Goal: Task Accomplishment & Management: Manage account settings

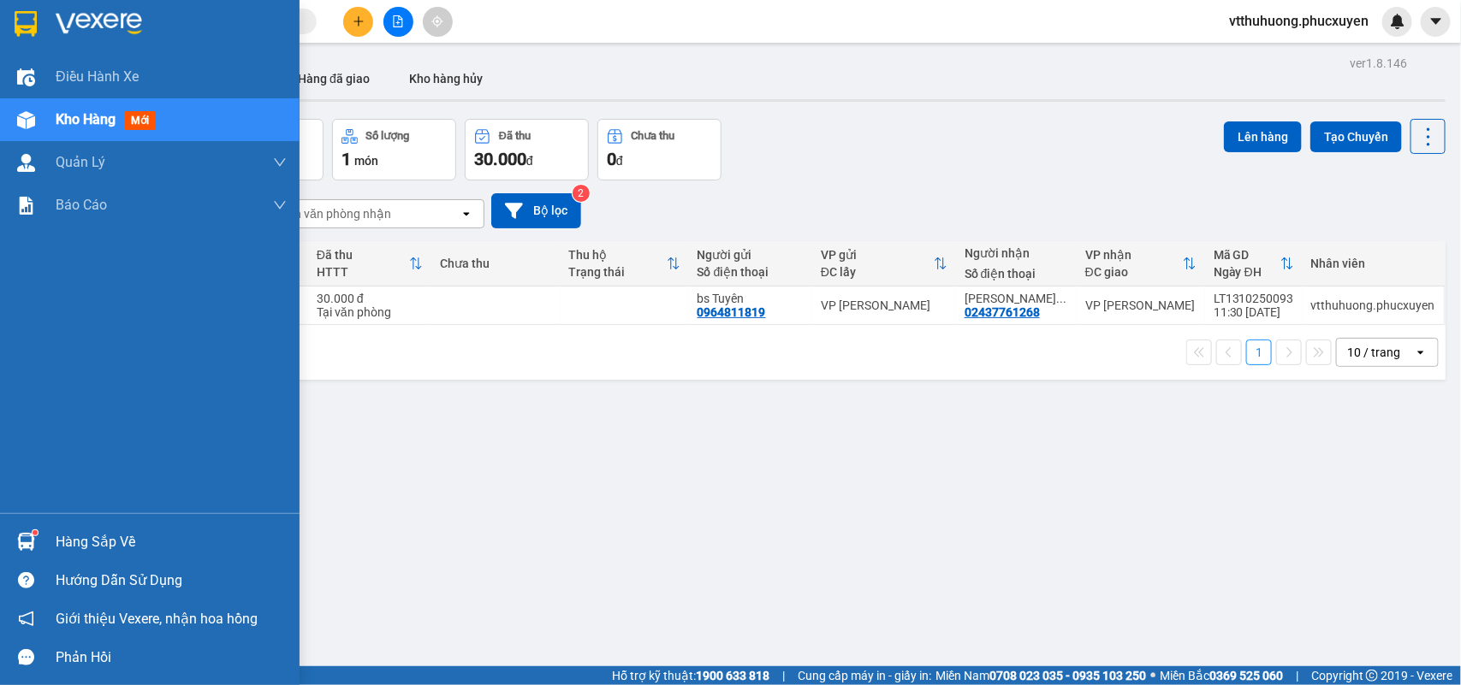
click at [77, 536] on div "Hàng sắp về" at bounding box center [171, 543] width 231 height 26
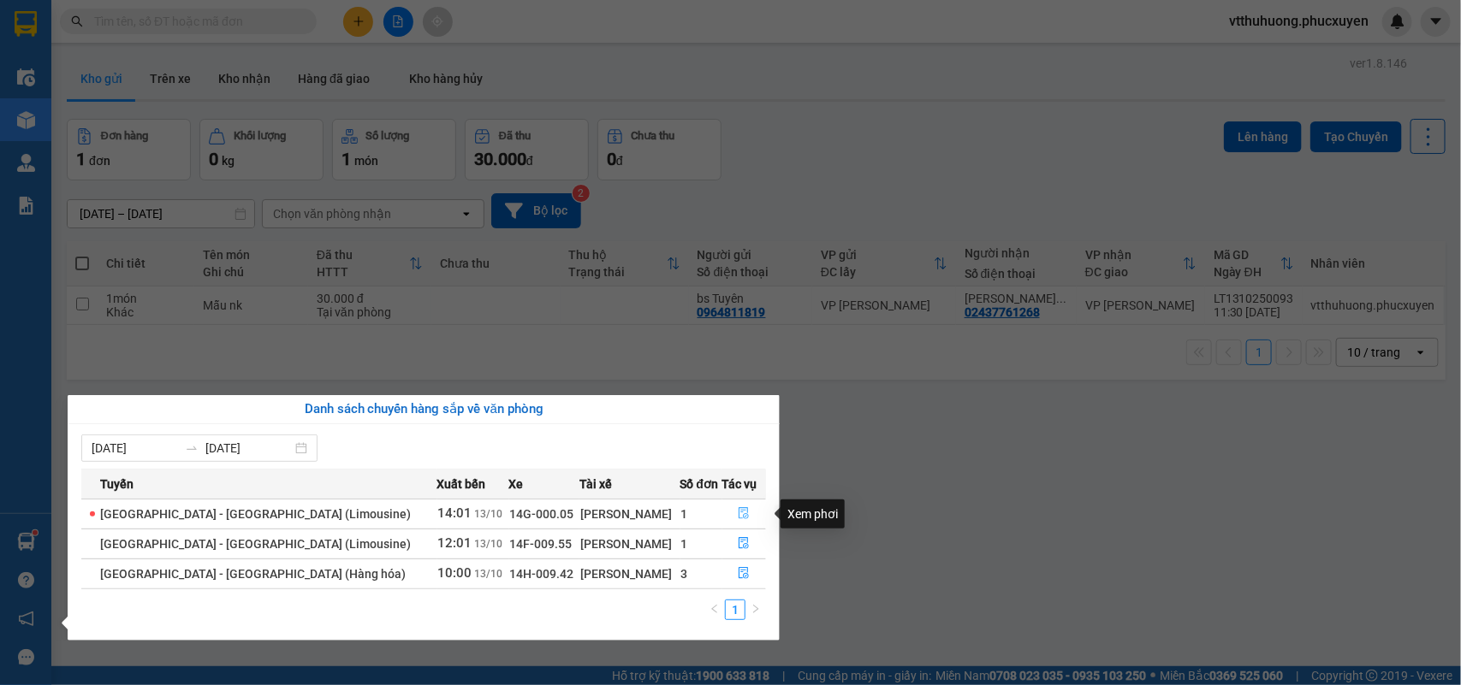
click at [743, 516] on icon "file-done" at bounding box center [744, 513] width 12 height 12
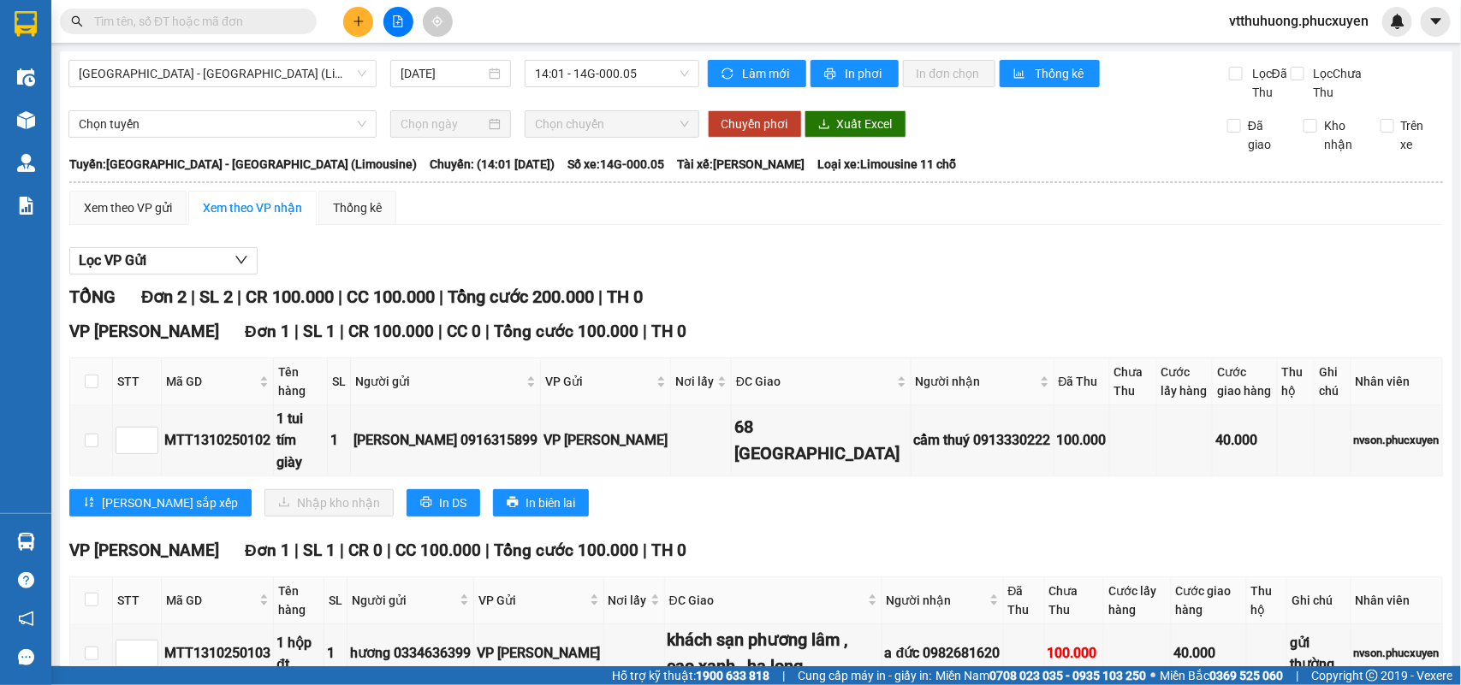
scroll to position [116, 0]
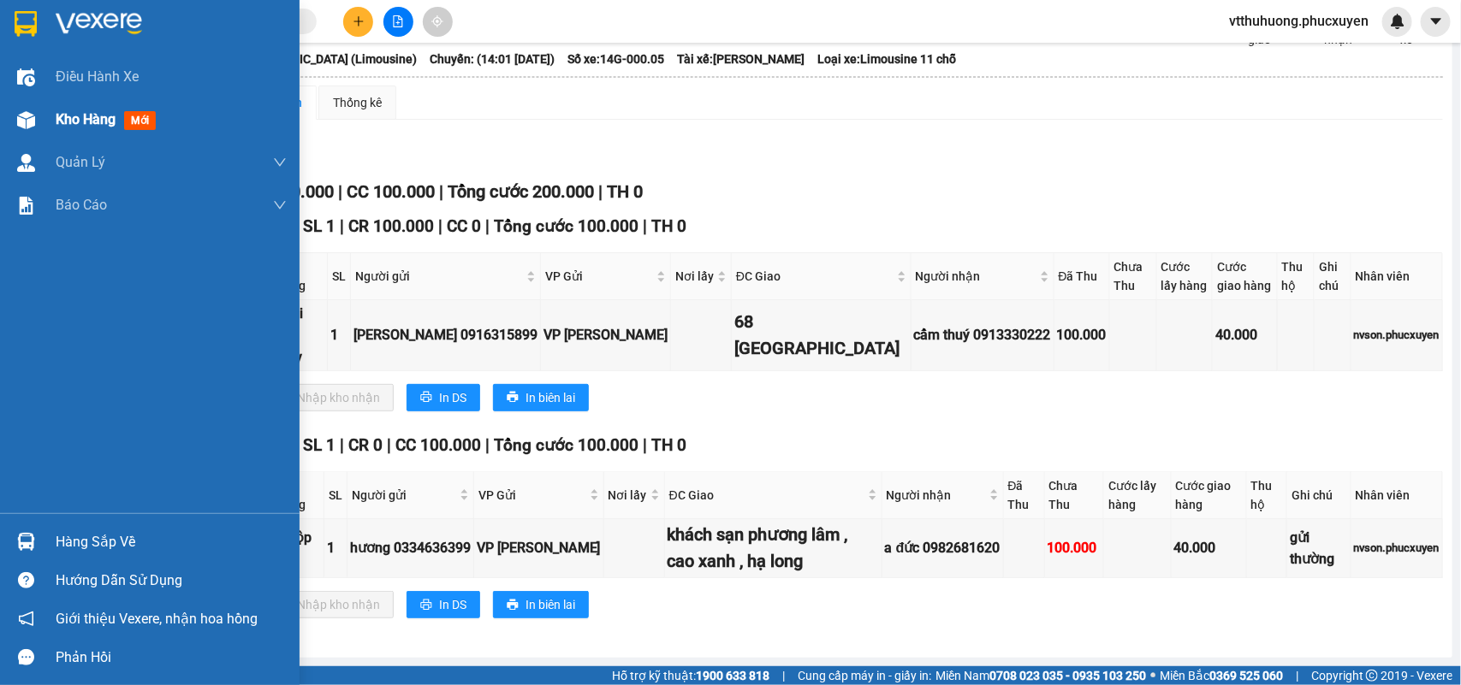
click at [74, 122] on span "Kho hàng" at bounding box center [86, 119] width 60 height 16
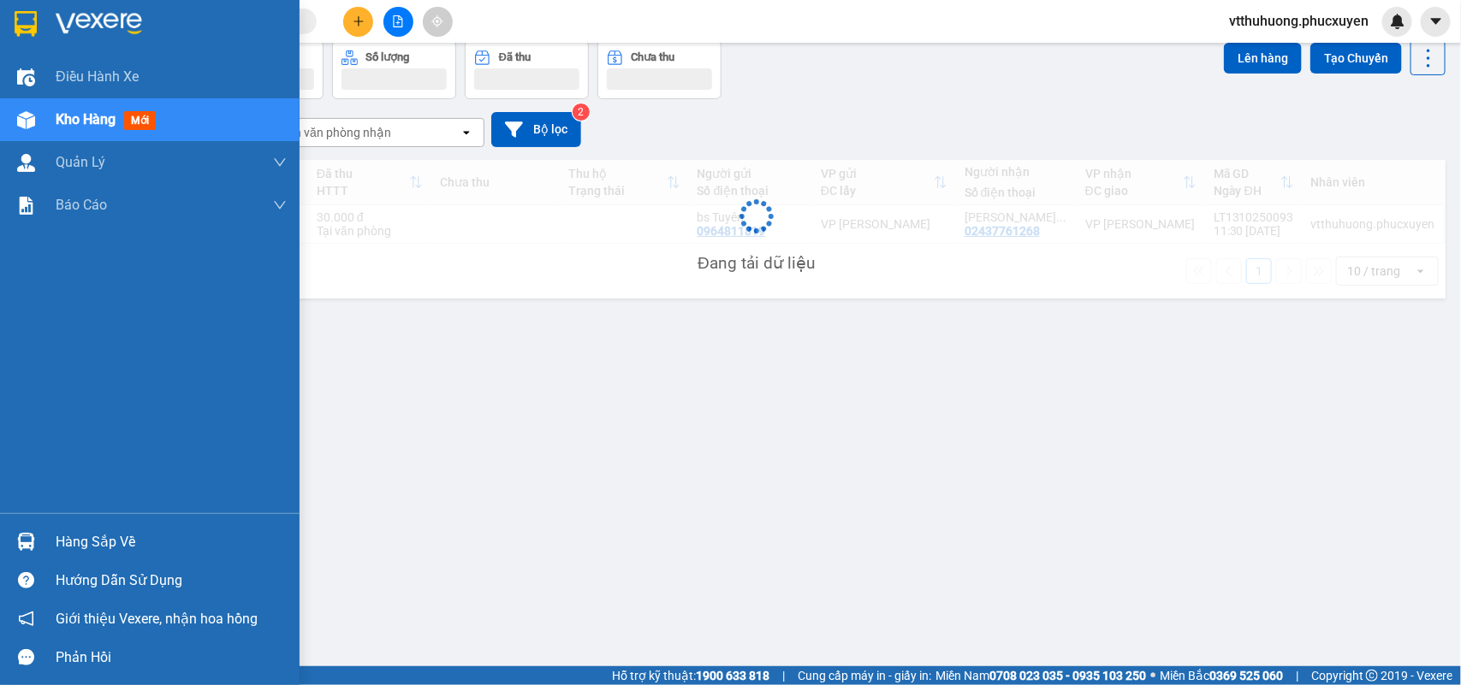
scroll to position [79, 0]
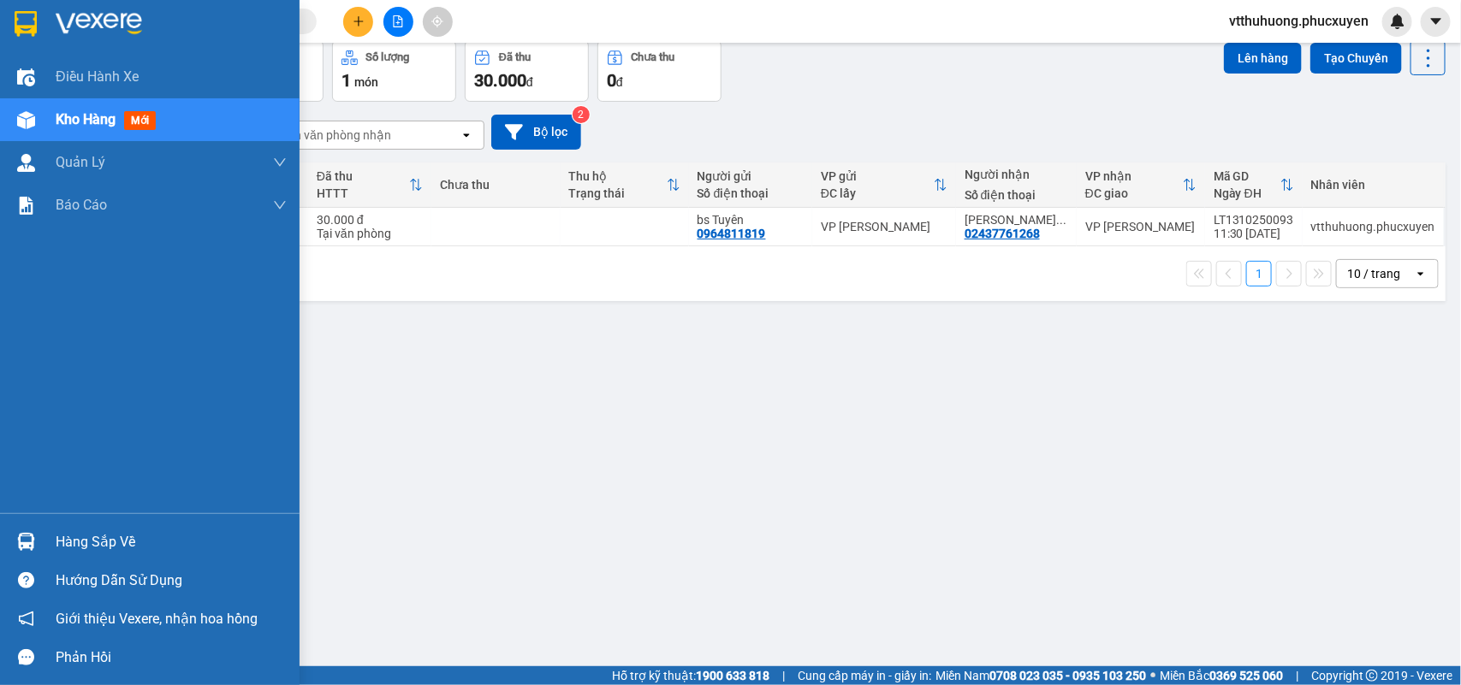
click at [86, 535] on div "Hàng sắp về" at bounding box center [171, 543] width 231 height 26
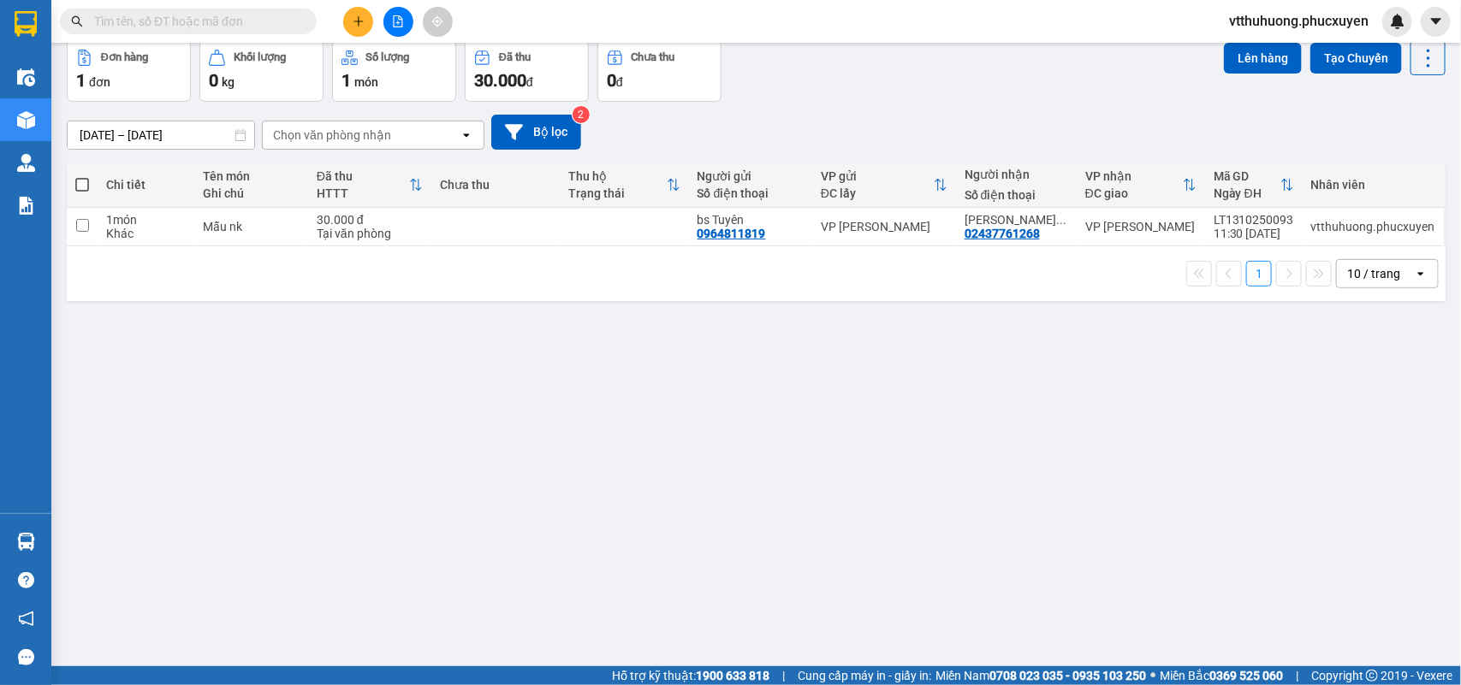
click at [903, 509] on section "Kết quả tìm kiếm ( 2 ) Bộ lọc Mã ĐH Trạng thái Món hàng Thu hộ Tổng cước Chưa c…" at bounding box center [730, 342] width 1461 height 685
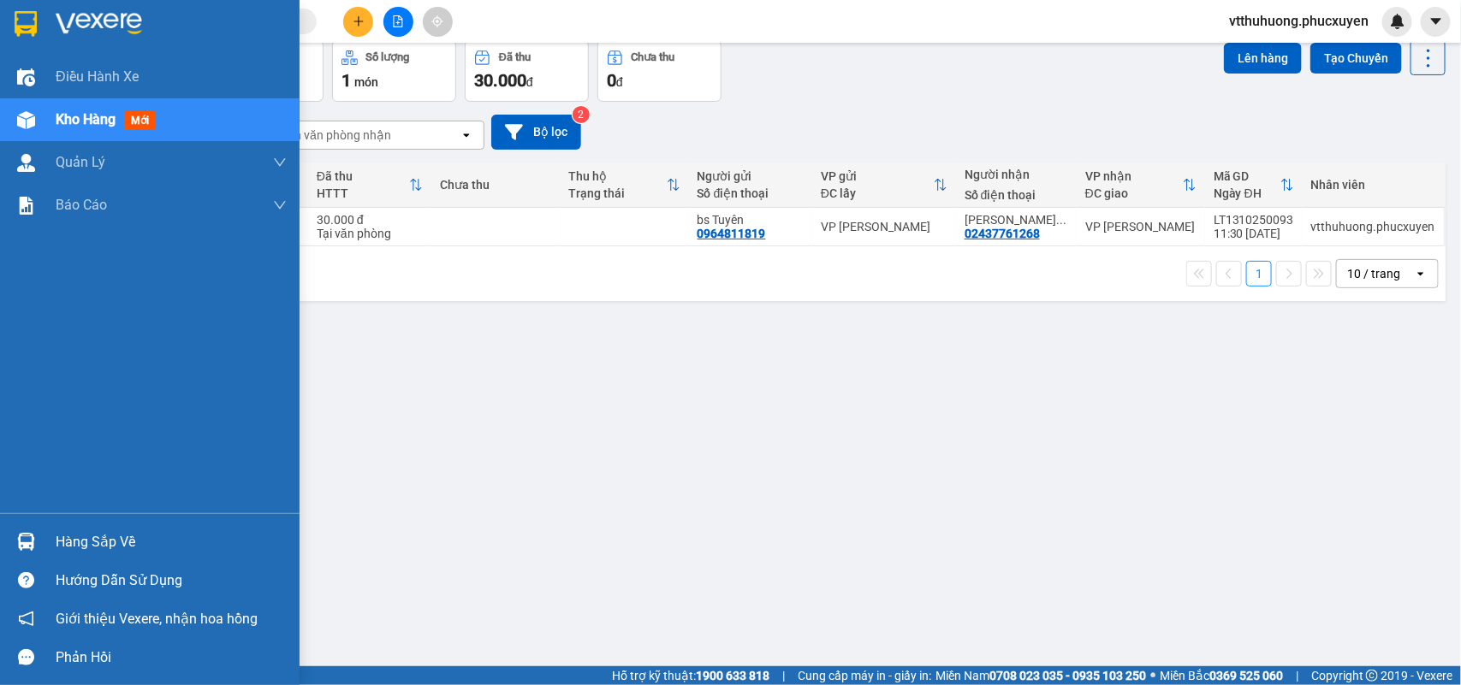
drag, startPoint x: 99, startPoint y: 544, endPoint x: 426, endPoint y: 554, distance: 327.0
click at [99, 545] on div "Hàng sắp về" at bounding box center [171, 543] width 231 height 26
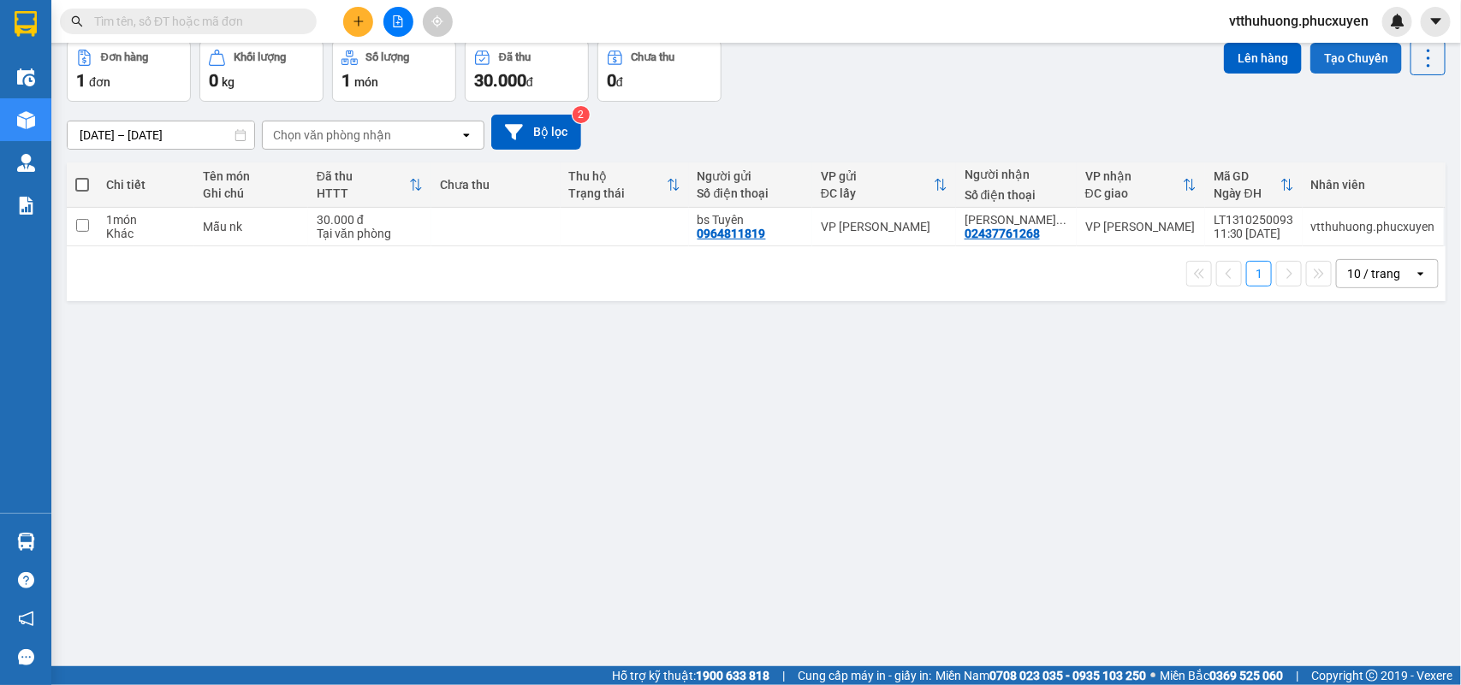
drag, startPoint x: 631, startPoint y: 154, endPoint x: 1329, endPoint y: 51, distance: 705.7
click at [649, 155] on section "Kết quả tìm kiếm ( 2 ) Bộ lọc Mã ĐH Trạng thái Món hàng Thu hộ Tổng cước Chưa c…" at bounding box center [730, 342] width 1461 height 685
click at [1282, 20] on span "vtthuhuong.phucxuyen" at bounding box center [1298, 20] width 167 height 21
click at [1272, 48] on span "Đăng xuất" at bounding box center [1304, 53] width 133 height 19
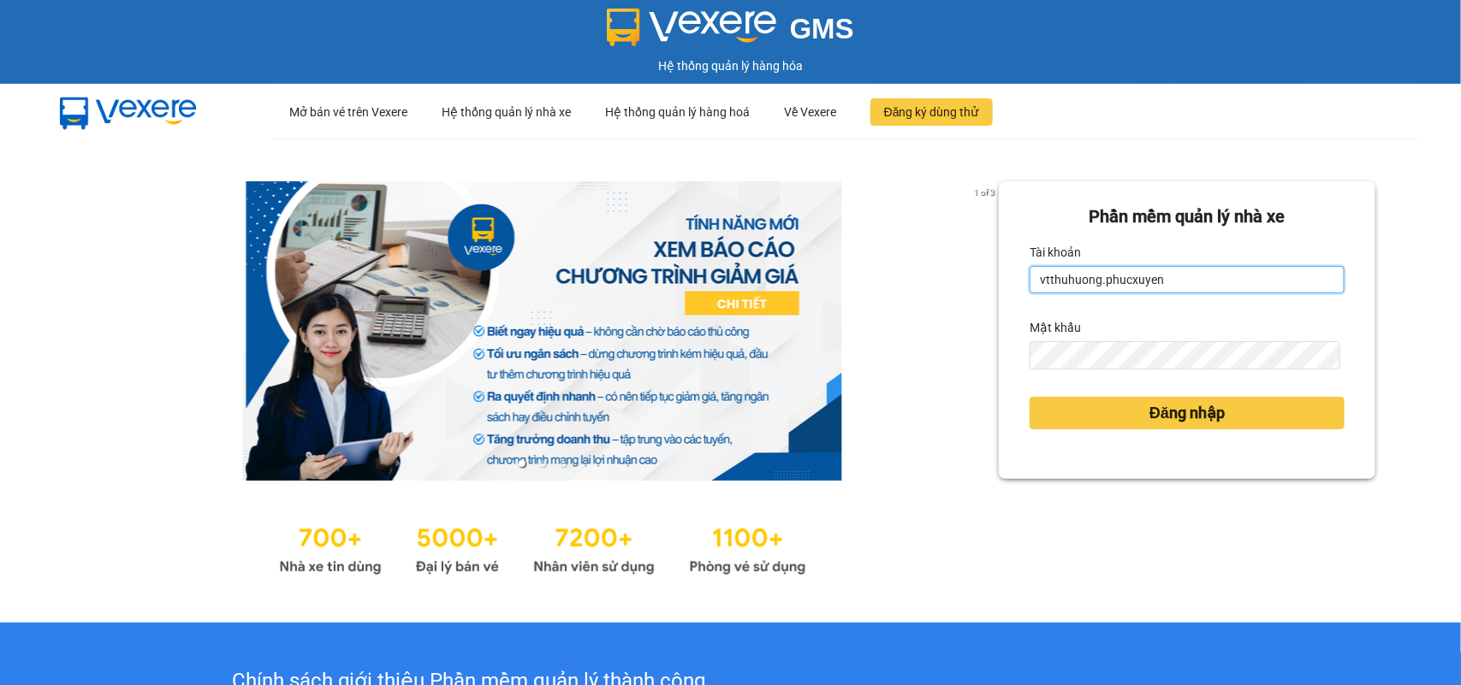
click at [1224, 282] on input "vtthuhuong.phucxuyen" at bounding box center [1186, 279] width 315 height 27
type input "vplt.phucxuyen"
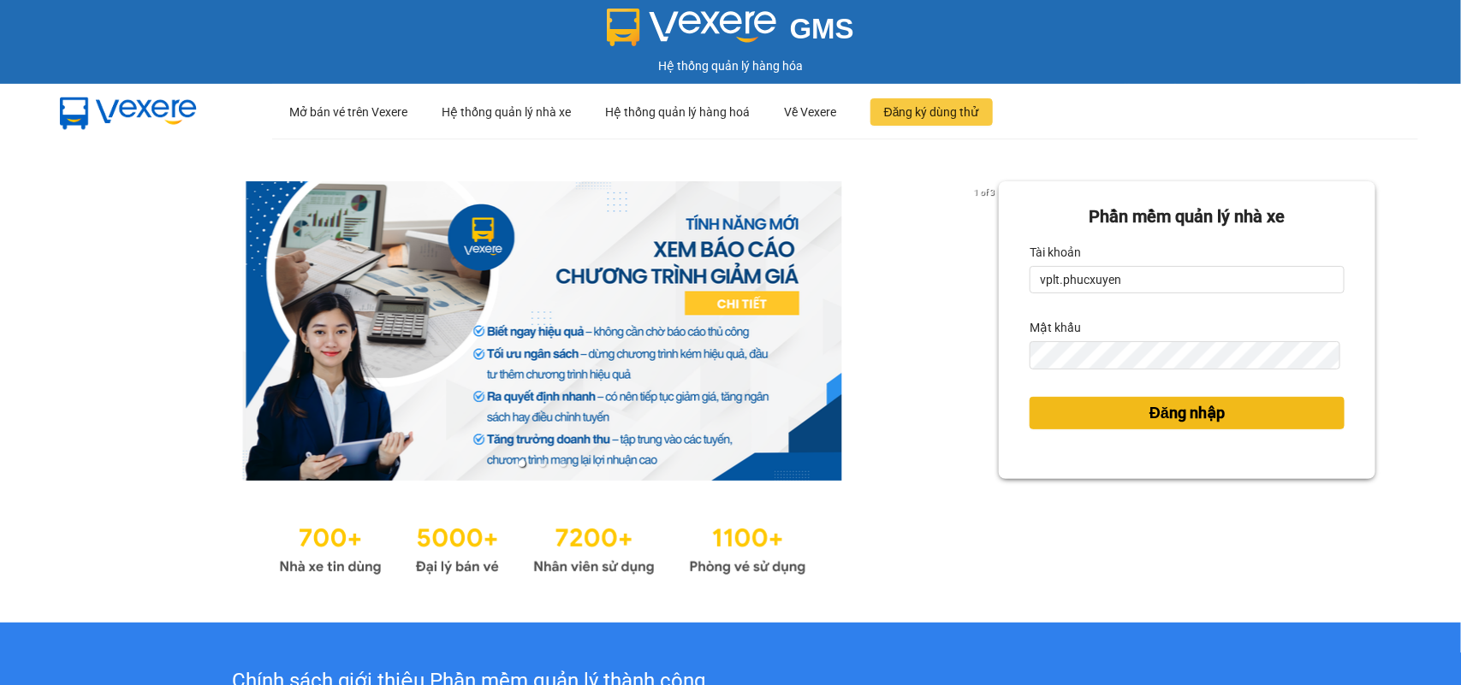
click at [1149, 408] on span "Đăng nhập" at bounding box center [1186, 413] width 75 height 24
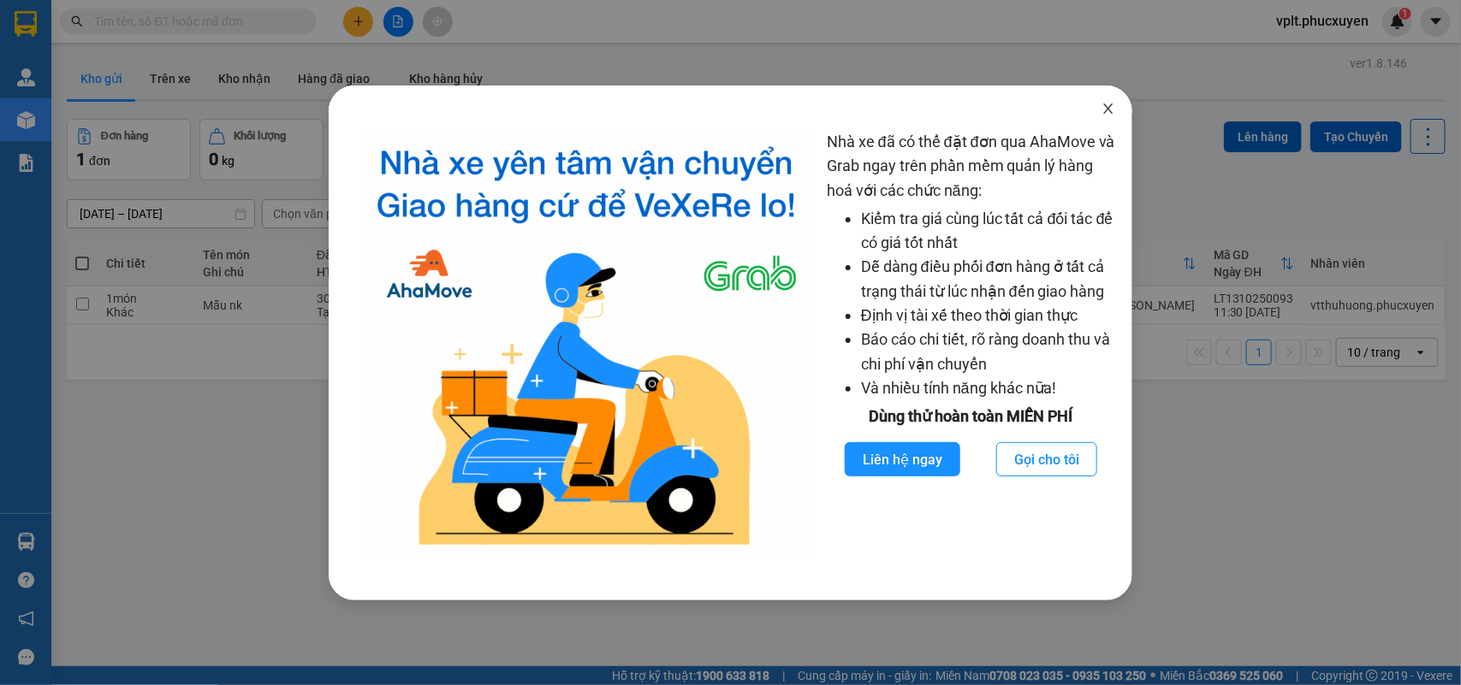
click at [1113, 102] on icon "close" at bounding box center [1108, 109] width 14 height 14
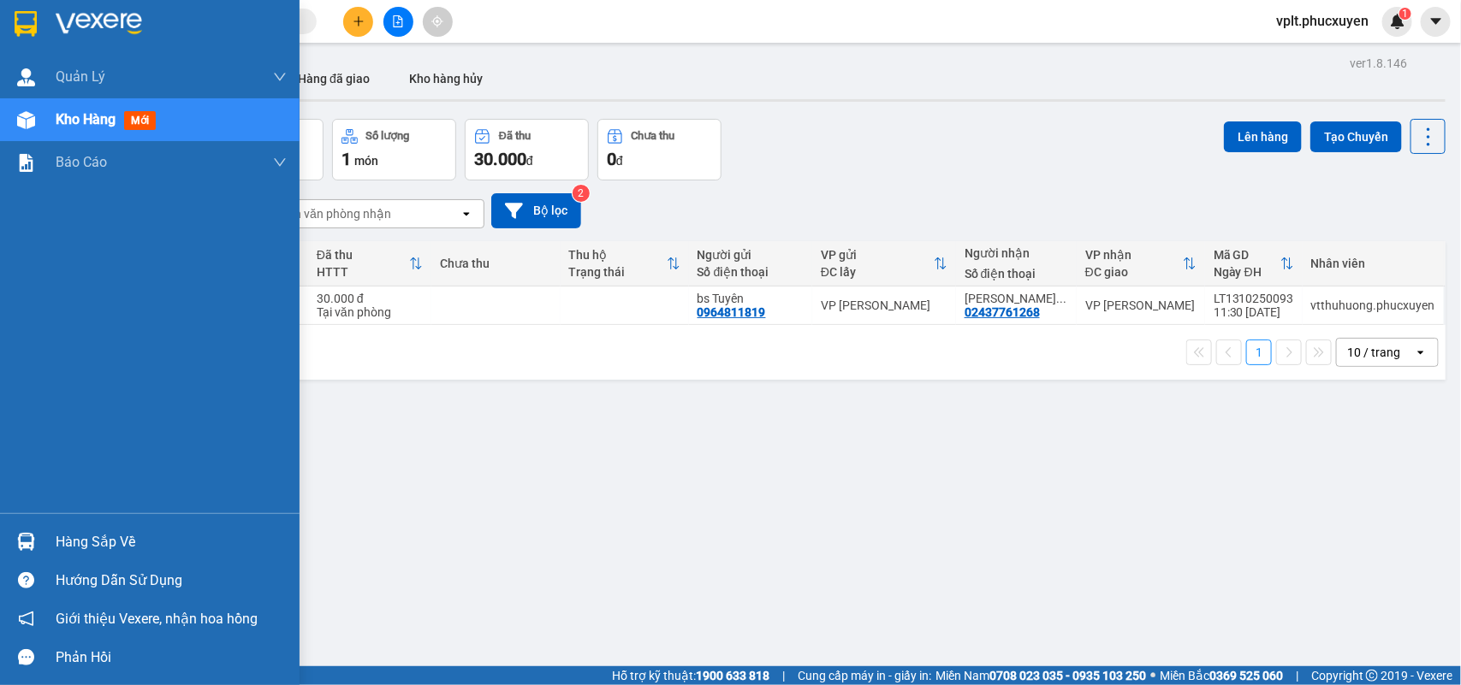
drag, startPoint x: 70, startPoint y: 545, endPoint x: 398, endPoint y: 490, distance: 332.2
click at [77, 539] on div "Hàng sắp về" at bounding box center [171, 543] width 231 height 26
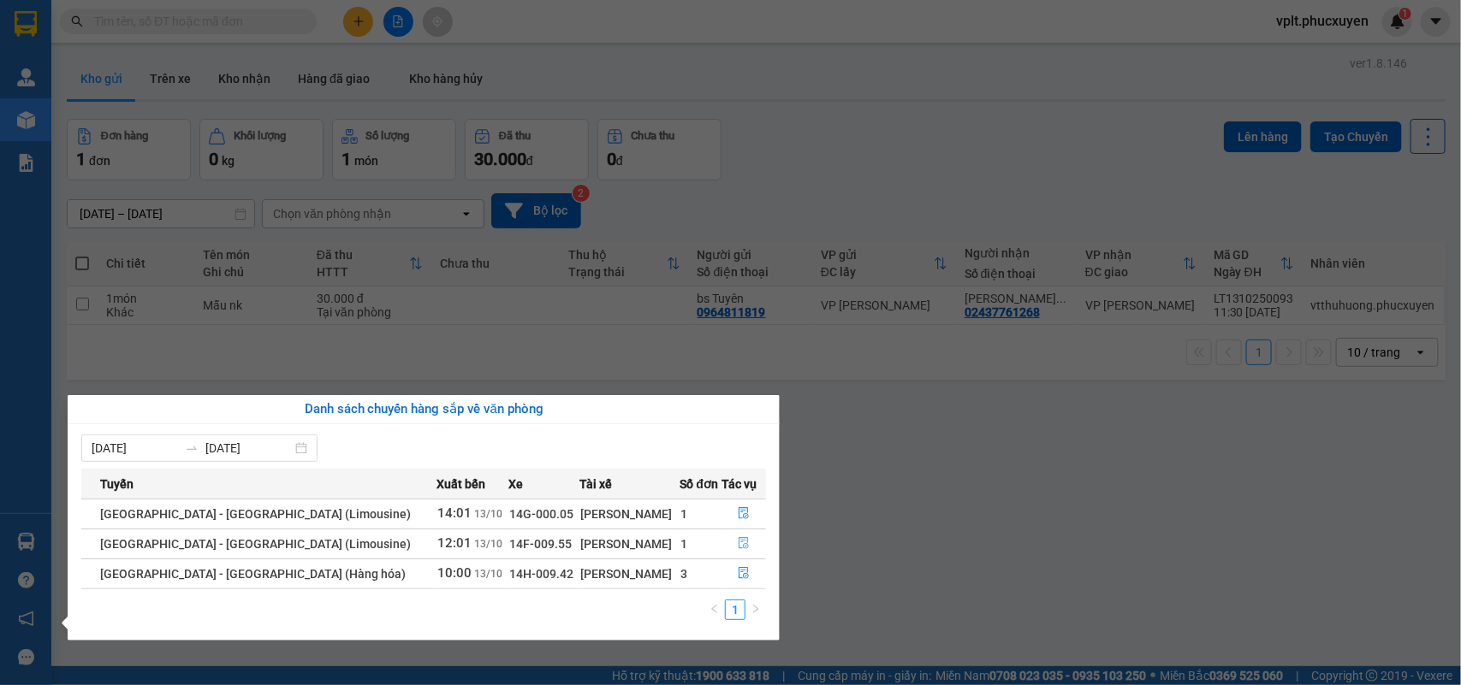
click at [738, 544] on icon "file-done" at bounding box center [744, 543] width 12 height 12
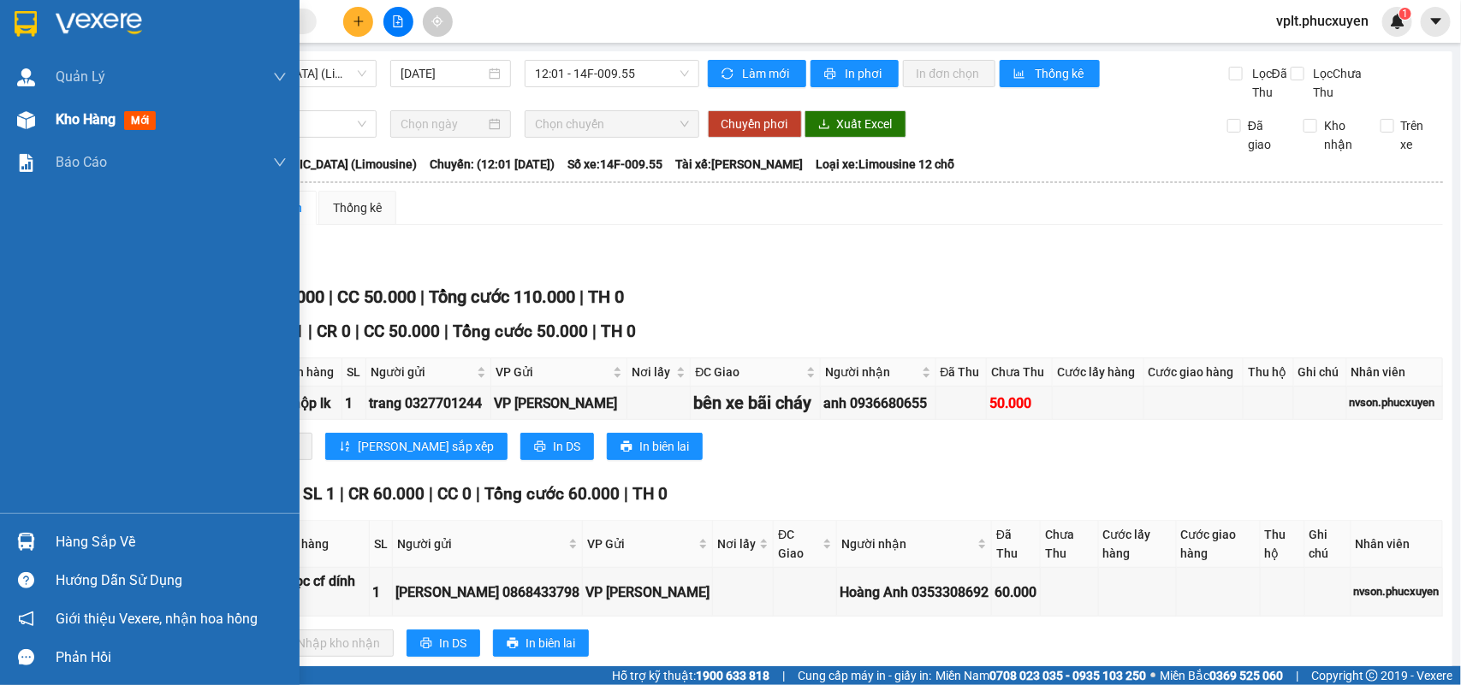
click at [58, 120] on span "Kho hàng" at bounding box center [86, 119] width 60 height 16
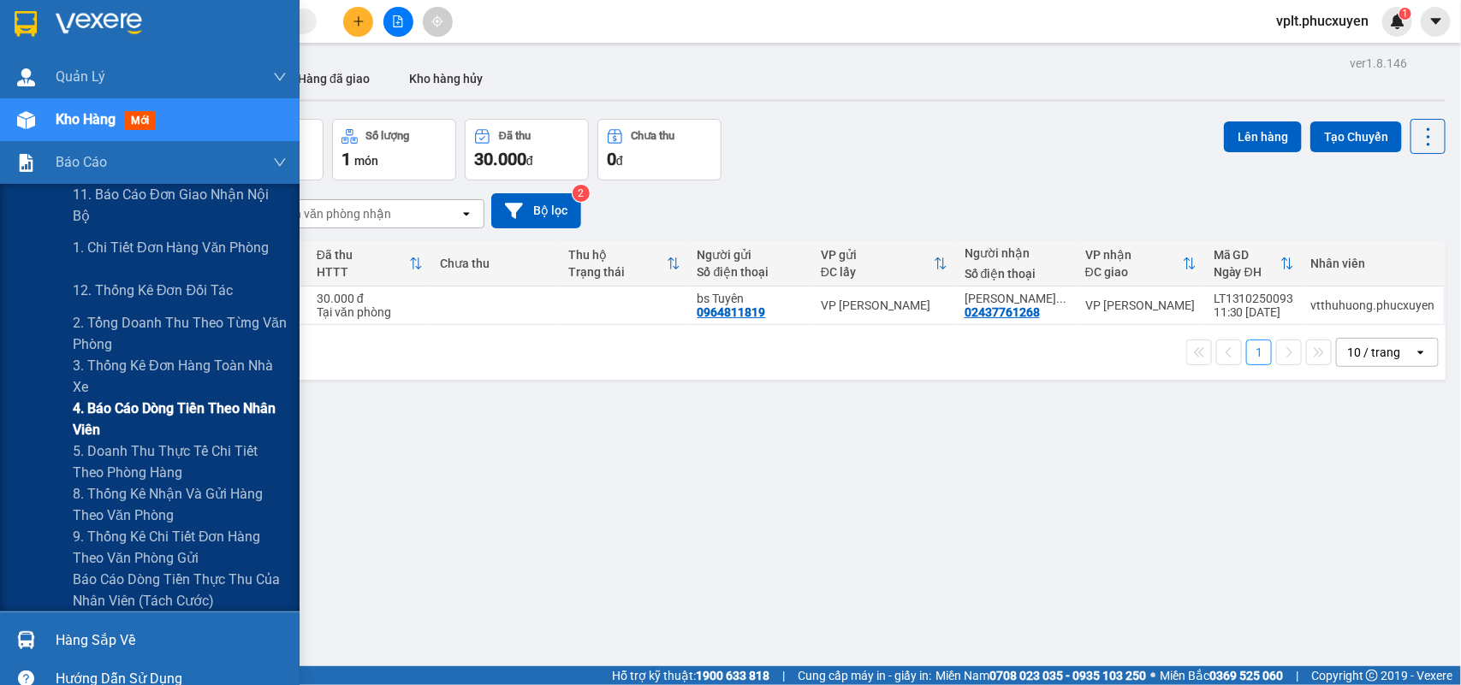
click at [175, 400] on span "4. Báo cáo dòng tiền theo nhân viên" at bounding box center [180, 419] width 214 height 43
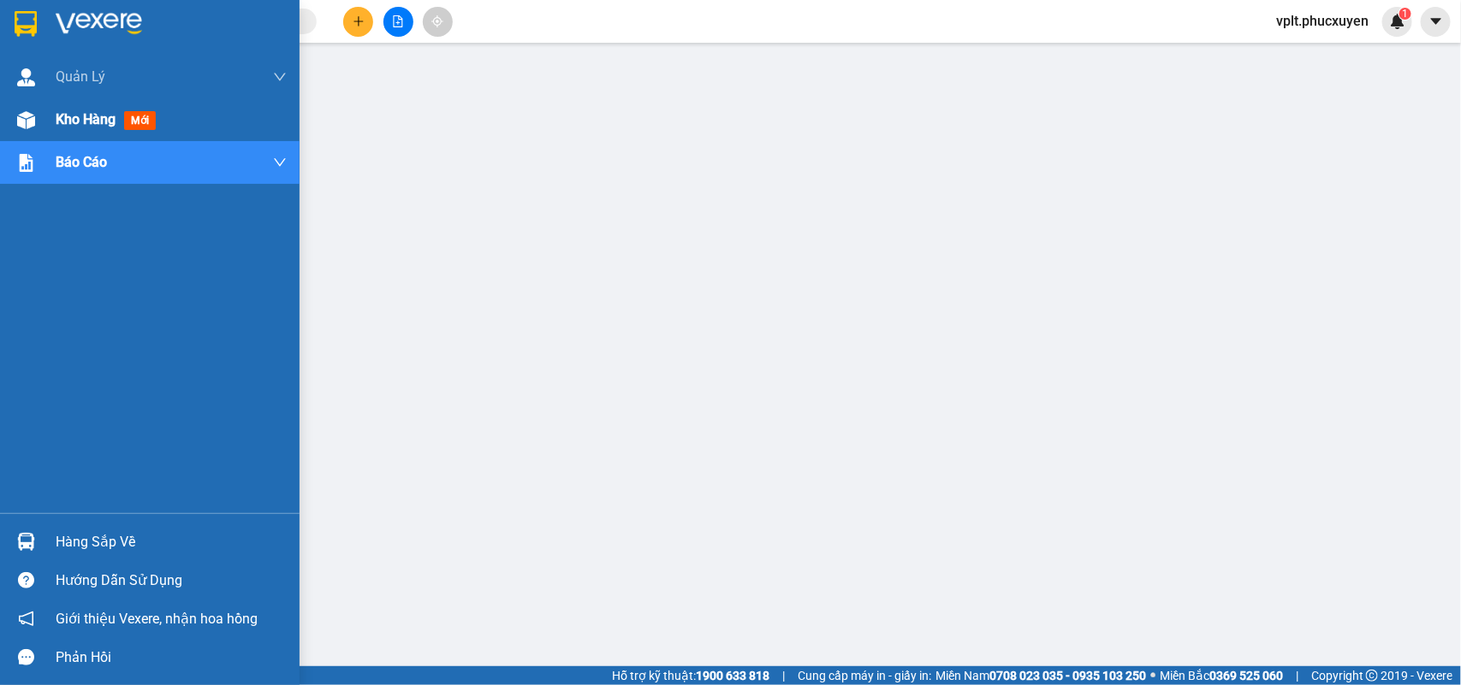
click at [84, 125] on span "Kho hàng" at bounding box center [86, 119] width 60 height 16
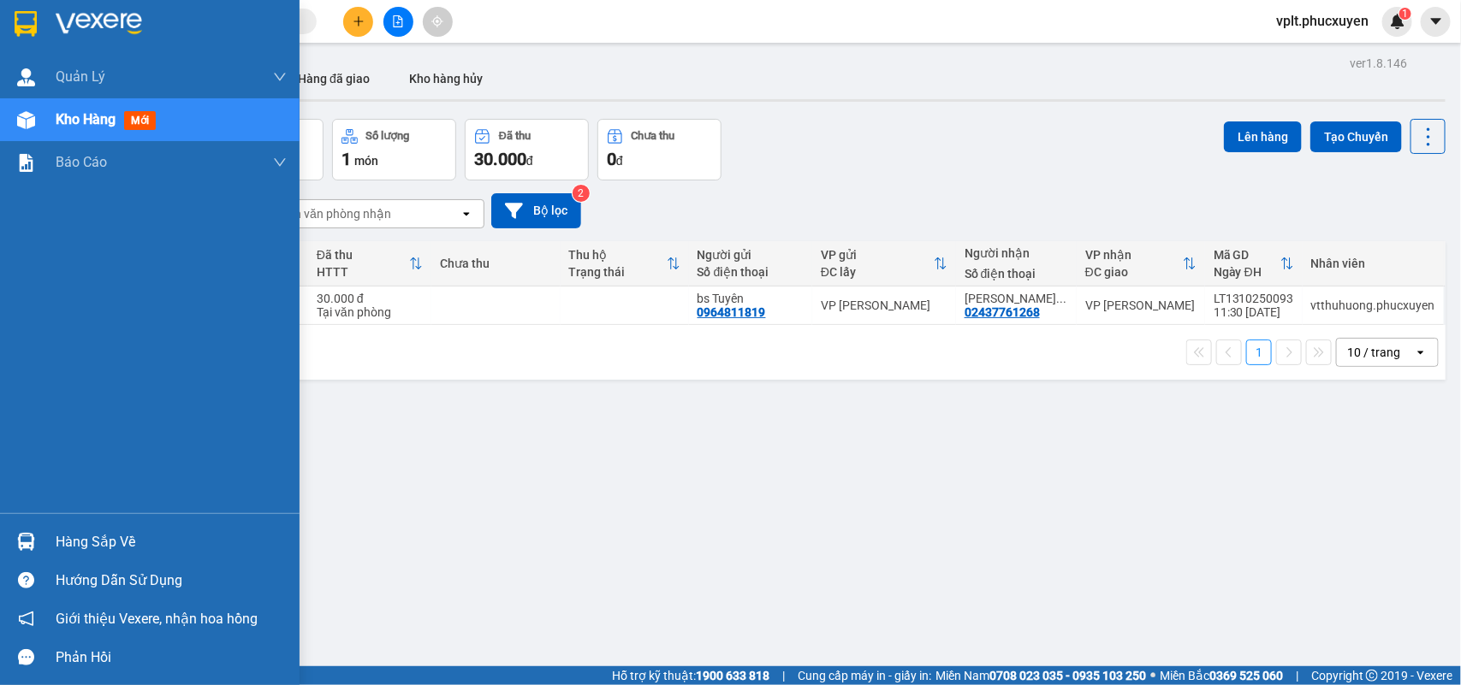
click at [110, 536] on div "Hàng sắp về" at bounding box center [171, 543] width 231 height 26
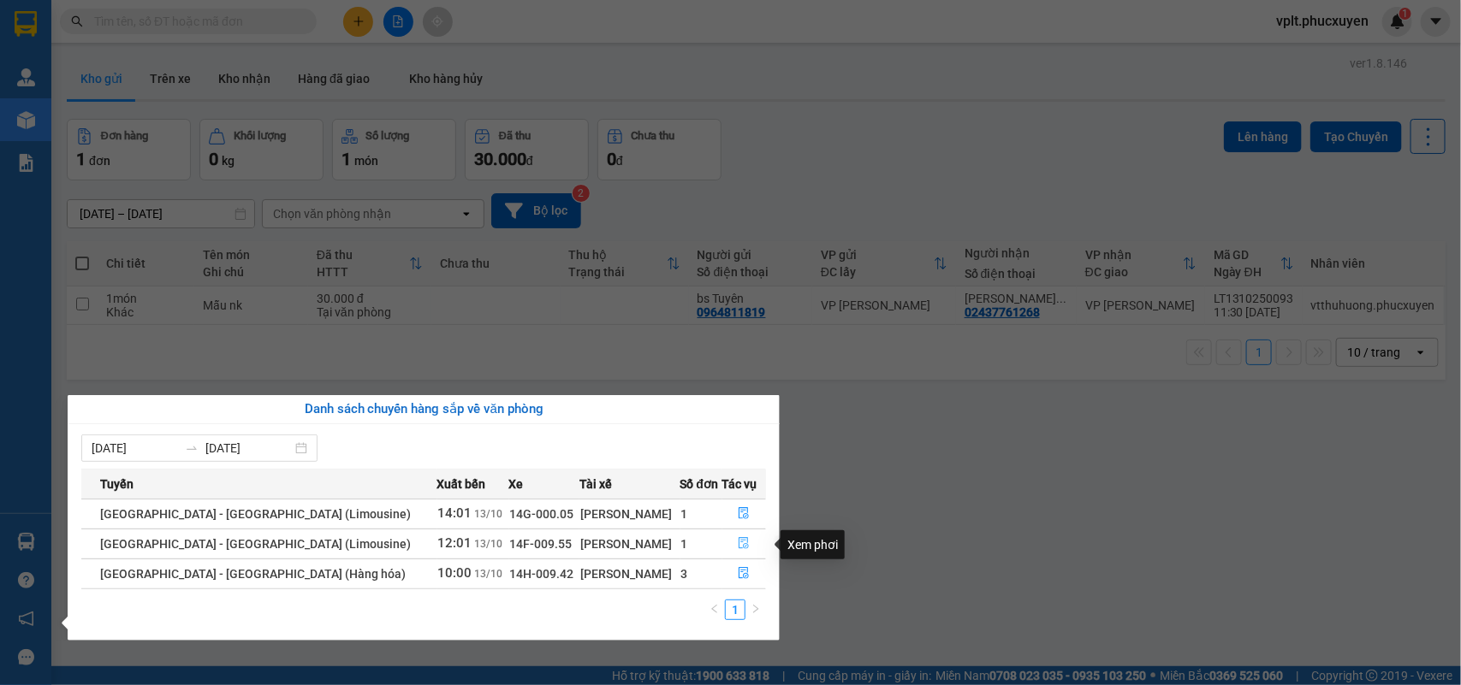
click at [738, 548] on icon "file-done" at bounding box center [744, 543] width 12 height 12
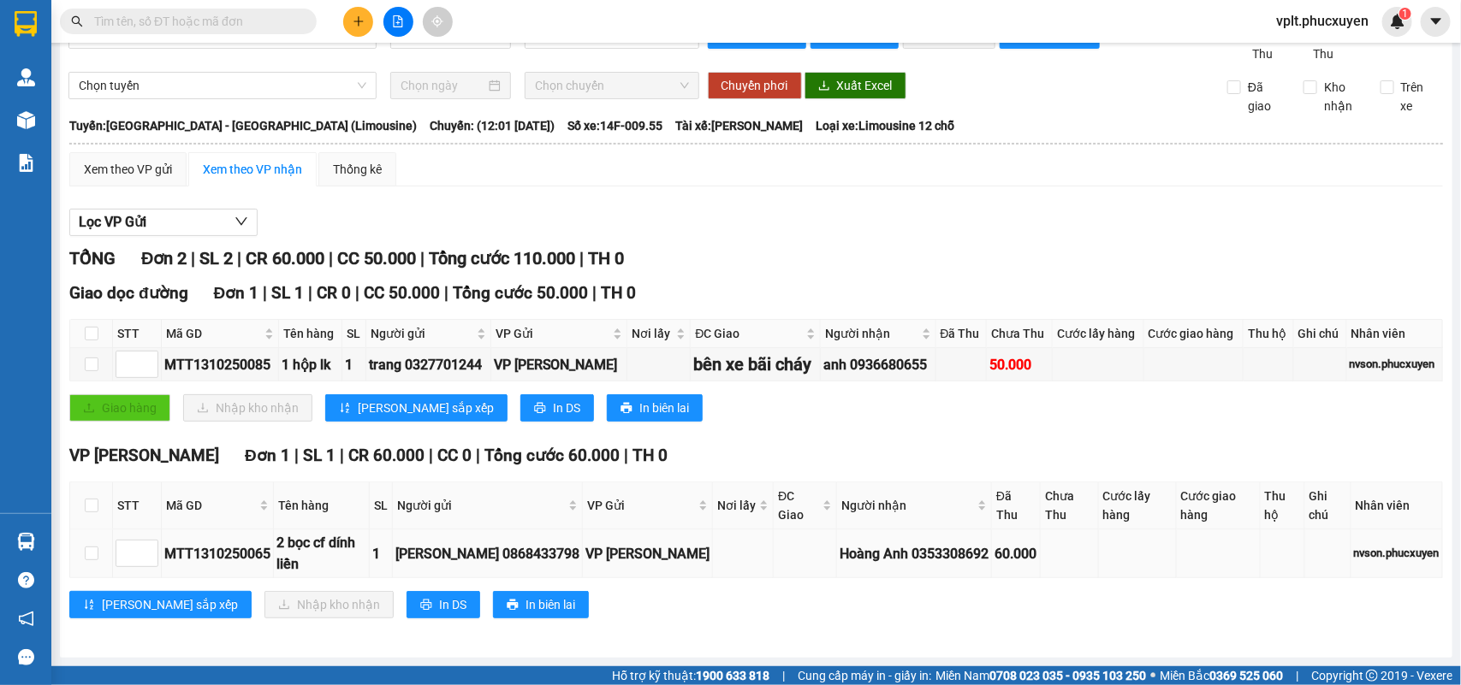
scroll to position [61, 0]
click at [92, 501] on input "checkbox" at bounding box center [92, 506] width 14 height 14
checkbox input "true"
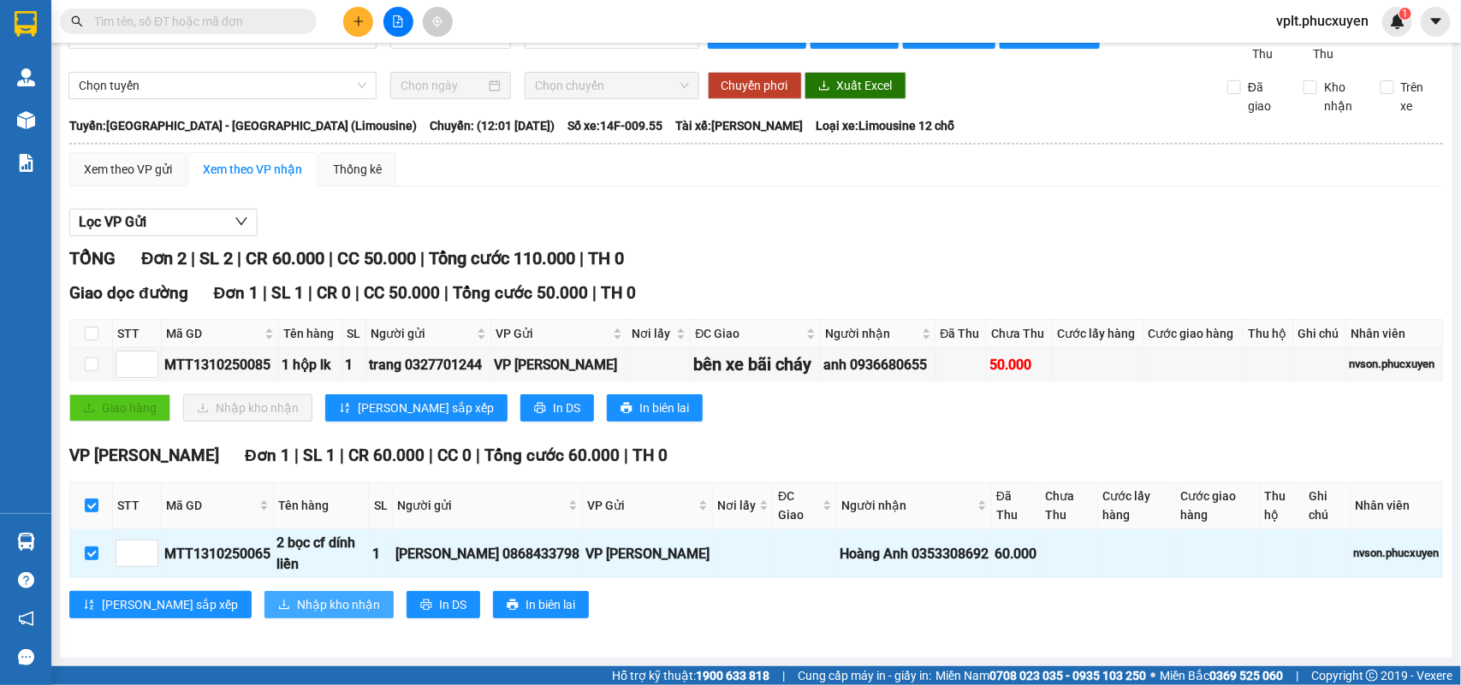
click at [297, 607] on span "Nhập kho nhận" at bounding box center [338, 604] width 83 height 19
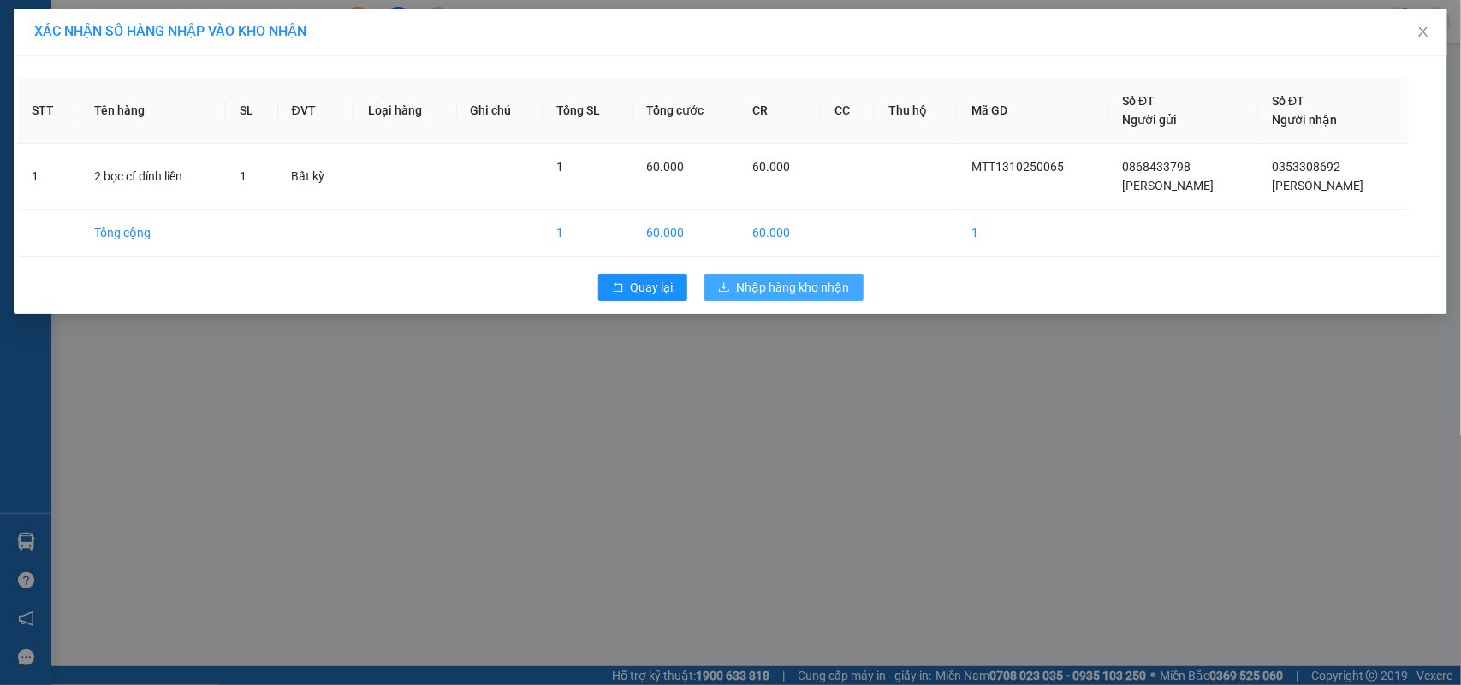
click at [738, 283] on span "Nhập hàng kho nhận" at bounding box center [793, 287] width 113 height 19
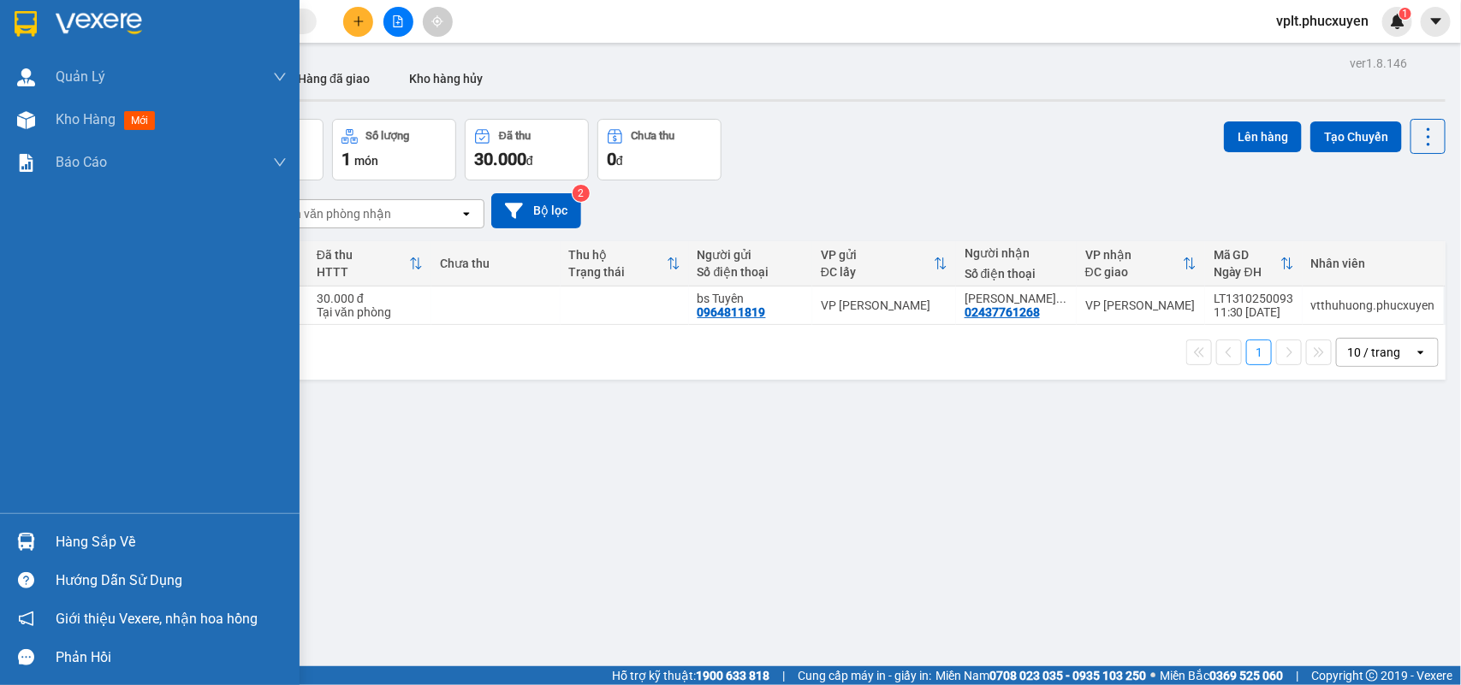
drag, startPoint x: 185, startPoint y: 536, endPoint x: 578, endPoint y: 561, distance: 394.4
click at [216, 540] on div "Hàng sắp về" at bounding box center [171, 543] width 231 height 26
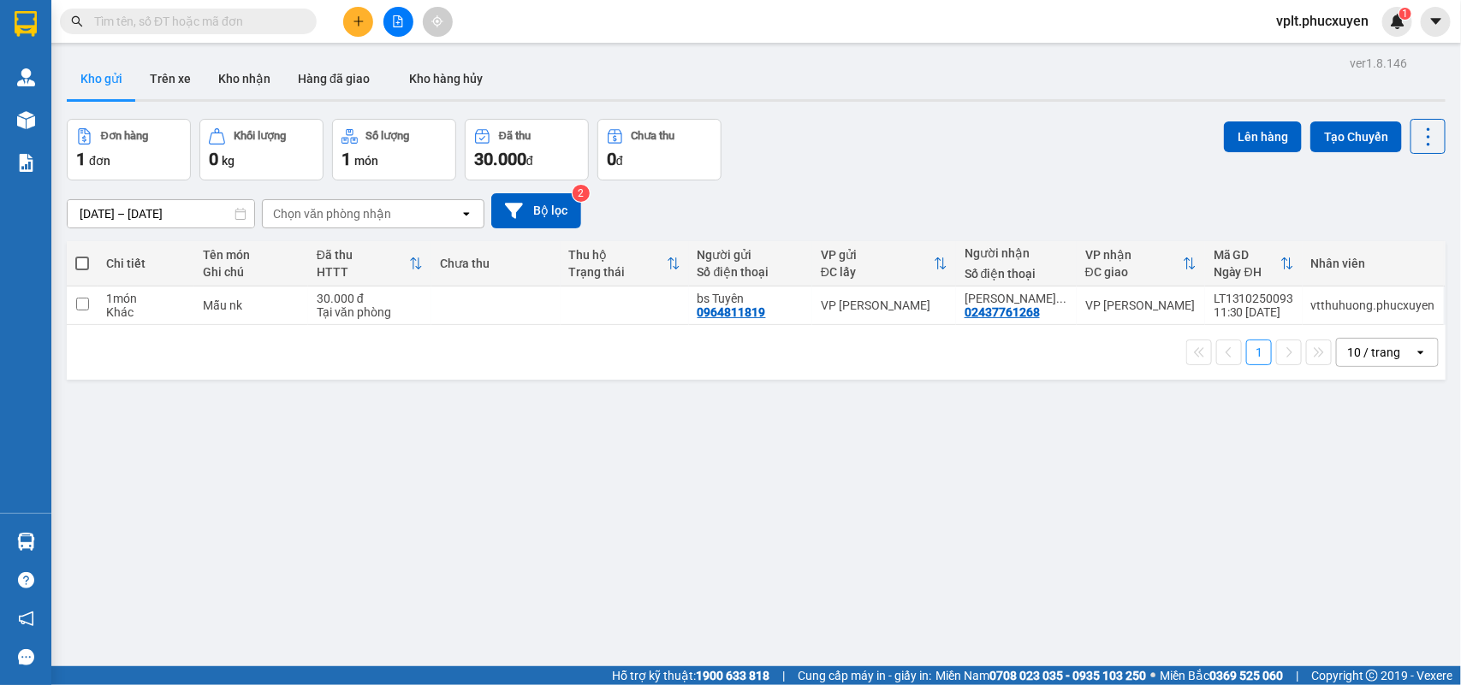
drag, startPoint x: 963, startPoint y: 563, endPoint x: 296, endPoint y: 164, distance: 776.7
click at [921, 524] on section "Kết quả tìm kiếm ( 0 ) Bộ lọc No Data vplt.phucxuyen 1 Quản Lý Quản lý giao nhậ…" at bounding box center [730, 342] width 1461 height 685
click at [234, 88] on button "Kho nhận" at bounding box center [244, 78] width 80 height 41
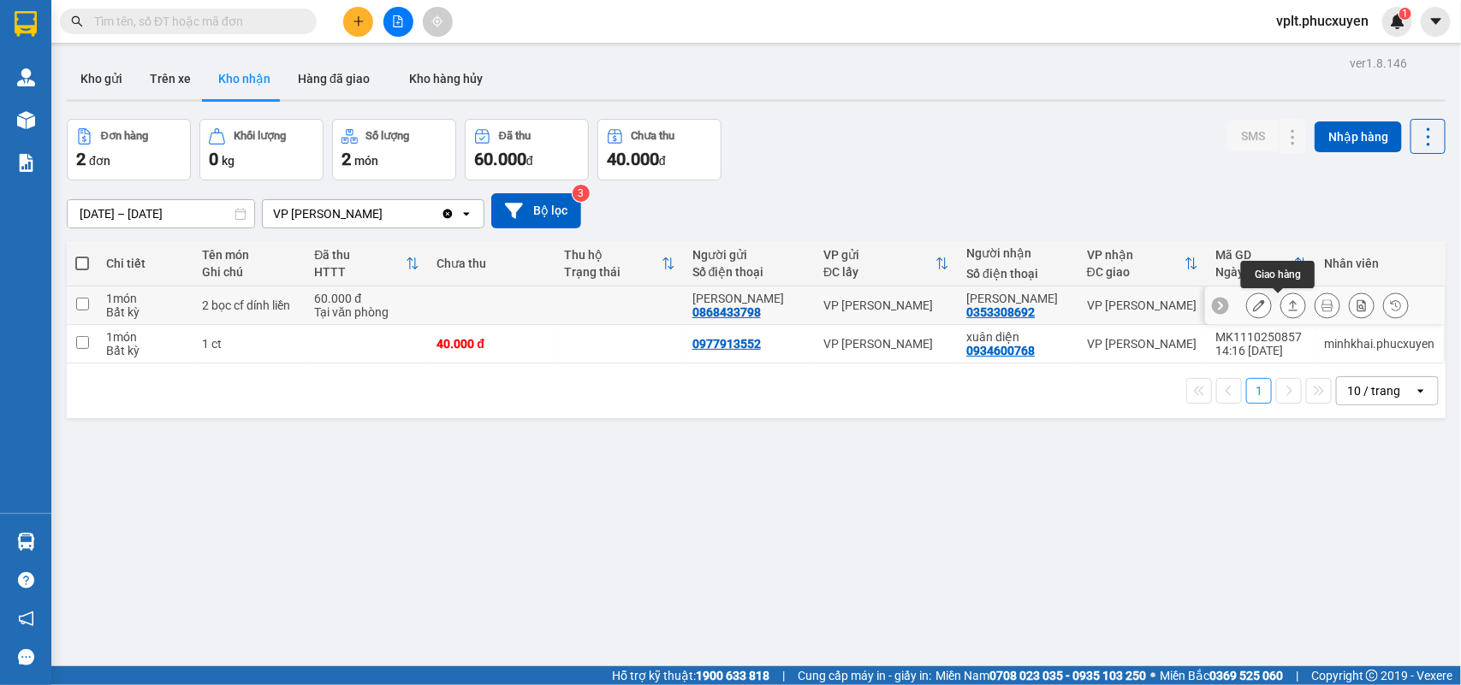
click at [1287, 308] on icon at bounding box center [1293, 305] width 12 height 12
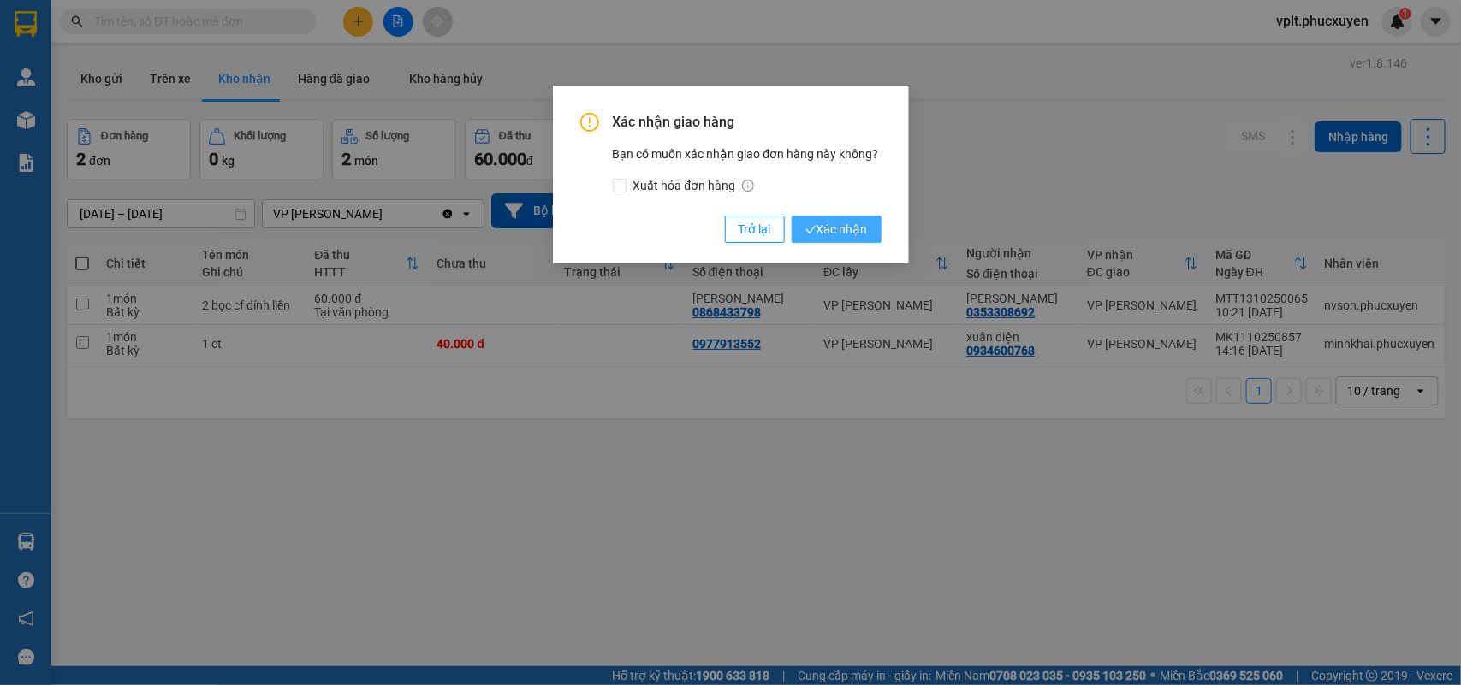
click at [844, 222] on span "Xác nhận" at bounding box center [836, 229] width 62 height 19
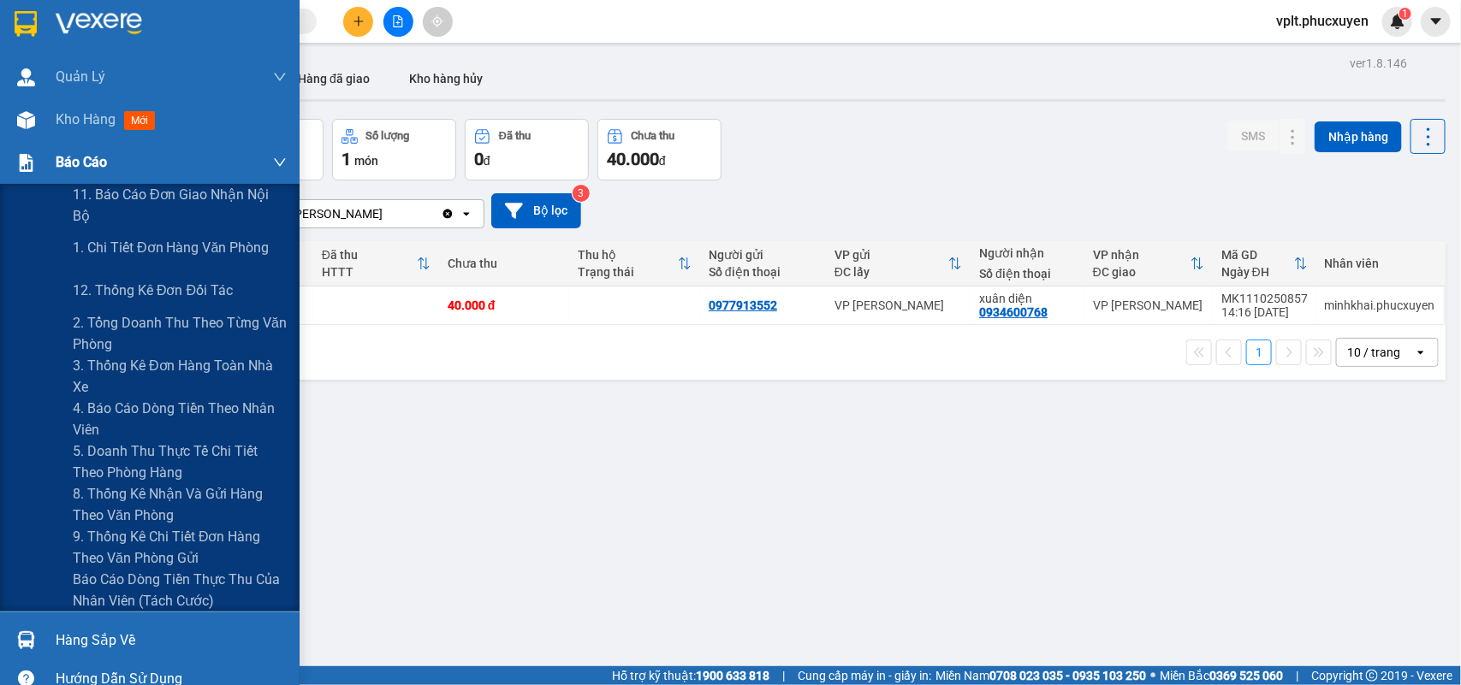
click at [65, 171] on span "Báo cáo" at bounding box center [81, 161] width 51 height 21
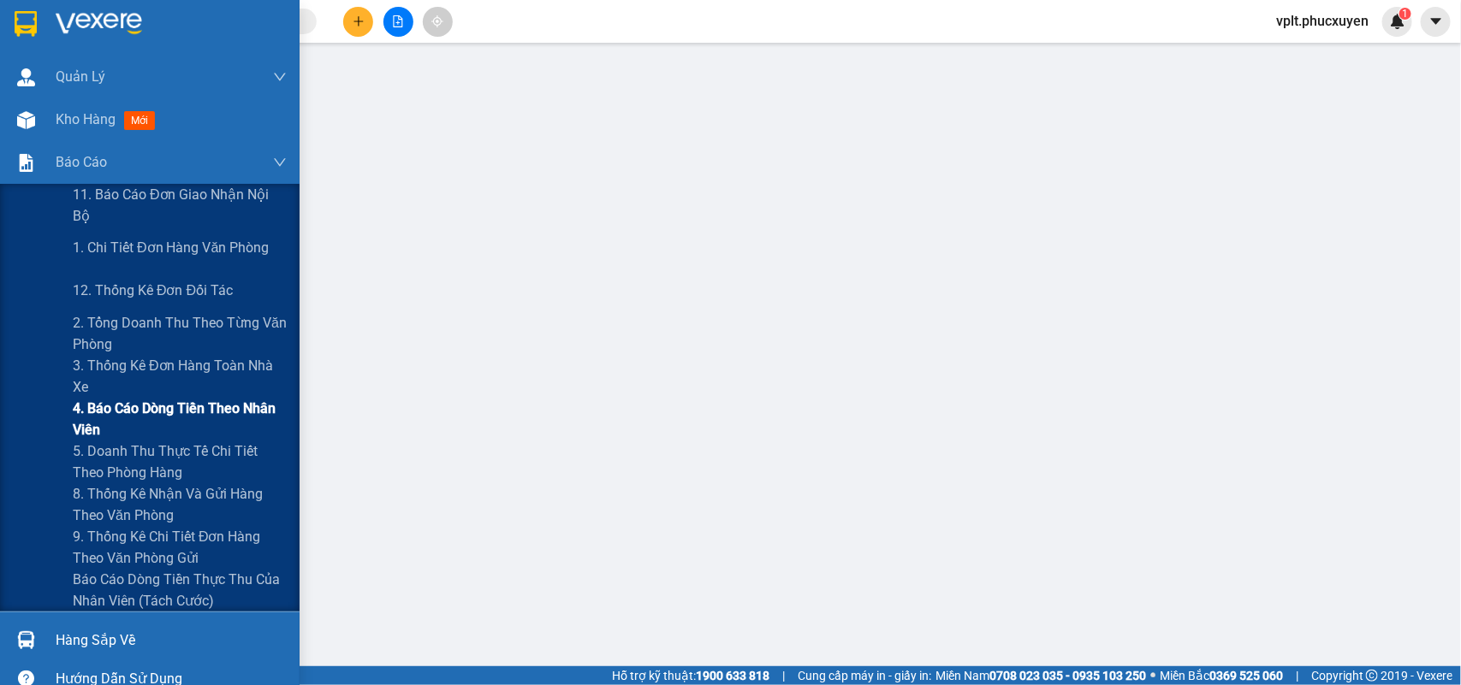
click at [232, 418] on span "4. Báo cáo dòng tiền theo nhân viên" at bounding box center [180, 419] width 214 height 43
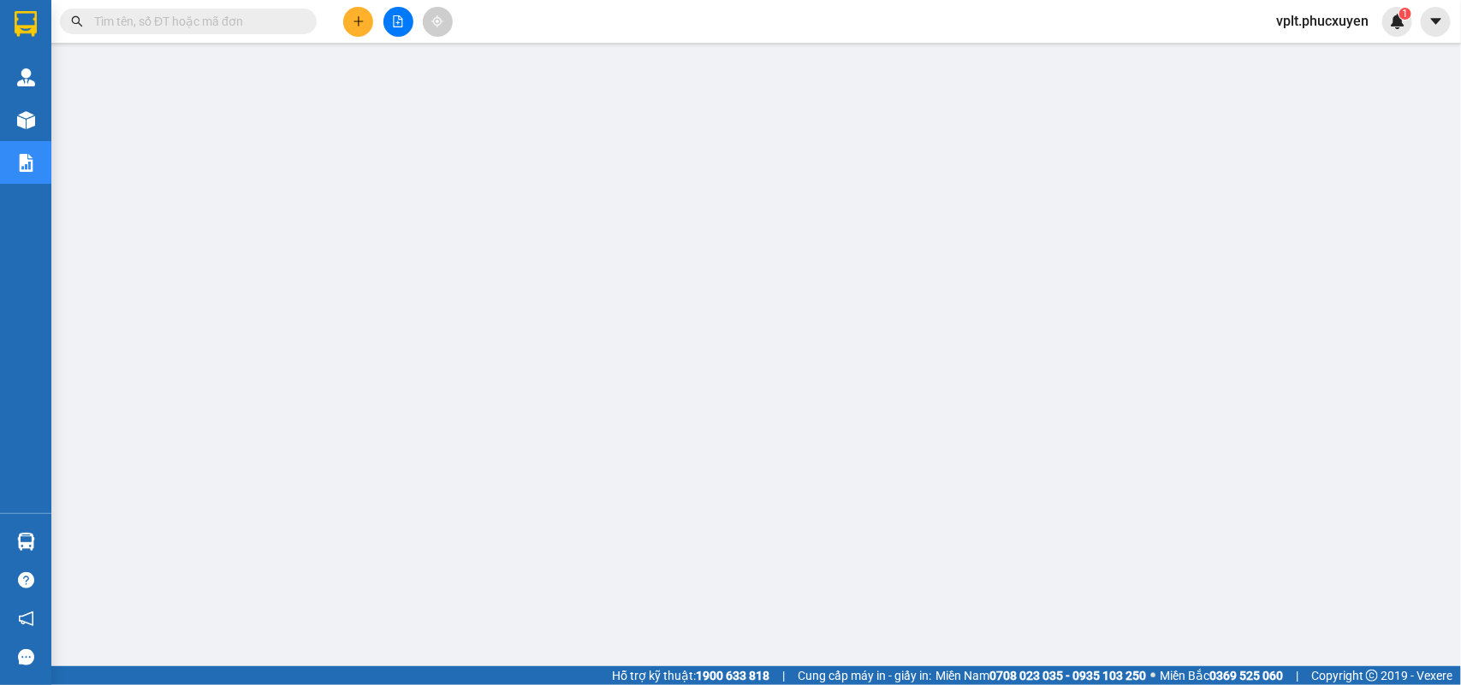
click at [254, 22] on input "text" at bounding box center [195, 21] width 202 height 19
paste input "MTT1010250696"
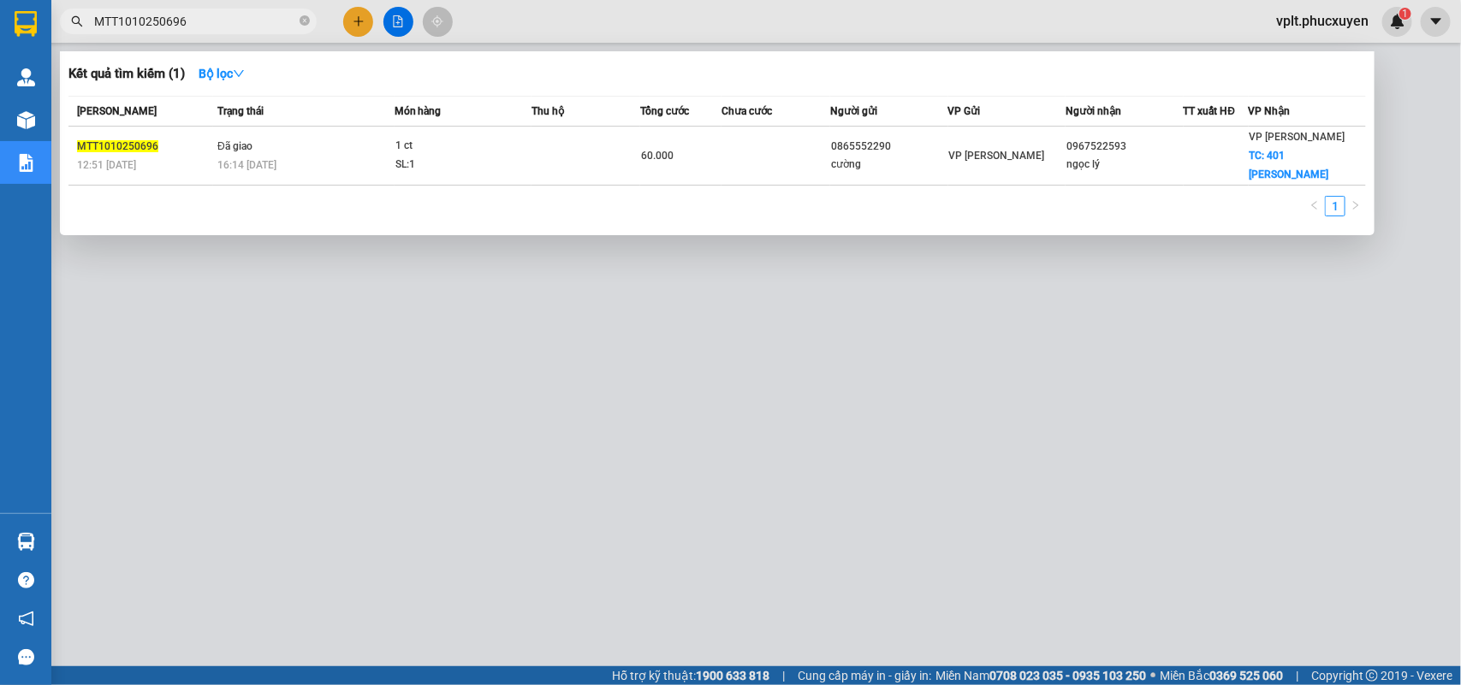
type input "MTT1010250696"
click at [685, 518] on div at bounding box center [730, 342] width 1461 height 685
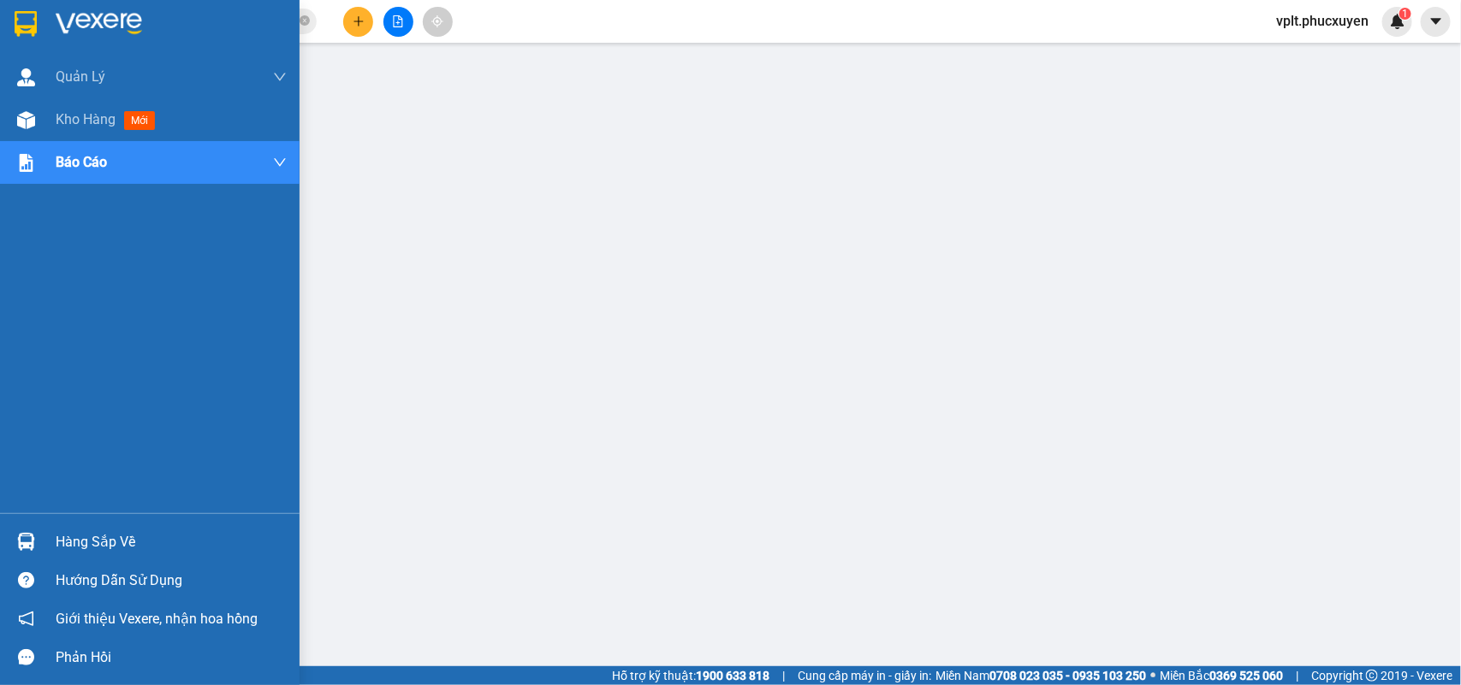
drag, startPoint x: 51, startPoint y: 532, endPoint x: 147, endPoint y: 531, distance: 95.8
click at [54, 532] on div "Hàng sắp về" at bounding box center [149, 542] width 299 height 39
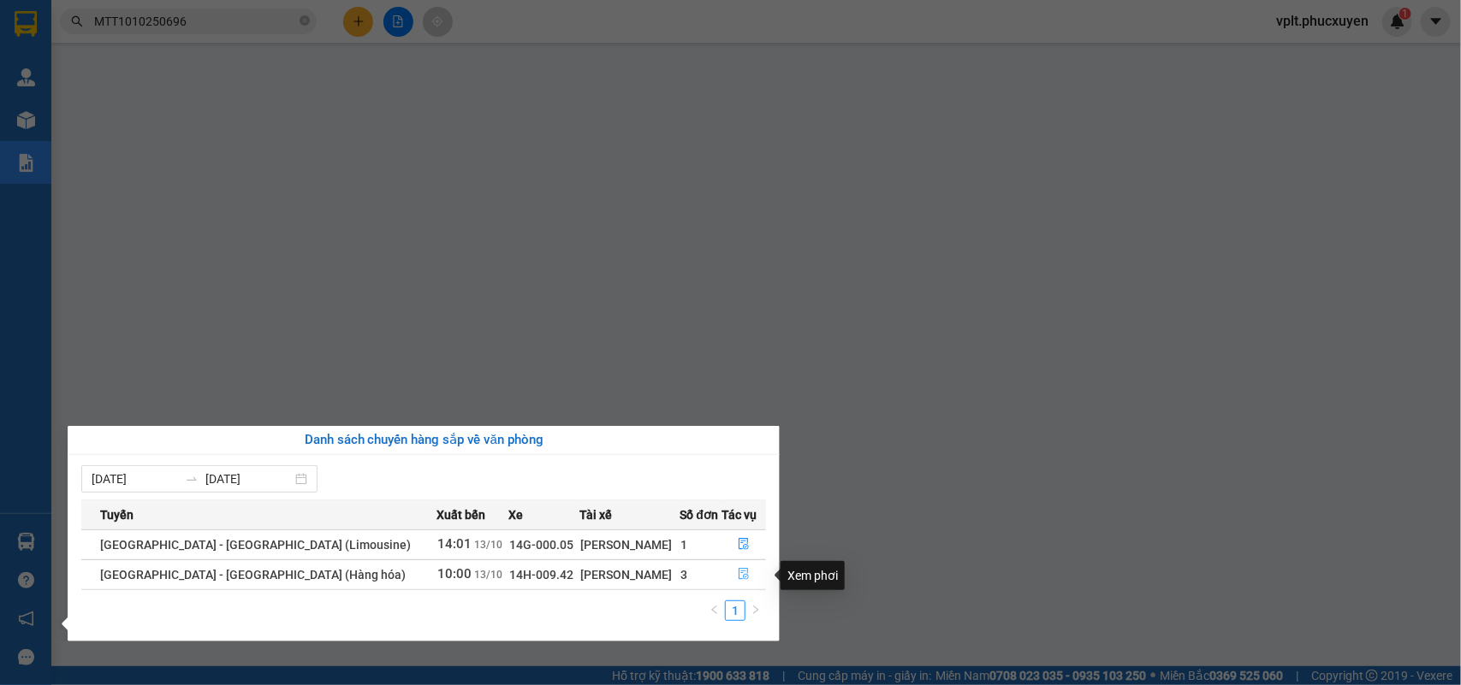
click at [738, 579] on icon "file-done" at bounding box center [744, 574] width 12 height 12
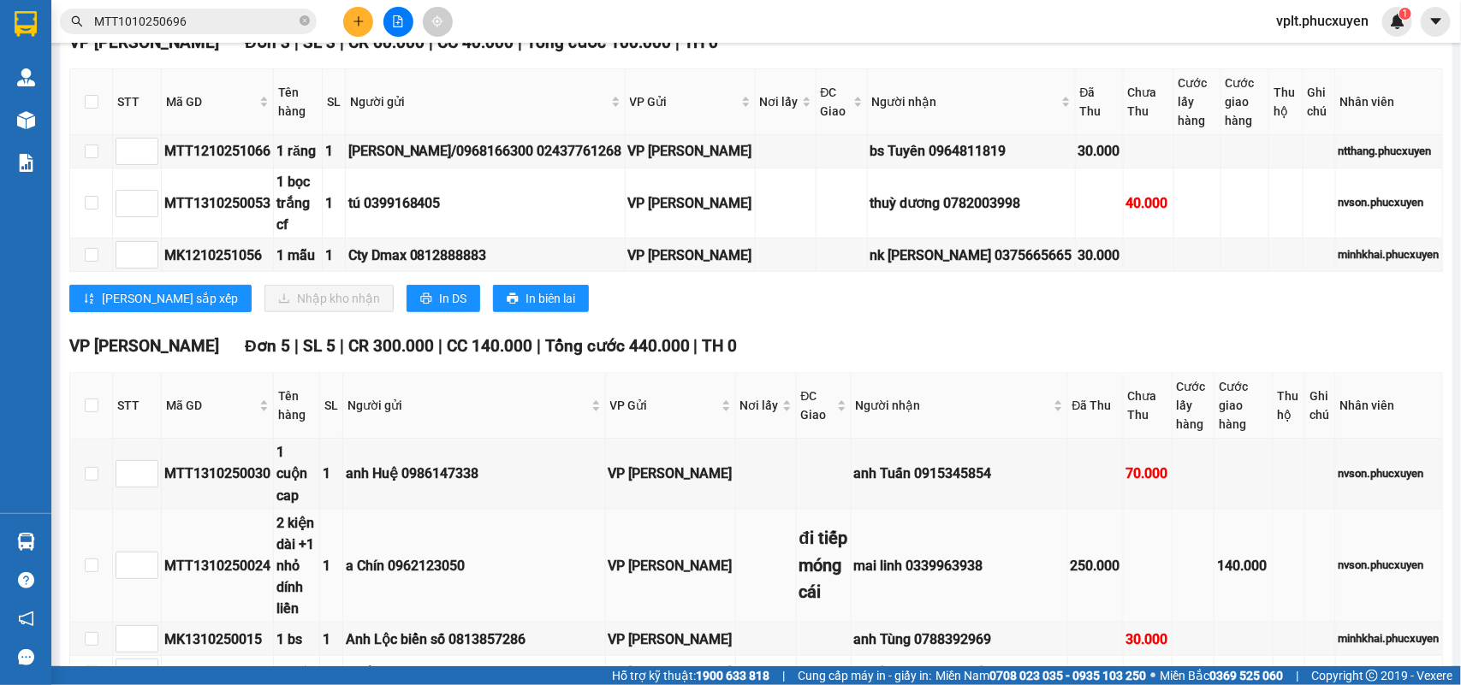
scroll to position [428, 0]
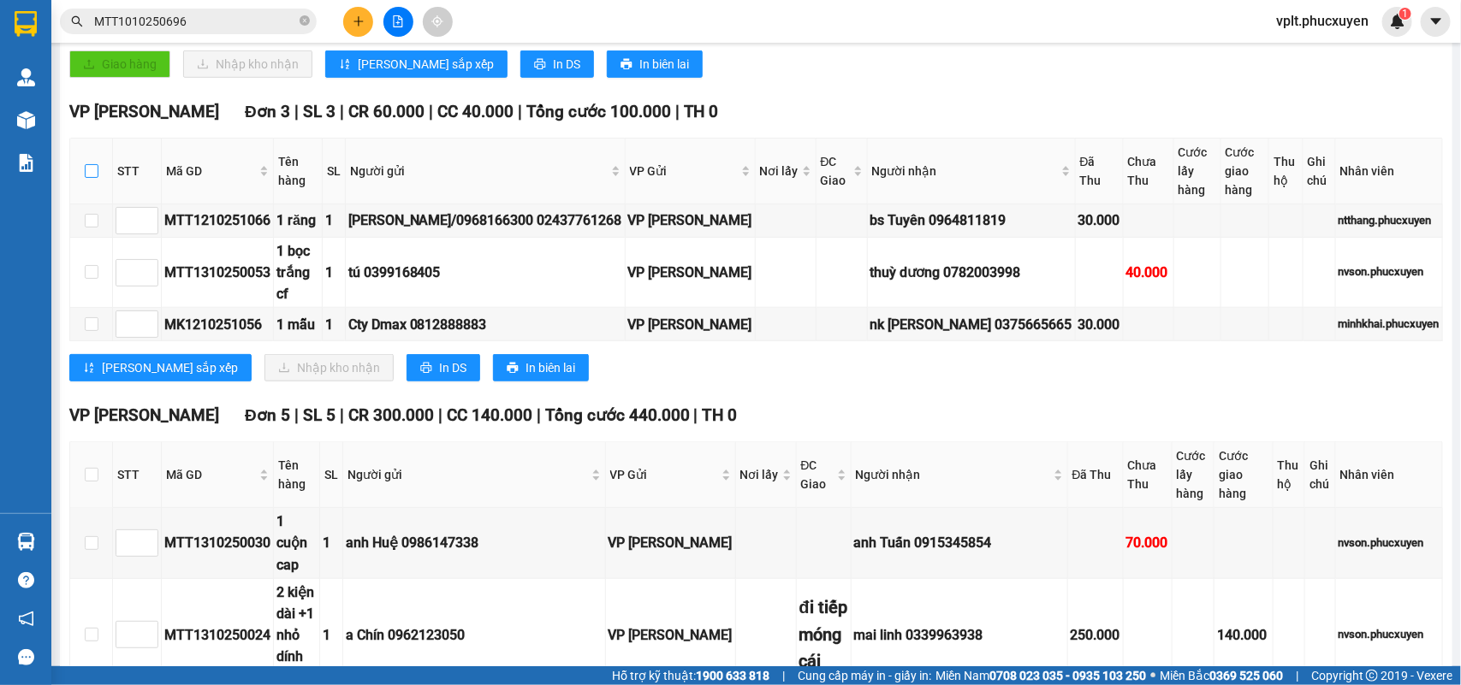
click at [96, 178] on input "checkbox" at bounding box center [92, 171] width 14 height 14
checkbox input "true"
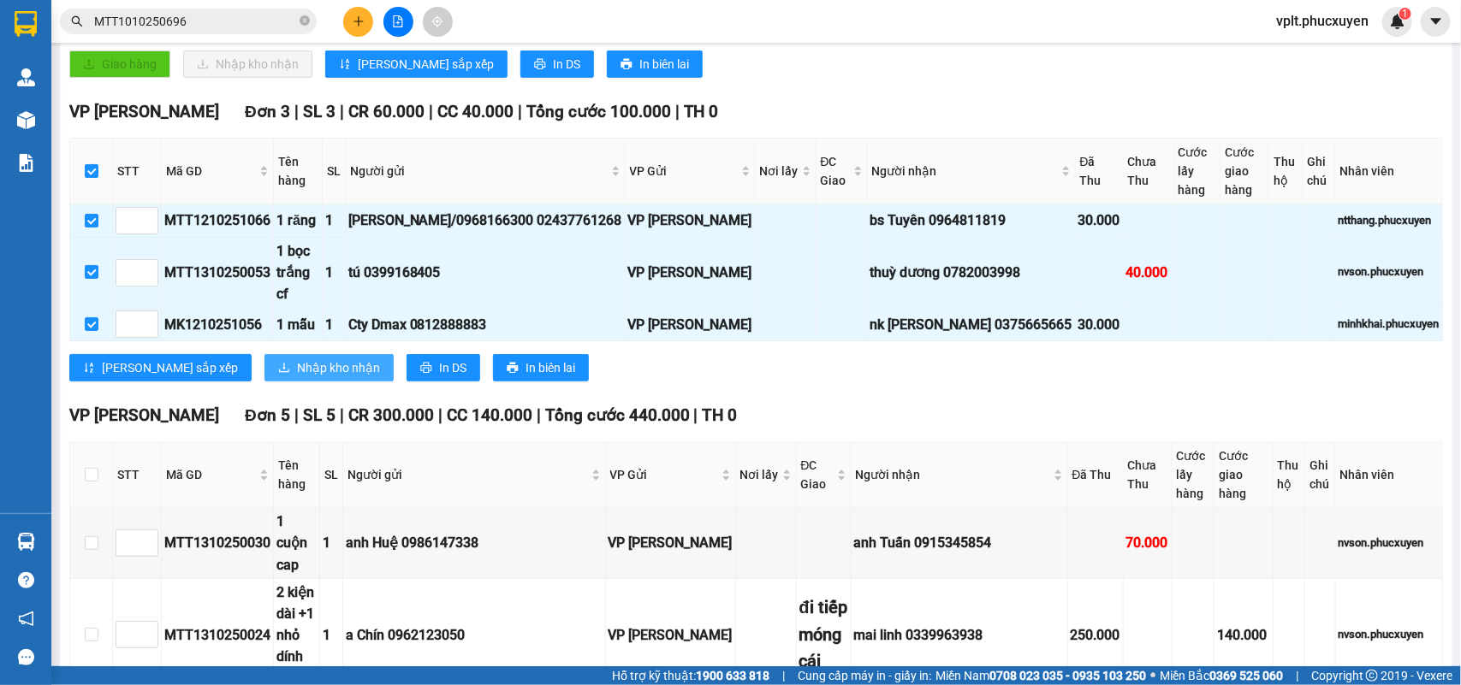
click at [297, 365] on span "Nhập kho nhận" at bounding box center [338, 367] width 83 height 19
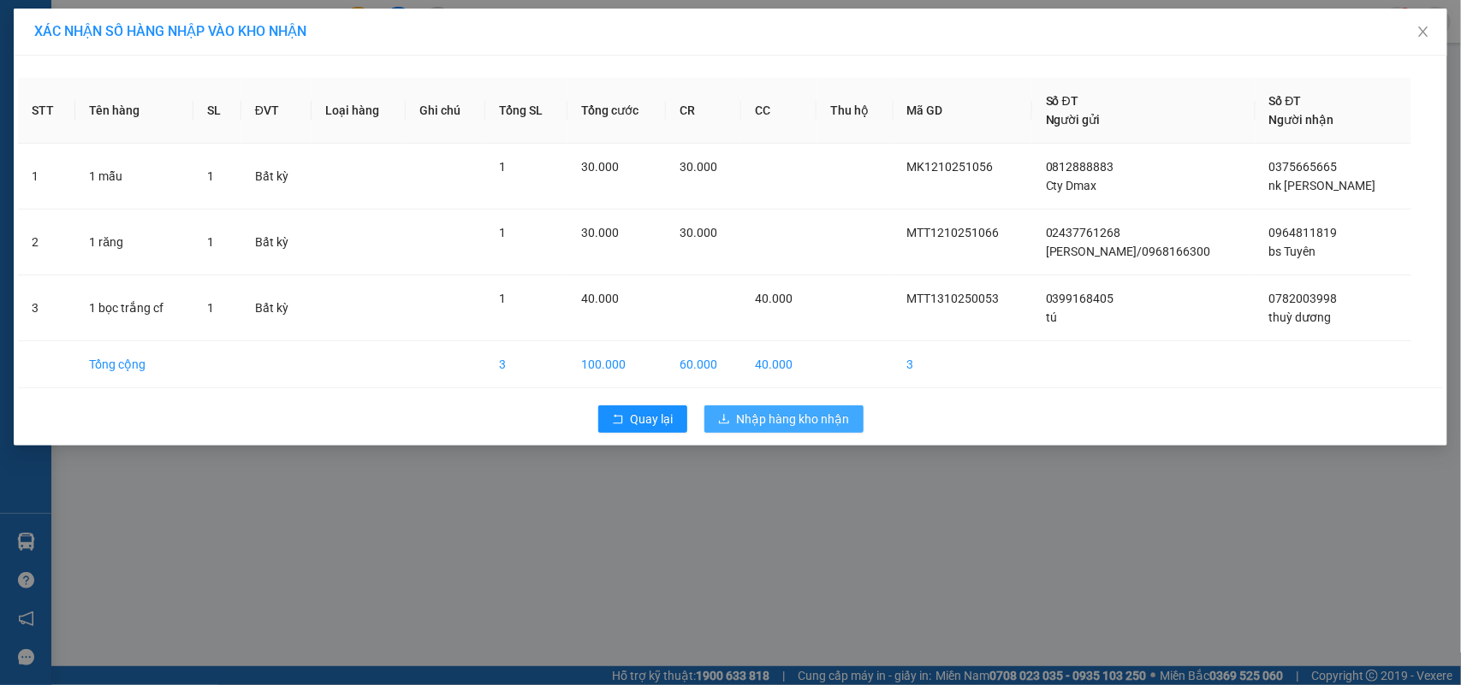
click at [805, 415] on span "Nhập hàng kho nhận" at bounding box center [793, 419] width 113 height 19
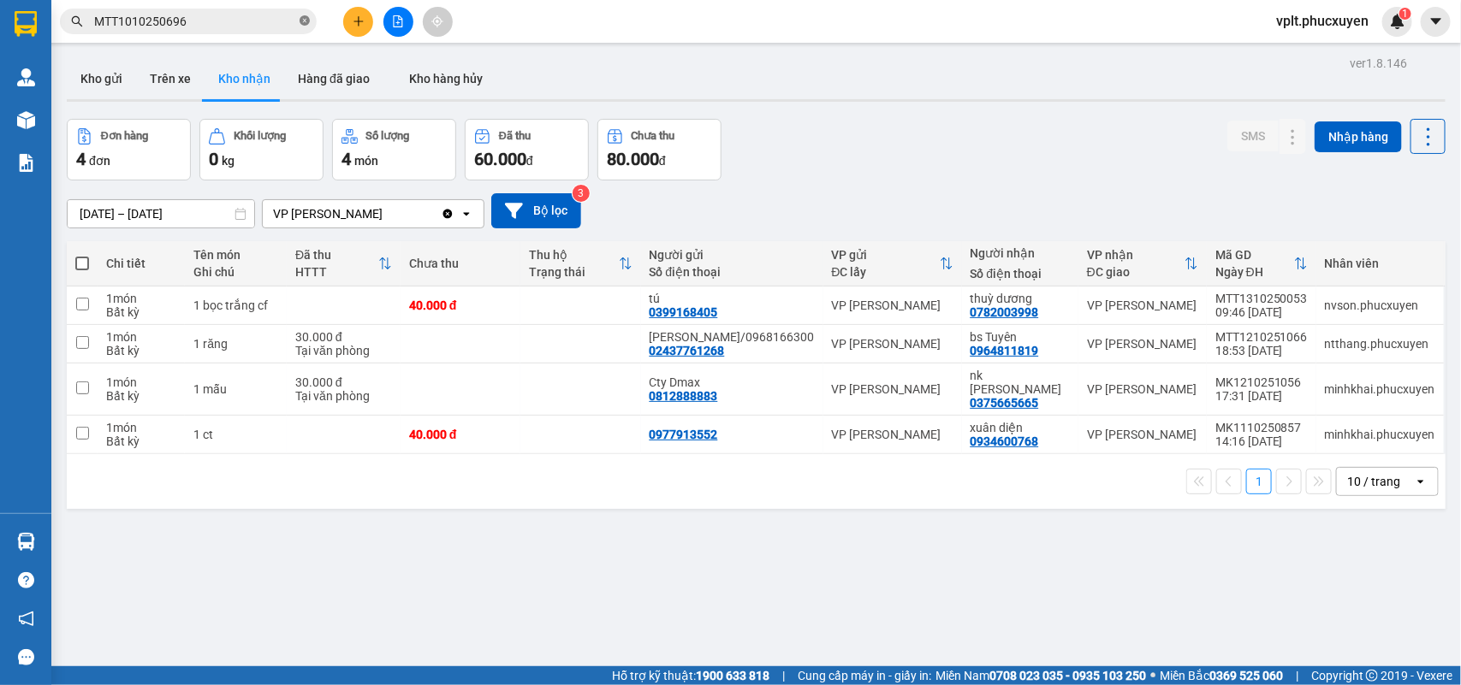
click at [304, 21] on icon "close-circle" at bounding box center [304, 20] width 10 height 10
click at [1287, 301] on icon at bounding box center [1293, 305] width 12 height 12
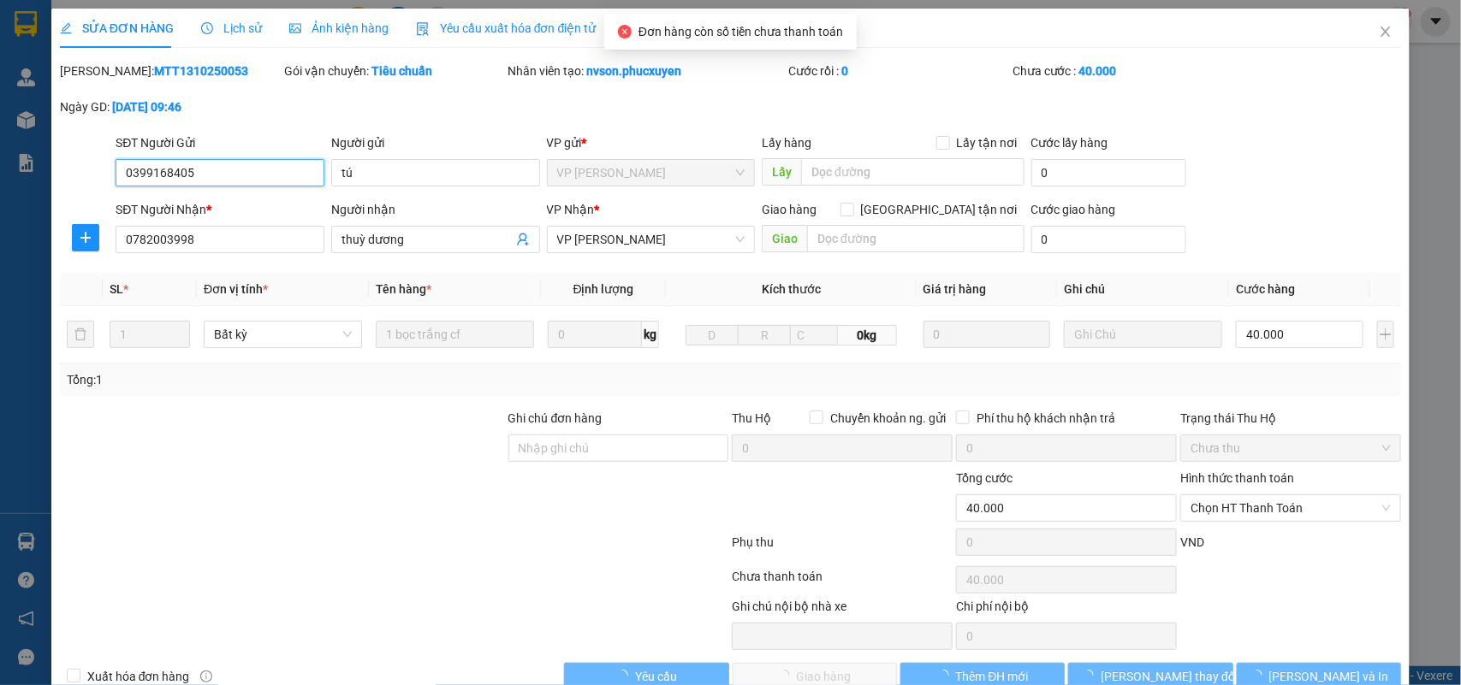
type input "0399168405"
type input "tú"
type input "0782003998"
type input "thuỳ dương"
type input "0"
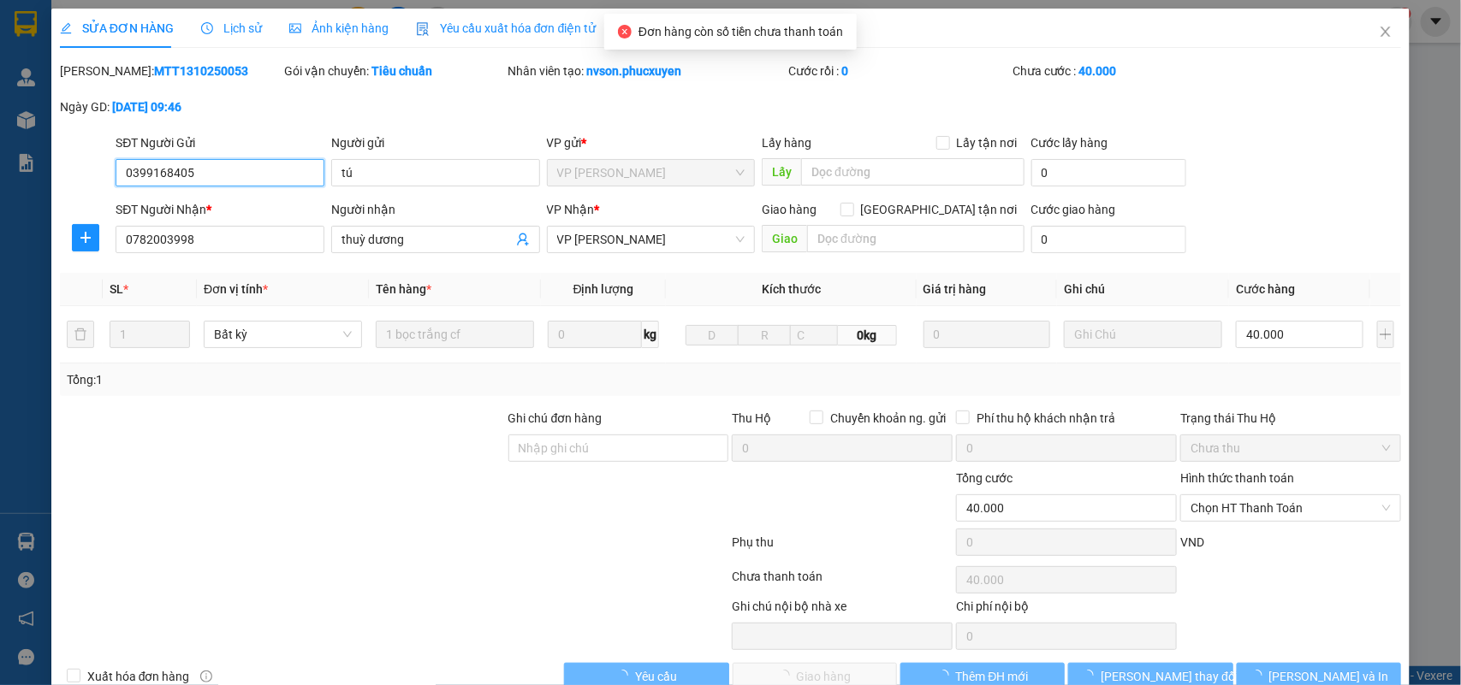
type input "40.000"
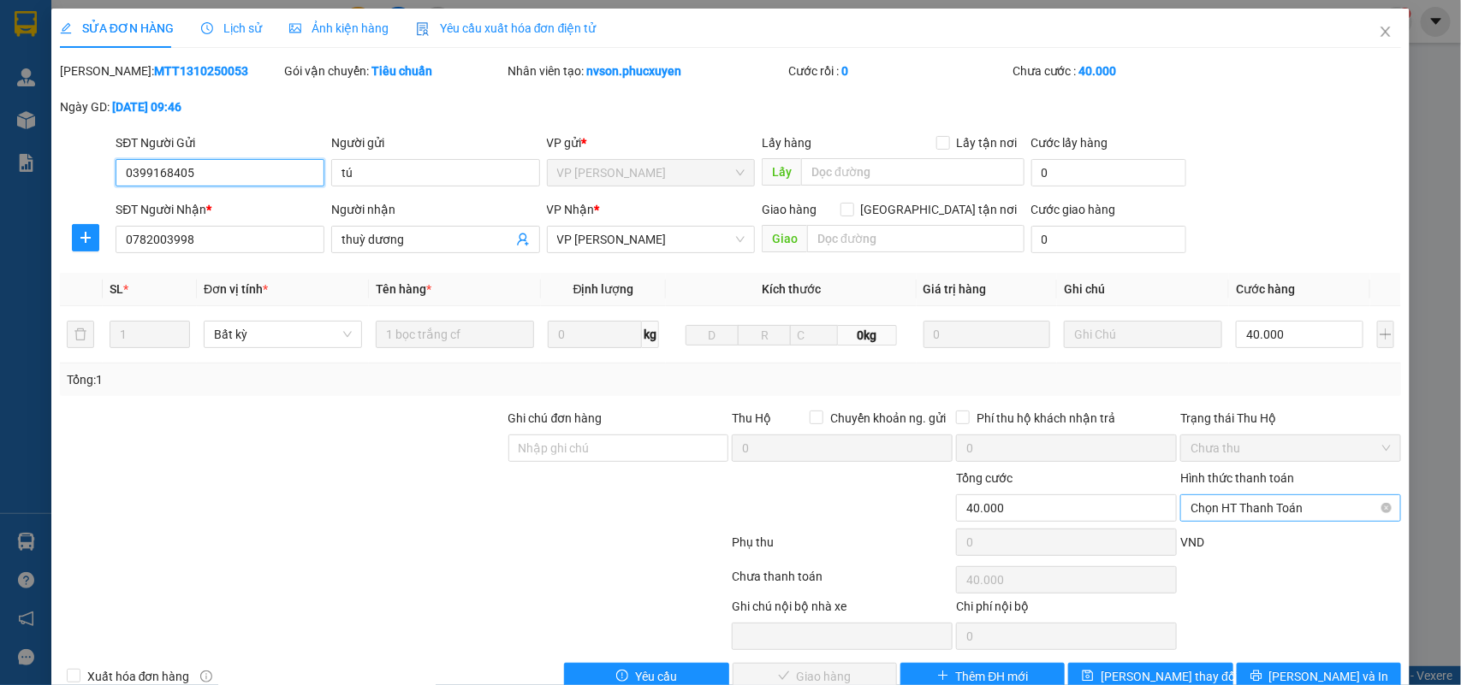
click at [1241, 512] on span "Chọn HT Thanh Toán" at bounding box center [1290, 508] width 200 height 26
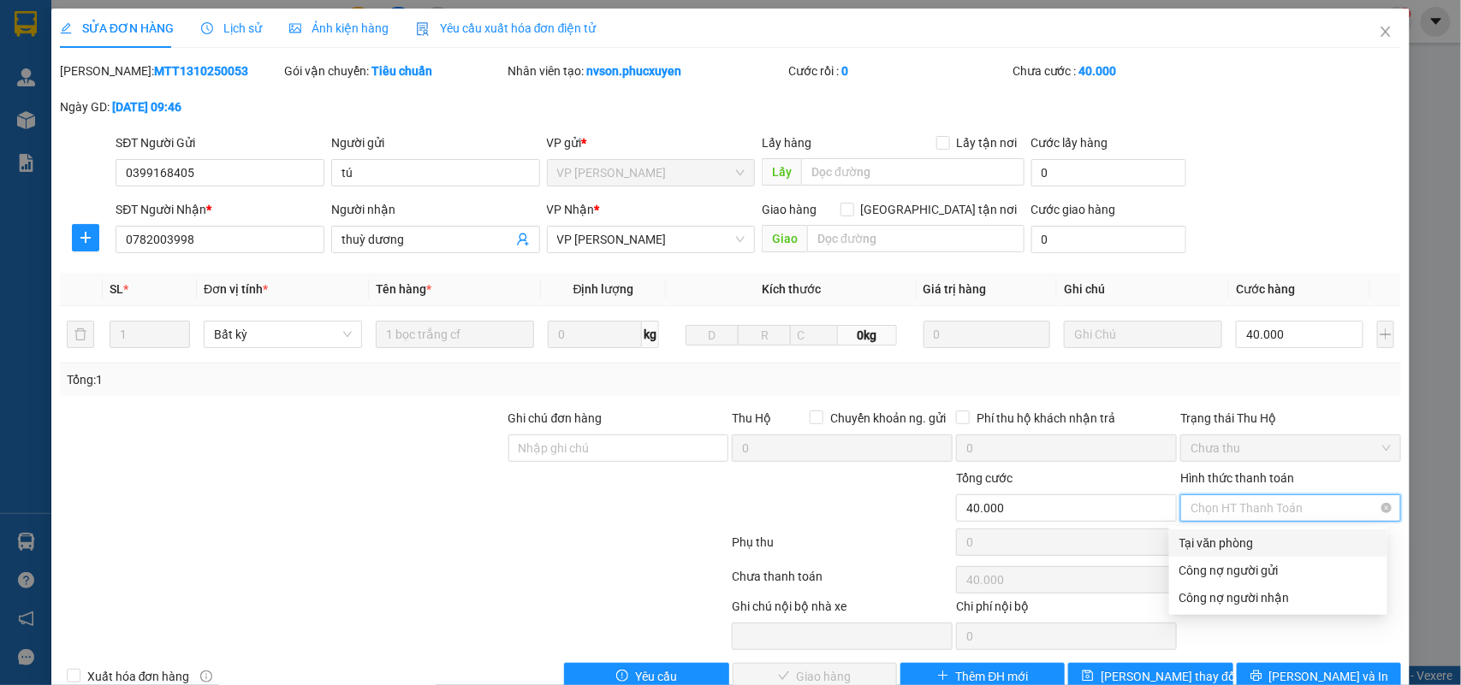
click at [1243, 540] on div "Tại văn phòng" at bounding box center [1278, 543] width 198 height 19
type input "0"
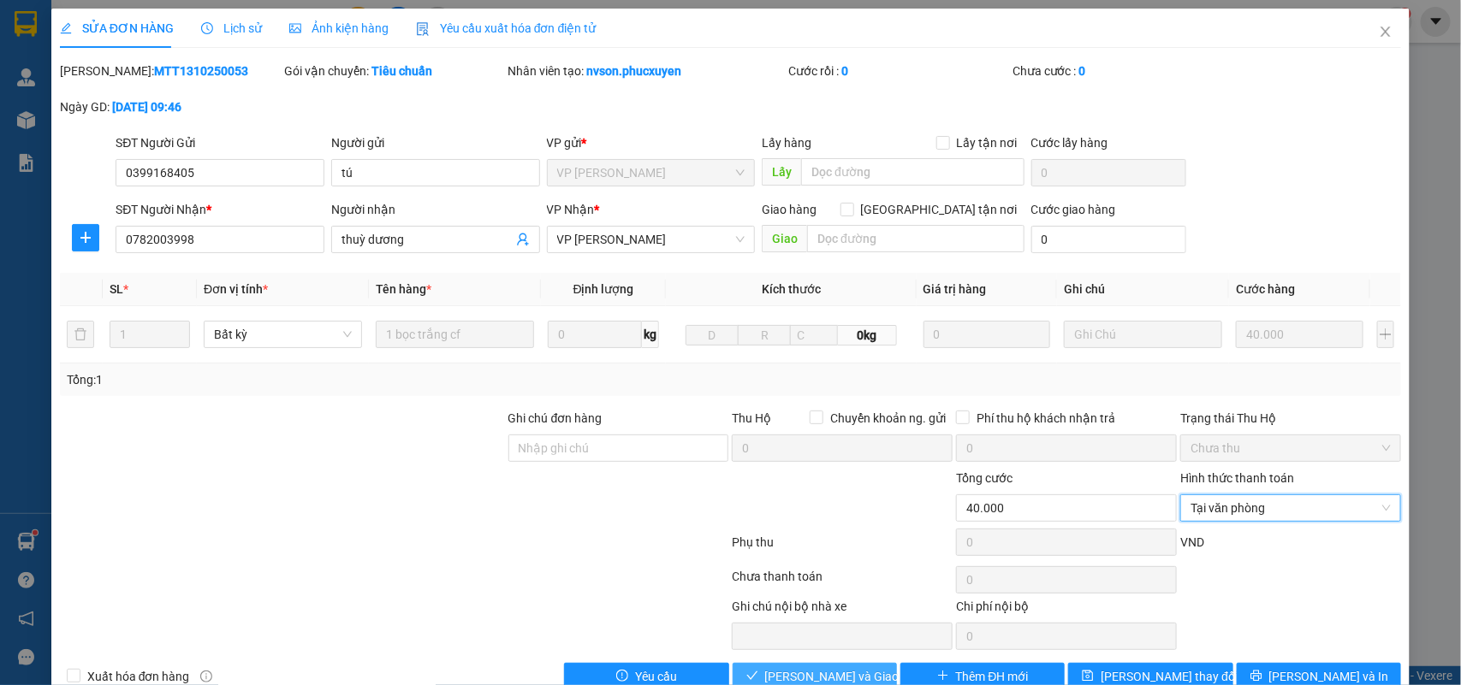
click at [853, 672] on span "[PERSON_NAME] và Giao hàng" at bounding box center [847, 676] width 164 height 19
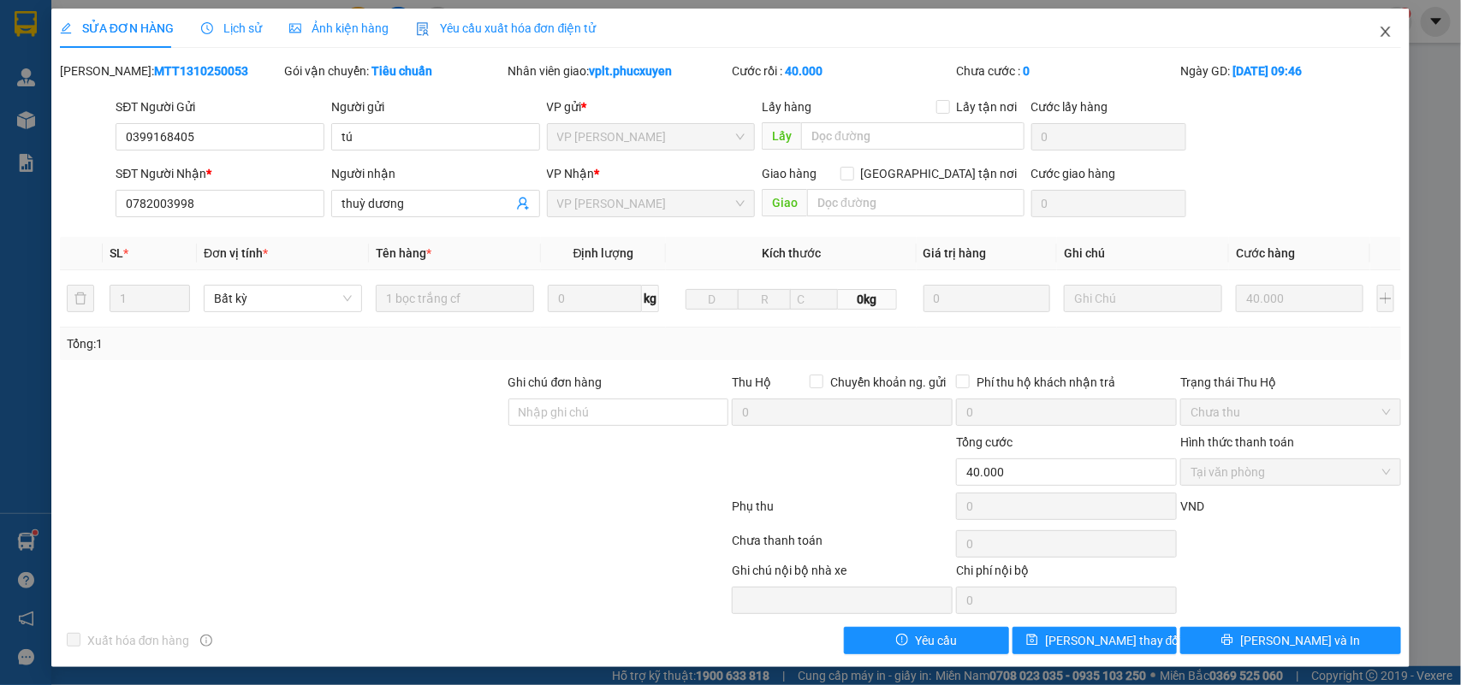
click at [1361, 36] on span "Close" at bounding box center [1385, 33] width 48 height 48
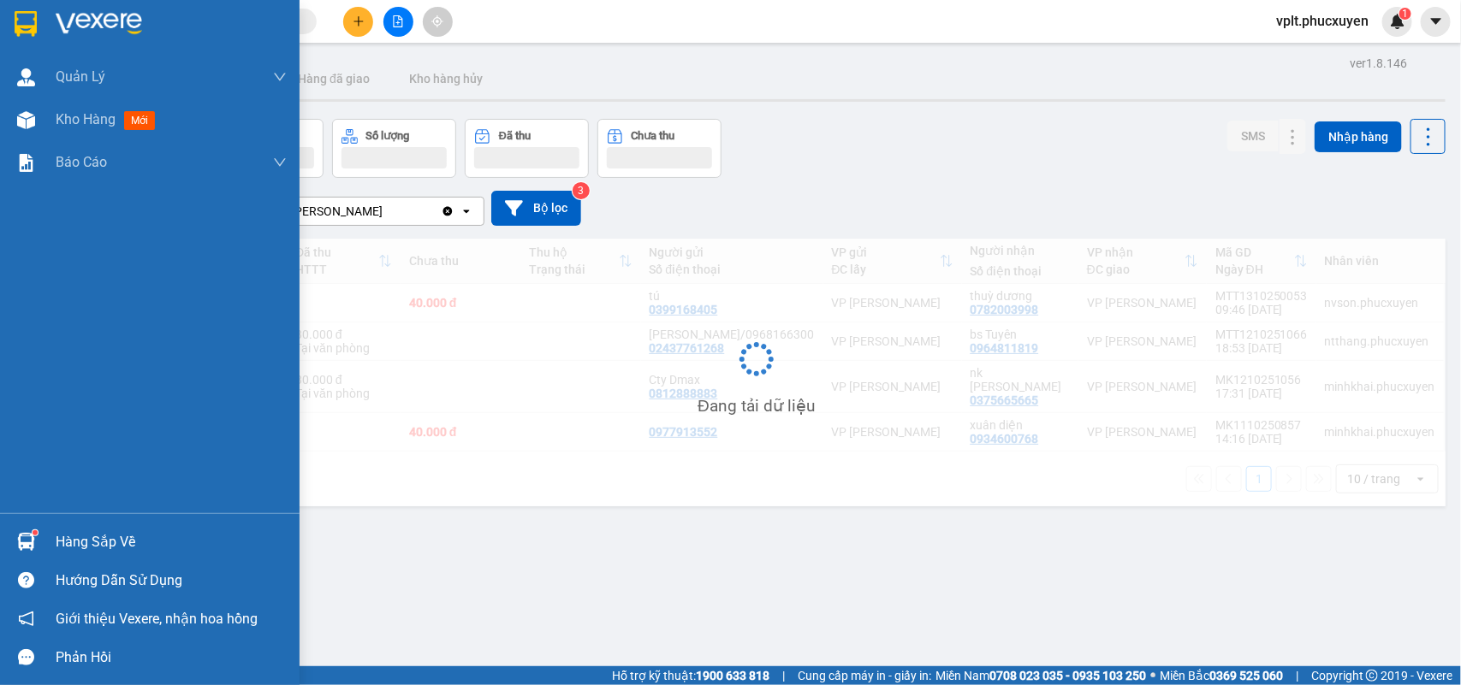
drag, startPoint x: 182, startPoint y: 544, endPoint x: 297, endPoint y: 544, distance: 114.6
click at [186, 544] on div "Hàng sắp về" at bounding box center [171, 543] width 231 height 26
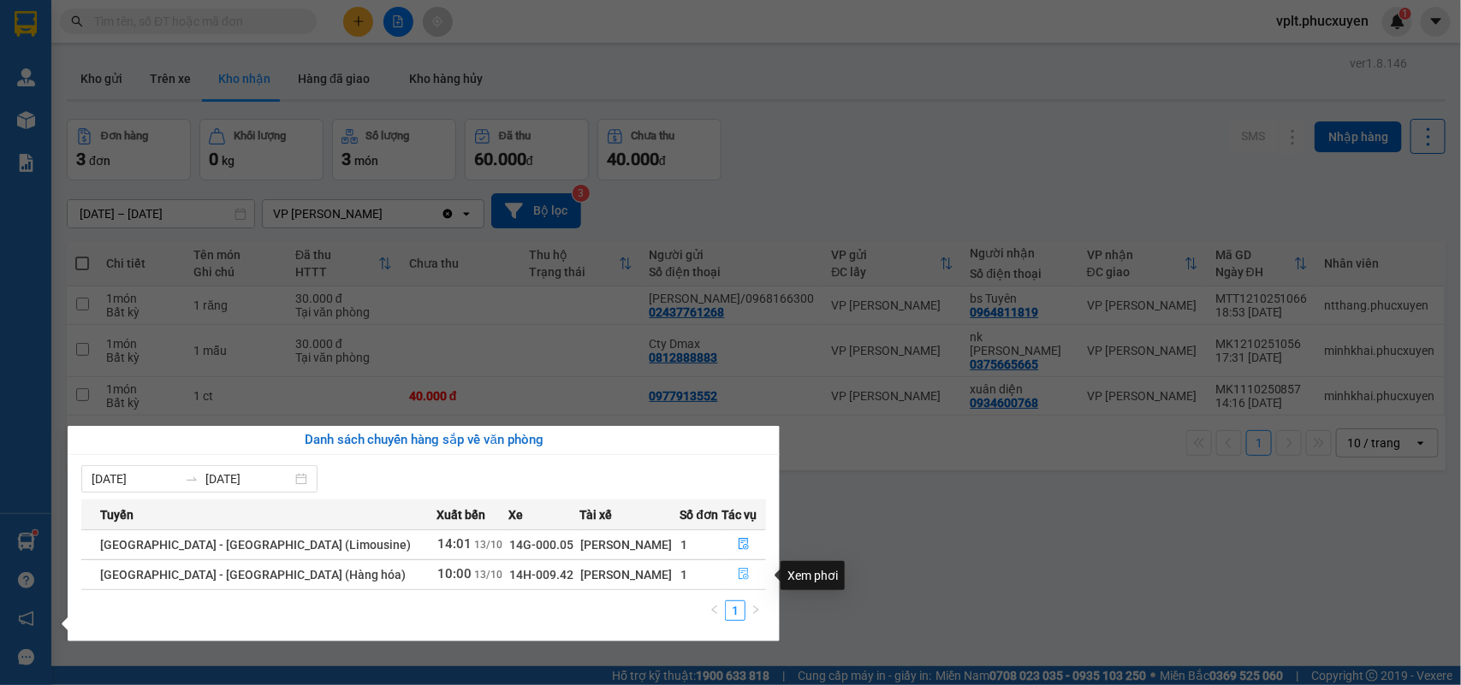
click at [739, 574] on icon "file-done" at bounding box center [744, 574] width 10 height 12
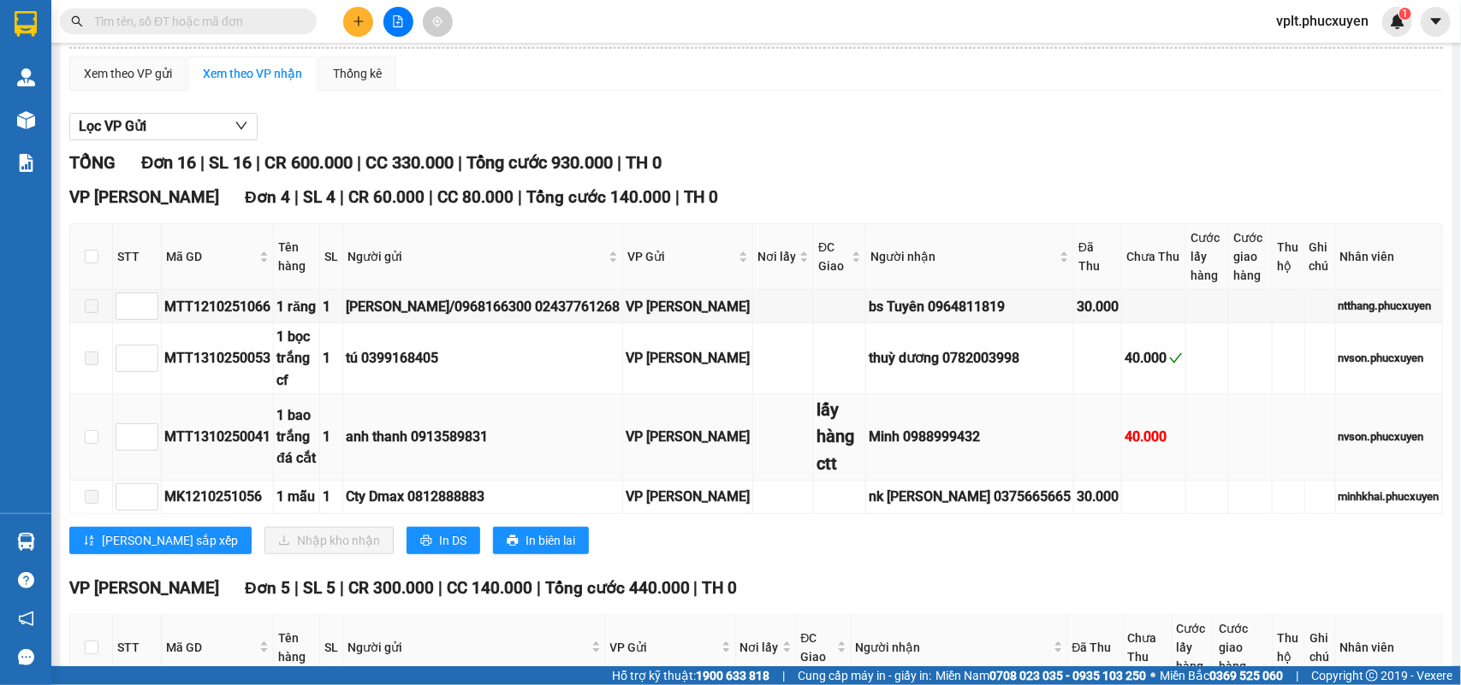
scroll to position [214, 0]
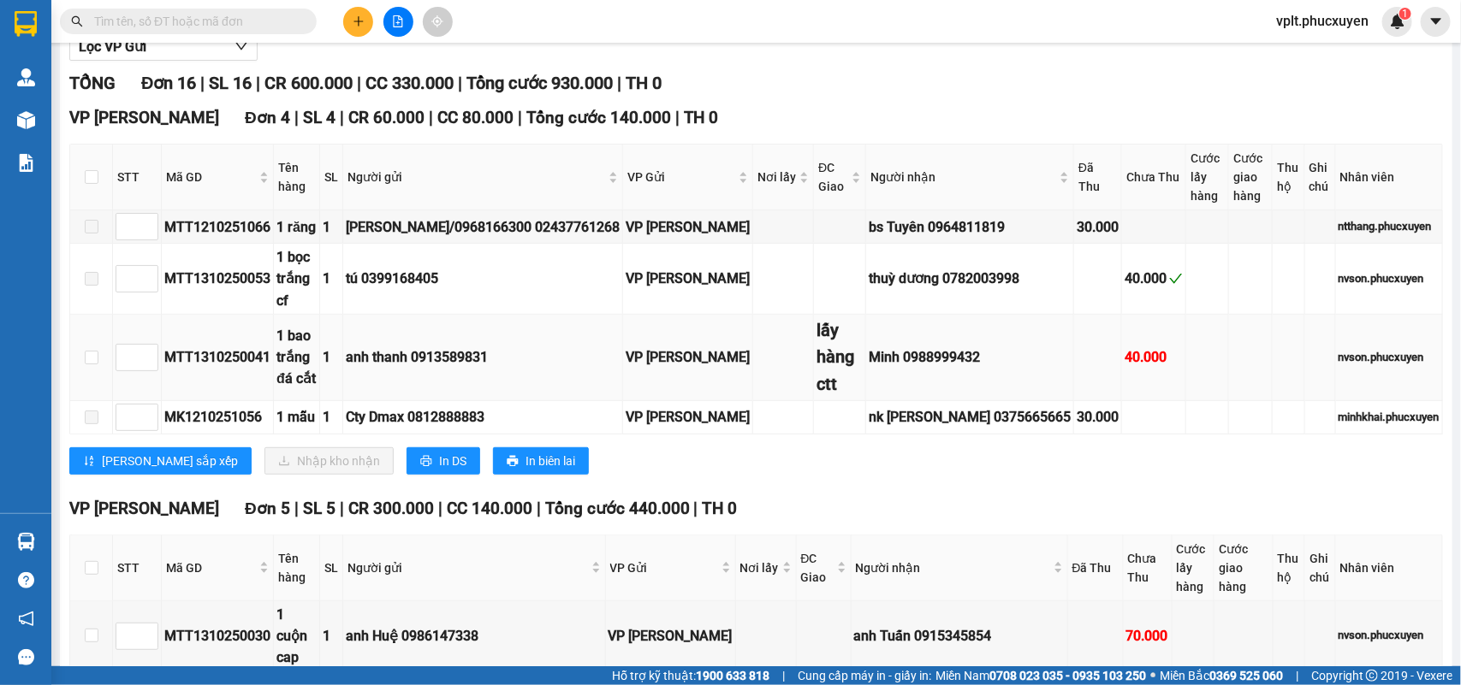
click at [232, 355] on div "MTT1310250041" at bounding box center [217, 357] width 106 height 21
copy div "MTT1310250041"
click at [193, 19] on input "text" at bounding box center [195, 21] width 202 height 19
paste input "MTT1310250041"
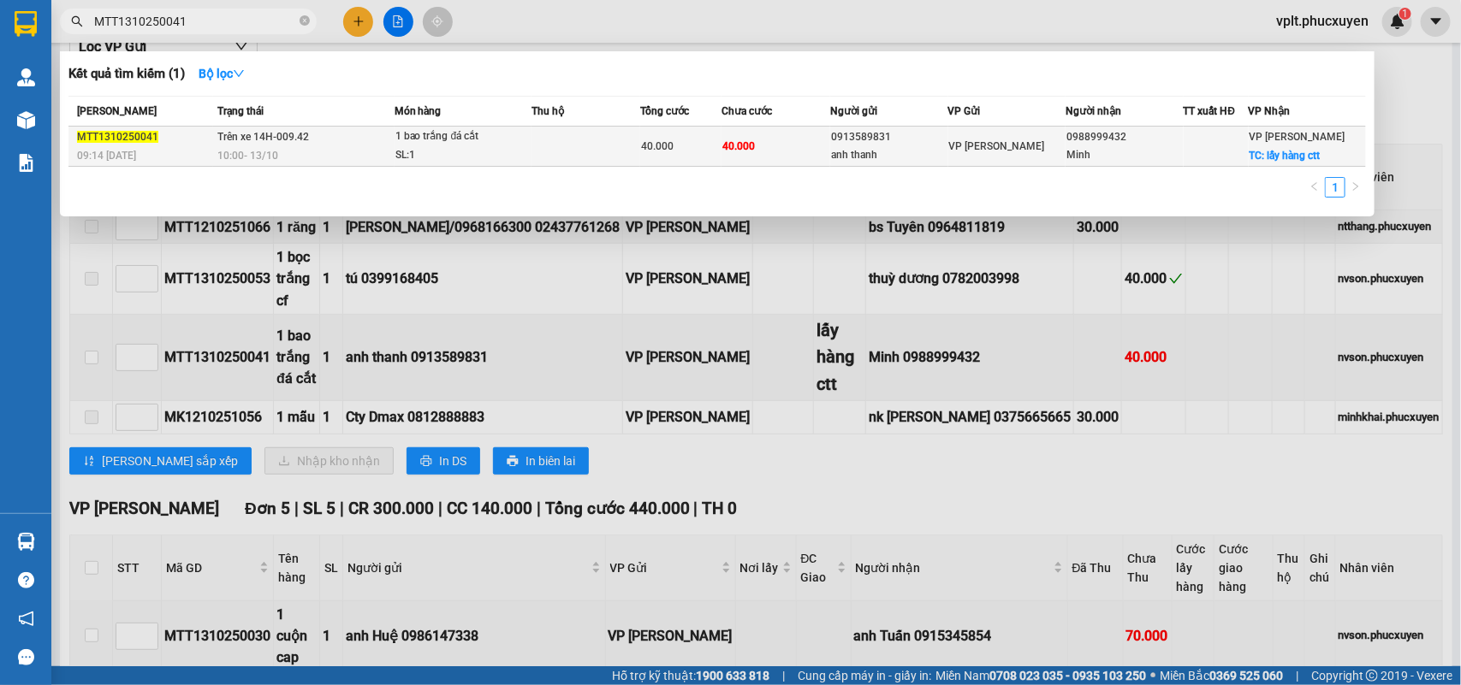
type input "MTT1310250041"
click at [189, 139] on div "MTT1310250041" at bounding box center [144, 137] width 135 height 18
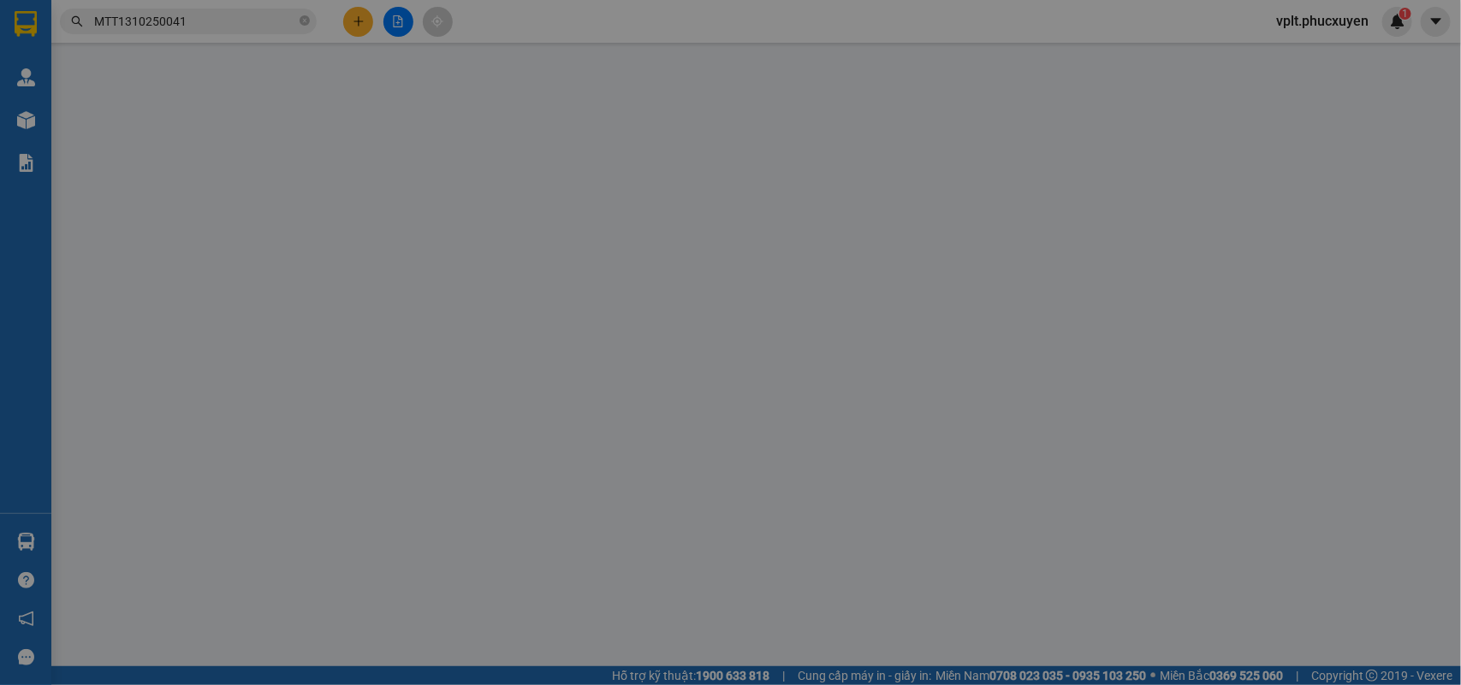
click at [189, 139] on div "SĐT Người Gửi" at bounding box center [220, 142] width 209 height 19
click at [189, 159] on input "SĐT Người Gửi" at bounding box center [220, 172] width 209 height 27
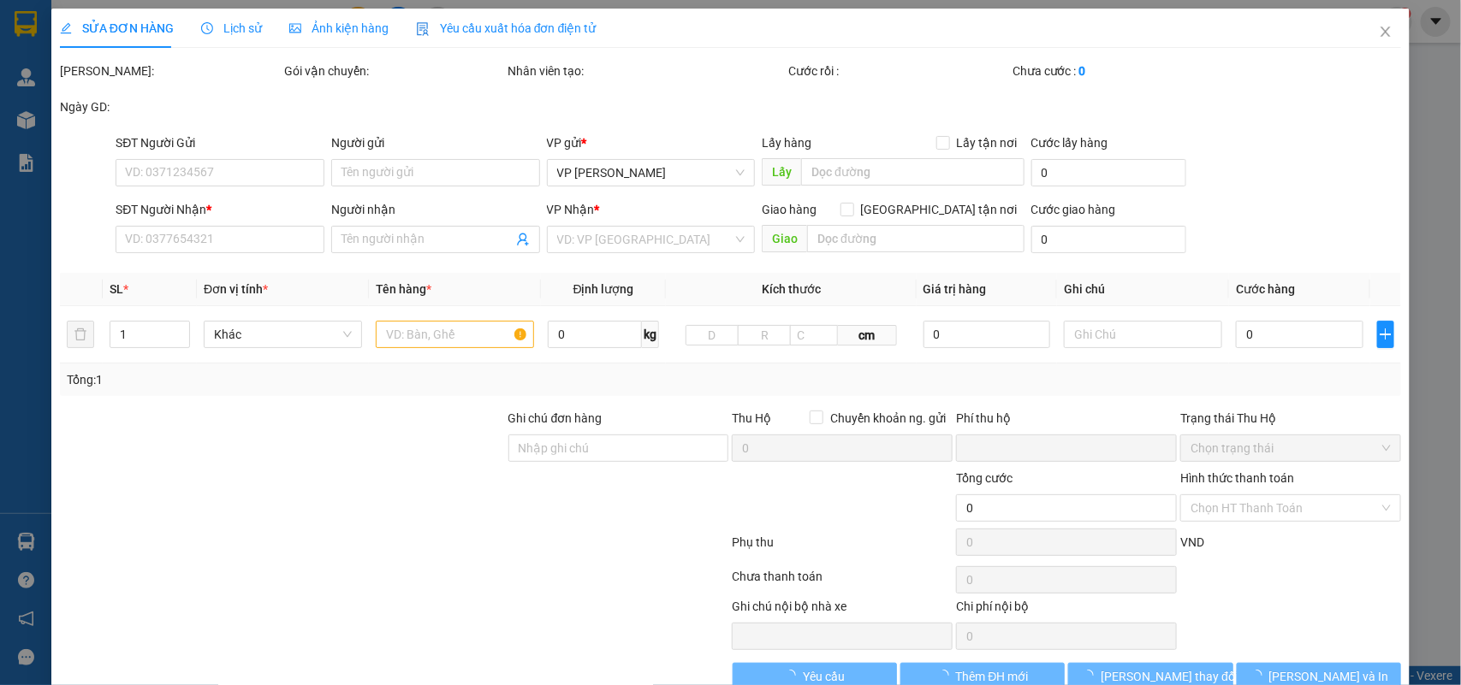
click at [246, 34] on span "Lịch sử" at bounding box center [231, 28] width 61 height 14
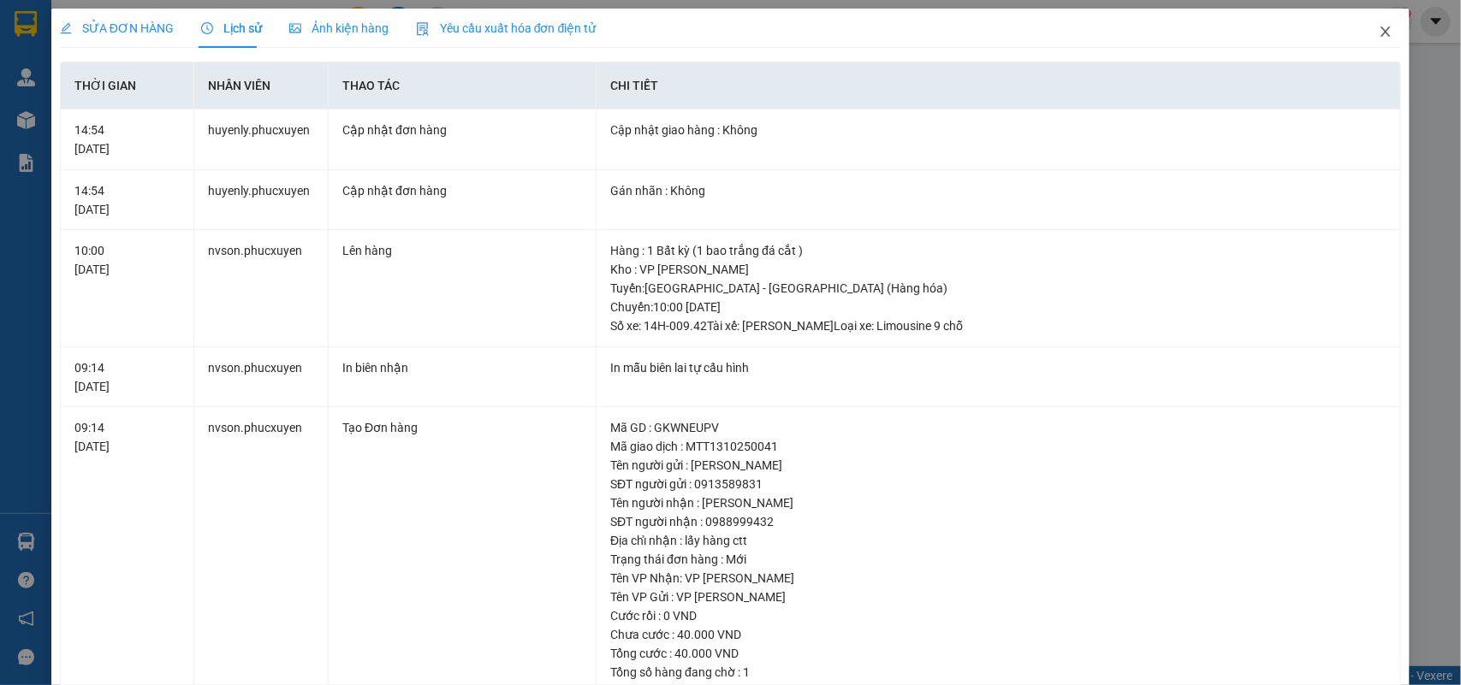
click at [1378, 33] on icon "close" at bounding box center [1385, 32] width 14 height 14
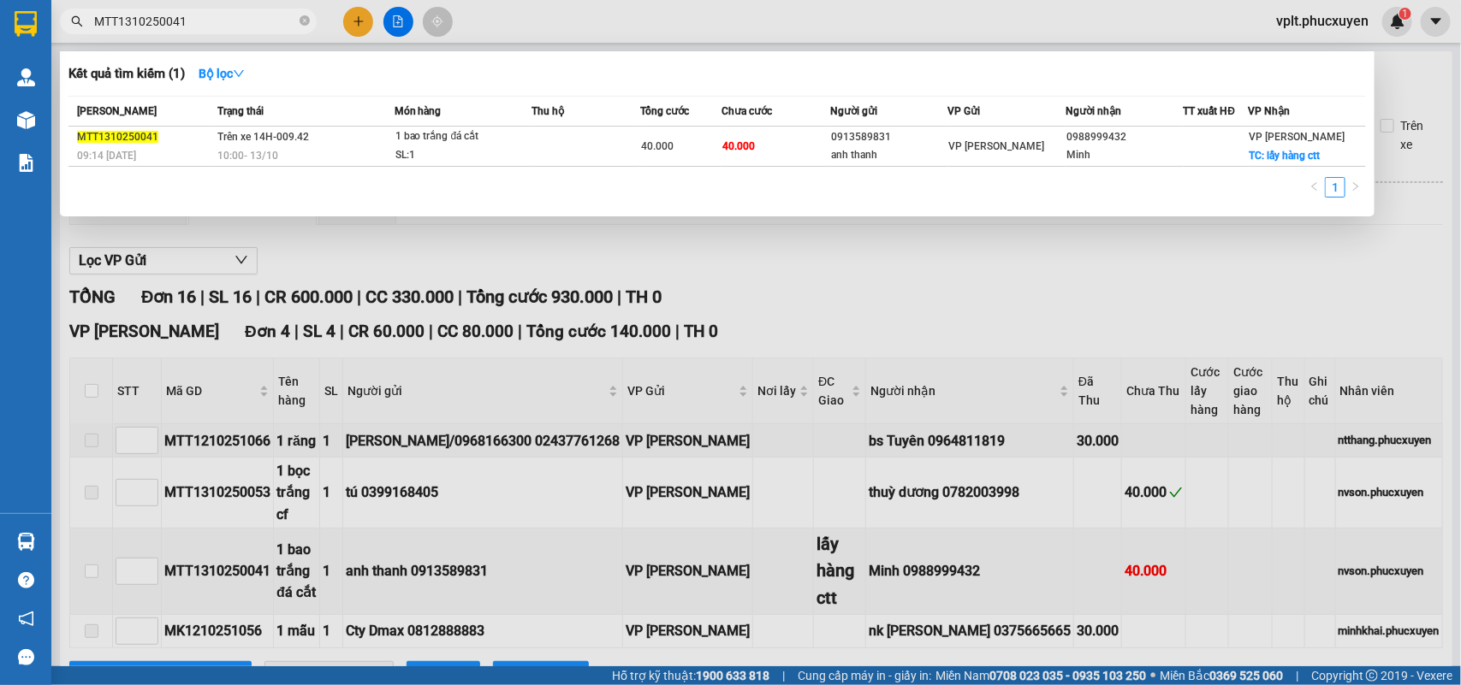
click at [191, 10] on span "MTT1310250041" at bounding box center [188, 22] width 257 height 26
click at [774, 289] on div at bounding box center [730, 342] width 1461 height 685
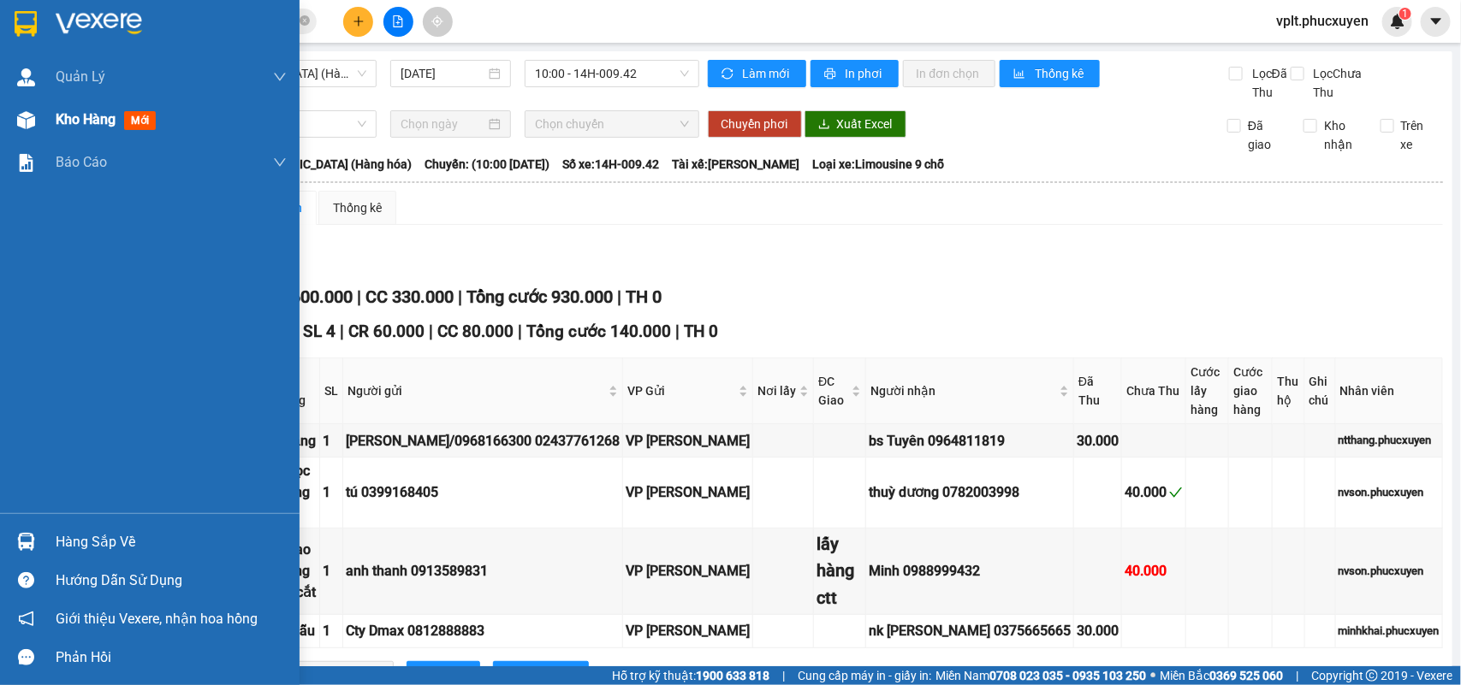
click at [83, 107] on div "Kho hàng mới" at bounding box center [171, 119] width 231 height 43
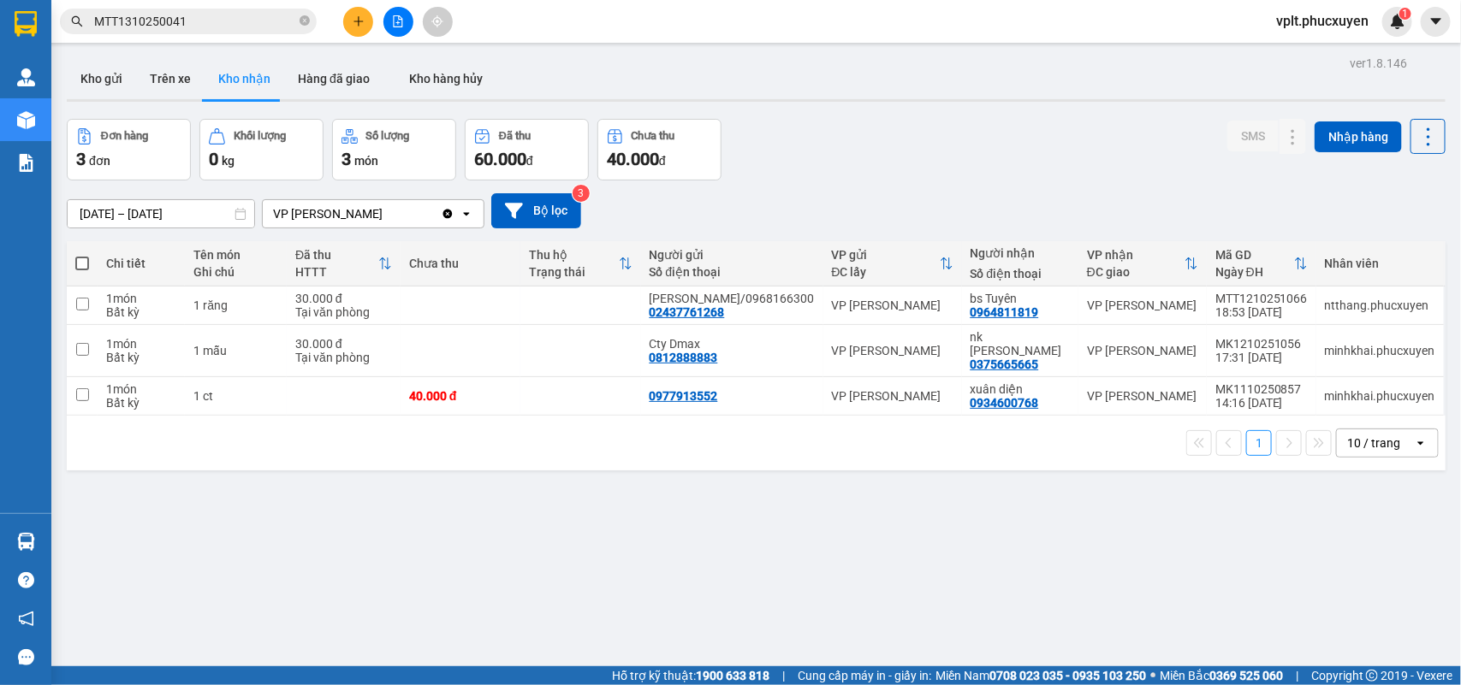
click at [133, 519] on div "ver 1.8.146 Kho gửi Trên xe Kho nhận Hàng đã giao Kho hàng hủy Đơn hàng 3 đơn K…" at bounding box center [756, 393] width 1392 height 685
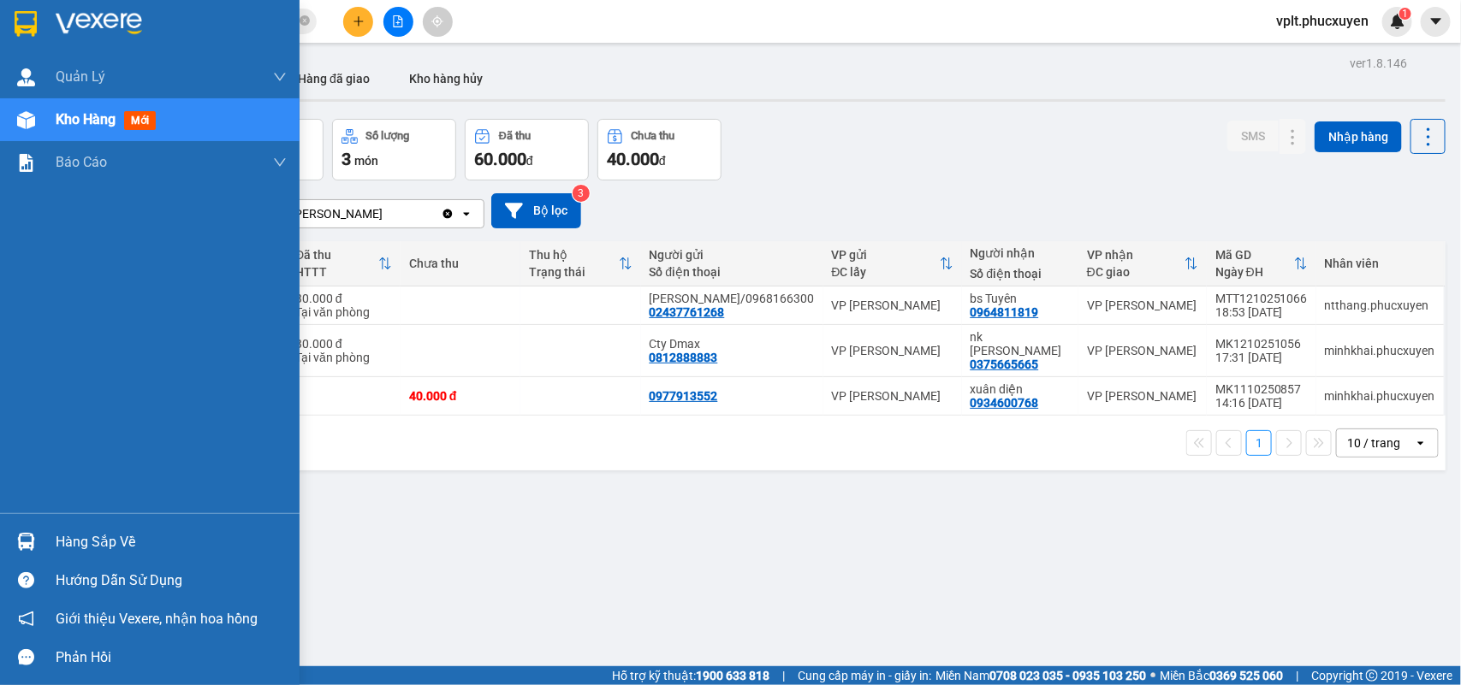
drag, startPoint x: 137, startPoint y: 537, endPoint x: 317, endPoint y: 537, distance: 179.7
click at [139, 537] on div "Hàng sắp về" at bounding box center [171, 543] width 231 height 26
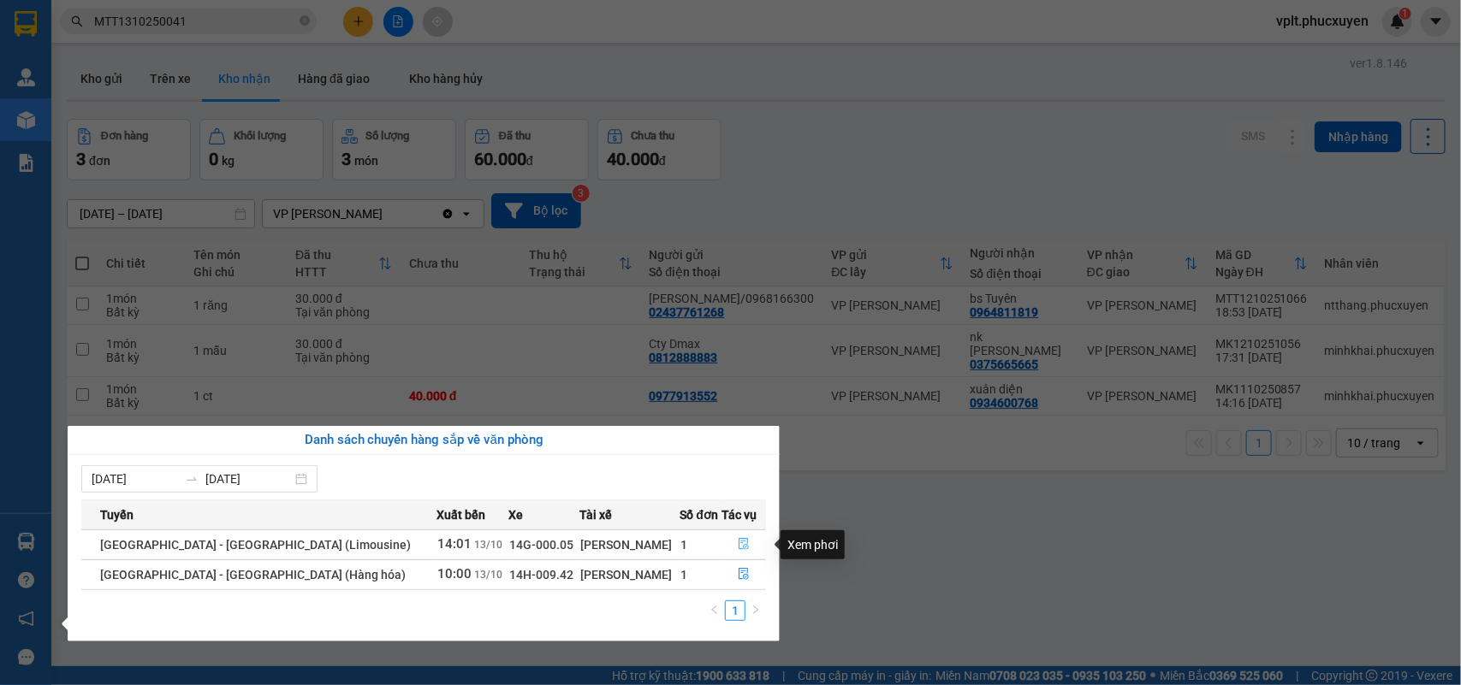
click at [738, 546] on icon "file-done" at bounding box center [744, 544] width 12 height 12
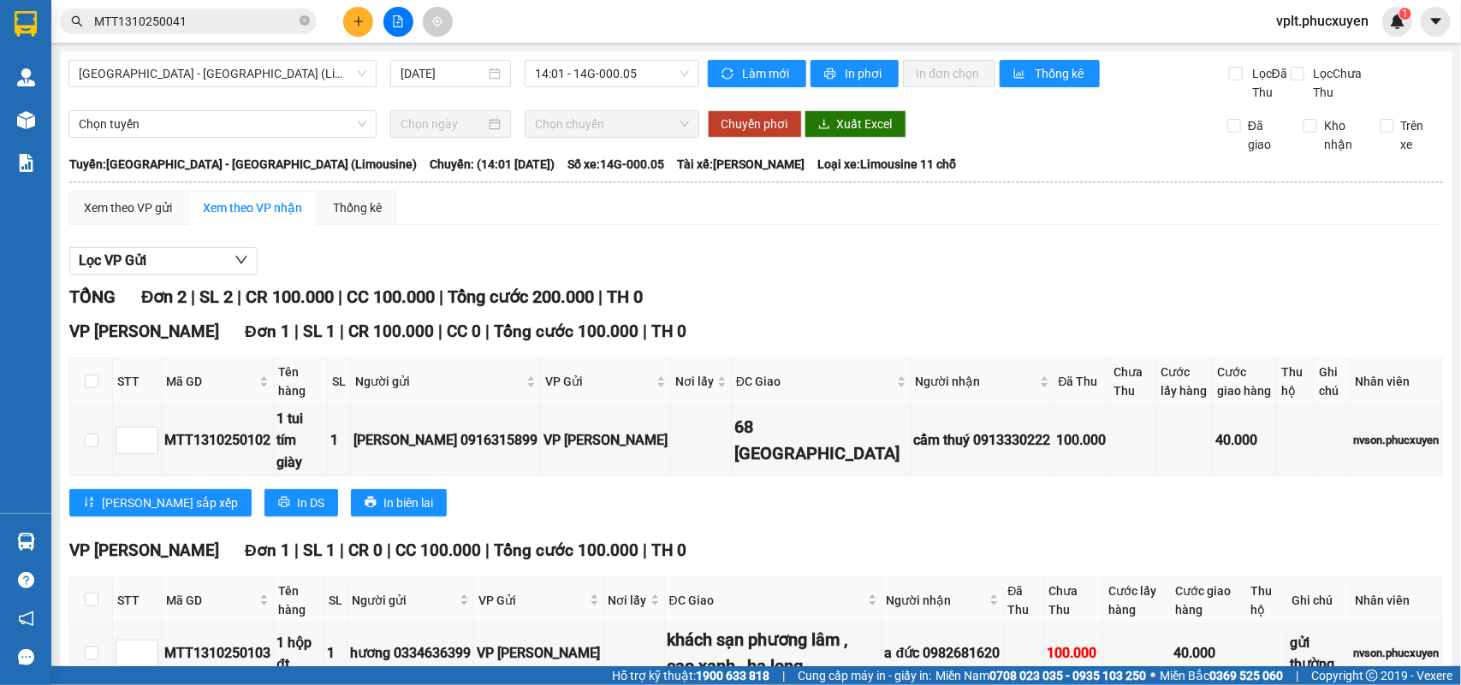
scroll to position [116, 0]
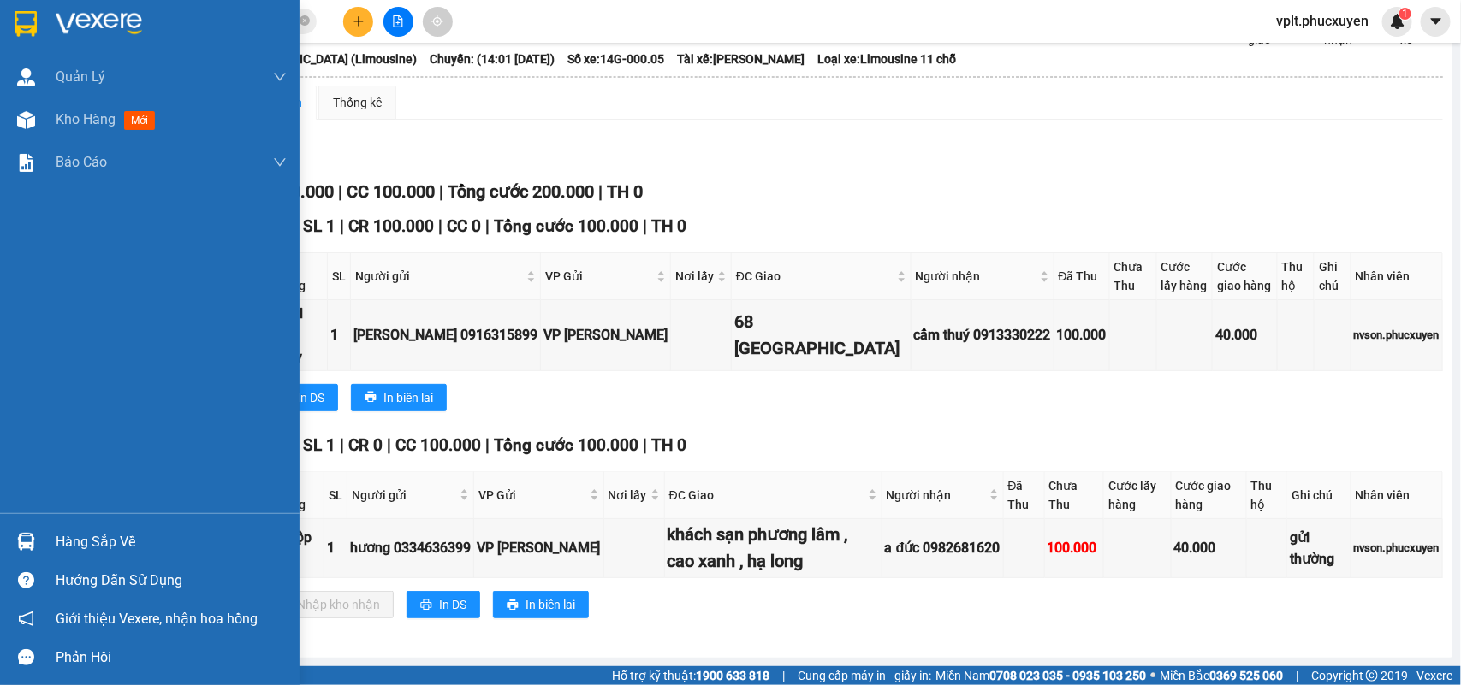
drag, startPoint x: 120, startPoint y: 542, endPoint x: 296, endPoint y: 531, distance: 176.6
click at [147, 539] on div "Hàng sắp về" at bounding box center [171, 543] width 231 height 26
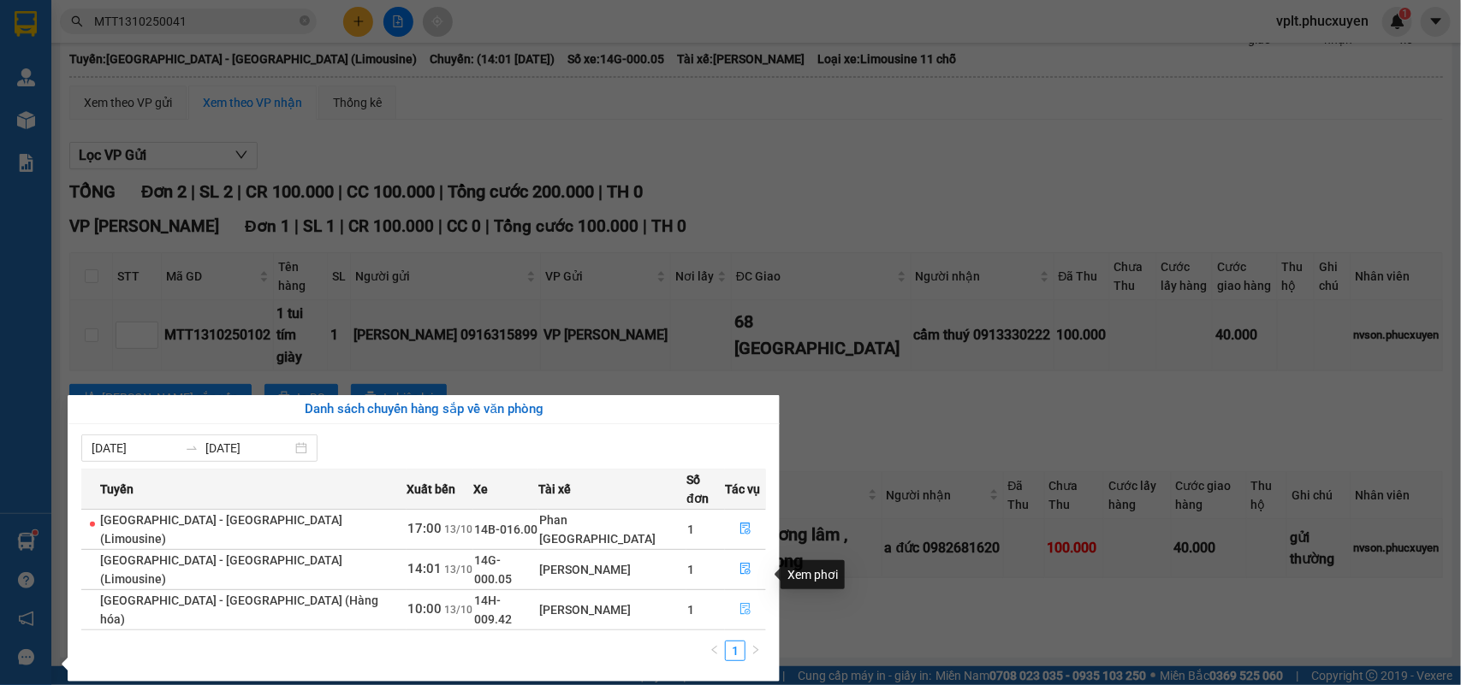
click at [739, 603] on icon "file-done" at bounding box center [745, 609] width 12 height 12
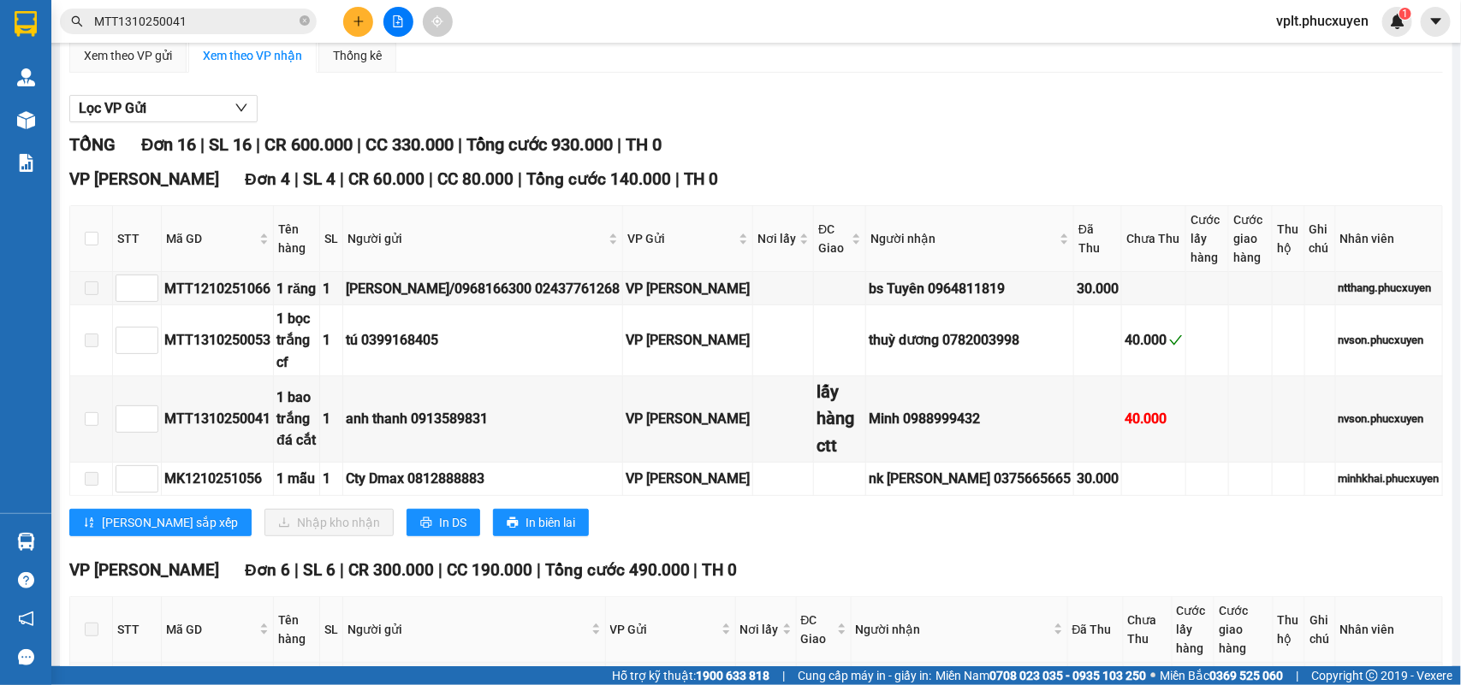
scroll to position [116, 0]
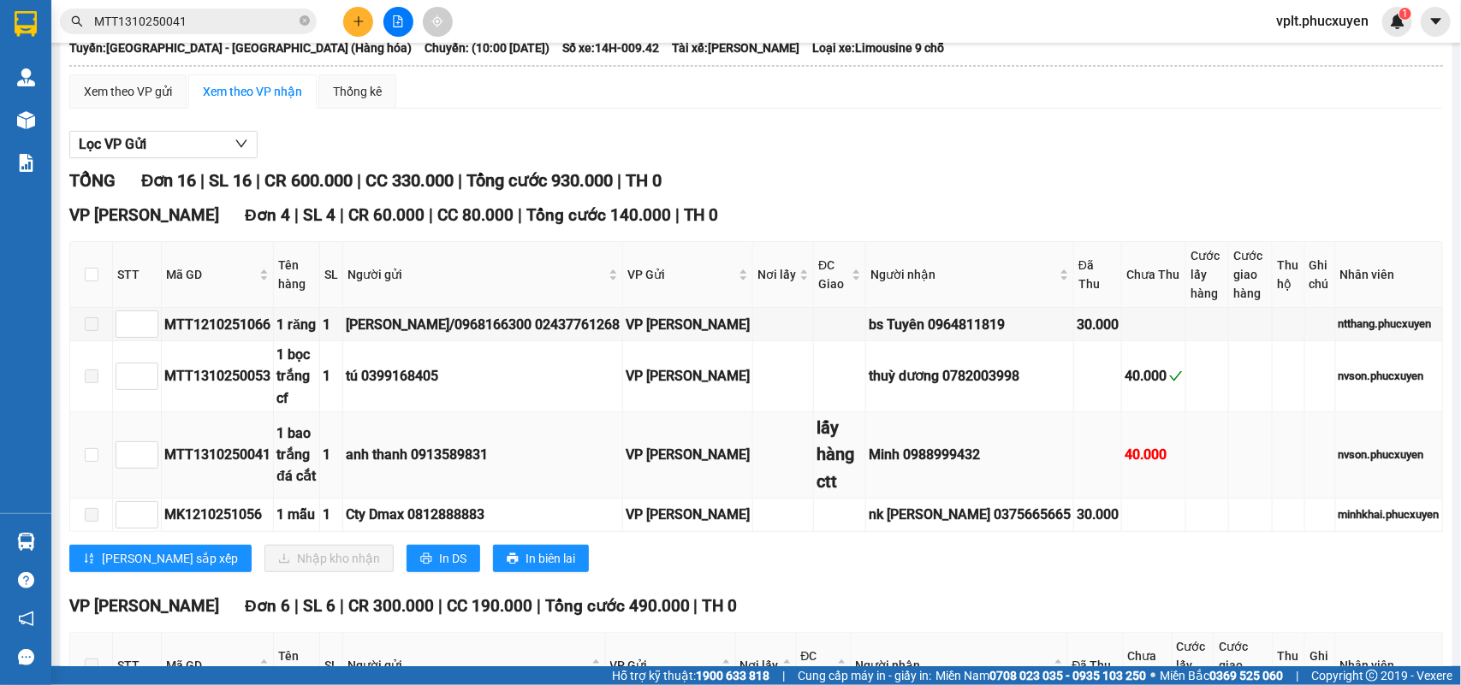
click at [214, 453] on div "MTT1310250041" at bounding box center [217, 454] width 106 height 21
copy div "MTT1310250041"
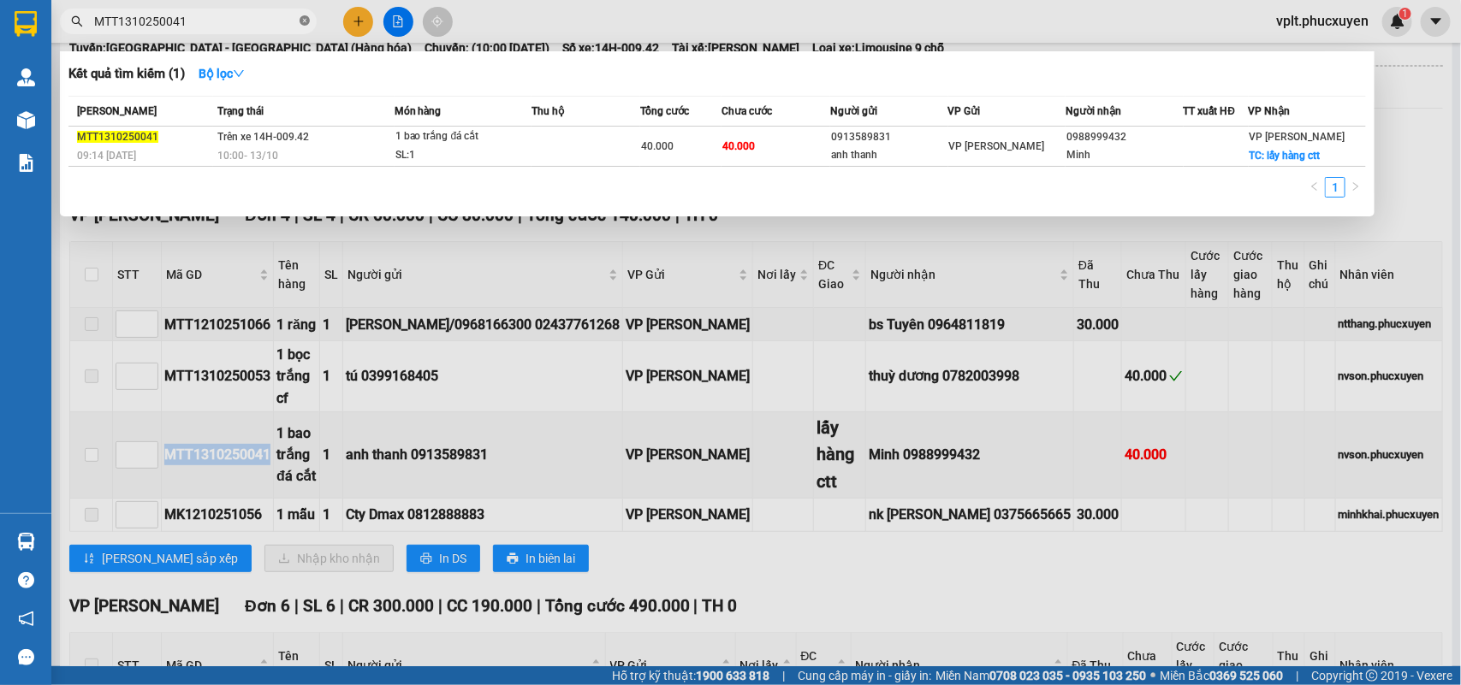
click at [304, 19] on icon "close-circle" at bounding box center [304, 20] width 10 height 10
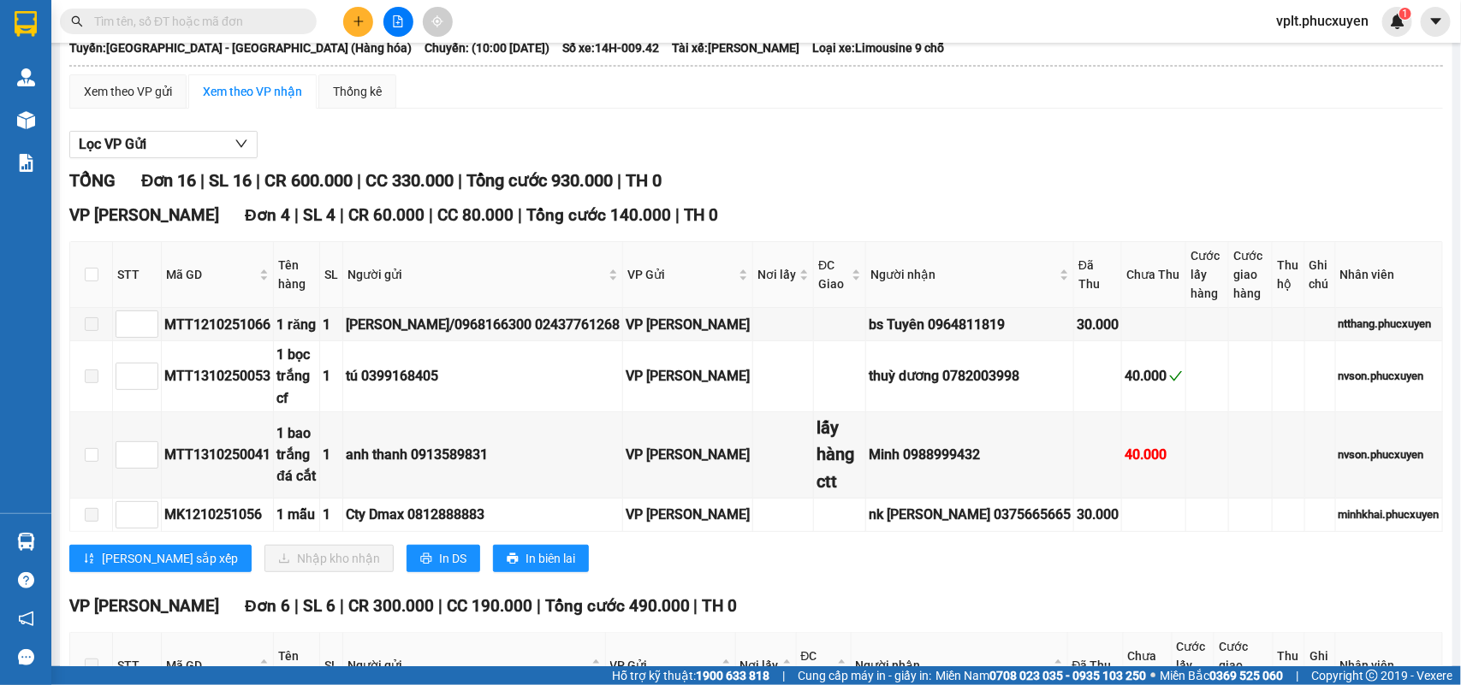
click at [189, 13] on input "text" at bounding box center [195, 21] width 202 height 19
paste input "MTT1310250041"
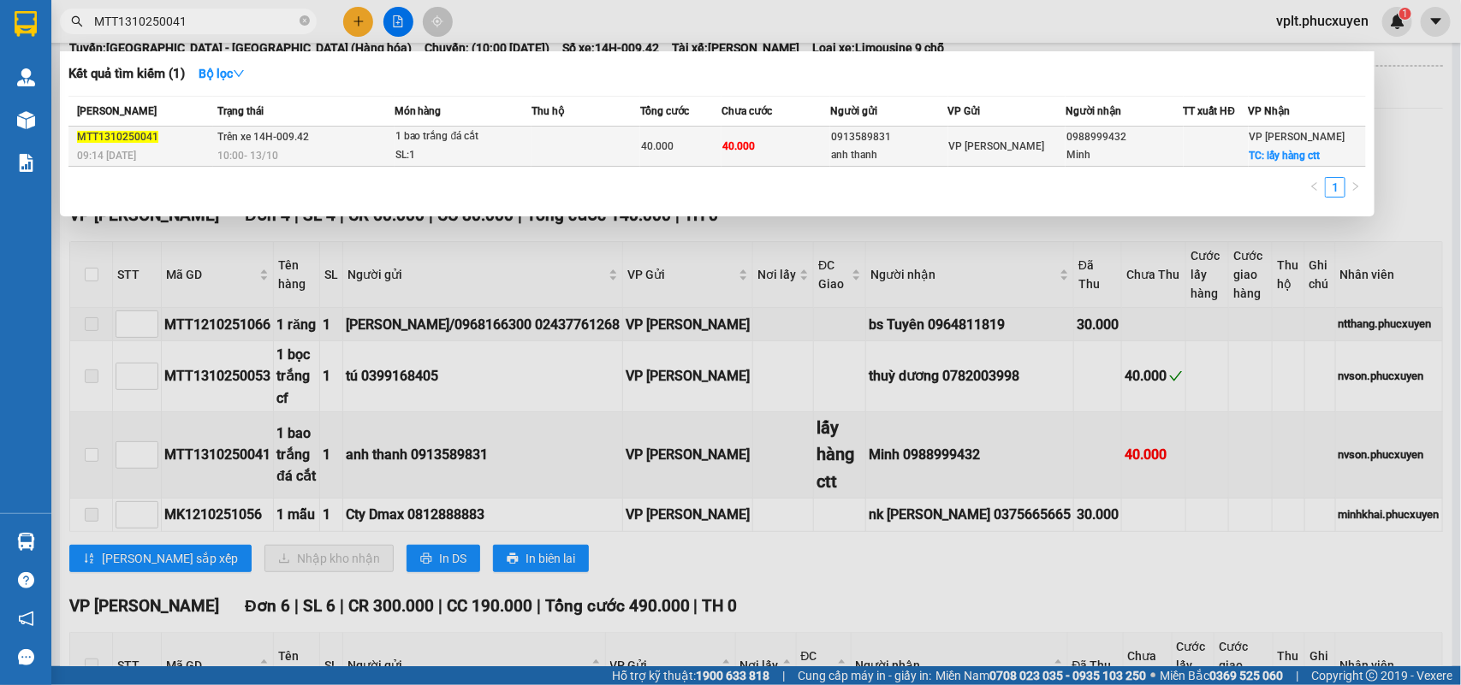
type input "MTT1310250041"
click at [348, 158] on div "10:00 - 13/10" at bounding box center [304, 155] width 175 height 19
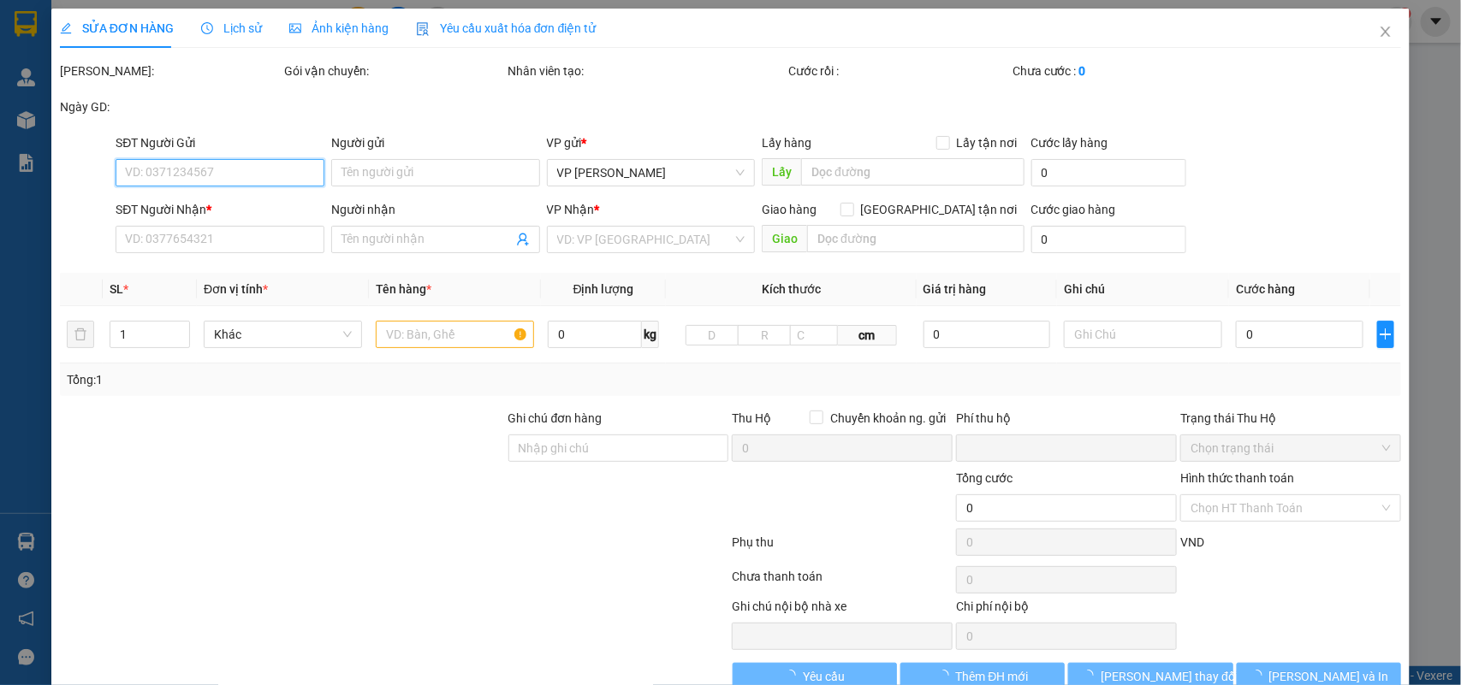
type input "0913589831"
type input "anh thanh"
type input "0988999432"
type input "Minh"
checkbox input "true"
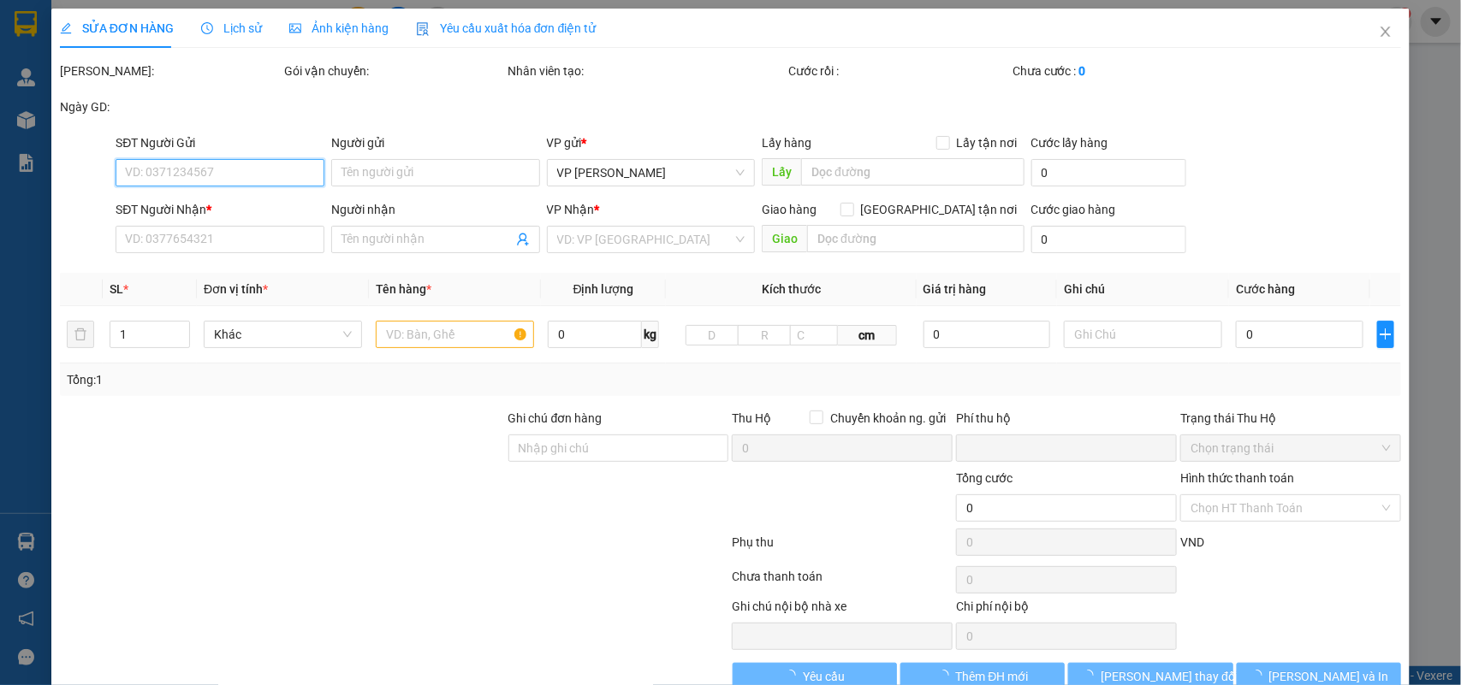
type input "lấy hàng ctt"
type input "0"
type input "40.000"
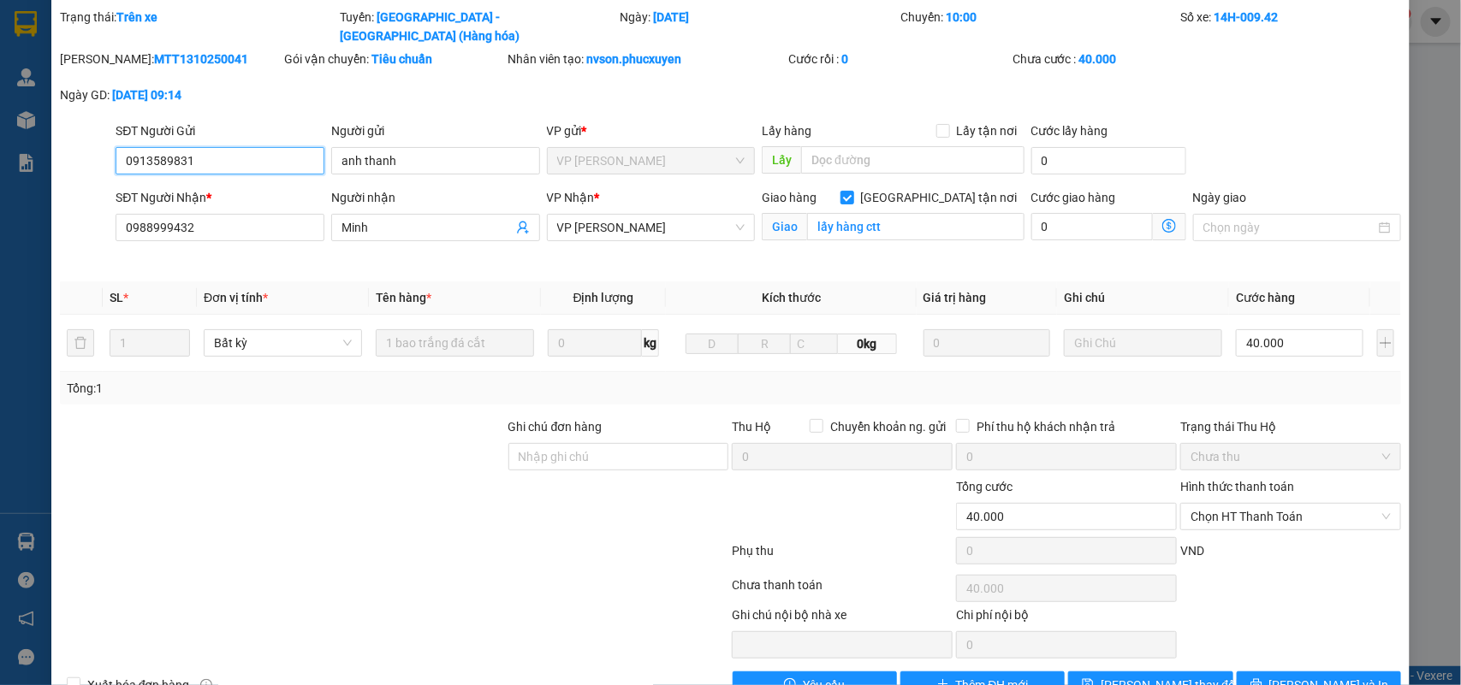
scroll to position [83, 0]
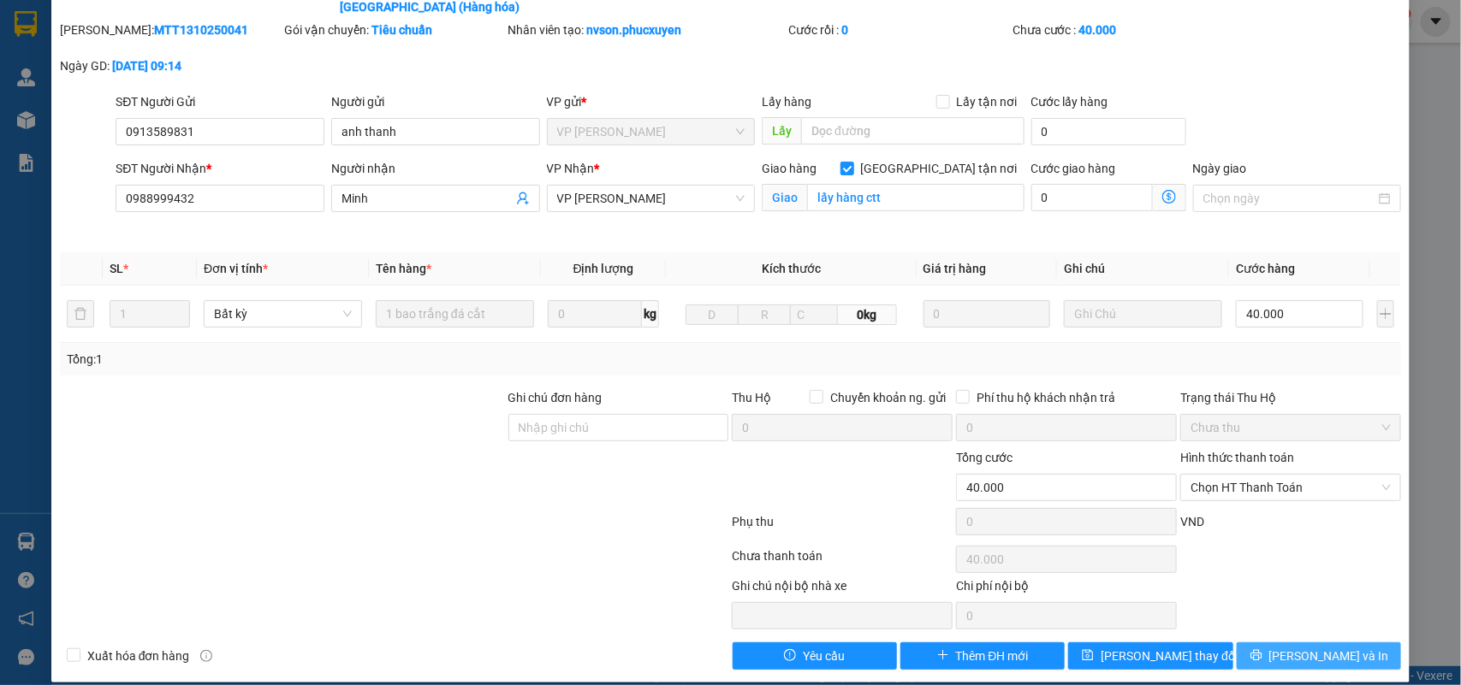
click at [1289, 643] on button "[PERSON_NAME] và In" at bounding box center [1318, 656] width 164 height 27
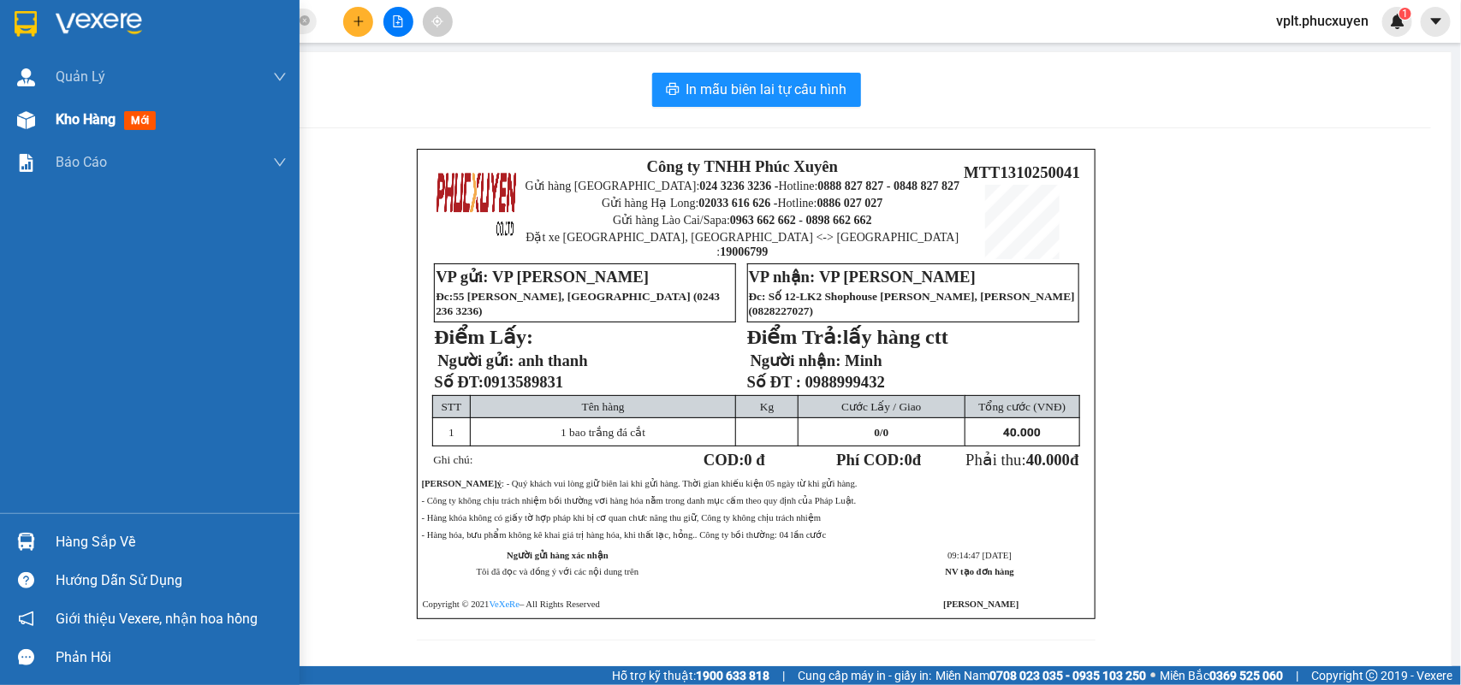
click at [88, 124] on span "Kho hàng" at bounding box center [86, 119] width 60 height 16
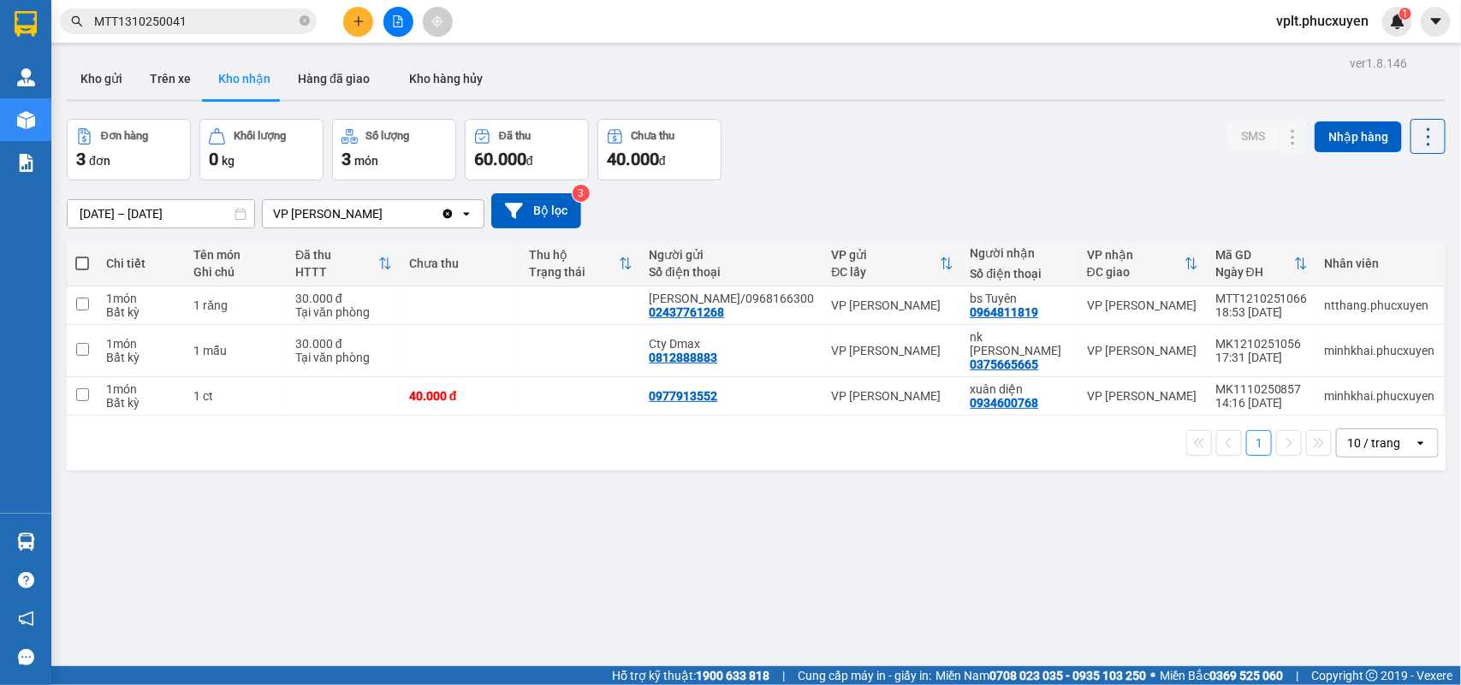
click at [198, 18] on input "MTT1310250041" at bounding box center [195, 21] width 202 height 19
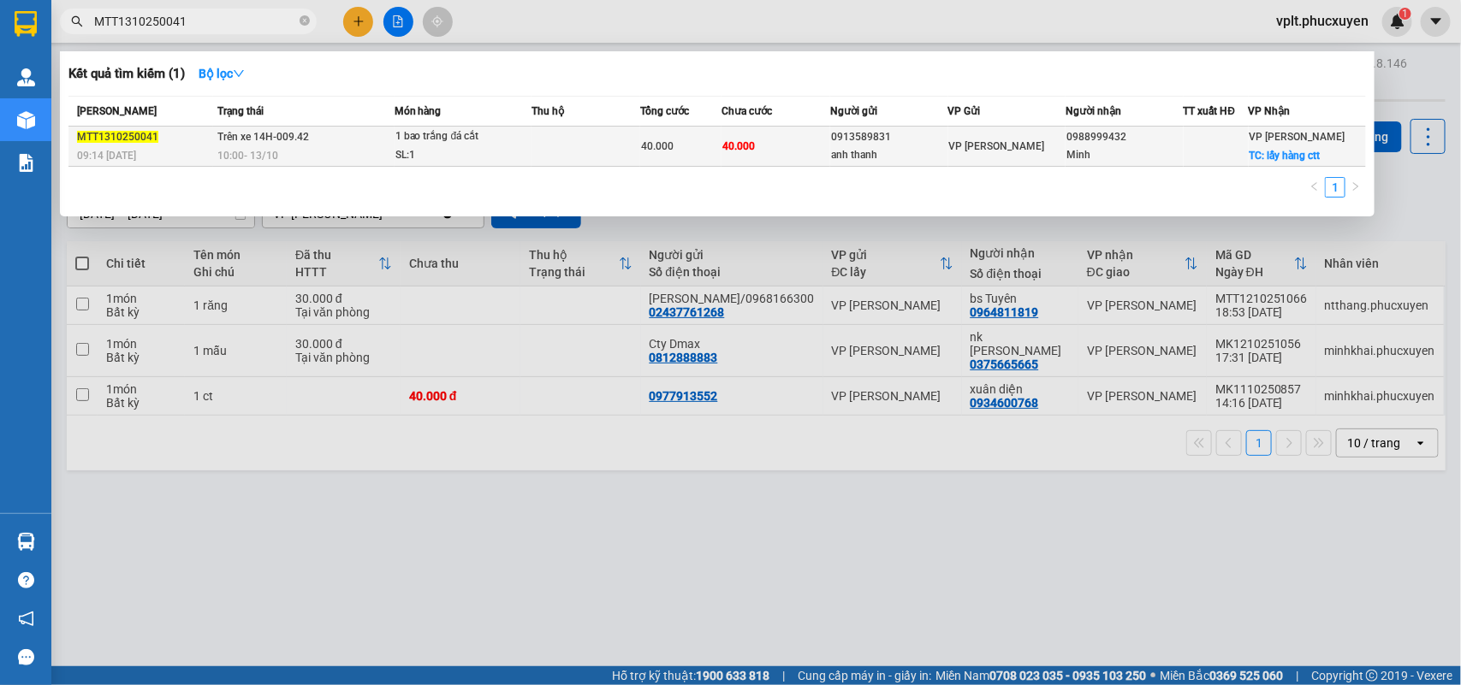
click at [198, 150] on div "09:14 - 13/10" at bounding box center [144, 155] width 135 height 19
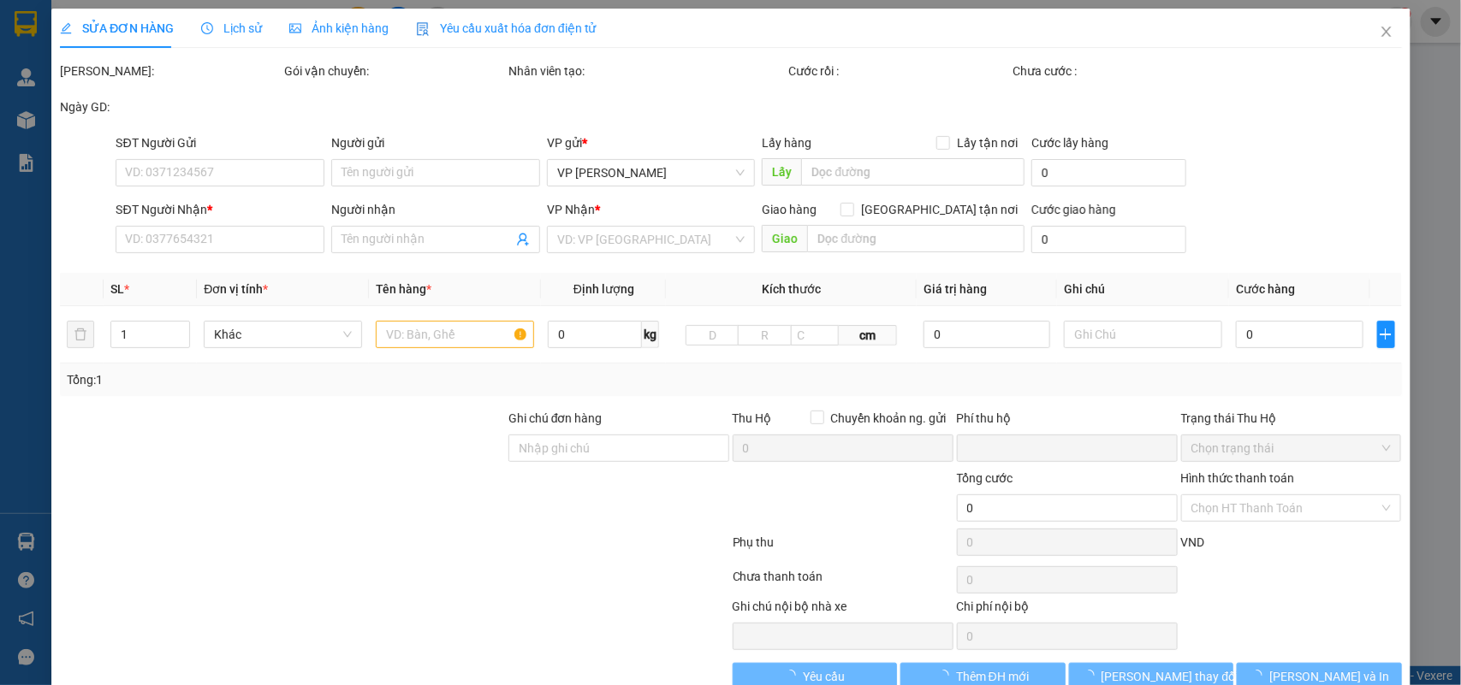
click at [229, 23] on div "SỬA ĐƠN HÀNG Lịch sử Ảnh kiện hàng Yêu cầu xuất hóa đơn điện tử Total Paid Fee …" at bounding box center [730, 342] width 1461 height 685
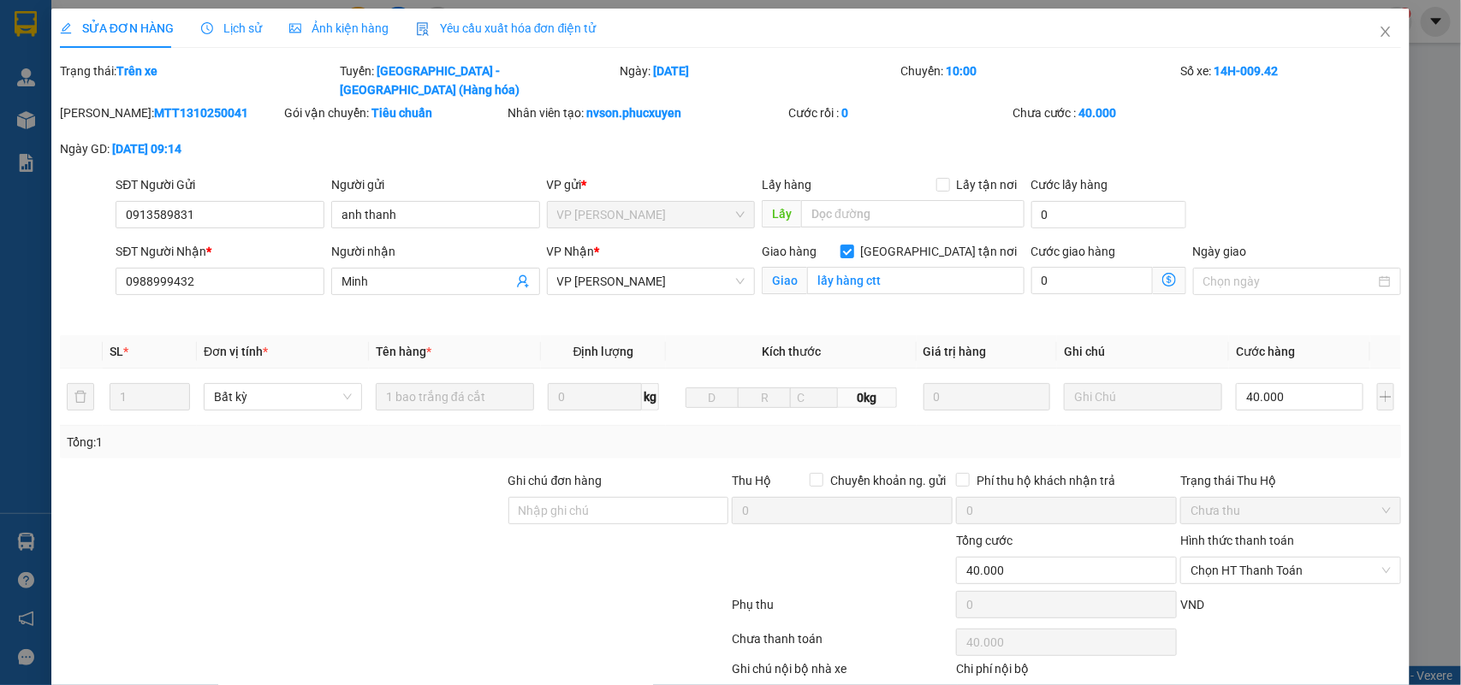
type input "0913589831"
type input "anh thanh"
type input "0988999432"
type input "Minh"
checkbox input "true"
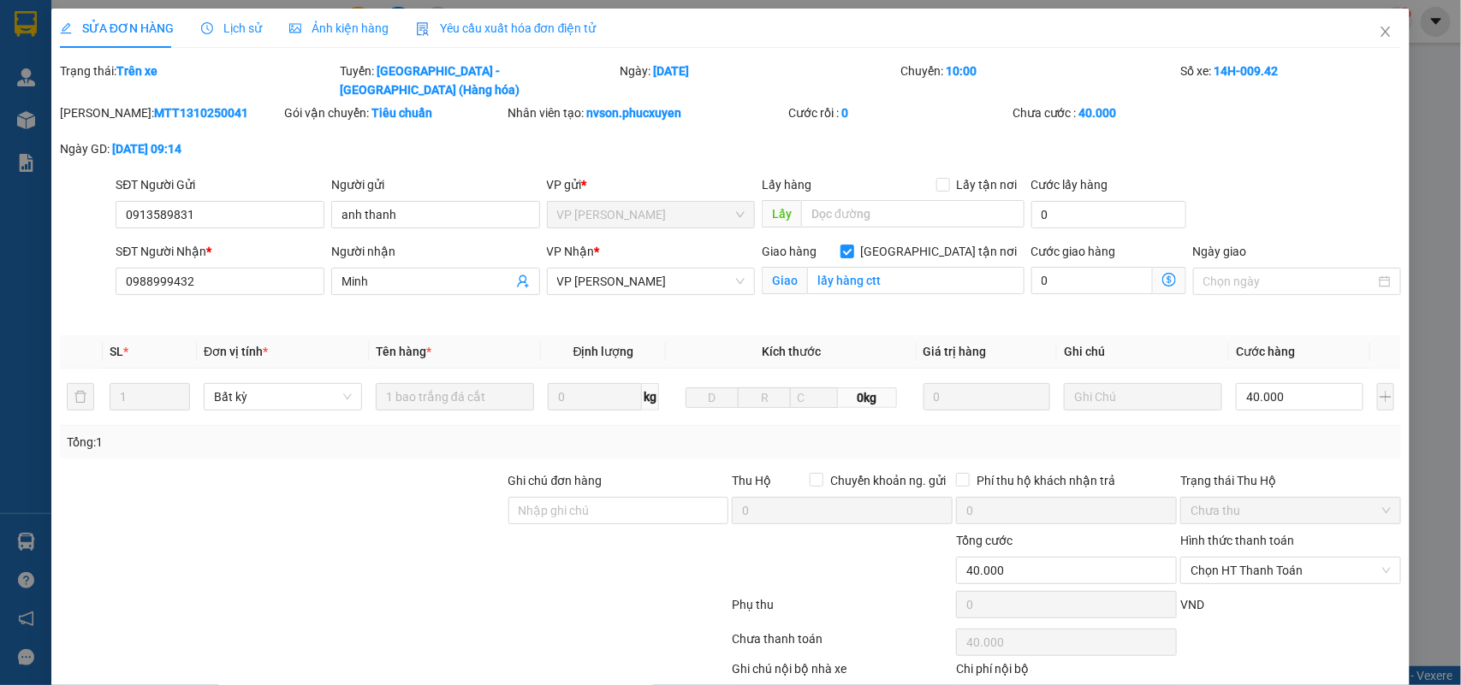
type input "lấy hàng ctt"
type input "0"
type input "40.000"
click at [227, 28] on span "Lịch sử" at bounding box center [231, 28] width 61 height 14
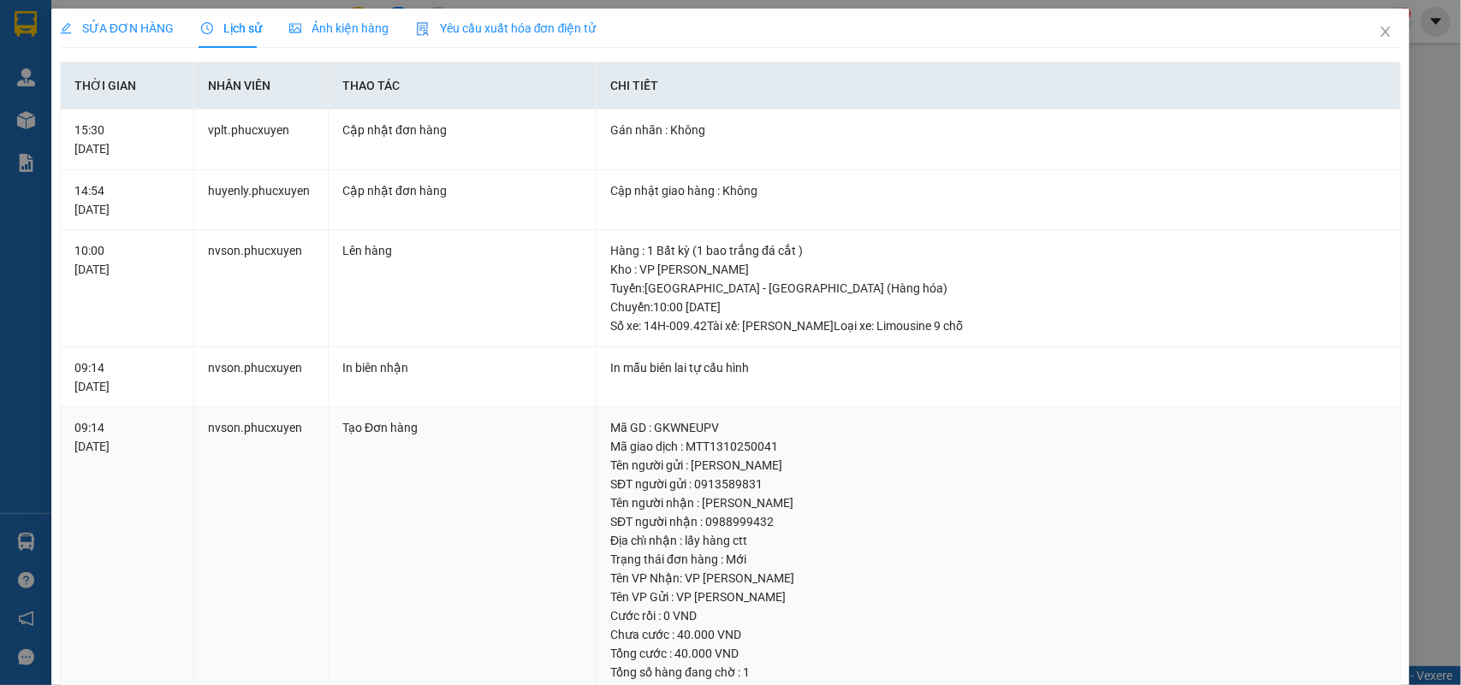
click at [311, 548] on td "nvson.phucxuyen" at bounding box center [261, 588] width 134 height 362
click at [1421, 543] on div "SỬA ĐƠN HÀNG Lịch sử Ảnh kiện hàng Yêu cầu xuất hóa đơn điện tử Total Paid Fee …" at bounding box center [730, 342] width 1461 height 685
click at [62, 536] on td "09:14 13/10/2025" at bounding box center [128, 588] width 134 height 362
click at [28, 539] on div "SỬA ĐƠN HÀNG Lịch sử Ảnh kiện hàng Yêu cầu xuất hóa đơn điện tử Total Paid Fee …" at bounding box center [730, 342] width 1461 height 685
click at [1381, 33] on icon "close" at bounding box center [1385, 32] width 9 height 10
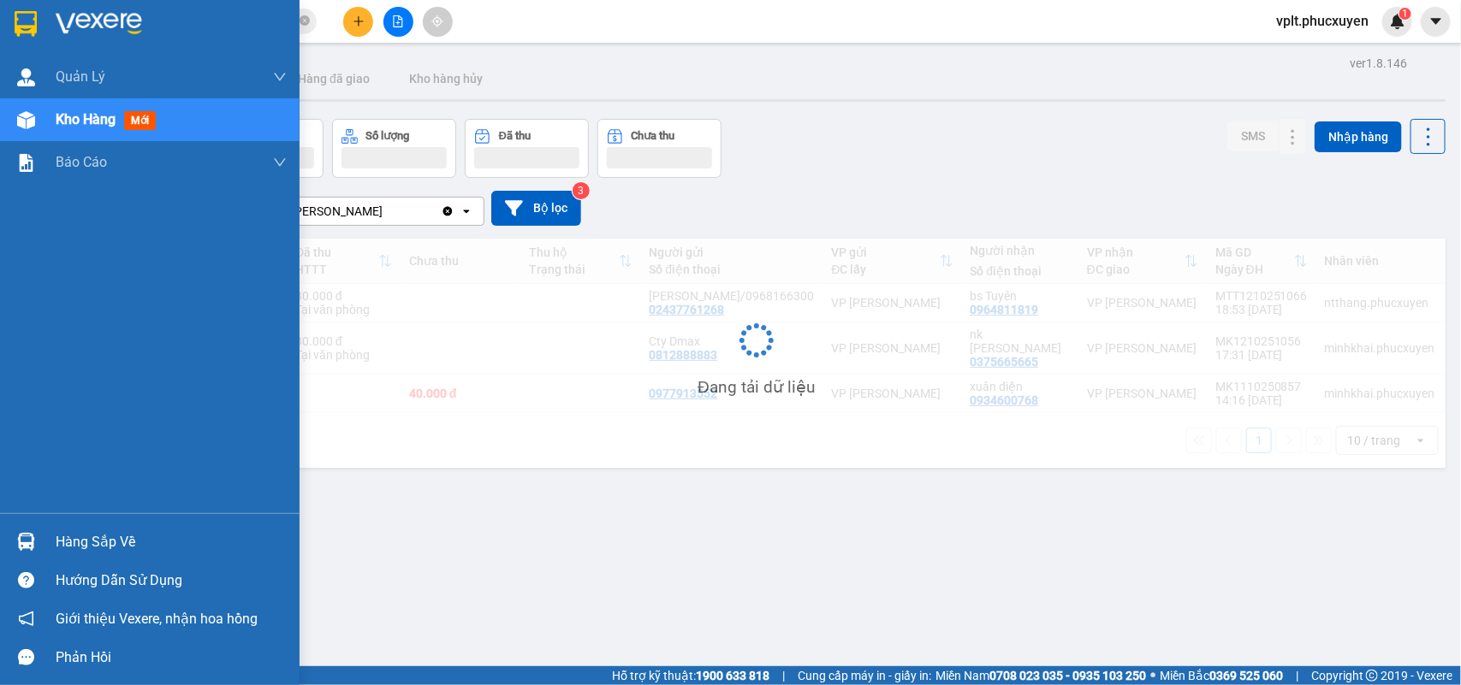
drag, startPoint x: 70, startPoint y: 533, endPoint x: 184, endPoint y: 532, distance: 113.8
click at [73, 533] on div "Hàng sắp về" at bounding box center [171, 543] width 231 height 26
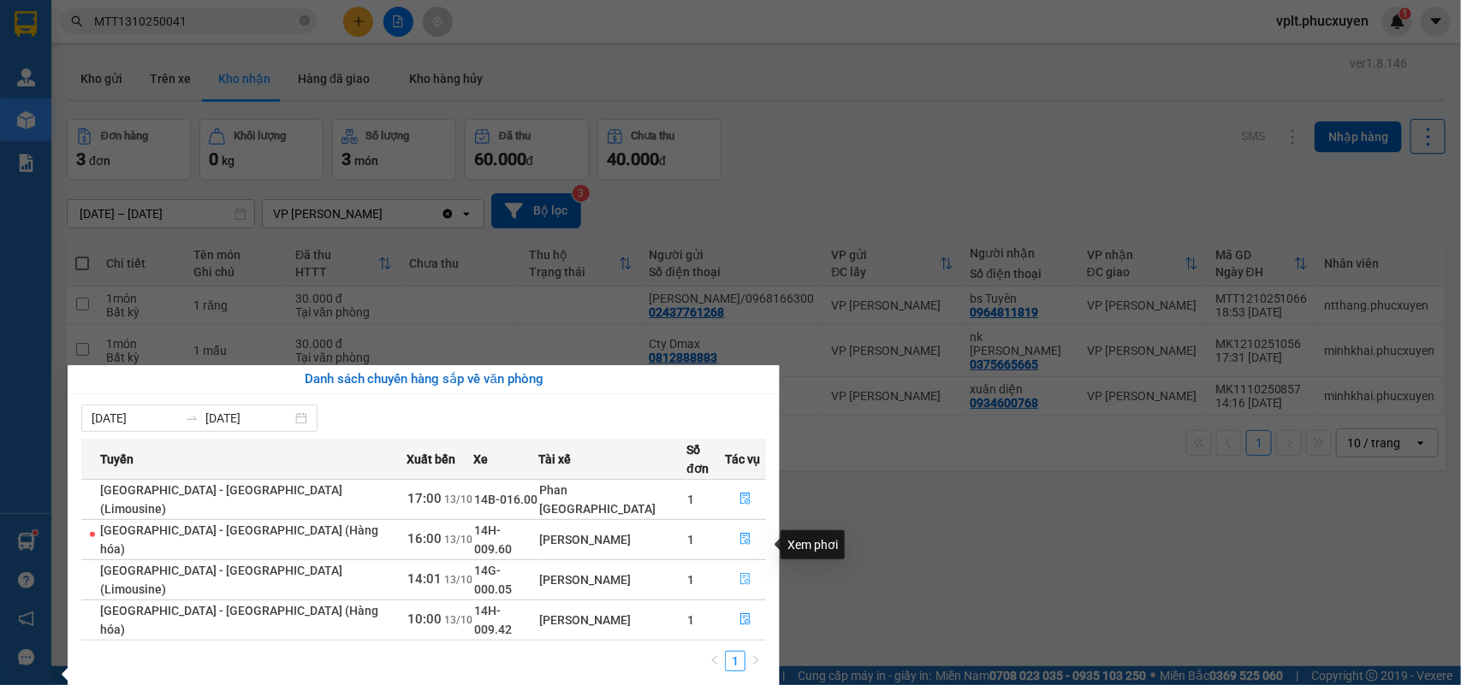
click at [740, 573] on icon "file-done" at bounding box center [745, 579] width 10 height 12
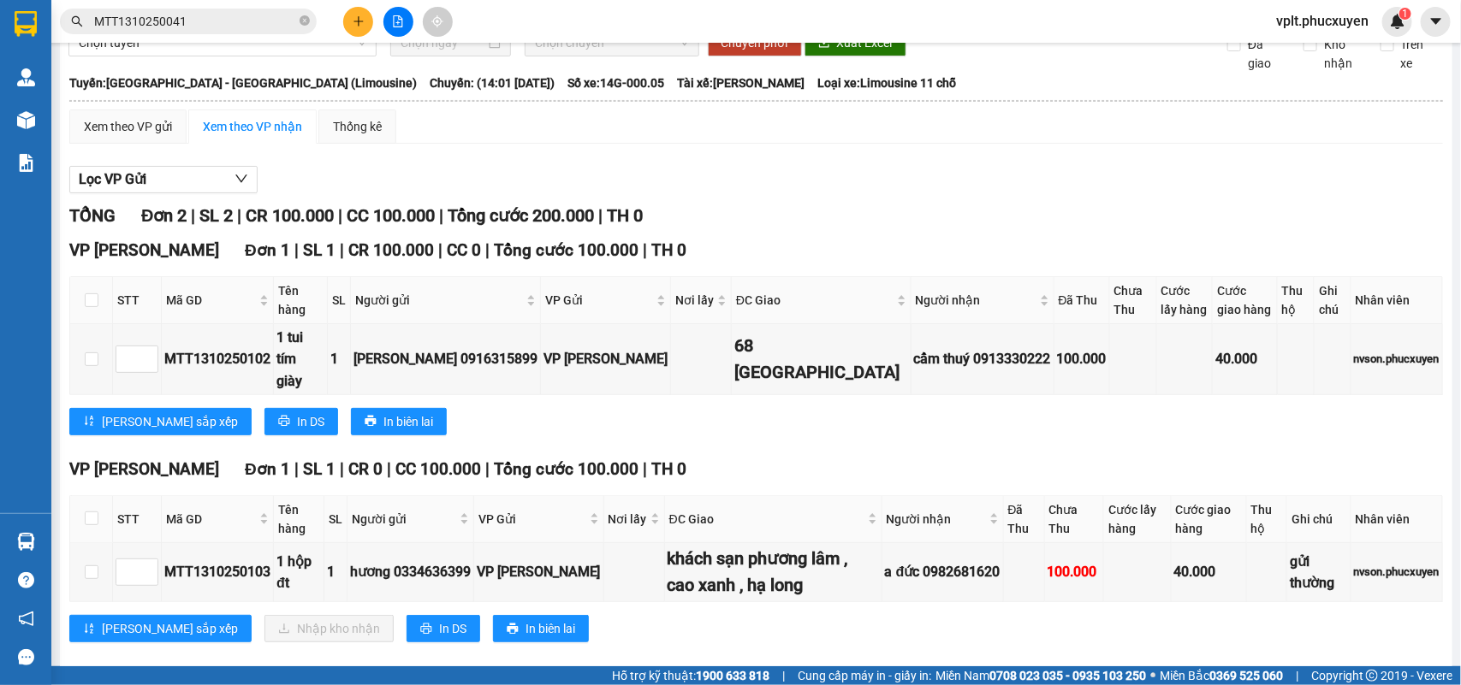
scroll to position [116, 0]
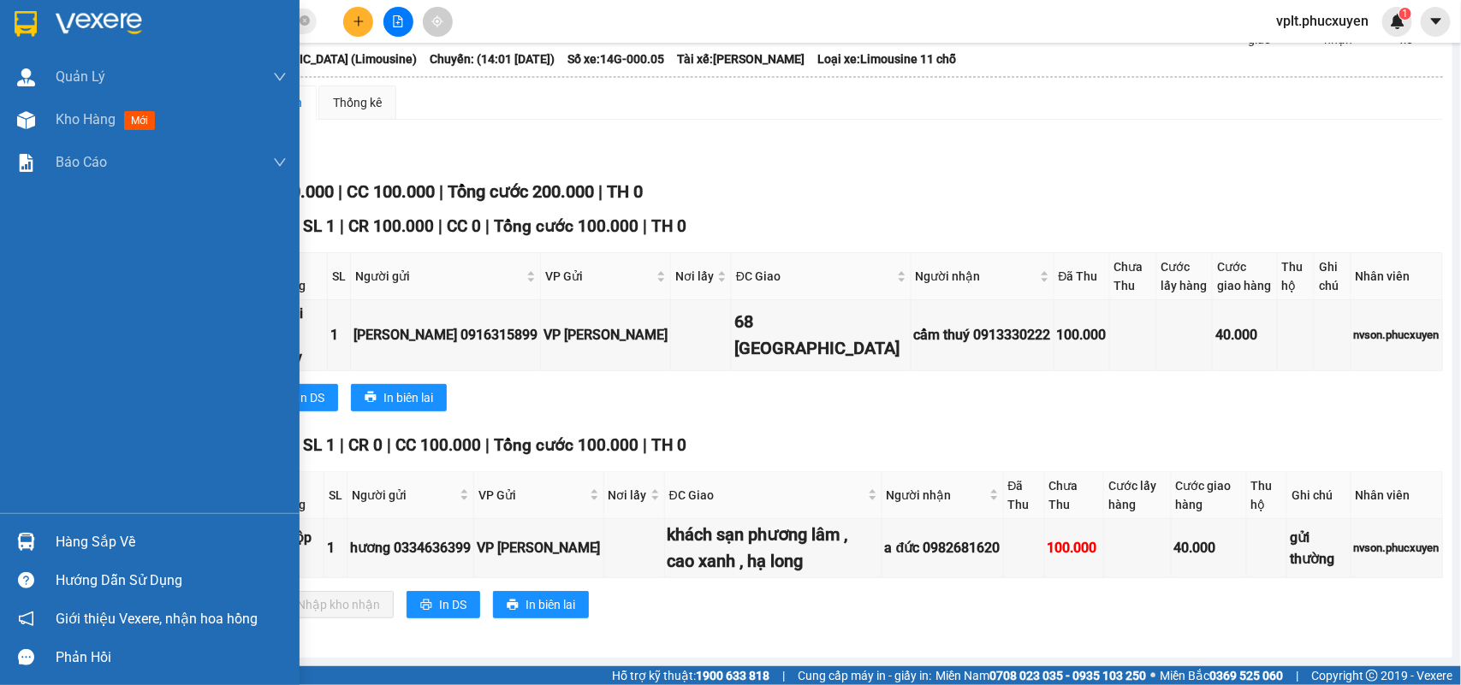
click at [104, 527] on div "Hàng sắp về" at bounding box center [149, 542] width 299 height 39
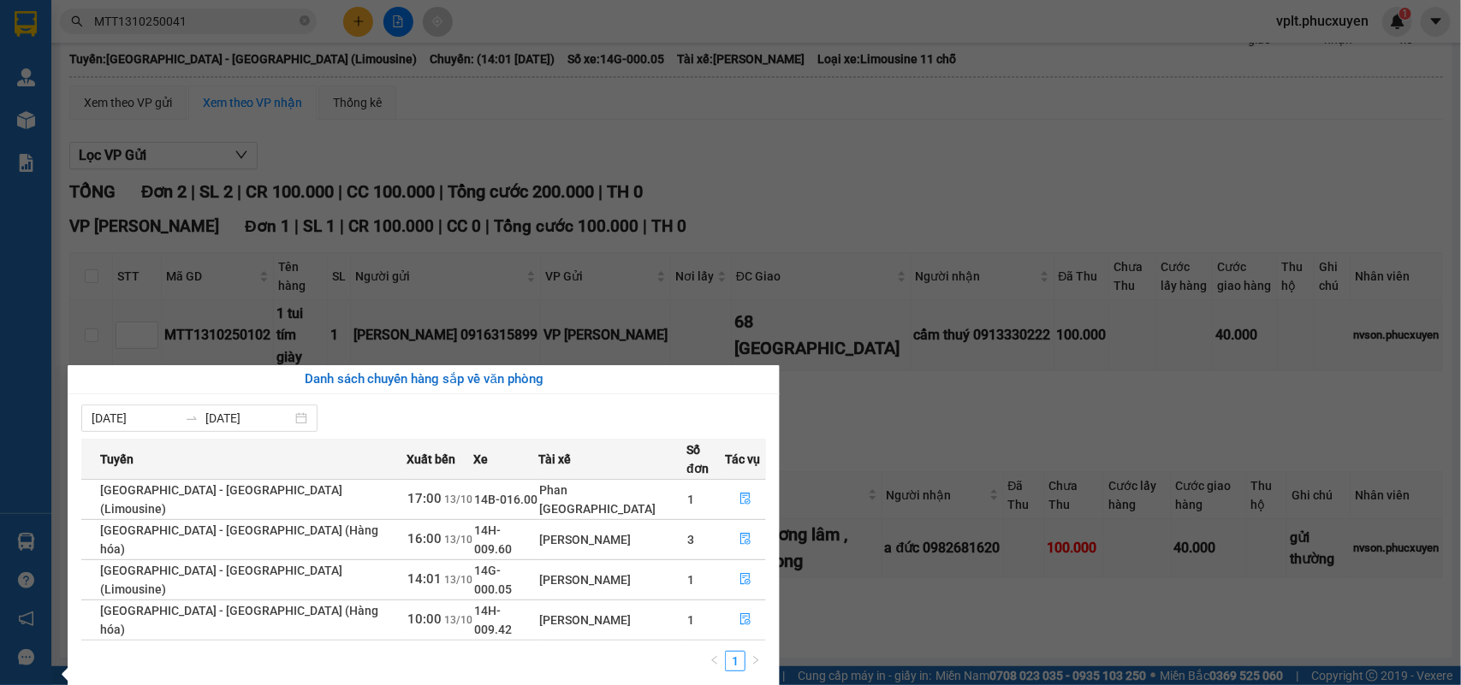
click at [920, 220] on section "Kết quả tìm kiếm ( 1 ) Bộ lọc Mã ĐH Trạng thái Món hàng Thu hộ Tổng cước Chưa c…" at bounding box center [730, 342] width 1461 height 685
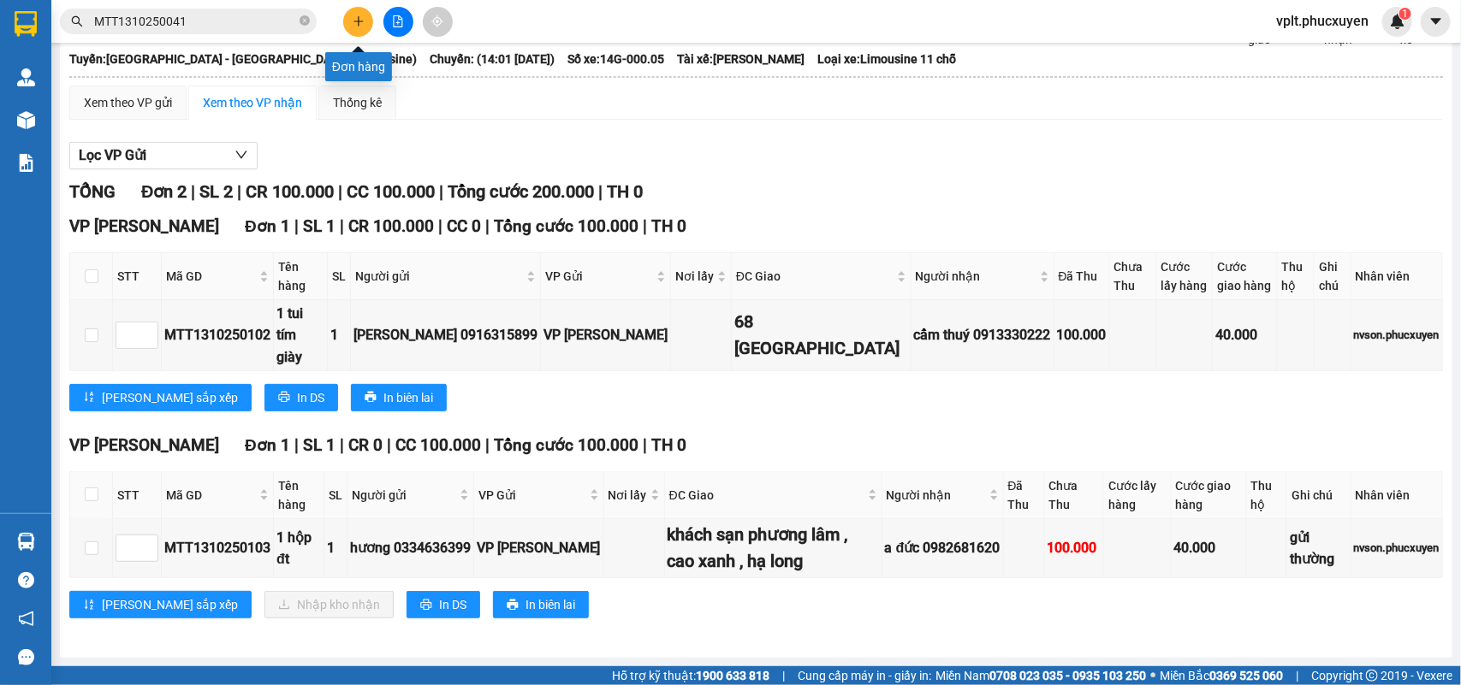
click at [360, 27] on icon "plus" at bounding box center [359, 21] width 12 height 12
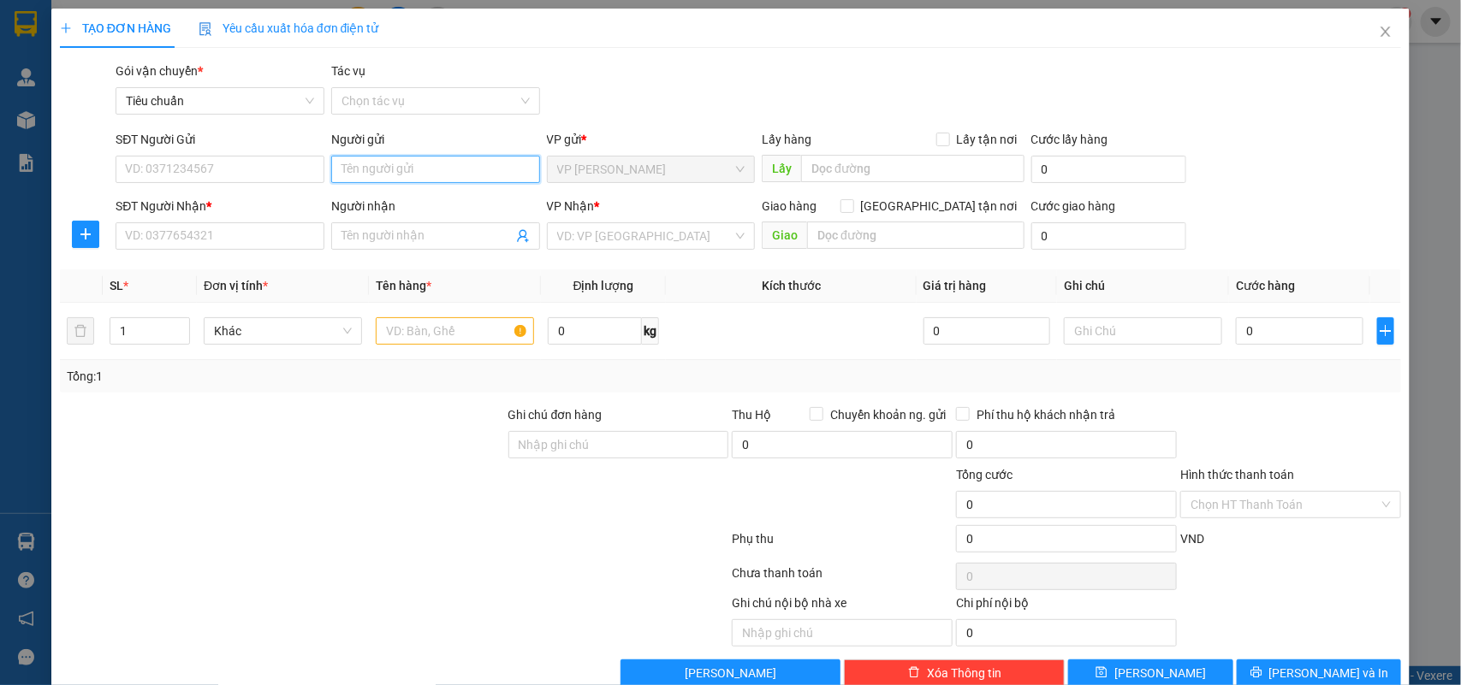
click at [334, 169] on input "Người gửi" at bounding box center [435, 169] width 209 height 27
click at [450, 171] on input "cảng hs" at bounding box center [435, 169] width 209 height 27
click at [418, 164] on input "cảng hs" at bounding box center [435, 169] width 209 height 27
click at [418, 171] on input "cảng hs" at bounding box center [435, 169] width 209 height 27
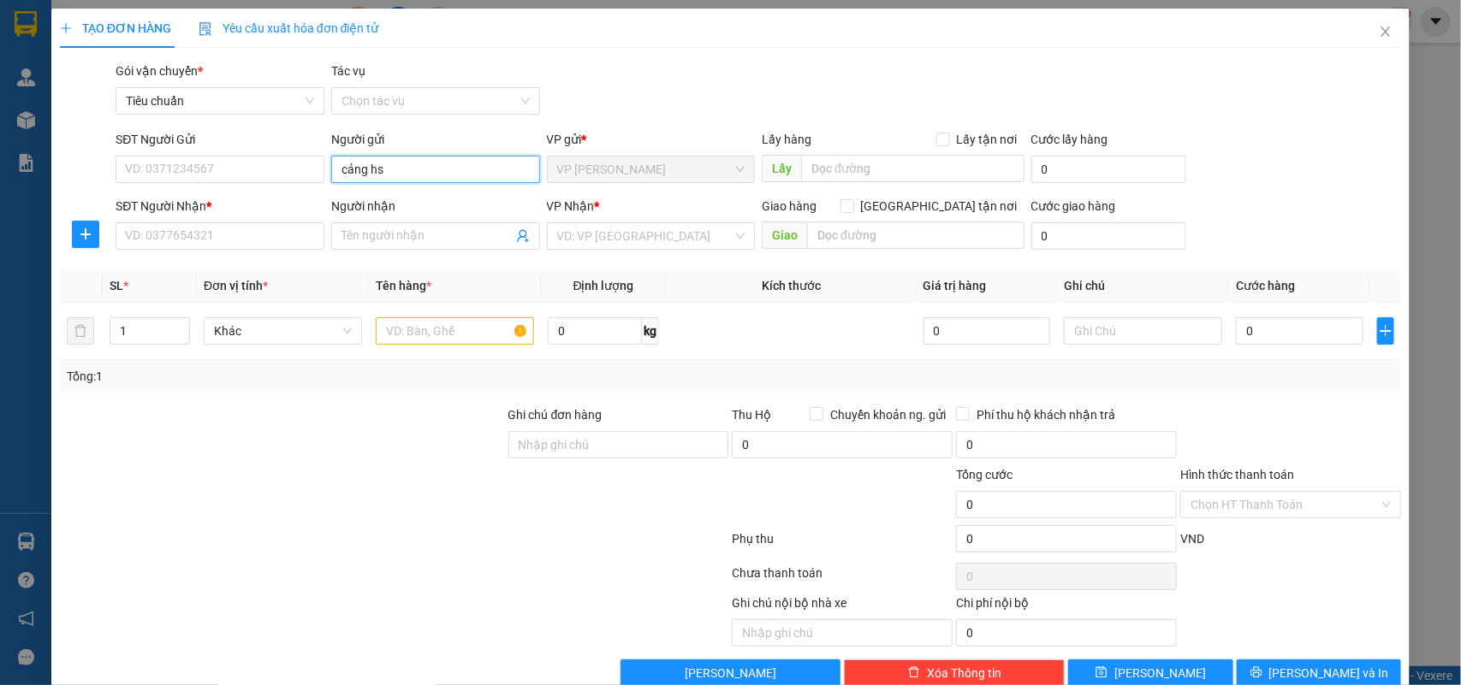
type input "cảng h"
click at [394, 173] on input "cảng h" at bounding box center [435, 169] width 209 height 27
click at [394, 198] on div "HS Cảng HL - 0349392772" at bounding box center [431, 203] width 186 height 19
type input "0349392772"
type input "HS Cảng HL"
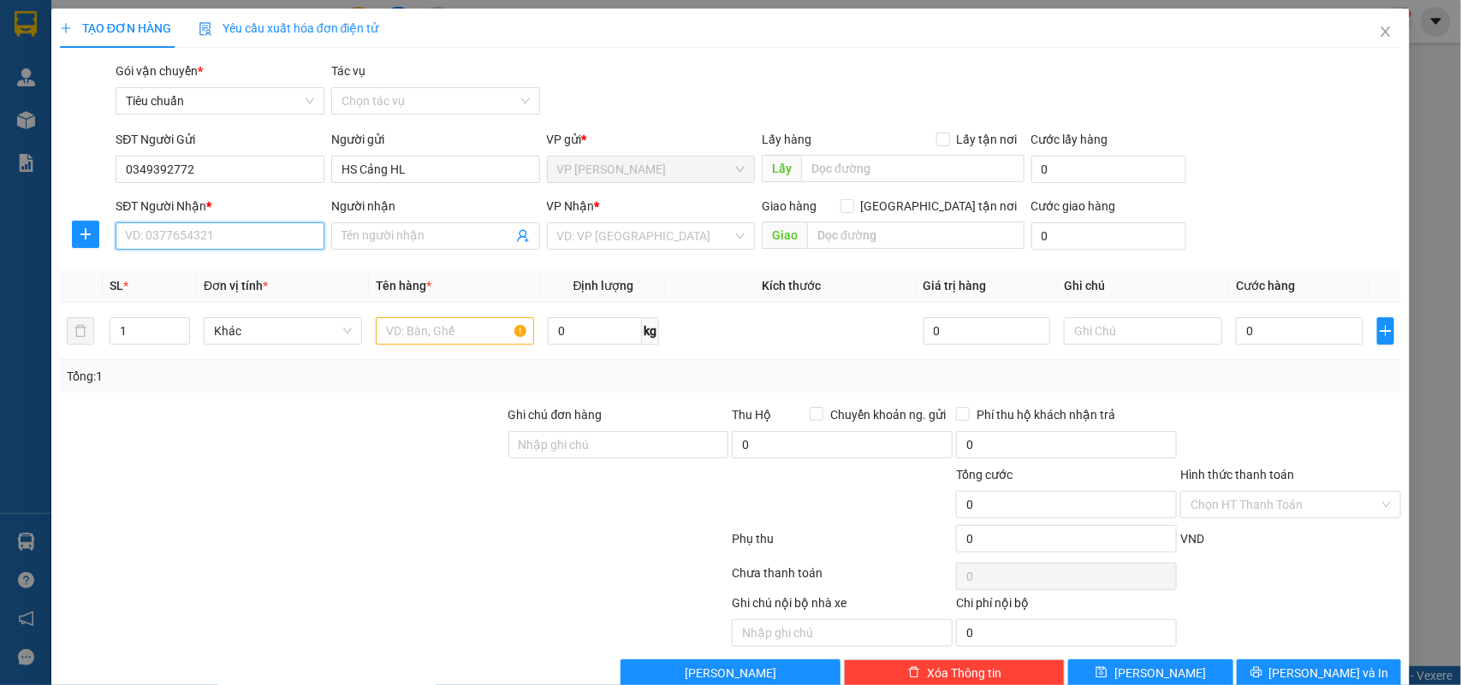
click at [197, 232] on input "SĐT Người Nhận *" at bounding box center [220, 235] width 209 height 27
type input "0348347777"
click at [432, 236] on input "Người nhận" at bounding box center [426, 236] width 171 height 19
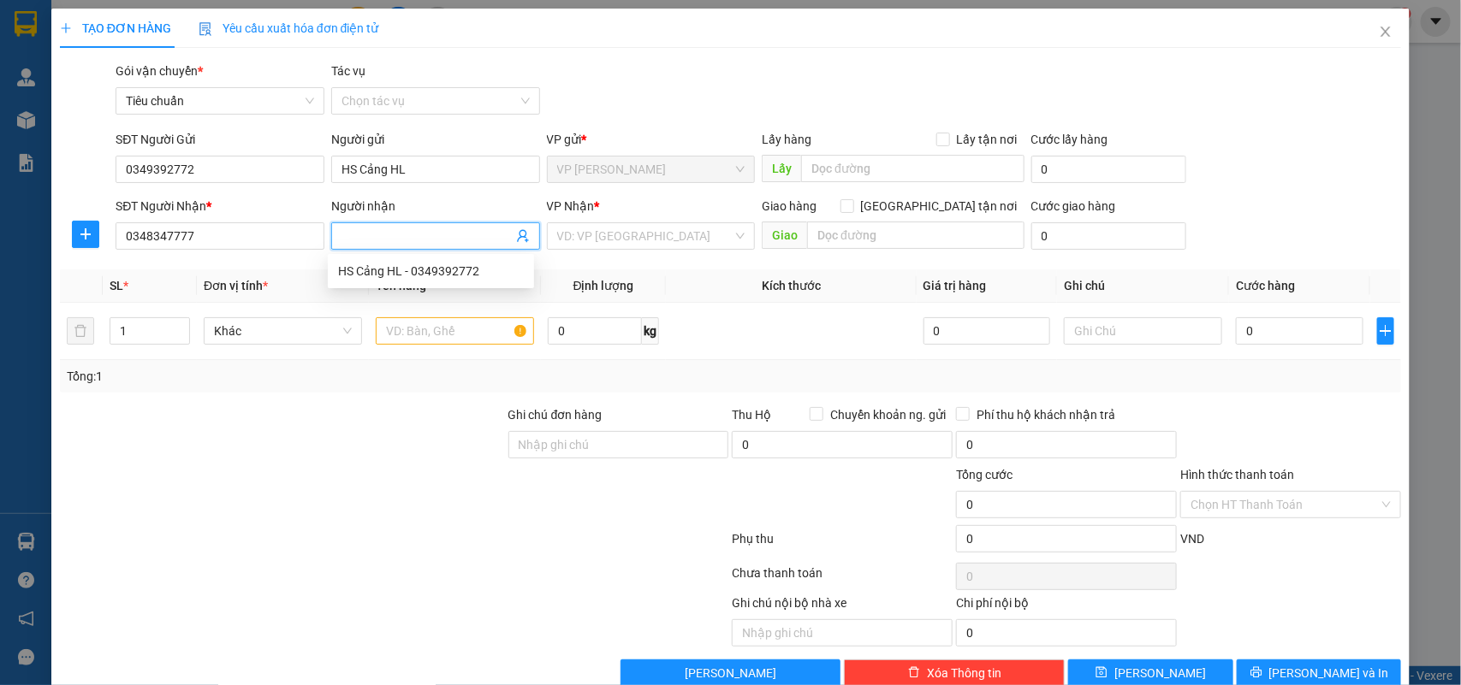
click at [432, 236] on input "Người nhận" at bounding box center [426, 236] width 171 height 19
type input "D"
type input "Đinh [PERSON_NAME]"
click at [612, 236] on input "search" at bounding box center [645, 236] width 176 height 26
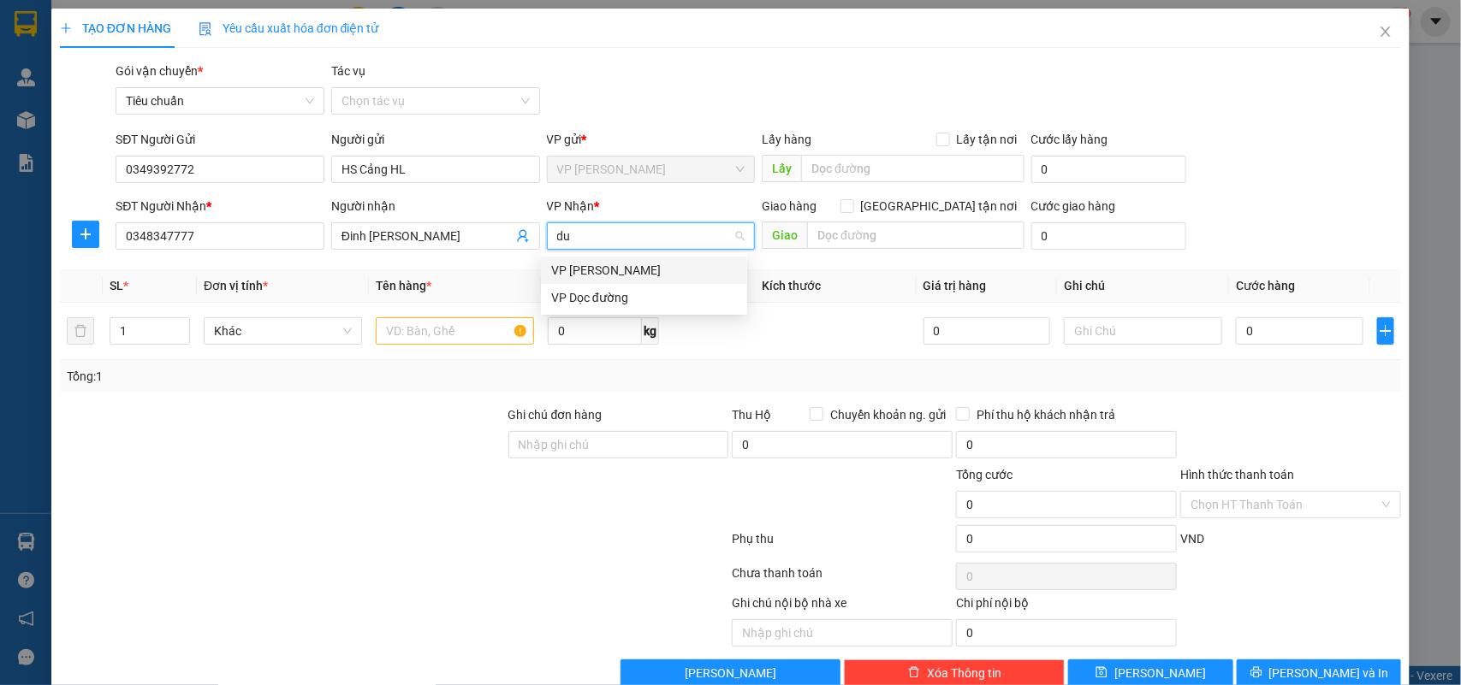
type input "duo"
click at [629, 263] on div "VP [PERSON_NAME]" at bounding box center [644, 270] width 186 height 19
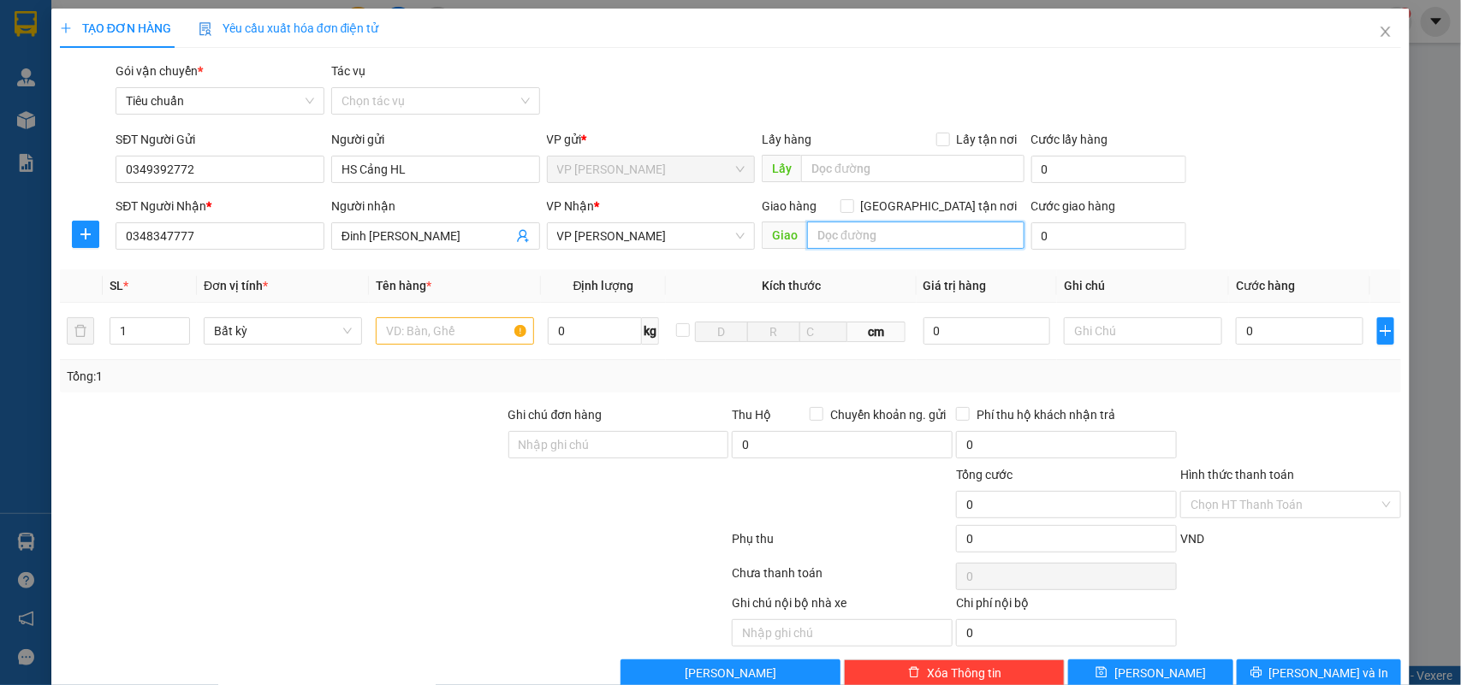
click at [838, 241] on input "text" at bounding box center [915, 235] width 217 height 27
type input "12 hoàng hoa thám, ba đình (sảnh s2b suungrand city)"
click at [852, 206] on input "[GEOGRAPHIC_DATA] tận nơi" at bounding box center [846, 205] width 12 height 12
checkbox input "true"
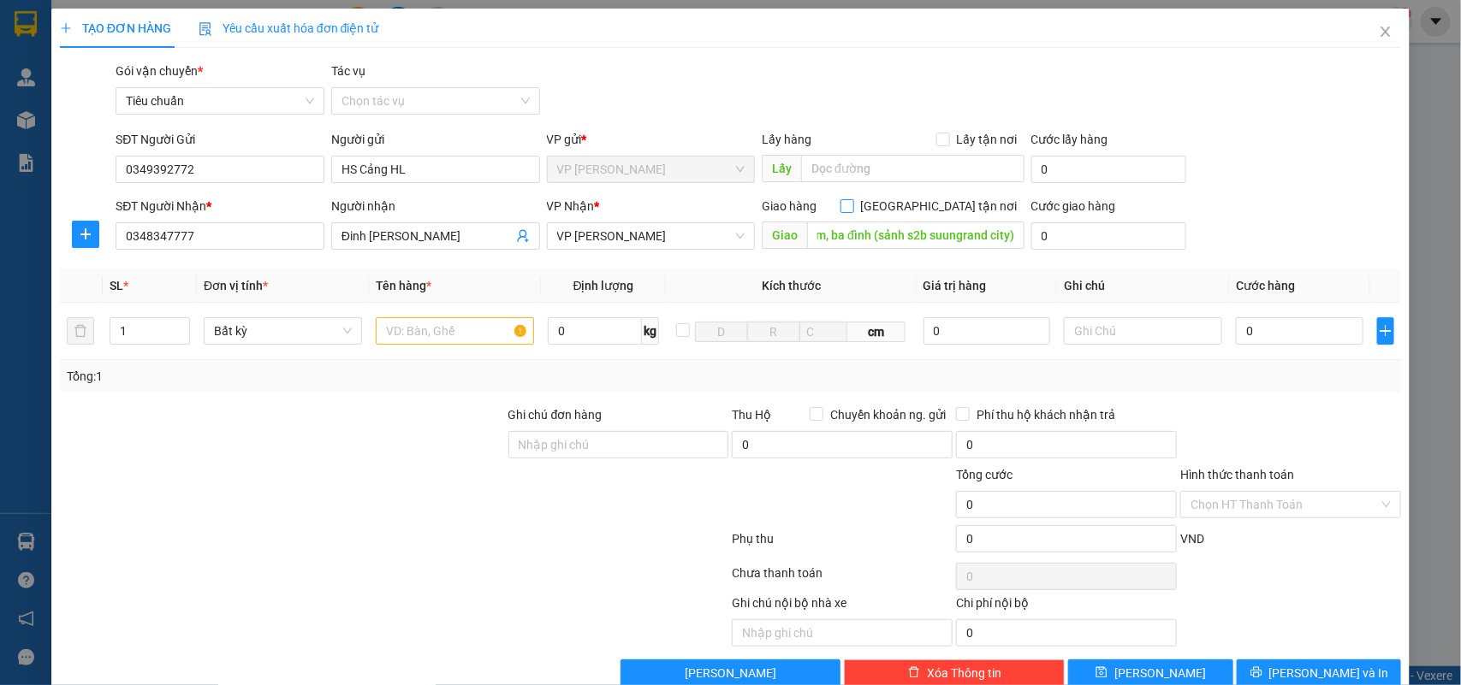
scroll to position [0, 0]
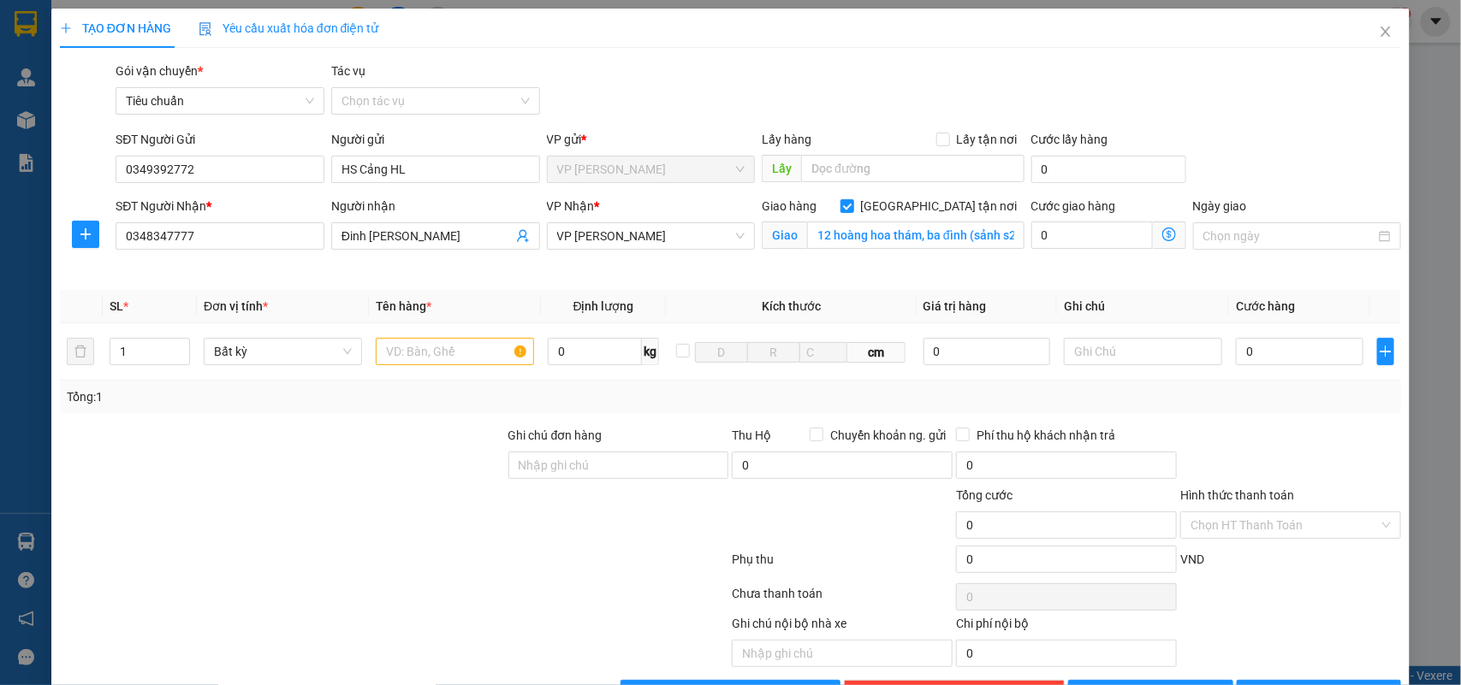
click at [1162, 233] on icon "dollar-circle" at bounding box center [1169, 235] width 14 height 14
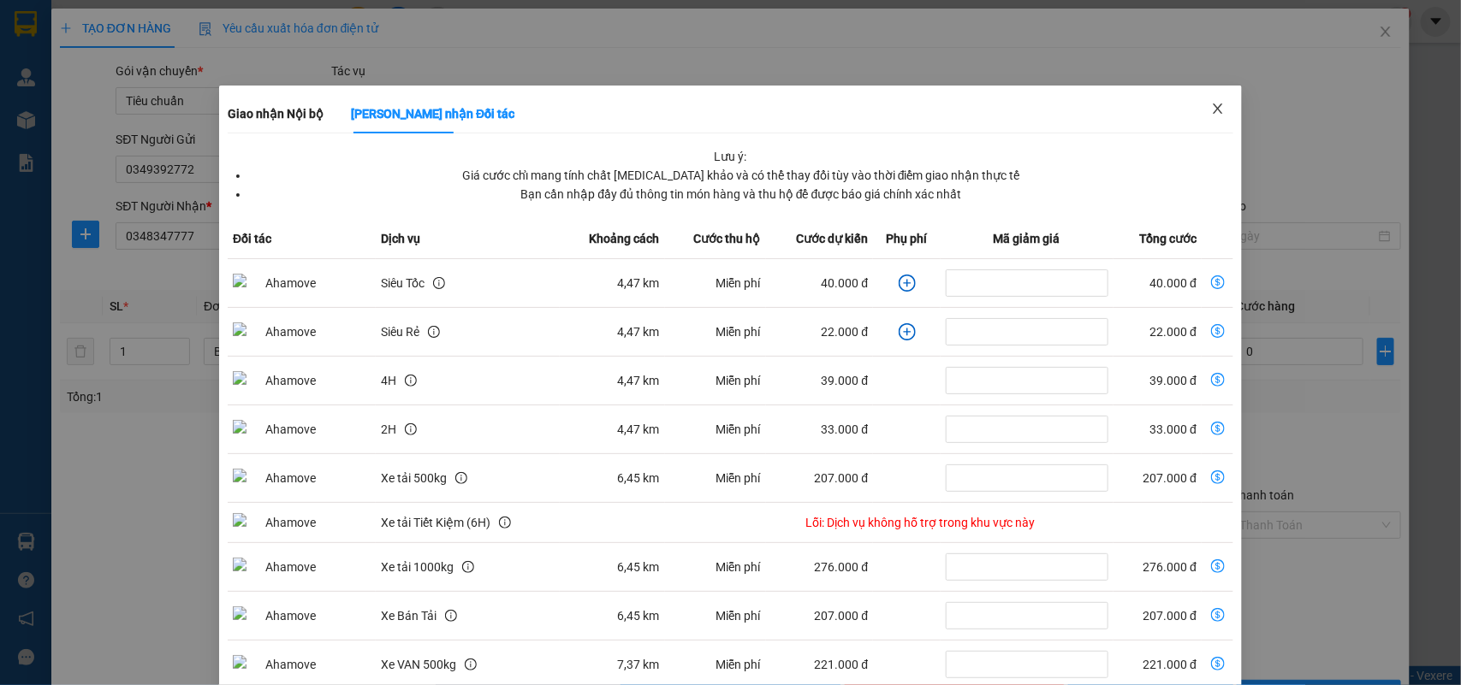
click at [1212, 112] on icon "close" at bounding box center [1216, 109] width 9 height 10
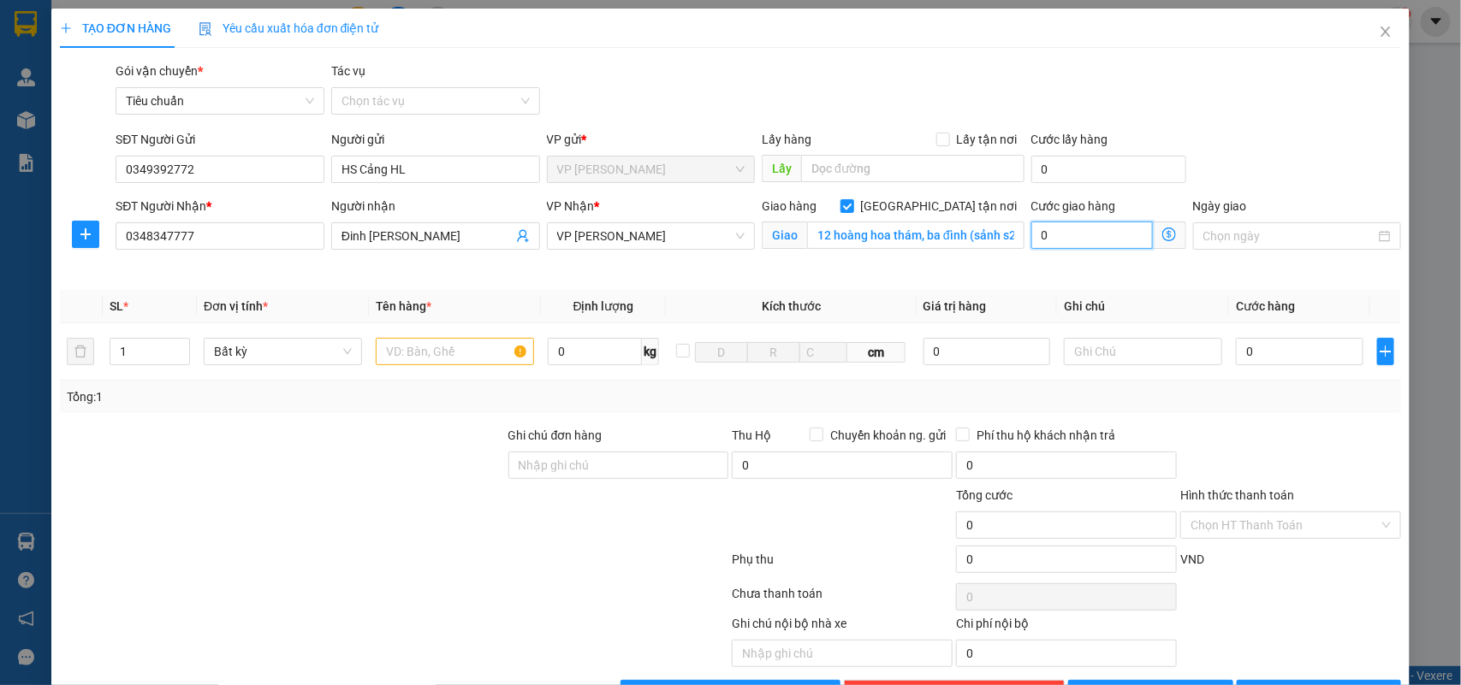
click at [1097, 231] on input "0" at bounding box center [1091, 235] width 121 height 27
type input "5"
type input "50"
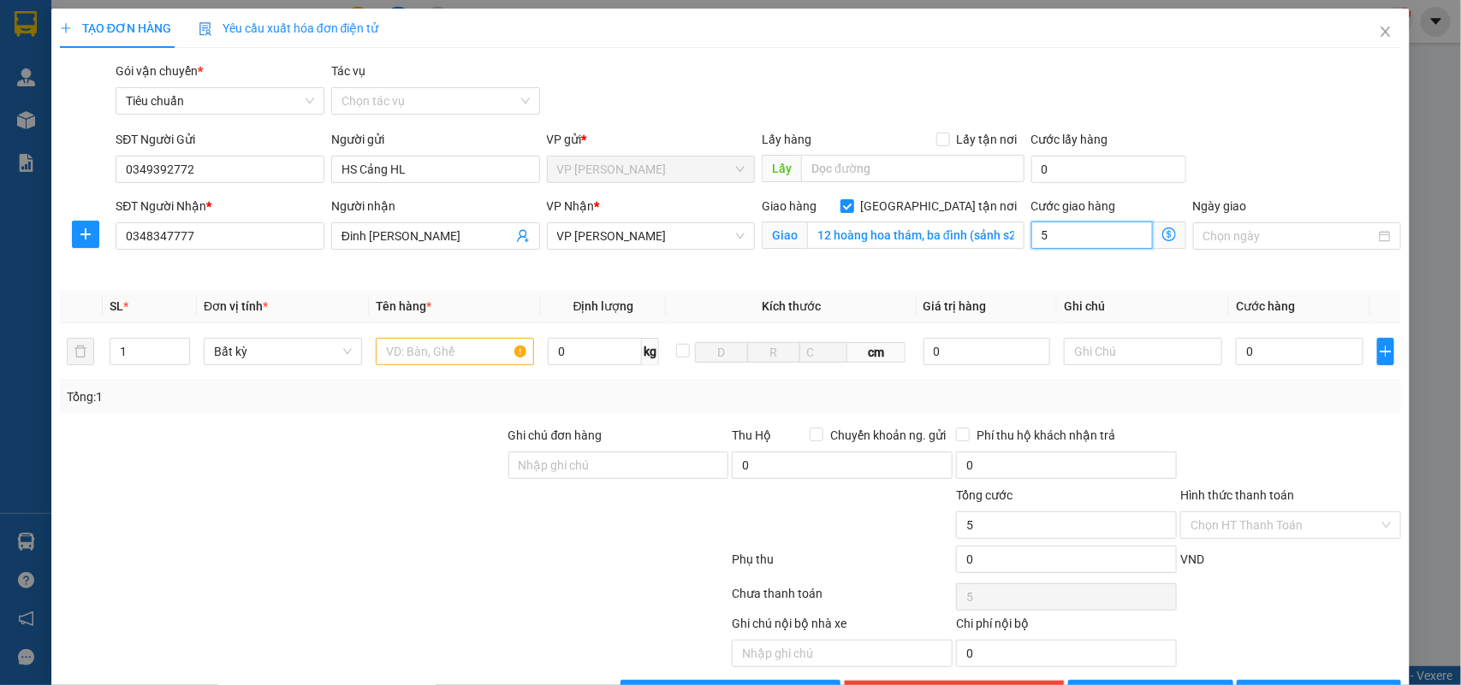
type input "50"
type input "50.000"
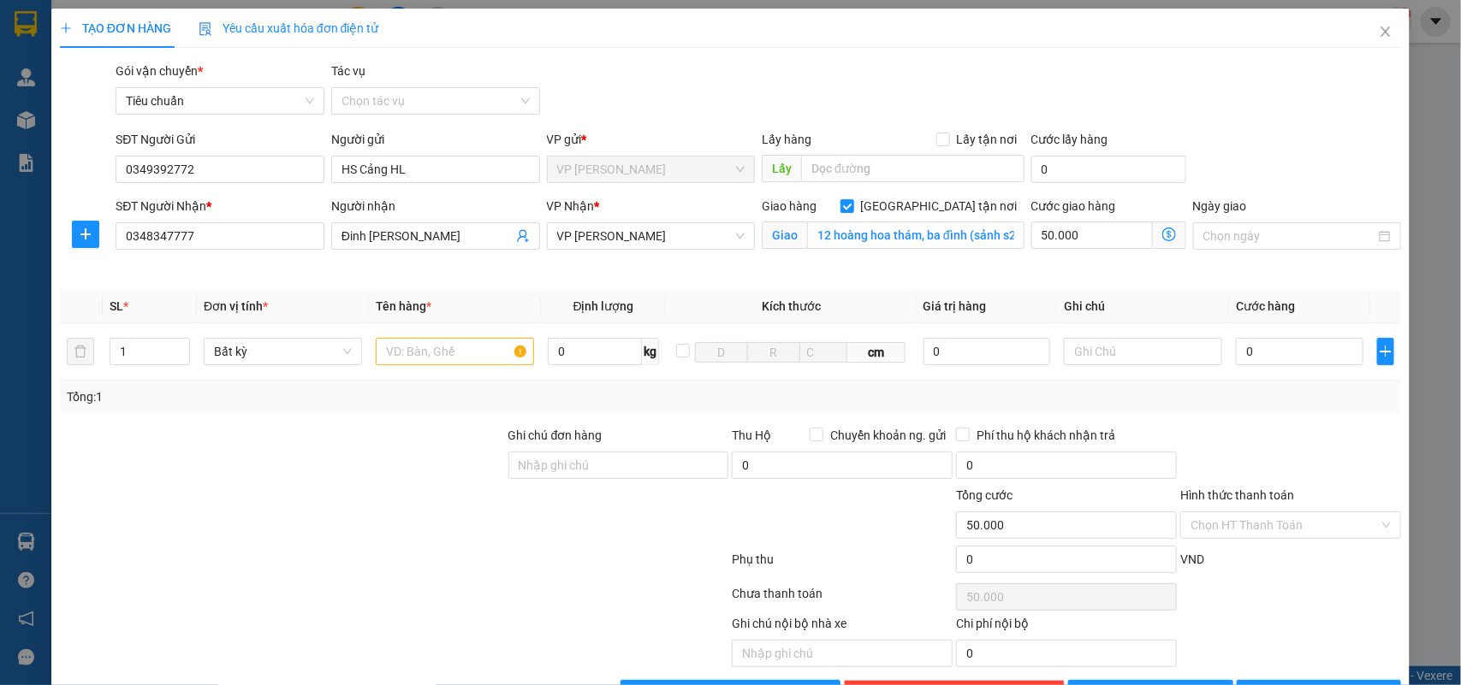
click at [1105, 275] on div "Cước giao hàng 50.000 Giao nhận Nội bộ Giao nhận Đối tác Lưu ý: Giá cước chỉ ma…" at bounding box center [1109, 237] width 162 height 80
click at [436, 352] on input "text" at bounding box center [455, 351] width 158 height 27
type input "xốp"
click at [1162, 229] on icon "dollar-circle" at bounding box center [1169, 235] width 14 height 14
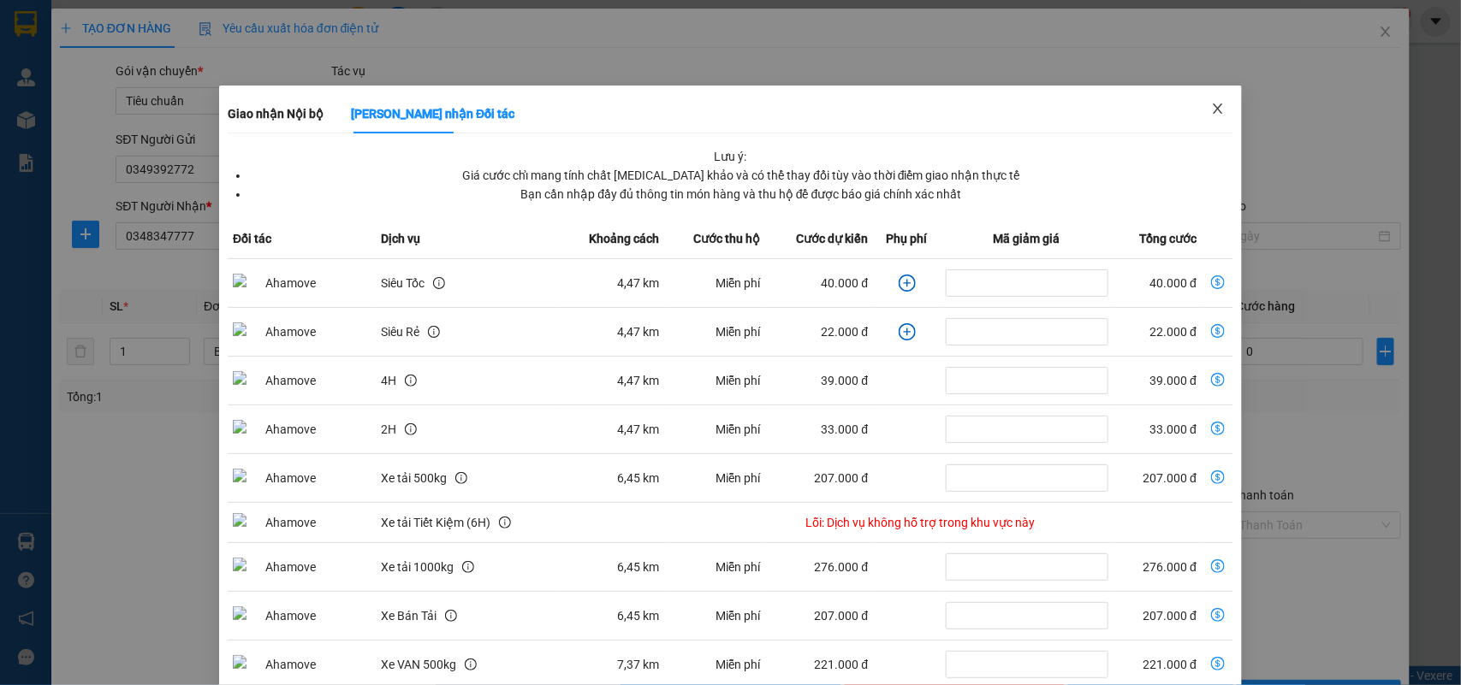
click at [1211, 104] on icon "close" at bounding box center [1218, 109] width 14 height 14
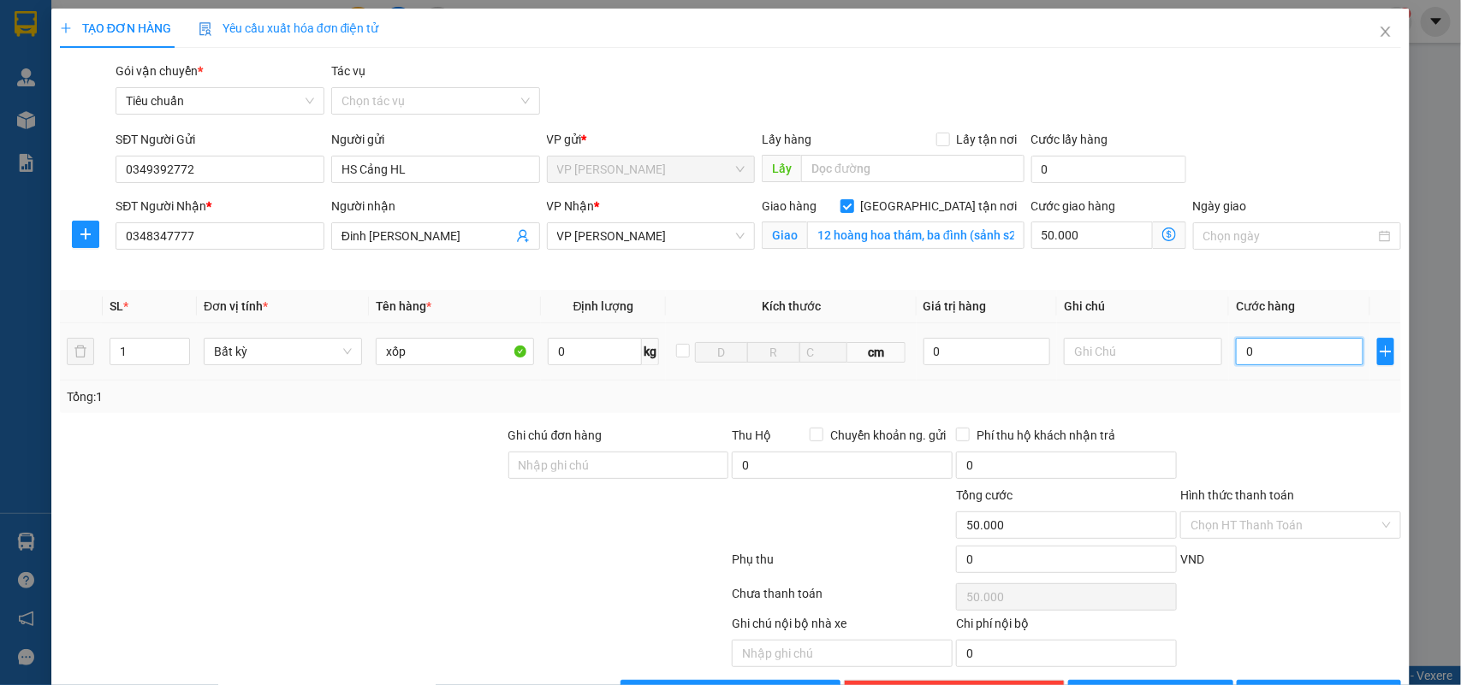
click at [1254, 352] on input "0" at bounding box center [1298, 351] width 127 height 27
type input "1"
type input "50.001"
type input "10"
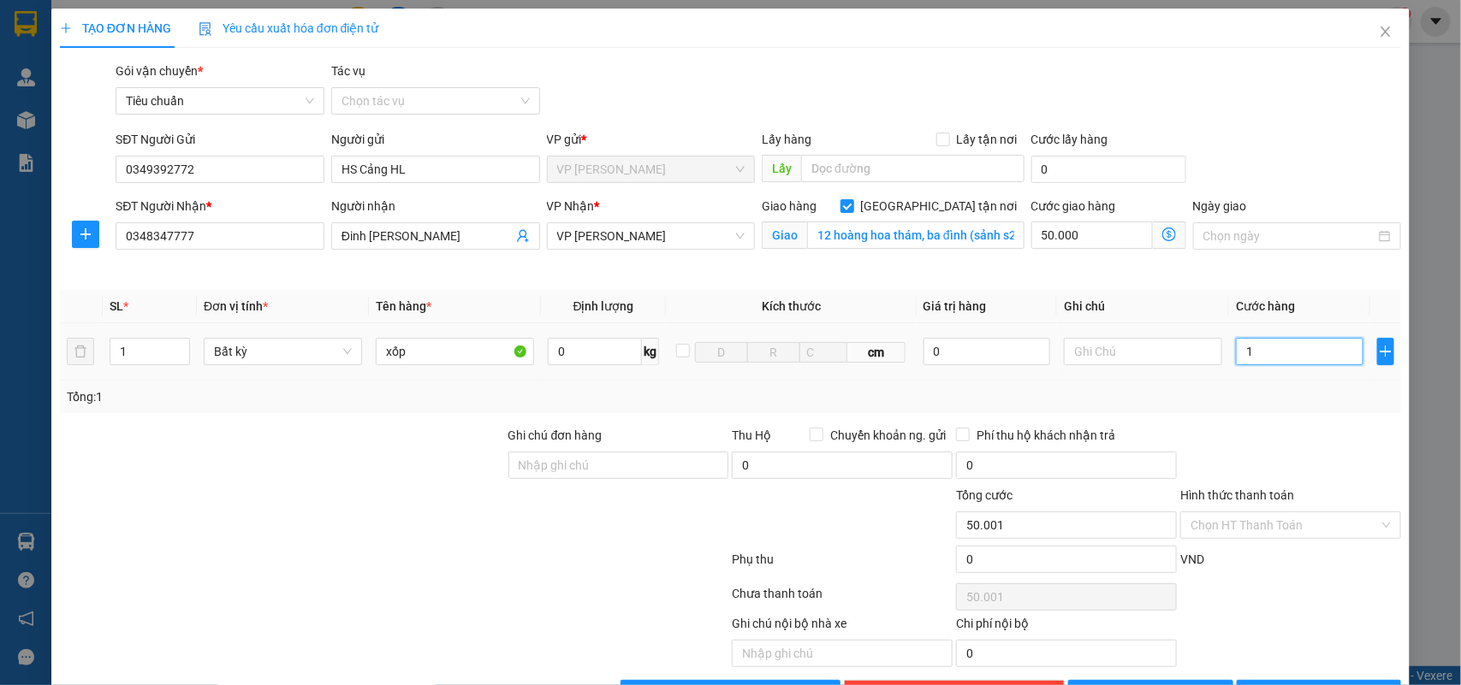
type input "50.010"
type input "100"
type input "50.100"
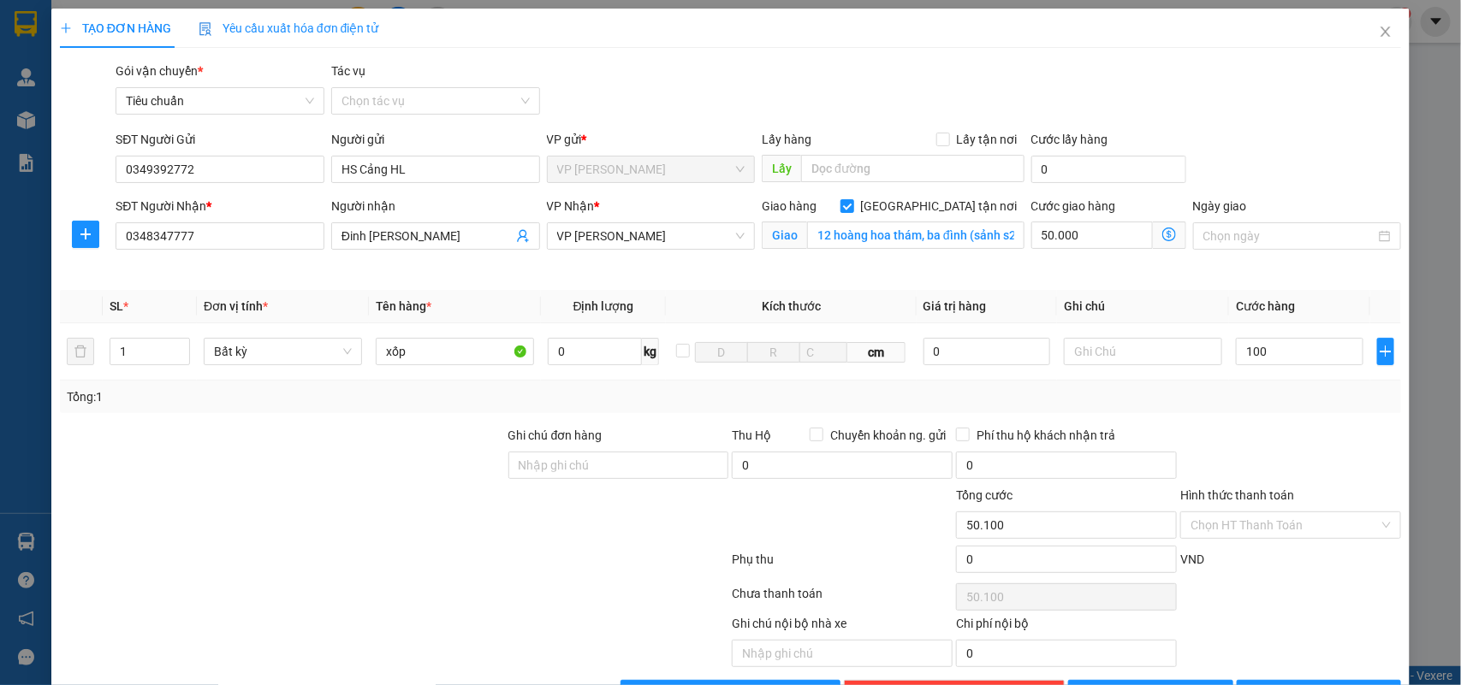
type input "100.000"
type input "150.000"
click at [1345, 398] on div "Tổng: 1" at bounding box center [731, 397] width 1328 height 19
click at [1228, 526] on input "Hình thức thanh toán" at bounding box center [1284, 526] width 188 height 26
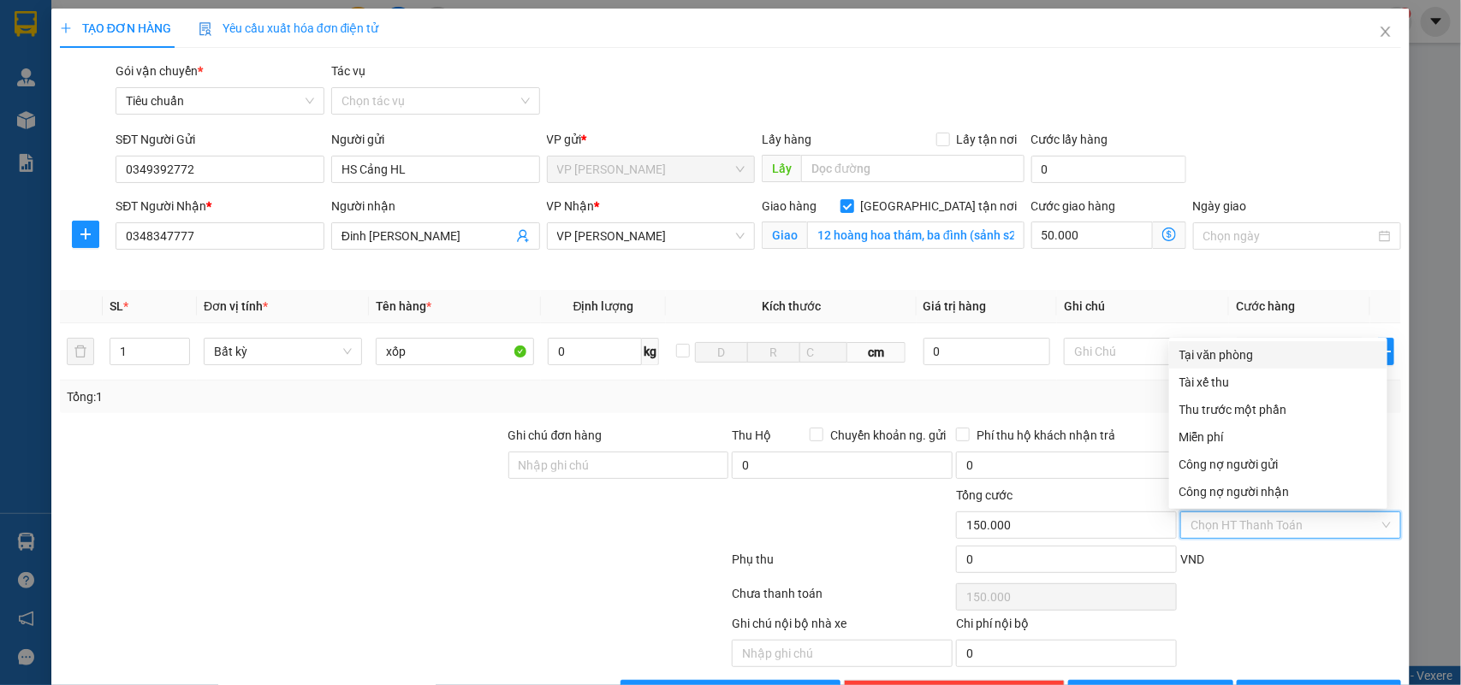
click at [1241, 349] on div "Tại văn phòng" at bounding box center [1278, 355] width 198 height 19
type input "0"
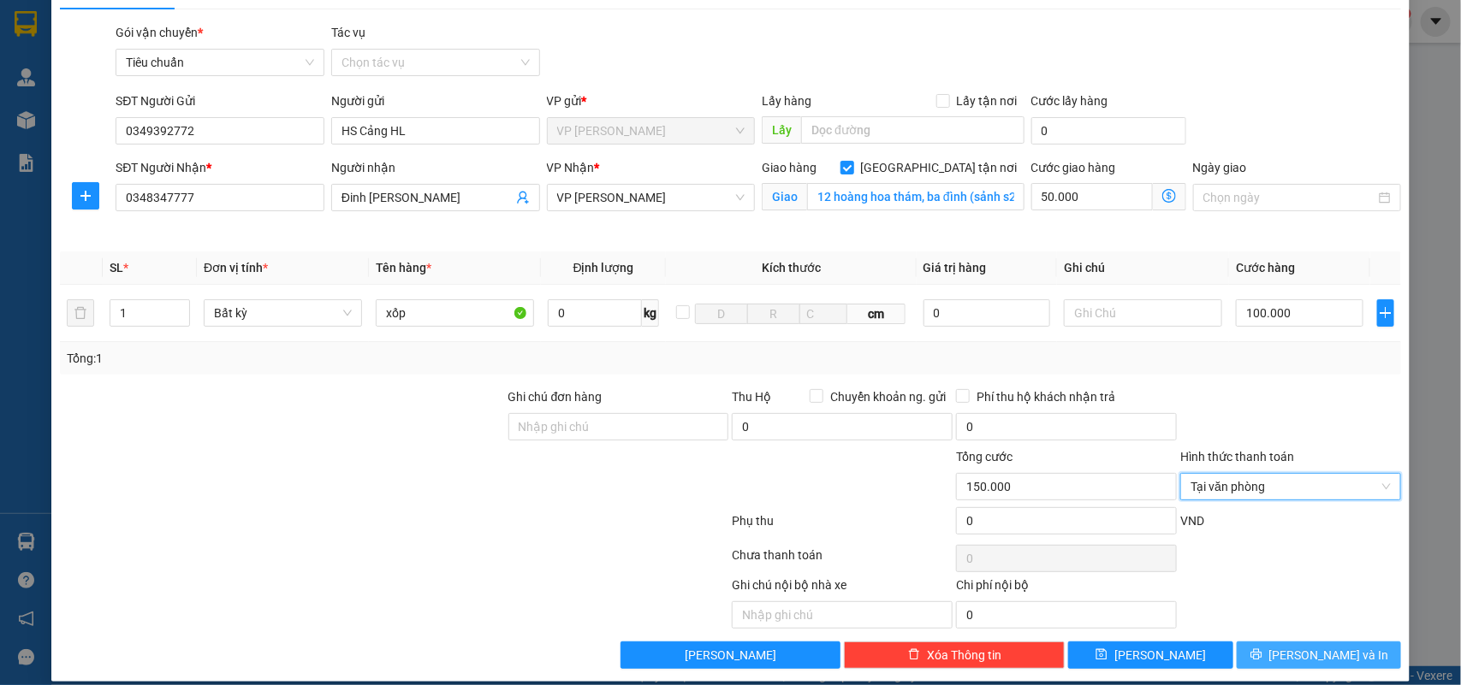
scroll to position [57, 0]
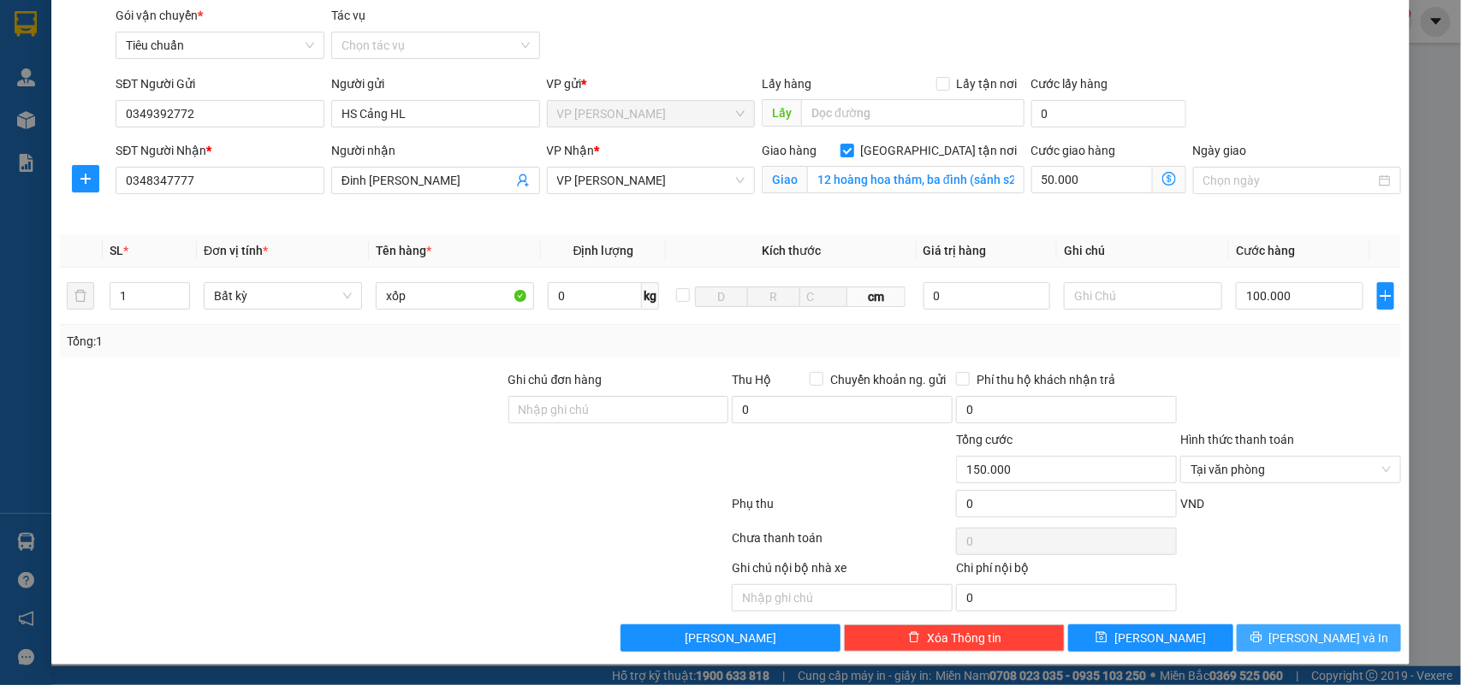
drag, startPoint x: 1296, startPoint y: 630, endPoint x: 1239, endPoint y: 606, distance: 62.1
click at [1296, 631] on span "[PERSON_NAME] và In" at bounding box center [1329, 638] width 120 height 19
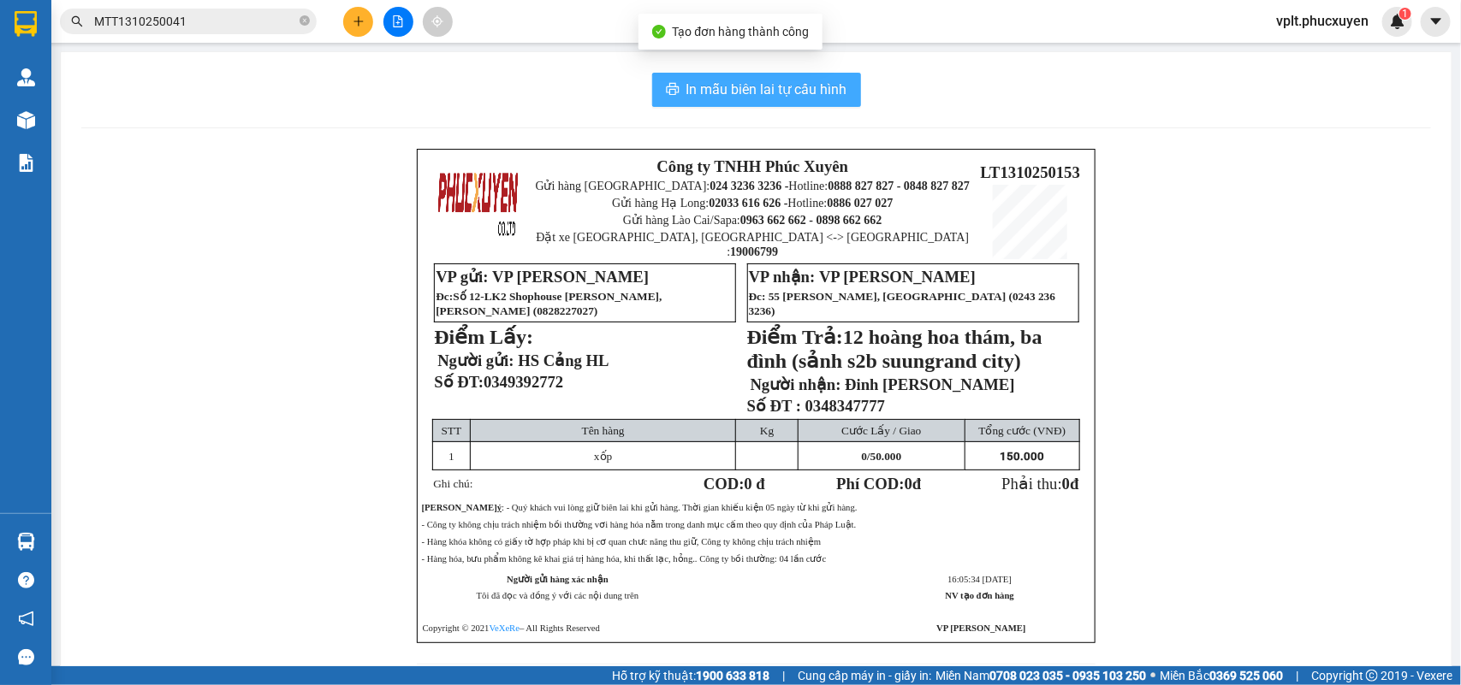
click at [761, 91] on span "In mẫu biên lai tự cấu hình" at bounding box center [766, 89] width 161 height 21
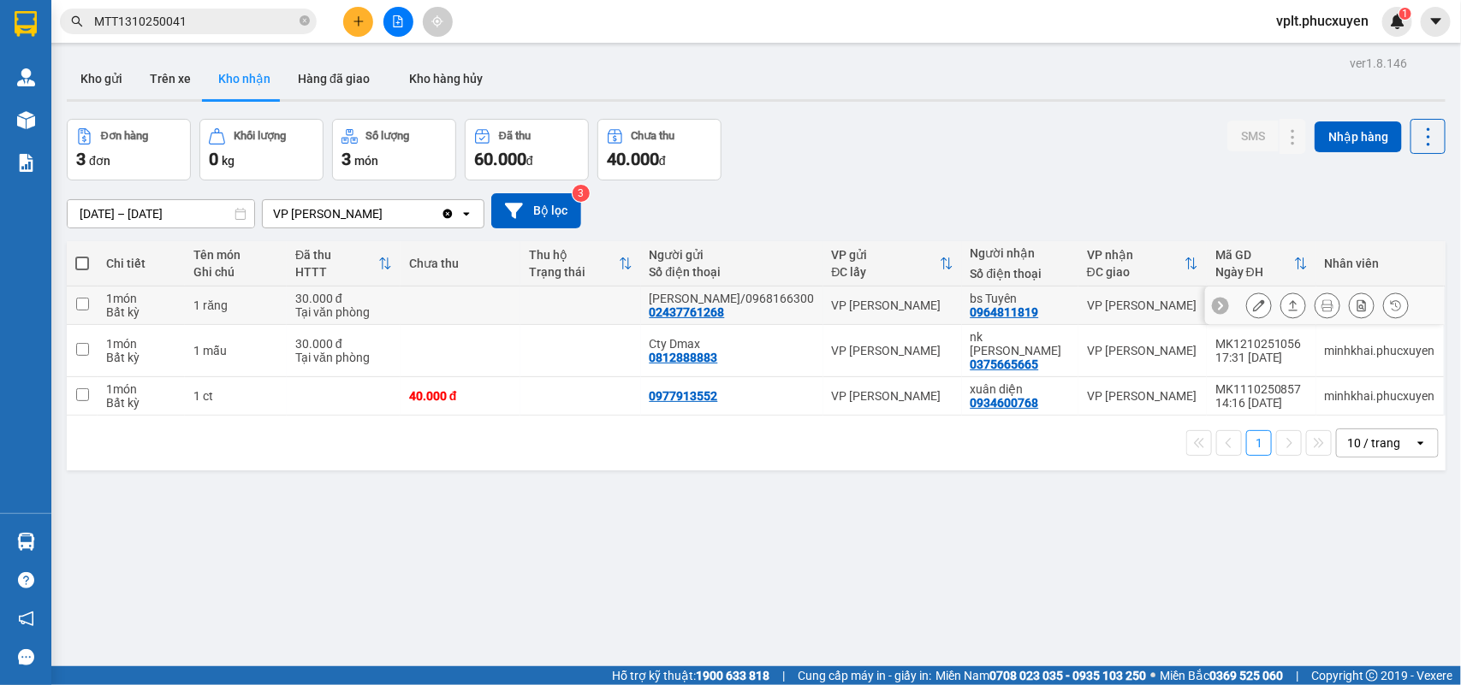
click at [1283, 317] on button at bounding box center [1293, 306] width 24 height 30
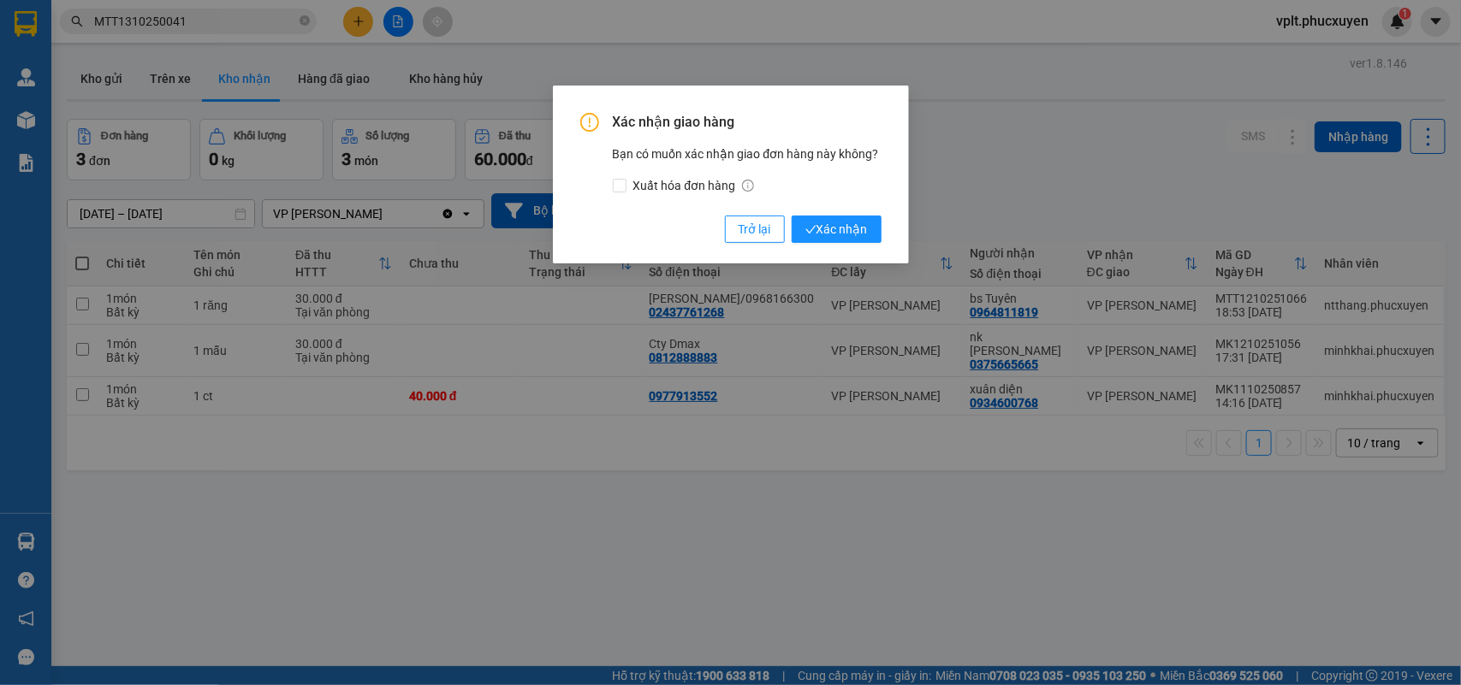
click at [1062, 188] on div "Xác nhận giao hàng Bạn có muốn xác nhận giao đơn hàng này không? Xuất hóa đơn h…" at bounding box center [730, 342] width 1461 height 685
click at [1122, 205] on div "Xác nhận giao hàng Bạn có muốn xác nhận giao đơn hàng này không? Xuất hóa đơn h…" at bounding box center [730, 342] width 1461 height 685
click at [754, 237] on span "Trở lại" at bounding box center [754, 229] width 33 height 19
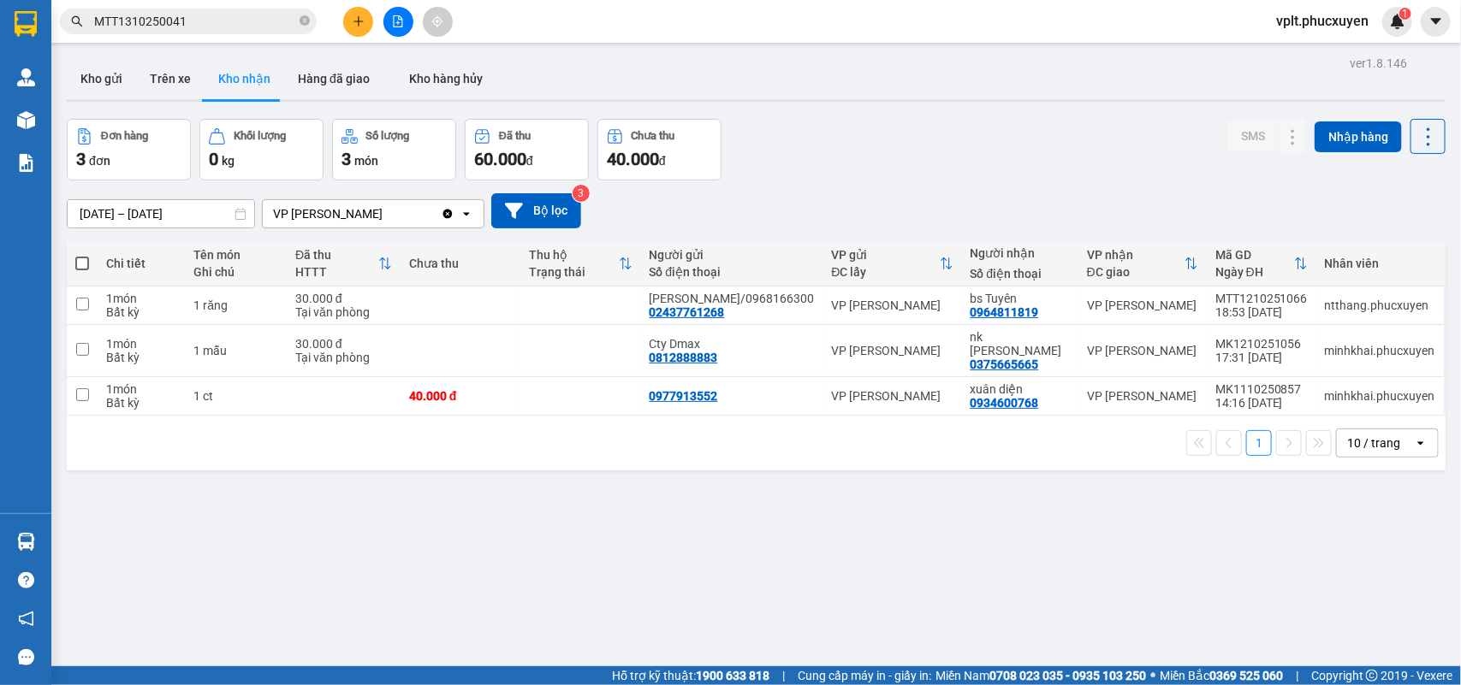
click at [101, 86] on button "Kho gửi" at bounding box center [101, 78] width 69 height 41
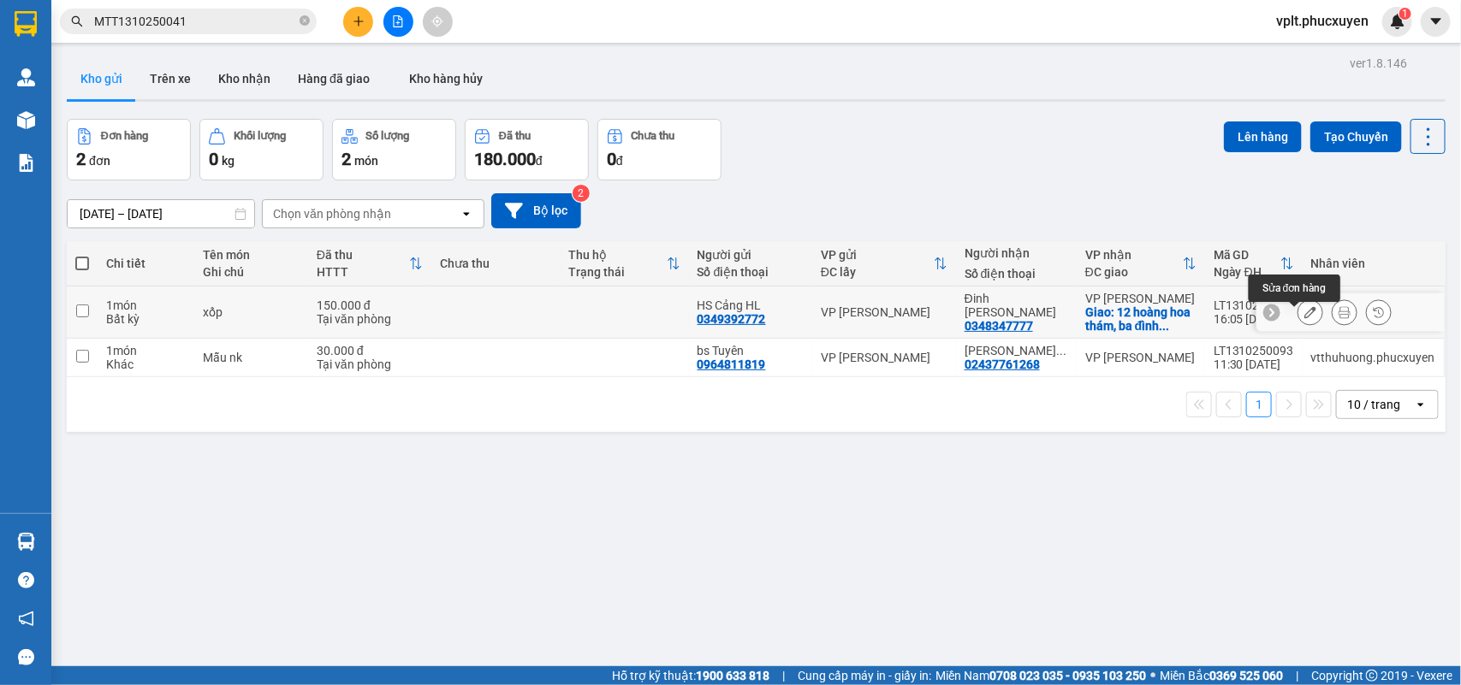
click at [1301, 319] on button at bounding box center [1310, 313] width 24 height 30
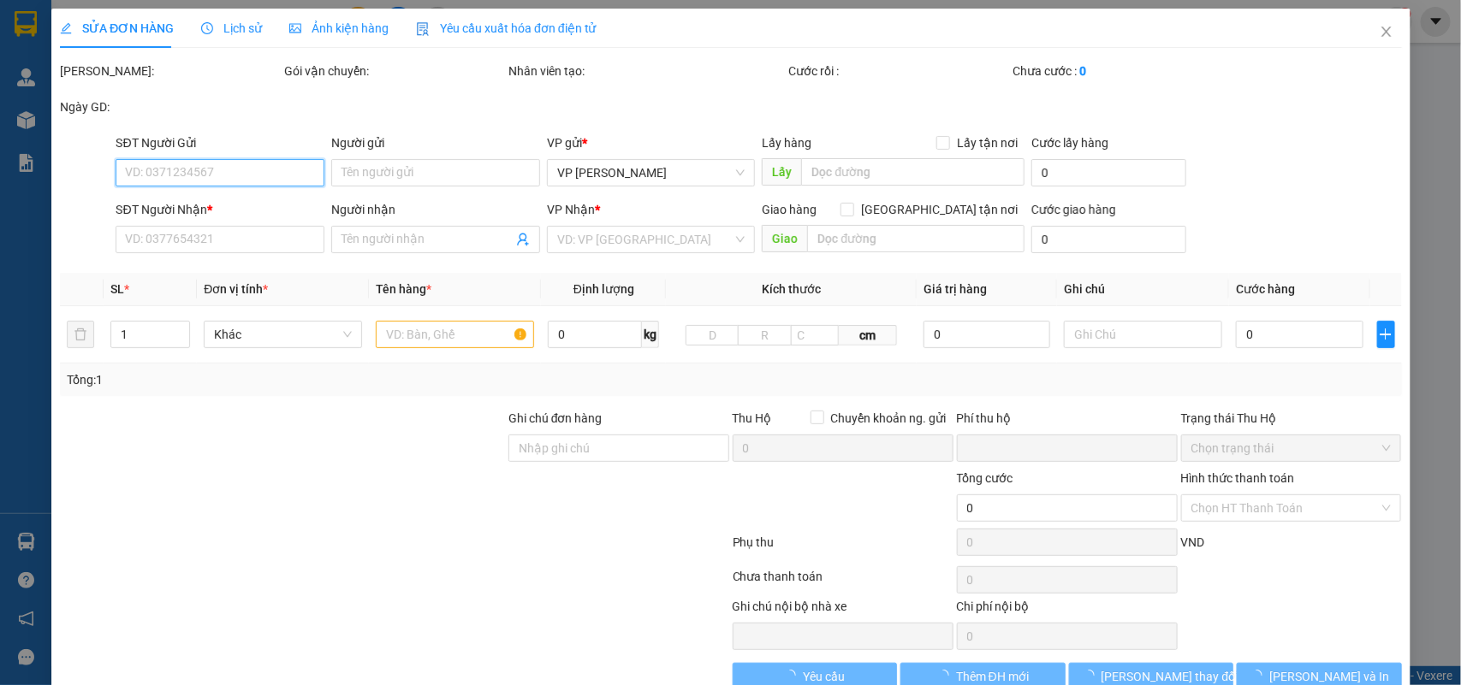
type input "0349392772"
type input "HS Cảng HL"
type input "0348347777"
type input "Đinh [PERSON_NAME]"
checkbox input "true"
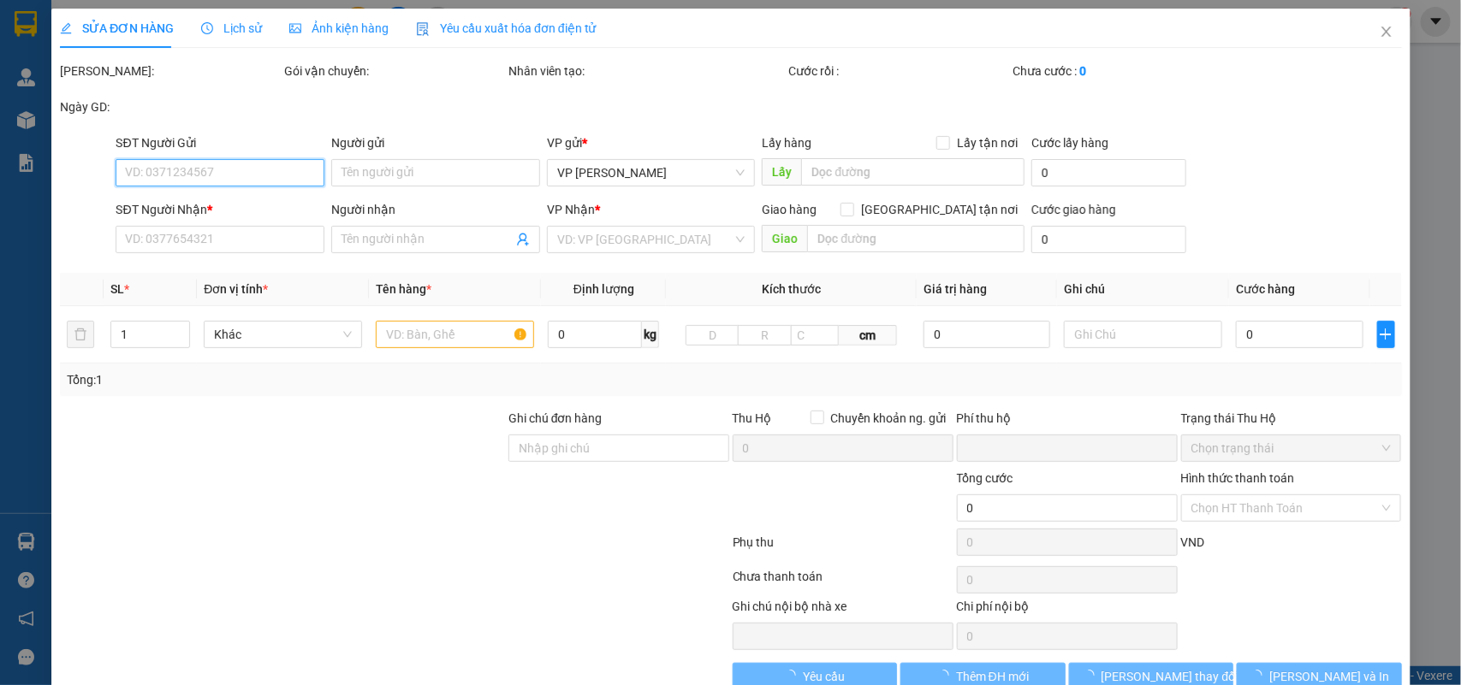
type input "12 hoàng hoa thám, ba đình (sảnh s2b suungrand city)"
type input "0"
type input "150.000"
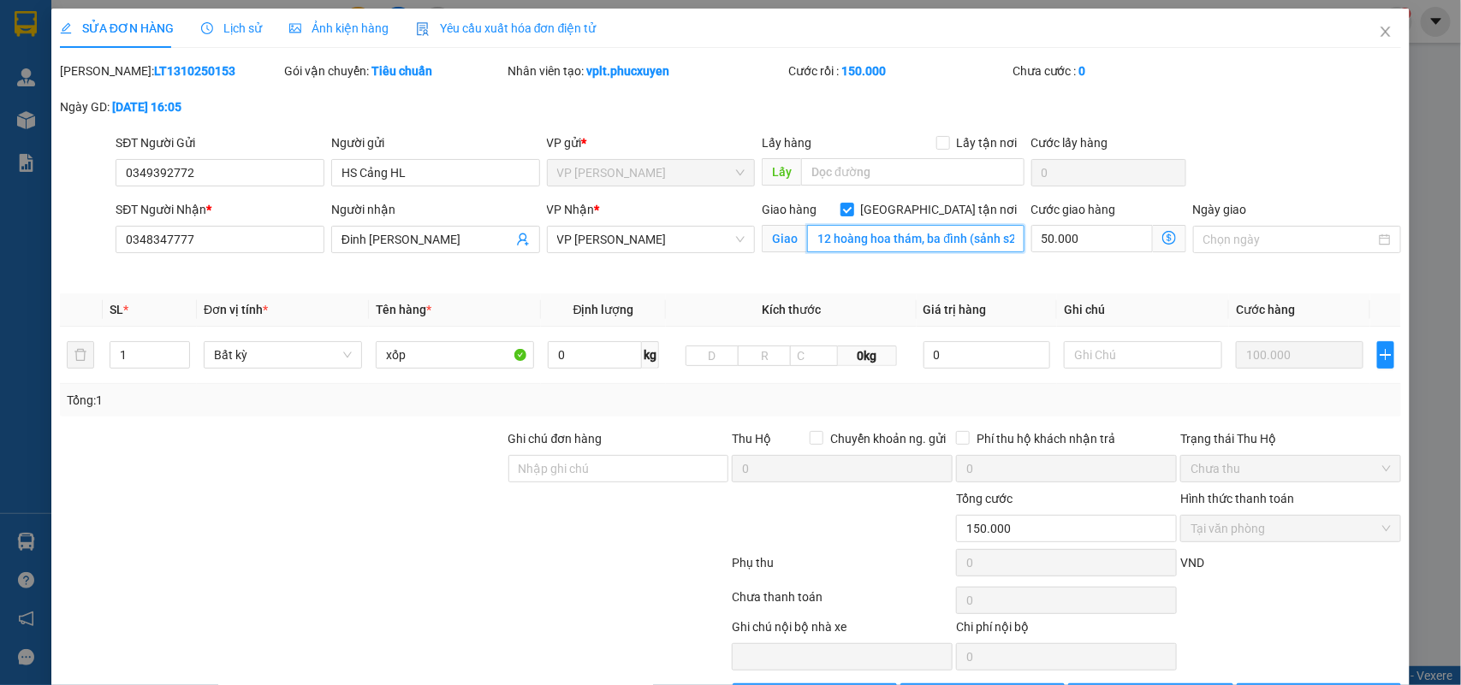
click at [978, 236] on input "12 hoàng hoa thám, ba đình (sảnh s2b suungrand city)" at bounding box center [915, 238] width 217 height 27
click at [985, 241] on input "12 hoàng hoa thám, ba đình (sảnh s2b suungrand city)" at bounding box center [915, 238] width 217 height 27
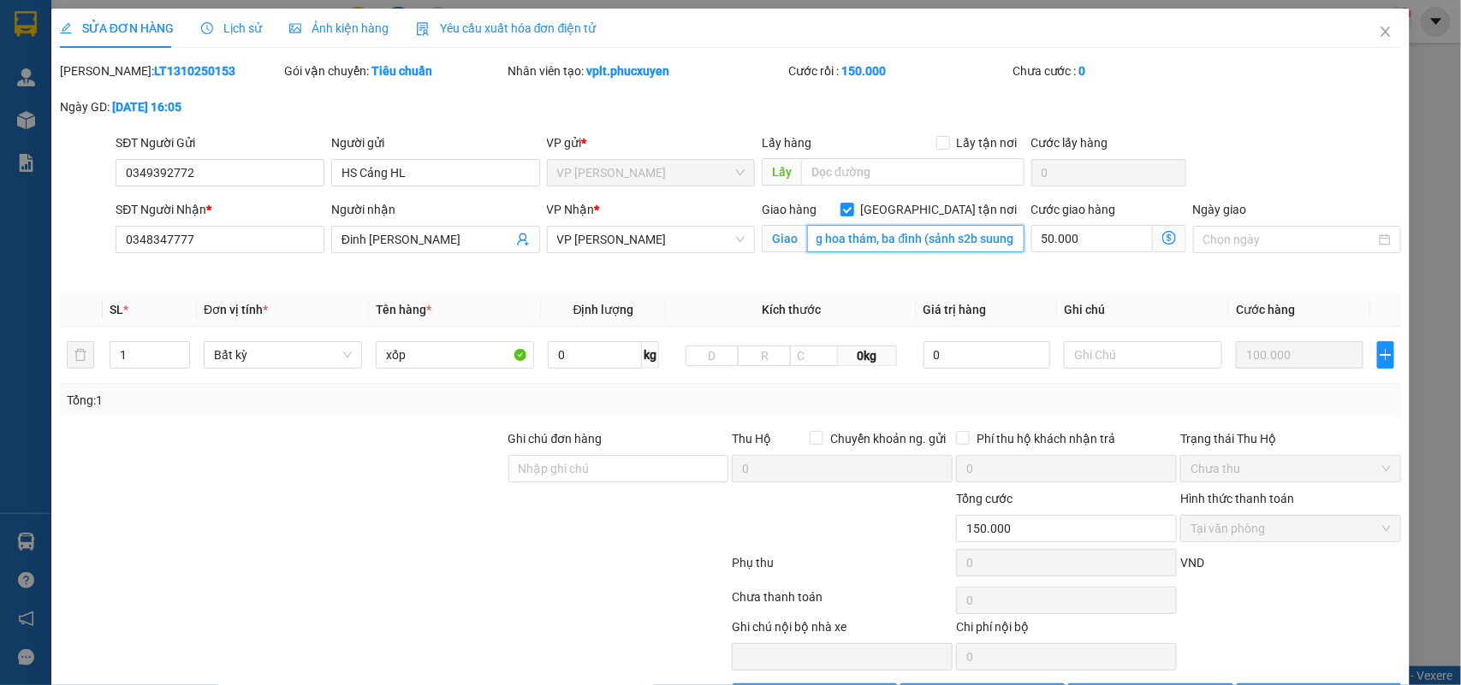
click at [994, 241] on input "12 hoàng hoa thám, ba đình (sảnh s2b suungrand city)" at bounding box center [915, 238] width 217 height 27
click at [958, 245] on input "12 hoàng hoa thám, ba đình (sảnh s2b sungrand city)" at bounding box center [915, 238] width 217 height 27
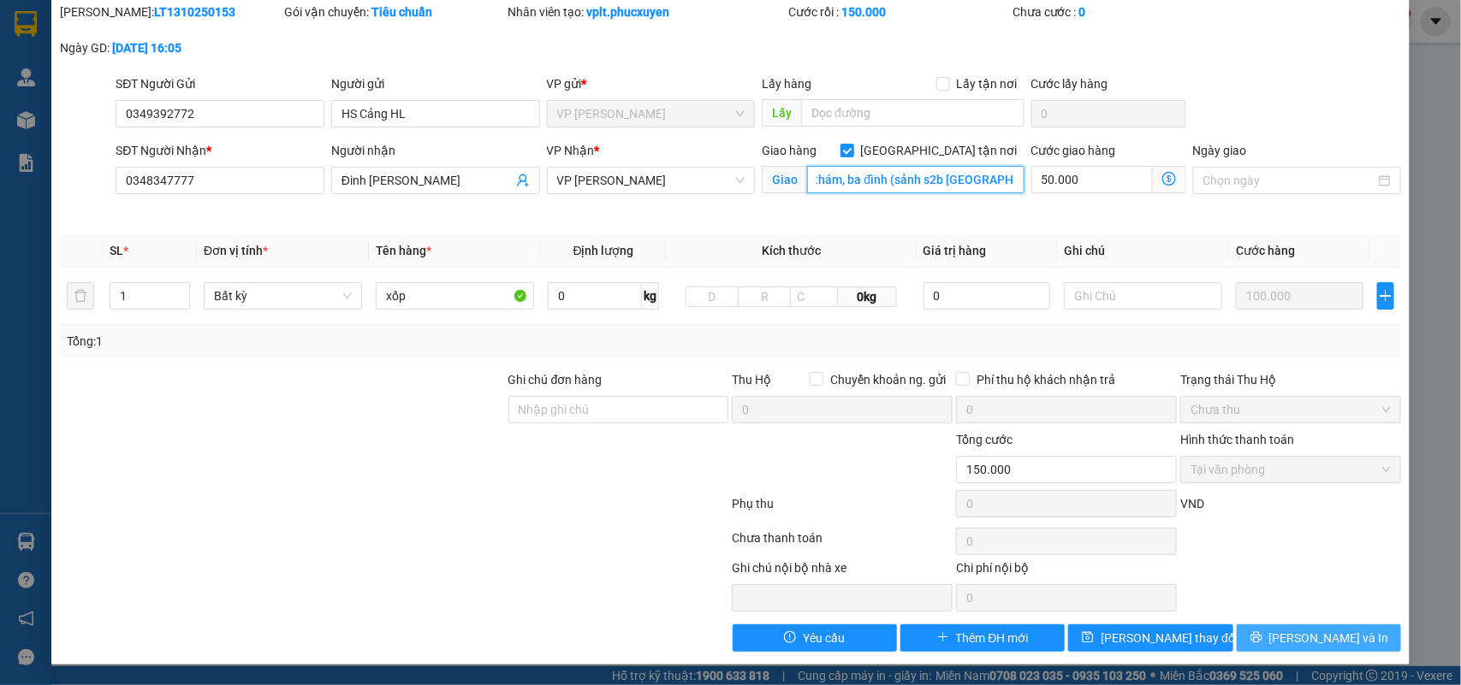
type input "12 hoàng hoa thám, ba đình (sảnh s2b [GEOGRAPHIC_DATA])"
click at [1286, 633] on button "[PERSON_NAME] và In" at bounding box center [1318, 638] width 164 height 27
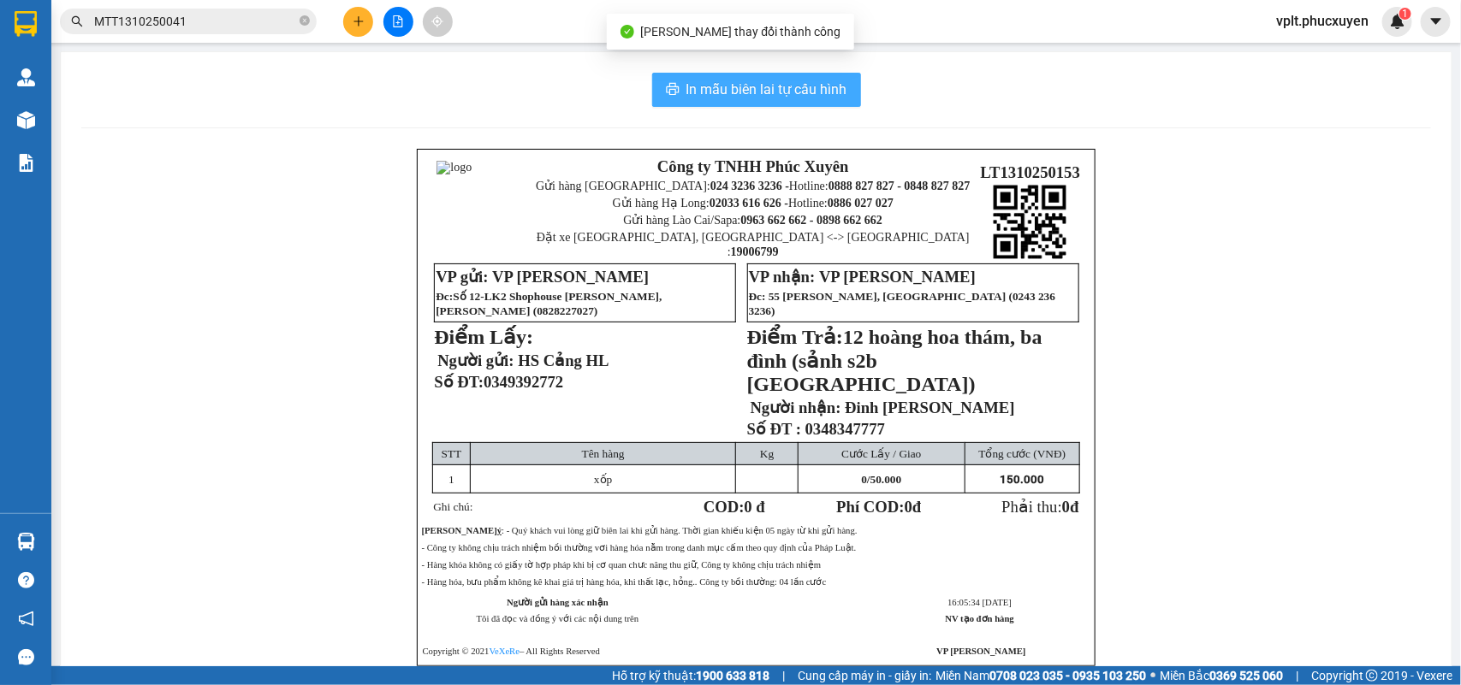
click at [776, 94] on span "In mẫu biên lai tự cấu hình" at bounding box center [766, 89] width 161 height 21
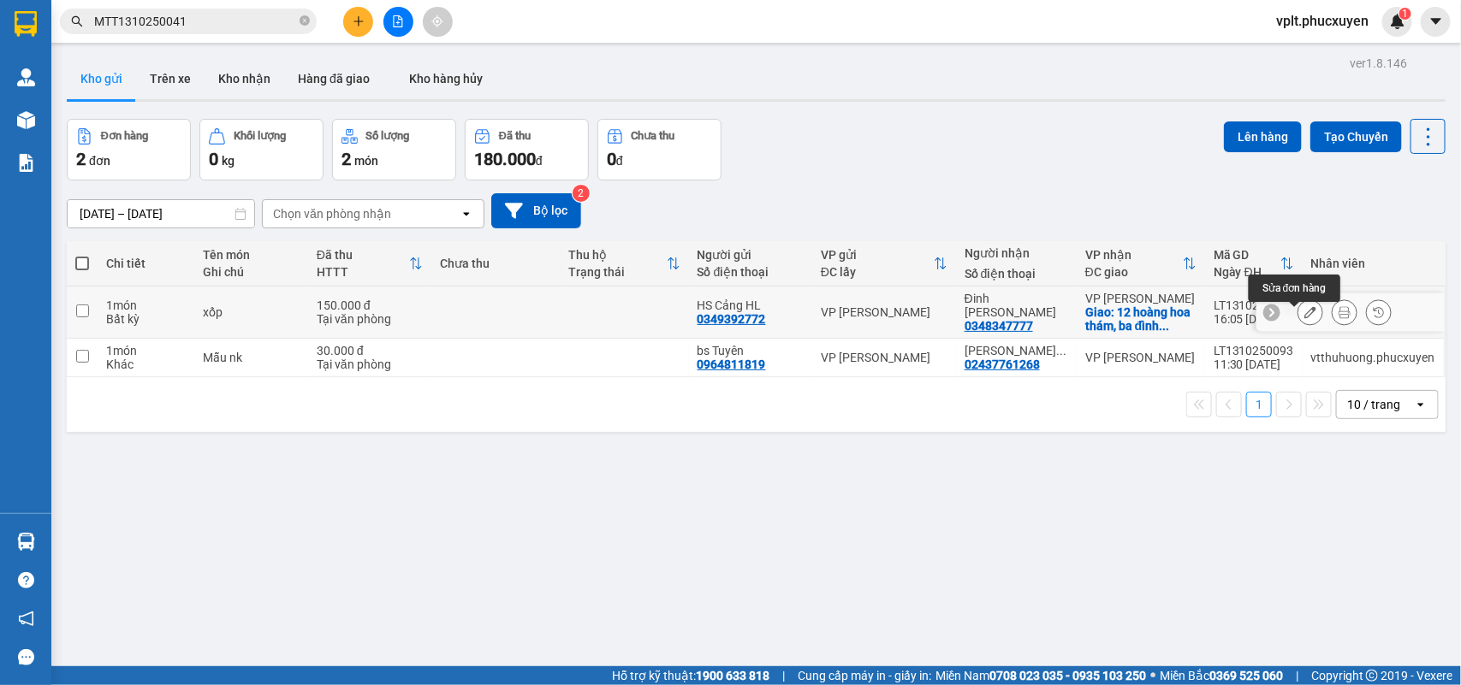
click at [1304, 318] on icon at bounding box center [1310, 312] width 12 height 12
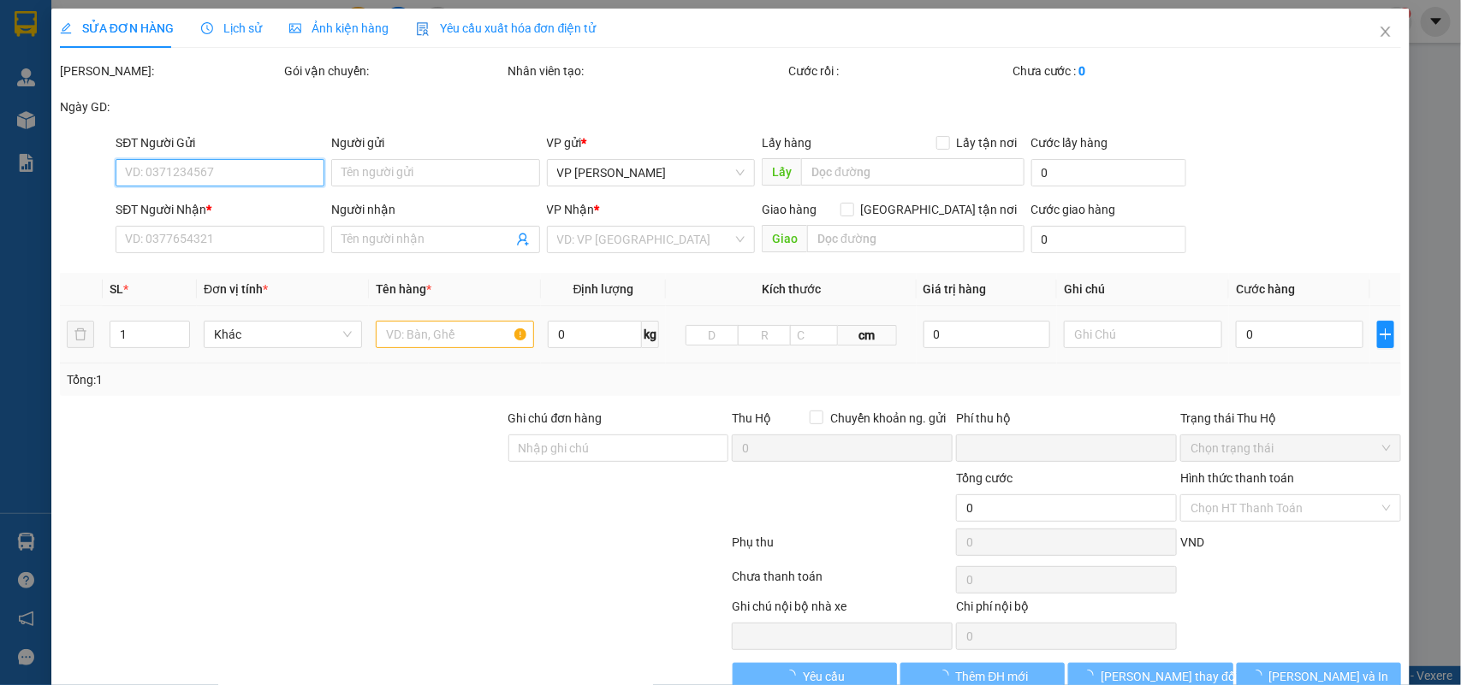
type input "0349392772"
type input "HS Cảng HL"
type input "0348347777"
type input "Đinh [PERSON_NAME]"
checkbox input "true"
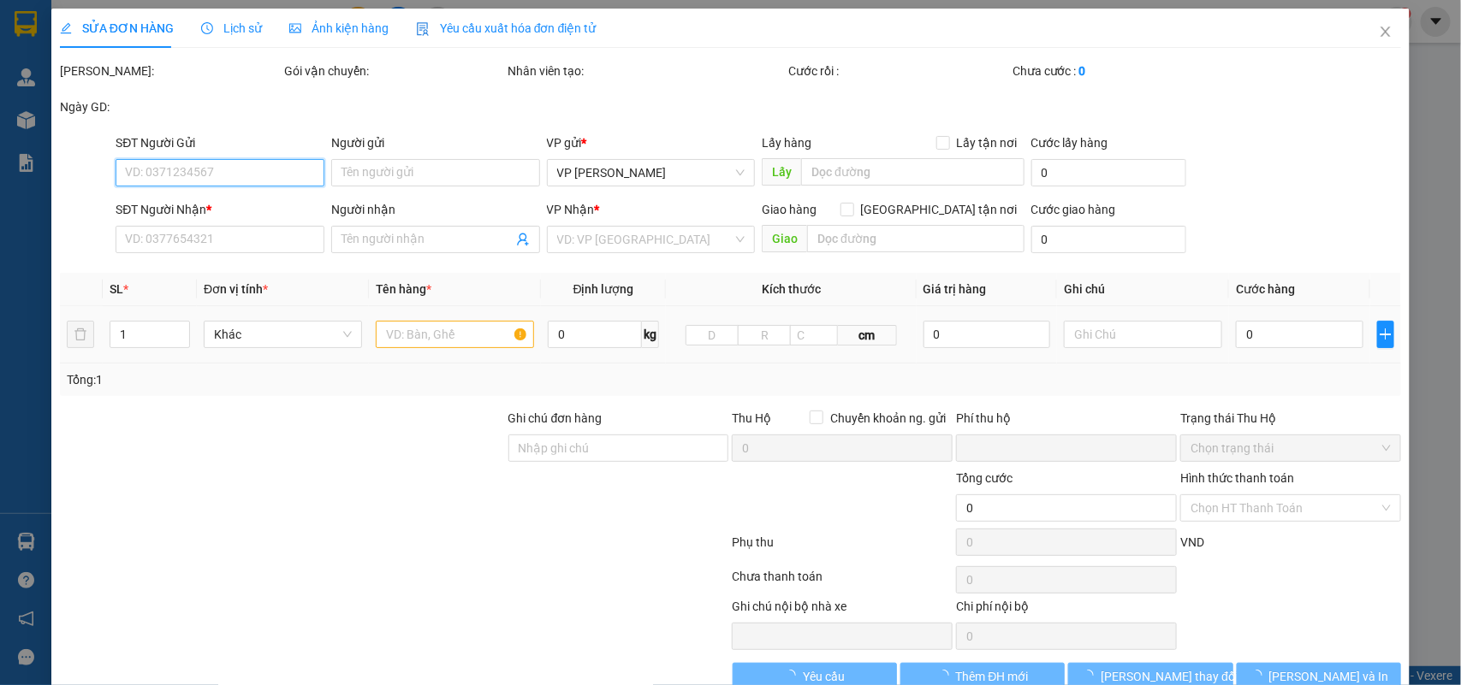
type input "12 hoàng hoa thám, ba đình (sảnh s2b [GEOGRAPHIC_DATA])"
type input "0"
type input "150.000"
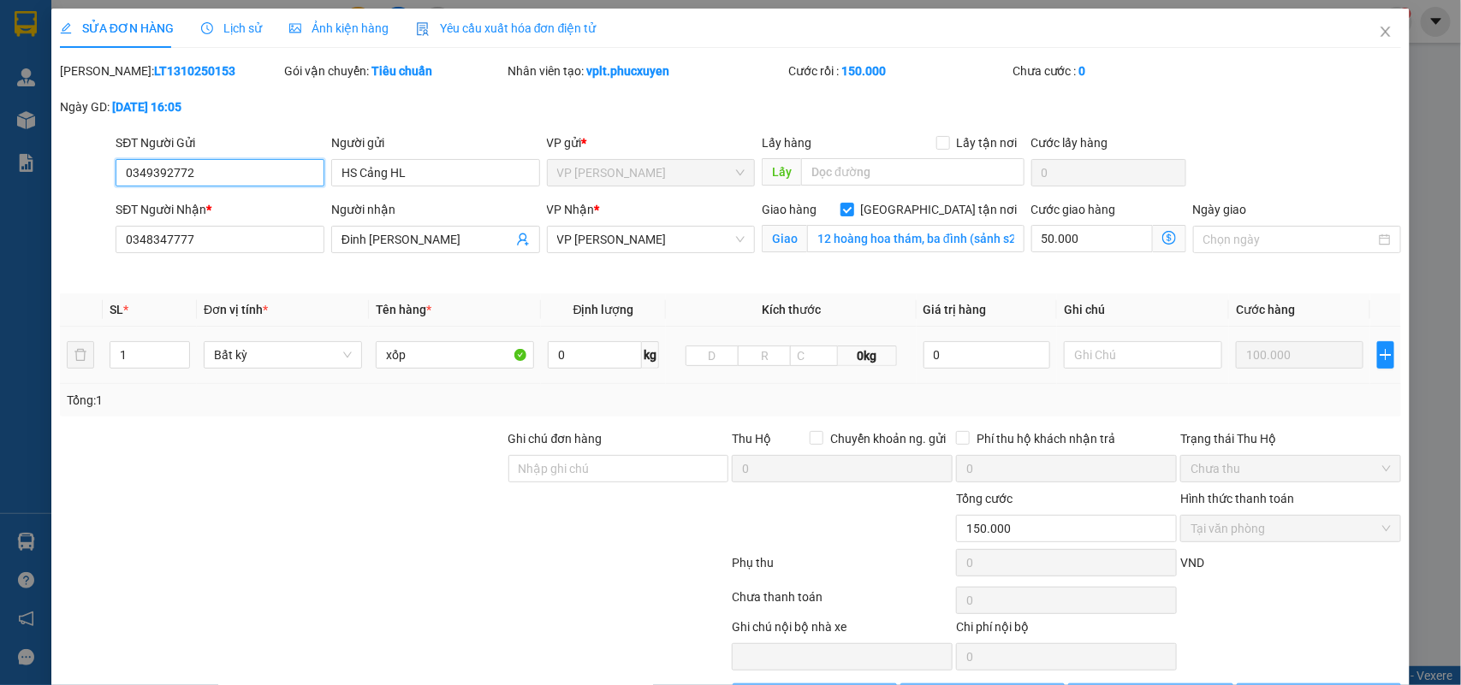
scroll to position [61, 0]
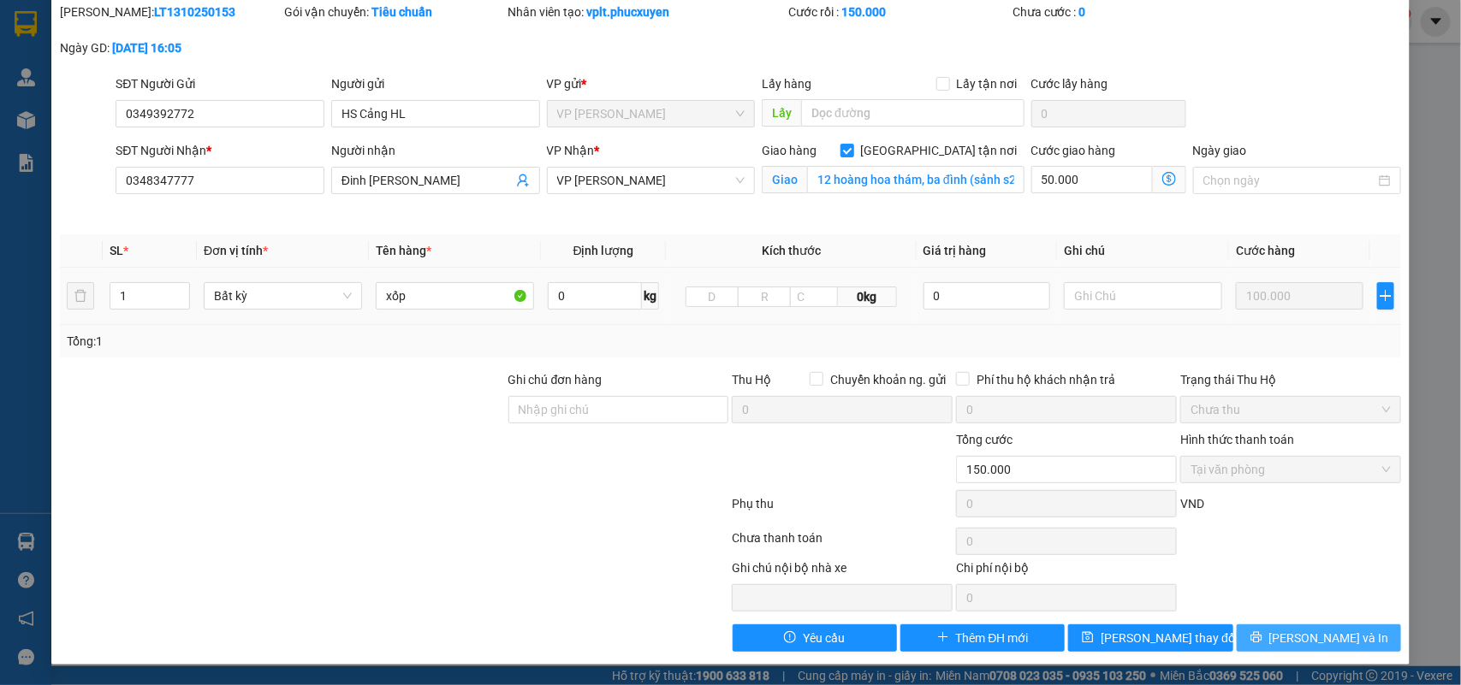
click at [1262, 633] on icon "printer" at bounding box center [1256, 637] width 12 height 12
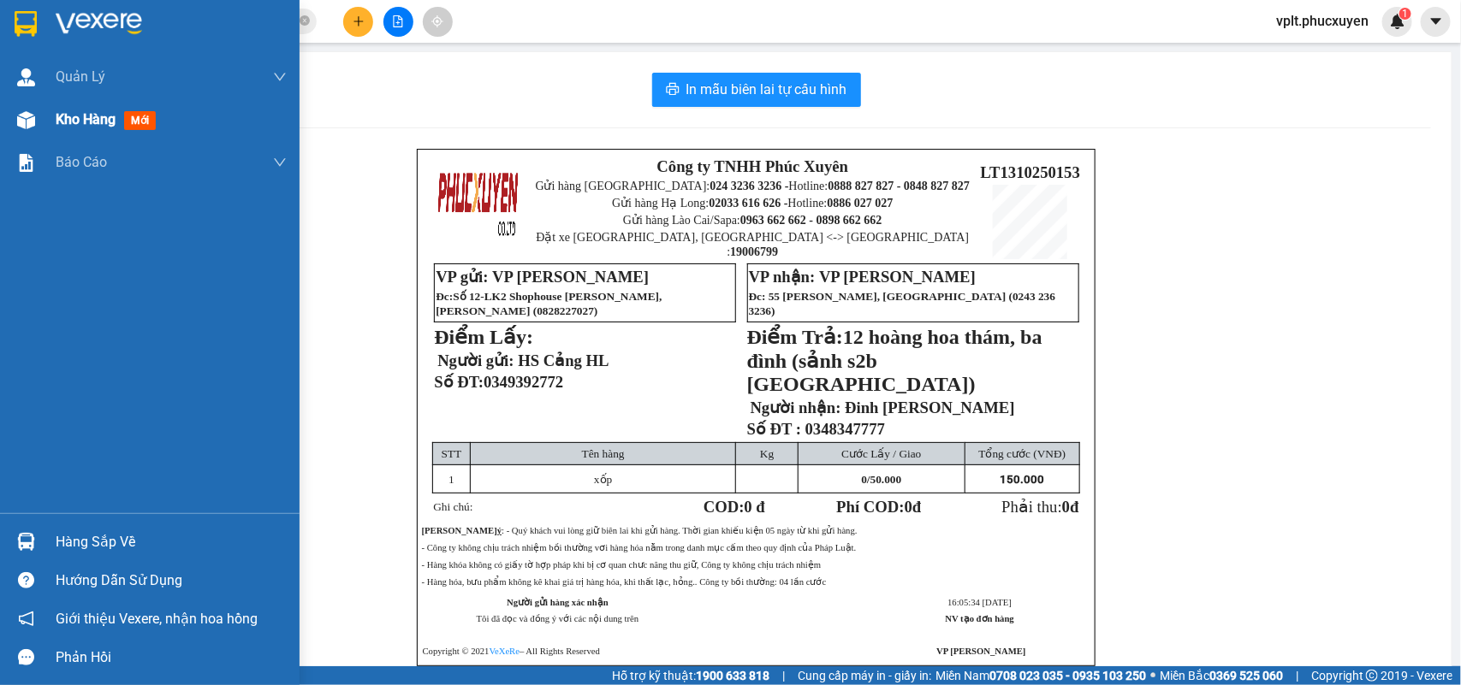
click at [83, 128] on div "Kho hàng mới" at bounding box center [109, 119] width 107 height 21
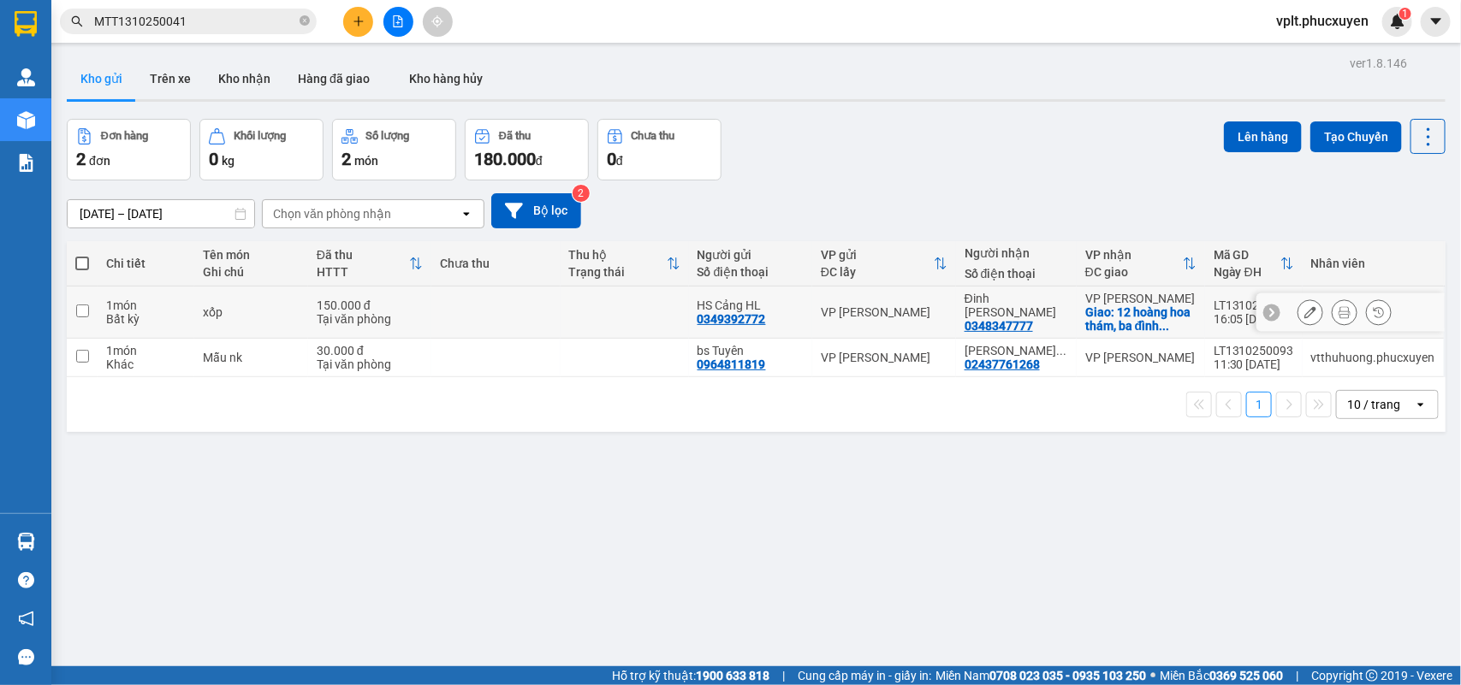
click at [506, 326] on td at bounding box center [495, 313] width 128 height 52
checkbox input "true"
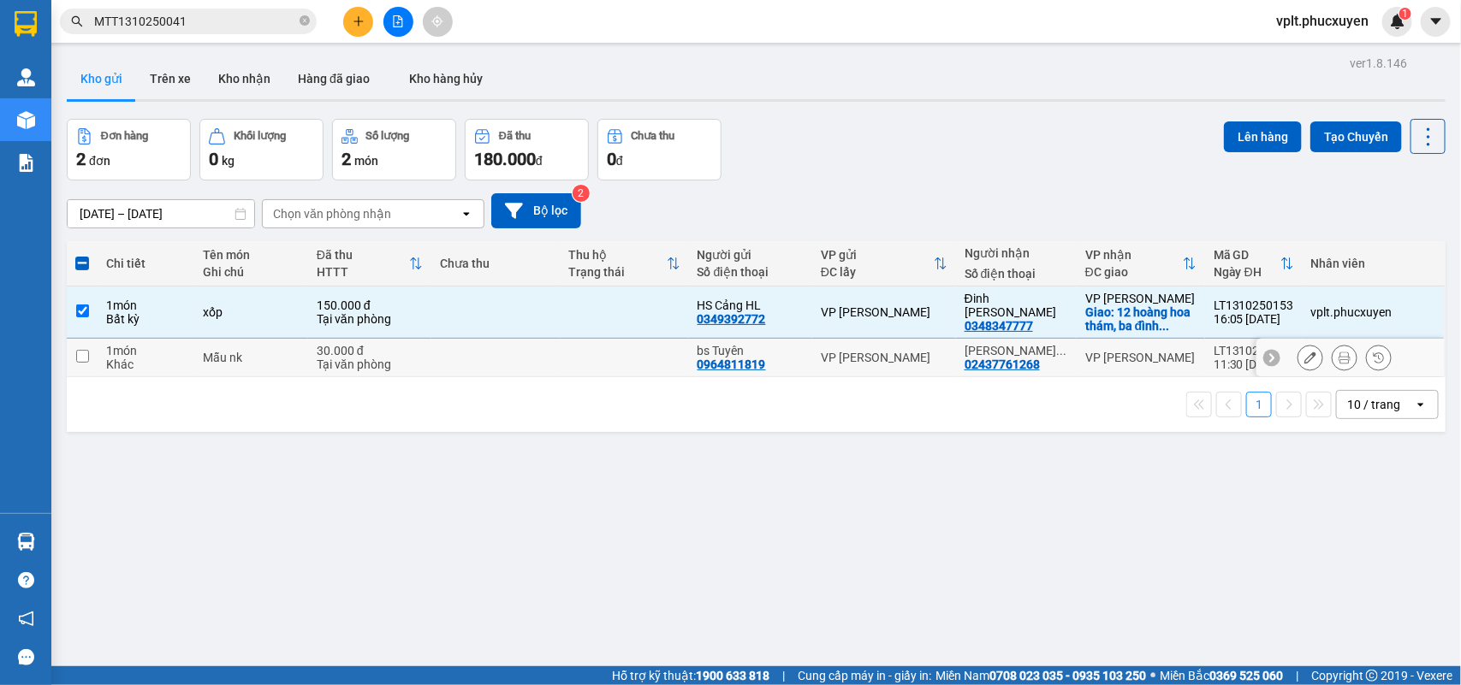
click at [510, 364] on td at bounding box center [495, 358] width 128 height 39
checkbox input "true"
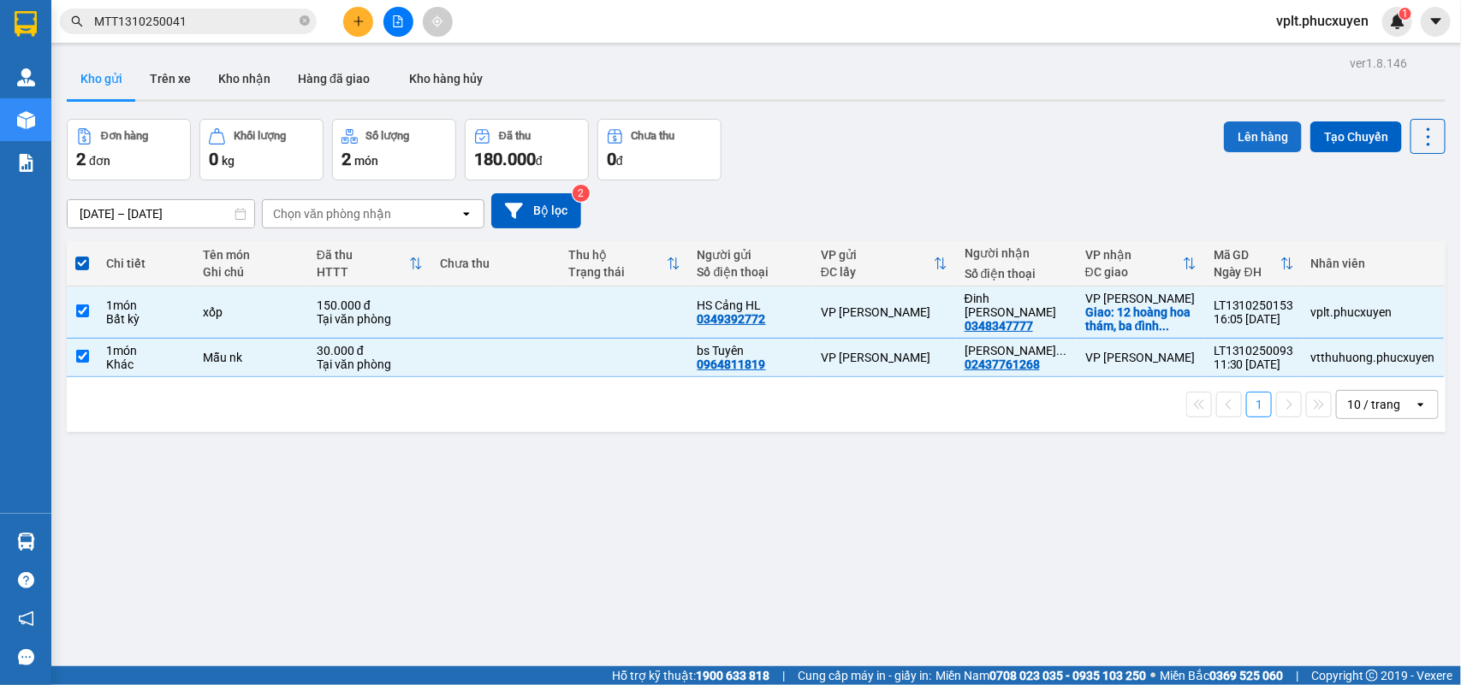
click at [1250, 138] on button "Lên hàng" at bounding box center [1263, 136] width 78 height 31
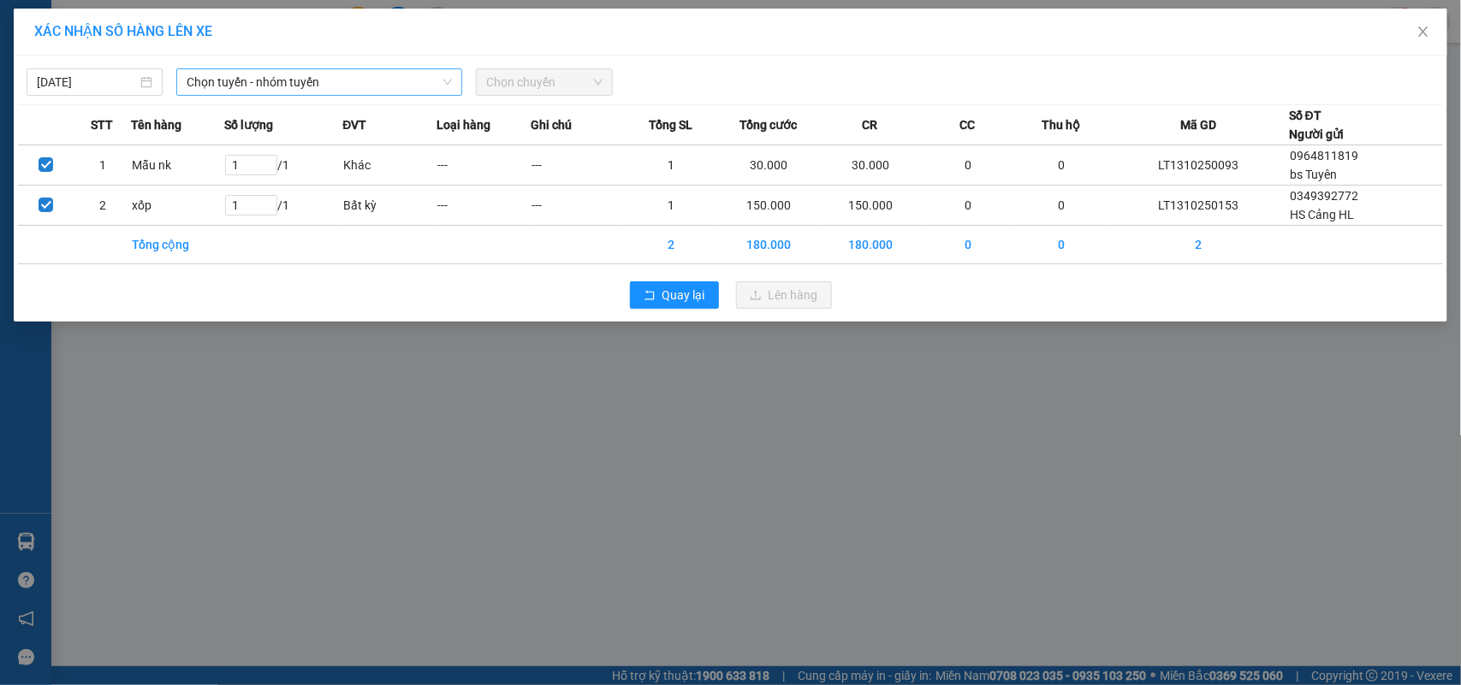
click at [364, 83] on span "Chọn tuyến - nhóm tuyến" at bounding box center [319, 82] width 265 height 26
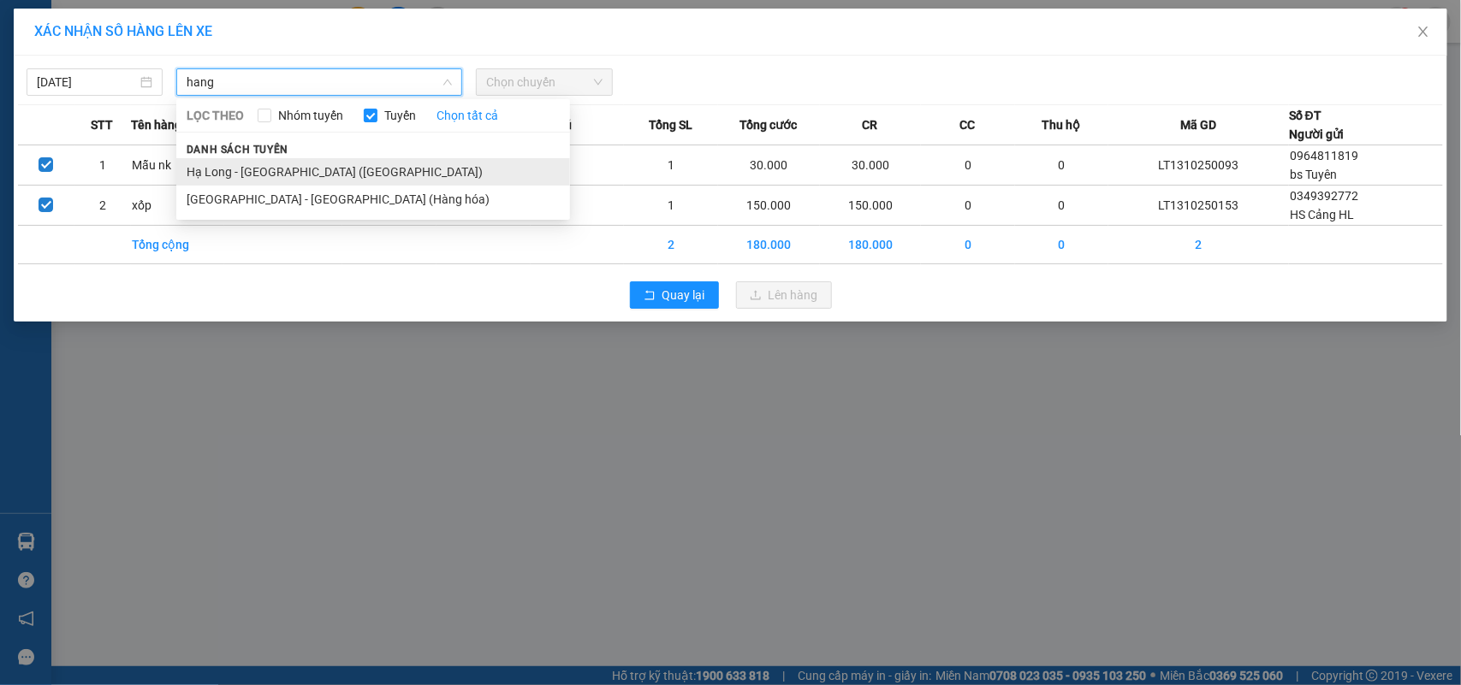
type input "hang"
click at [383, 177] on li "Hạ Long - [GEOGRAPHIC_DATA] ([GEOGRAPHIC_DATA])" at bounding box center [373, 171] width 394 height 27
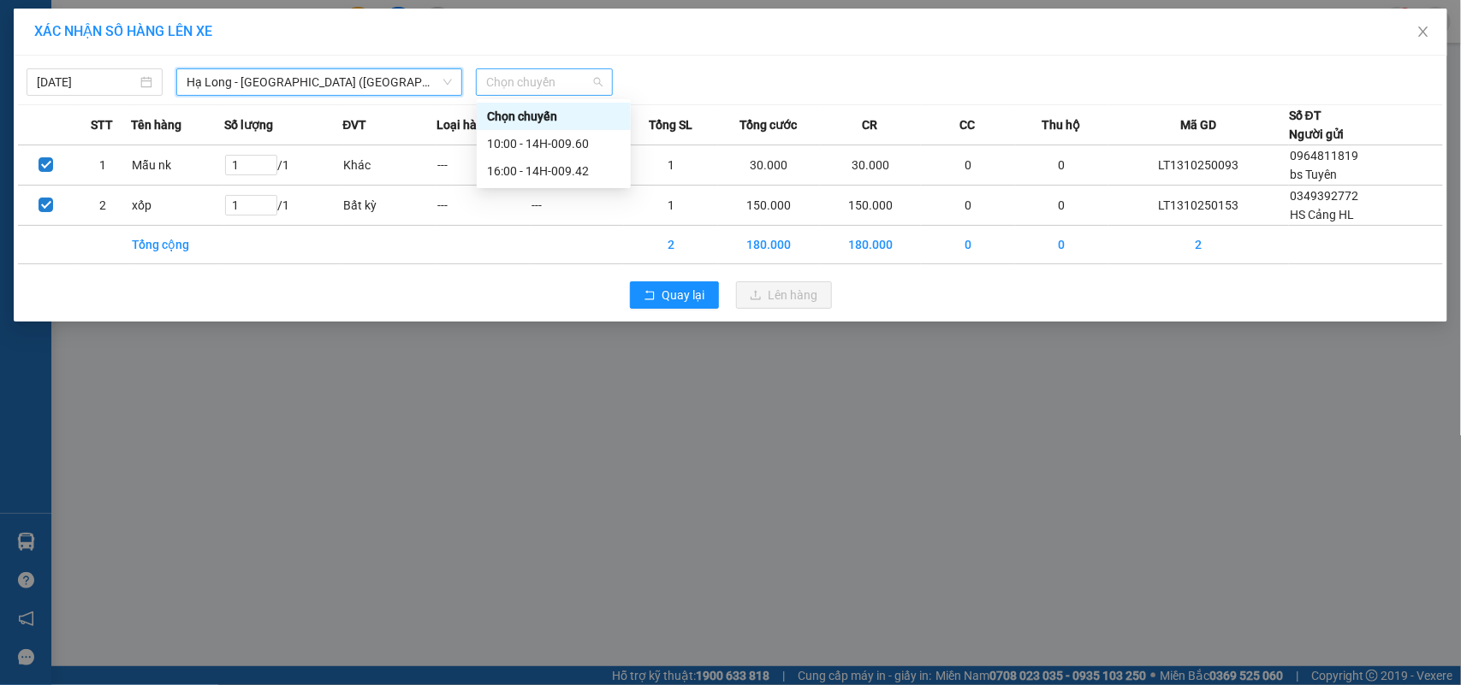
click at [567, 84] on span "Chọn chuyến" at bounding box center [544, 82] width 116 height 26
click at [574, 167] on div "16:00 - 14H-009.42" at bounding box center [553, 171] width 133 height 19
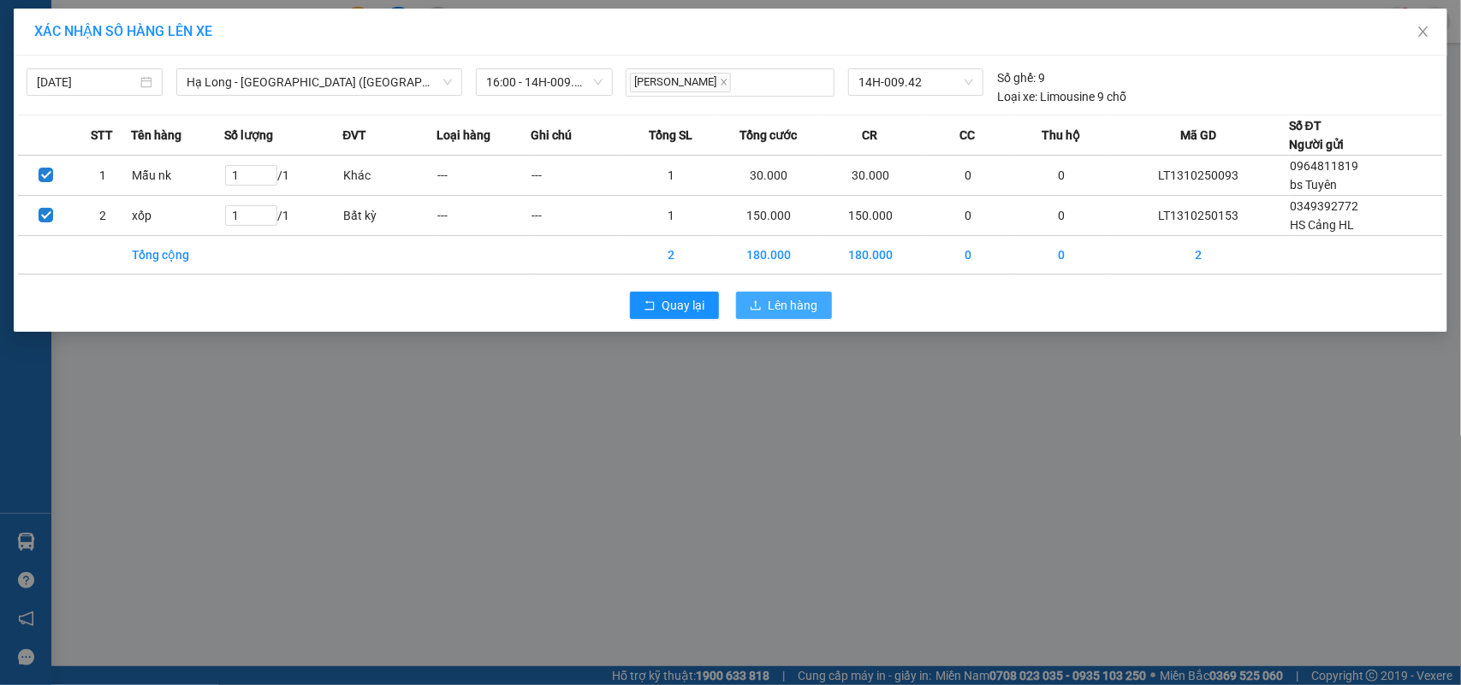
click at [768, 308] on span "Lên hàng" at bounding box center [793, 305] width 50 height 19
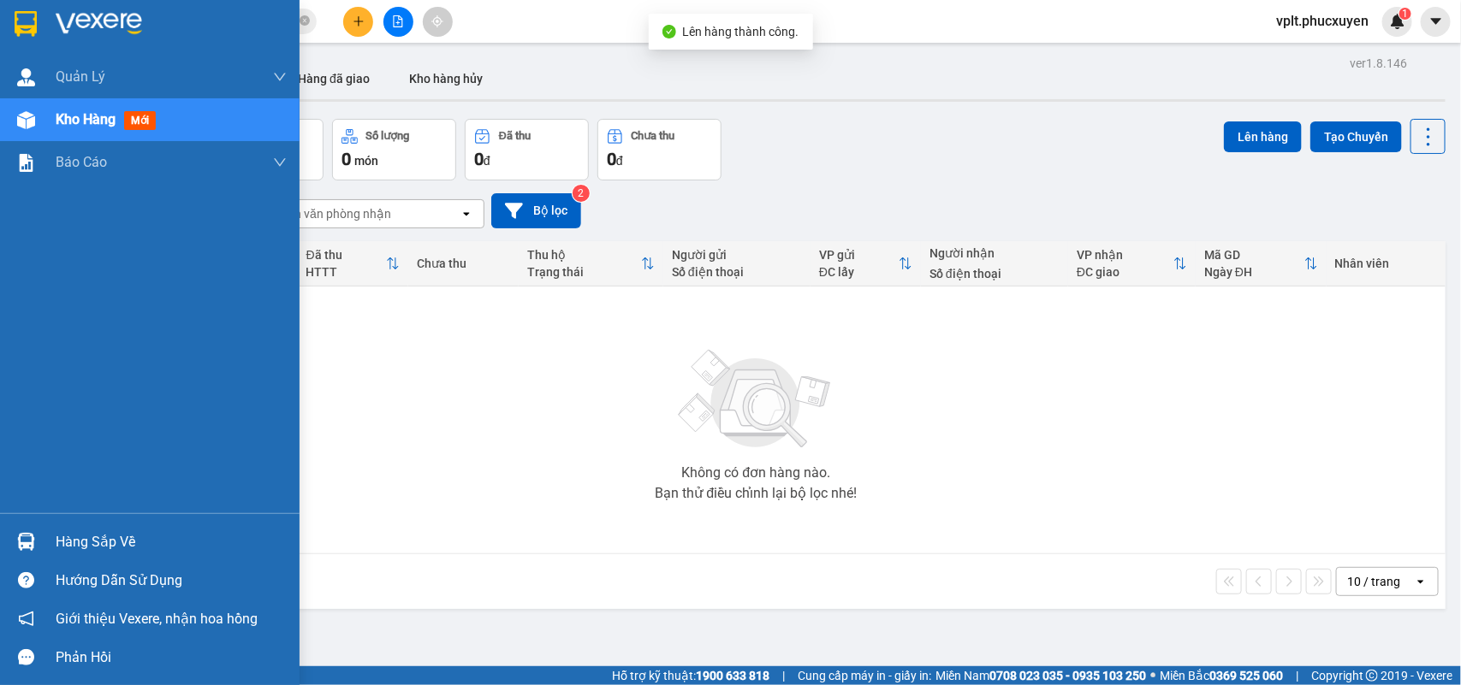
click at [118, 545] on div "Hàng sắp về" at bounding box center [171, 543] width 231 height 26
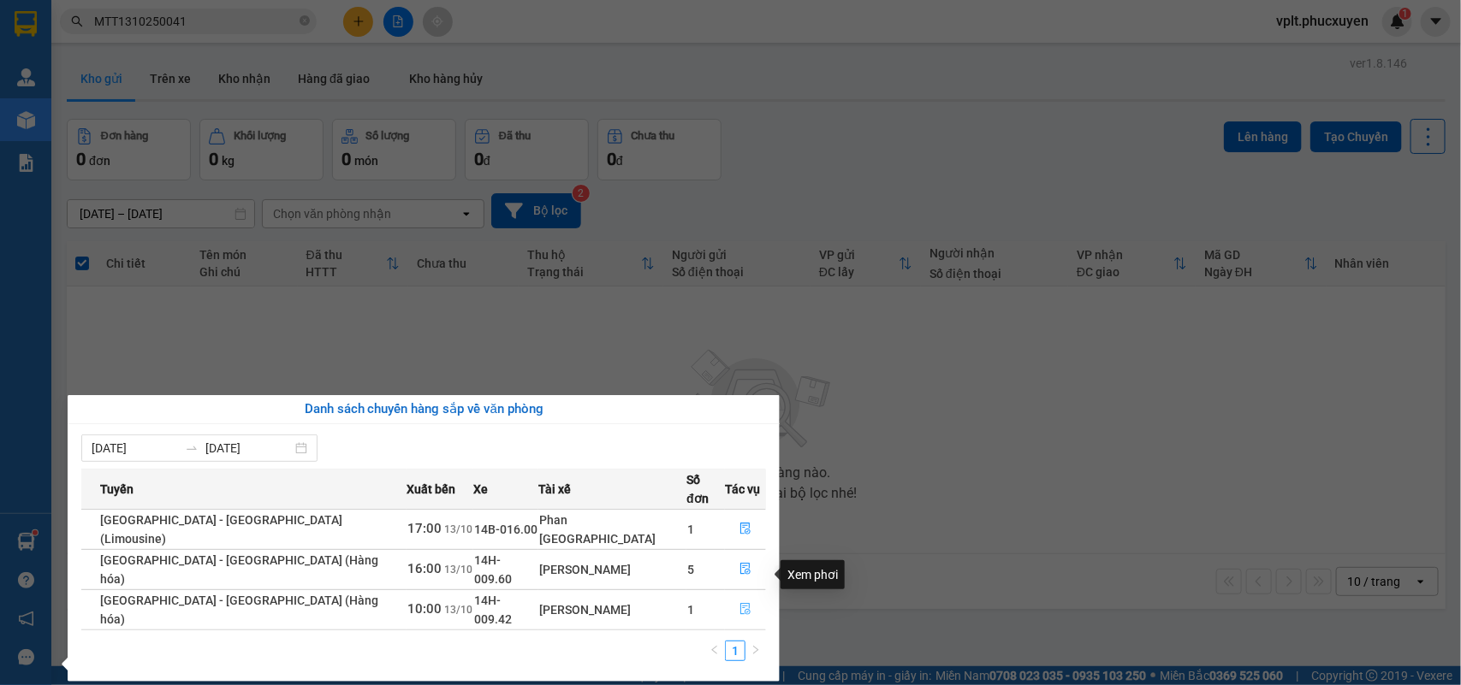
click at [740, 603] on icon "file-done" at bounding box center [745, 609] width 10 height 12
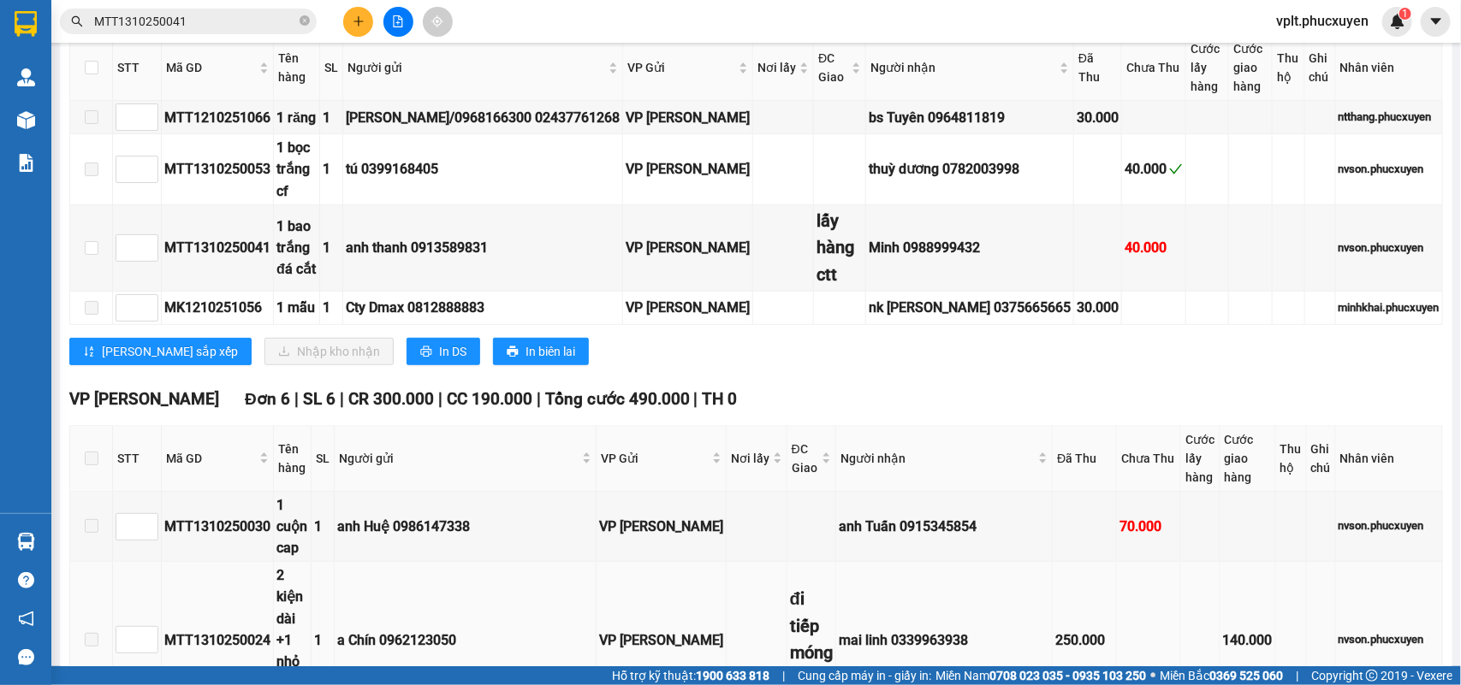
scroll to position [221, 0]
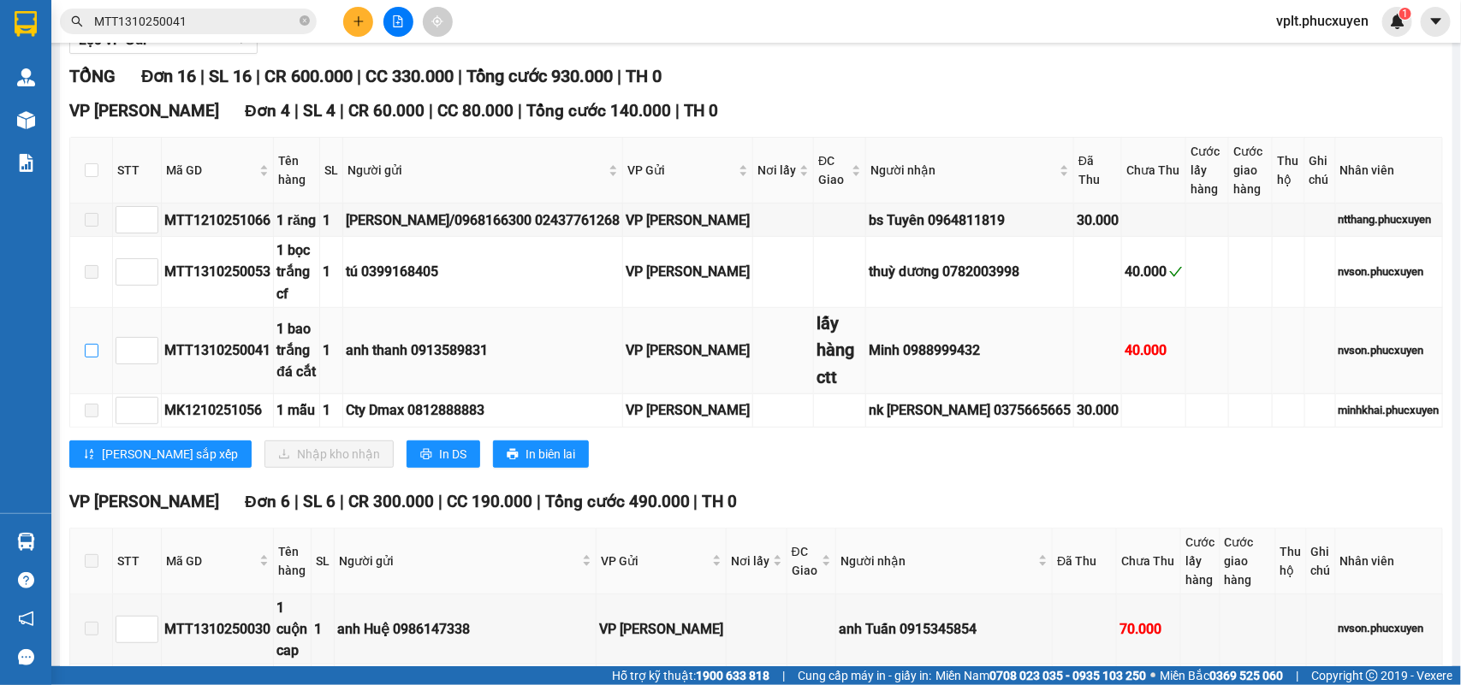
click at [96, 349] on input "checkbox" at bounding box center [92, 351] width 14 height 14
checkbox input "true"
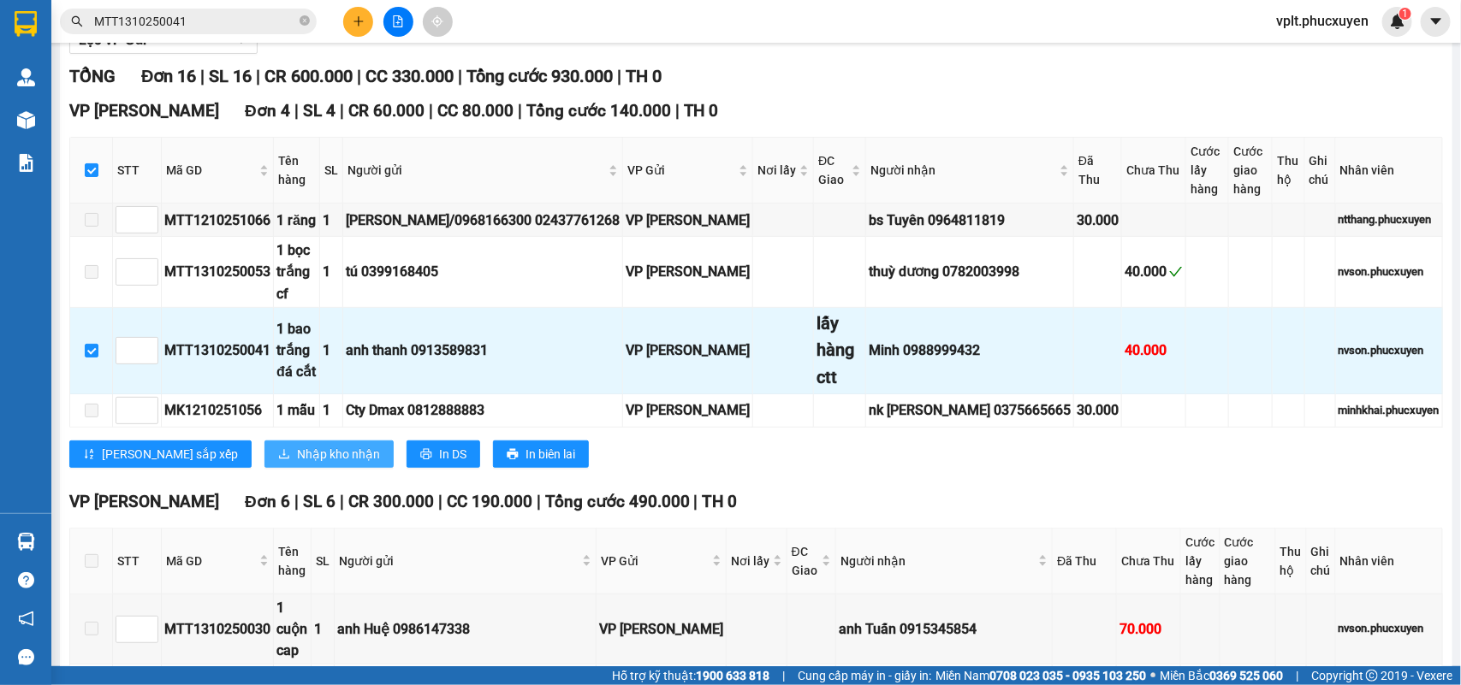
click at [297, 458] on span "Nhập kho nhận" at bounding box center [338, 454] width 83 height 19
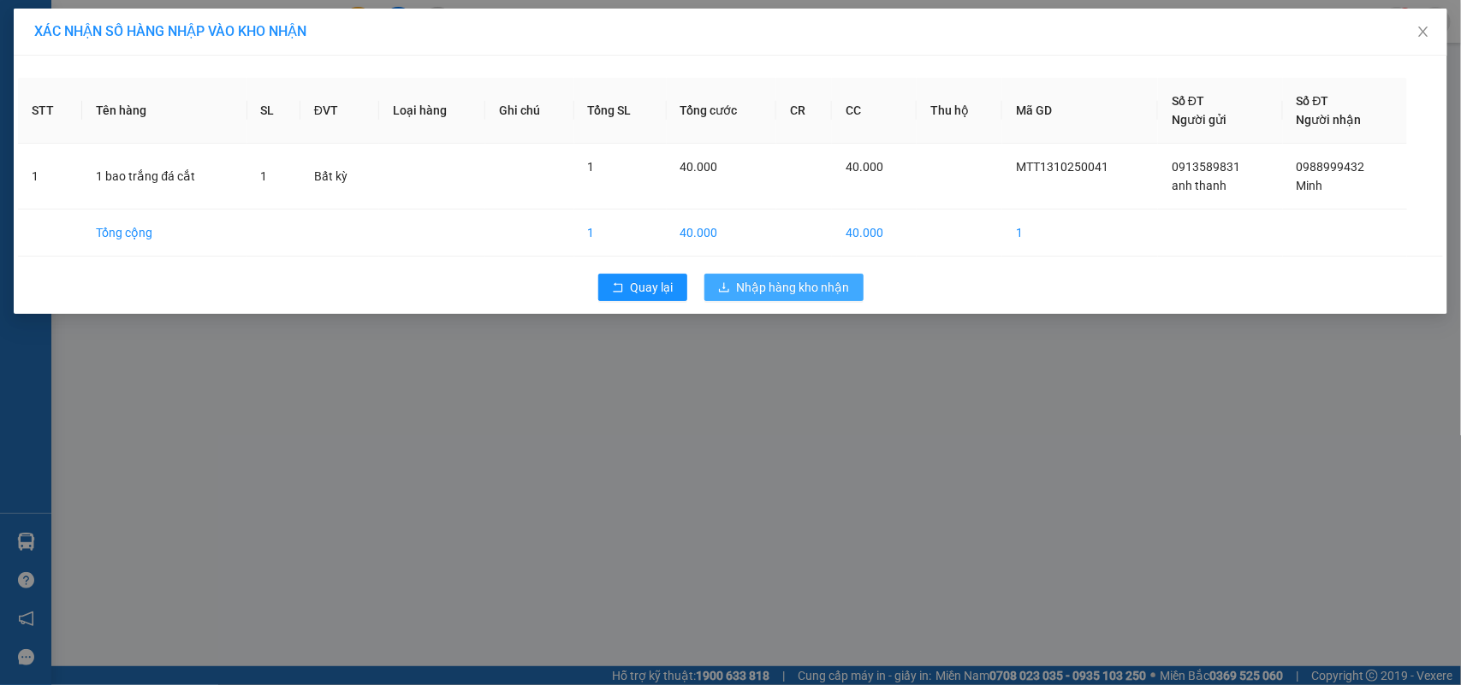
click at [809, 288] on span "Nhập hàng kho nhận" at bounding box center [793, 287] width 113 height 19
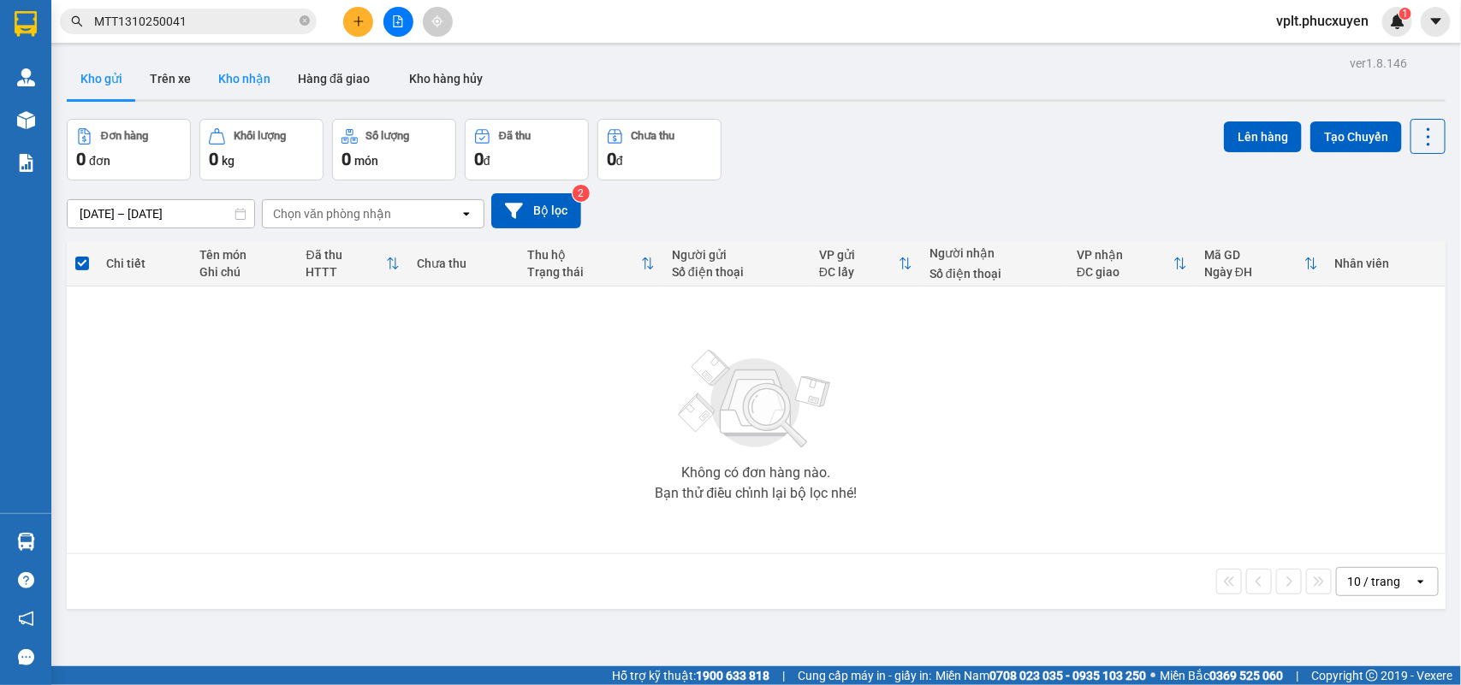
click at [228, 90] on button "Kho nhận" at bounding box center [244, 78] width 80 height 41
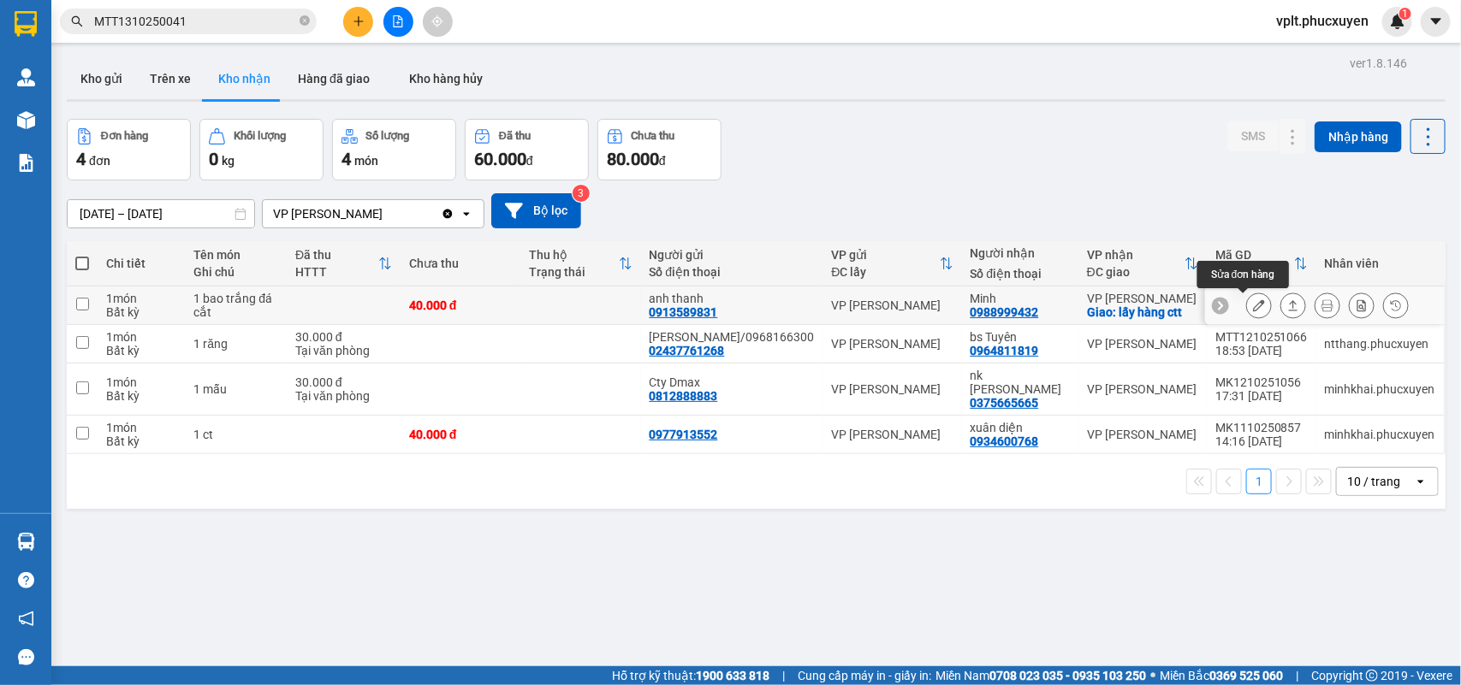
click at [1253, 311] on icon at bounding box center [1259, 305] width 12 height 12
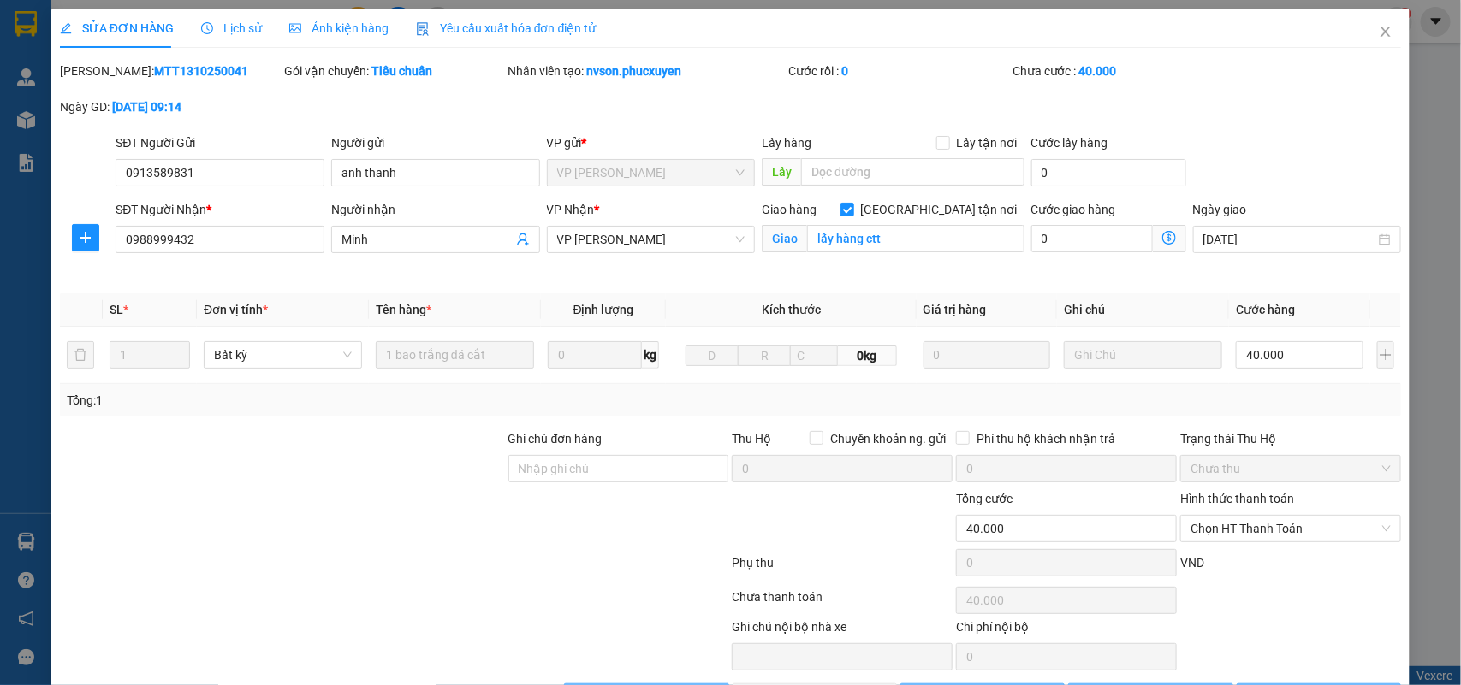
type input "0913589831"
type input "anh thanh"
type input "0988999432"
type input "Minh"
checkbox input "true"
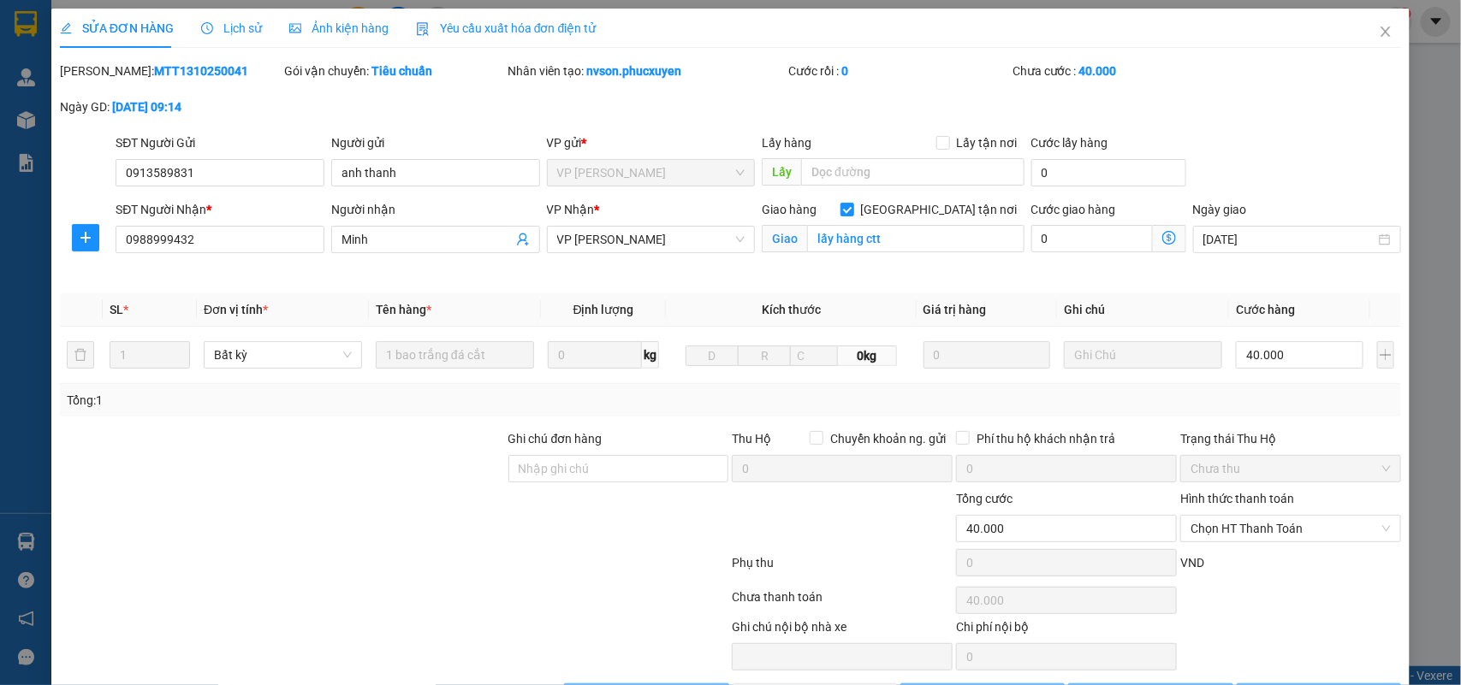
type input "lấy hàng ctt"
type input "0"
type input "40.000"
click at [852, 211] on input "[GEOGRAPHIC_DATA] tận nơi" at bounding box center [846, 209] width 12 height 12
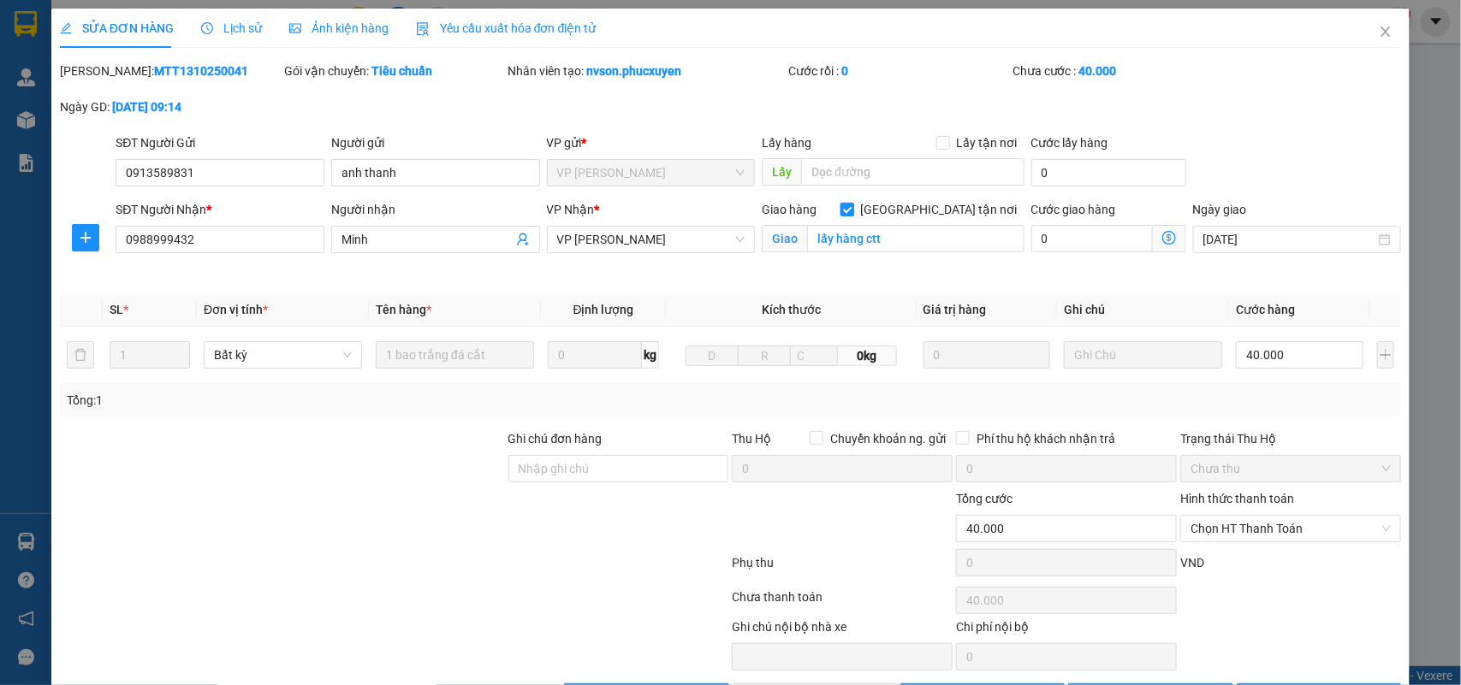
checkbox input "false"
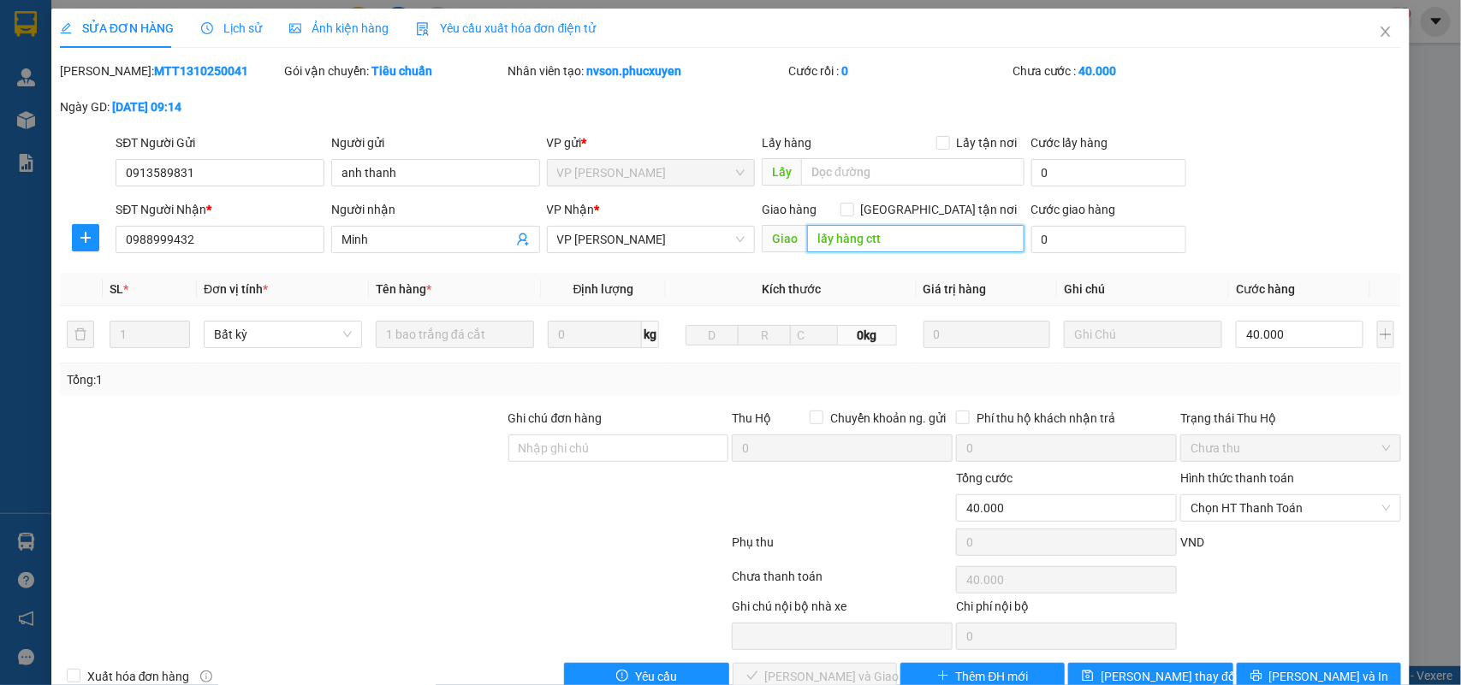
click at [909, 238] on input "lấy hàng ctt" at bounding box center [915, 238] width 217 height 27
click at [1169, 680] on span "[PERSON_NAME] thay đổi" at bounding box center [1168, 676] width 137 height 19
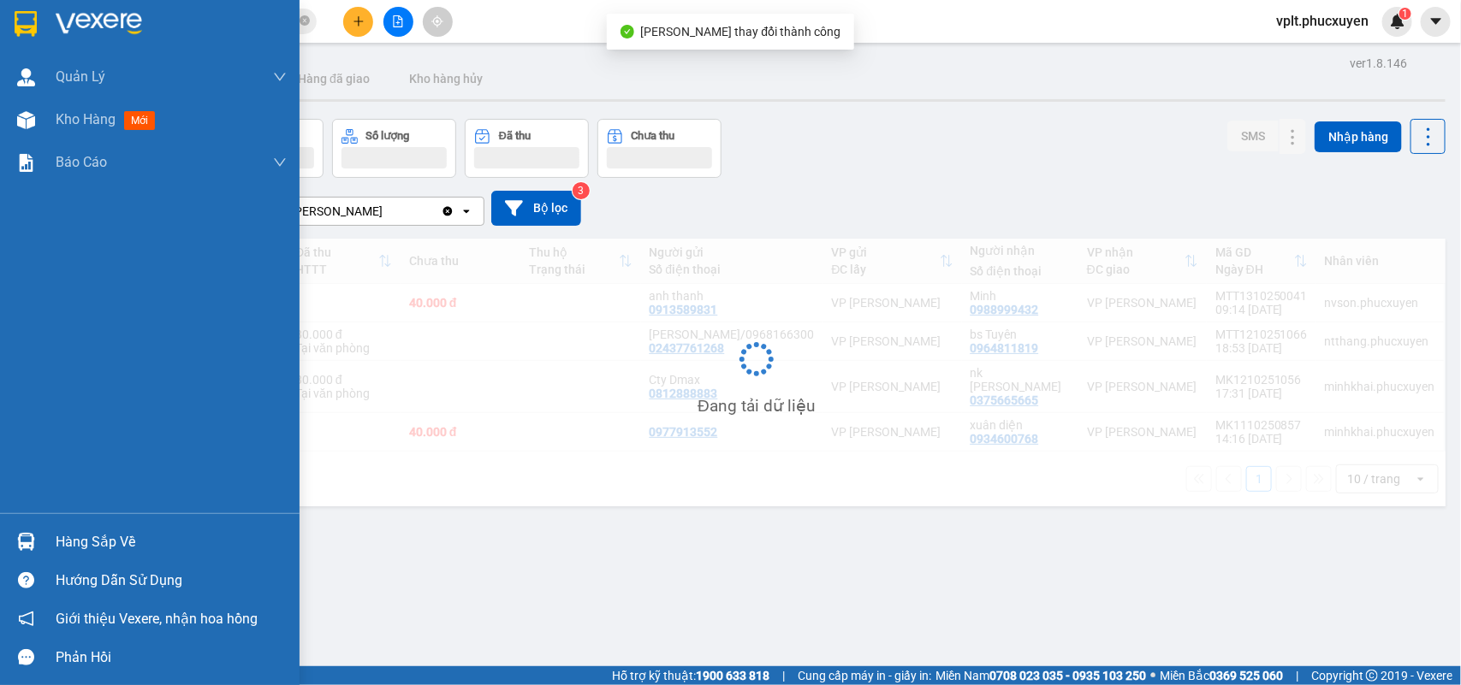
click at [95, 540] on div "Hàng sắp về" at bounding box center [171, 543] width 231 height 26
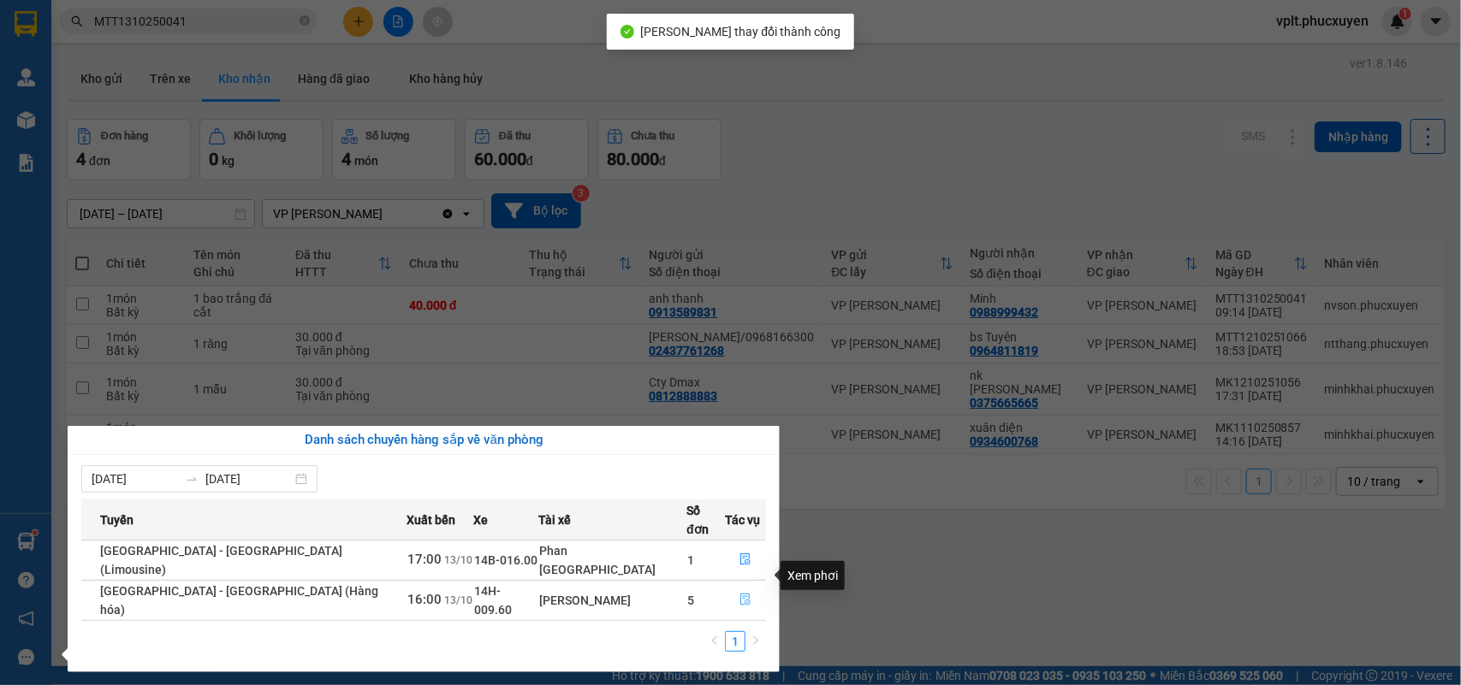
click at [739, 594] on icon "file-done" at bounding box center [745, 600] width 12 height 12
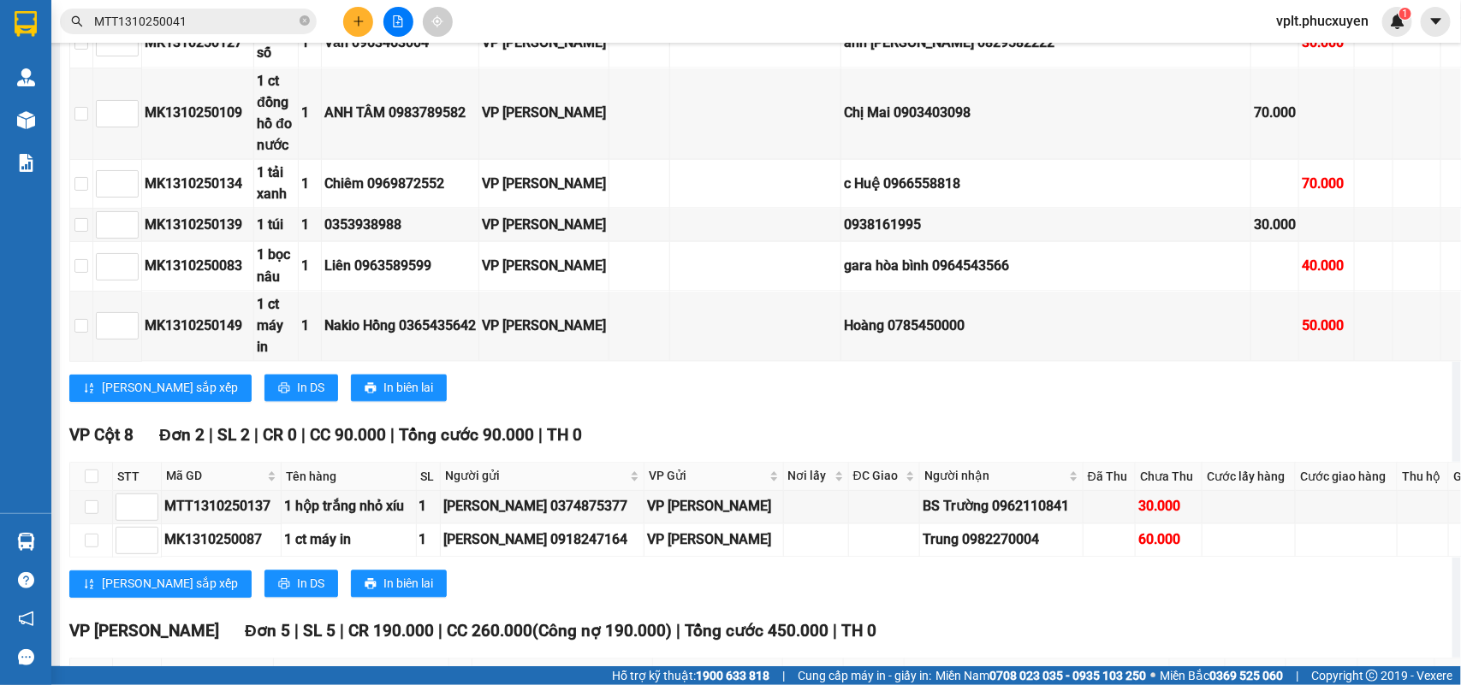
scroll to position [1075, 0]
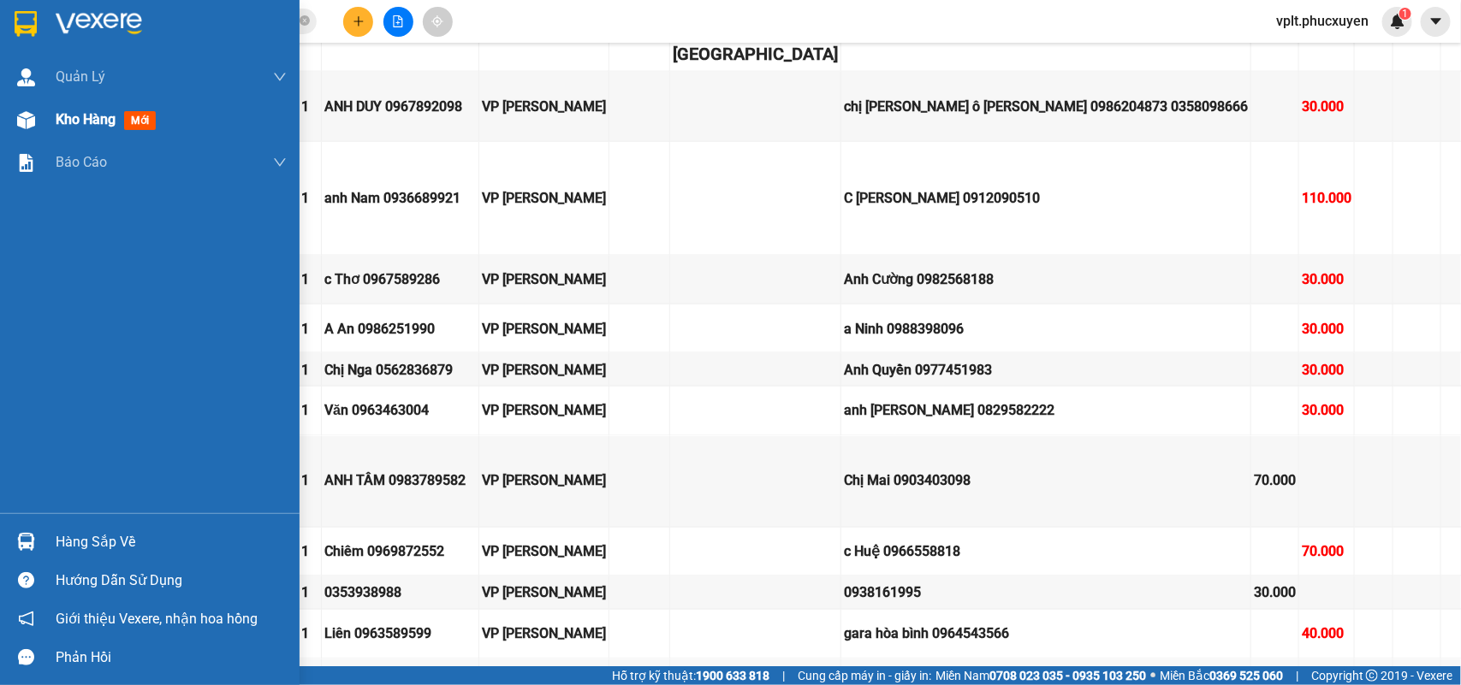
click at [75, 128] on div "Kho hàng mới" at bounding box center [109, 119] width 107 height 21
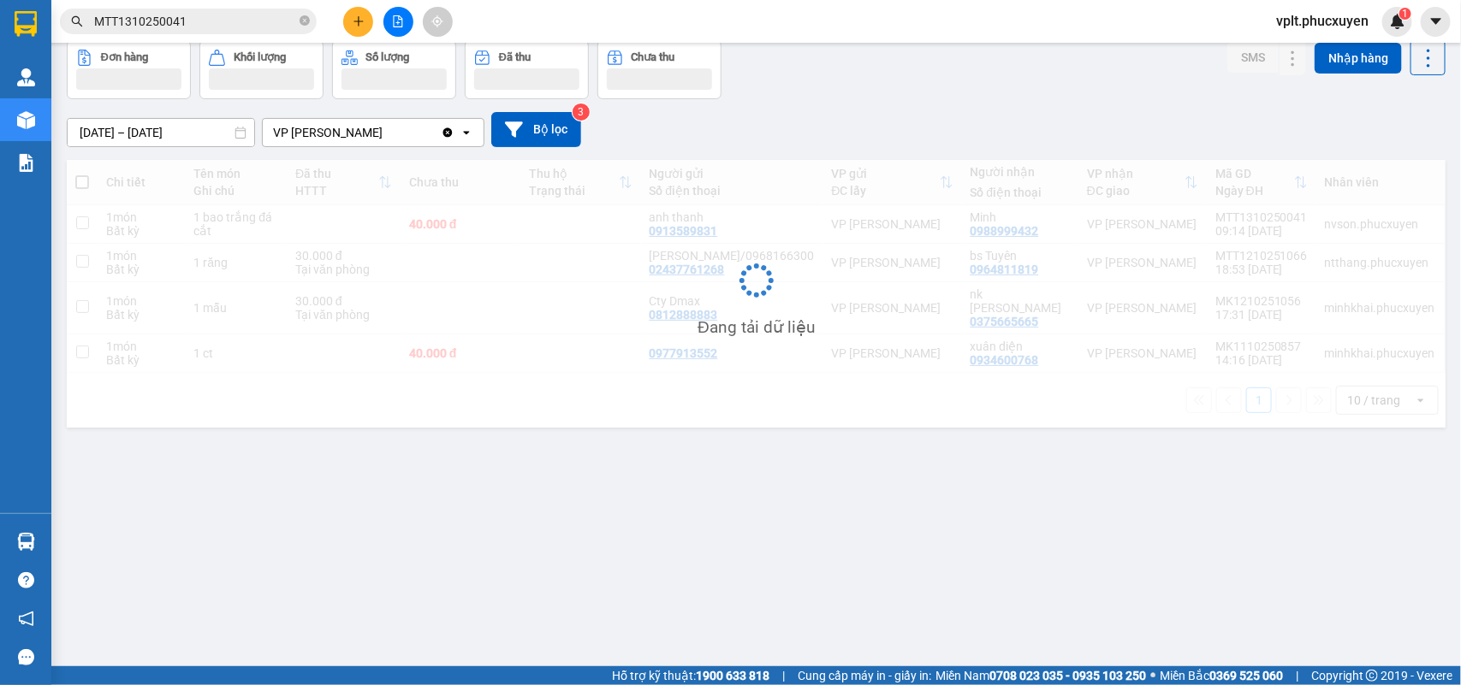
scroll to position [79, 0]
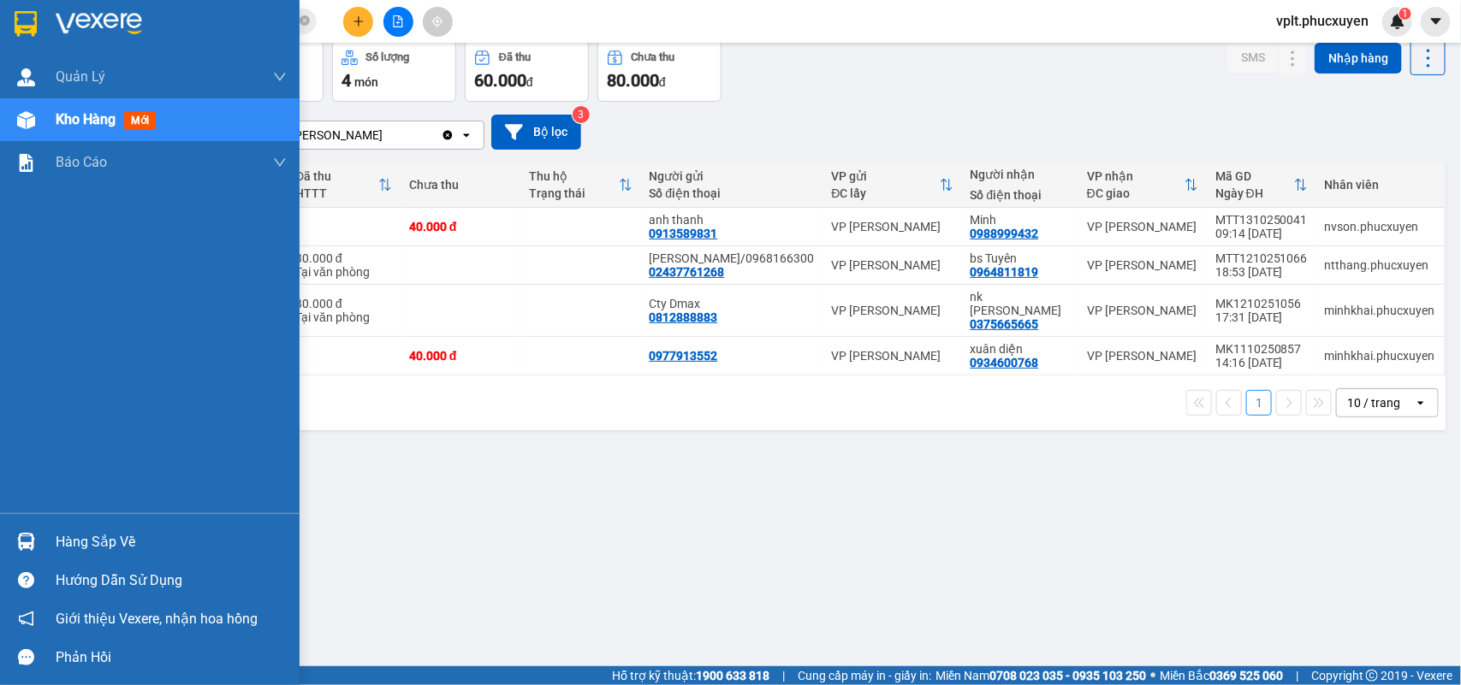
click at [121, 533] on div "Hàng sắp về" at bounding box center [171, 543] width 231 height 26
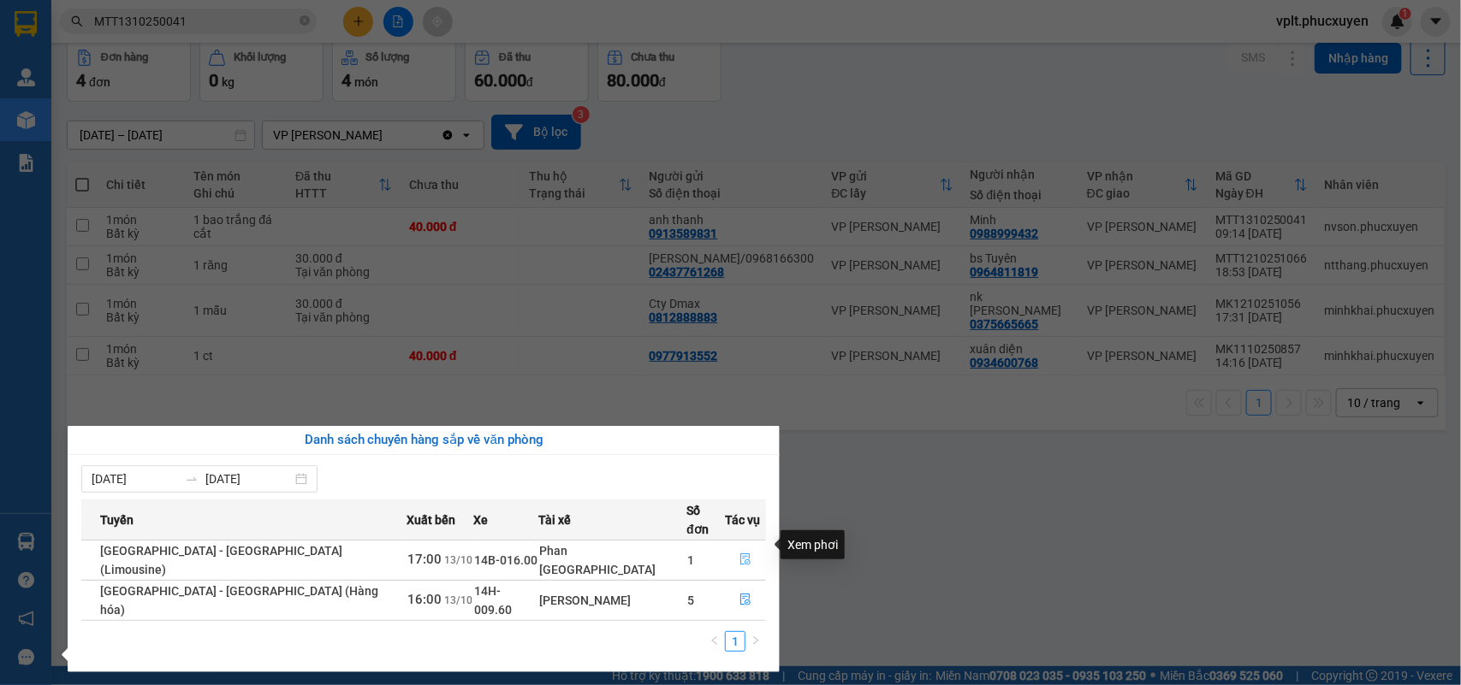
click at [742, 554] on icon "file-done" at bounding box center [745, 560] width 12 height 12
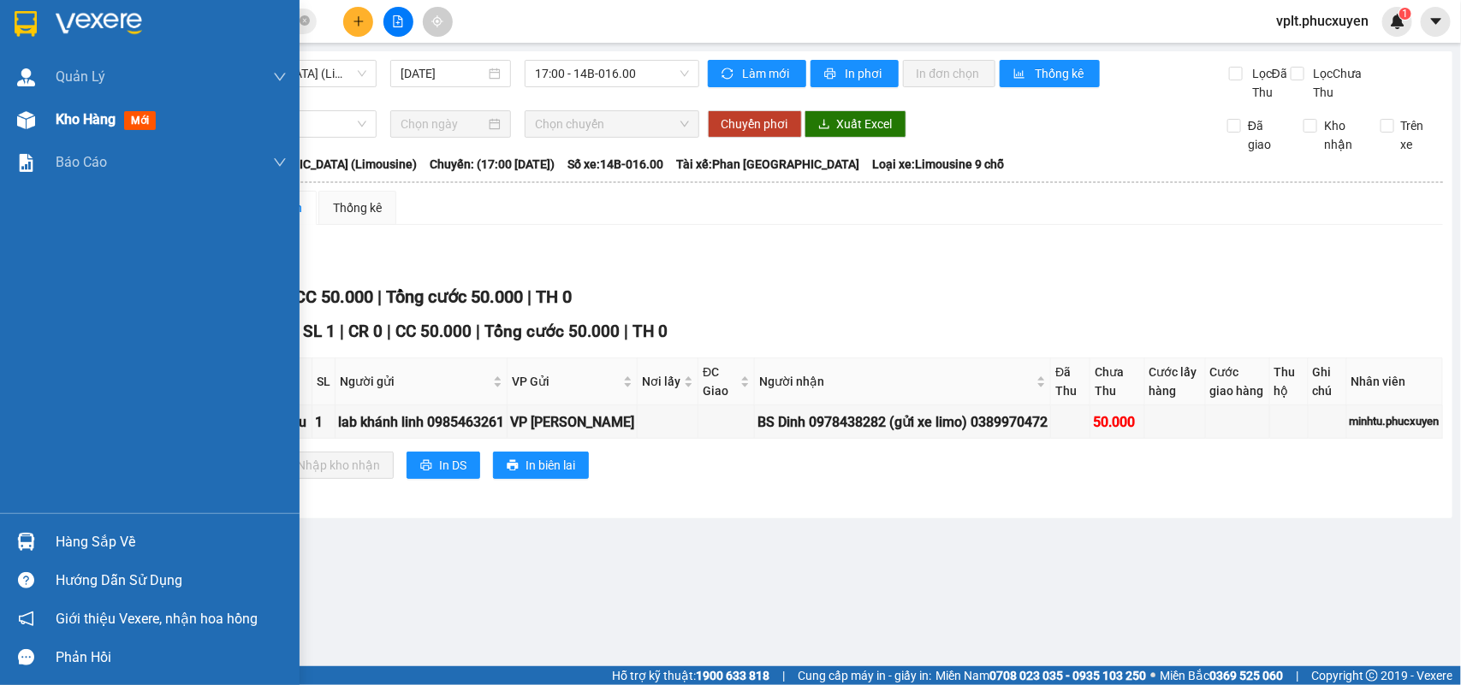
click at [78, 111] on span "Kho hàng" at bounding box center [86, 119] width 60 height 16
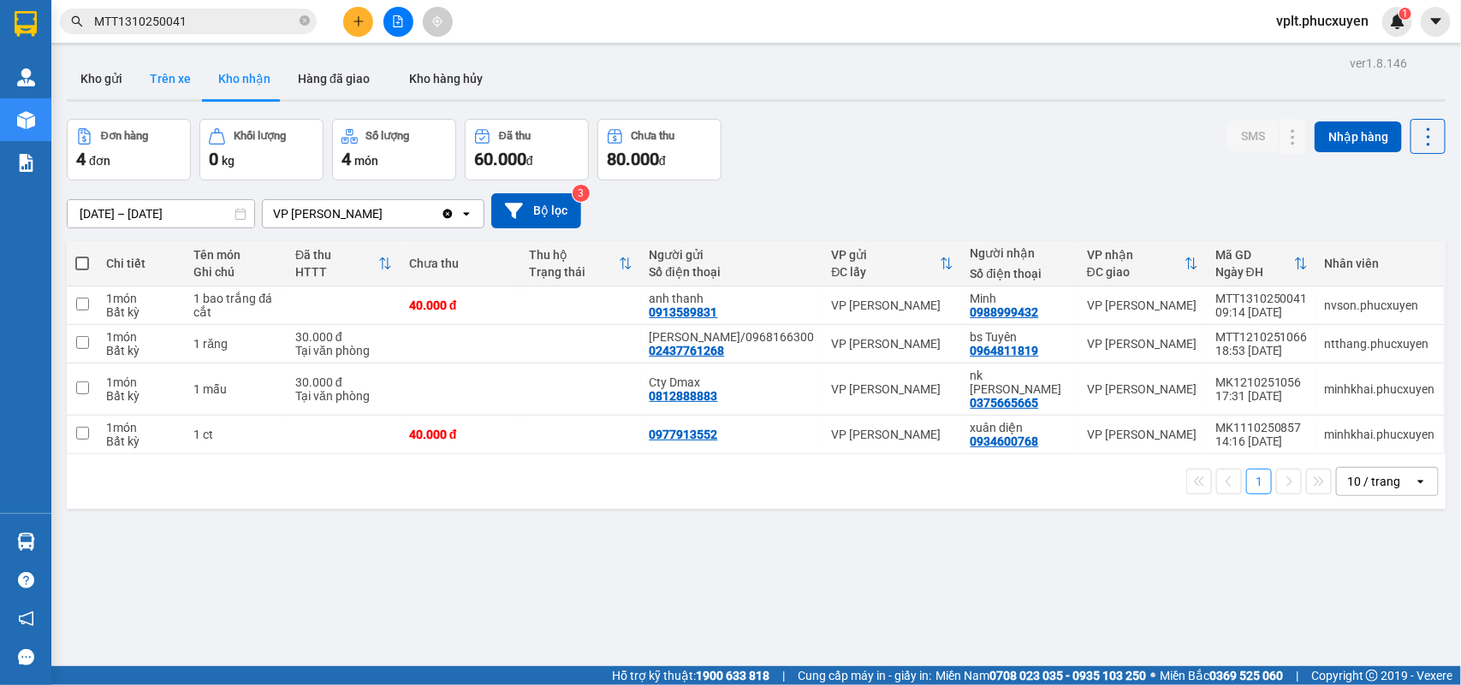
drag, startPoint x: 148, startPoint y: 70, endPoint x: 199, endPoint y: 74, distance: 51.5
click at [151, 70] on button "Trên xe" at bounding box center [170, 78] width 68 height 41
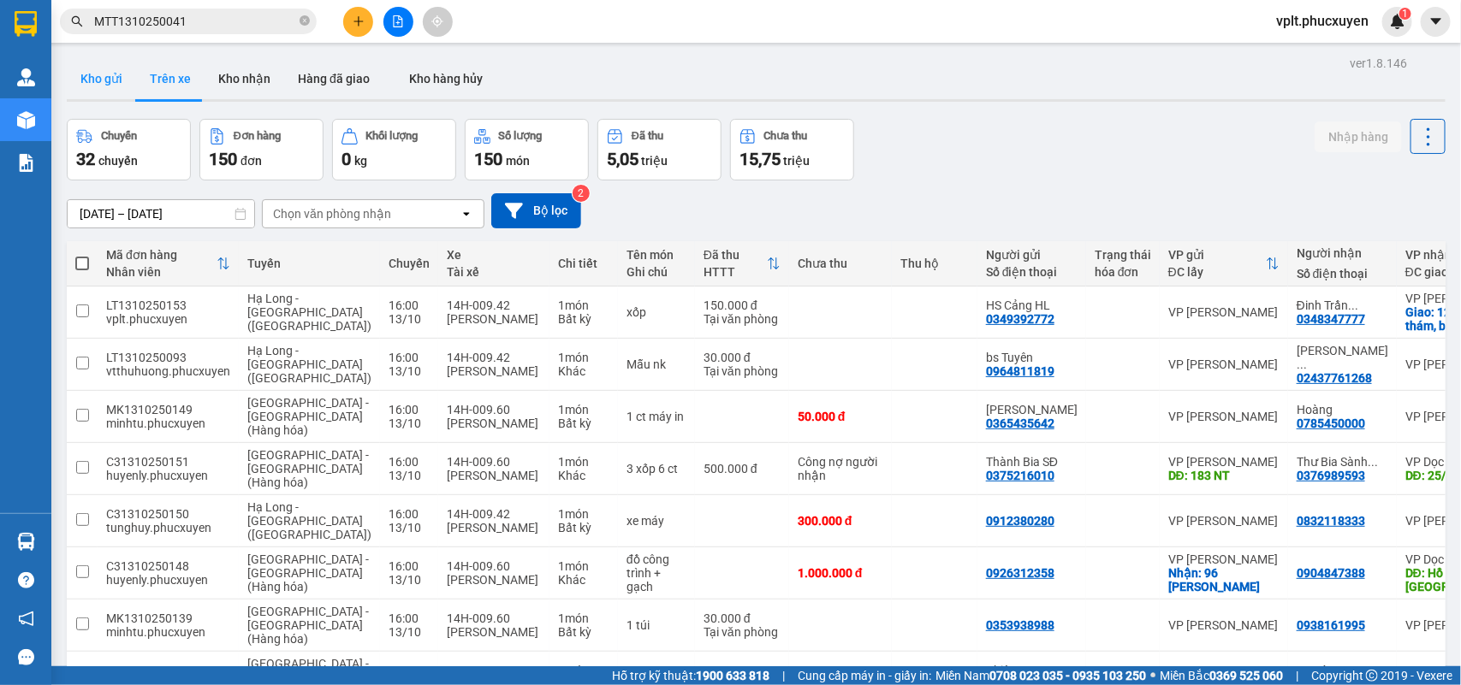
click at [105, 86] on button "Kho gửi" at bounding box center [101, 78] width 69 height 41
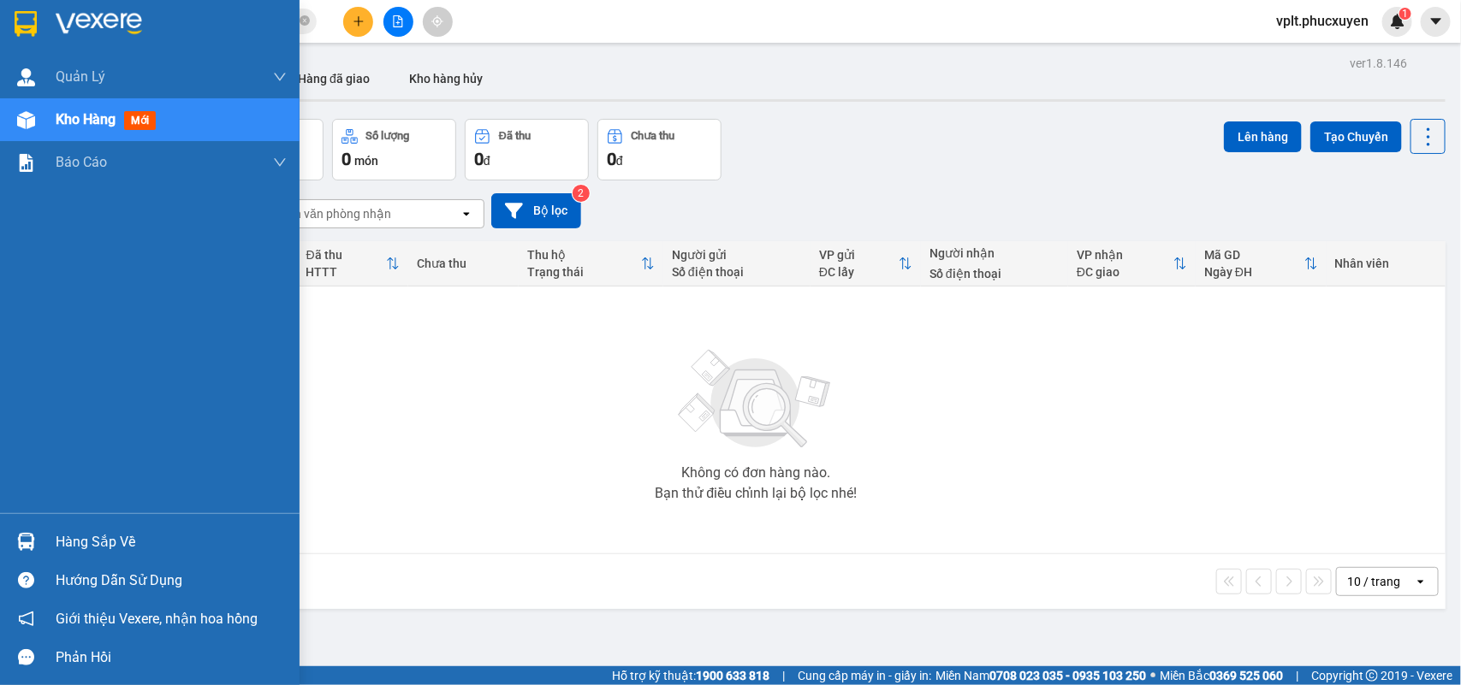
drag, startPoint x: 121, startPoint y: 530, endPoint x: 417, endPoint y: 530, distance: 296.0
click at [198, 530] on div "Hàng sắp về" at bounding box center [171, 543] width 231 height 26
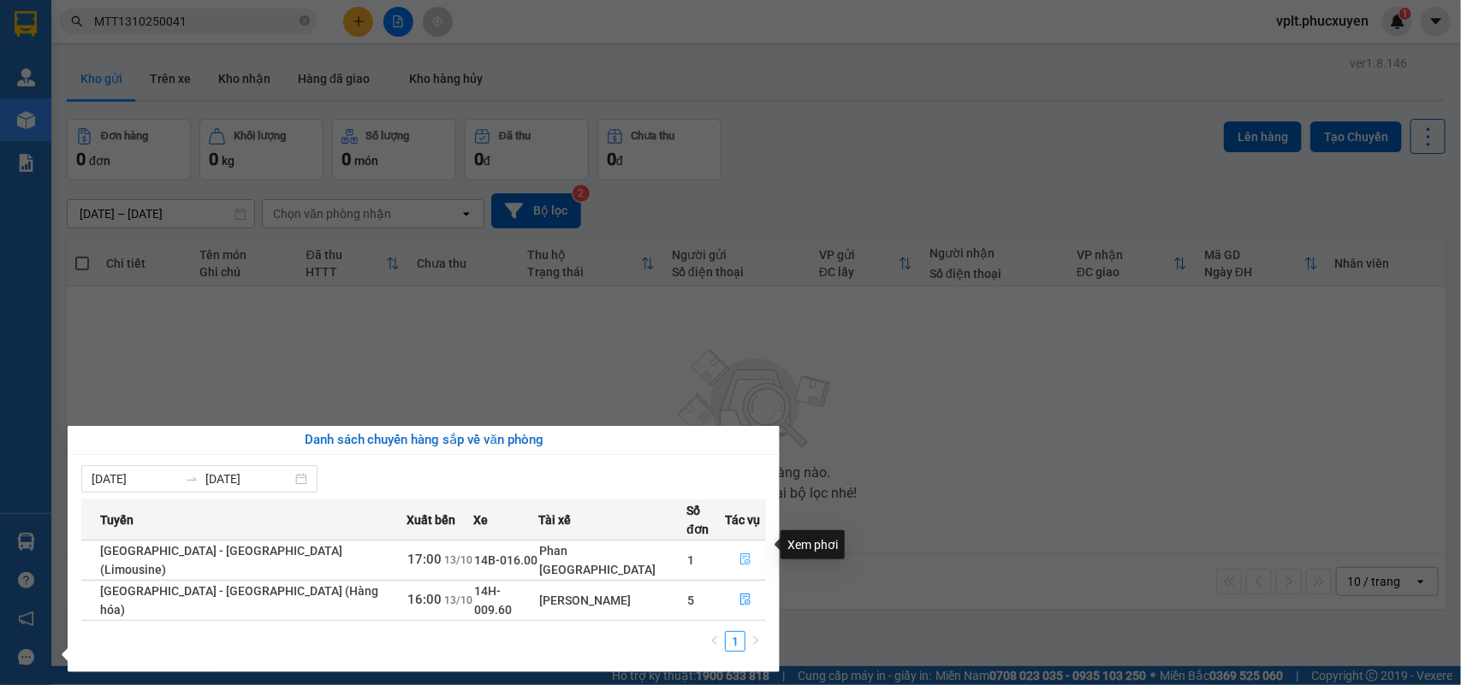
click at [739, 554] on icon "file-done" at bounding box center [745, 560] width 12 height 12
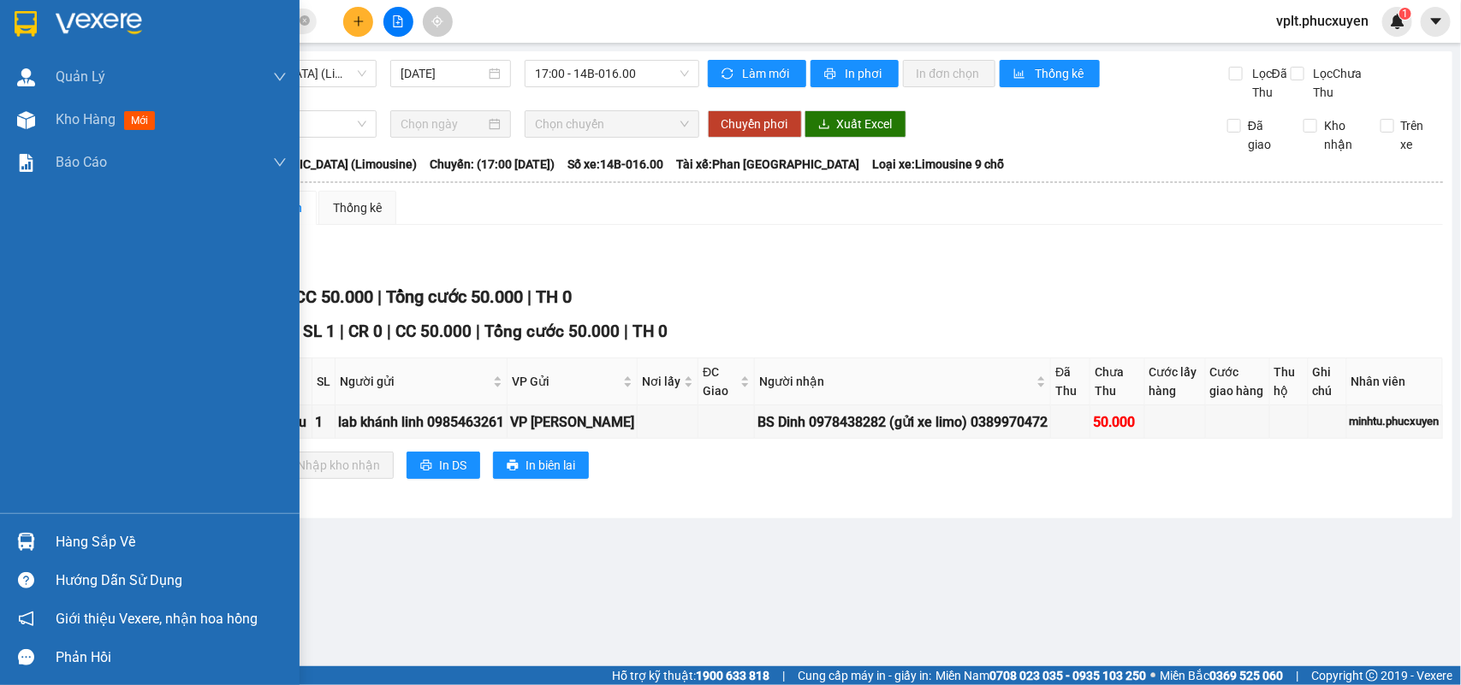
drag, startPoint x: 104, startPoint y: 539, endPoint x: 116, endPoint y: 539, distance: 12.8
click at [104, 539] on div "Hàng sắp về" at bounding box center [171, 543] width 231 height 26
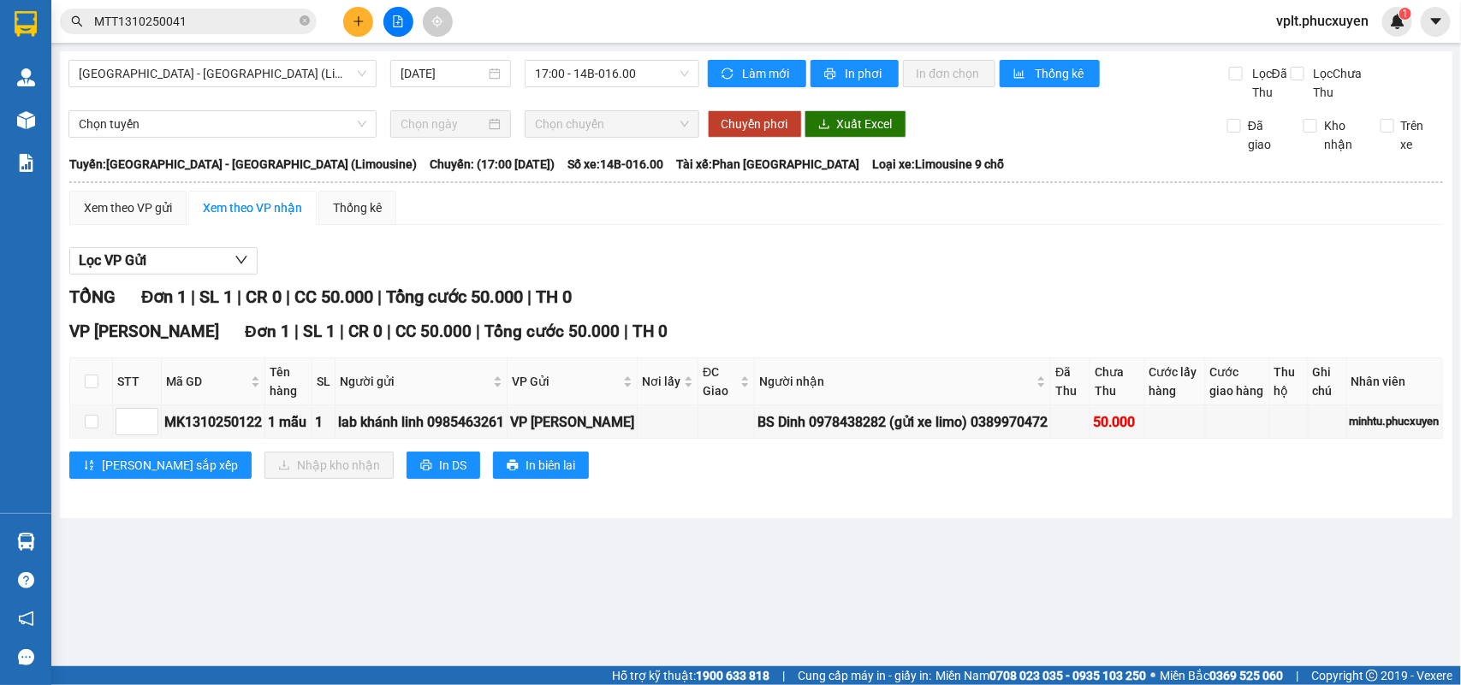
drag, startPoint x: 897, startPoint y: 315, endPoint x: 866, endPoint y: 306, distance: 32.0
click at [896, 313] on section "Kết quả tìm kiếm ( 1 ) Bộ lọc Mã ĐH Trạng thái Món hàng Thu hộ Tổng cước Chưa c…" at bounding box center [730, 342] width 1461 height 685
click at [304, 22] on icon "close-circle" at bounding box center [304, 20] width 10 height 10
click at [202, 23] on input "text" at bounding box center [195, 21] width 202 height 19
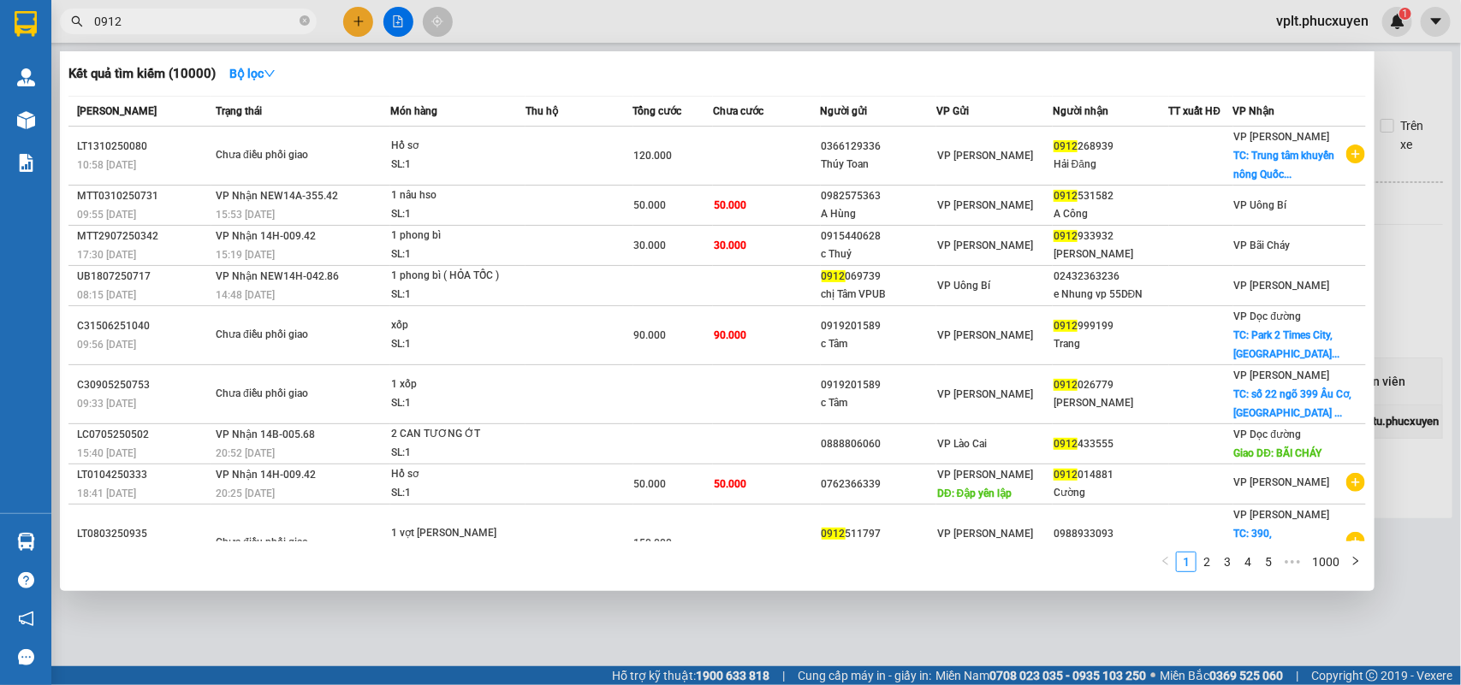
type input "0912"
click at [607, 631] on div at bounding box center [730, 342] width 1461 height 685
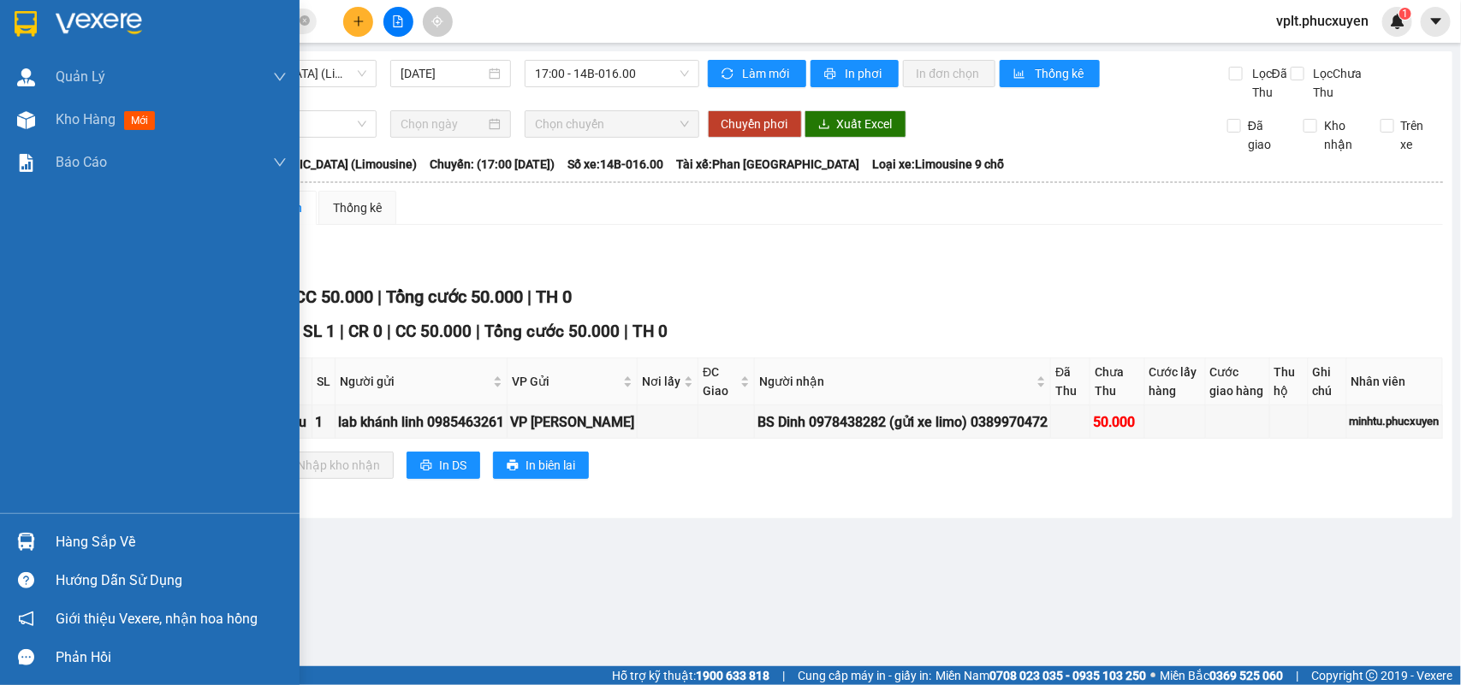
click at [97, 528] on div "Hàng sắp về" at bounding box center [149, 542] width 299 height 39
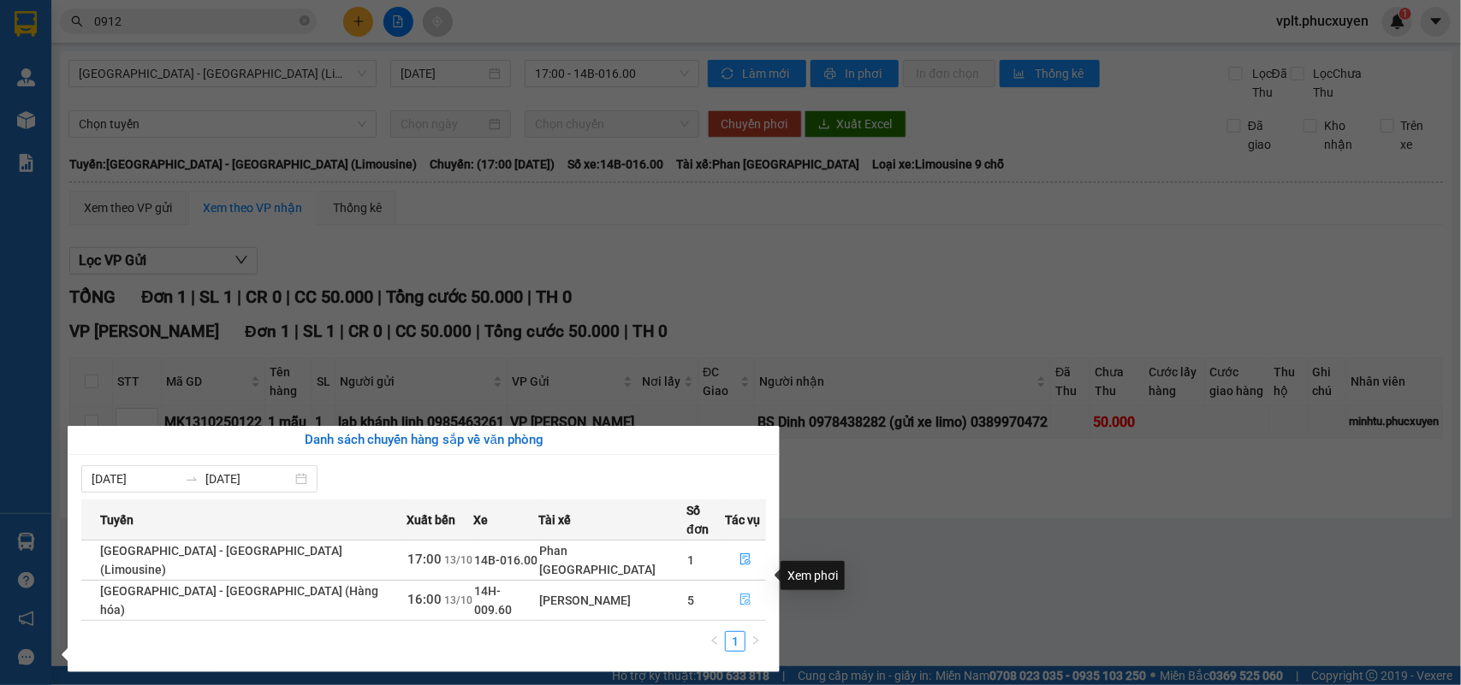
click at [740, 594] on icon "file-done" at bounding box center [745, 600] width 10 height 12
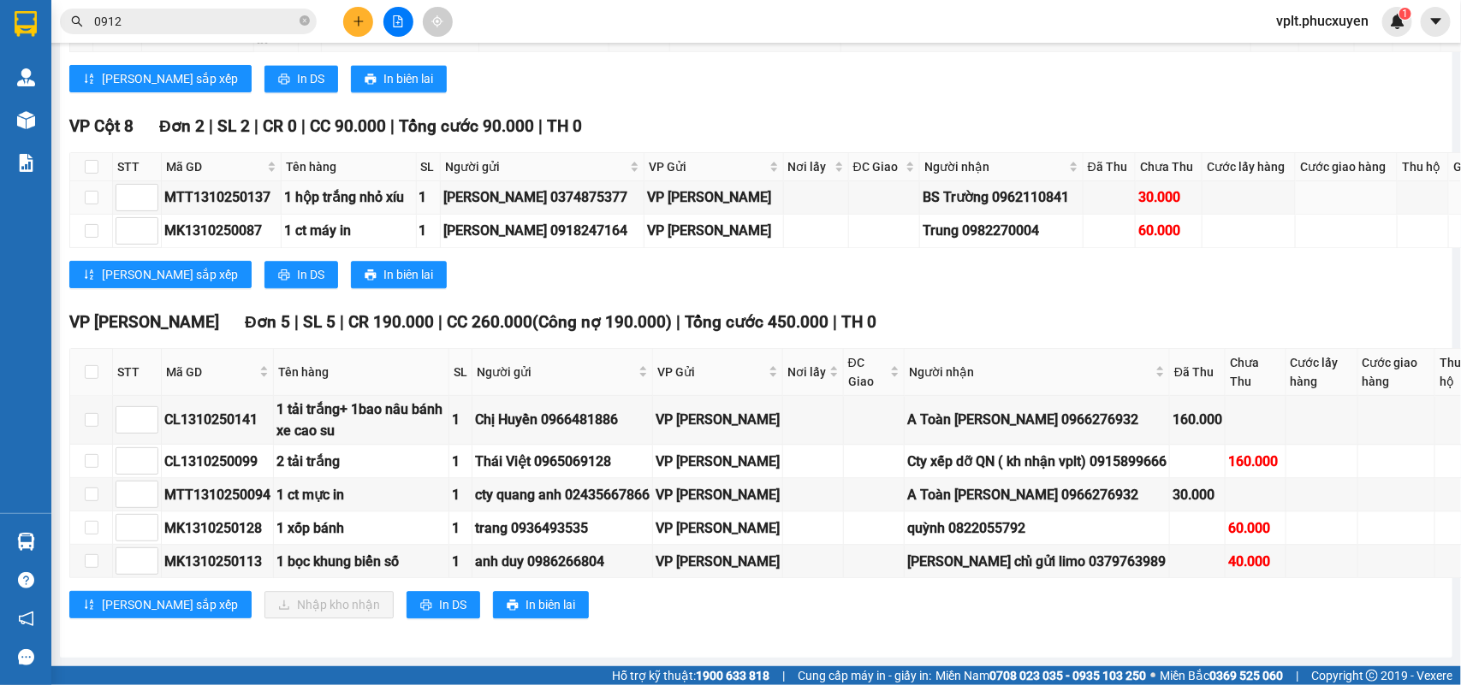
scroll to position [2139, 0]
click at [357, 27] on icon "plus" at bounding box center [359, 21] width 12 height 12
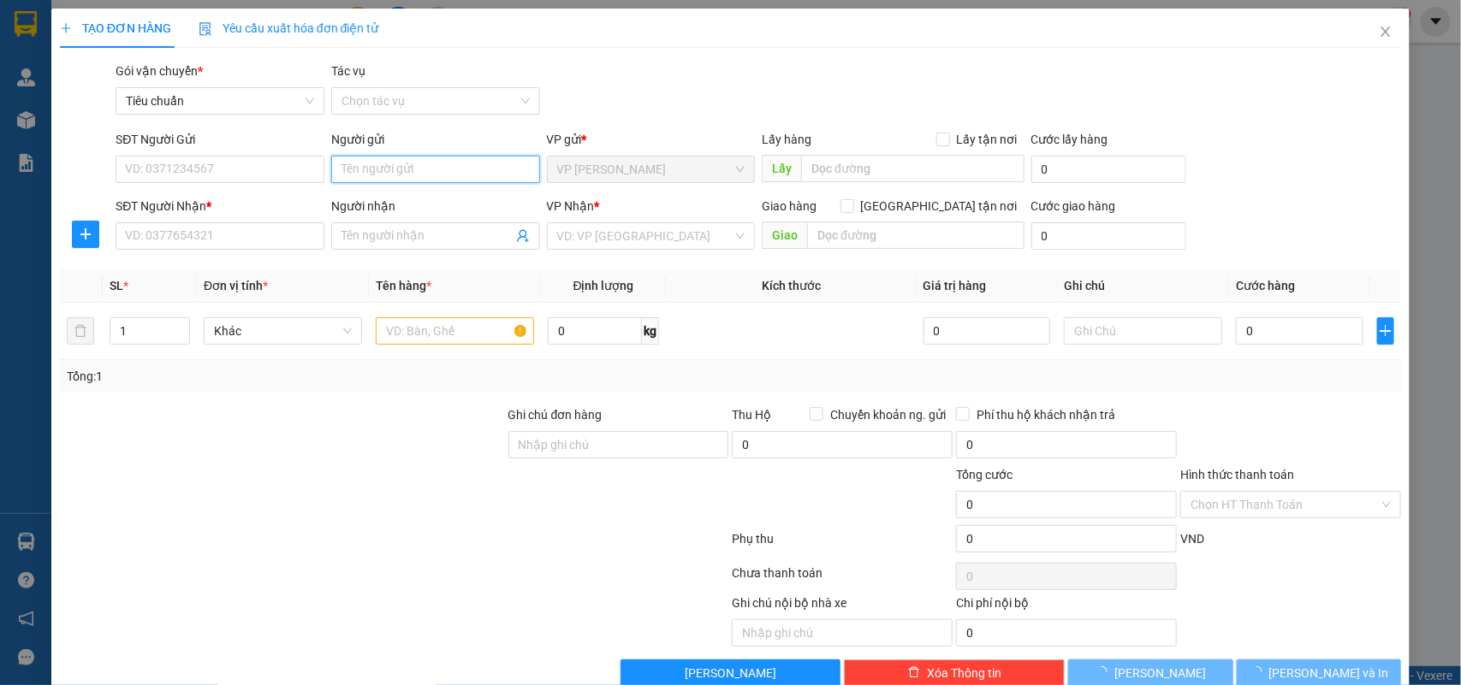
click at [403, 168] on input "Người gửi" at bounding box center [435, 169] width 209 height 27
click at [418, 171] on input "bs Dũng" at bounding box center [435, 169] width 209 height 27
click at [407, 172] on input "bs Dũng" at bounding box center [435, 169] width 209 height 27
type input "b"
type input "trần gia"
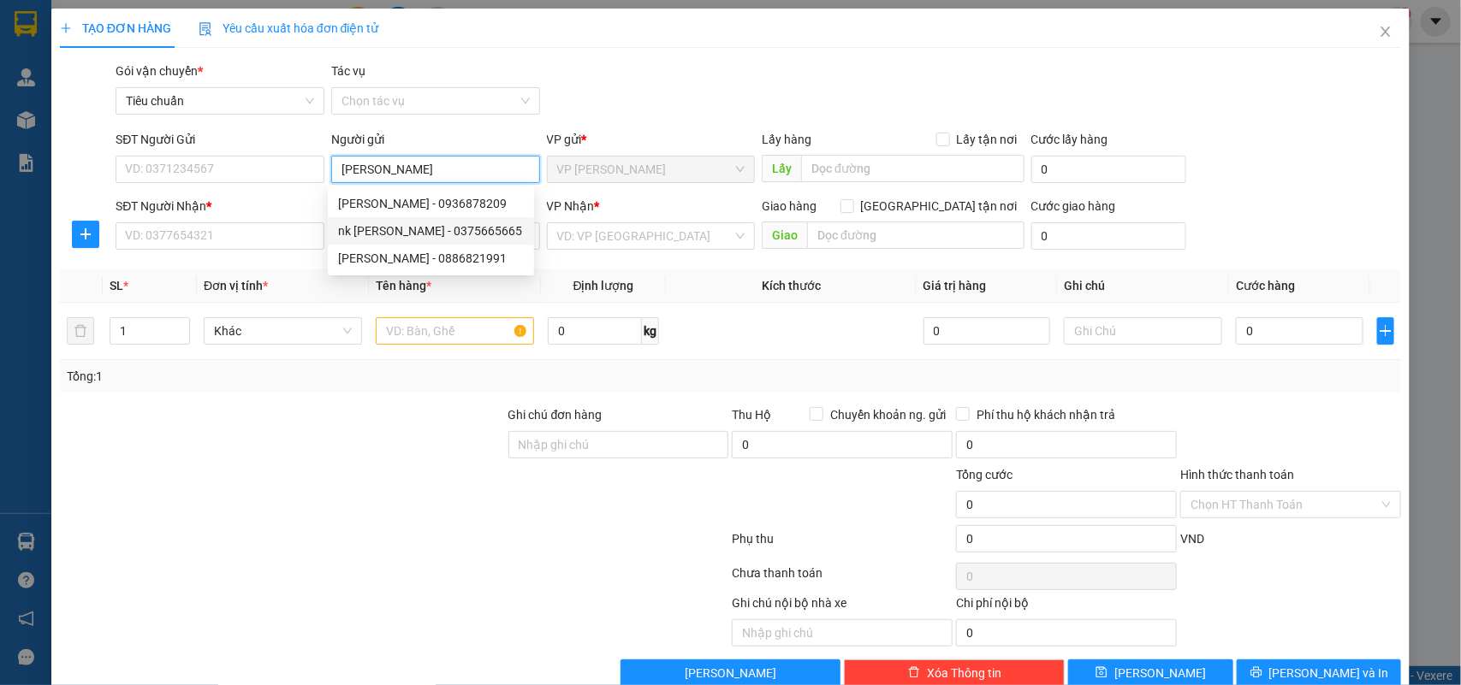
click at [442, 227] on div "nk trần gia - 0375665665" at bounding box center [431, 231] width 186 height 19
type input "0375665665"
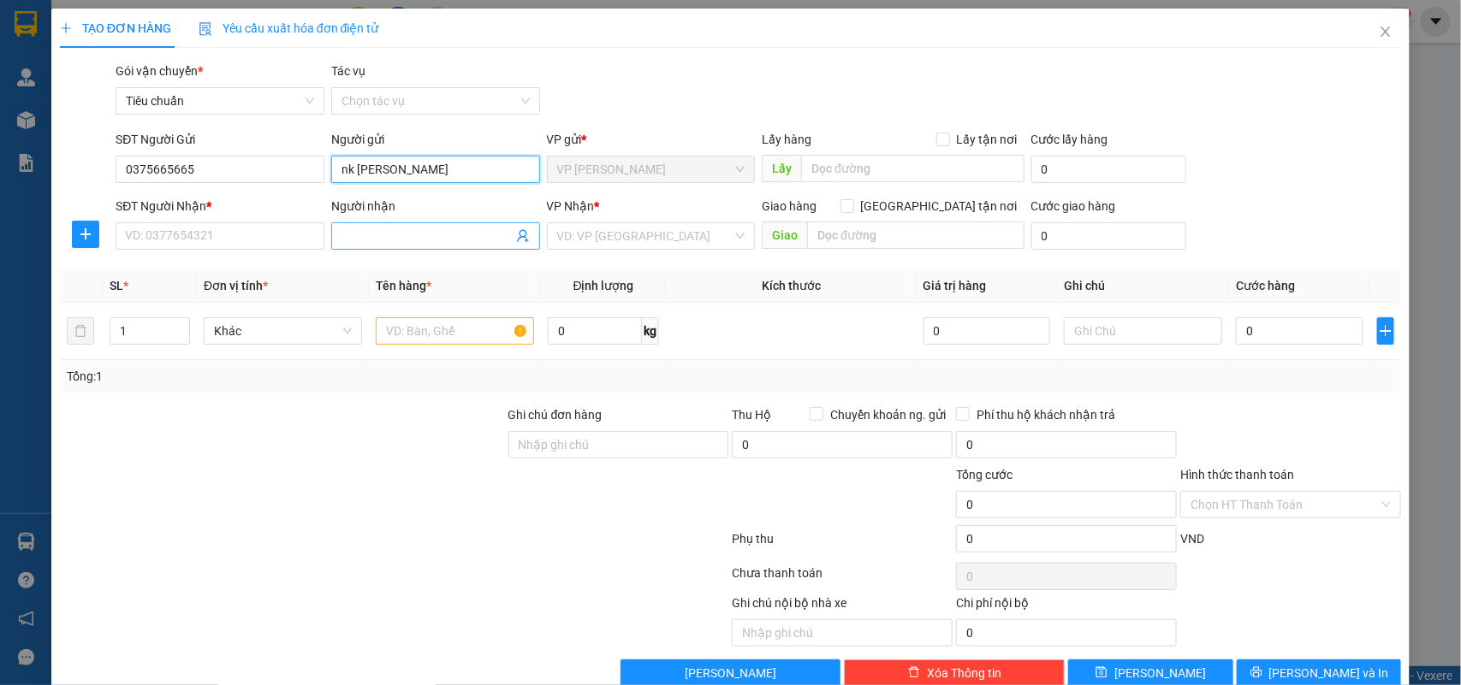
type input "nk [PERSON_NAME]"
click at [518, 241] on icon "user-add" at bounding box center [523, 236] width 14 height 14
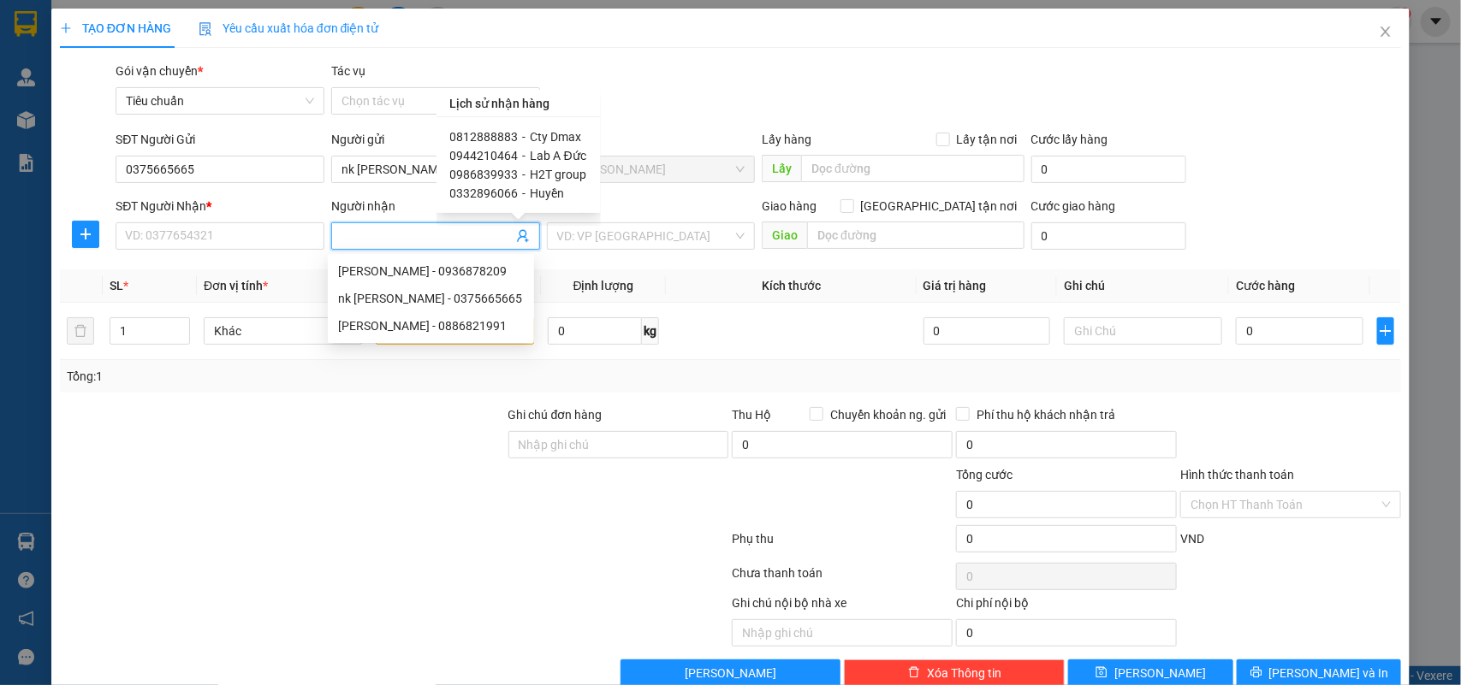
click at [553, 139] on span "Cty Dmax" at bounding box center [555, 137] width 51 height 14
type input "0812888883"
type input "Cty Dmax"
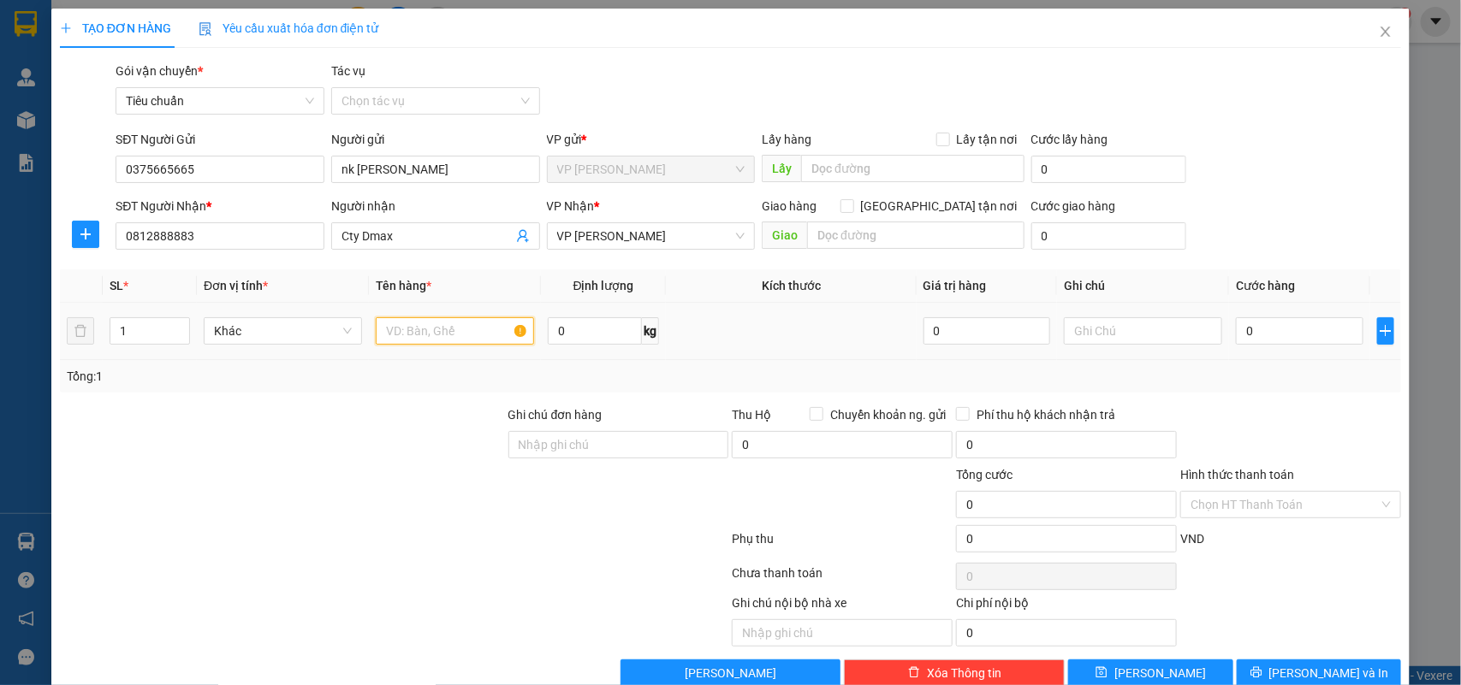
click at [412, 332] on input "text" at bounding box center [455, 330] width 158 height 27
type input "mẫu"
click at [1267, 338] on input "0" at bounding box center [1298, 330] width 127 height 27
type input "5"
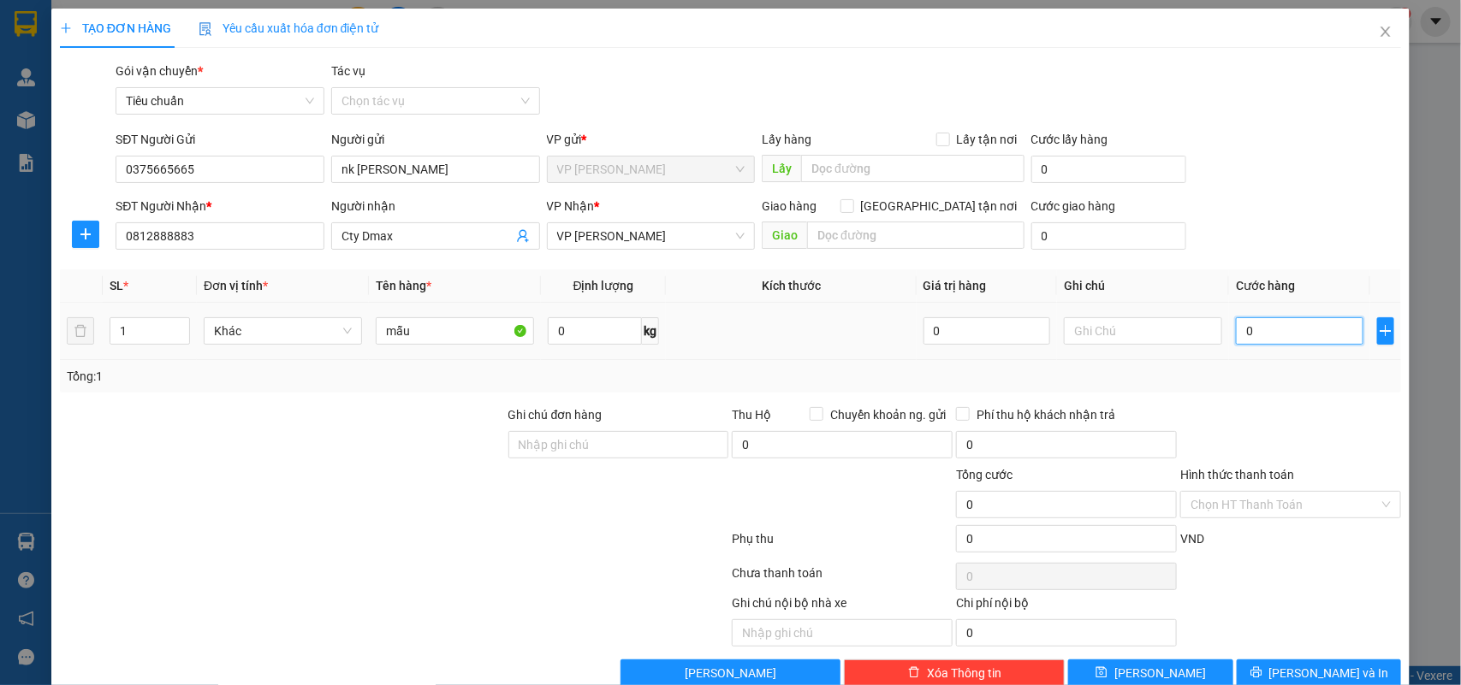
type input "5"
type input "50"
type input "50.000"
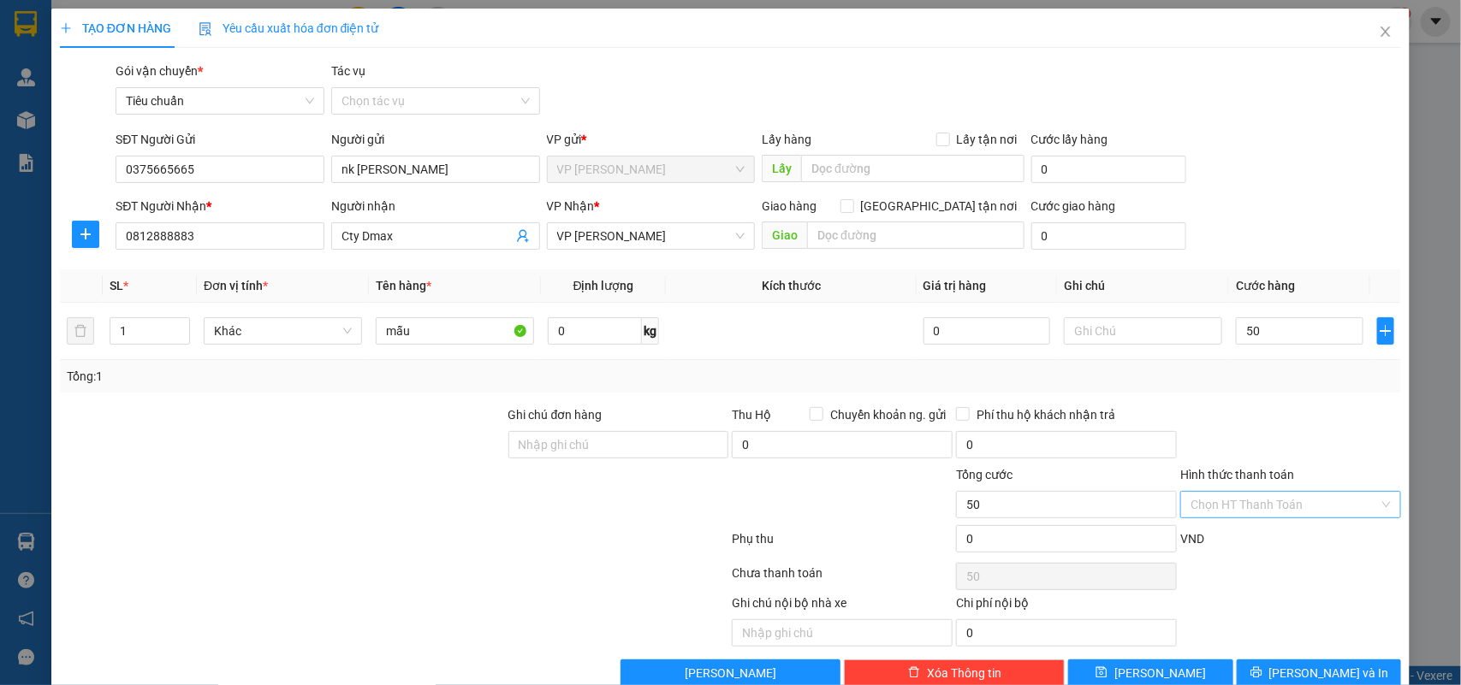
type input "50.000"
click at [1236, 507] on input "Hình thức thanh toán" at bounding box center [1284, 505] width 188 height 26
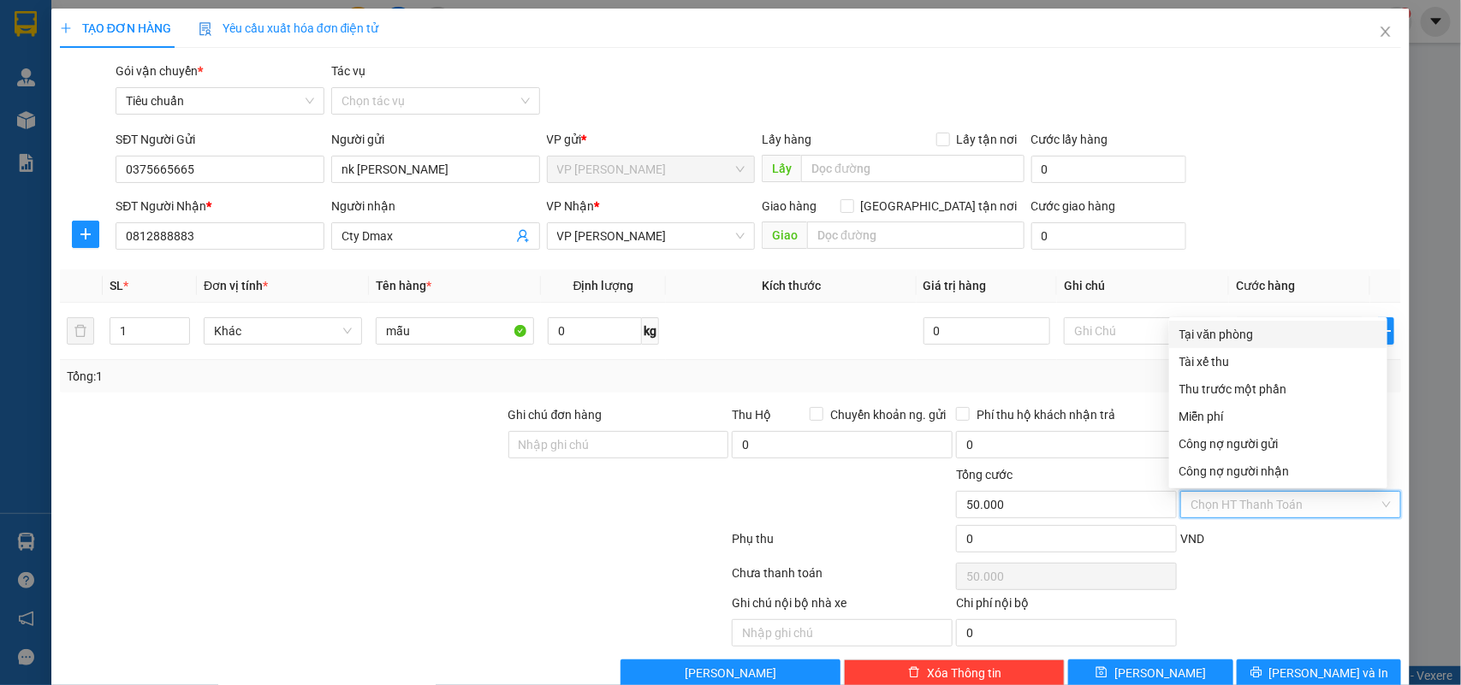
click at [1273, 331] on div "Tại văn phòng" at bounding box center [1278, 334] width 198 height 19
type input "0"
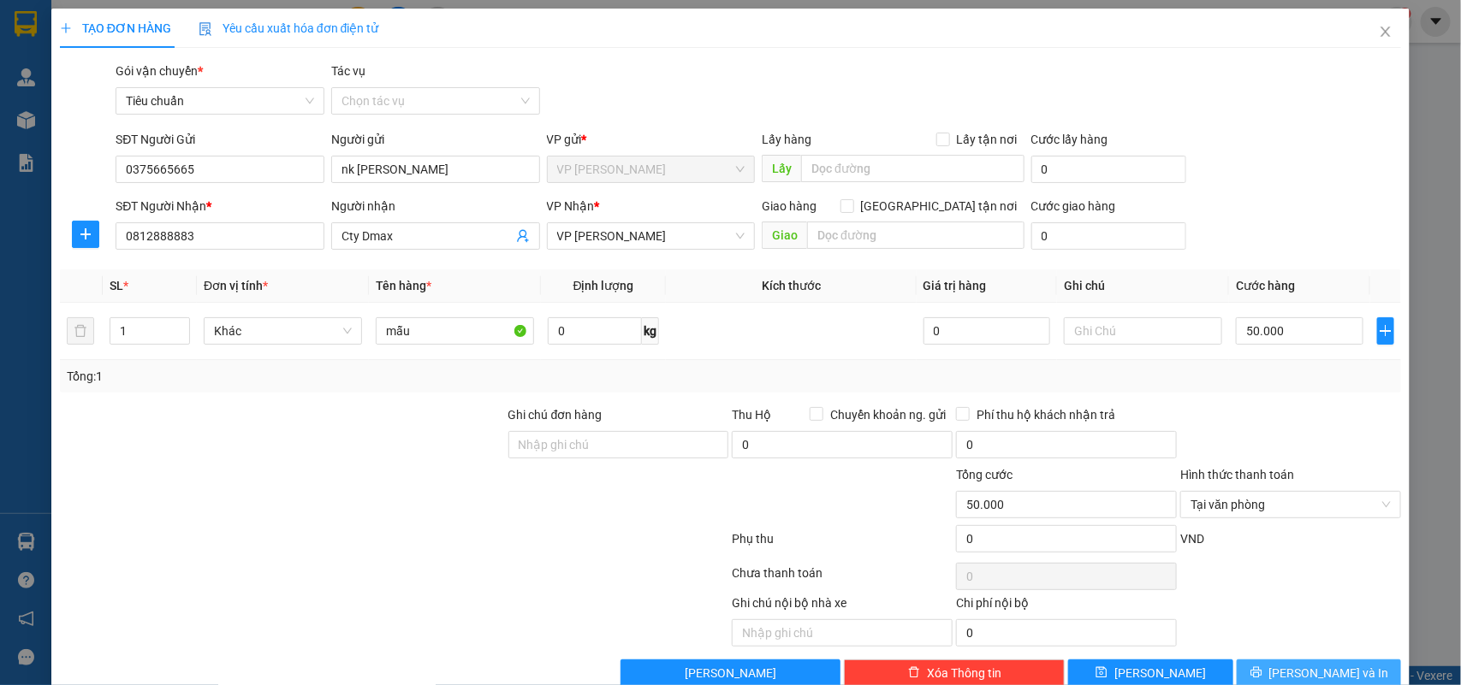
click at [1259, 680] on button "[PERSON_NAME] và In" at bounding box center [1318, 673] width 164 height 27
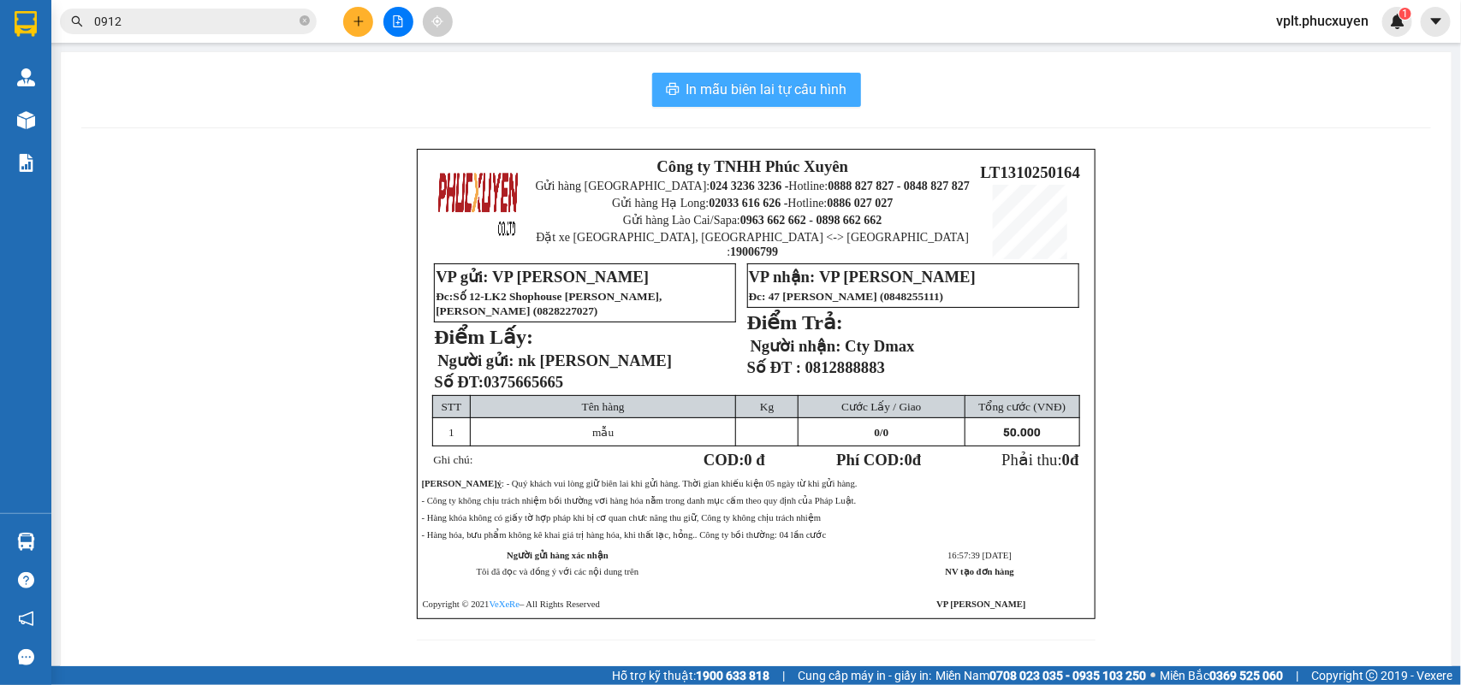
click at [759, 98] on span "In mẫu biên lai tự cấu hình" at bounding box center [766, 89] width 161 height 21
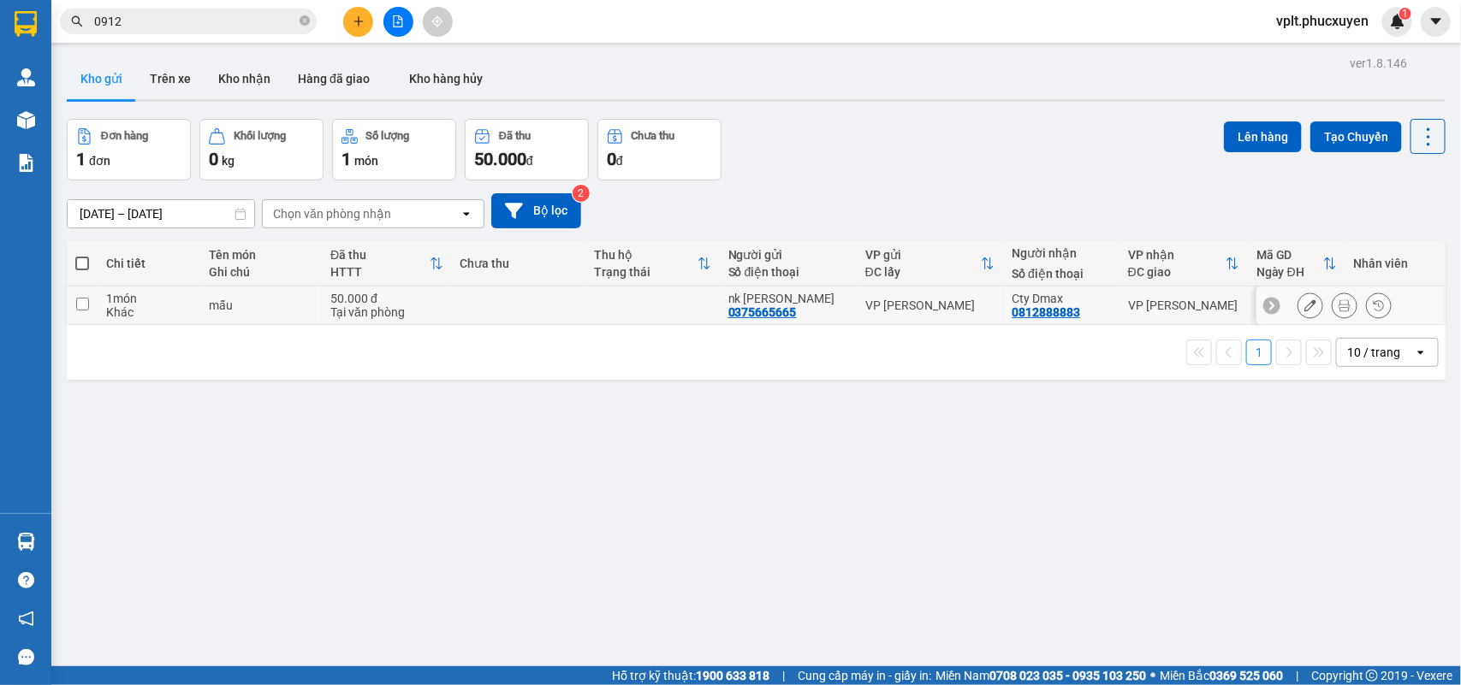
click at [746, 310] on div "0375665665" at bounding box center [762, 312] width 68 height 14
copy div "0375665665"
click at [358, 26] on icon "plus" at bounding box center [358, 20] width 1 height 9
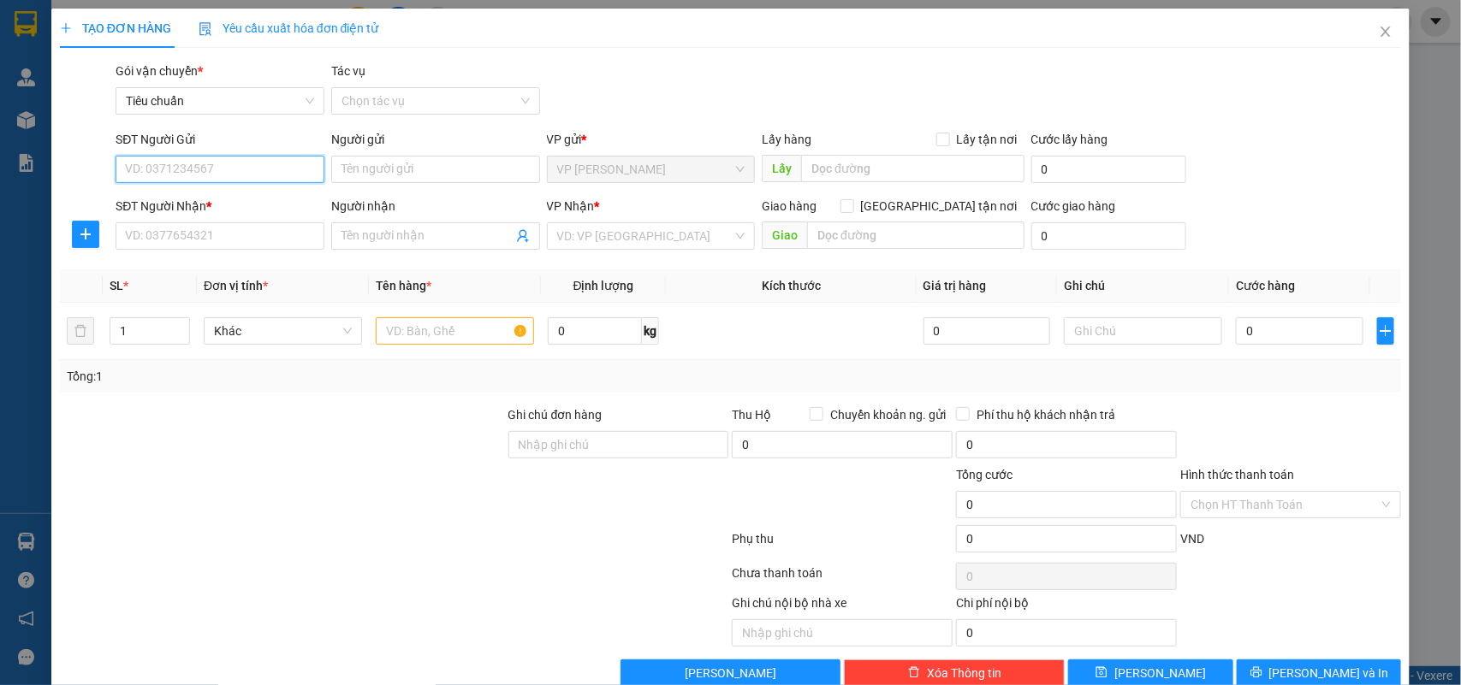
click at [176, 169] on input "SĐT Người Gửi" at bounding box center [220, 169] width 209 height 27
paste input "0375665665"
type input "0375665665"
click at [199, 204] on div "0375665665 - nk trần gia" at bounding box center [218, 203] width 186 height 19
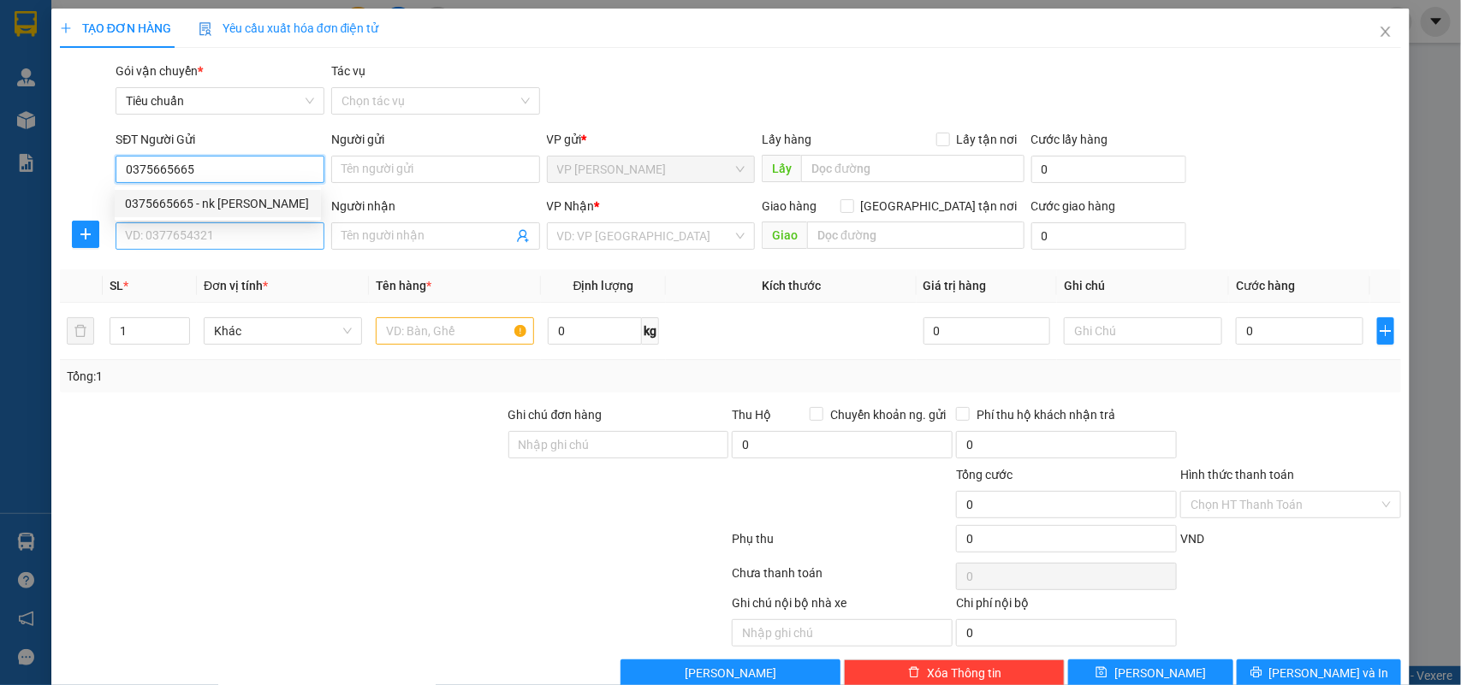
type input "nk [PERSON_NAME]"
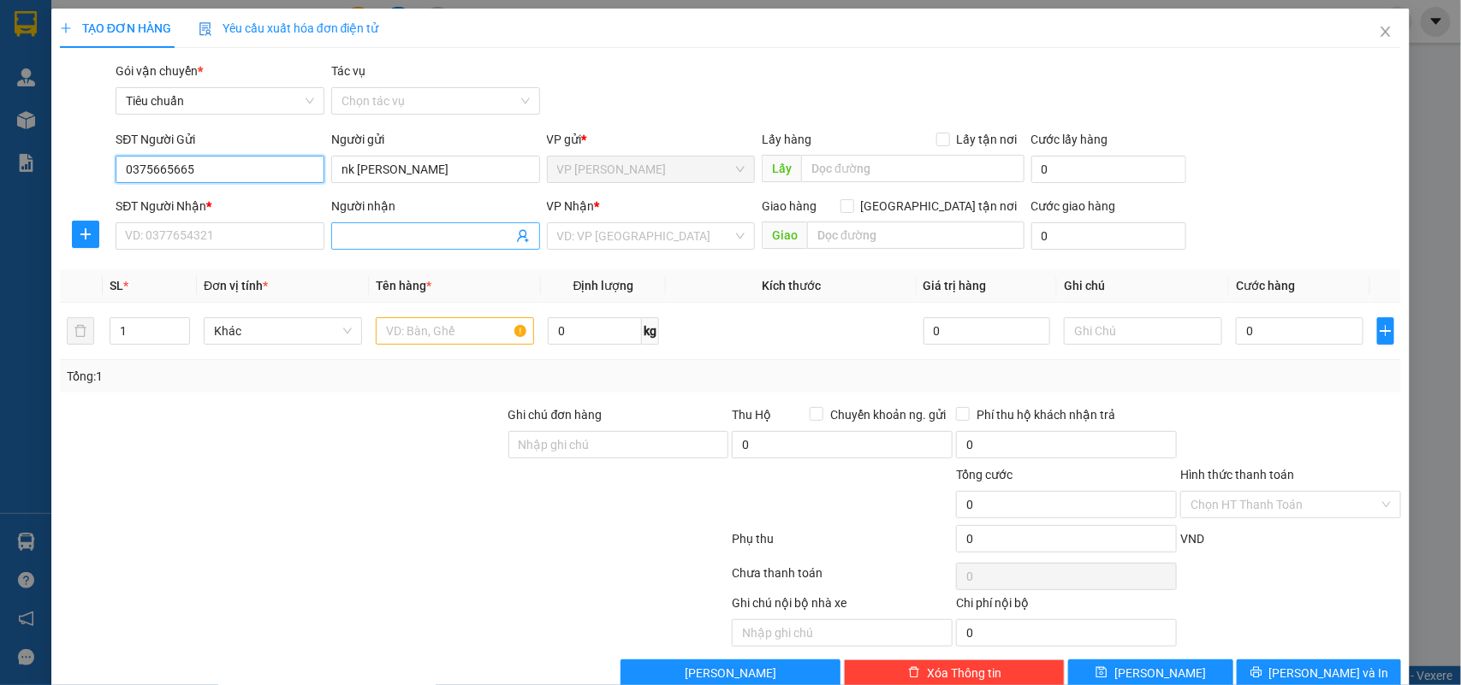
type input "0375665665"
click at [518, 236] on icon "user-add" at bounding box center [522, 236] width 11 height 13
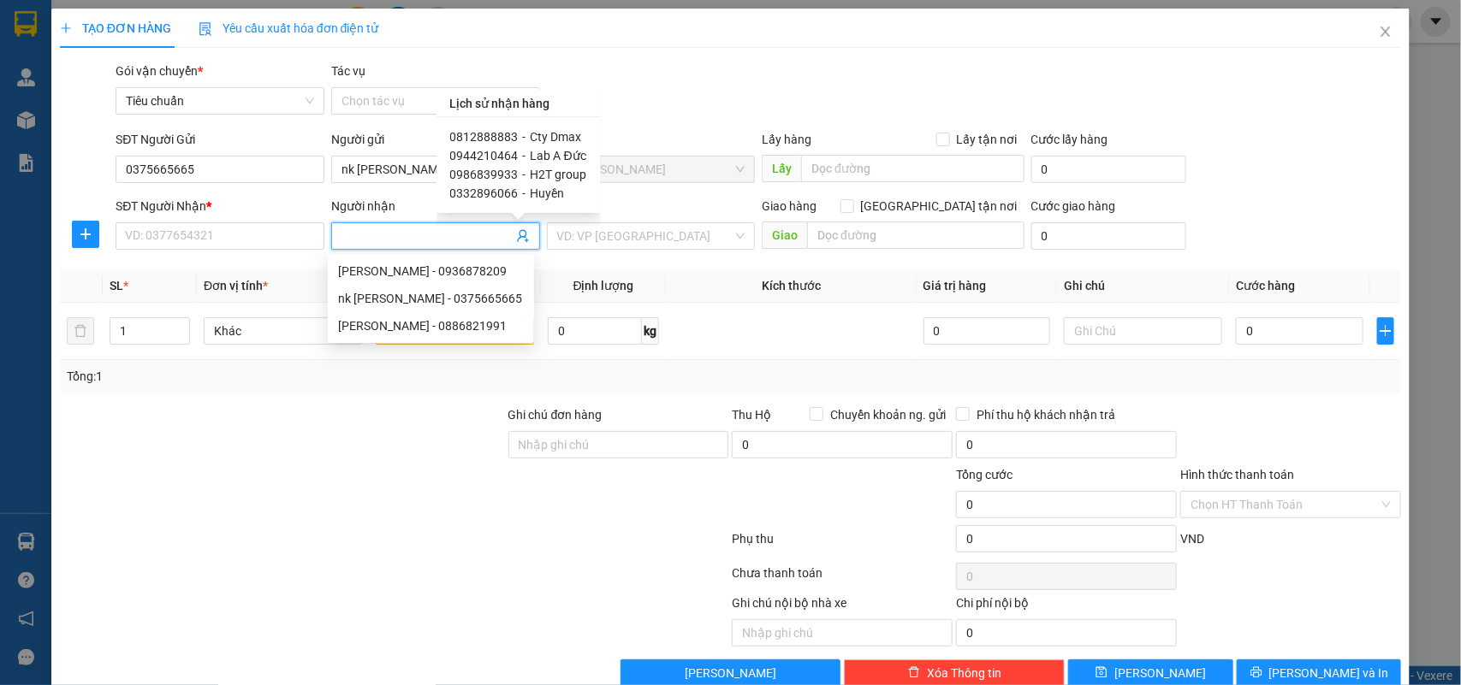
click at [548, 154] on span "Lab A Đức" at bounding box center [558, 156] width 56 height 14
type input "0944210464"
type input "Lab A Đức"
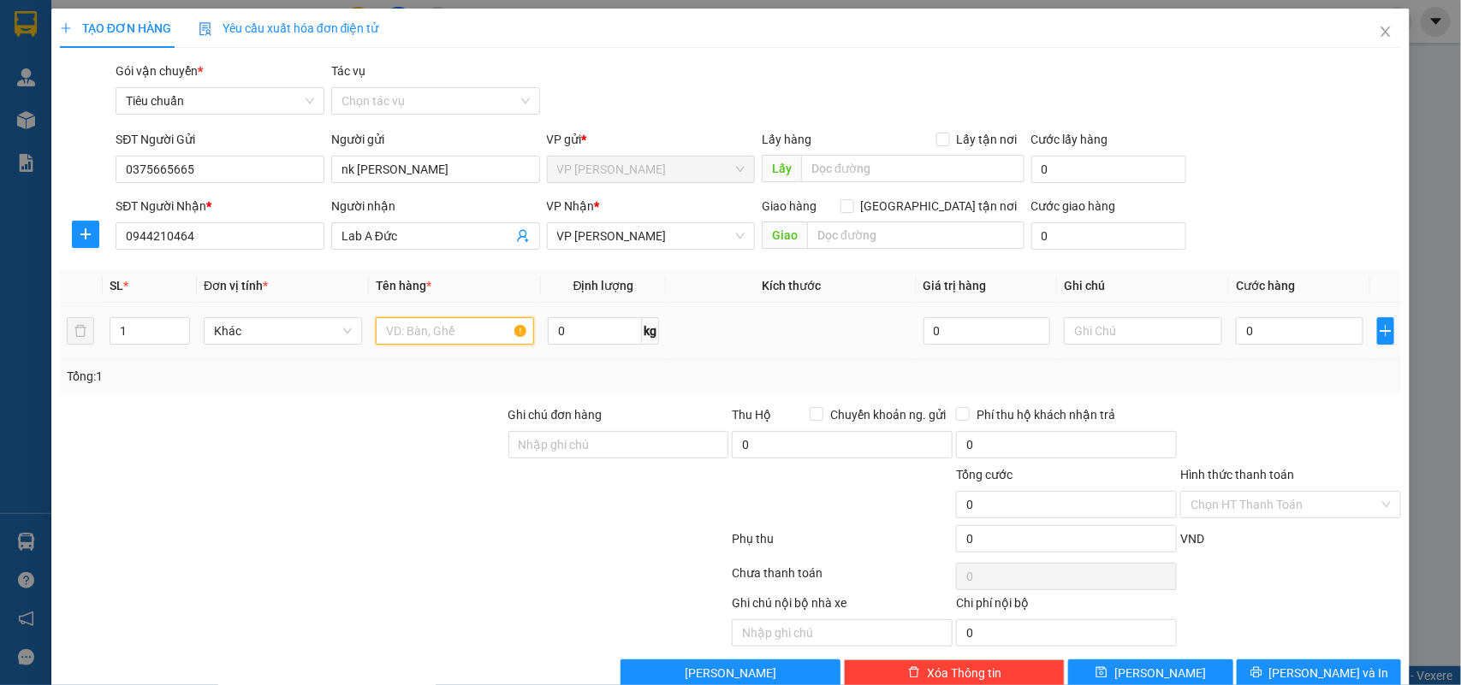
click at [455, 322] on input "text" at bounding box center [455, 330] width 158 height 27
type input "mẫu"
click at [1289, 329] on input "0" at bounding box center [1298, 330] width 127 height 27
type input "5"
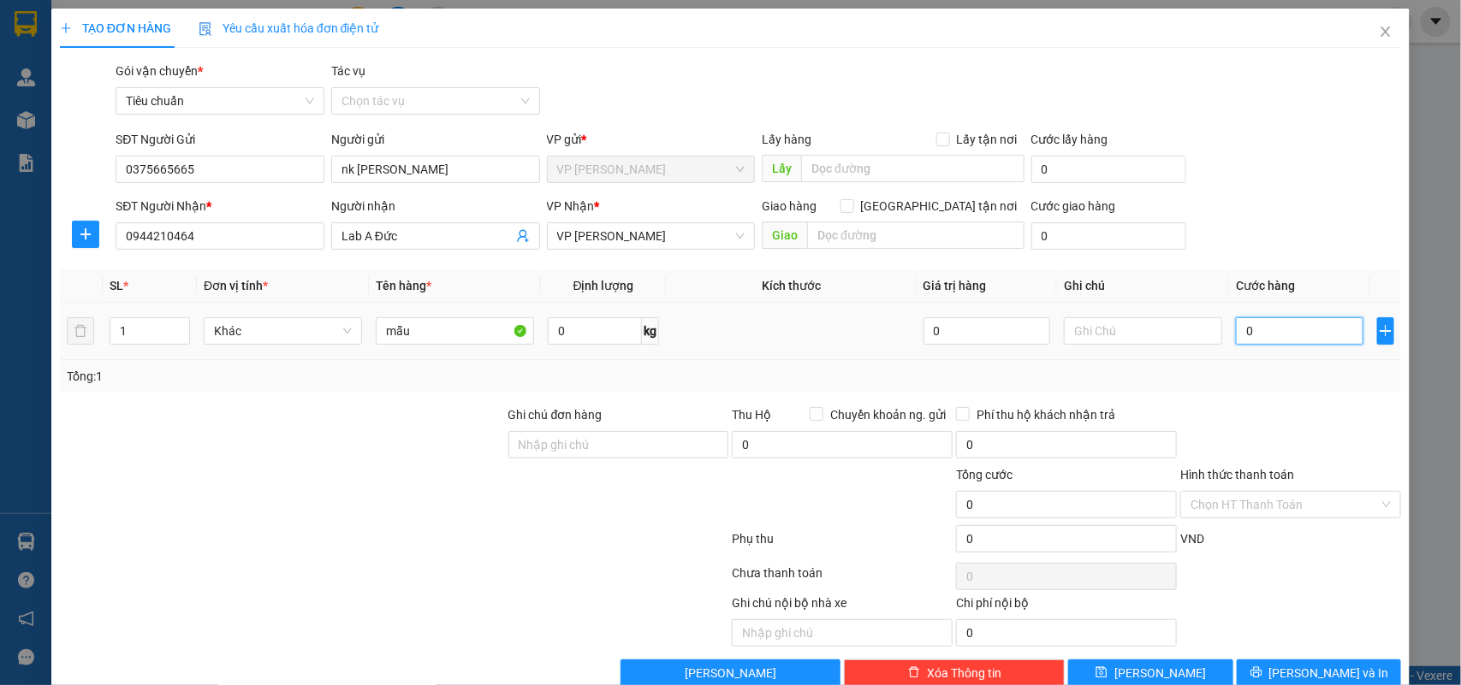
type input "5"
type input "50"
type input "50.000"
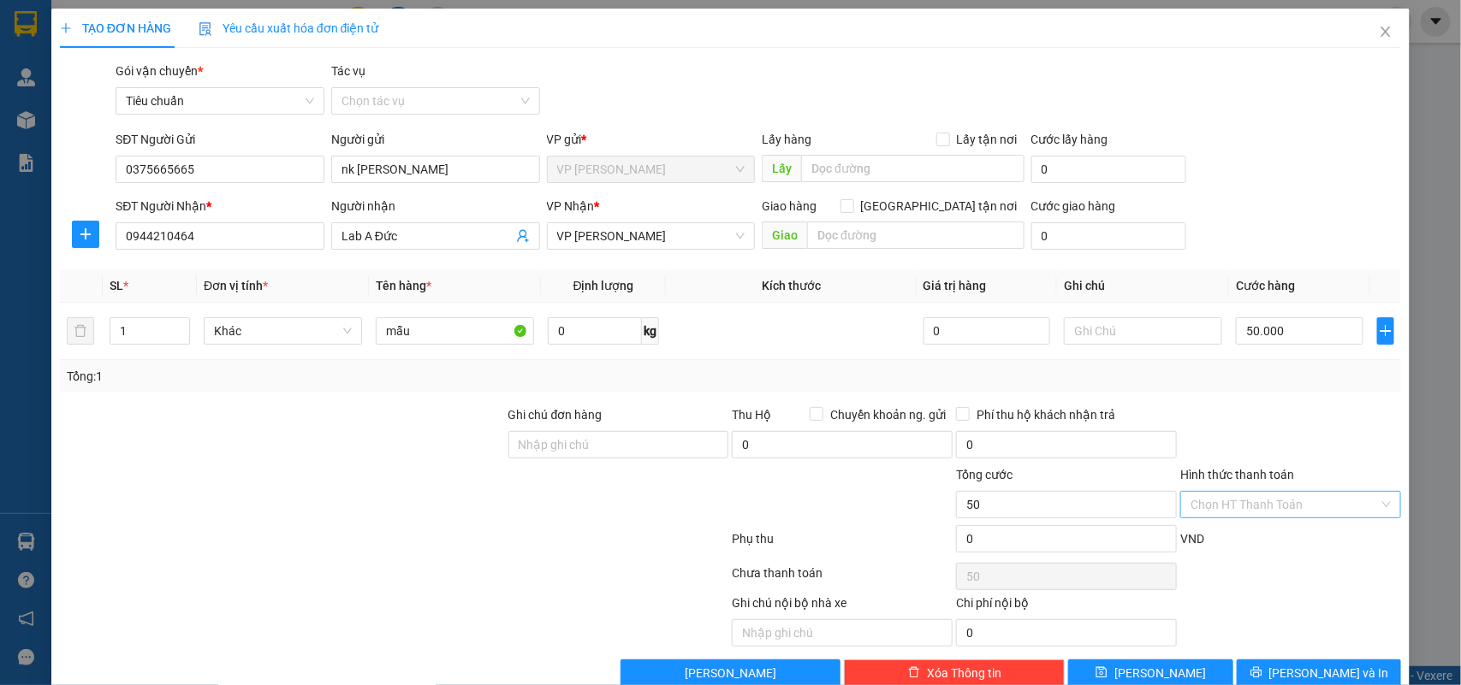
type input "50.000"
click at [1233, 512] on input "Hình thức thanh toán" at bounding box center [1284, 505] width 188 height 26
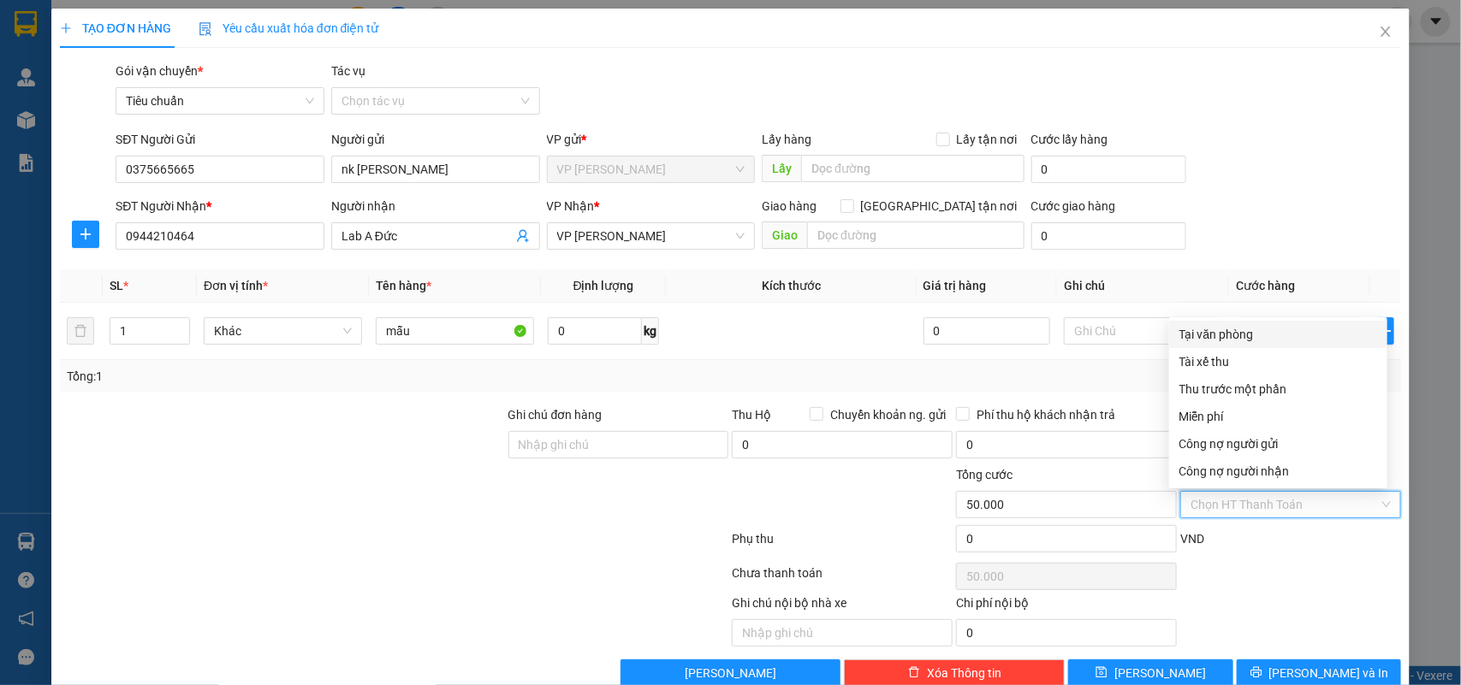
click at [1233, 325] on div "Tại văn phòng" at bounding box center [1278, 334] width 198 height 19
type input "0"
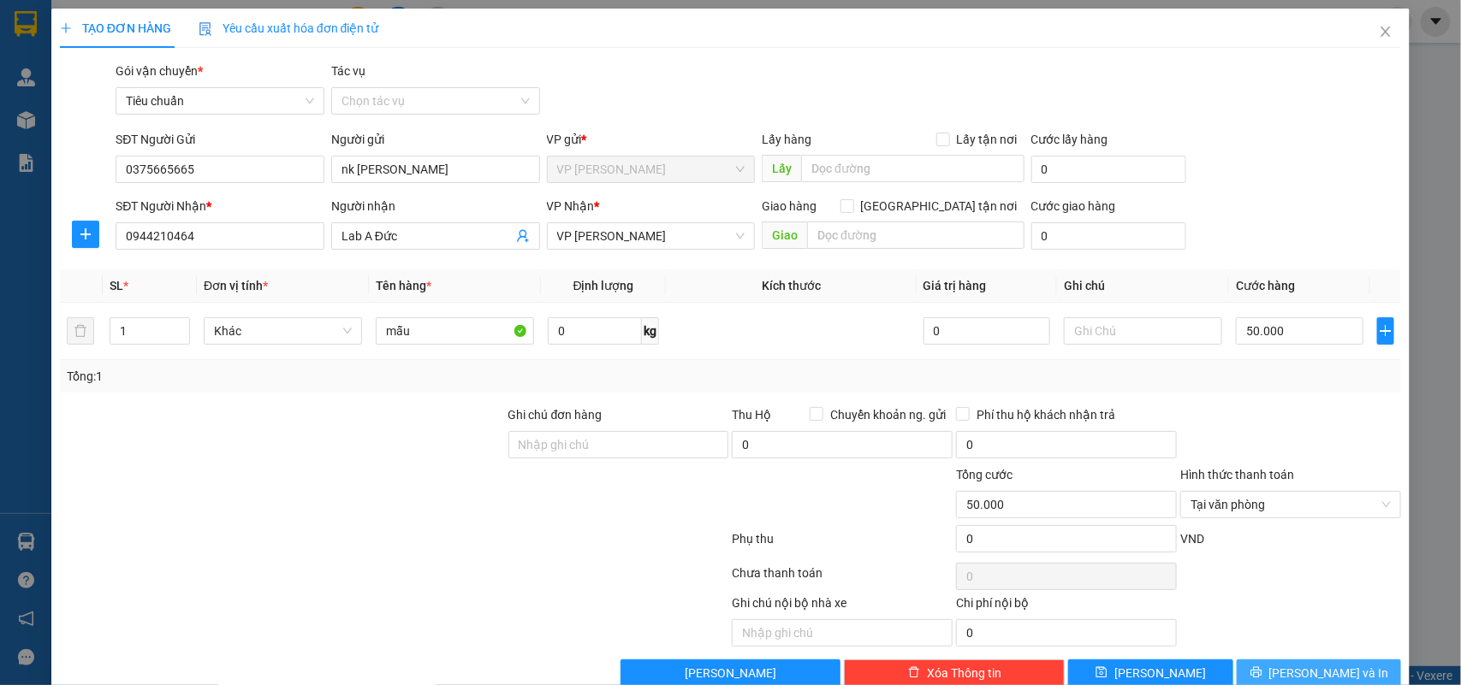
click at [1309, 676] on span "[PERSON_NAME] và In" at bounding box center [1329, 673] width 120 height 19
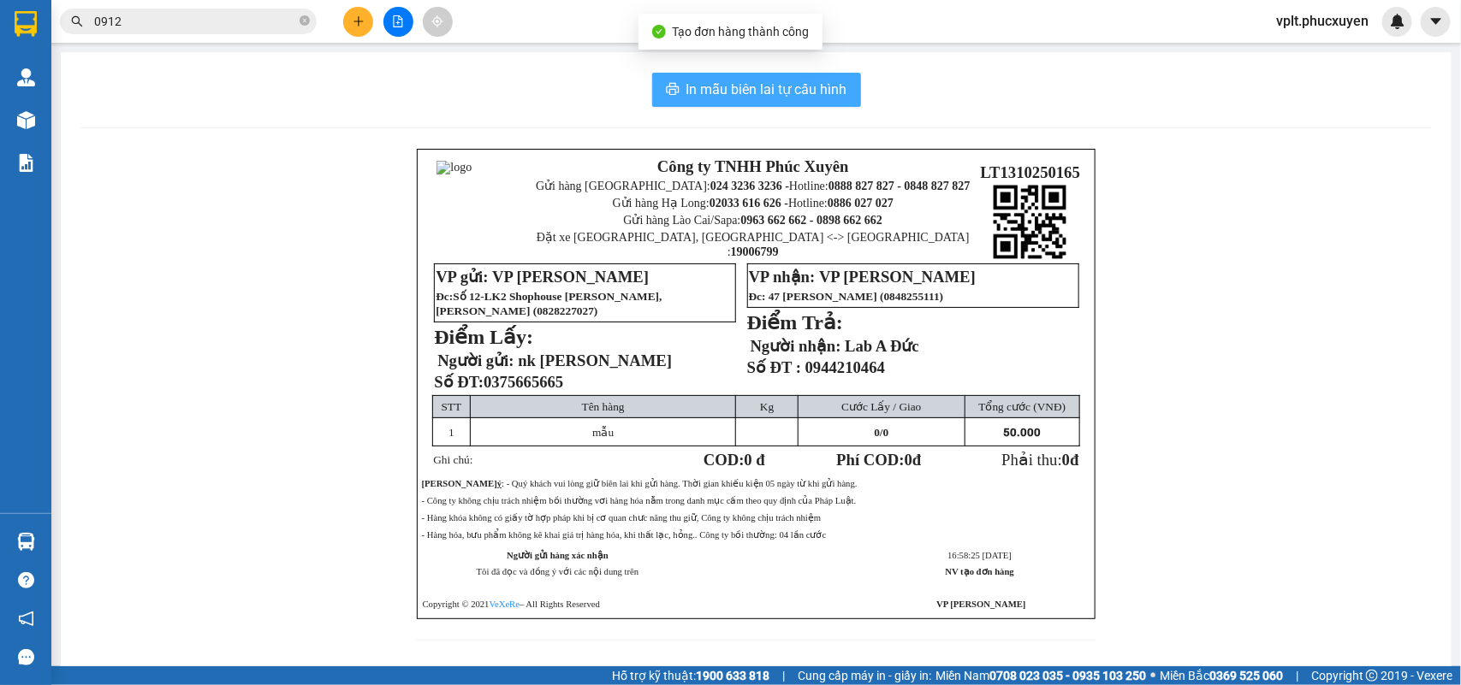
click at [758, 97] on span "In mẫu biên lai tự cấu hình" at bounding box center [766, 89] width 161 height 21
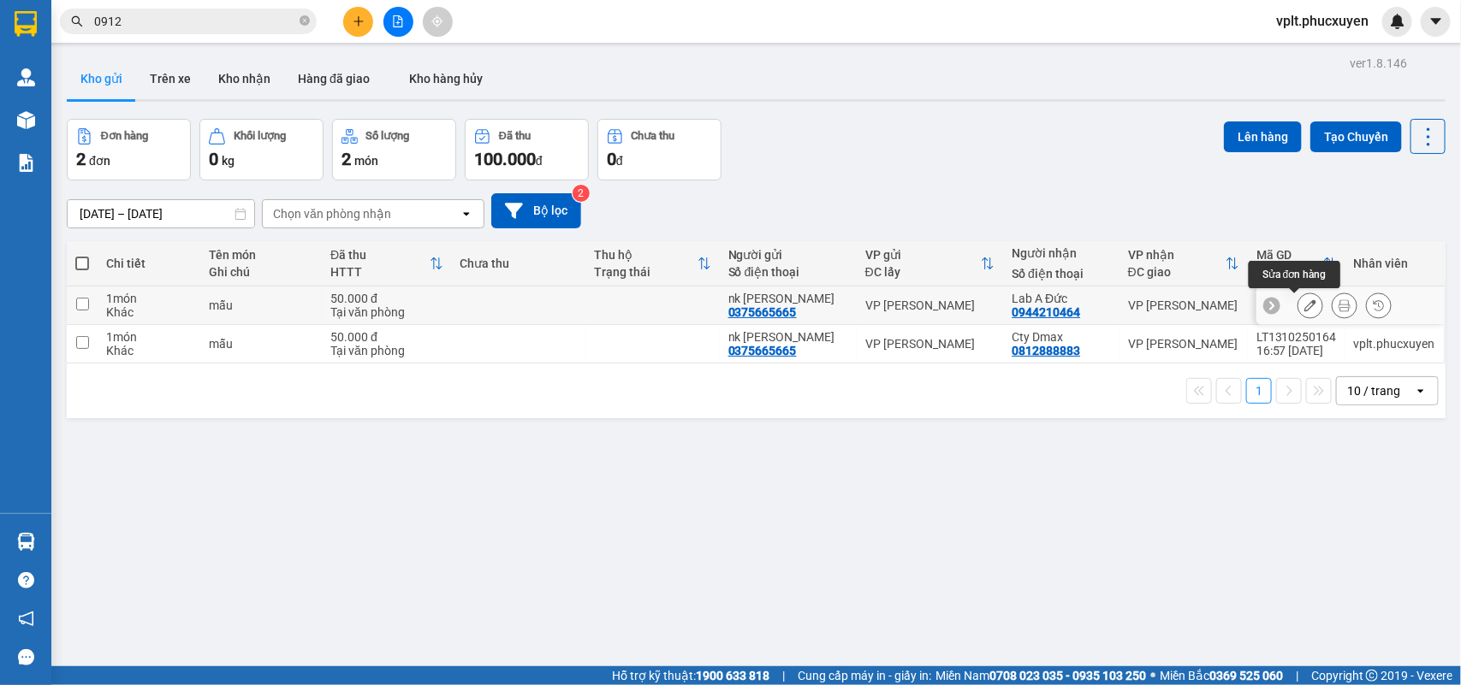
click at [1304, 305] on icon at bounding box center [1310, 305] width 12 height 12
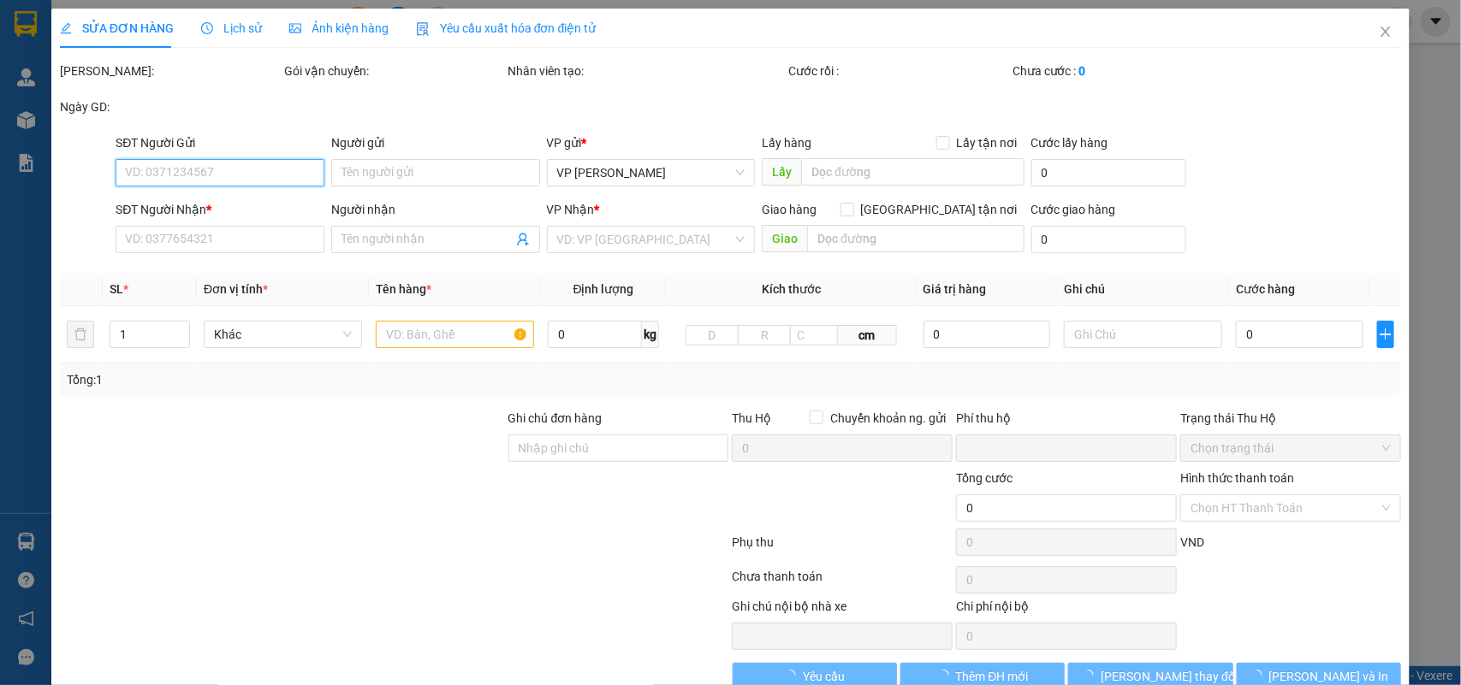
type input "0375665665"
type input "nk [PERSON_NAME]"
type input "0944210464"
type input "Lab A Đức"
type input "0"
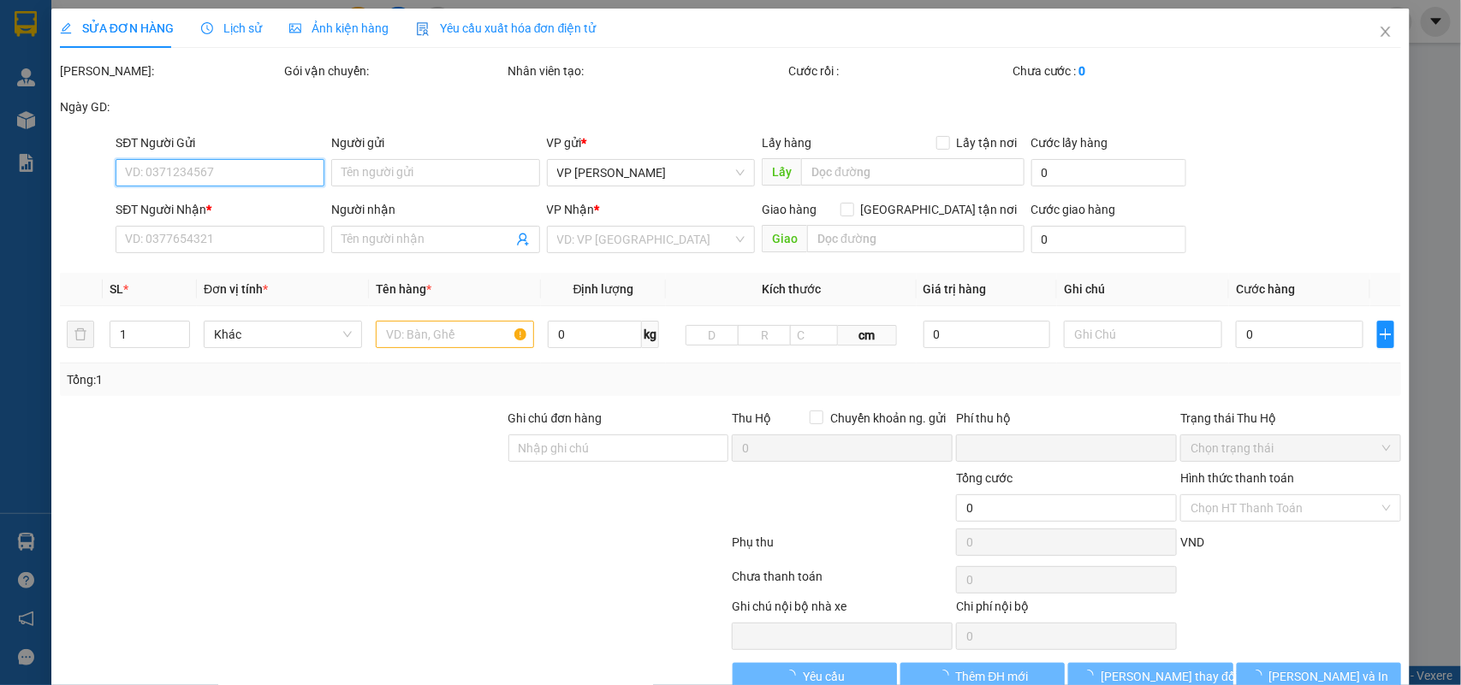
type input "50.000"
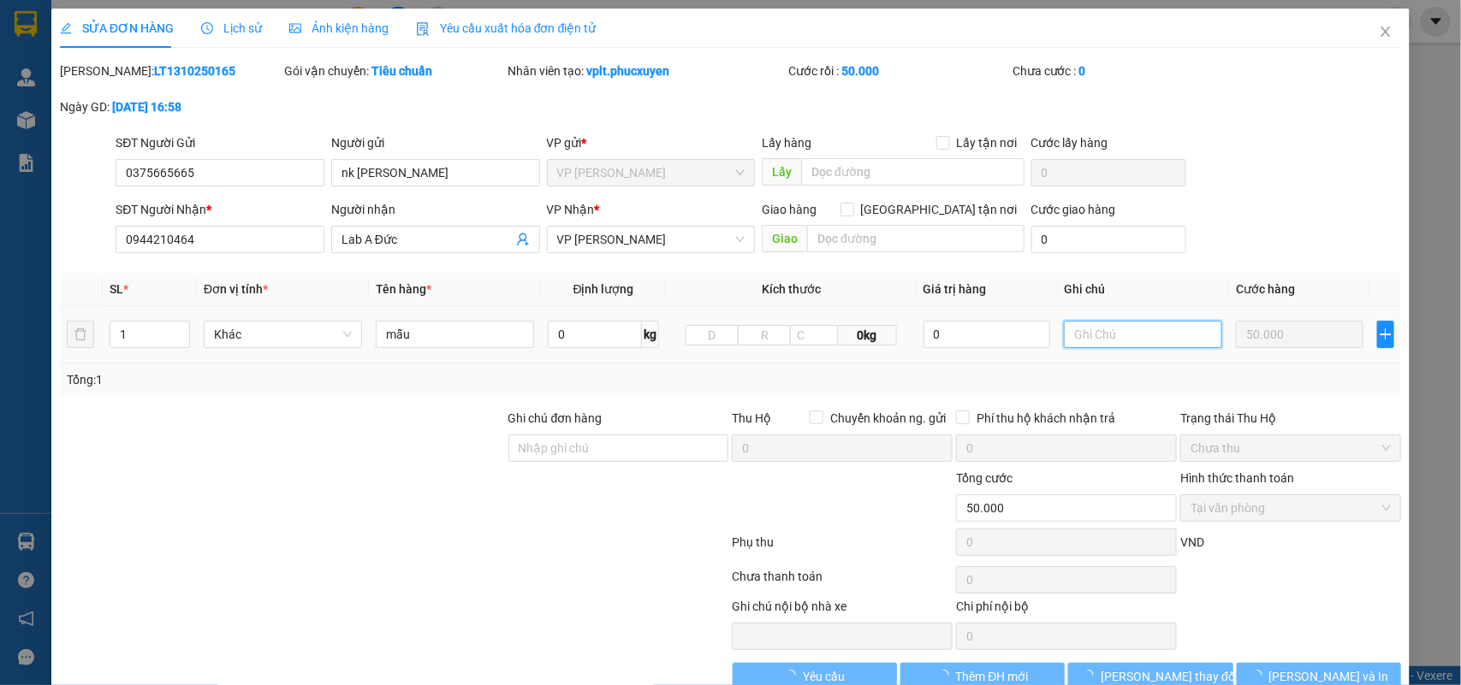
click at [1121, 332] on input "text" at bounding box center [1143, 334] width 158 height 27
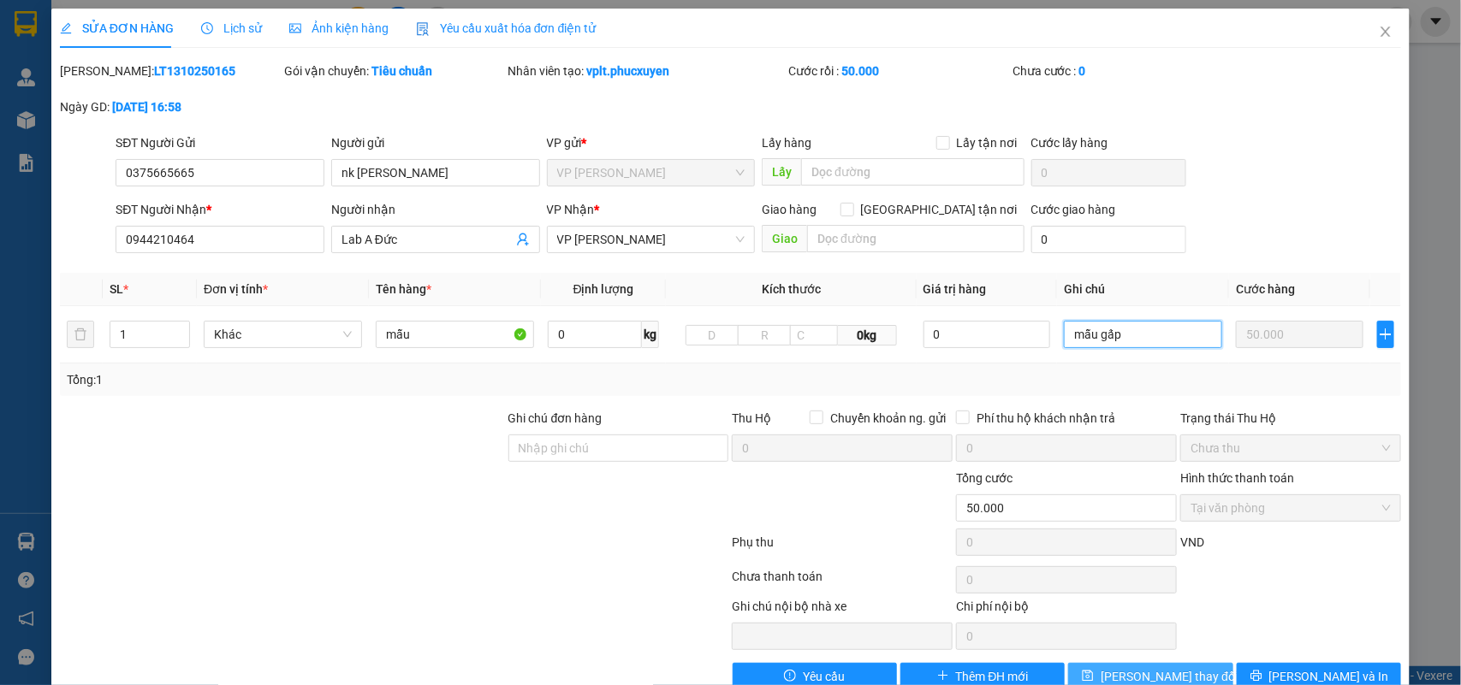
type input "mẫu gấp"
click at [1128, 680] on span "[PERSON_NAME] thay đổi" at bounding box center [1168, 676] width 137 height 19
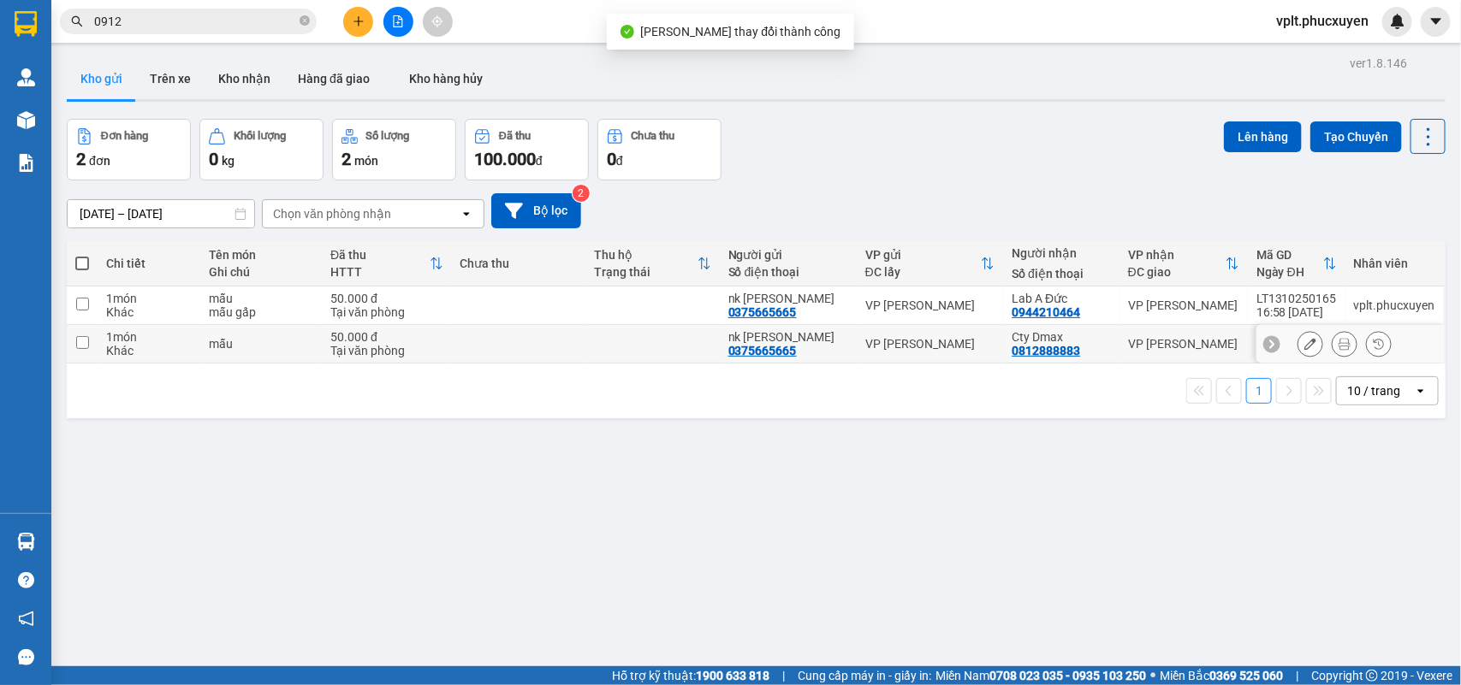
click at [1298, 353] on button at bounding box center [1310, 344] width 24 height 30
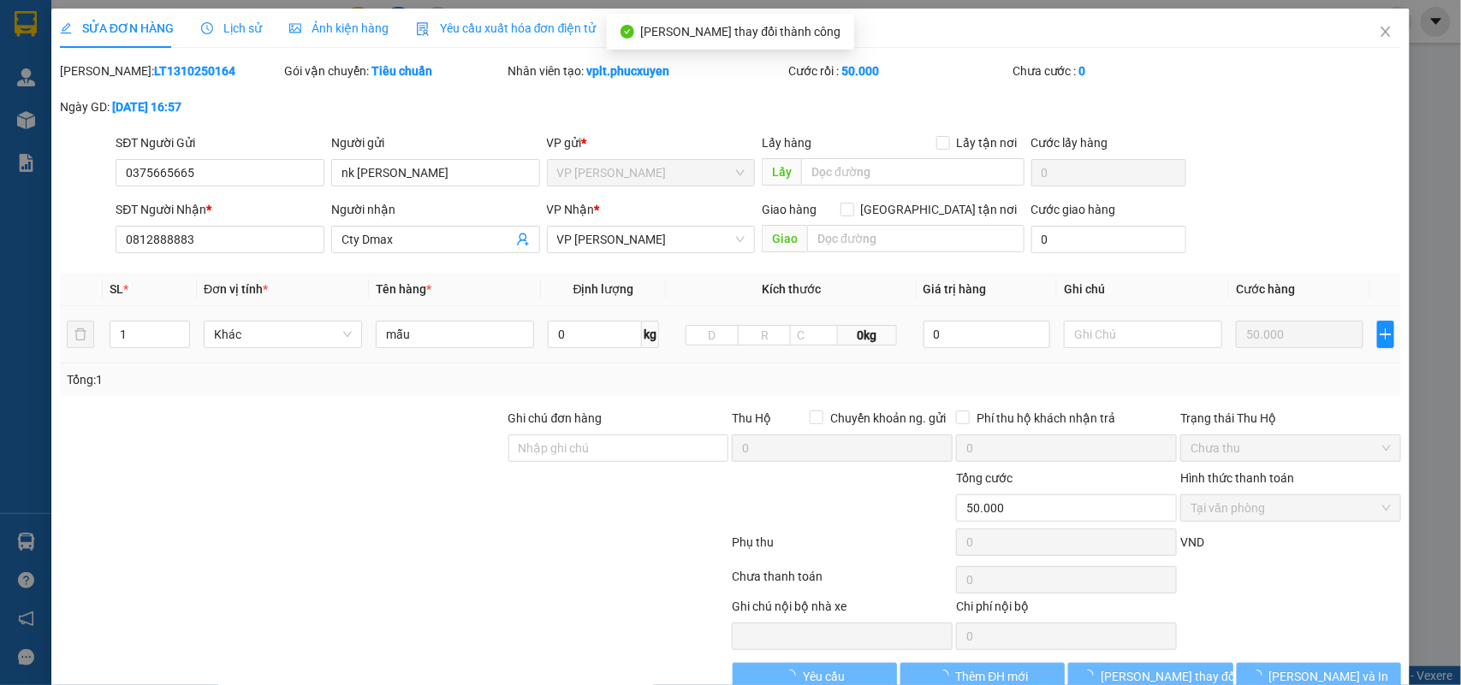
type input "0375665665"
type input "nk [PERSON_NAME]"
type input "0812888883"
type input "Cty Dmax"
type input "0"
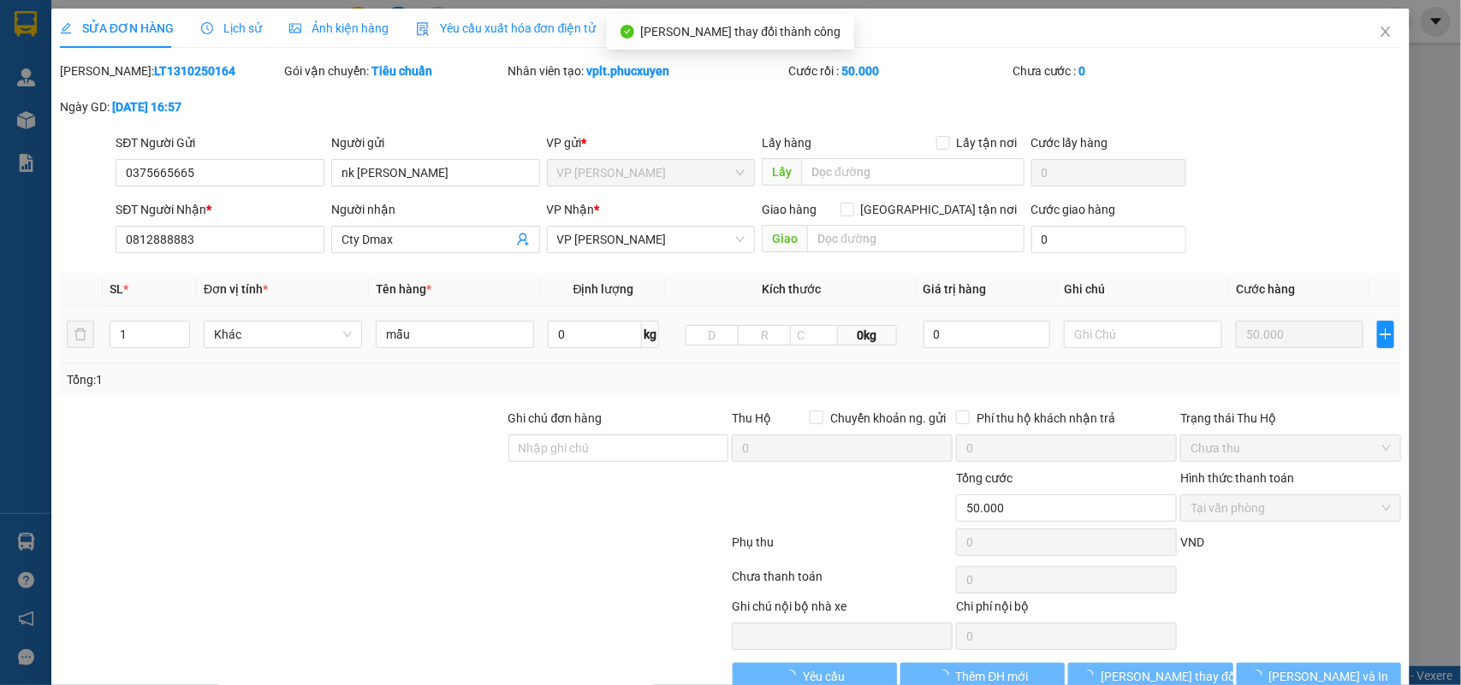
type input "50.000"
click at [1135, 341] on input "text" at bounding box center [1143, 334] width 158 height 27
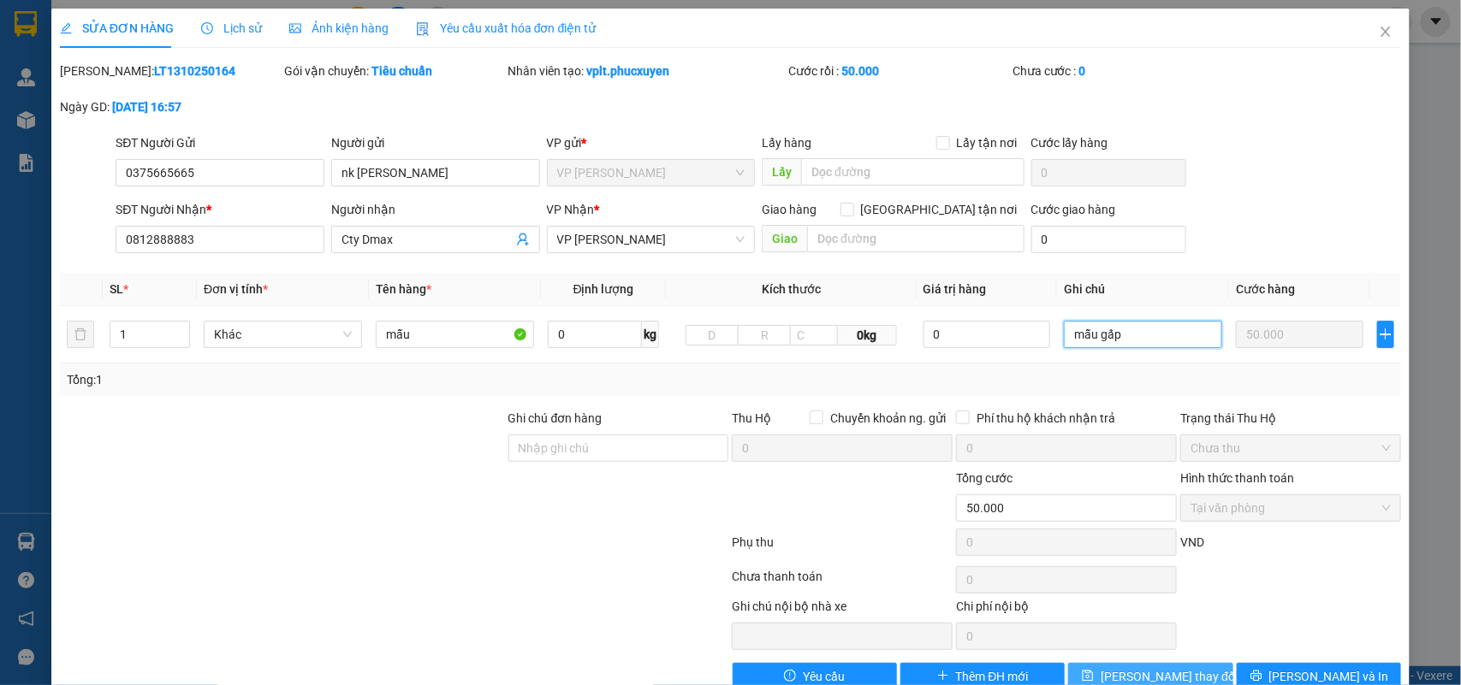
type input "mẫu gấp"
click at [1152, 670] on span "[PERSON_NAME] thay đổi" at bounding box center [1168, 676] width 137 height 19
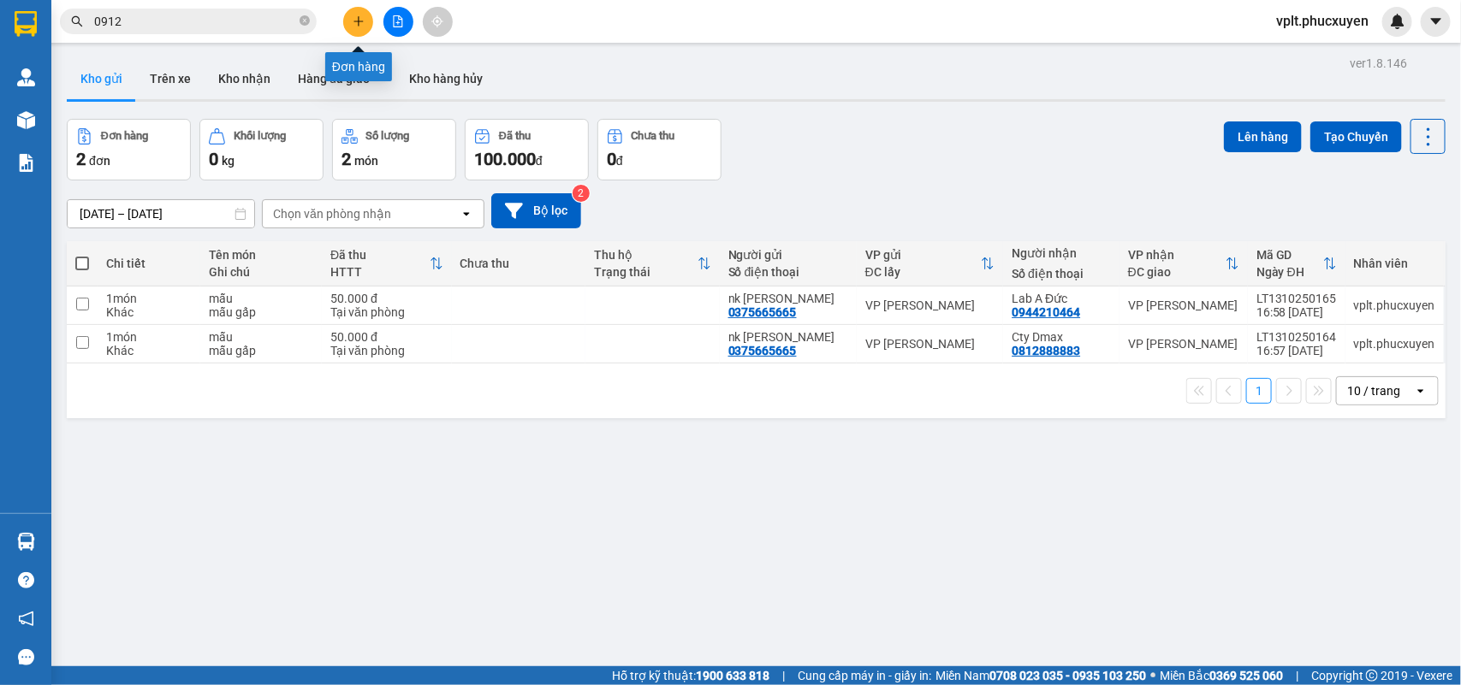
click at [364, 32] on button at bounding box center [358, 22] width 30 height 30
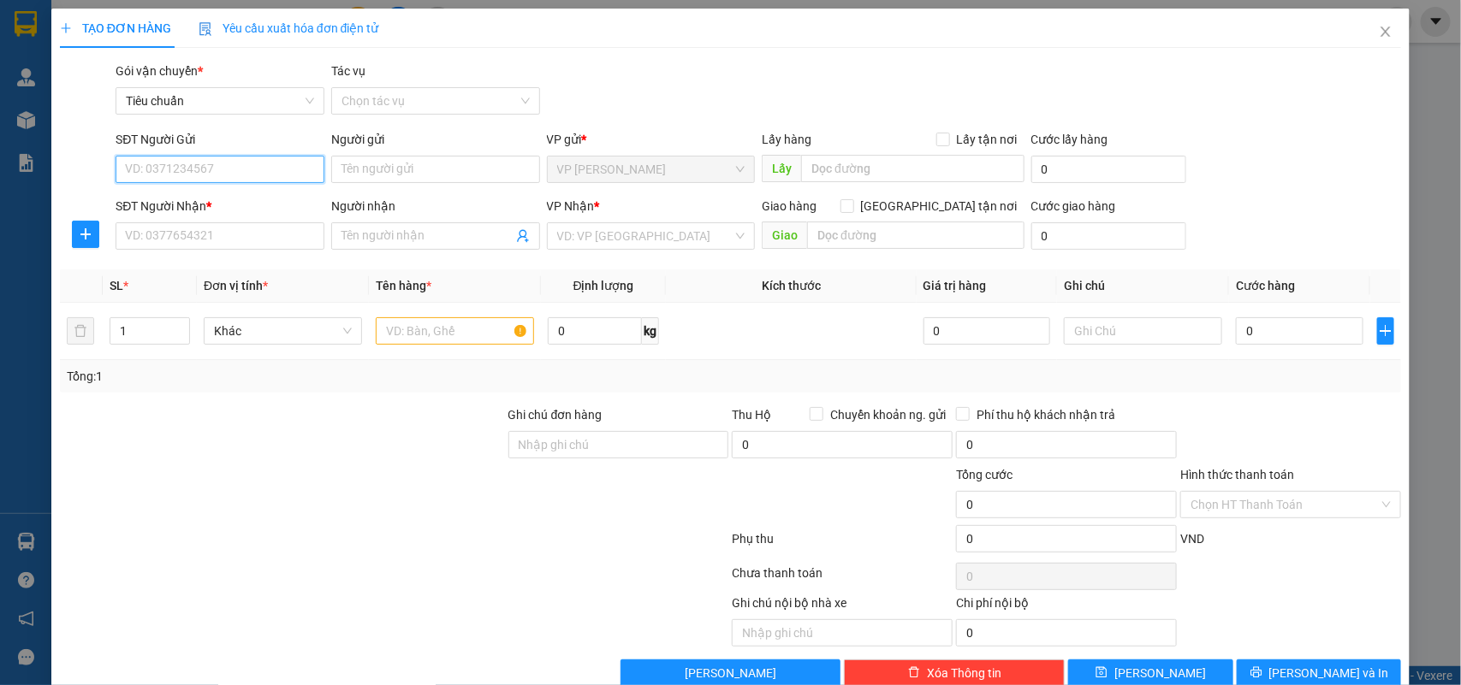
click at [234, 176] on input "SĐT Người Gửi" at bounding box center [220, 169] width 209 height 27
click at [418, 163] on input "Người gửi" at bounding box center [435, 169] width 209 height 27
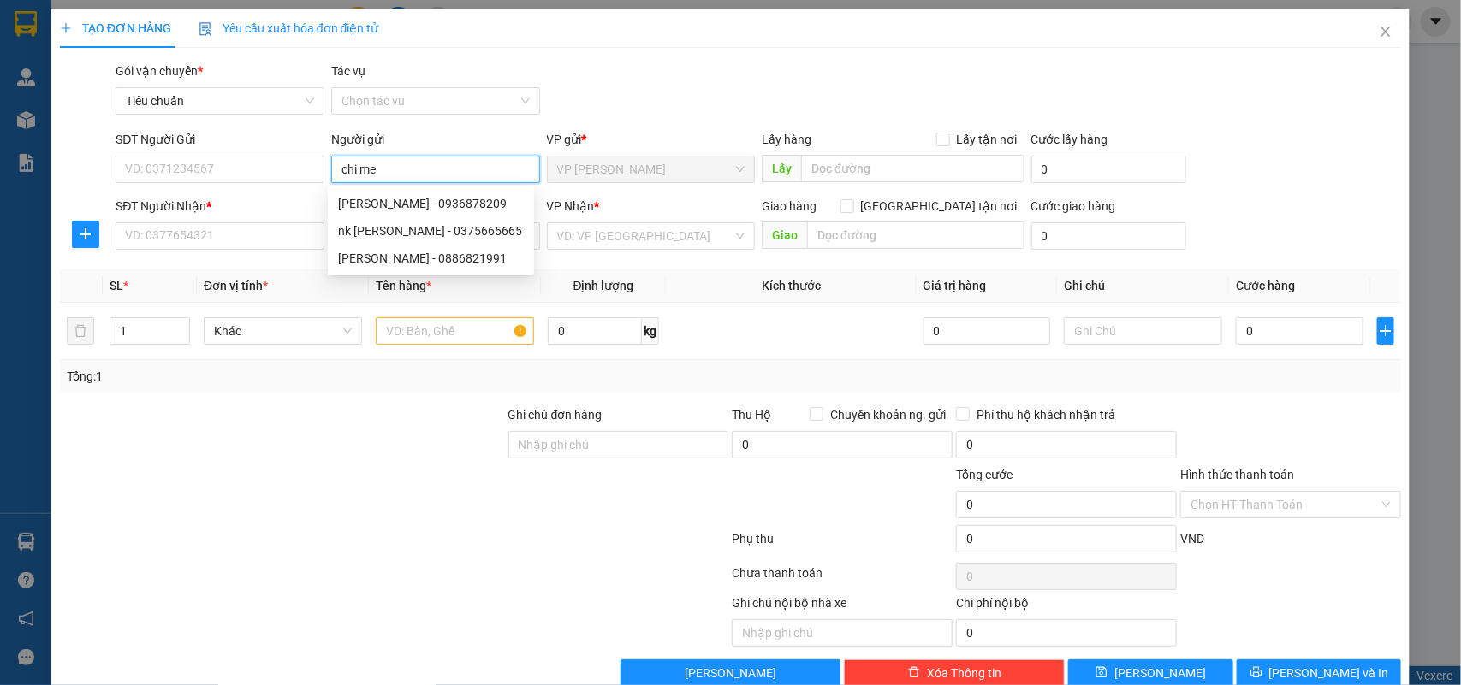
type input "chi med"
click at [418, 191] on div "Chi MEDLATEC HL - 0796489366" at bounding box center [431, 203] width 206 height 27
type input "0796489366"
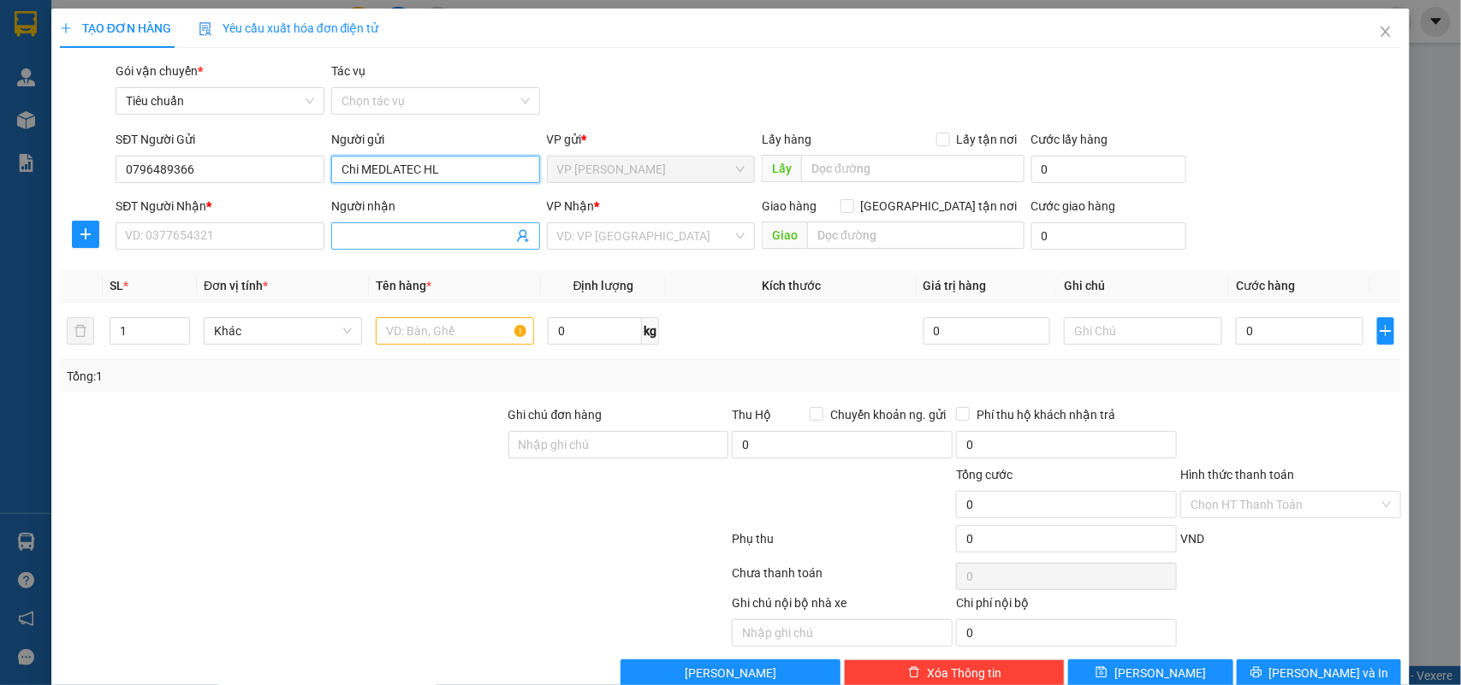
type input "Chi MEDLATEC HL"
click at [516, 232] on icon "user-add" at bounding box center [523, 236] width 14 height 14
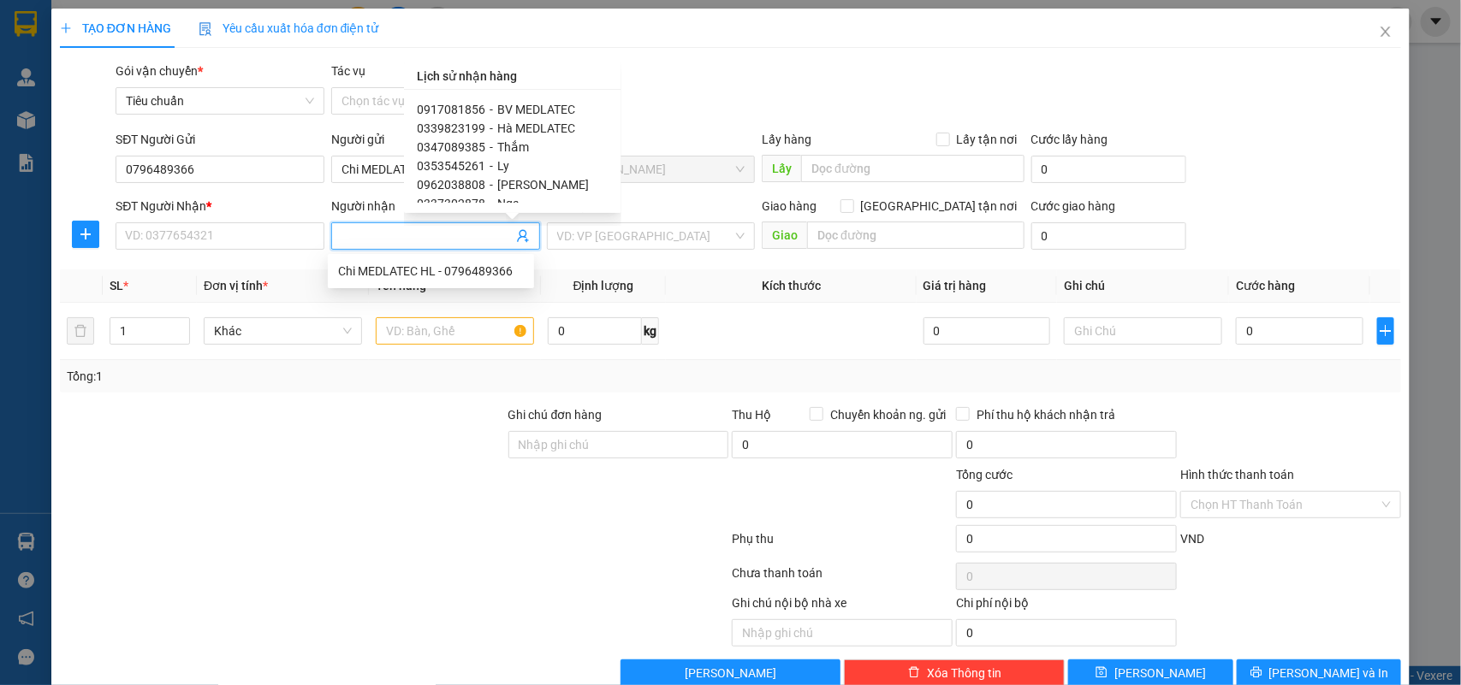
click at [541, 104] on span "BV MEDLATEC" at bounding box center [537, 110] width 78 height 14
type input "0917081856"
type input "BV MEDLATEC"
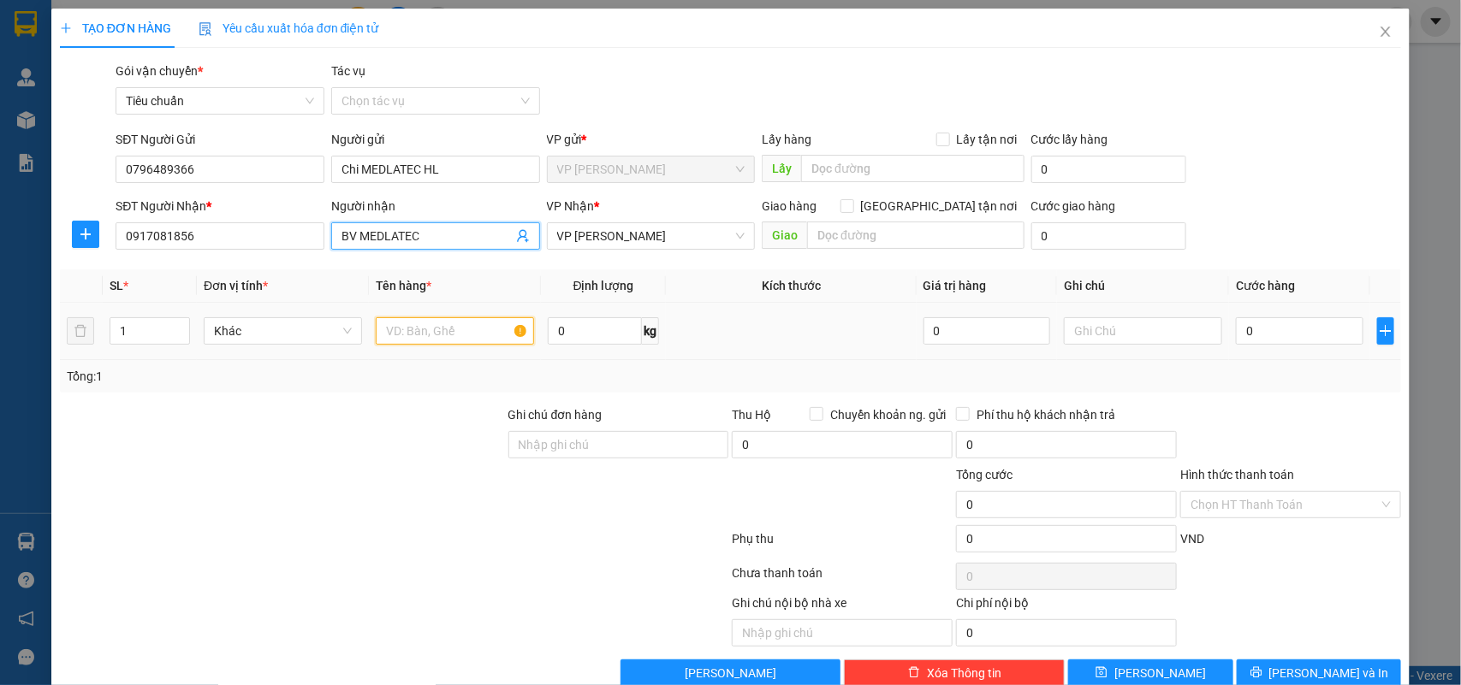
click at [486, 327] on input "text" at bounding box center [455, 330] width 158 height 27
type input "xốp mẫu"
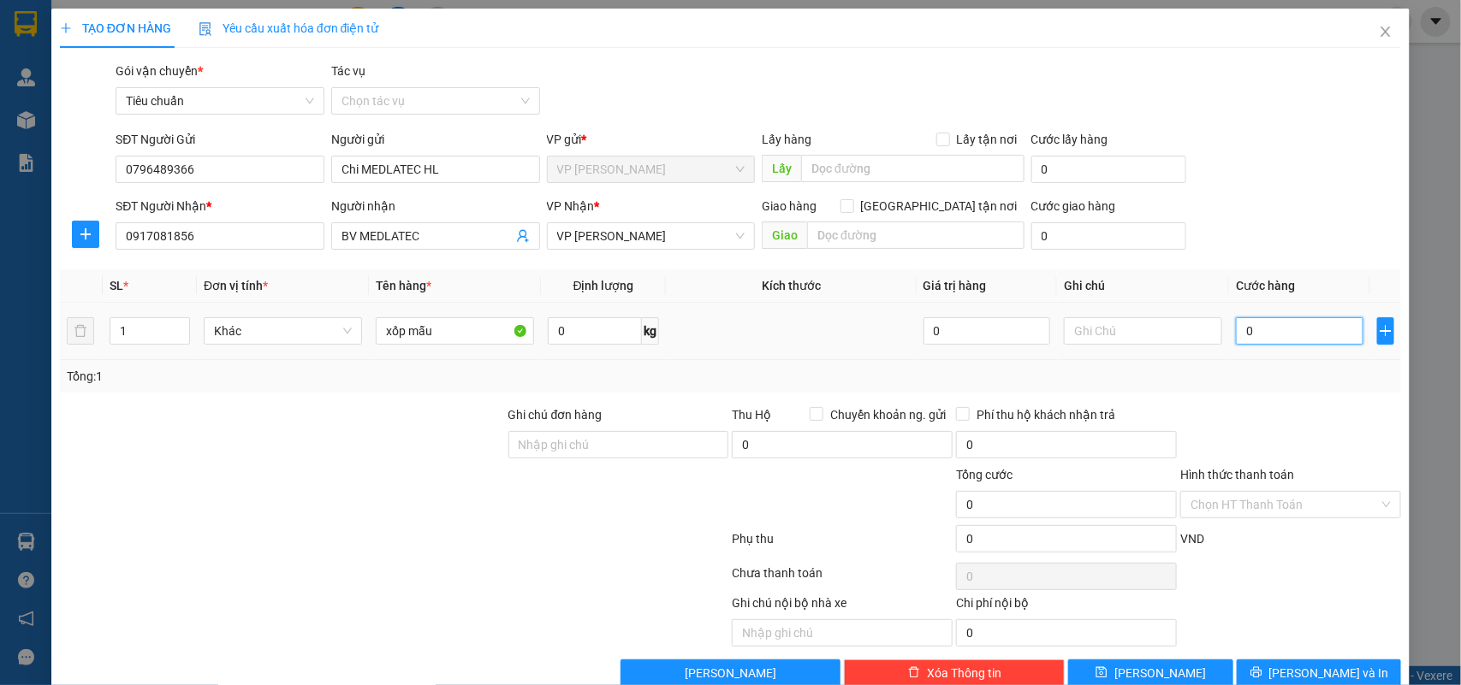
click at [1253, 323] on input "0" at bounding box center [1298, 330] width 127 height 27
type input "5"
type input "50"
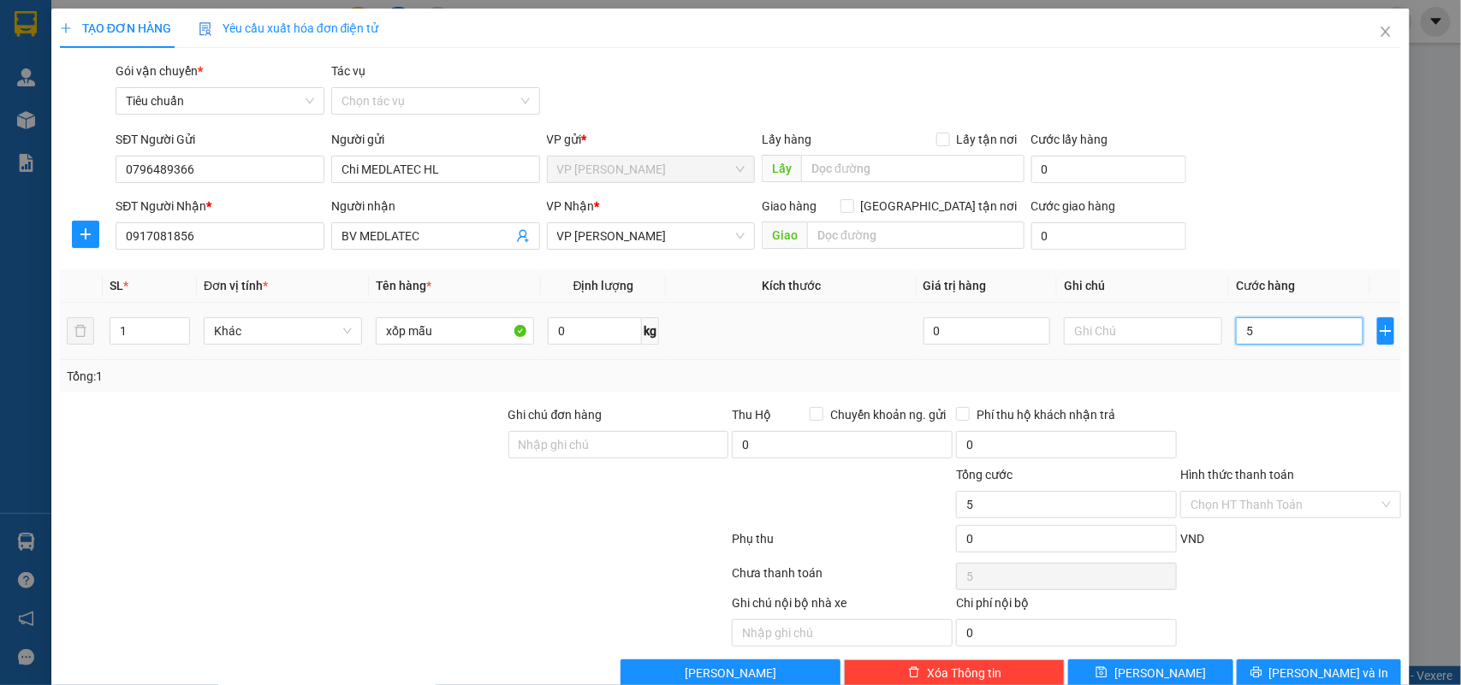
type input "50"
type input "50.000"
drag, startPoint x: 1303, startPoint y: 390, endPoint x: 1281, endPoint y: 524, distance: 135.3
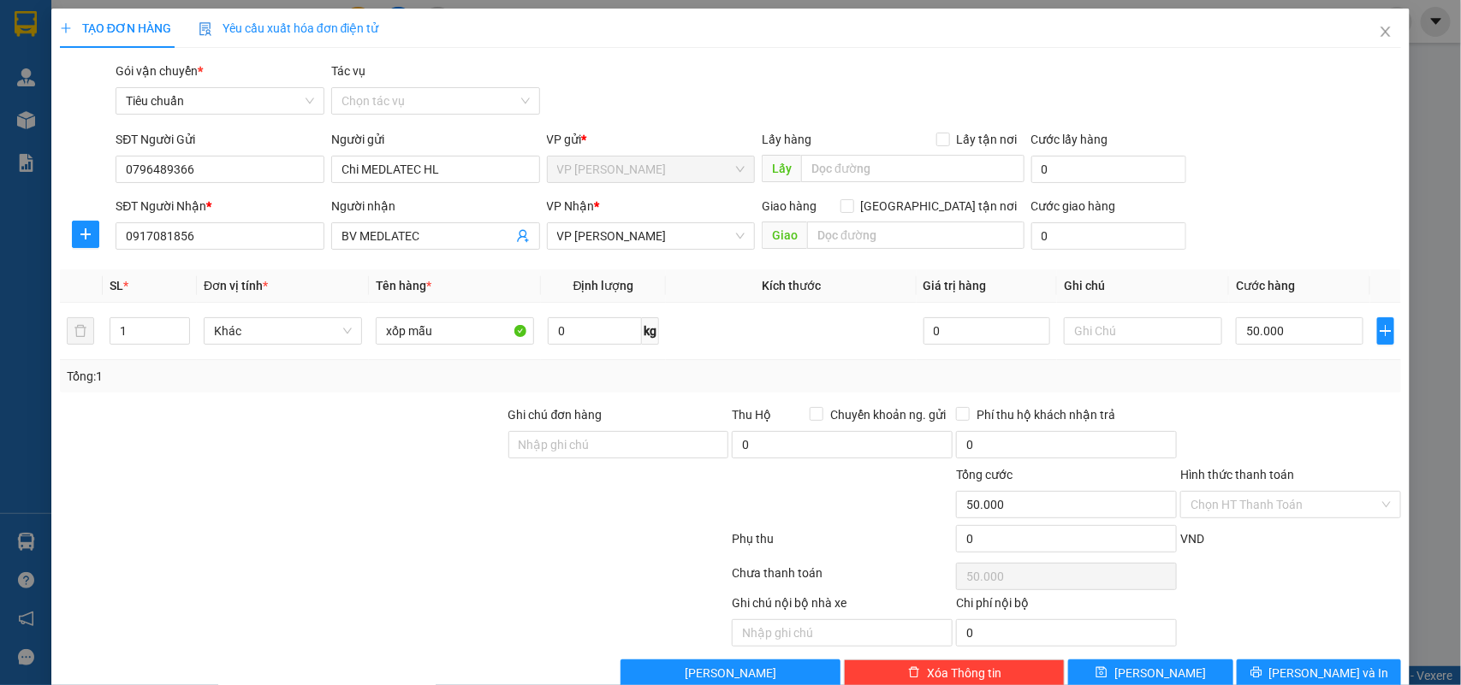
click at [1303, 391] on div "Tổng: 1" at bounding box center [731, 376] width 1342 height 33
click at [1250, 497] on input "Hình thức thanh toán" at bounding box center [1284, 505] width 188 height 26
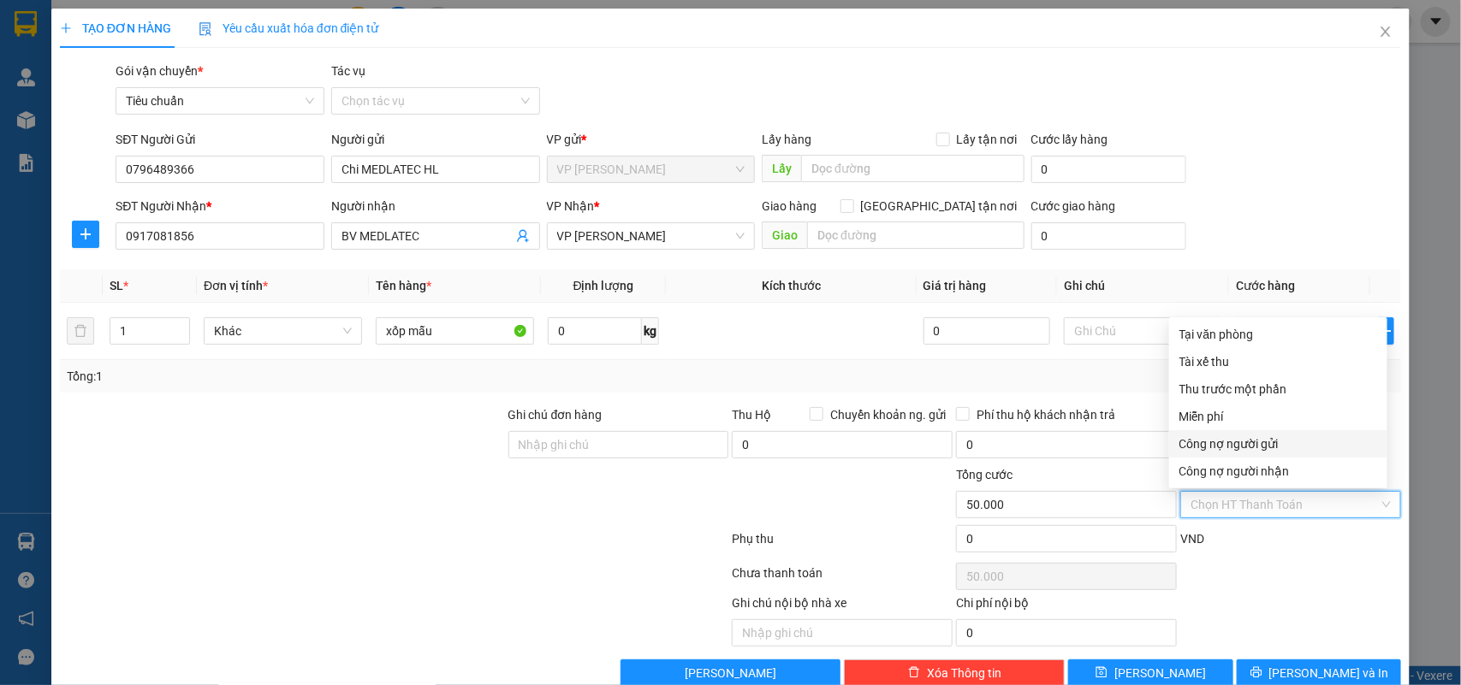
click at [1260, 445] on div "Công nợ người gửi" at bounding box center [1278, 444] width 198 height 19
type input "0"
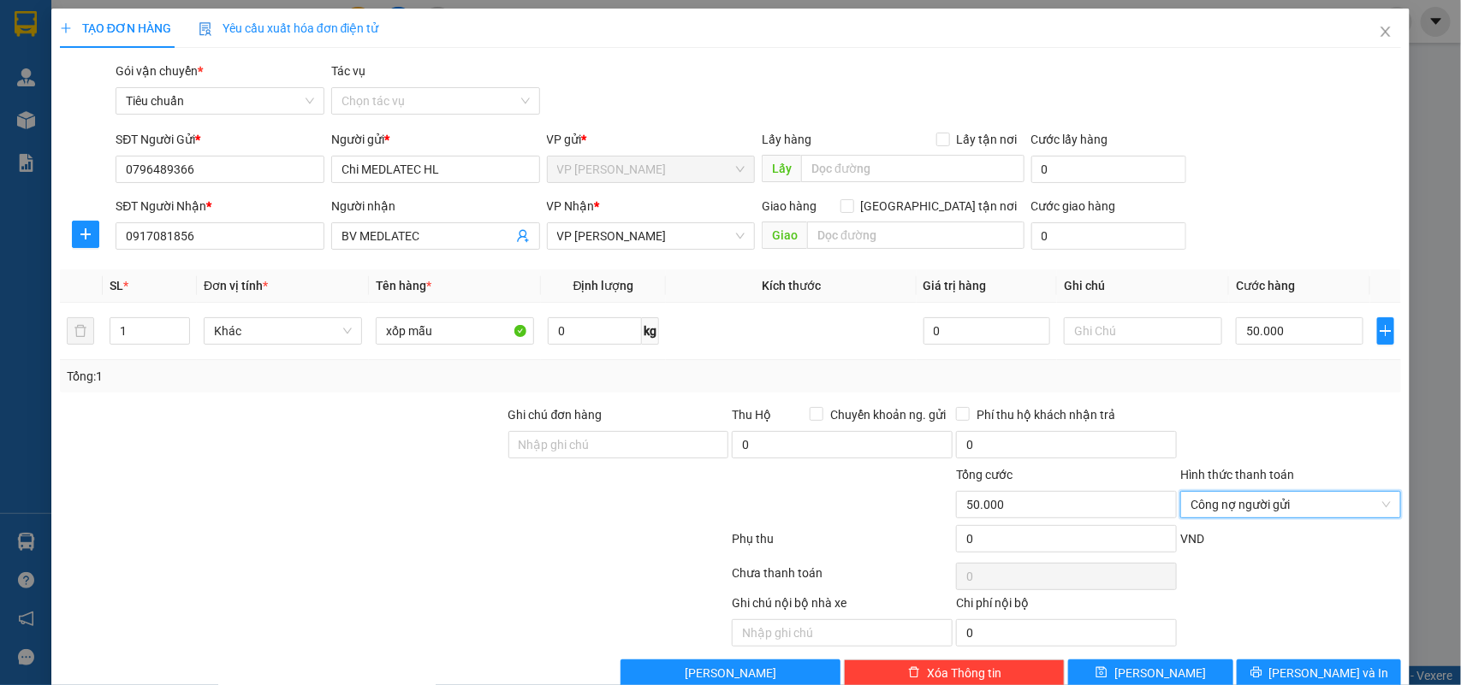
click at [1420, 442] on div "TẠO ĐƠN HÀNG Yêu cầu xuất hóa đơn điện tử Transit Pickup Surcharge Ids Transit …" at bounding box center [730, 342] width 1461 height 685
click at [1252, 669] on button "[PERSON_NAME] và In" at bounding box center [1318, 673] width 164 height 27
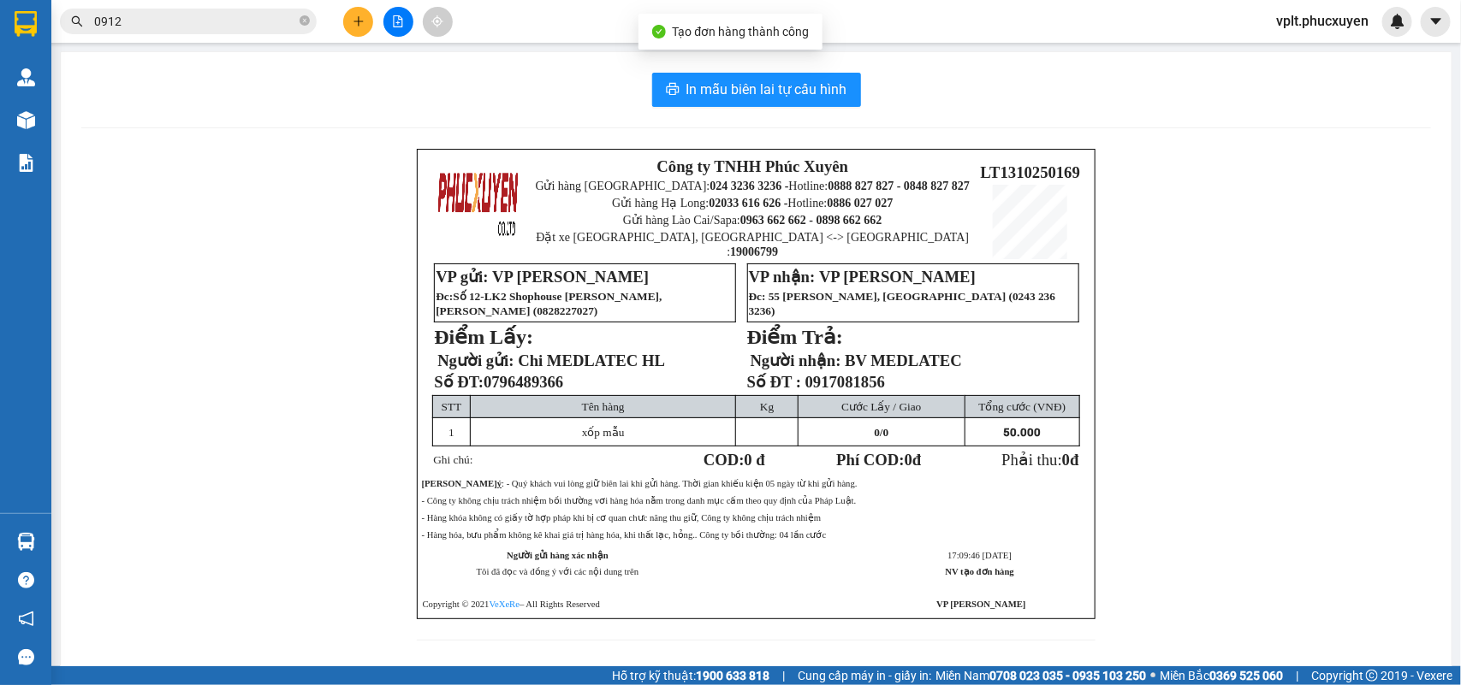
click at [738, 108] on div "In mẫu biên lai tự cấu hình Công ty TNHH Phúc Xuyên Gửi hàng Hà Nội: 024 3236 3…" at bounding box center [756, 367] width 1390 height 630
click at [751, 99] on span "In mẫu biên lai tự cấu hình" at bounding box center [766, 89] width 161 height 21
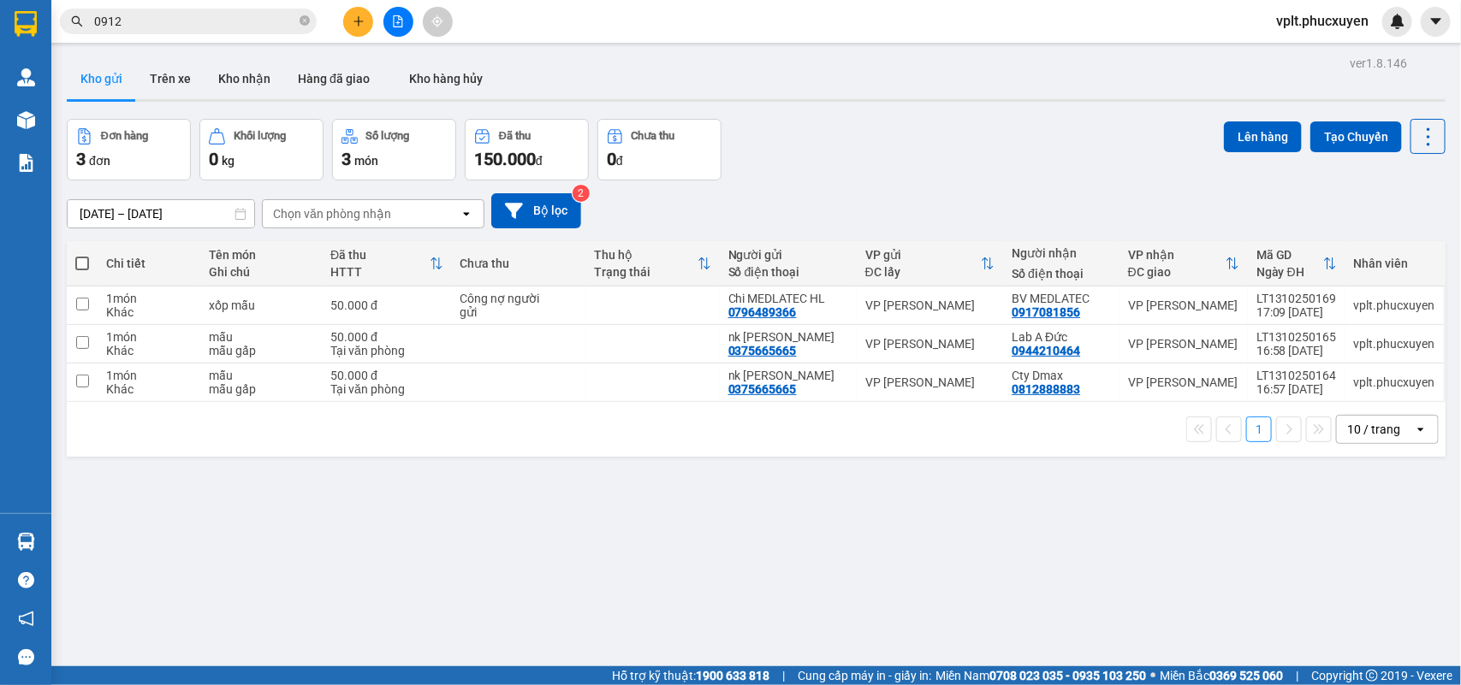
click at [201, 13] on input "0912" at bounding box center [195, 21] width 202 height 19
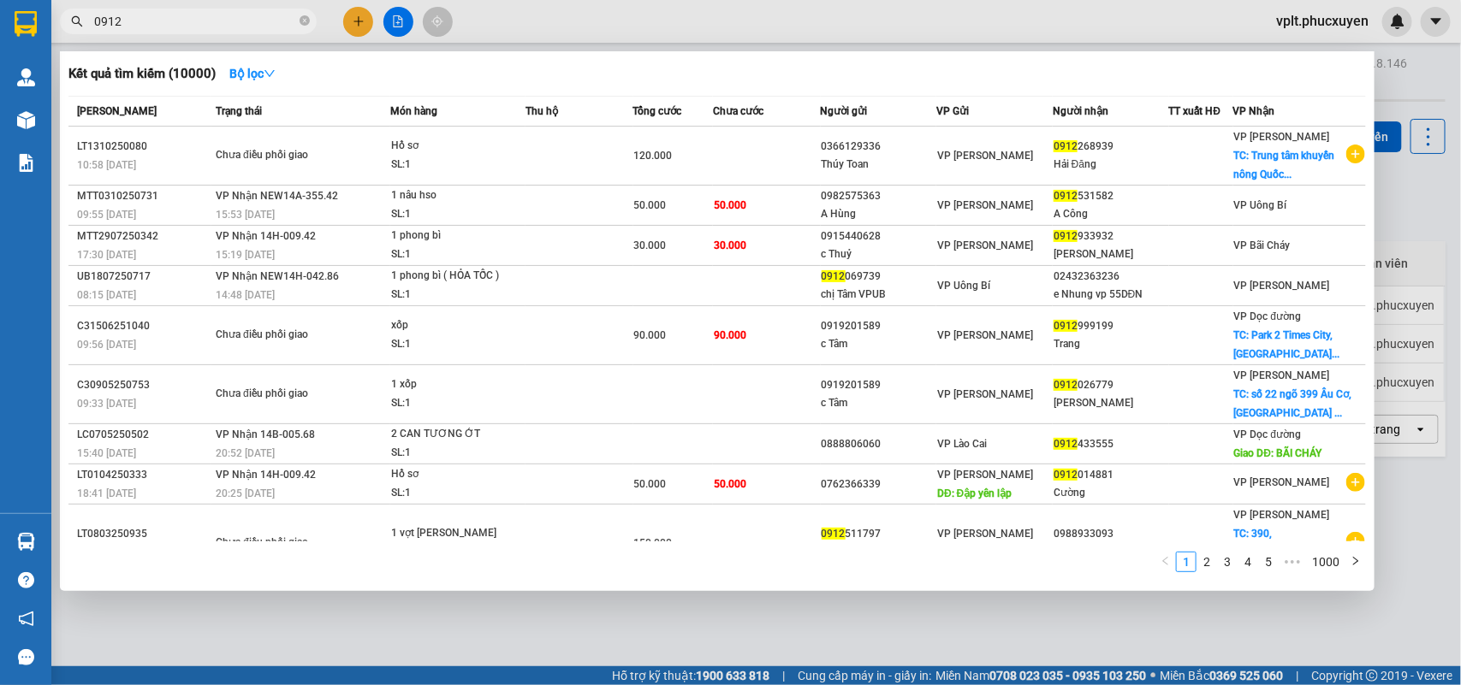
drag, startPoint x: 202, startPoint y: 14, endPoint x: 75, endPoint y: 22, distance: 126.9
click at [75, 22] on div "0912" at bounding box center [167, 22] width 334 height 26
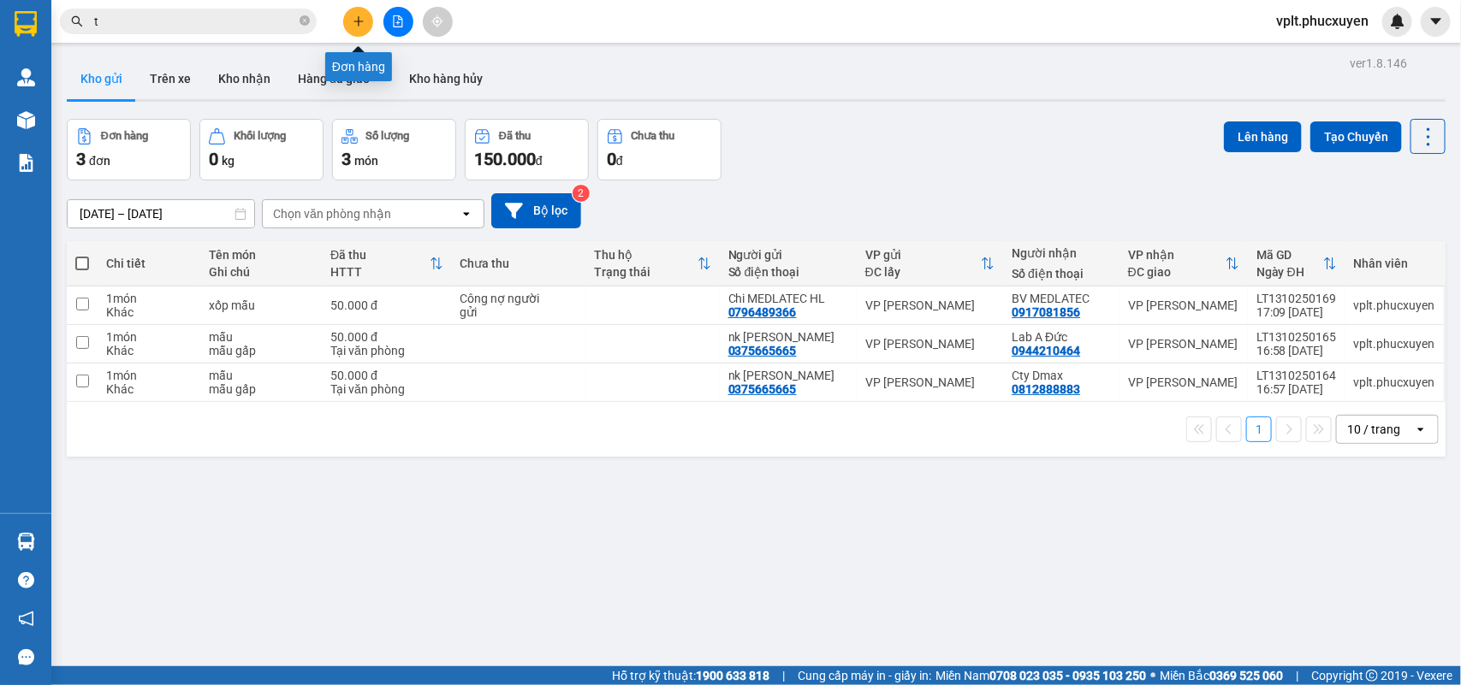
type input "t"
click at [355, 27] on icon "plus" at bounding box center [359, 21] width 12 height 12
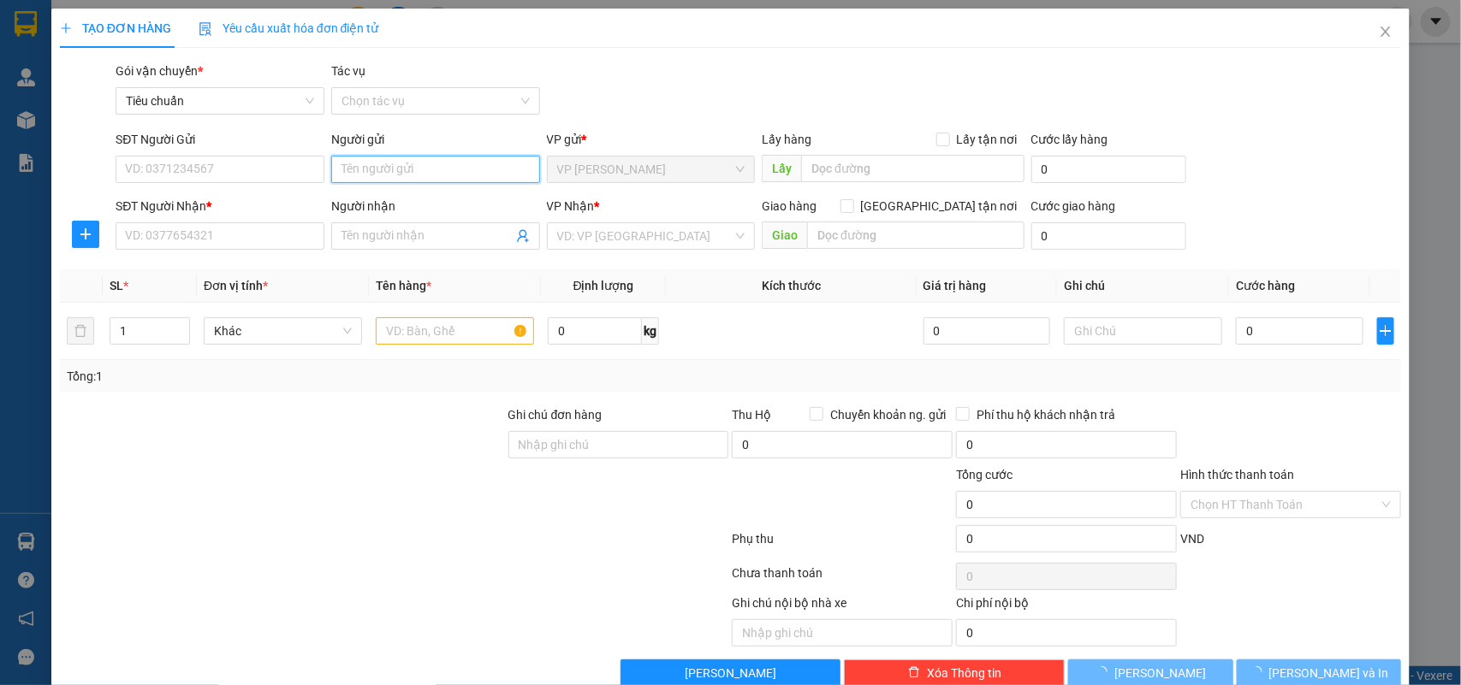
click at [382, 181] on input "Người gửi" at bounding box center [435, 169] width 209 height 27
type input "tăng lương"
click at [449, 182] on input "tăng lương" at bounding box center [435, 169] width 209 height 27
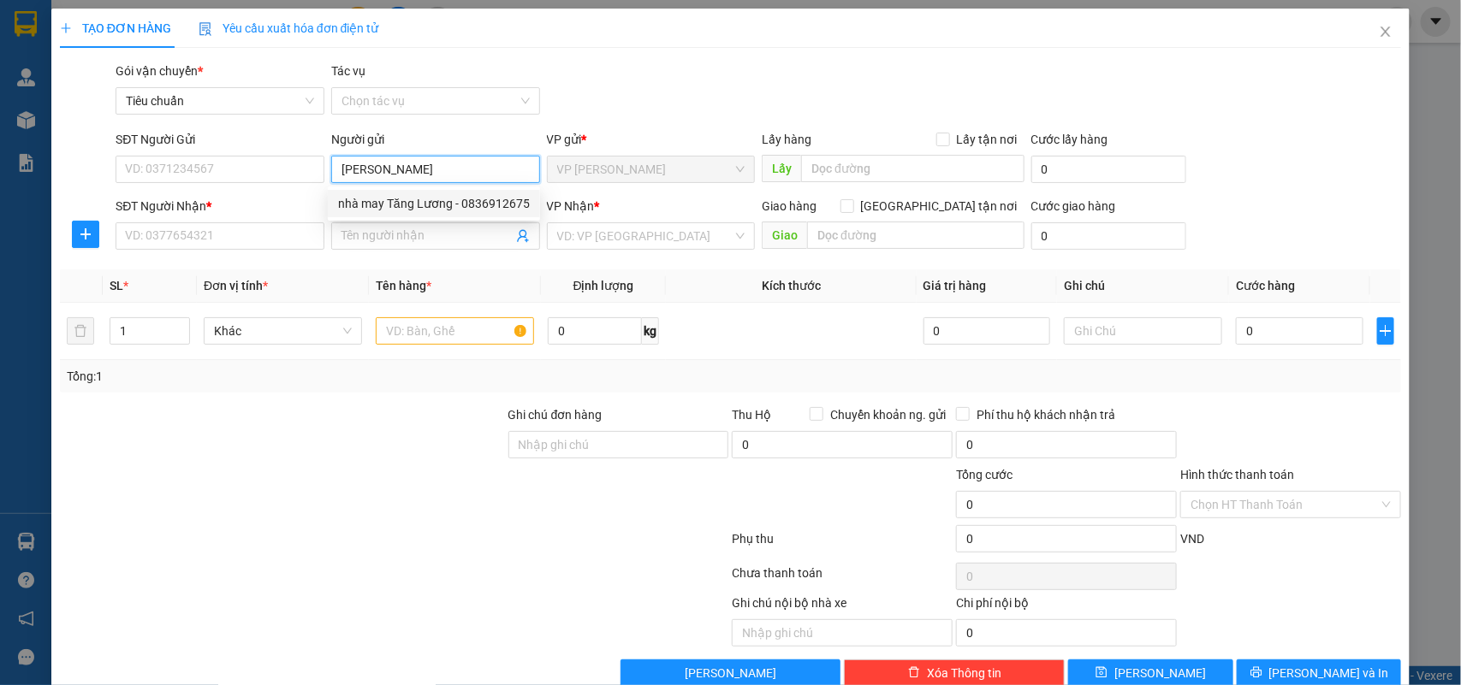
click at [459, 204] on div "nhà may Tăng Lương - 0836912675" at bounding box center [434, 203] width 192 height 19
type input "0836912675"
type input "nhà may Tăng Lương"
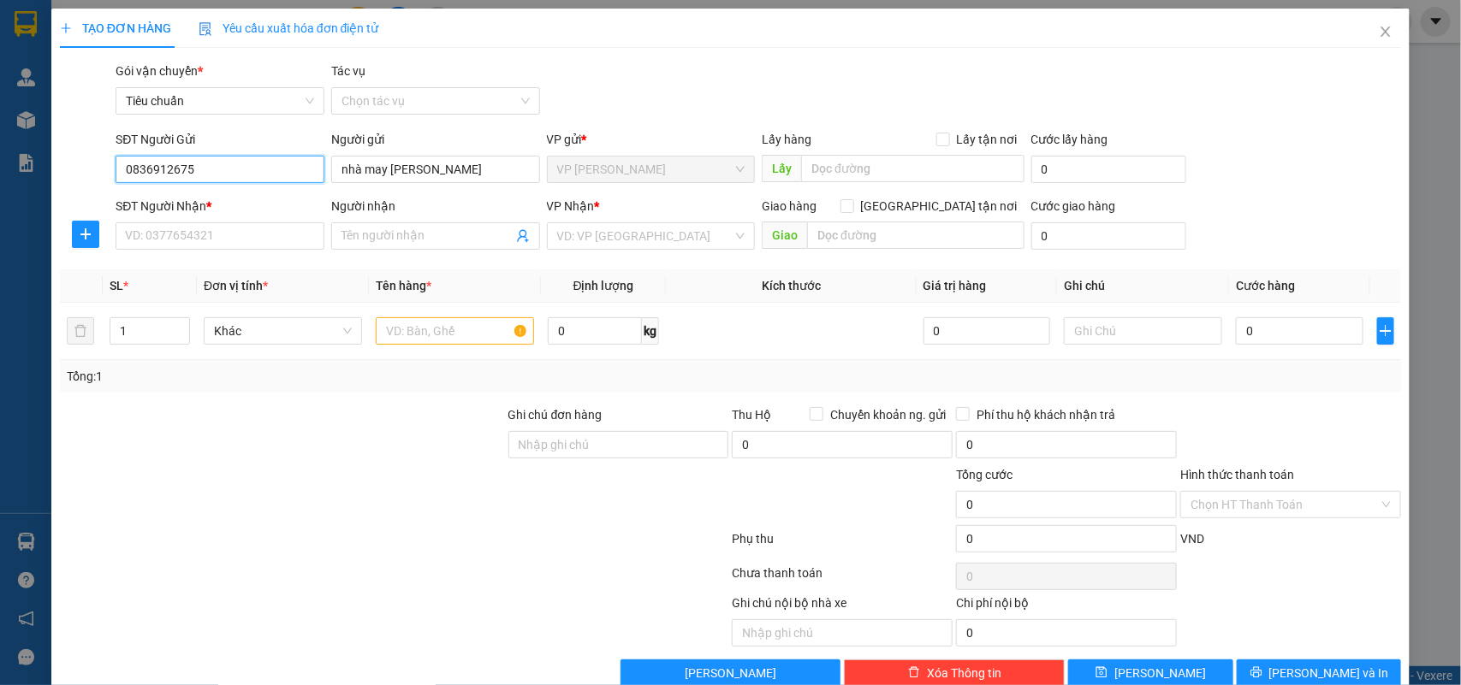
click at [198, 165] on input "0836912675" at bounding box center [220, 169] width 209 height 27
click at [1378, 34] on icon "close" at bounding box center [1385, 32] width 14 height 14
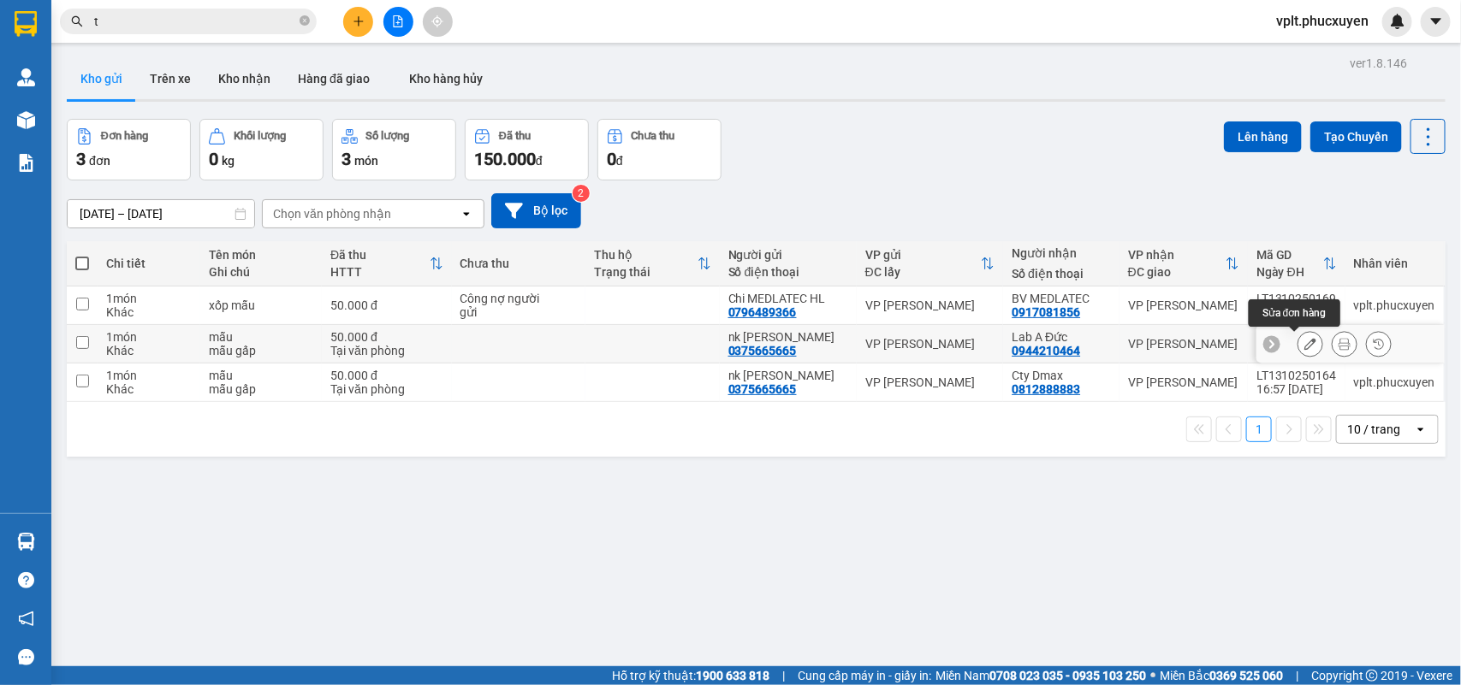
click at [1304, 341] on icon at bounding box center [1310, 344] width 12 height 12
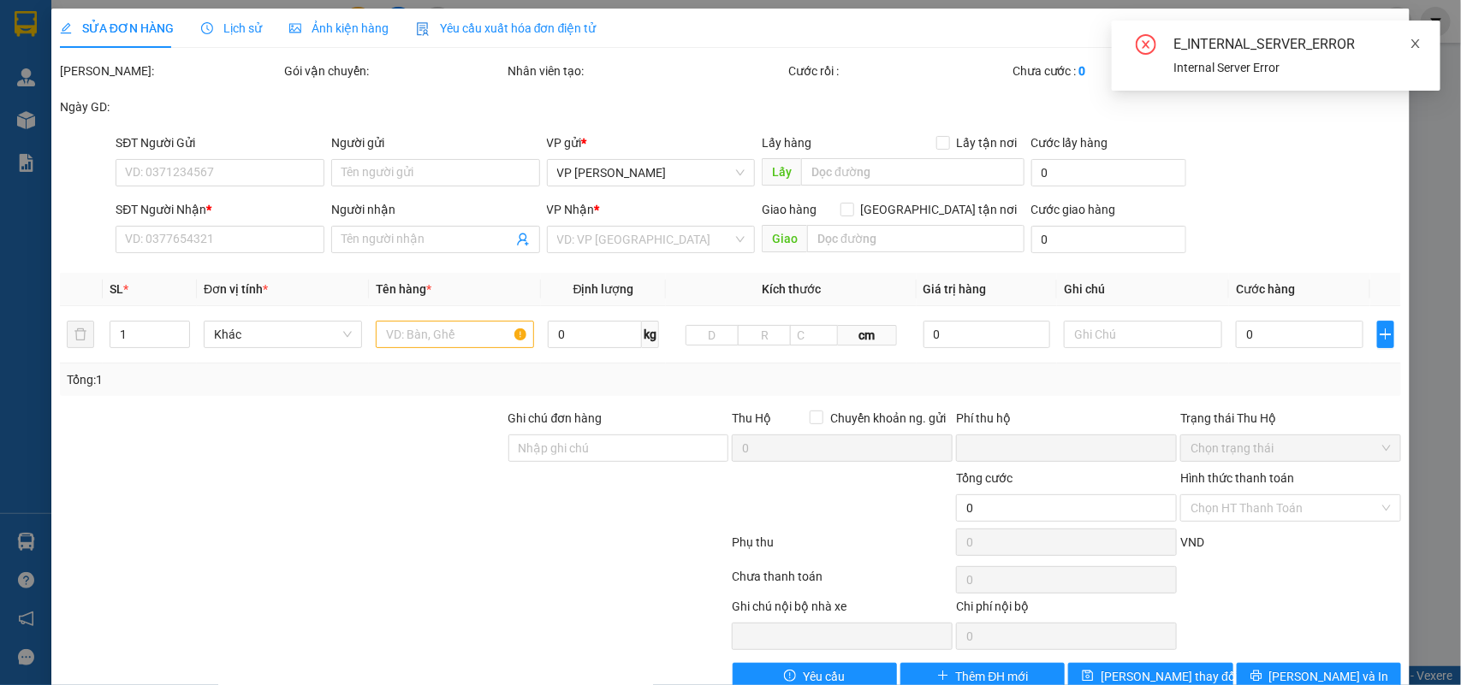
click at [1417, 44] on icon "close" at bounding box center [1415, 43] width 9 height 9
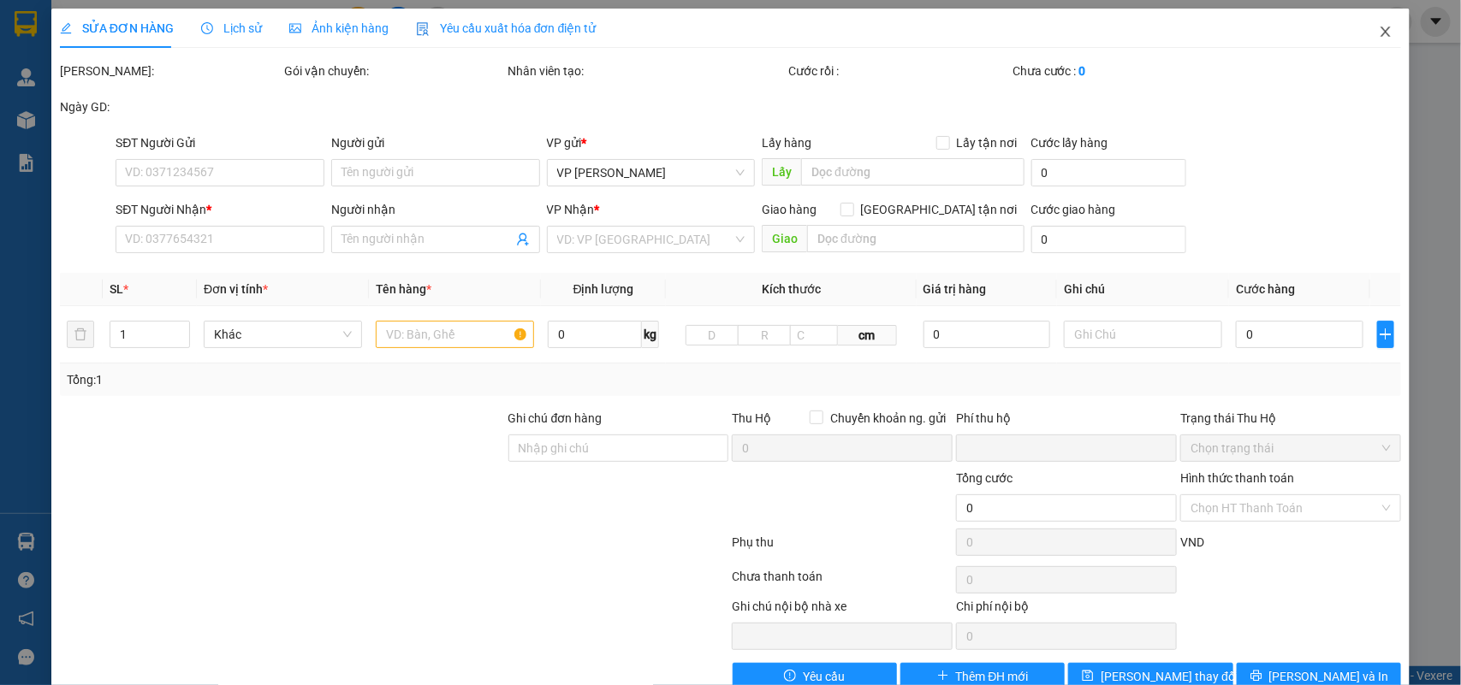
click at [1378, 36] on icon "close" at bounding box center [1385, 32] width 14 height 14
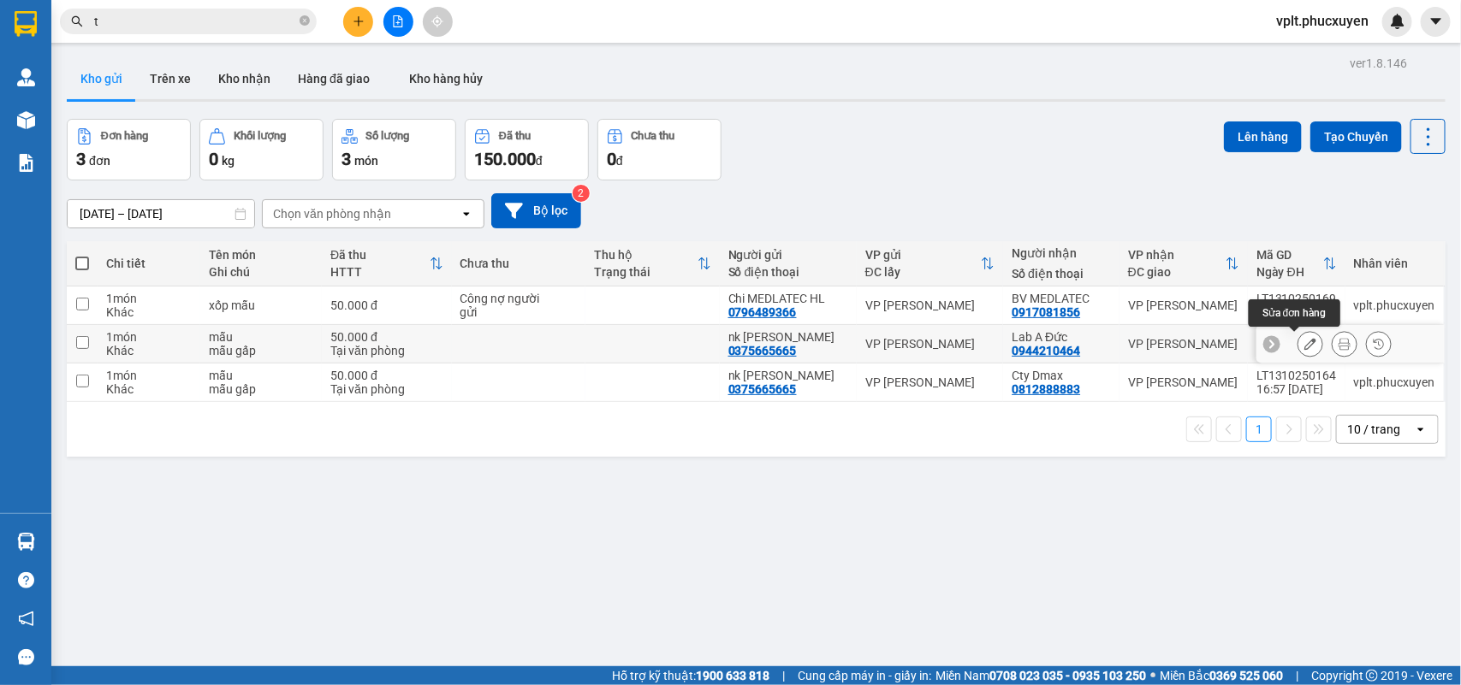
click at [1298, 344] on button at bounding box center [1310, 344] width 24 height 30
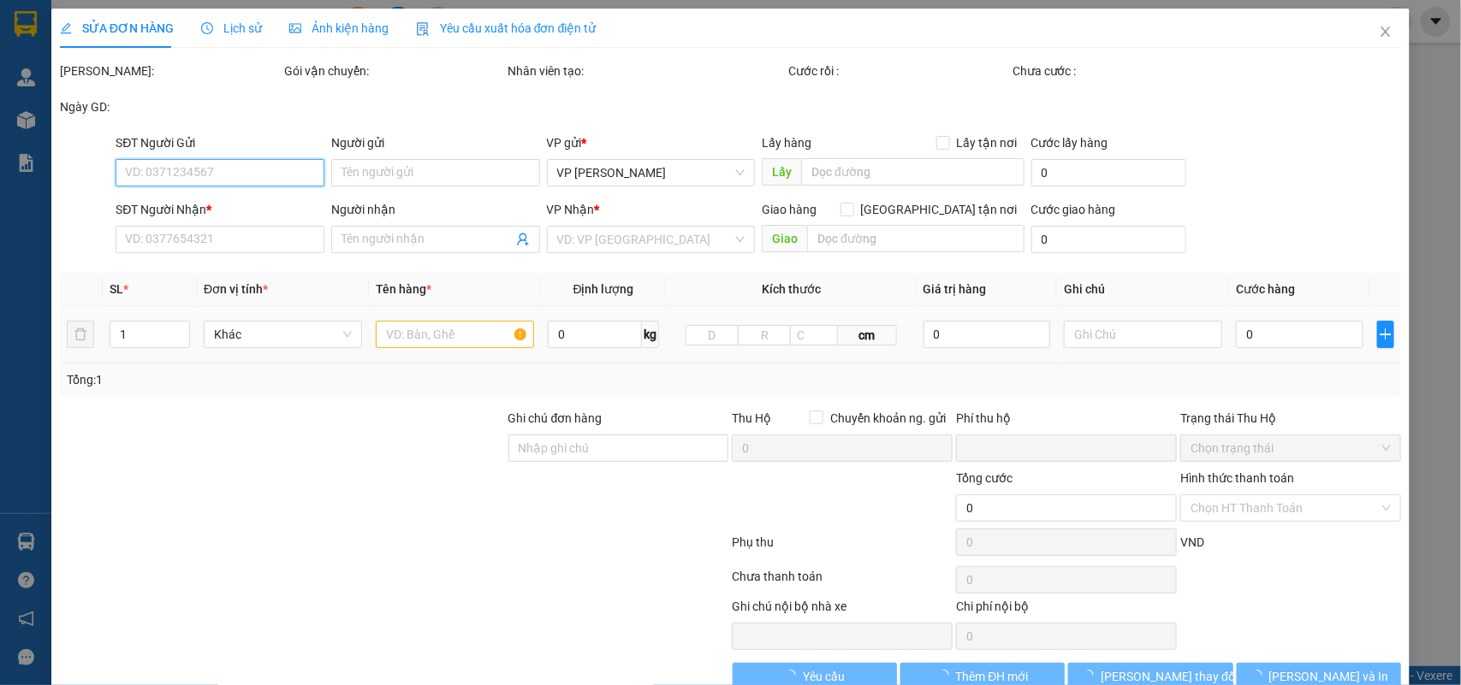
type input "0375665665"
type input "nk [PERSON_NAME]"
type input "0944210464"
type input "Lab A Đức"
type input "0"
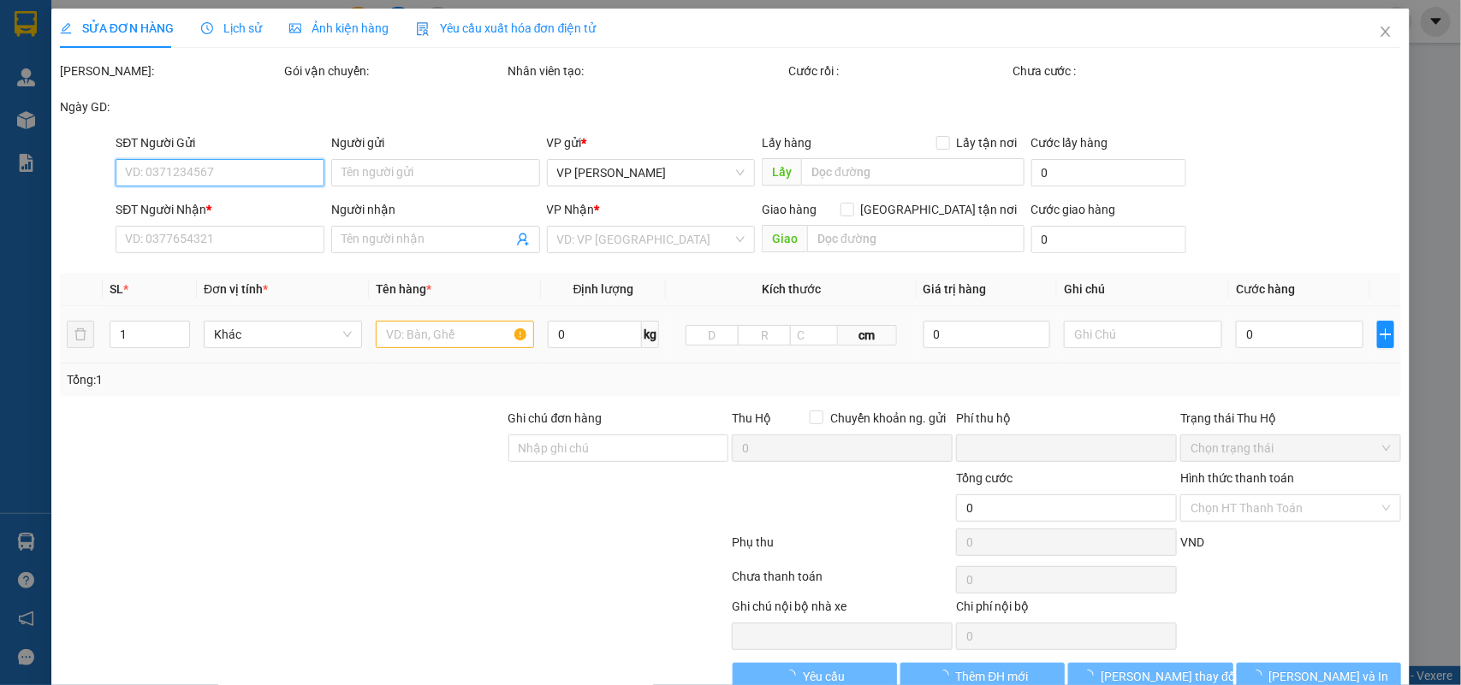
type input "50.000"
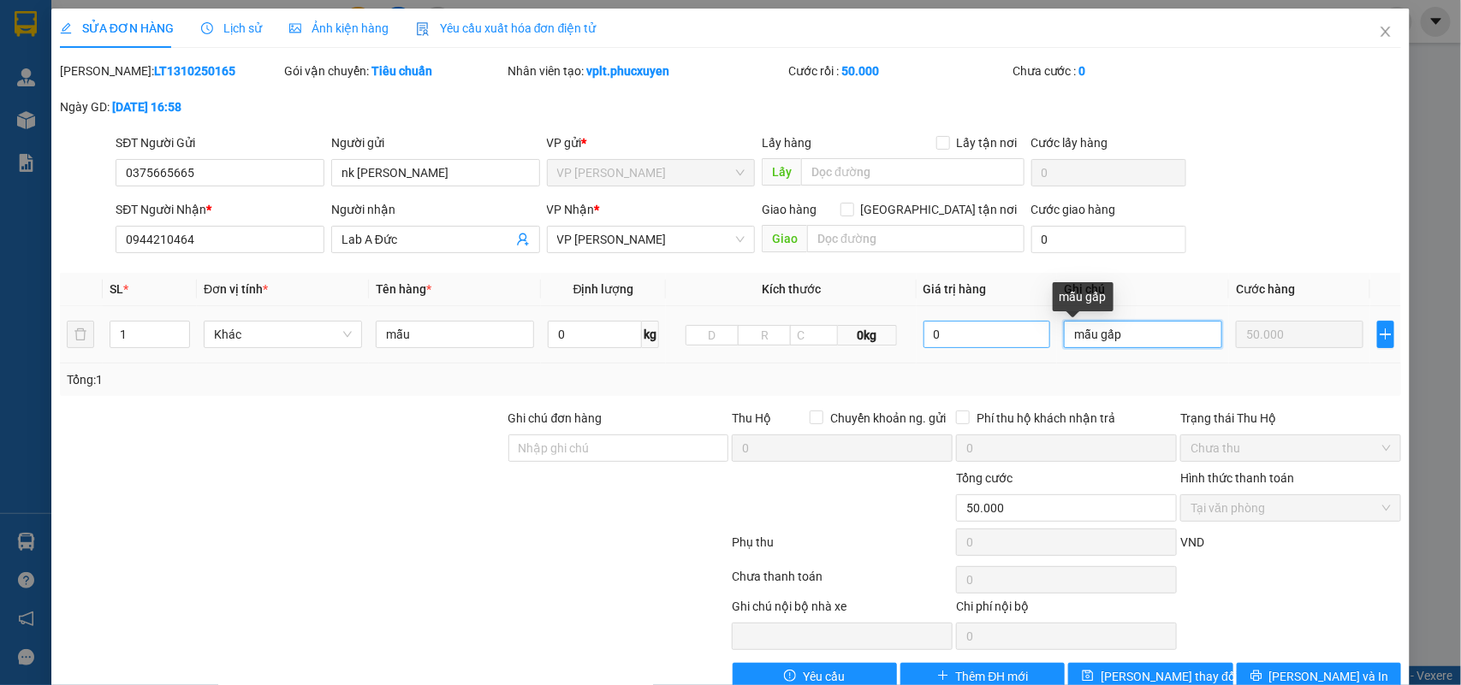
drag, startPoint x: 1126, startPoint y: 336, endPoint x: 969, endPoint y: 335, distance: 156.6
click at [969, 335] on tr "1 Khác mẫu 0 kg 0kg 0 mẫu gấp 50.000" at bounding box center [731, 334] width 1342 height 57
type input "limo sớm"
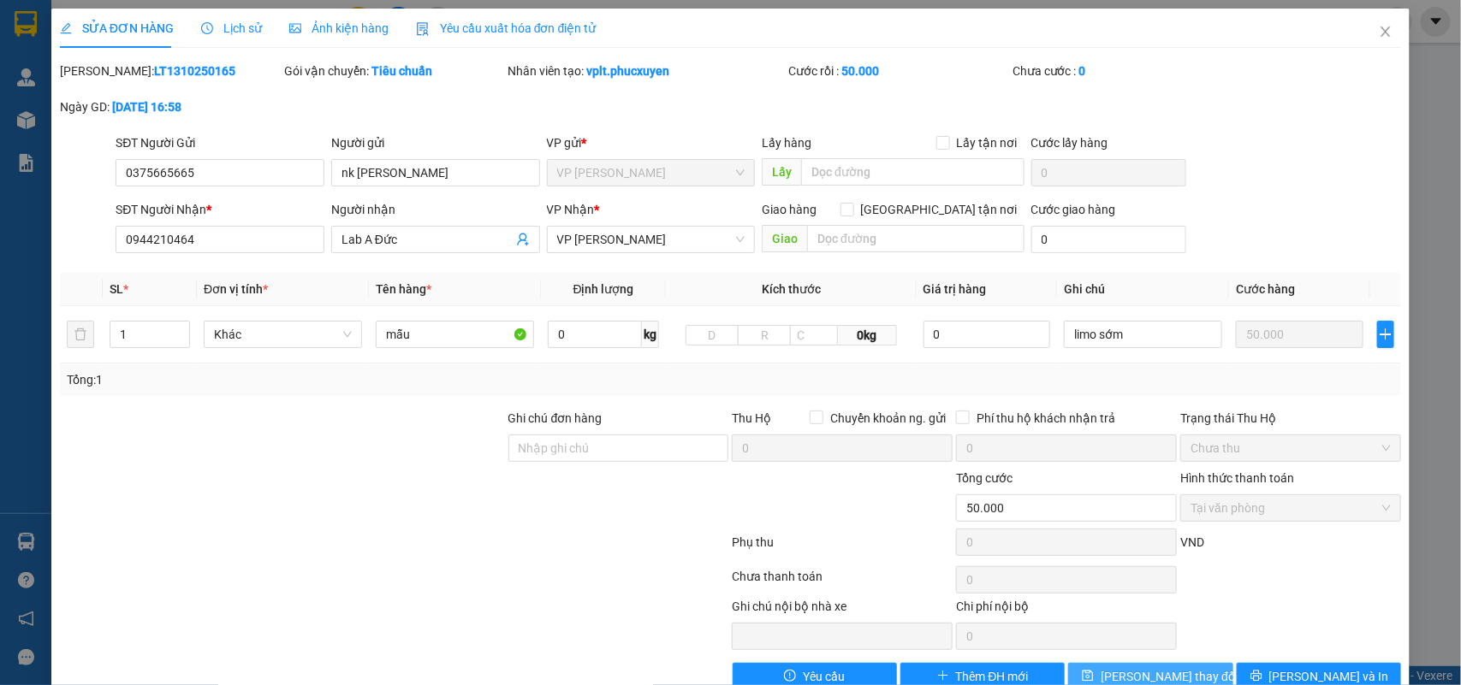
click at [1185, 666] on button "[PERSON_NAME] thay đổi" at bounding box center [1150, 676] width 164 height 27
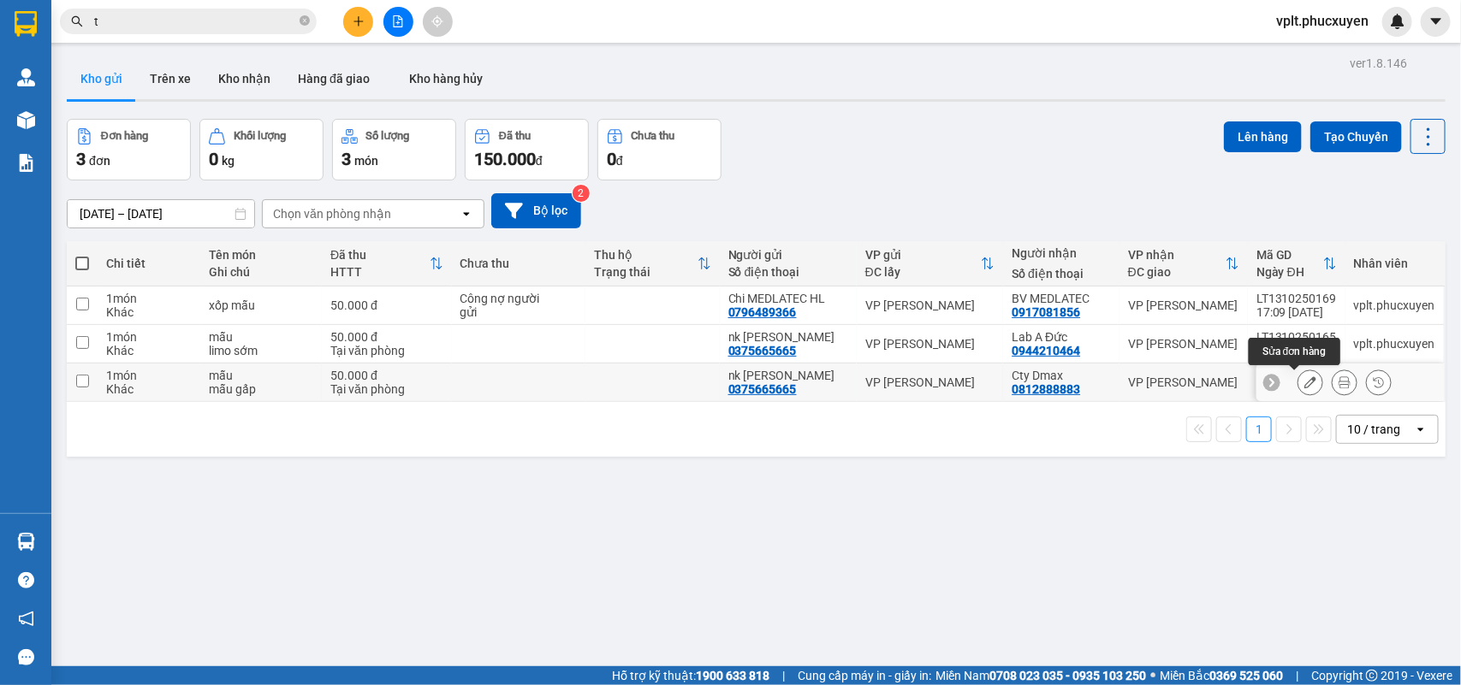
click at [1304, 381] on icon at bounding box center [1310, 382] width 12 height 12
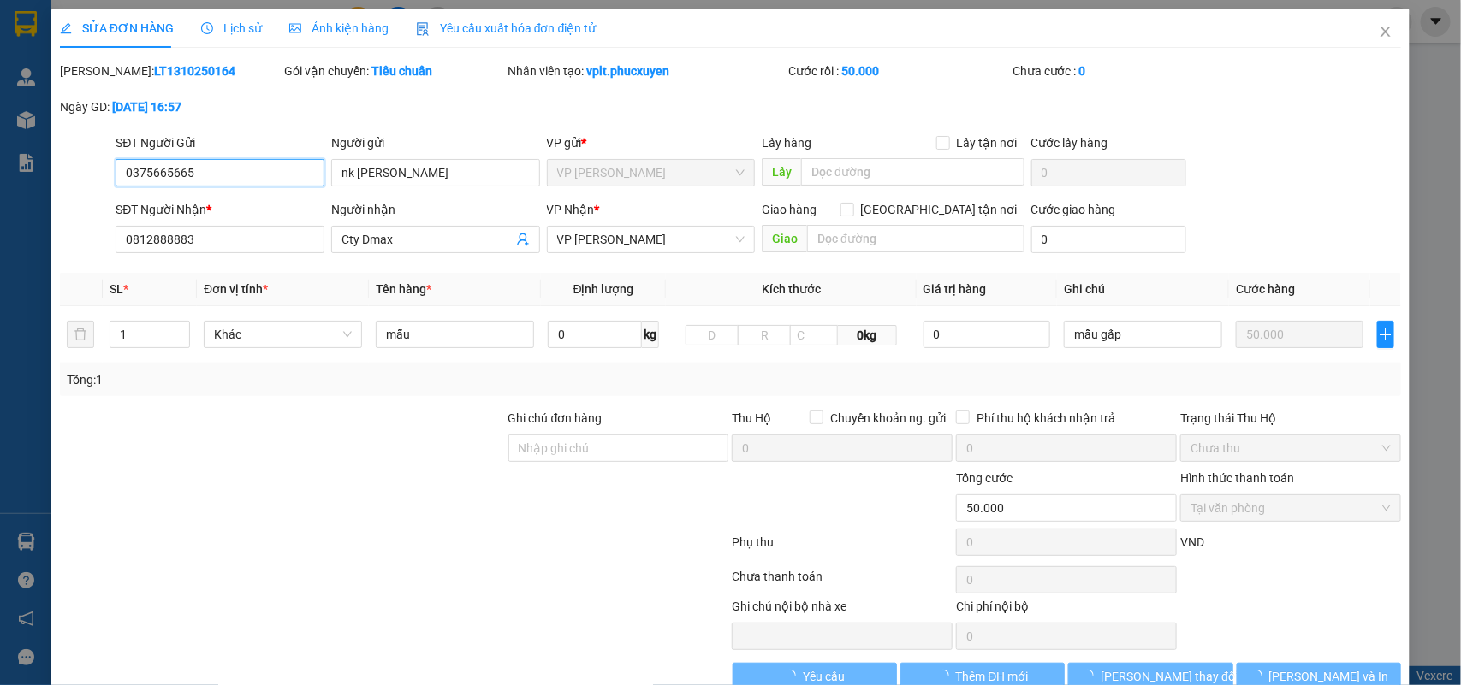
type input "0375665665"
type input "nk [PERSON_NAME]"
type input "0812888883"
type input "Cty Dmax"
type input "0"
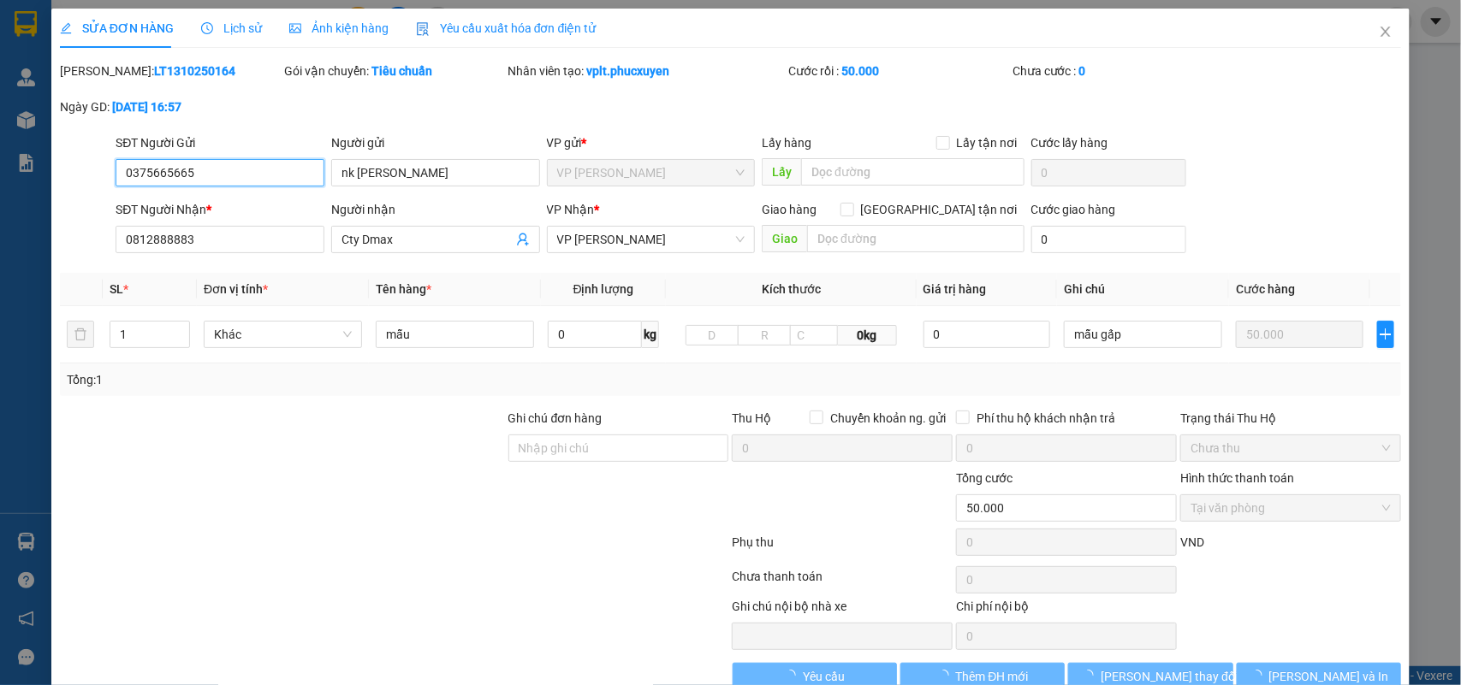
type input "50.000"
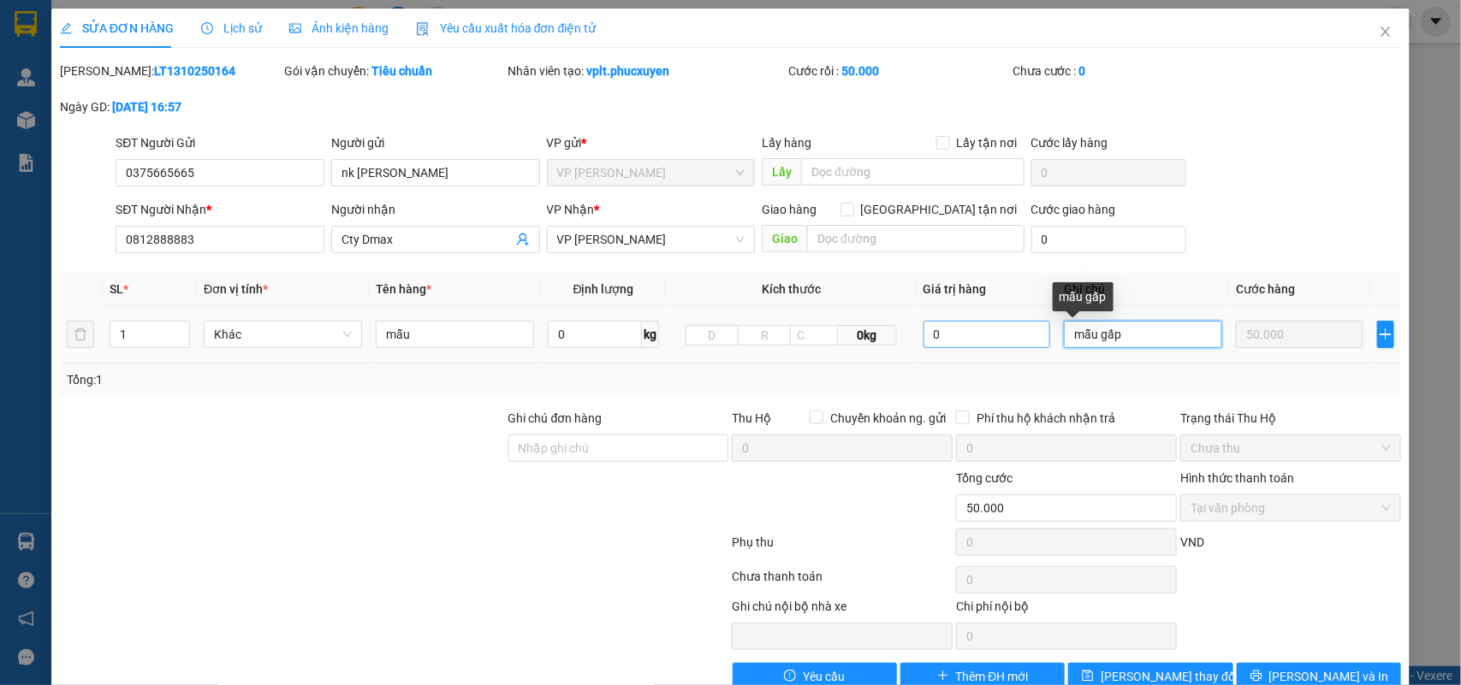
drag, startPoint x: 1122, startPoint y: 344, endPoint x: 977, endPoint y: 344, distance: 144.6
click at [977, 344] on tr "1 Khác mẫu 0 kg 0kg 0 mẫu gấp 50.000" at bounding box center [731, 334] width 1342 height 57
type input "limo sớm"
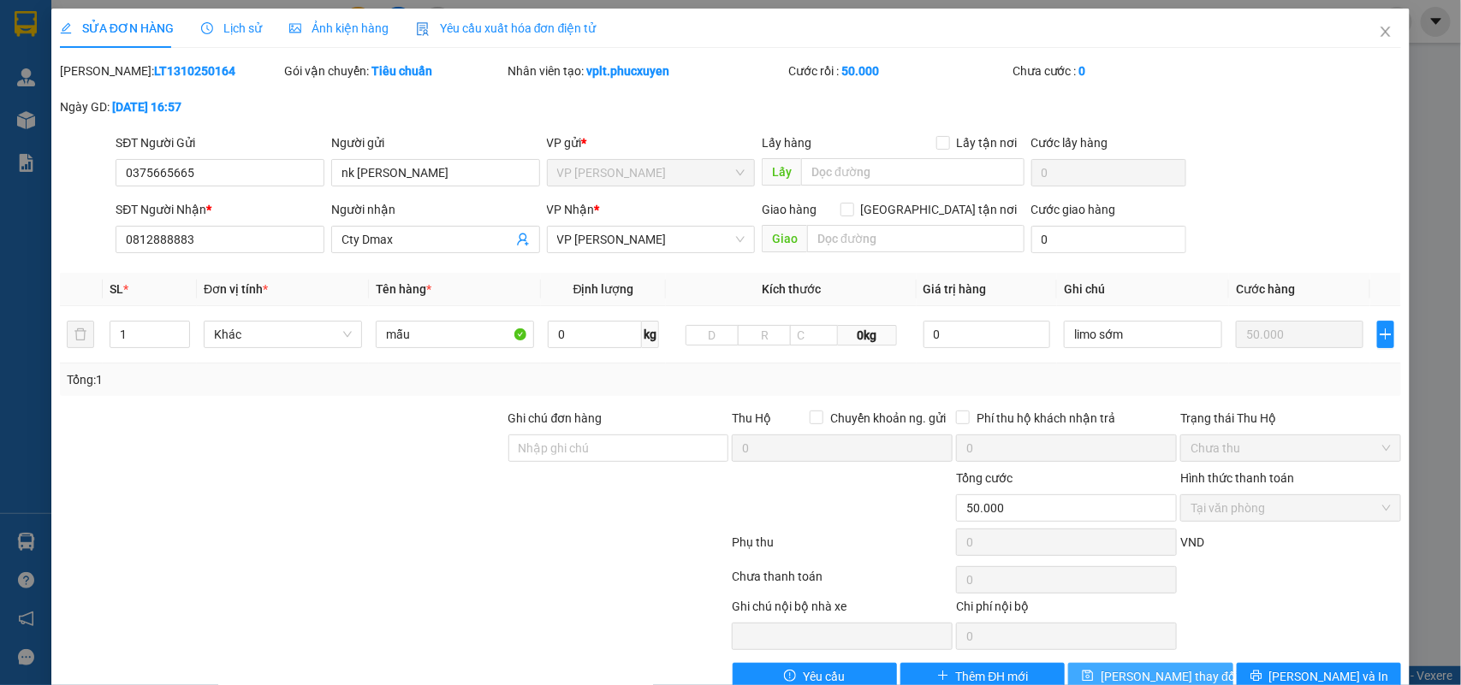
click at [1158, 680] on span "[PERSON_NAME] thay đổi" at bounding box center [1168, 676] width 137 height 19
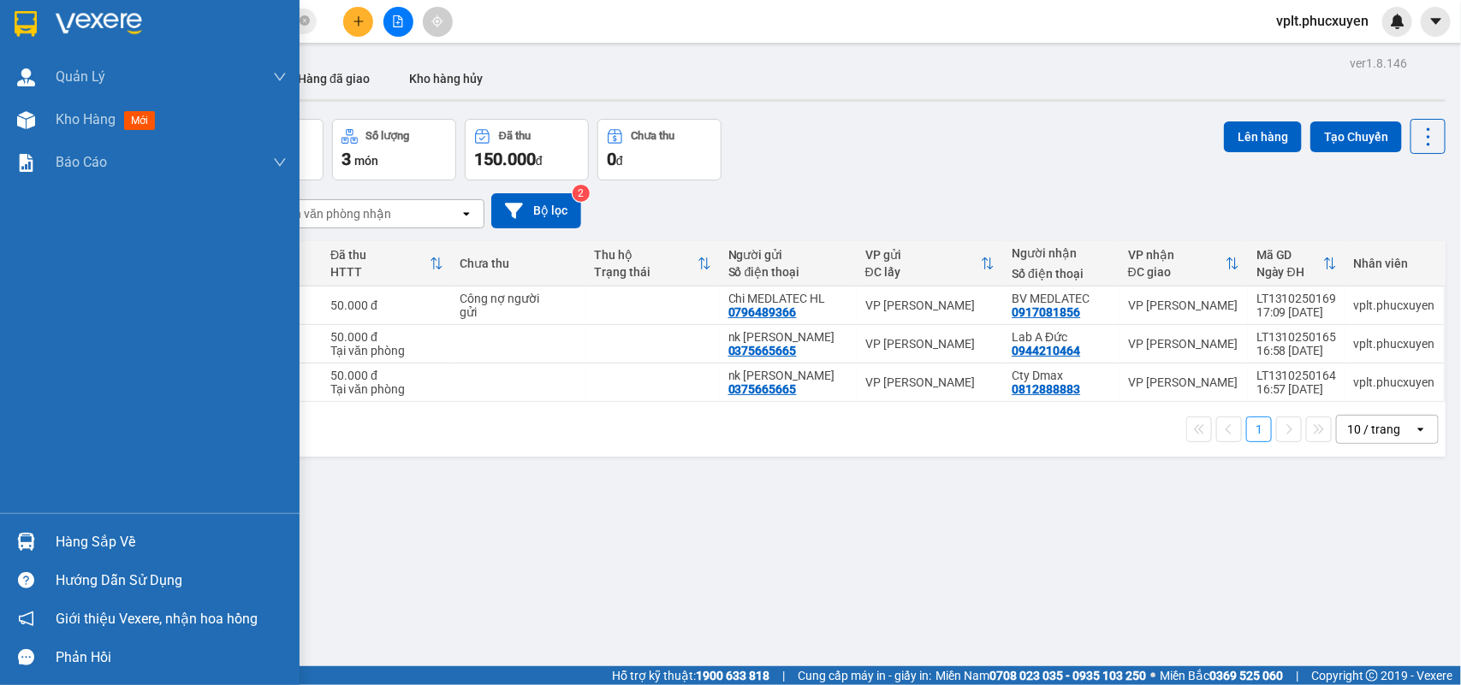
click at [110, 535] on div "Hàng sắp về" at bounding box center [171, 543] width 231 height 26
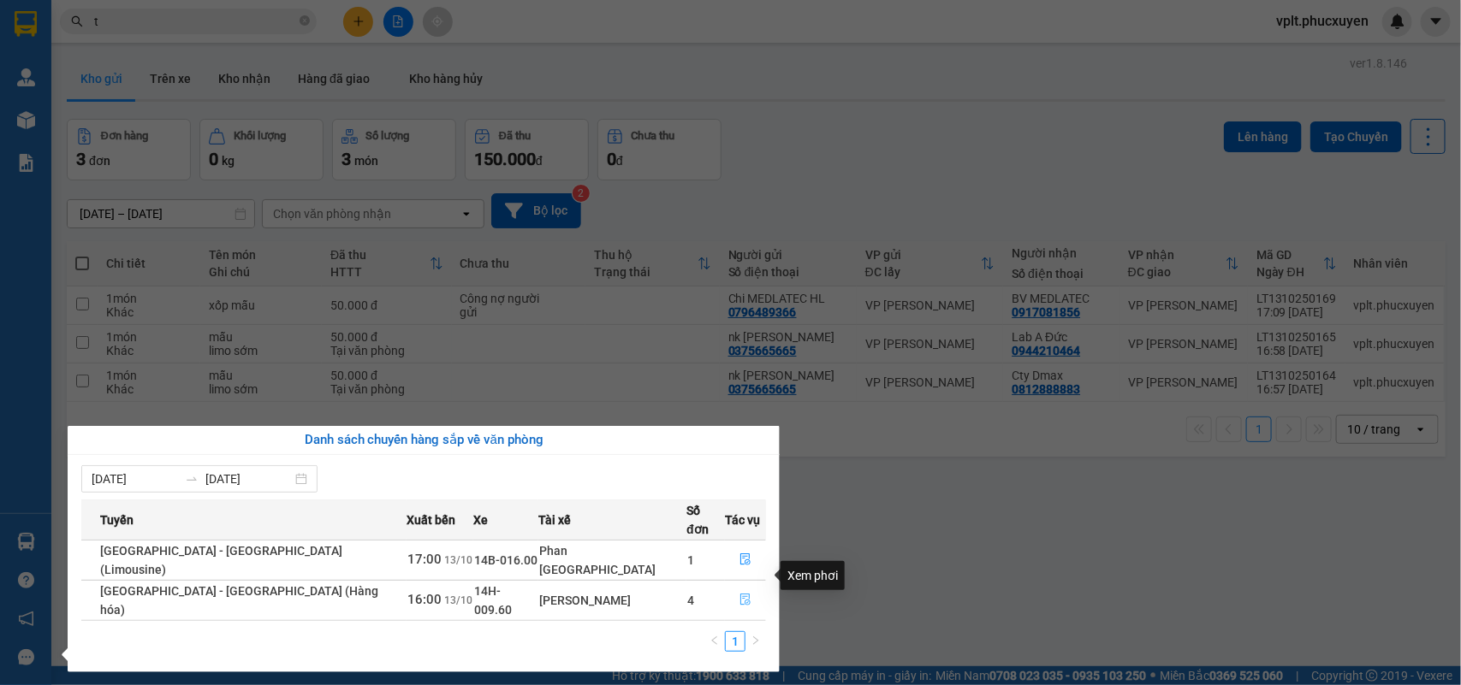
click at [740, 594] on icon "file-done" at bounding box center [745, 600] width 10 height 12
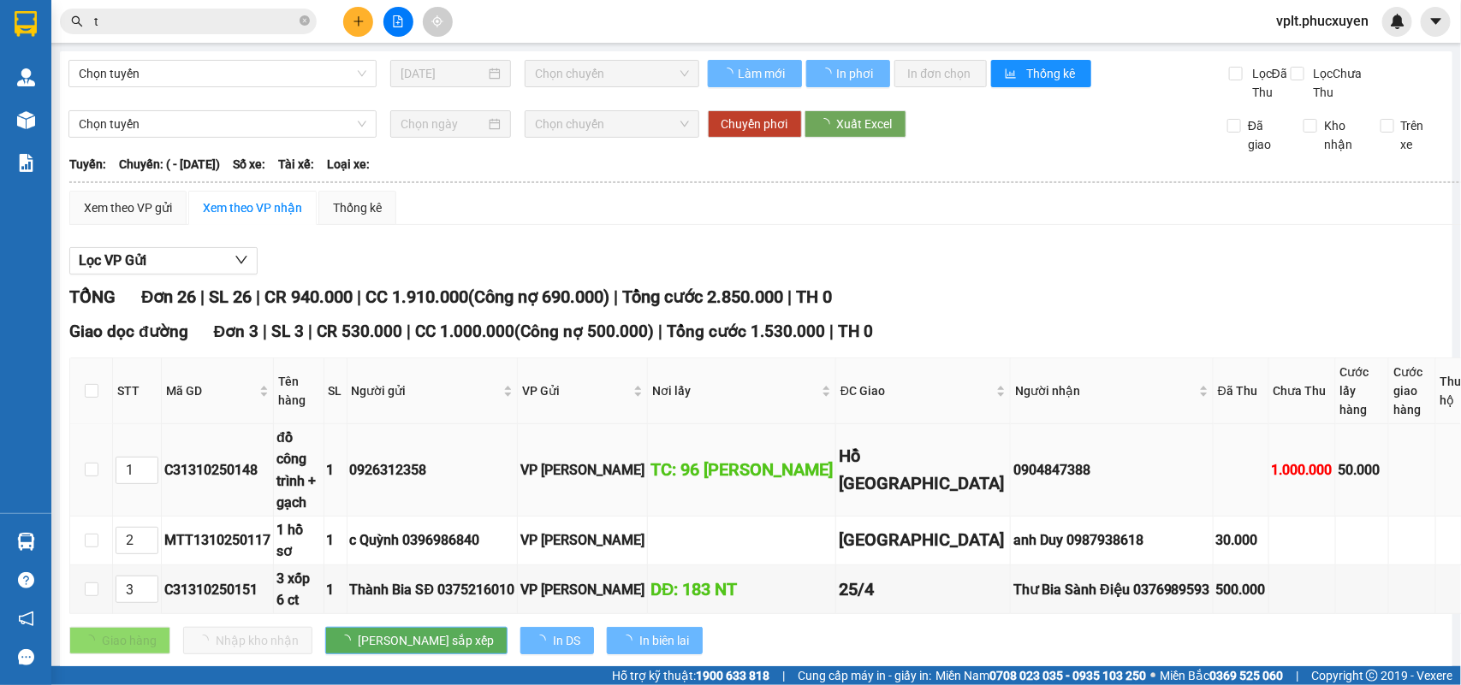
scroll to position [214, 0]
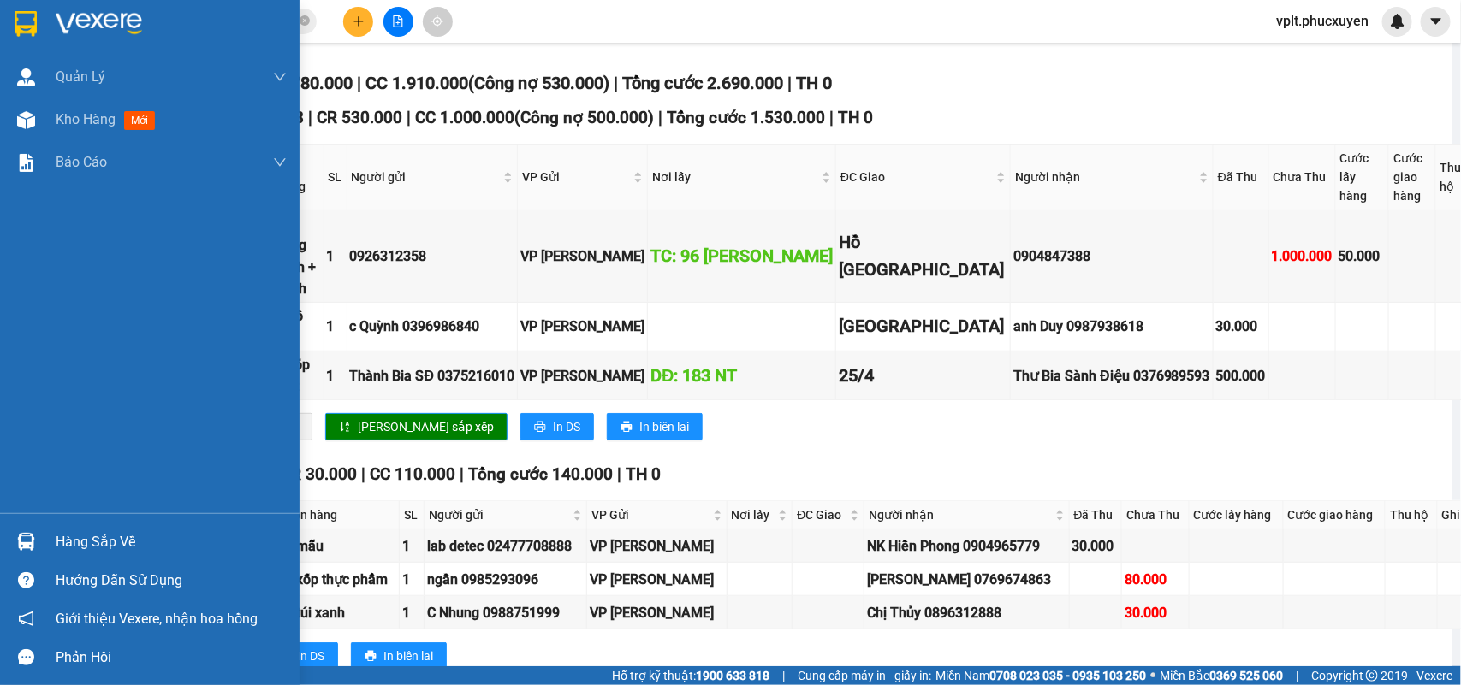
click at [139, 540] on div "Hàng sắp về" at bounding box center [171, 543] width 231 height 26
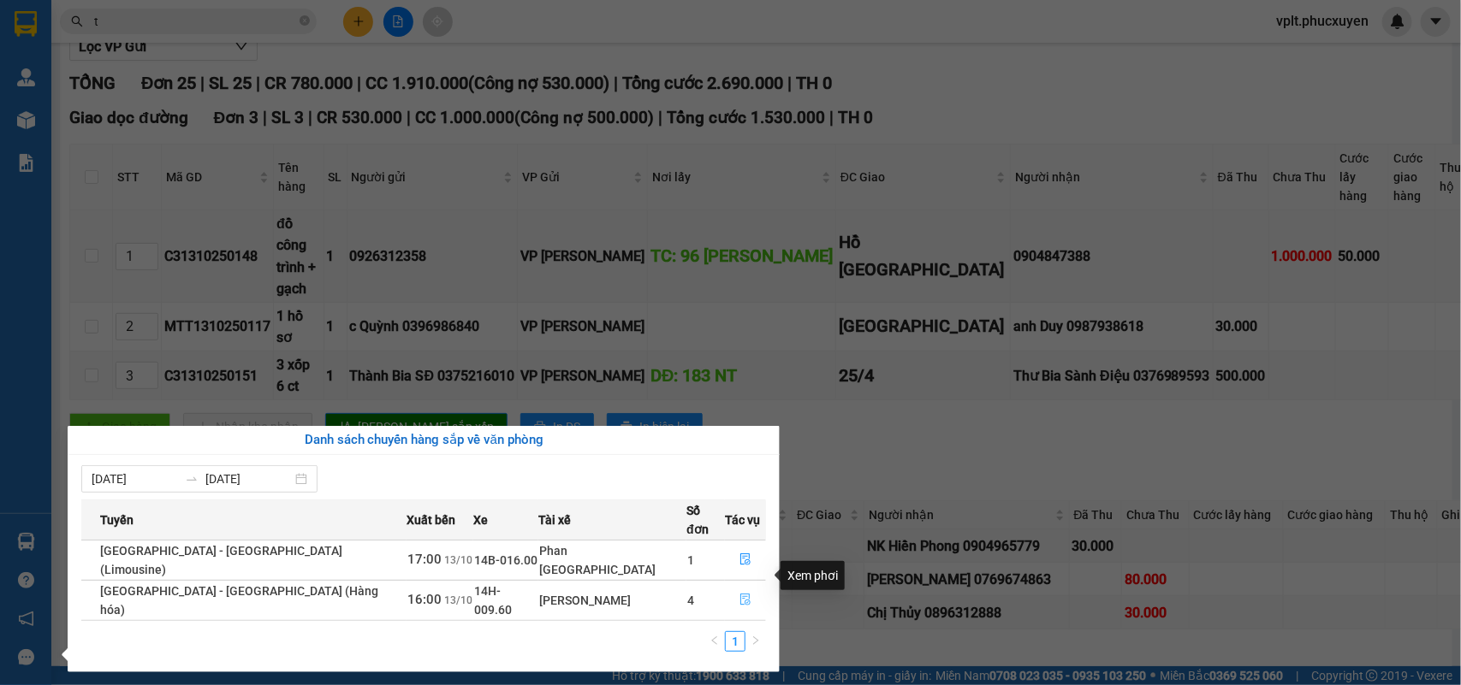
click at [740, 594] on icon "file-done" at bounding box center [745, 600] width 10 height 12
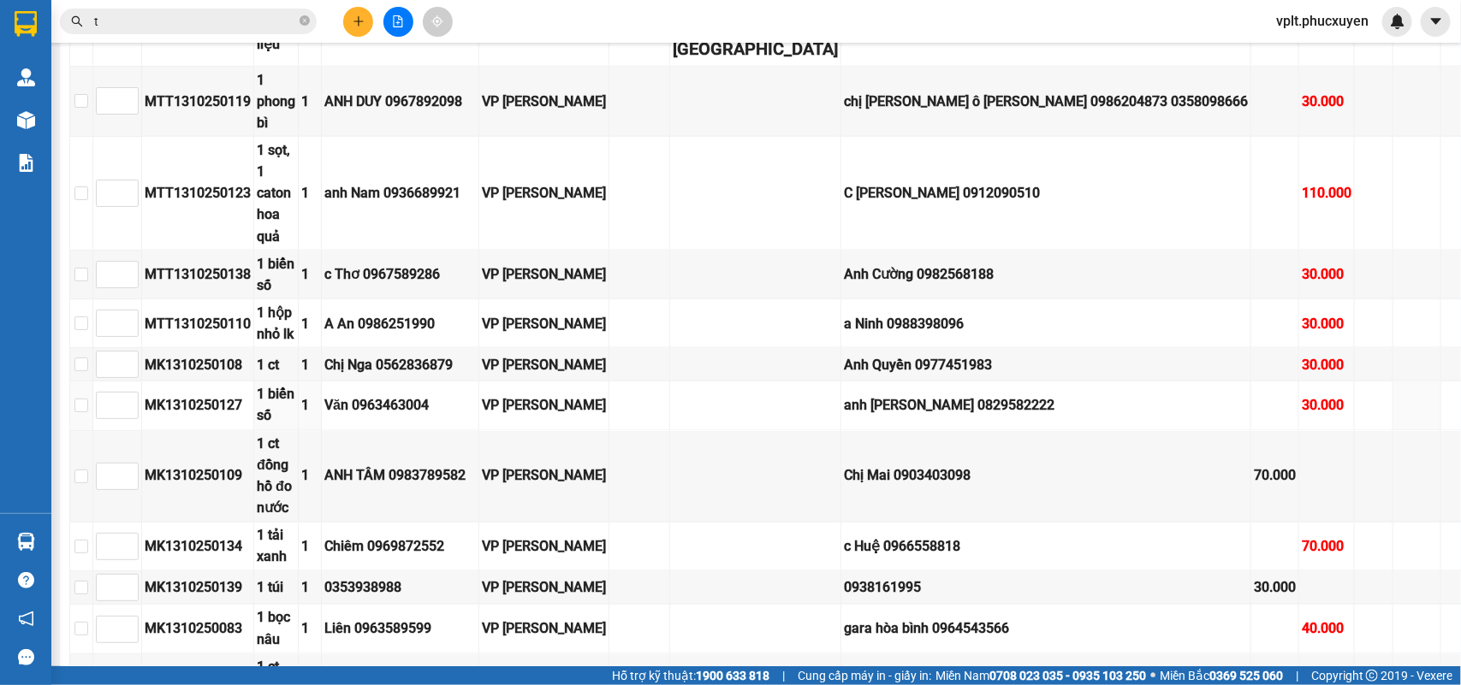
scroll to position [1004, 0]
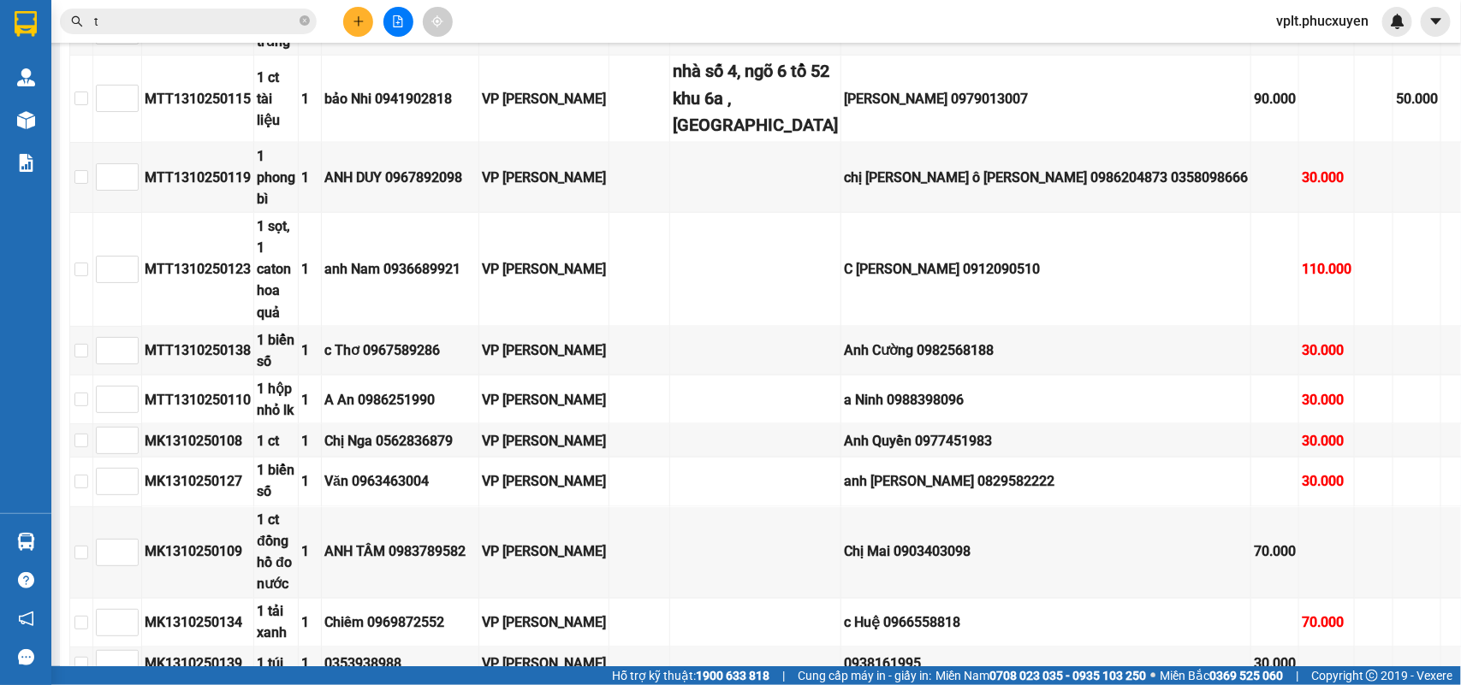
click at [358, 32] on button at bounding box center [358, 22] width 30 height 30
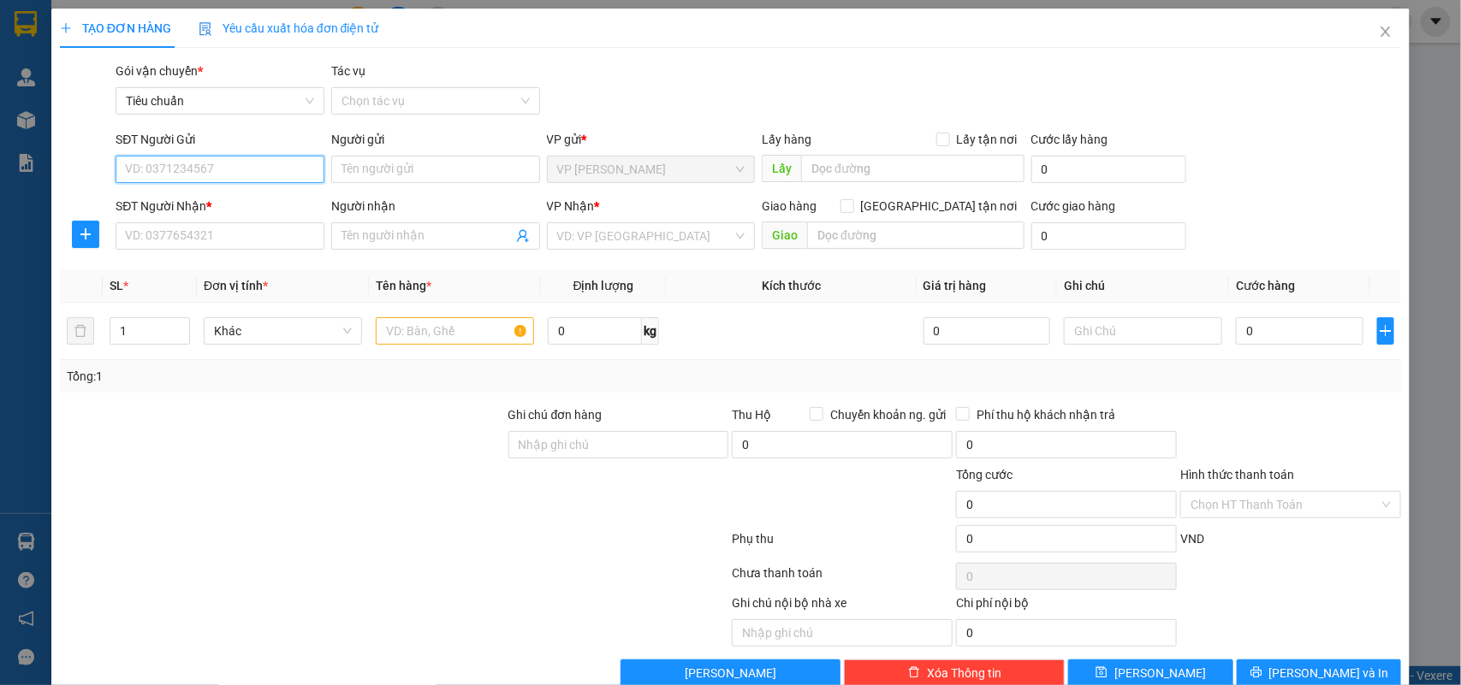
click at [224, 163] on input "SĐT Người Gửi" at bounding box center [220, 169] width 209 height 27
click at [222, 168] on input "SĐT Người Gửi" at bounding box center [220, 169] width 209 height 27
click at [222, 168] on input "0383974" at bounding box center [220, 169] width 209 height 27
click at [241, 180] on input "0383974" at bounding box center [220, 169] width 209 height 27
drag, startPoint x: 206, startPoint y: 212, endPoint x: 212, endPoint y: 225, distance: 14.2
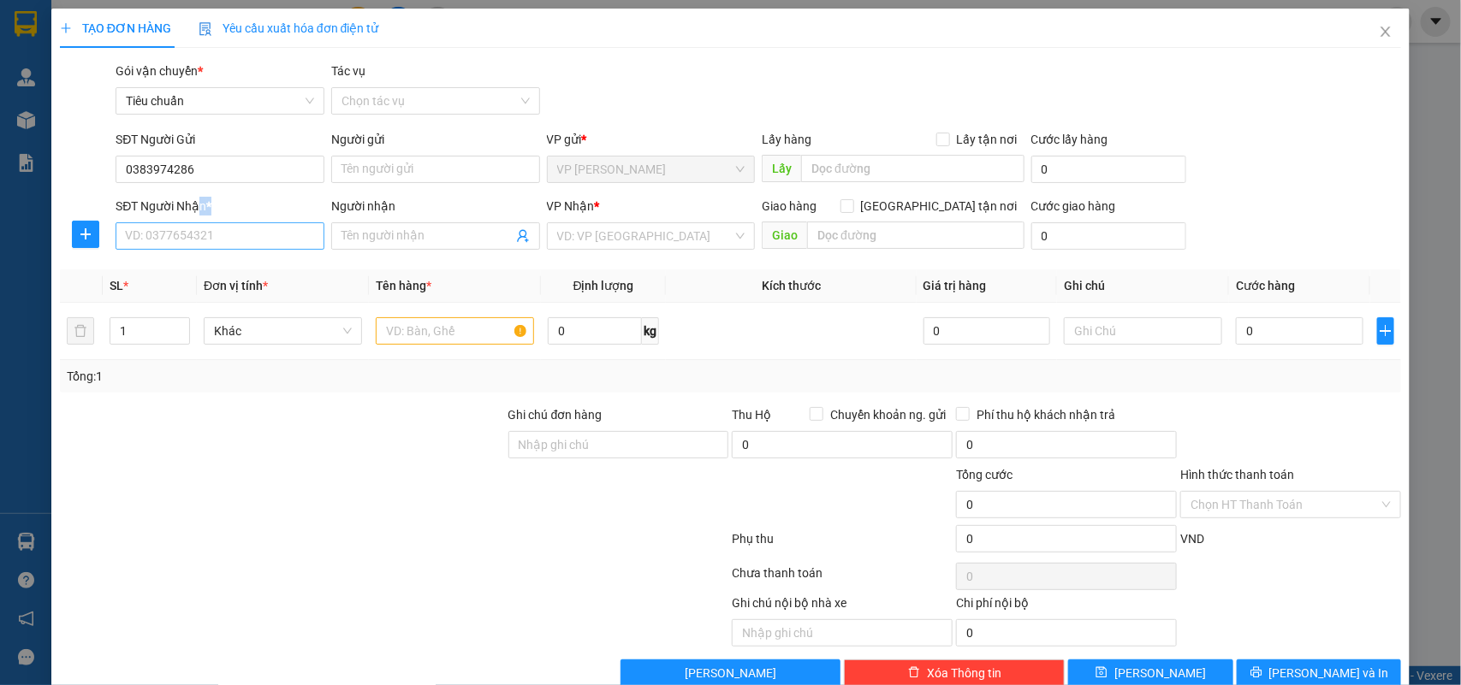
click at [212, 225] on form "SĐT Người Gửi 0383974286 Người gửi Tên người gửi VP gửi * VP [PERSON_NAME] Lấy …" at bounding box center [731, 193] width 1342 height 127
click at [221, 177] on input "0383974286" at bounding box center [220, 169] width 209 height 27
click at [124, 181] on input "0383974286" at bounding box center [220, 169] width 209 height 27
drag, startPoint x: 212, startPoint y: 180, endPoint x: 31, endPoint y: 169, distance: 181.7
click at [31, 169] on div "TẠO ĐƠN HÀNG Yêu cầu xuất hóa đơn điện tử Transit Pickup Surcharge Ids Transit …" at bounding box center [730, 342] width 1461 height 685
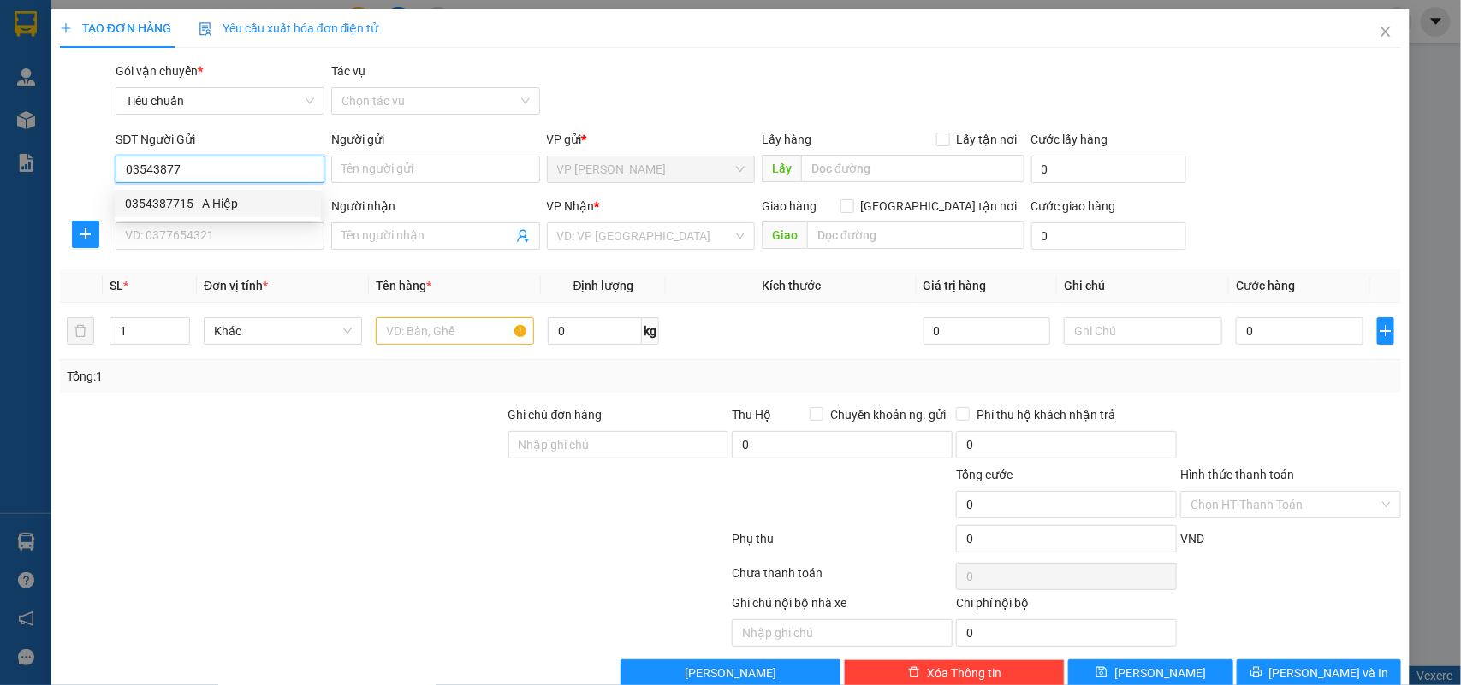
click at [234, 197] on div "0354387715 - A Hiệp" at bounding box center [218, 203] width 186 height 19
type input "0354387715"
type input "A Hiệp"
type input "0354387715"
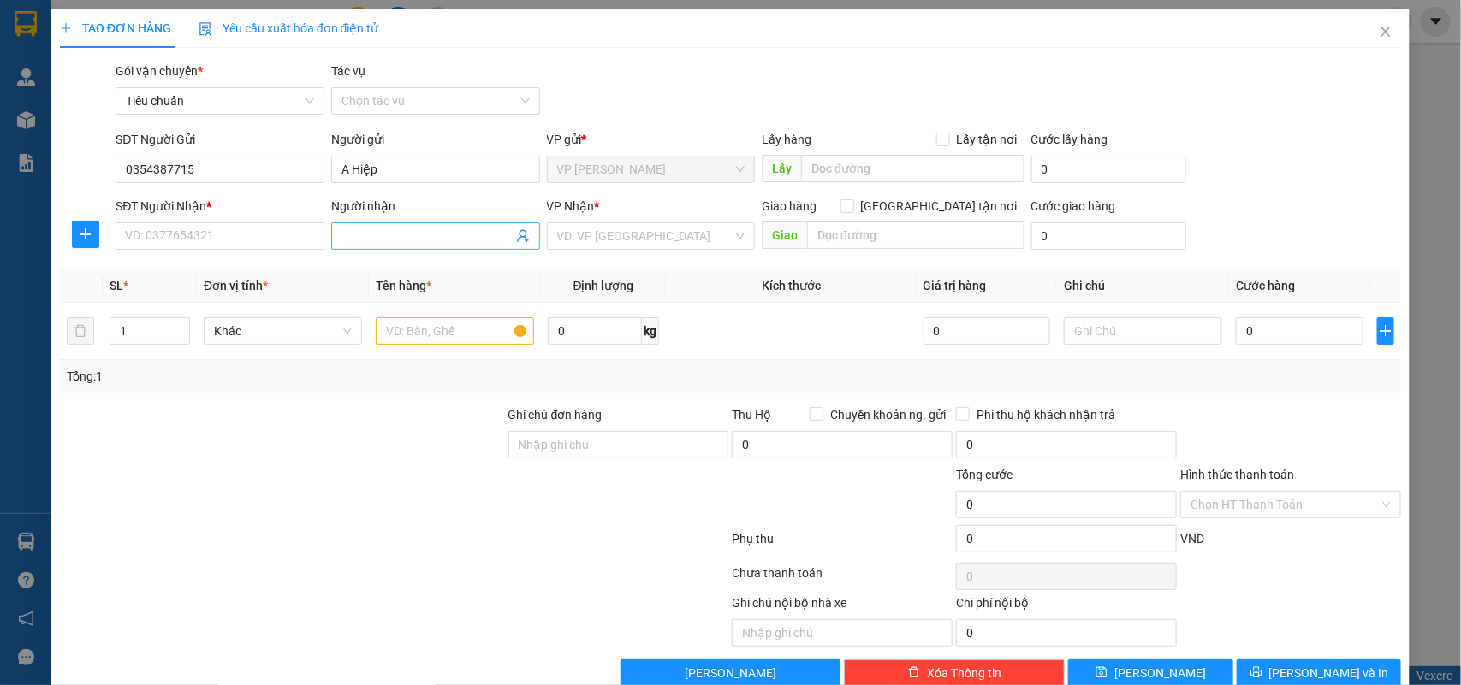
click at [516, 237] on icon "user-add" at bounding box center [523, 236] width 14 height 14
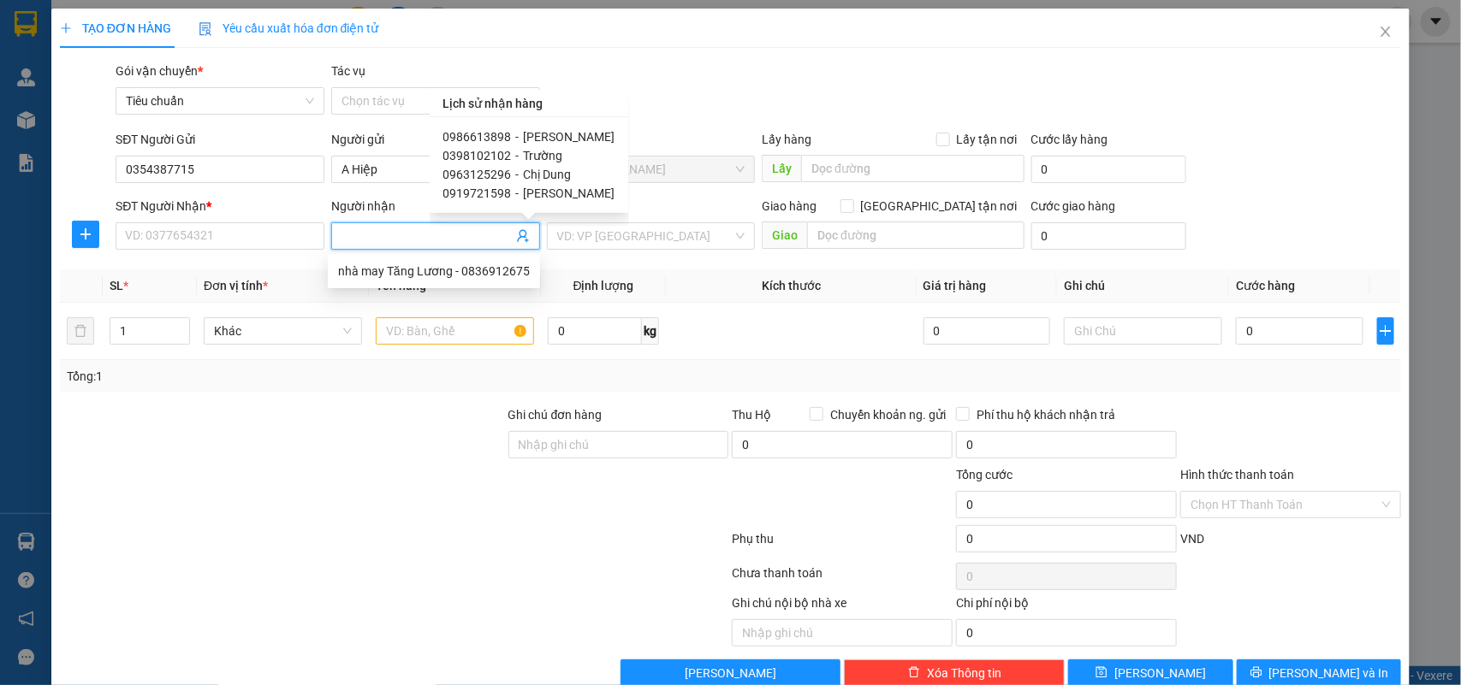
click at [548, 133] on span "[PERSON_NAME]" at bounding box center [570, 137] width 92 height 14
type input "0986613898"
type input "[PERSON_NAME]"
checkbox input "true"
type input "Lào Cai"
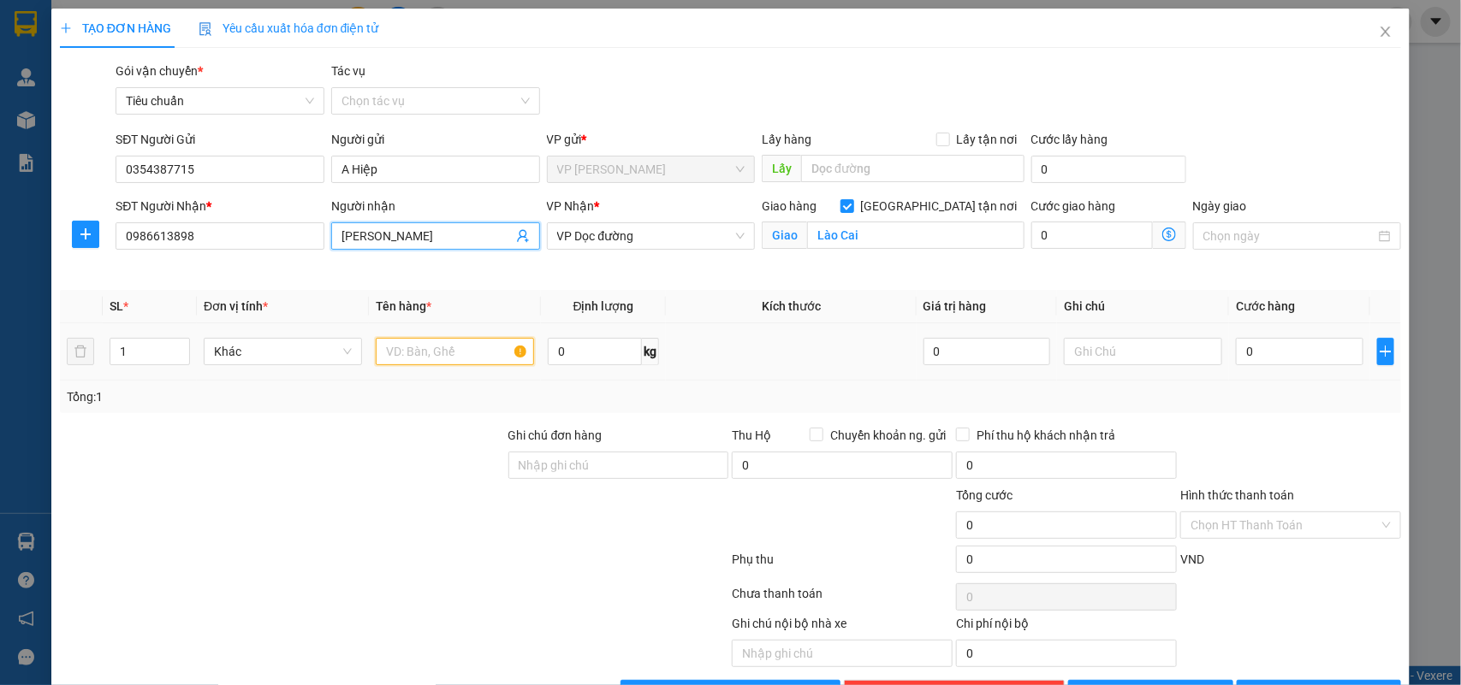
click at [455, 344] on input "text" at bounding box center [455, 351] width 158 height 27
type input "c"
type input "cuộn phim"
type input "1"
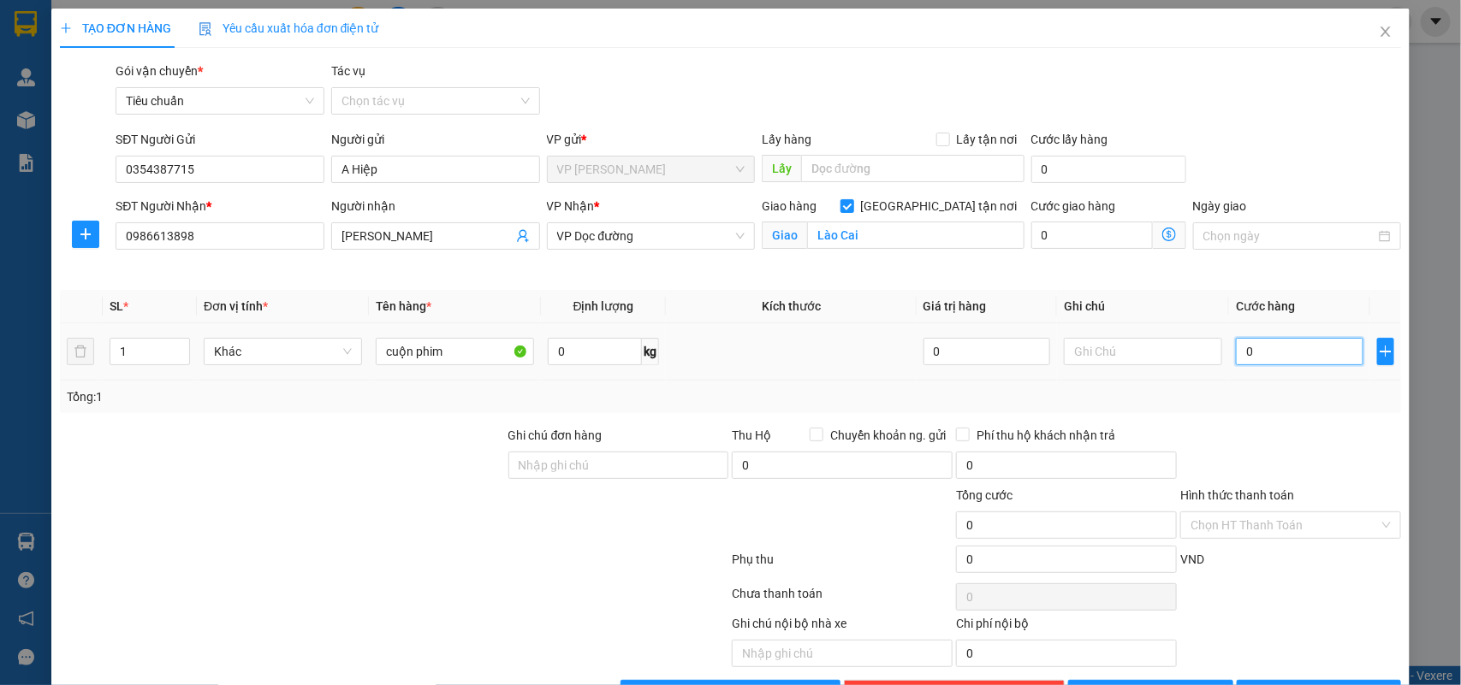
type input "1"
type input "15"
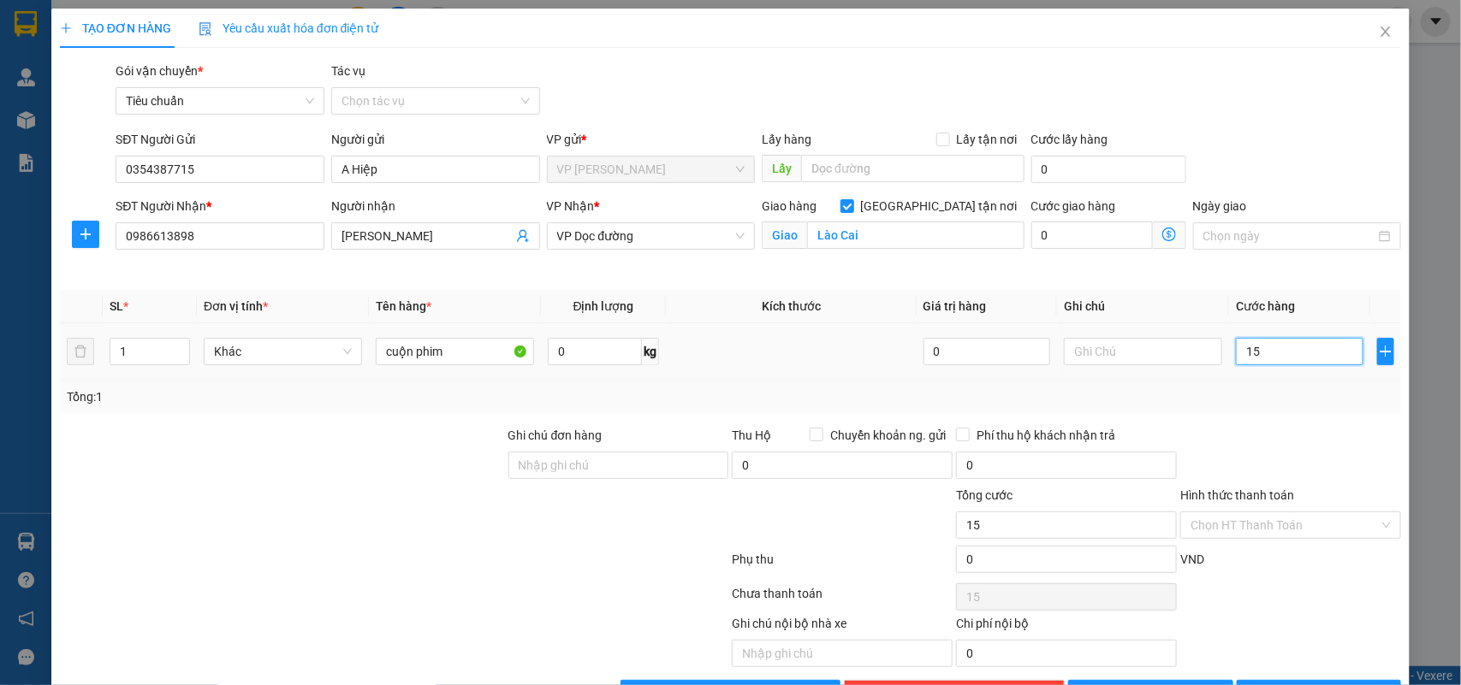
type input "150"
type input "150.000"
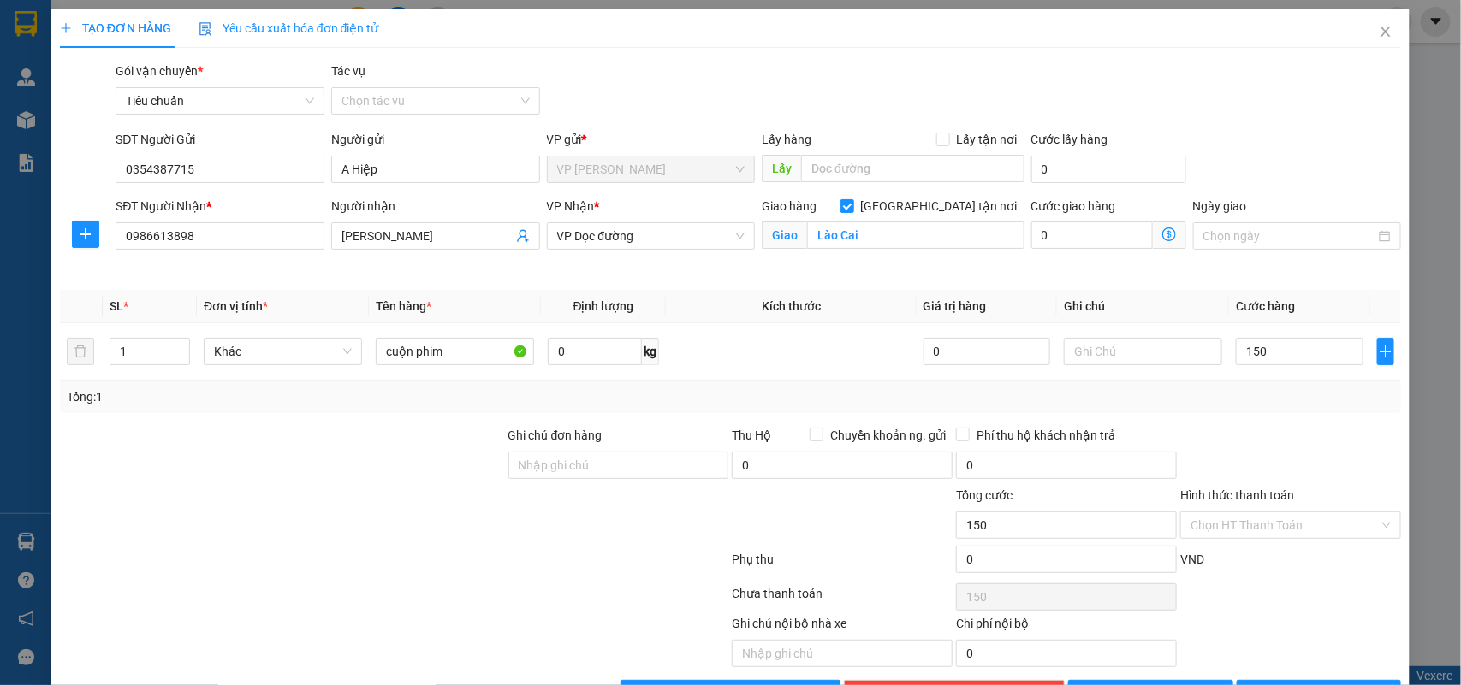
type input "150.000"
click at [1290, 424] on div "Transit Pickup Surcharge Ids Transit Deliver Surcharge Ids Transit Deliver Surc…" at bounding box center [731, 385] width 1342 height 646
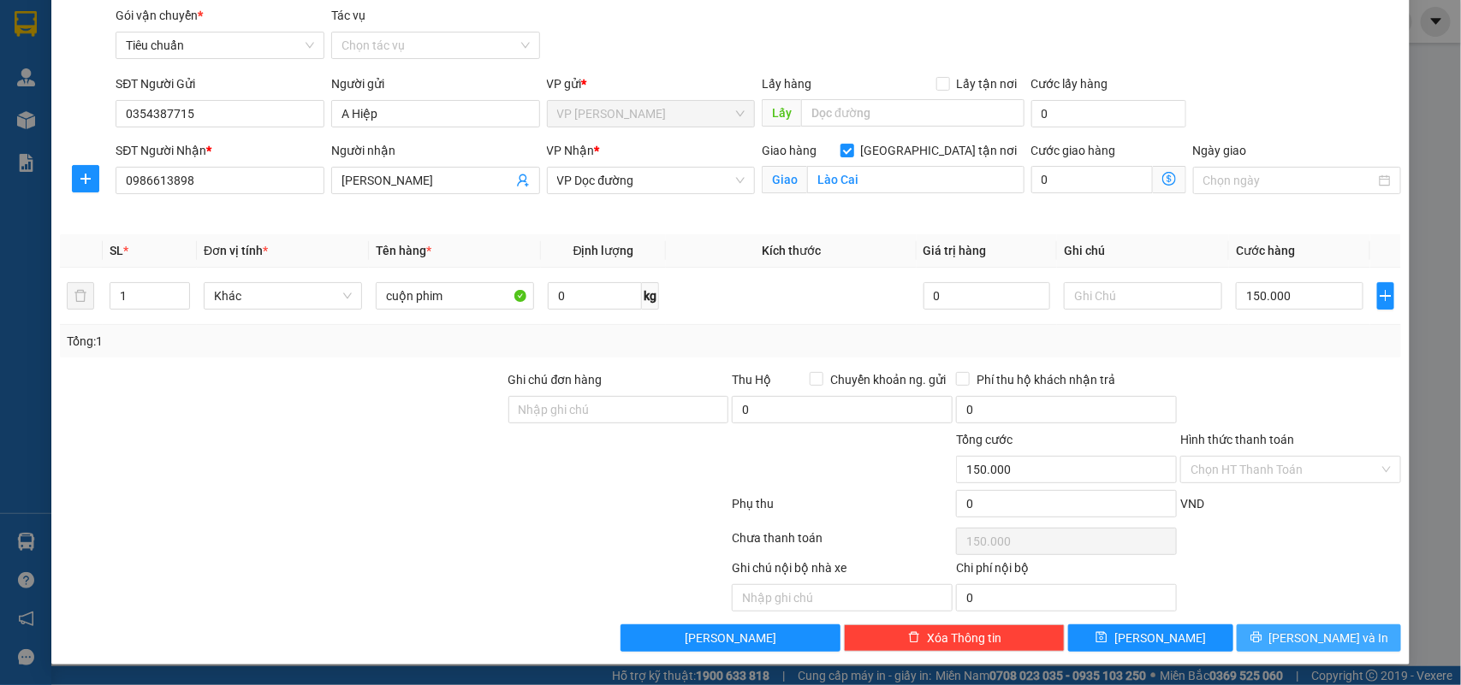
click at [1294, 640] on span "[PERSON_NAME] và In" at bounding box center [1329, 638] width 120 height 19
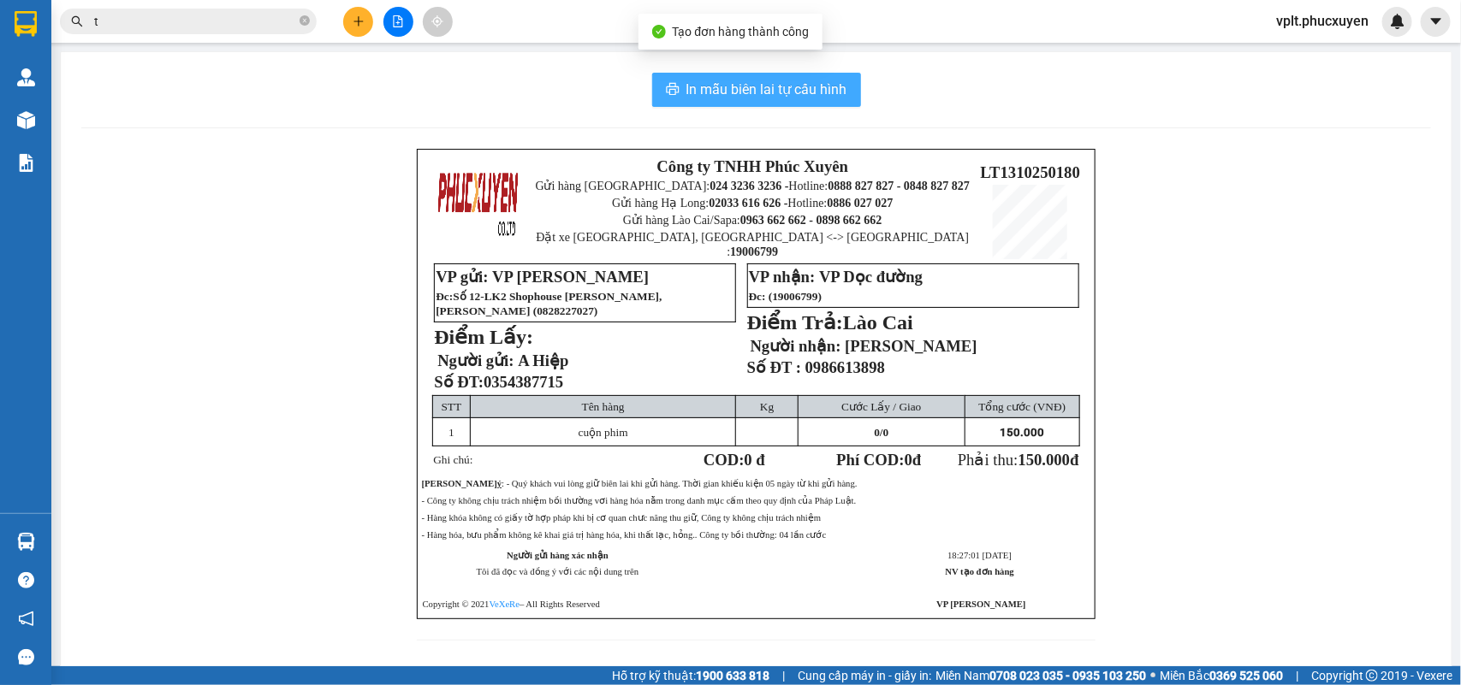
click at [727, 91] on span "In mẫu biên lai tự cấu hình" at bounding box center [766, 89] width 161 height 21
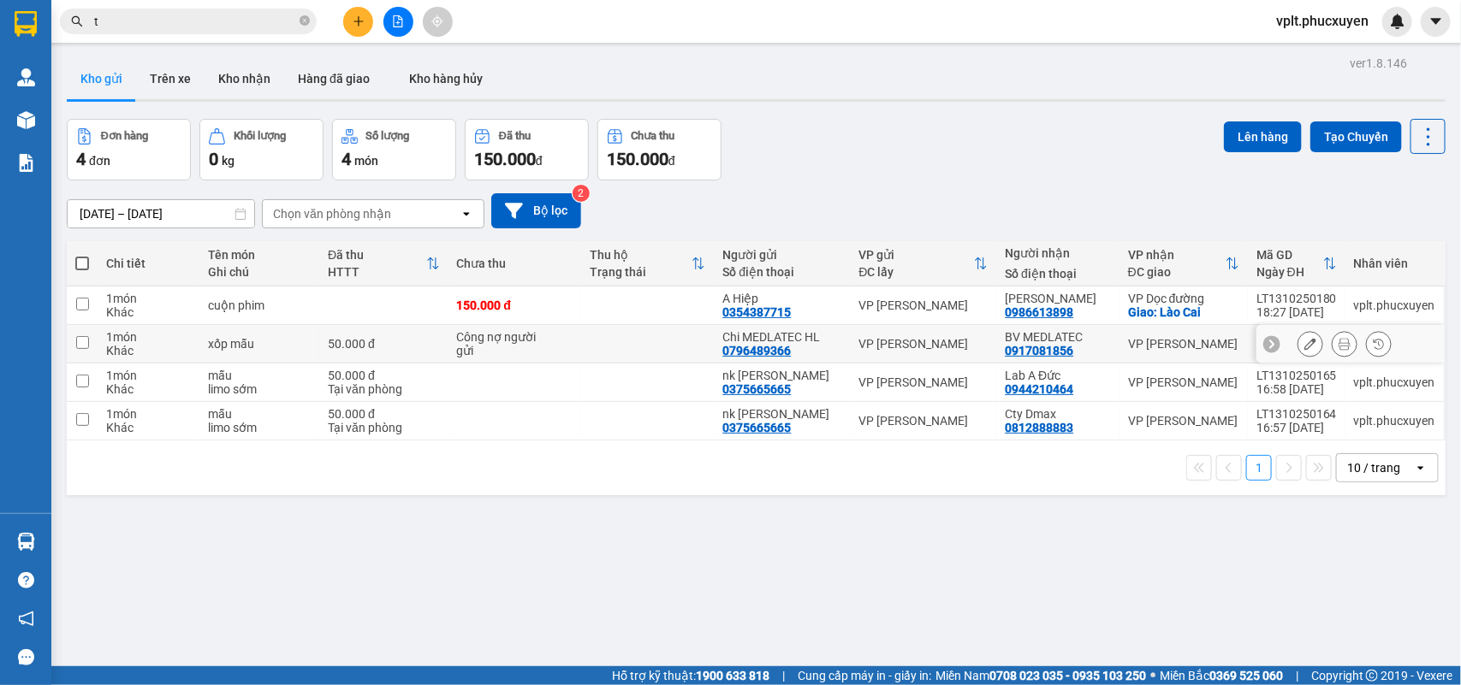
click at [184, 349] on div "Khác" at bounding box center [148, 351] width 85 height 14
checkbox input "true"
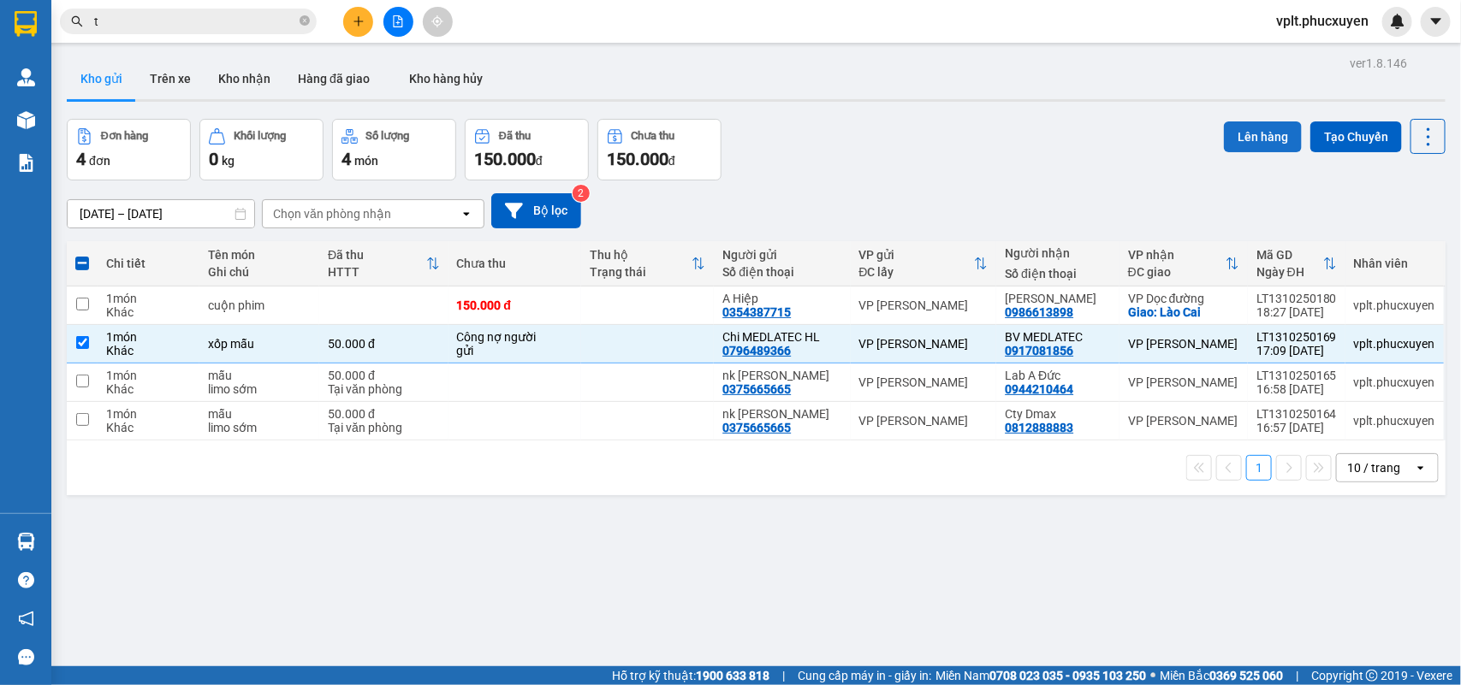
click at [1265, 128] on button "Lên hàng" at bounding box center [1263, 136] width 78 height 31
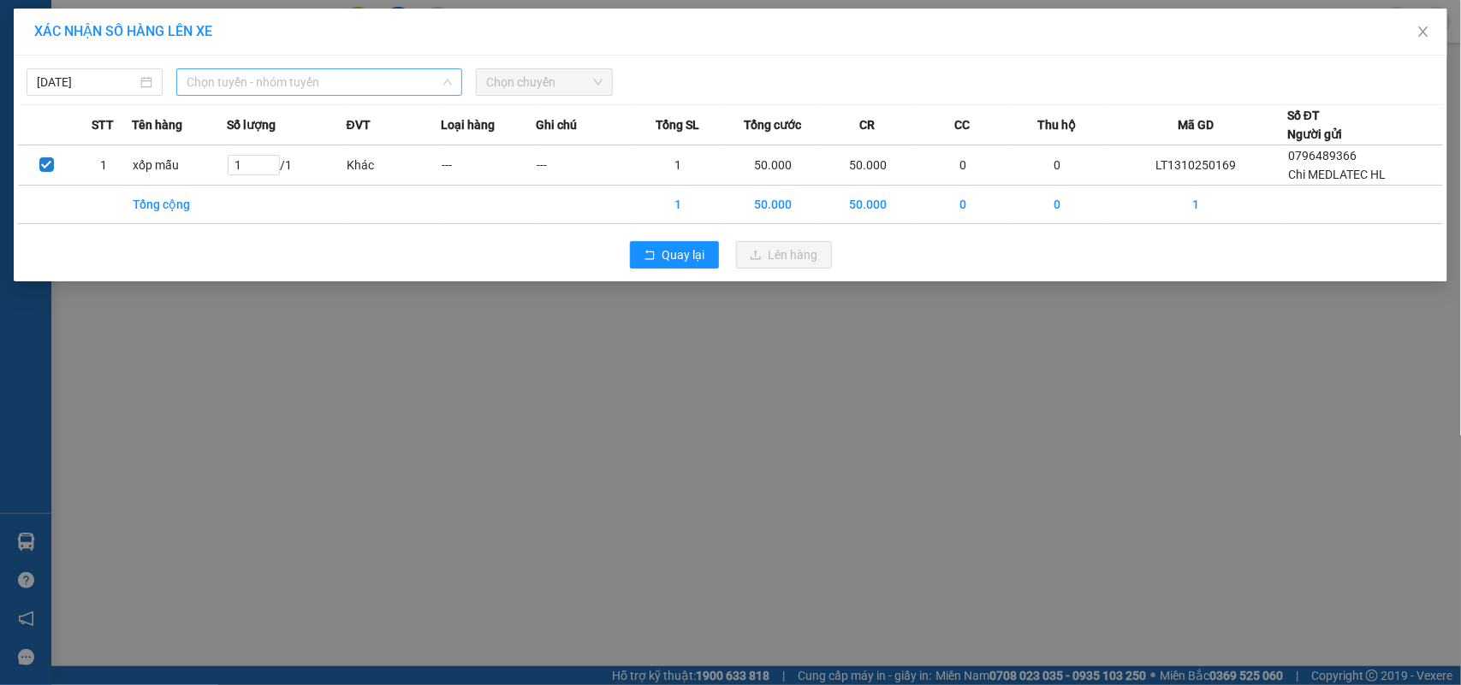
click at [291, 71] on span "Chọn tuyến - nhóm tuyến" at bounding box center [319, 82] width 265 height 26
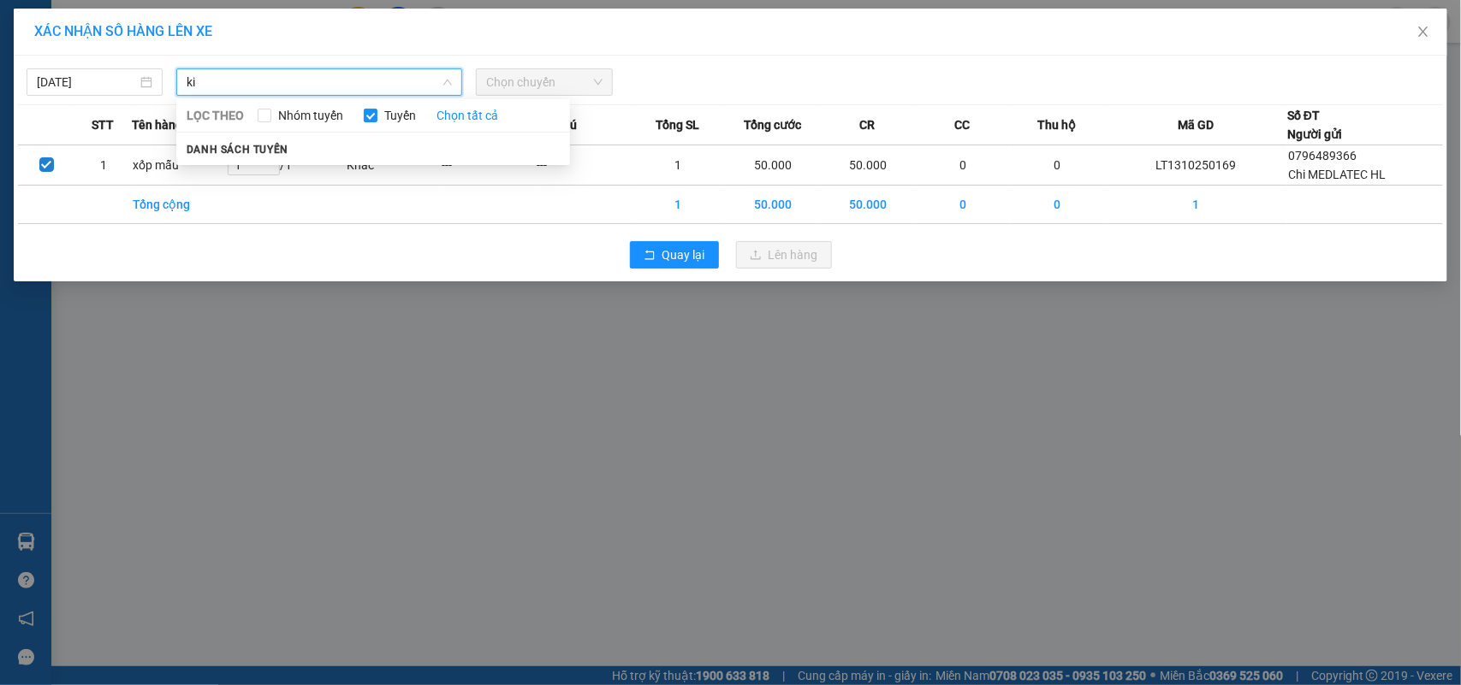
type input "k"
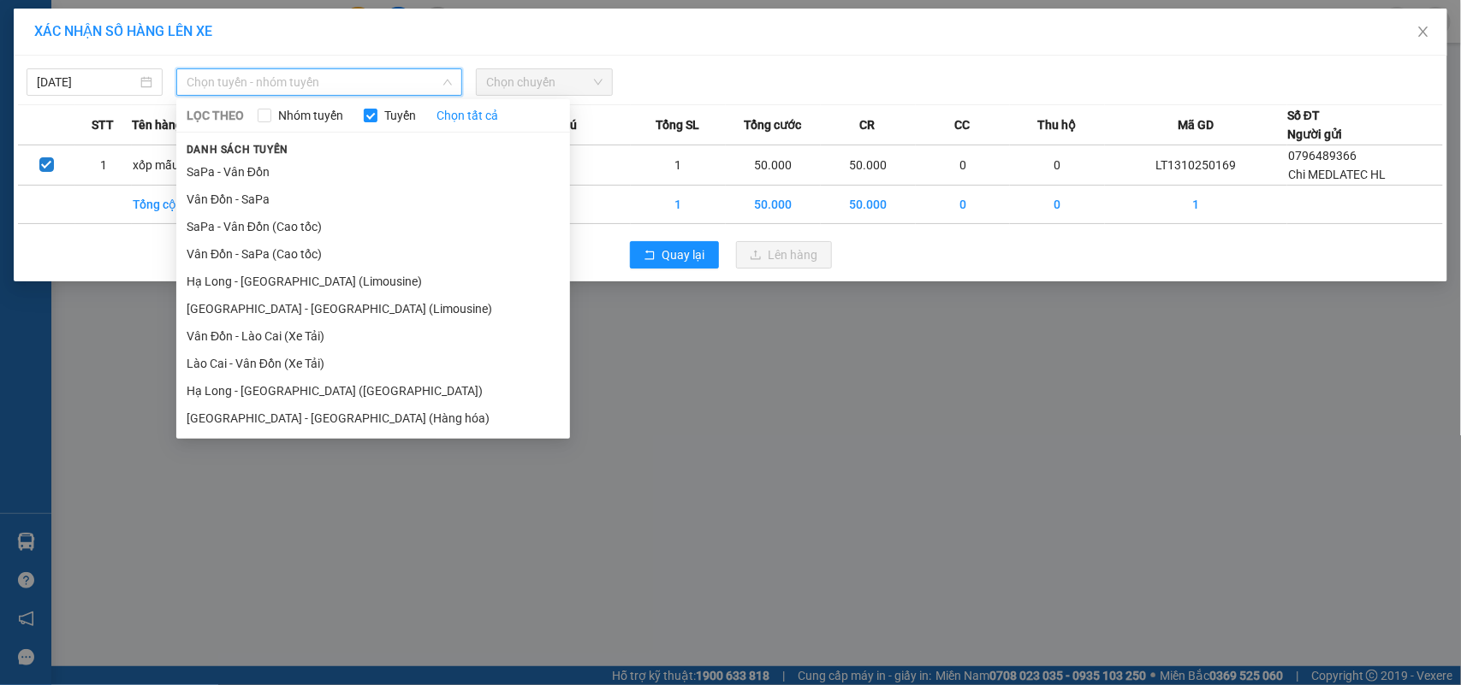
click at [501, 453] on div "XÁC NHẬN SỐ HÀNG LÊN XE [DATE] Chọn tuyến - nhóm tuyến LỌC THEO Nhóm tuyến Tuyế…" at bounding box center [730, 342] width 1461 height 685
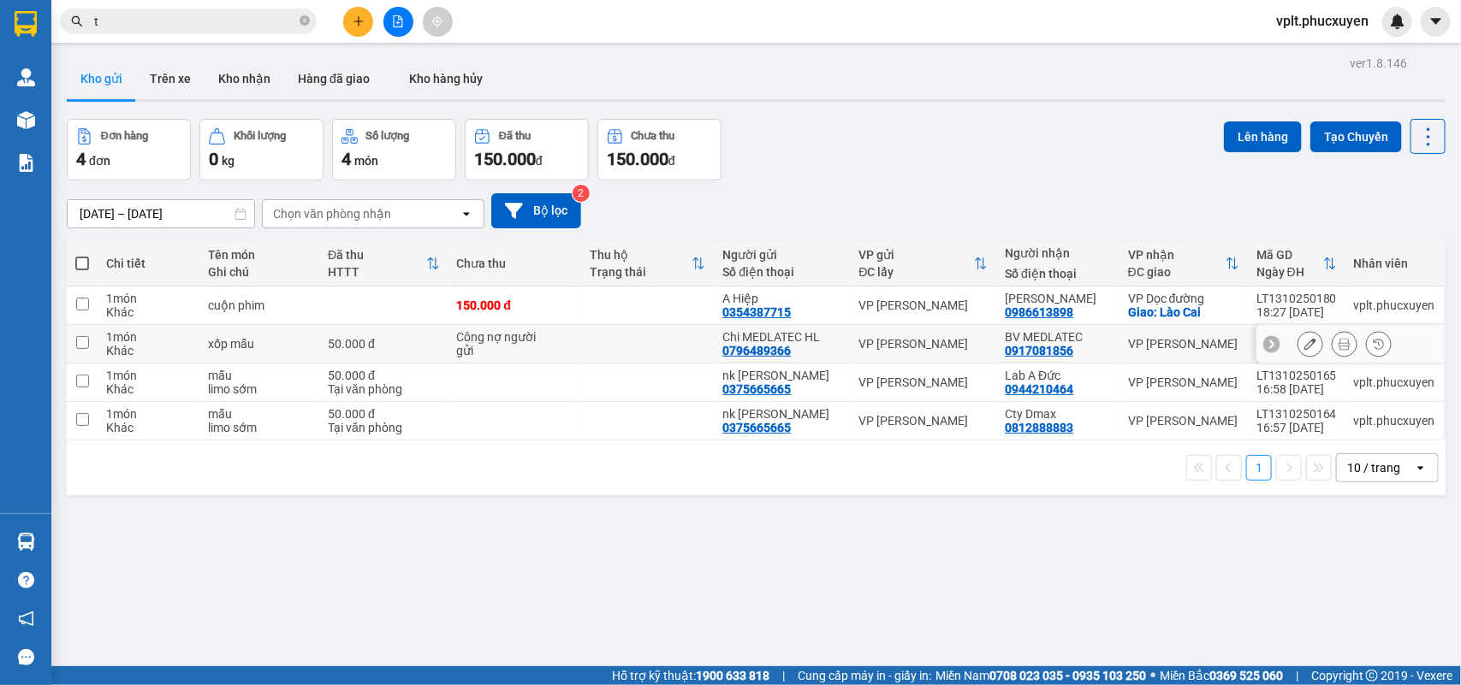
click at [395, 337] on div "50.000 đ" at bounding box center [383, 344] width 111 height 14
checkbox input "true"
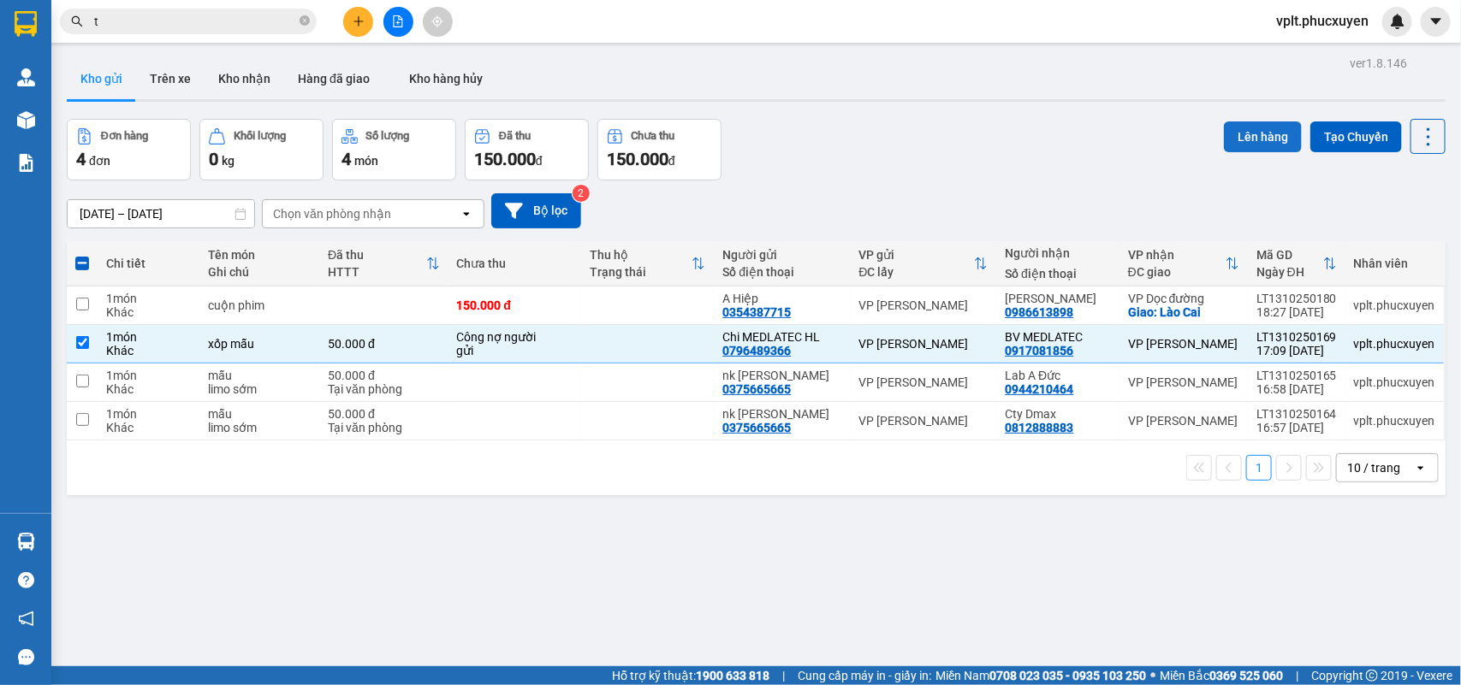
click at [1247, 143] on button "Lên hàng" at bounding box center [1263, 136] width 78 height 31
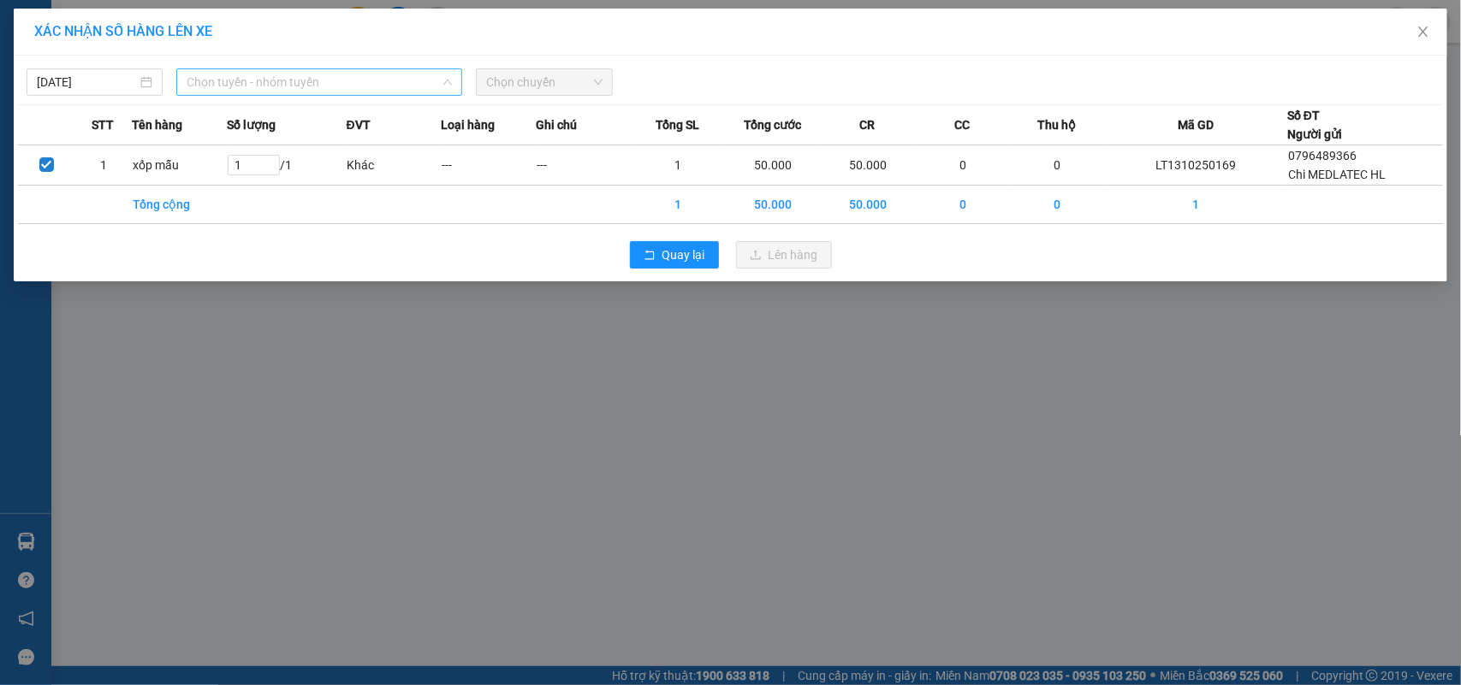
click at [220, 75] on span "Chọn tuyến - nhóm tuyến" at bounding box center [319, 82] width 265 height 26
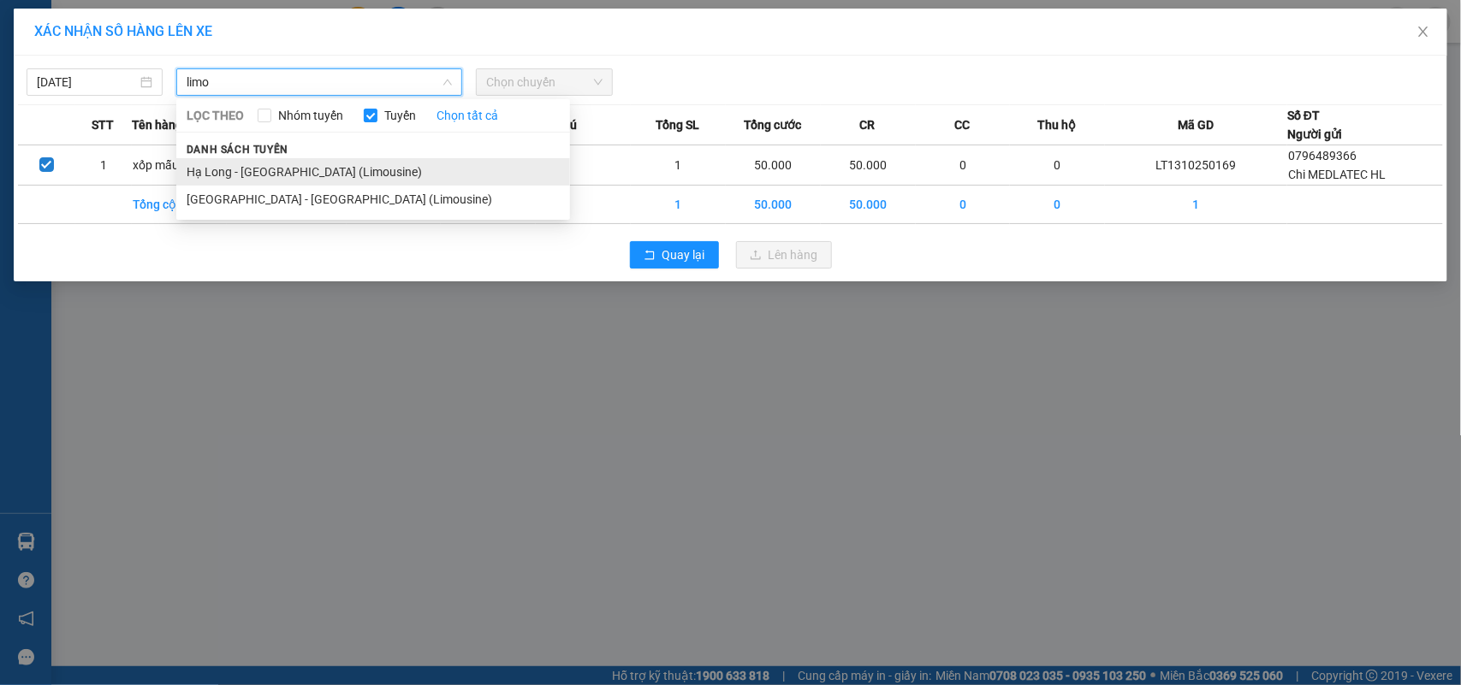
type input "limo"
drag, startPoint x: 254, startPoint y: 178, endPoint x: 529, endPoint y: 104, distance: 284.6
click at [255, 180] on li "Hạ Long - [GEOGRAPHIC_DATA] (Limousine)" at bounding box center [373, 171] width 394 height 27
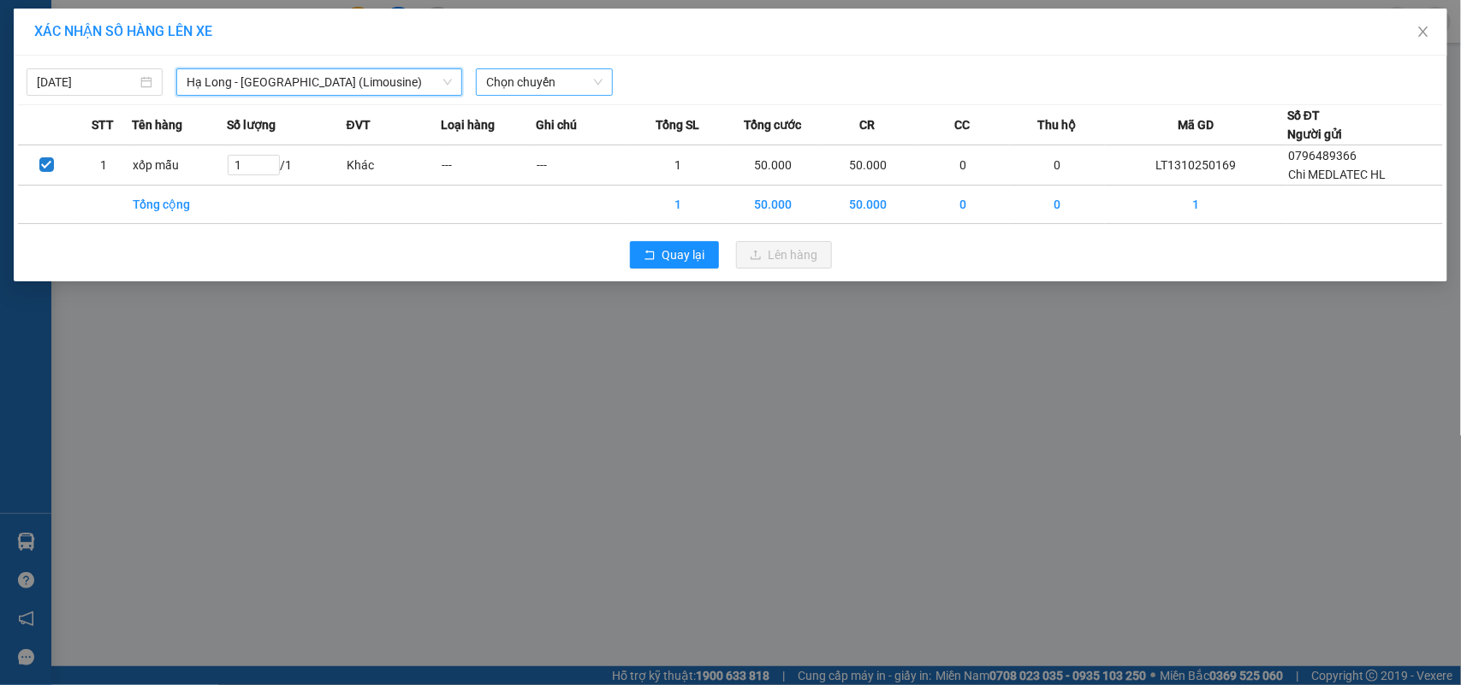
click at [522, 86] on span "Chọn chuyến" at bounding box center [544, 82] width 116 height 26
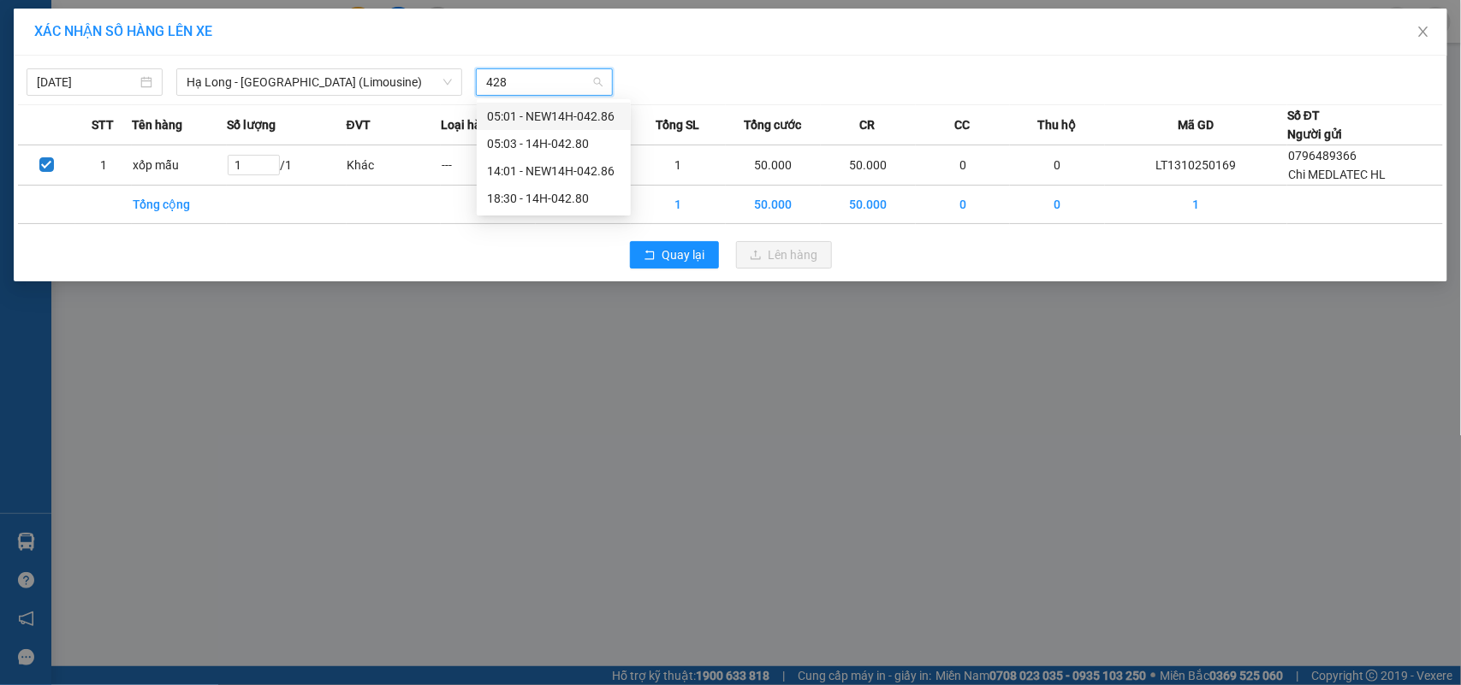
type input "4280"
drag, startPoint x: 511, startPoint y: 147, endPoint x: 673, endPoint y: 198, distance: 170.5
click at [512, 146] on div "18:30 - 14H-042.80" at bounding box center [553, 143] width 133 height 19
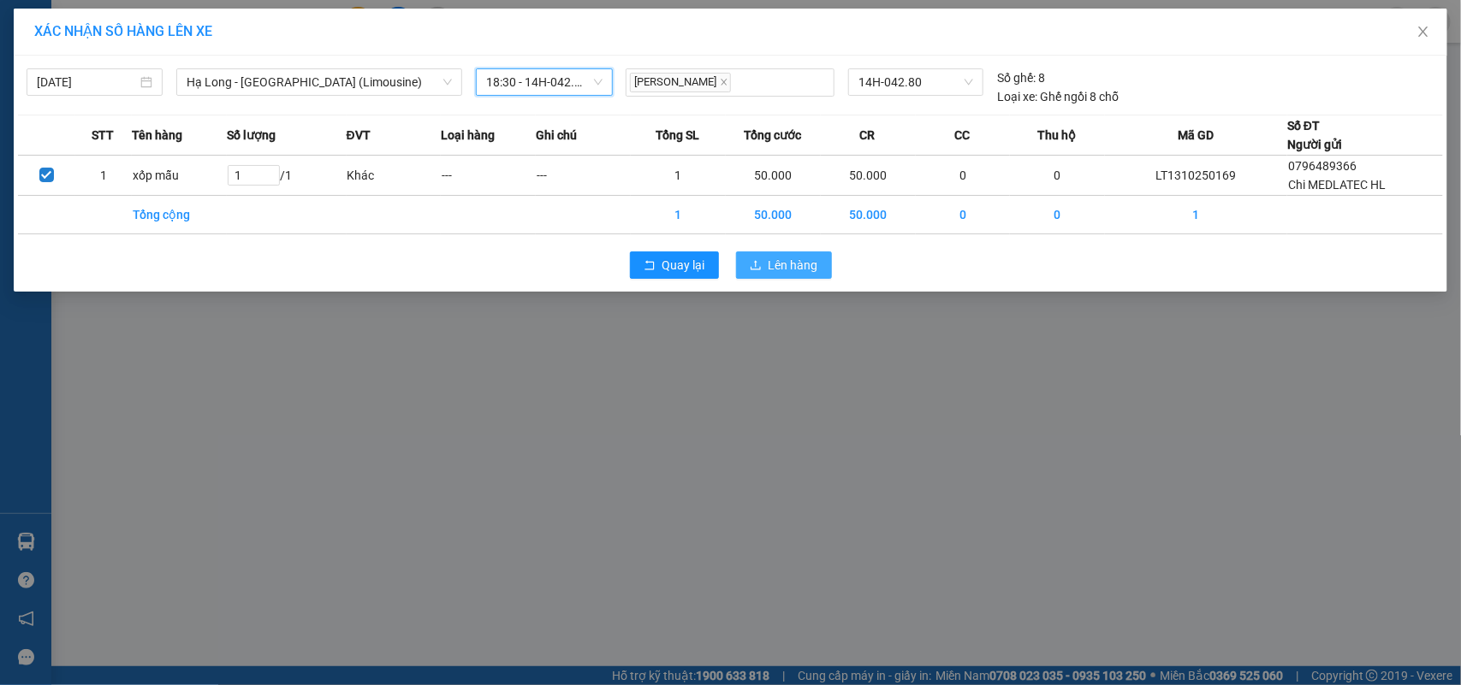
click at [789, 264] on span "Lên hàng" at bounding box center [793, 265] width 50 height 19
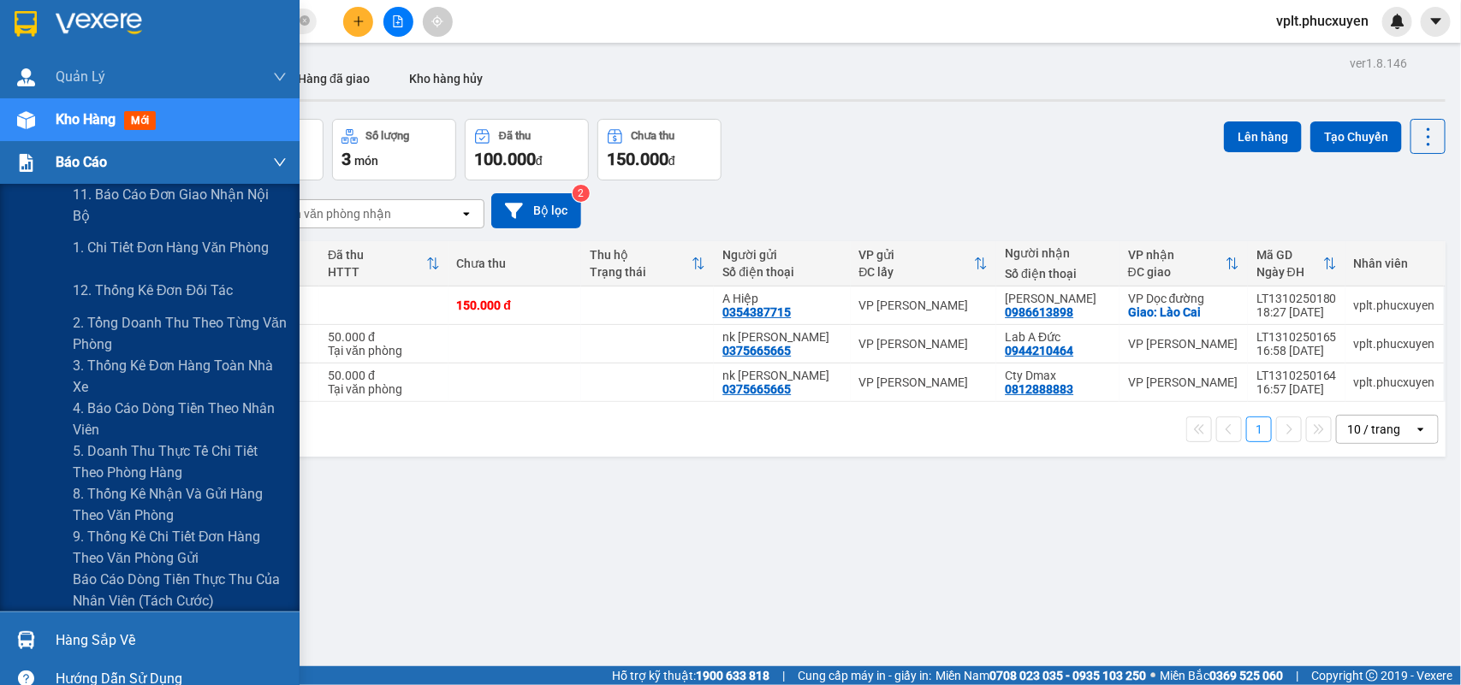
click at [116, 173] on div "Báo cáo" at bounding box center [171, 162] width 231 height 43
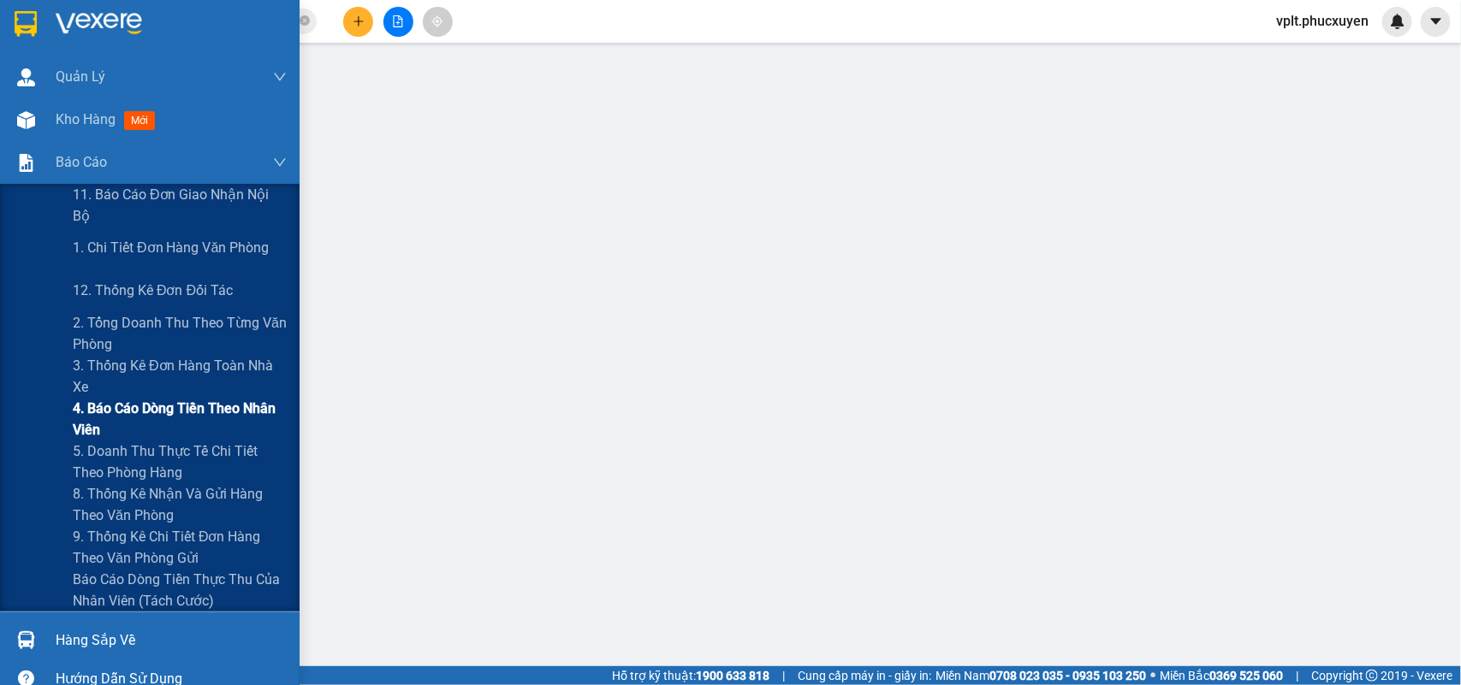
click at [141, 412] on span "4. Báo cáo dòng tiền theo nhân viên" at bounding box center [180, 419] width 214 height 43
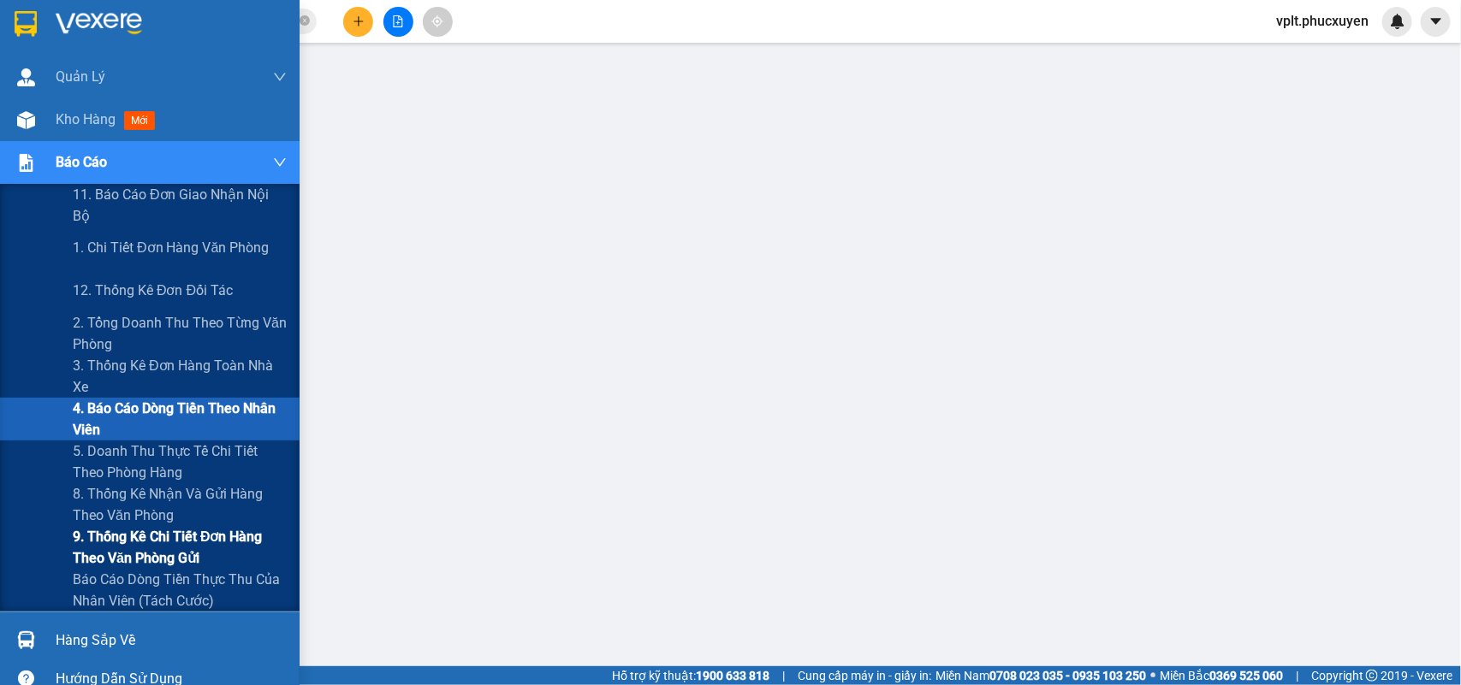
drag, startPoint x: 122, startPoint y: 535, endPoint x: 566, endPoint y: 362, distance: 476.5
click at [124, 536] on span "9. Thống kê chi tiết đơn hàng theo văn phòng gửi" at bounding box center [180, 547] width 214 height 43
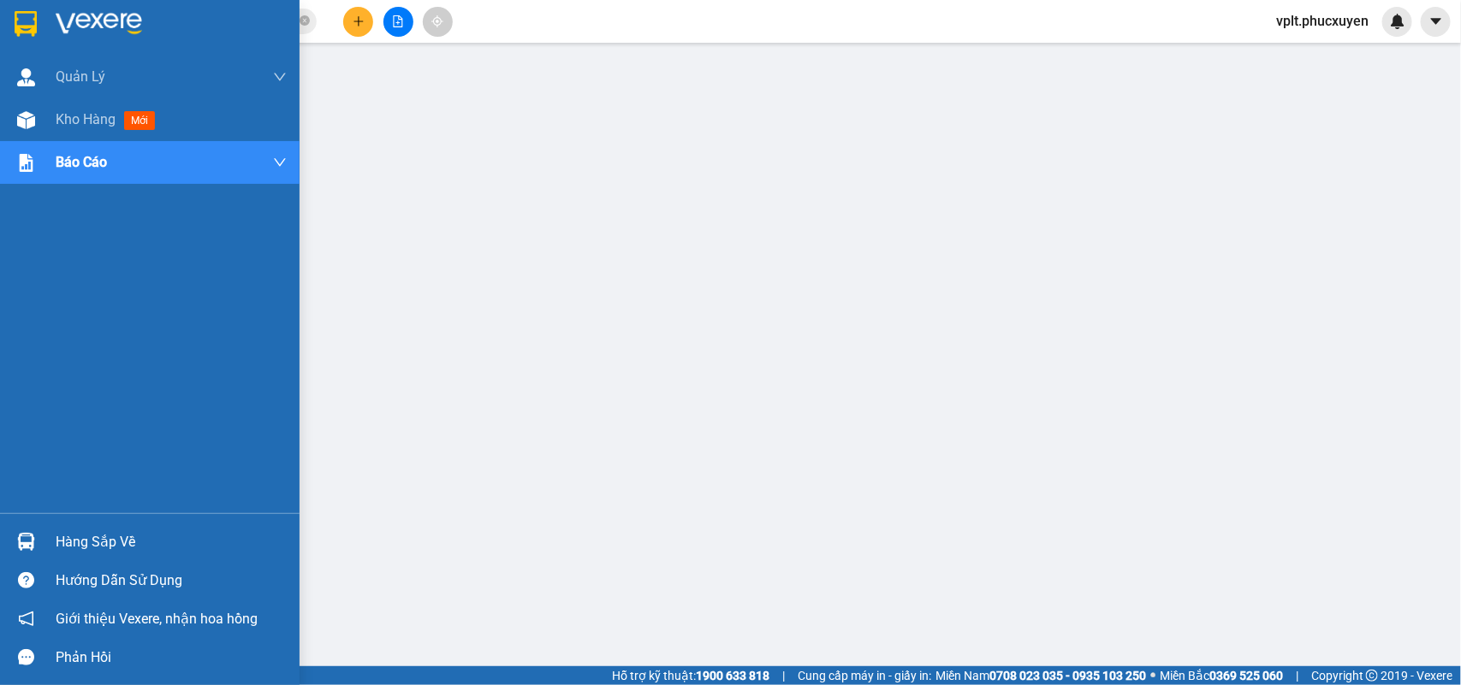
drag, startPoint x: 120, startPoint y: 27, endPoint x: 40, endPoint y: 27, distance: 79.6
click at [40, 27] on section "Kết quả tìm kiếm ( 10000 ) Bộ lọc Mã ĐH Trạng thái Món hàng Thu hộ Tổng cước Ch…" at bounding box center [730, 342] width 1461 height 685
click at [160, 544] on div "Hàng sắp về" at bounding box center [171, 543] width 231 height 26
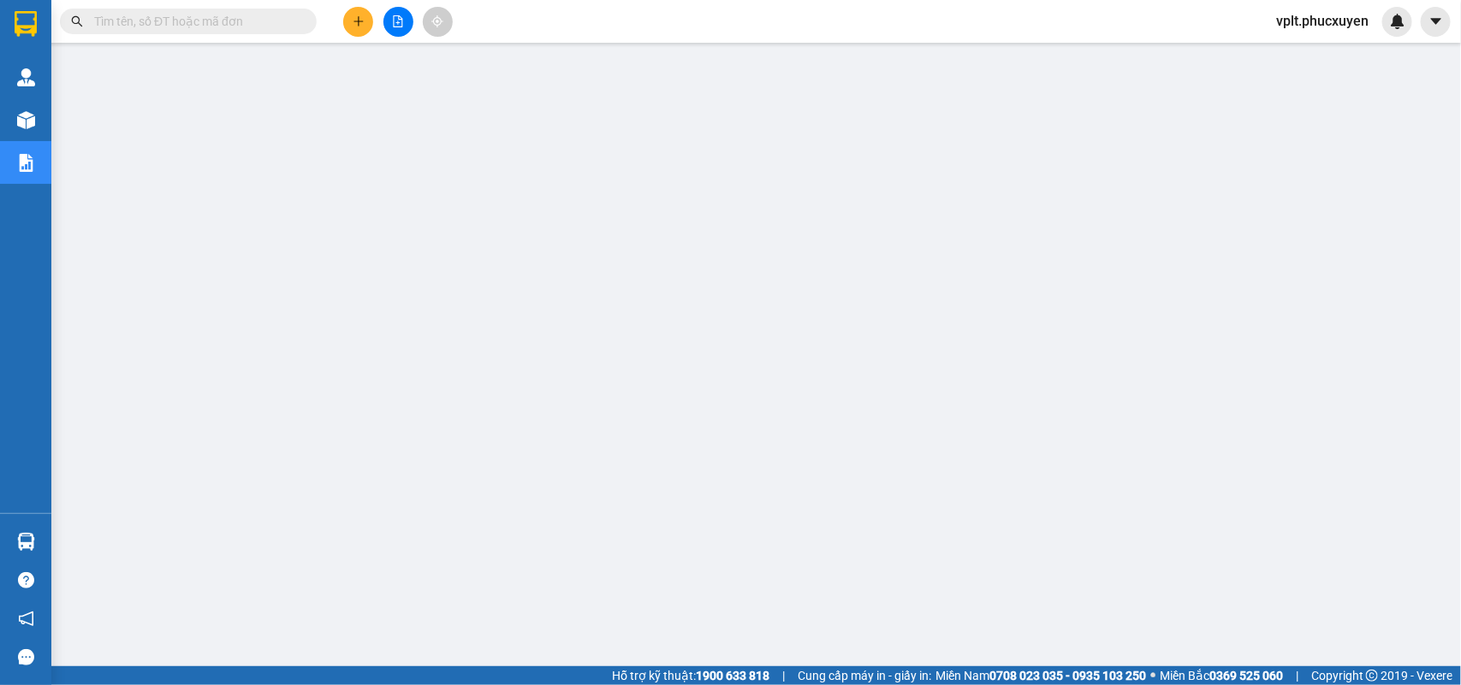
click at [261, 27] on input "text" at bounding box center [195, 21] width 202 height 19
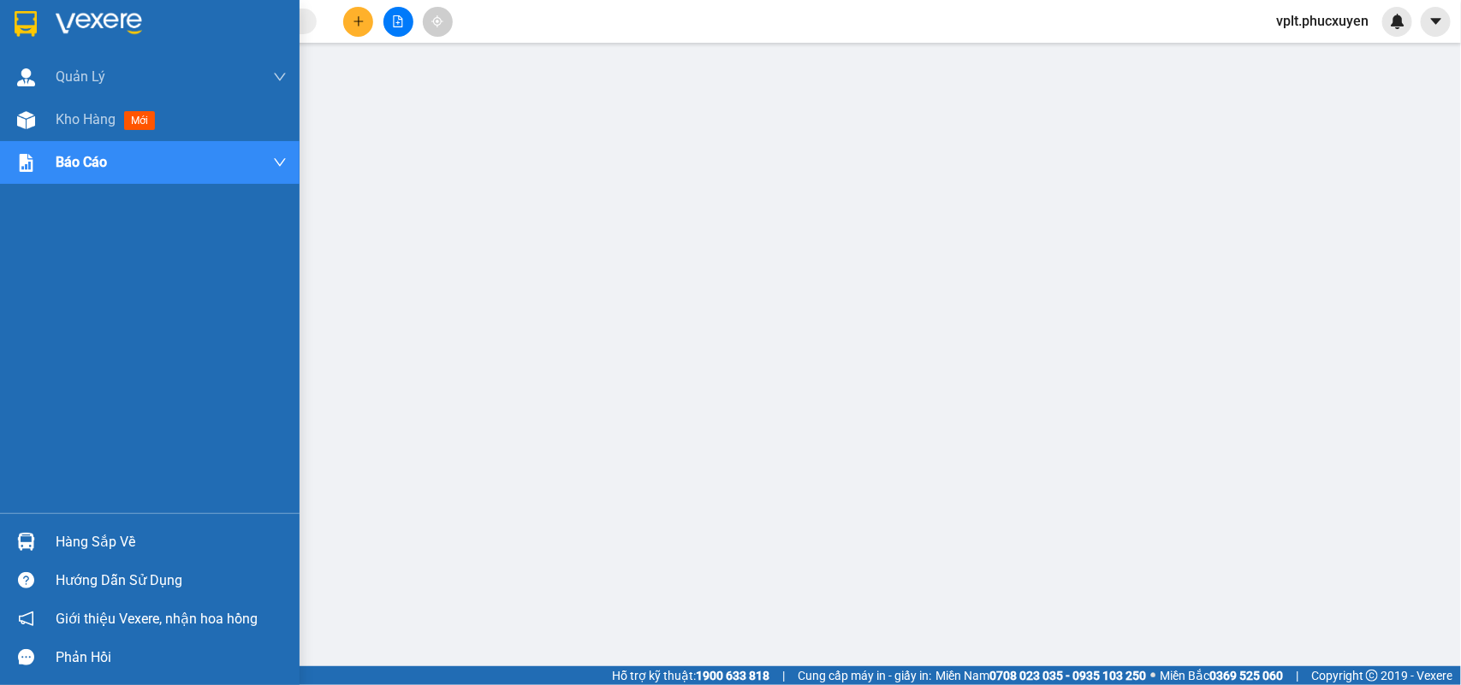
click at [177, 540] on div "Hàng sắp về" at bounding box center [171, 543] width 231 height 26
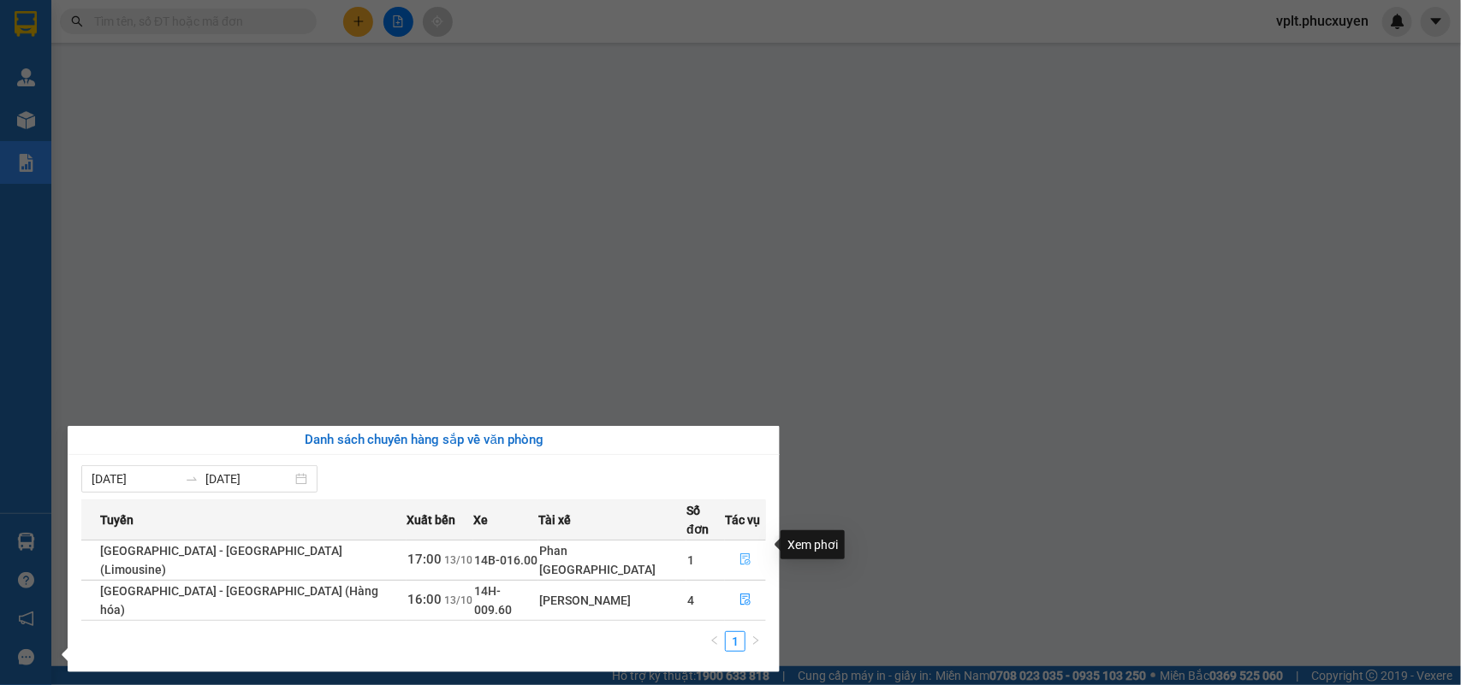
click at [739, 554] on icon "file-done" at bounding box center [745, 560] width 12 height 12
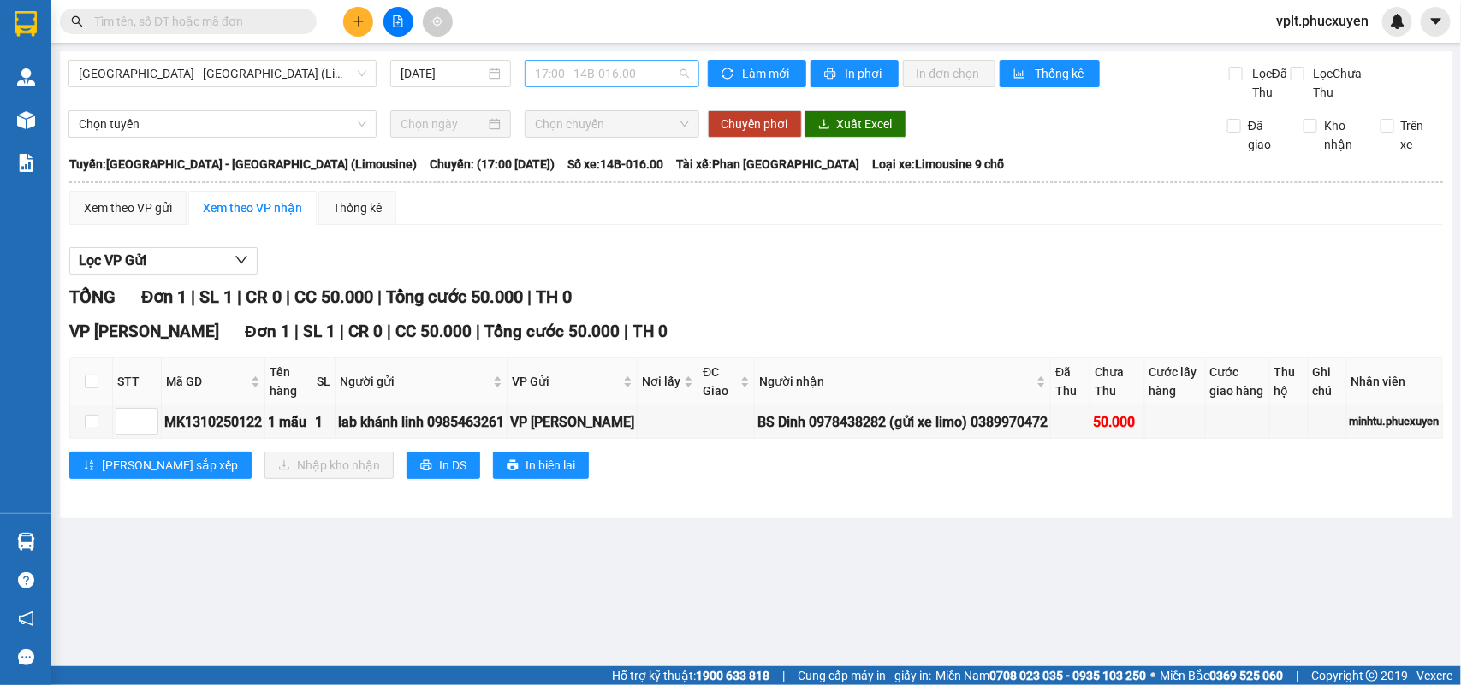
click at [625, 70] on span "17:00 - 14B-016.00" at bounding box center [611, 74] width 153 height 26
click at [321, 69] on span "[GEOGRAPHIC_DATA] - [GEOGRAPHIC_DATA] (Limousine)" at bounding box center [222, 74] width 287 height 26
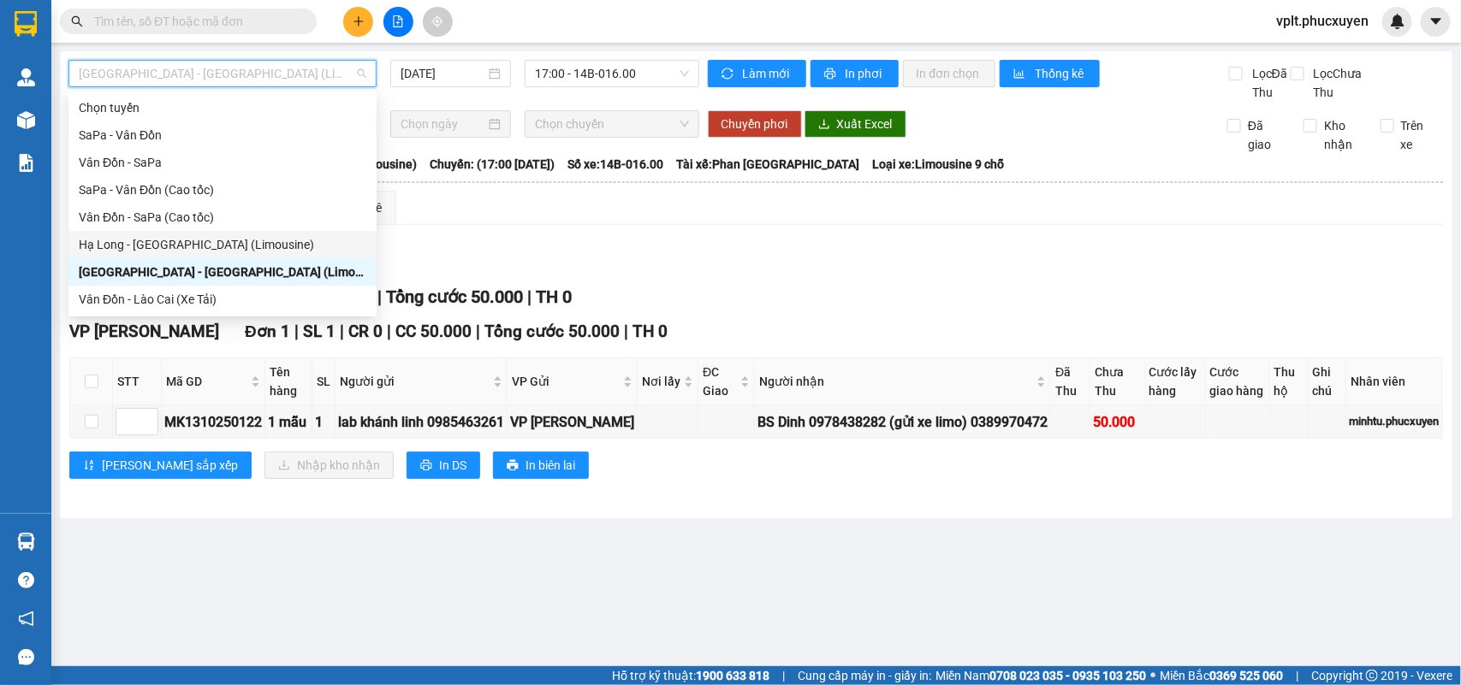
scroll to position [82, 0]
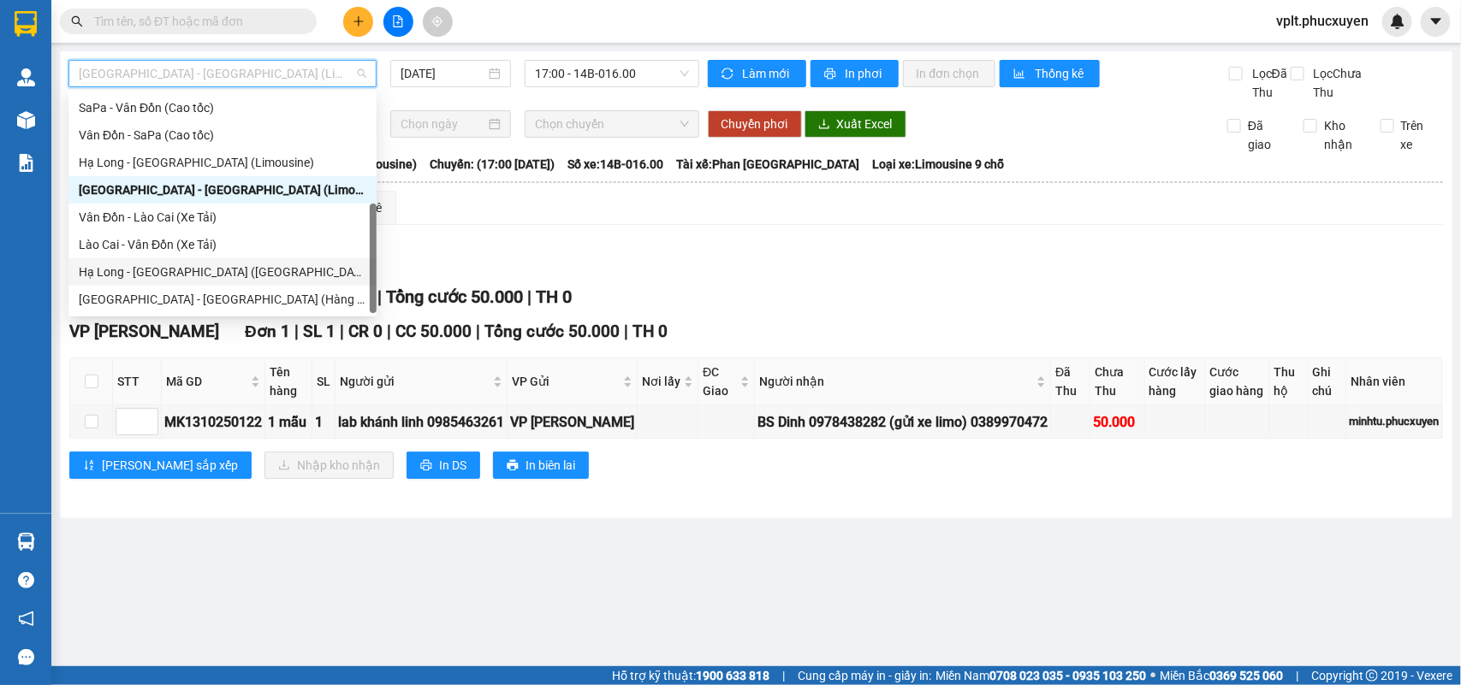
click at [216, 270] on div "Hạ Long - [GEOGRAPHIC_DATA] ([GEOGRAPHIC_DATA])" at bounding box center [222, 272] width 287 height 19
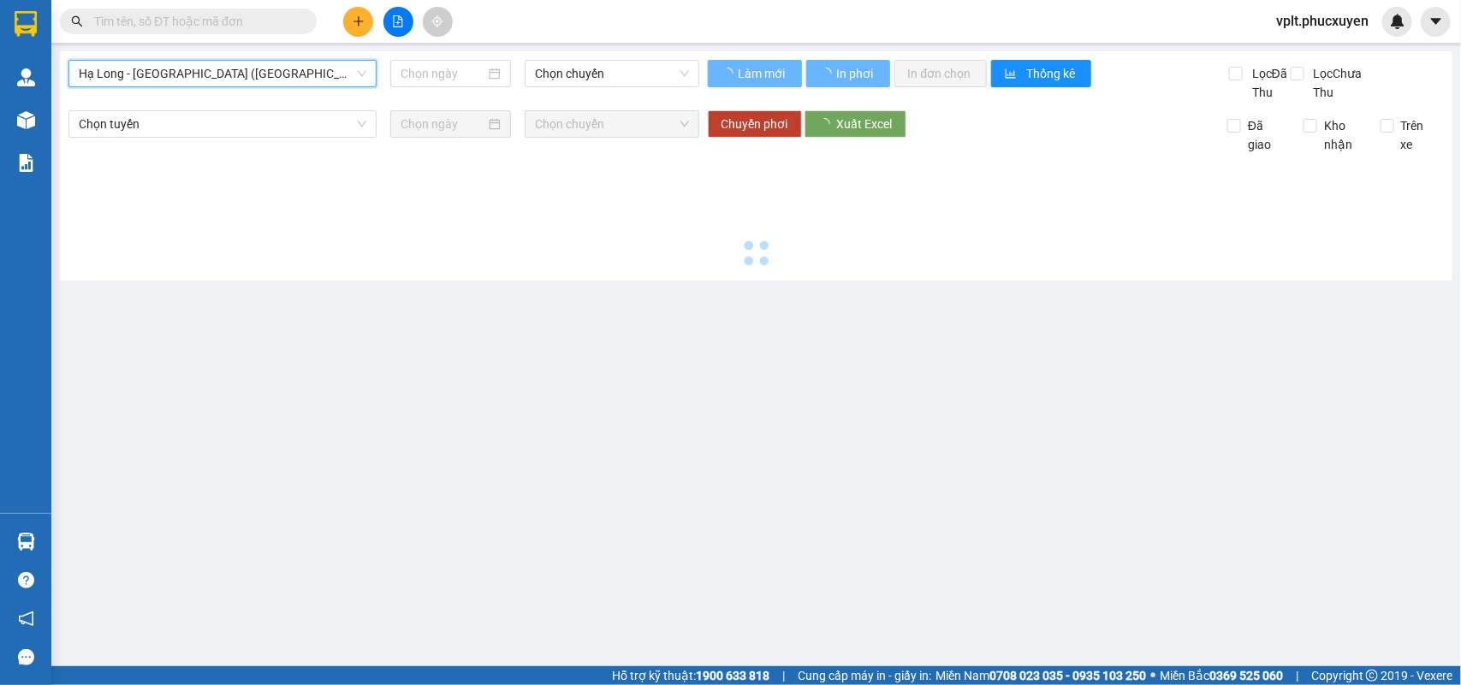
type input "[DATE]"
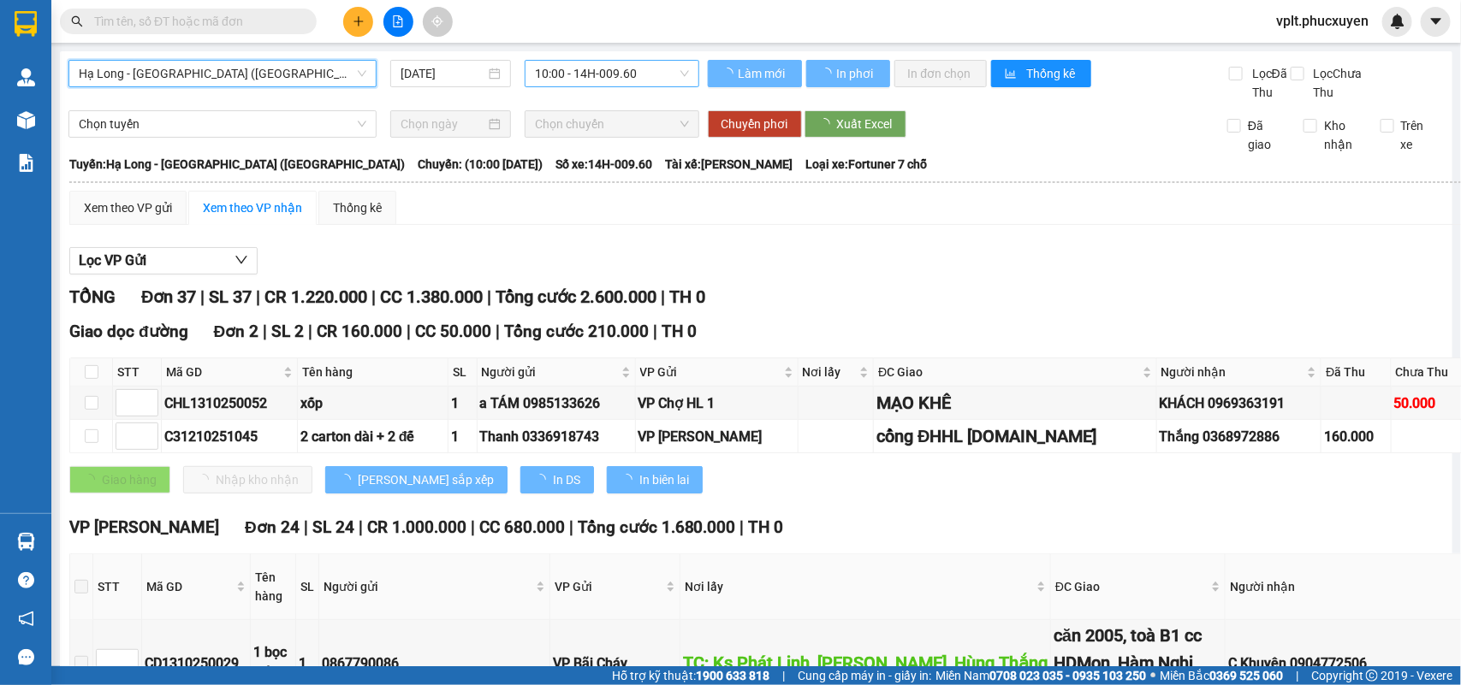
click at [575, 71] on span "10:00 - 14H-009.60" at bounding box center [611, 74] width 153 height 26
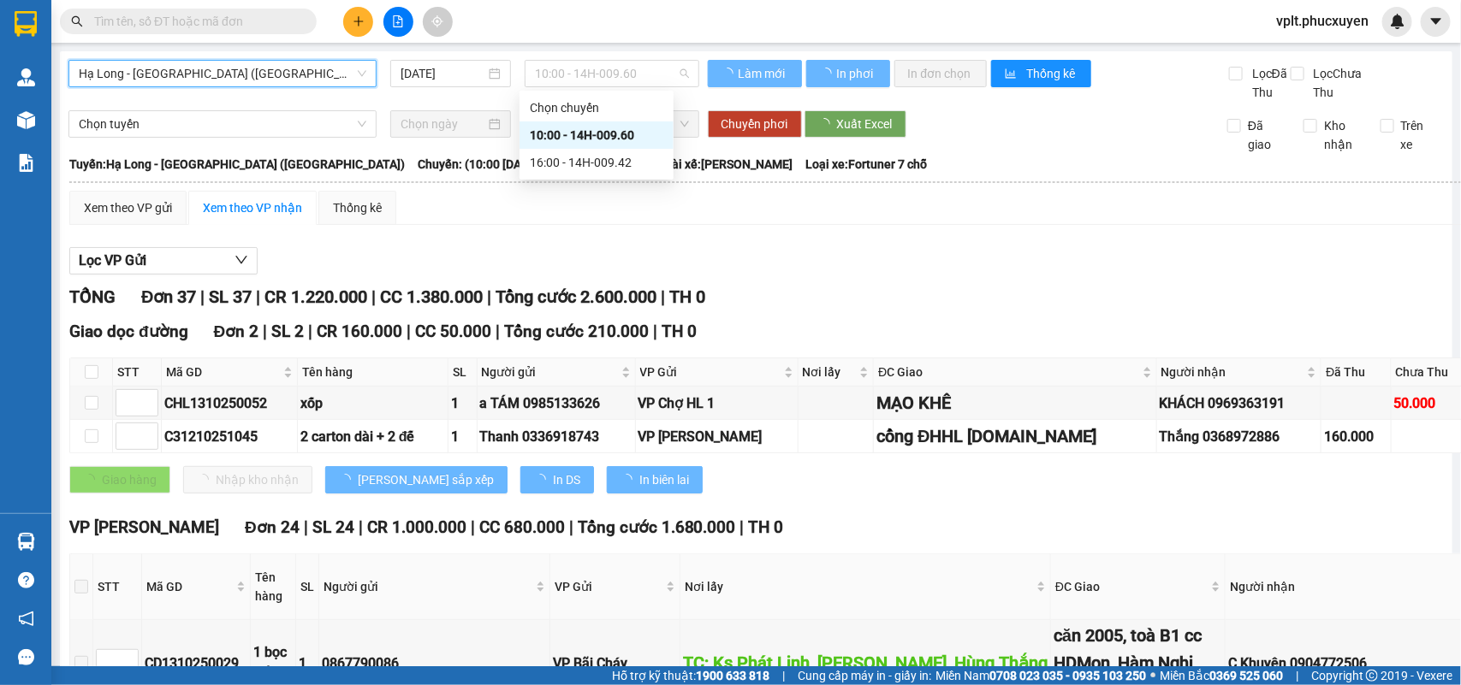
click at [588, 154] on div "Chọn tuyến Chọn chuyến Chuyển phơi Xuất Excel Đã giao Kho nhận Trên xe" at bounding box center [755, 132] width 1375 height 44
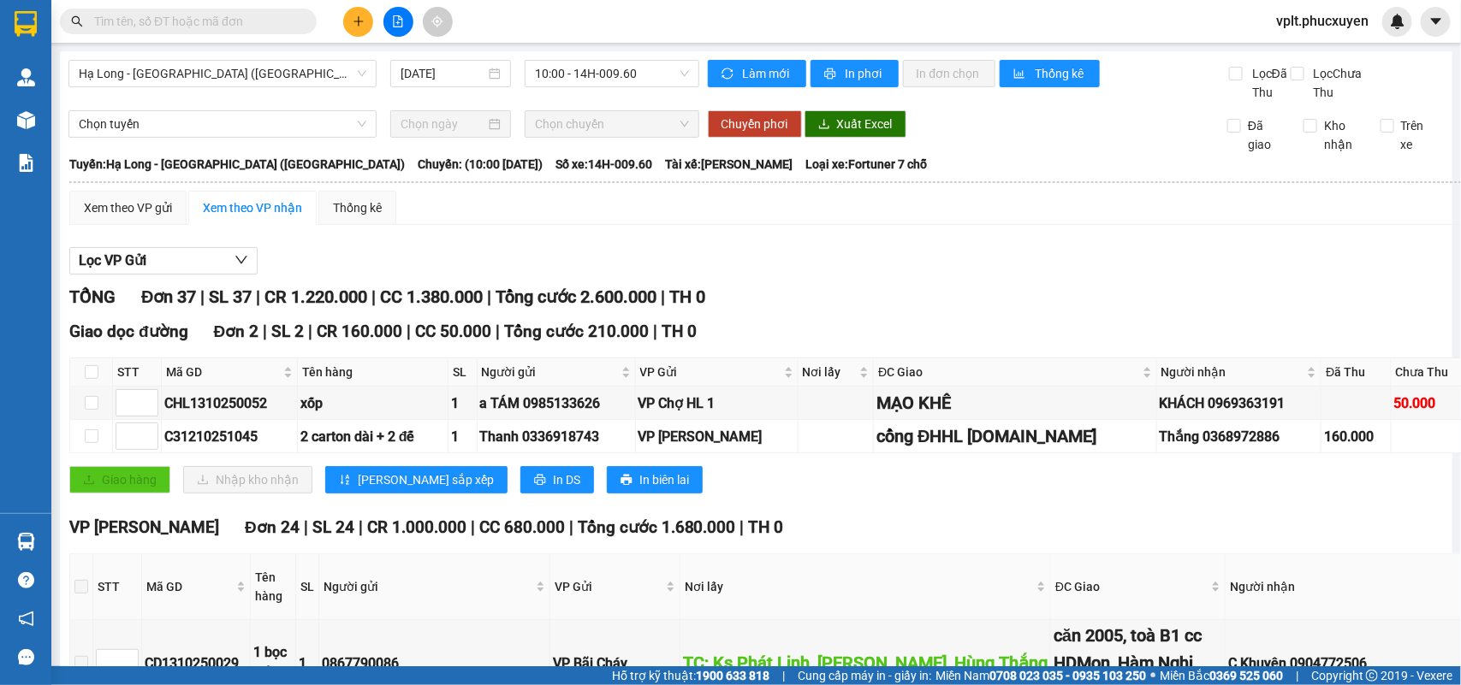
click at [584, 154] on div "Chọn tuyến Chọn chuyến Chuyển phơi Xuất Excel Đã giao Kho nhận Trên xe" at bounding box center [755, 132] width 1375 height 44
click at [109, 217] on div "Xem theo VP gửi" at bounding box center [128, 207] width 88 height 19
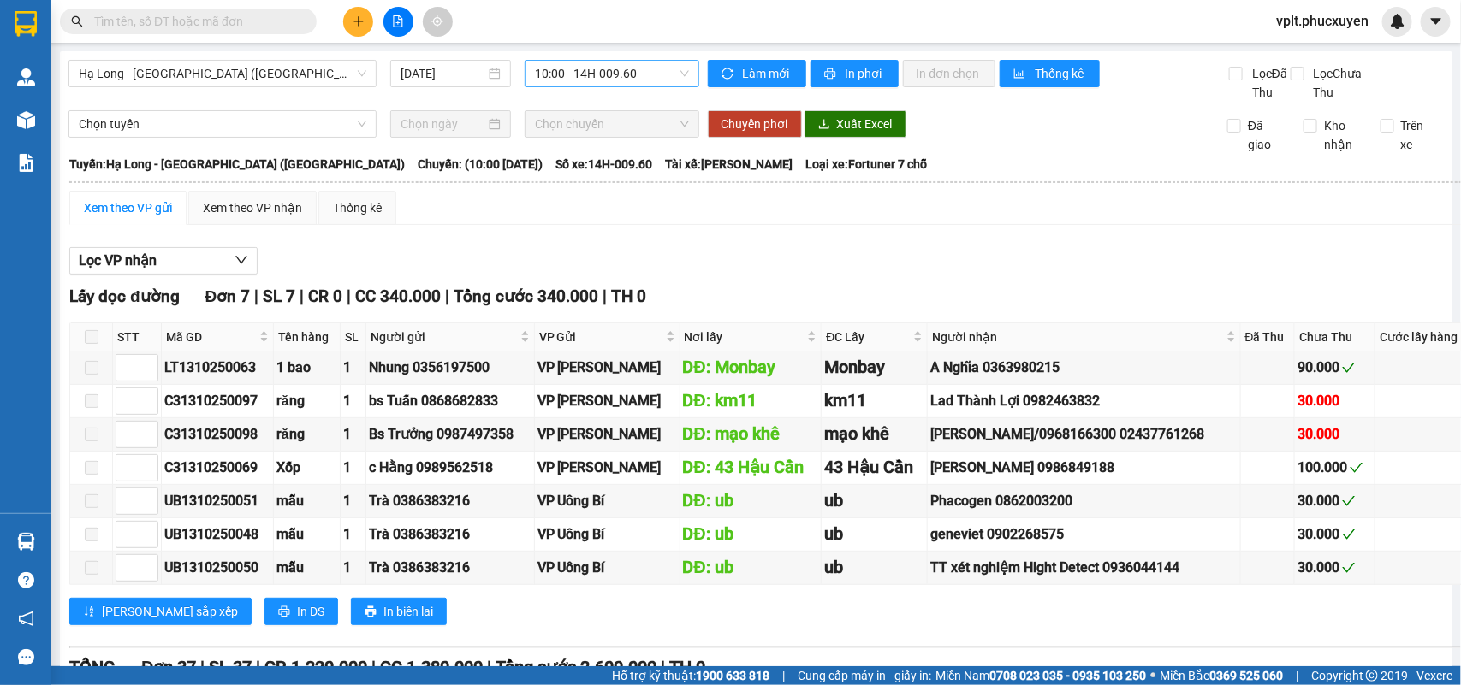
click at [590, 71] on span "10:00 - 14H-009.60" at bounding box center [611, 74] width 153 height 26
click at [609, 157] on div "16:00 - 14H-009.42" at bounding box center [596, 162] width 133 height 19
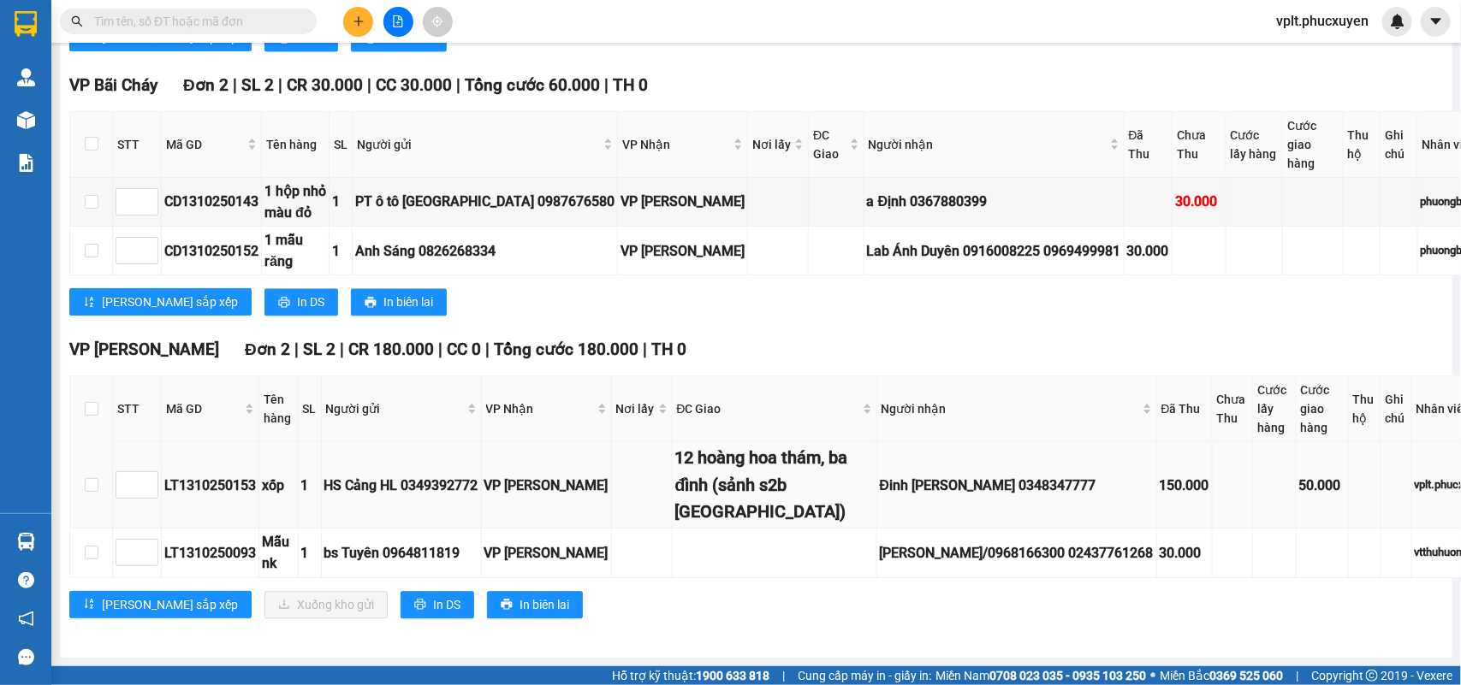
scroll to position [2409, 0]
drag, startPoint x: 94, startPoint y: 442, endPoint x: 141, endPoint y: 502, distance: 76.2
click at [92, 478] on input "checkbox" at bounding box center [92, 485] width 14 height 14
checkbox input "true"
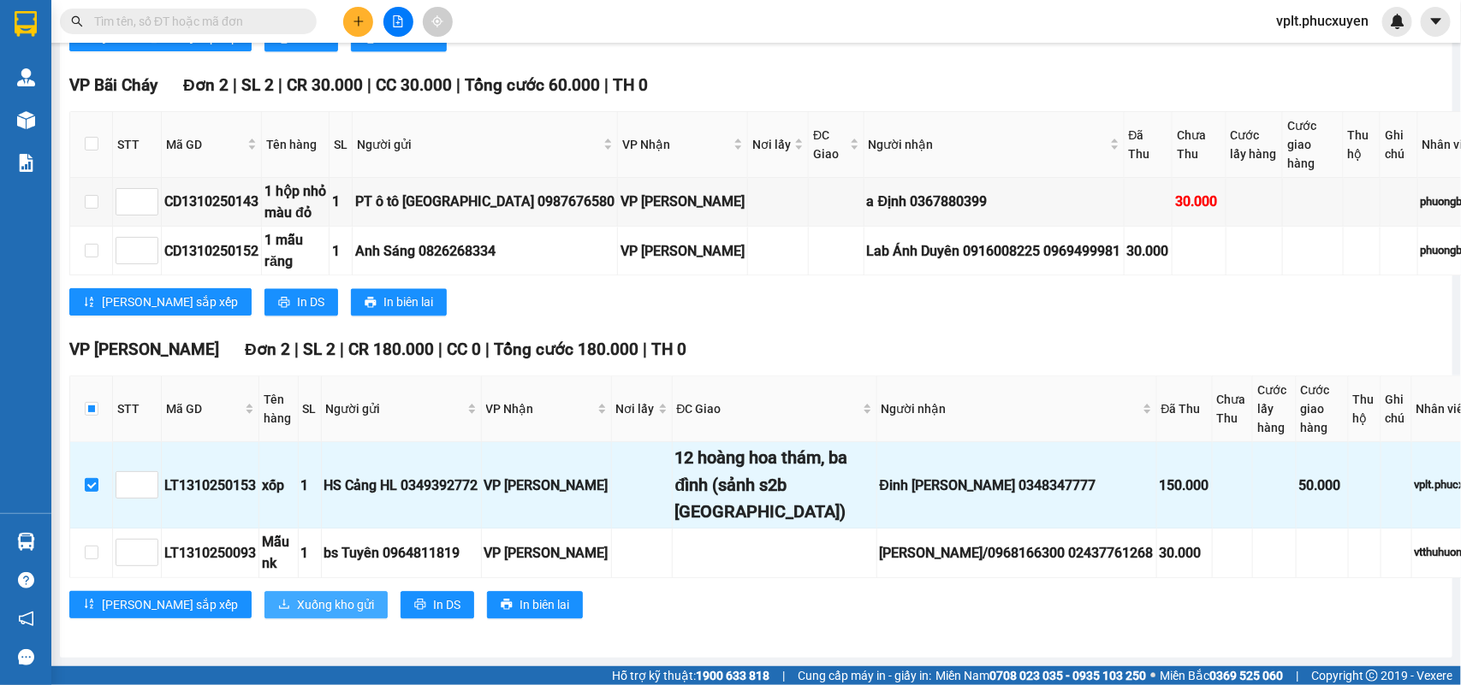
click at [297, 605] on span "Xuống kho gửi" at bounding box center [335, 604] width 77 height 19
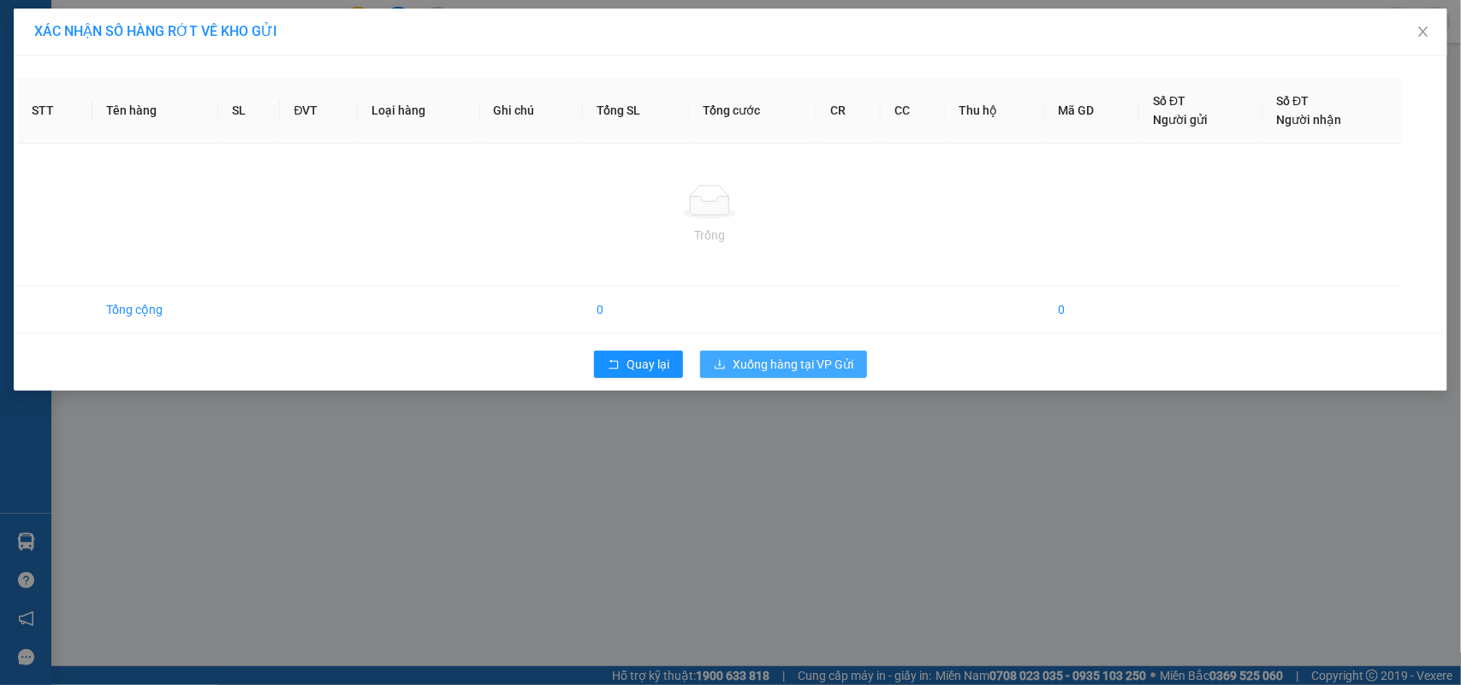
click at [804, 369] on div "XÁC NHẬN SỐ HÀNG RỚT VỀ KHO GỬI STT Tên hàng SL ĐVT Loại hàng Ghi chú Tổng SL T…" at bounding box center [730, 342] width 1461 height 685
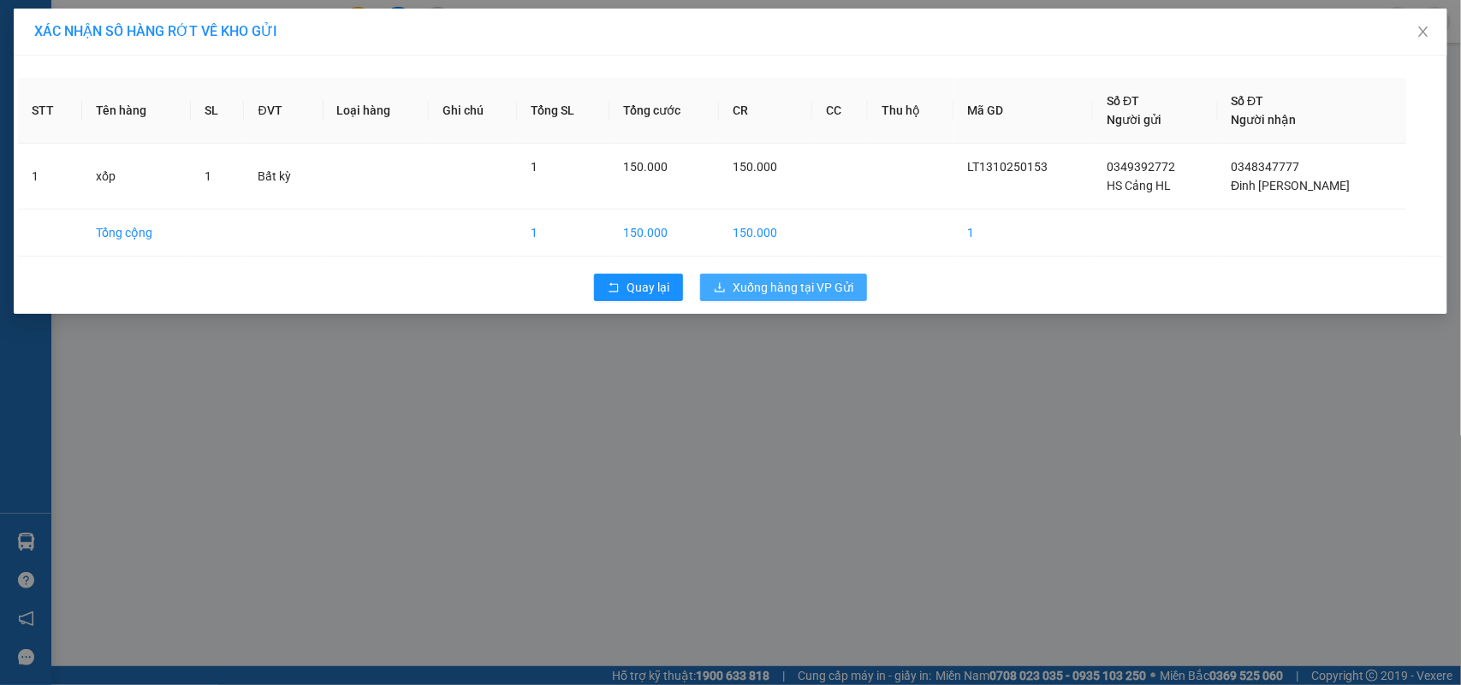
click at [768, 282] on span "Xuống hàng tại VP Gửi" at bounding box center [792, 287] width 121 height 19
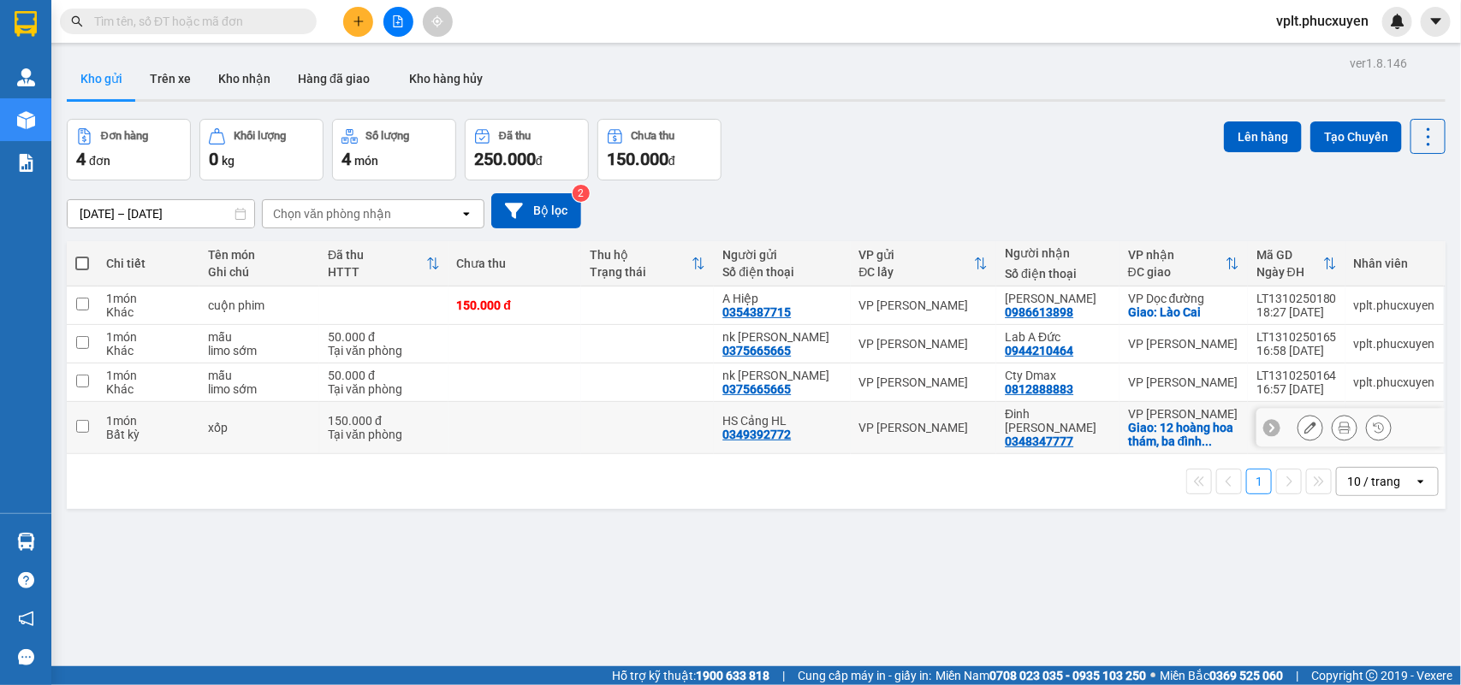
click at [770, 441] on div "0349392772" at bounding box center [756, 435] width 68 height 14
copy div "0349392772"
click at [355, 27] on button at bounding box center [358, 22] width 30 height 30
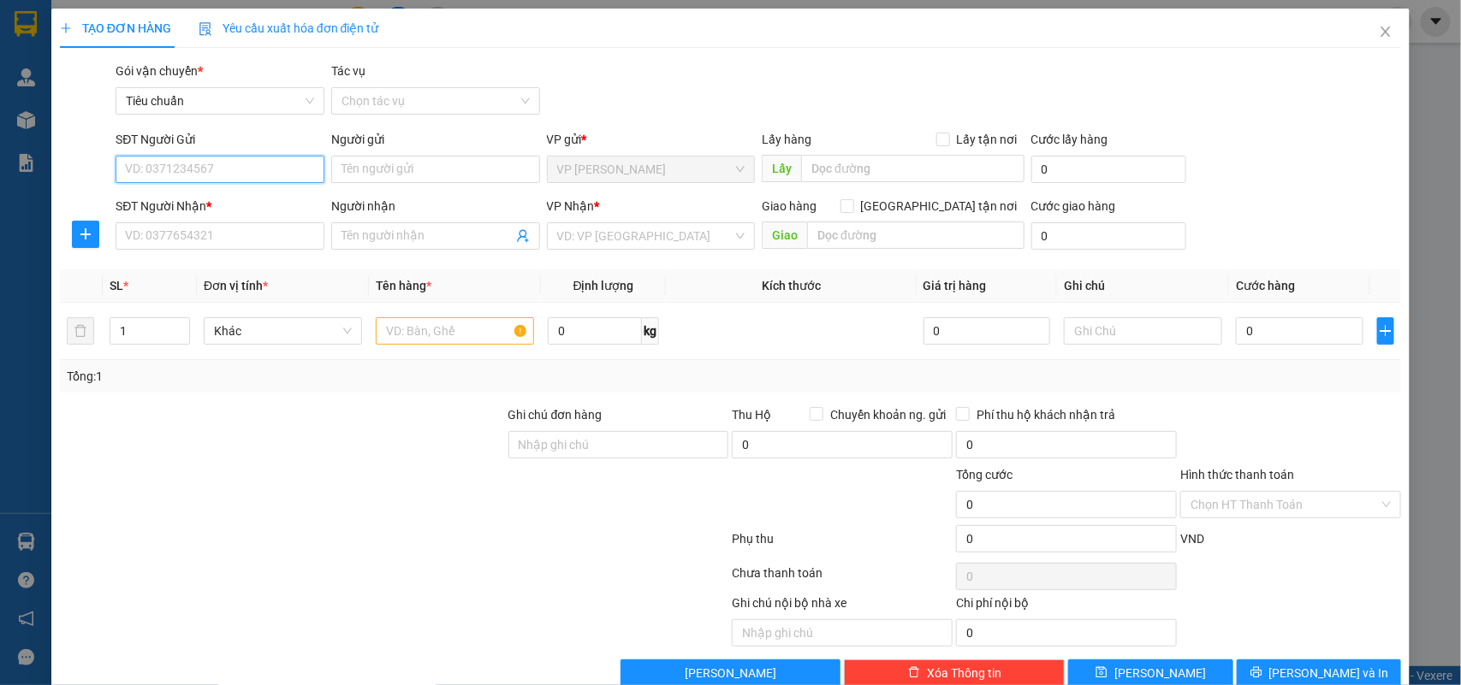
click at [194, 167] on input "SĐT Người Gửi" at bounding box center [220, 169] width 209 height 27
paste input "0349392772"
type input "0349392772"
click at [244, 169] on input "0349392772" at bounding box center [220, 169] width 209 height 27
click at [236, 207] on div "0349392772 - HS Cảng HL" at bounding box center [218, 203] width 186 height 19
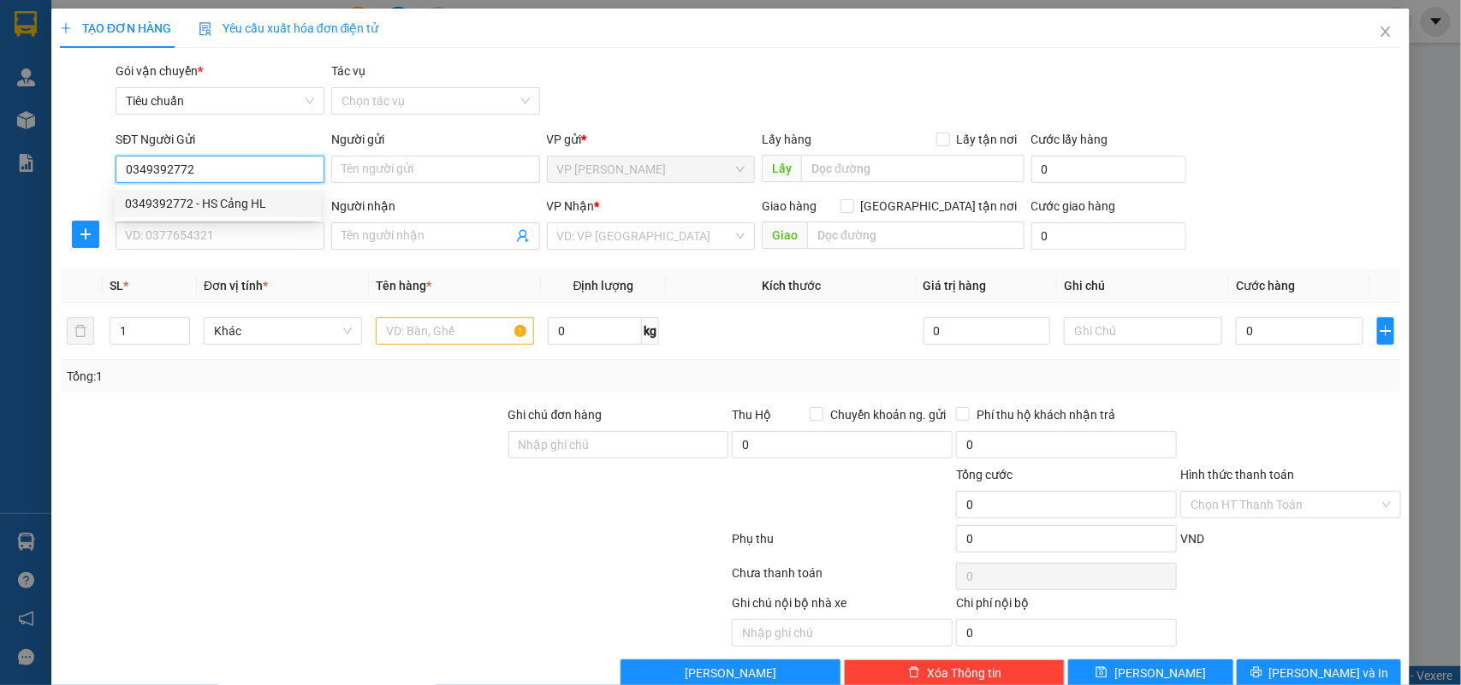
type input "HS Cảng HL"
type input "0349392772"
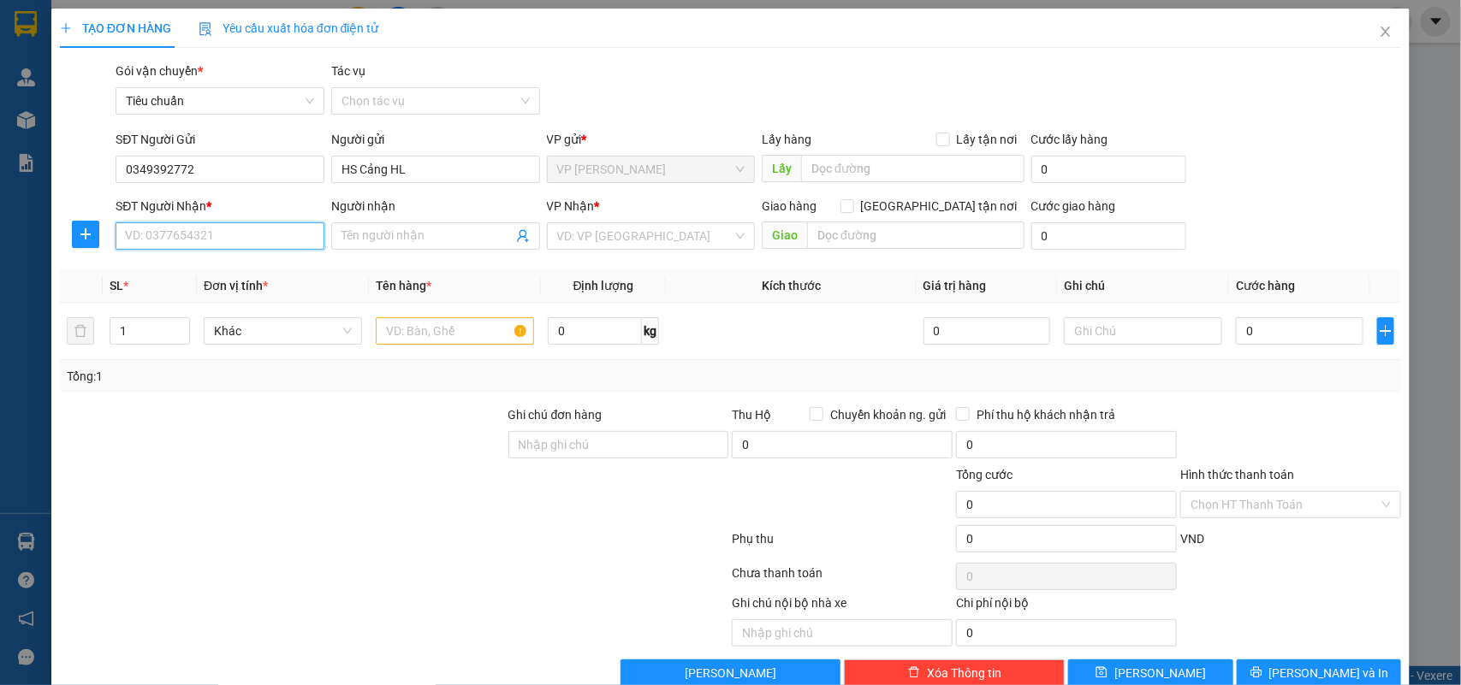
click at [253, 244] on input "SĐT Người Nhận *" at bounding box center [220, 235] width 209 height 27
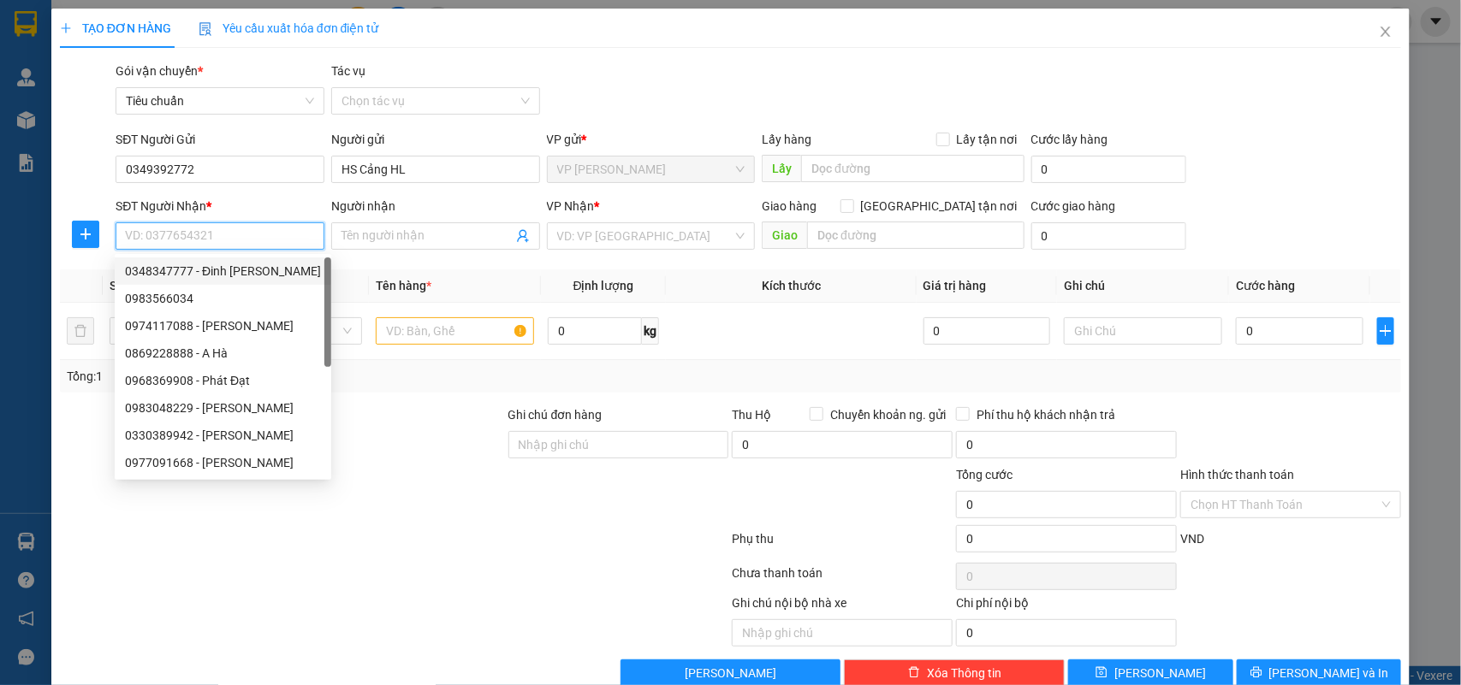
drag, startPoint x: 235, startPoint y: 272, endPoint x: 388, endPoint y: 257, distance: 153.1
click at [236, 272] on div "0348347777 - Đinh [PERSON_NAME]" at bounding box center [223, 271] width 196 height 19
type input "0348347777"
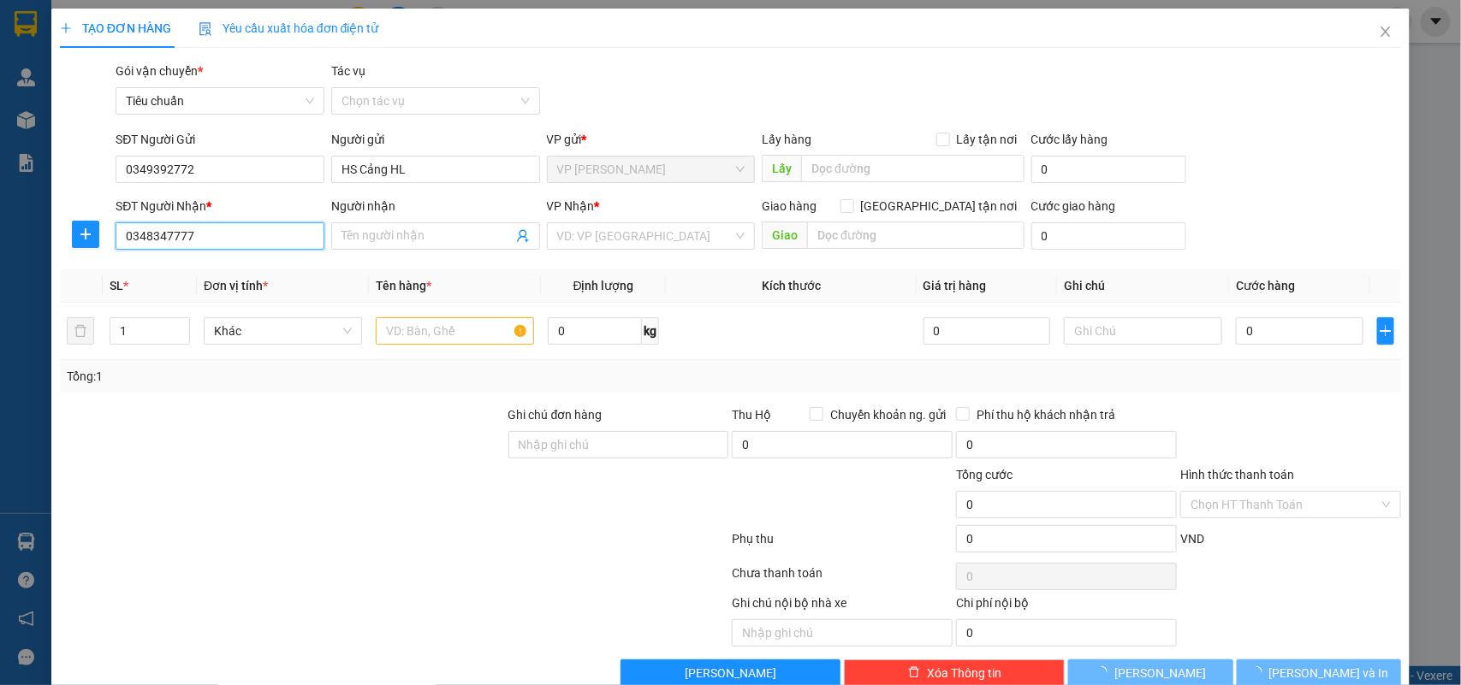
type input "Đinh [PERSON_NAME]"
checkbox input "true"
type input "12 hoàng hoa thám, ba đình (sảnh s2b [GEOGRAPHIC_DATA])"
type input "50.000"
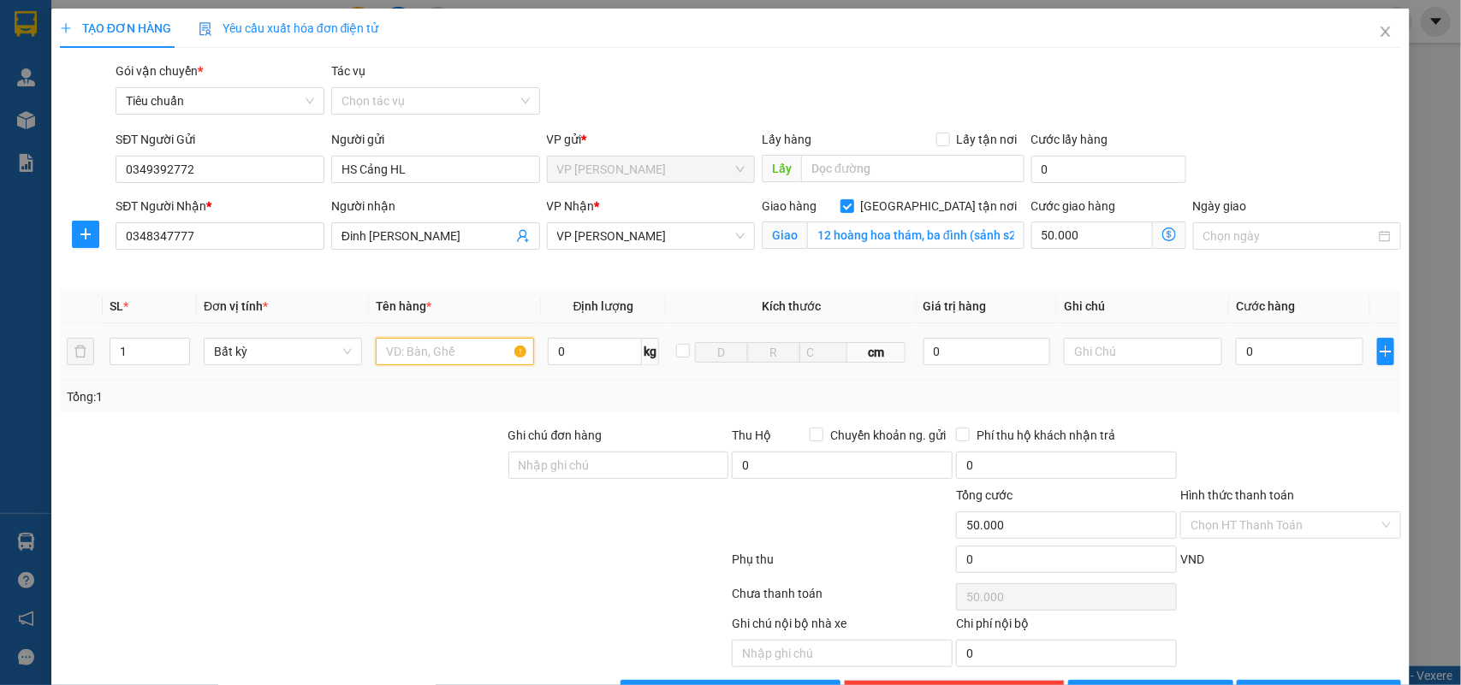
click at [469, 347] on input "text" at bounding box center [455, 351] width 158 height 27
type input "xốp"
drag, startPoint x: 1234, startPoint y: 356, endPoint x: 1212, endPoint y: 348, distance: 23.5
click at [1236, 356] on input "0" at bounding box center [1298, 351] width 127 height 27
type input "1"
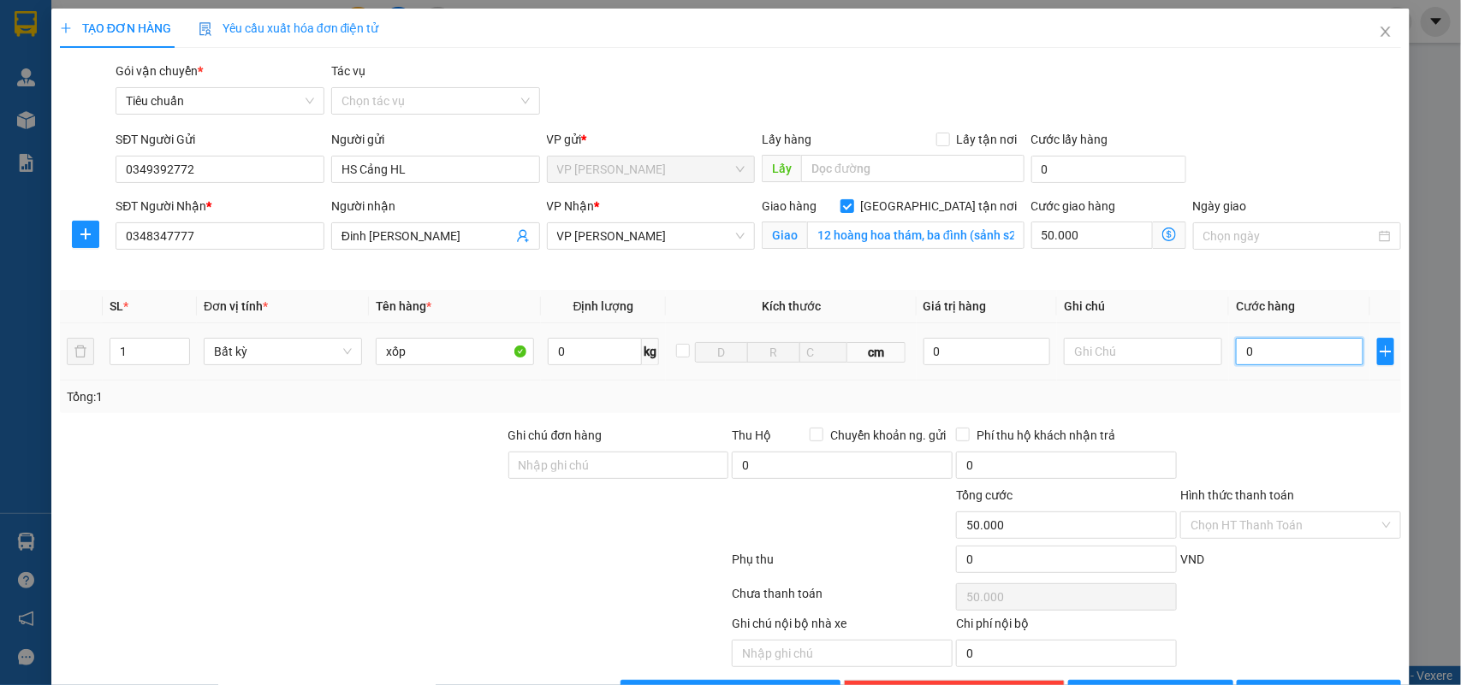
type input "50.001"
type input "10"
type input "50.010"
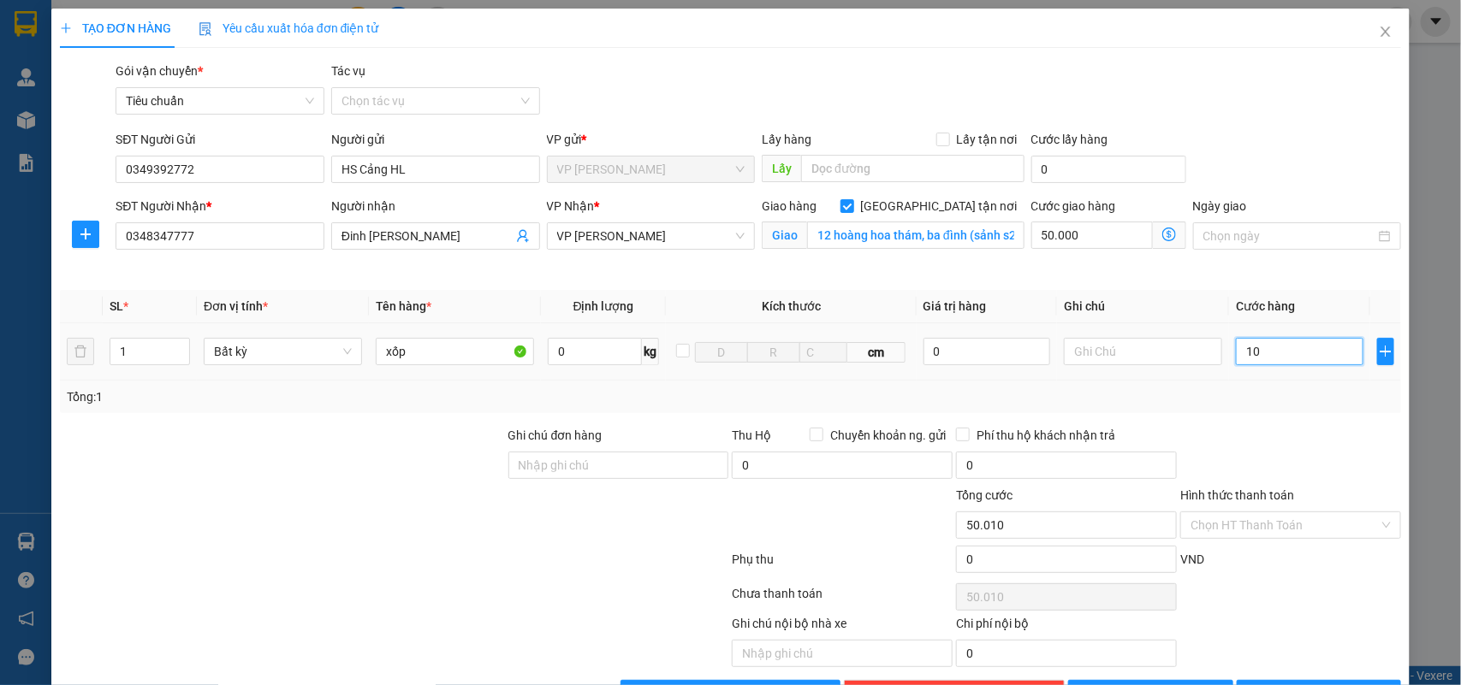
type input "100"
type input "50.100"
type input "100.000"
type input "150.000"
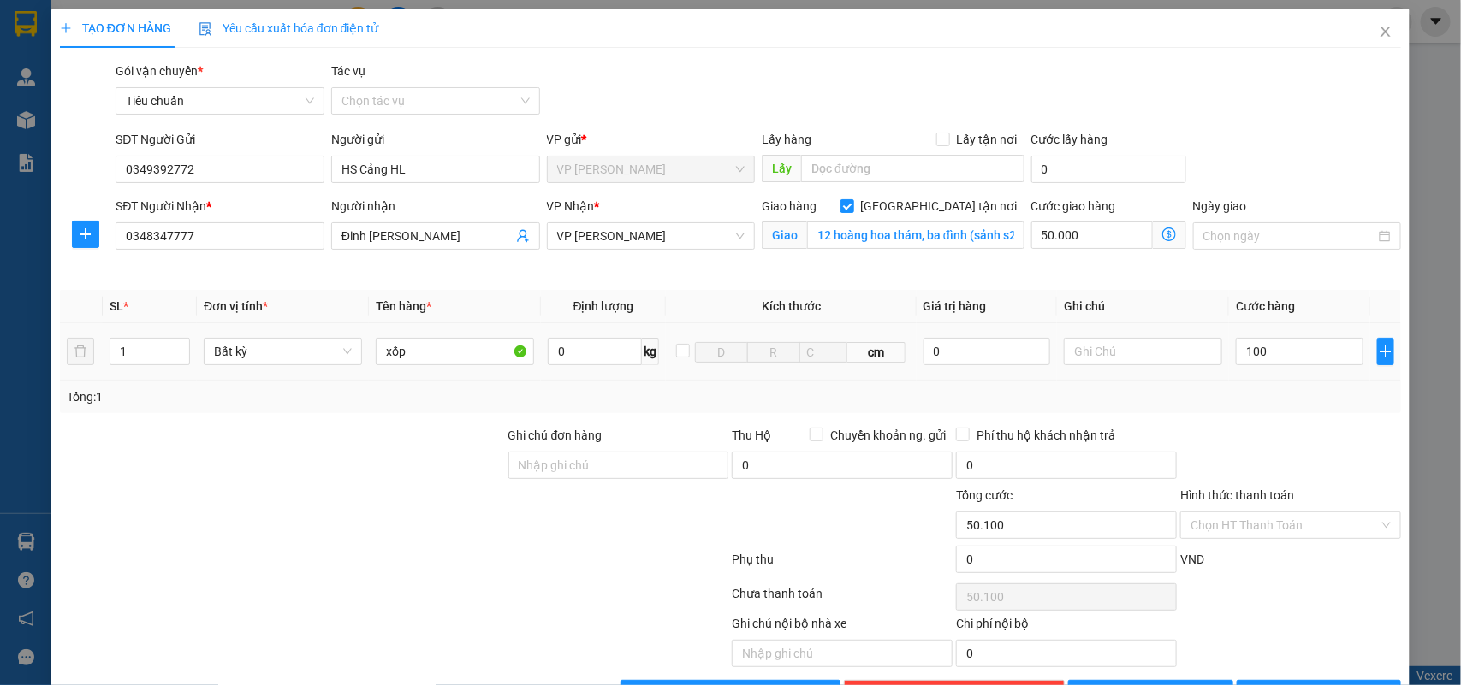
type input "150.000"
click at [1196, 416] on div "Transit Pickup Surcharge Ids Transit Deliver Surcharge Ids Transit Deliver Surc…" at bounding box center [731, 385] width 1342 height 646
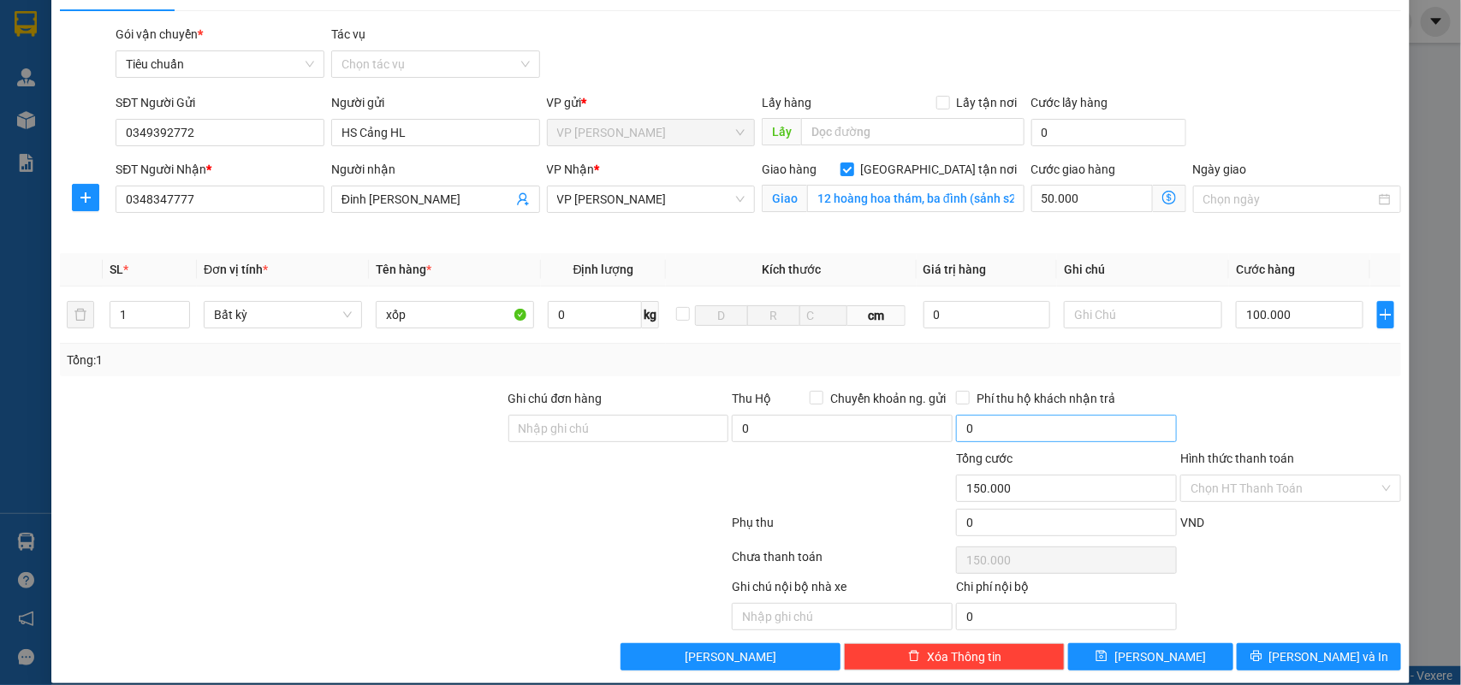
scroll to position [57, 0]
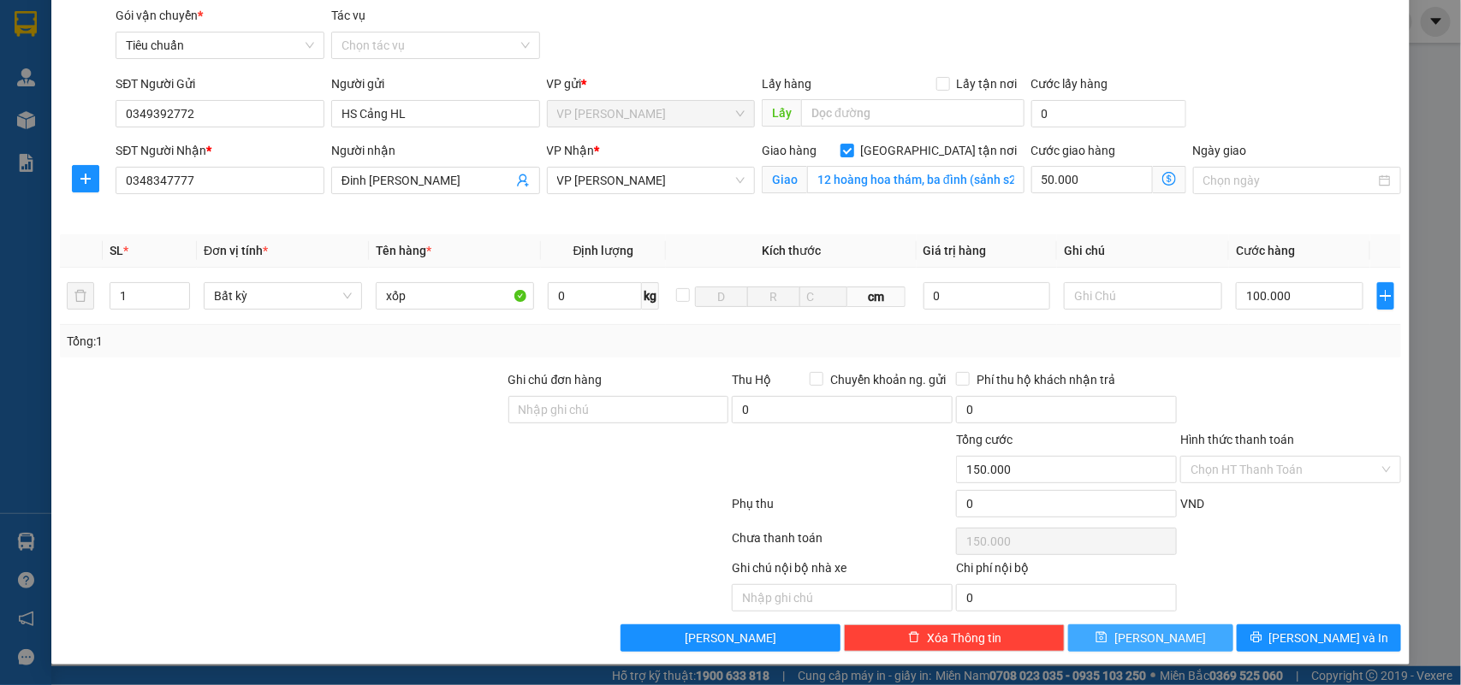
click at [1176, 649] on button "[PERSON_NAME]" at bounding box center [1150, 638] width 164 height 27
checkbox input "false"
type input "0"
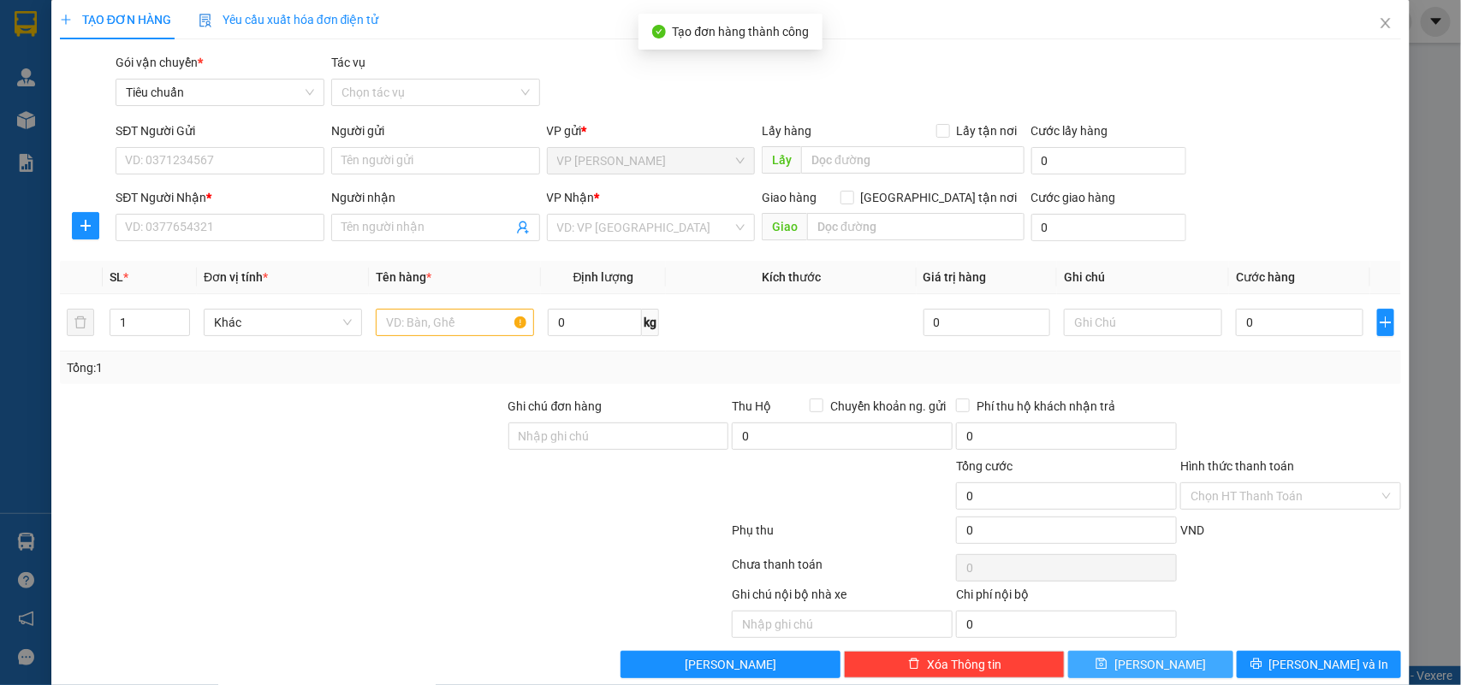
scroll to position [0, 0]
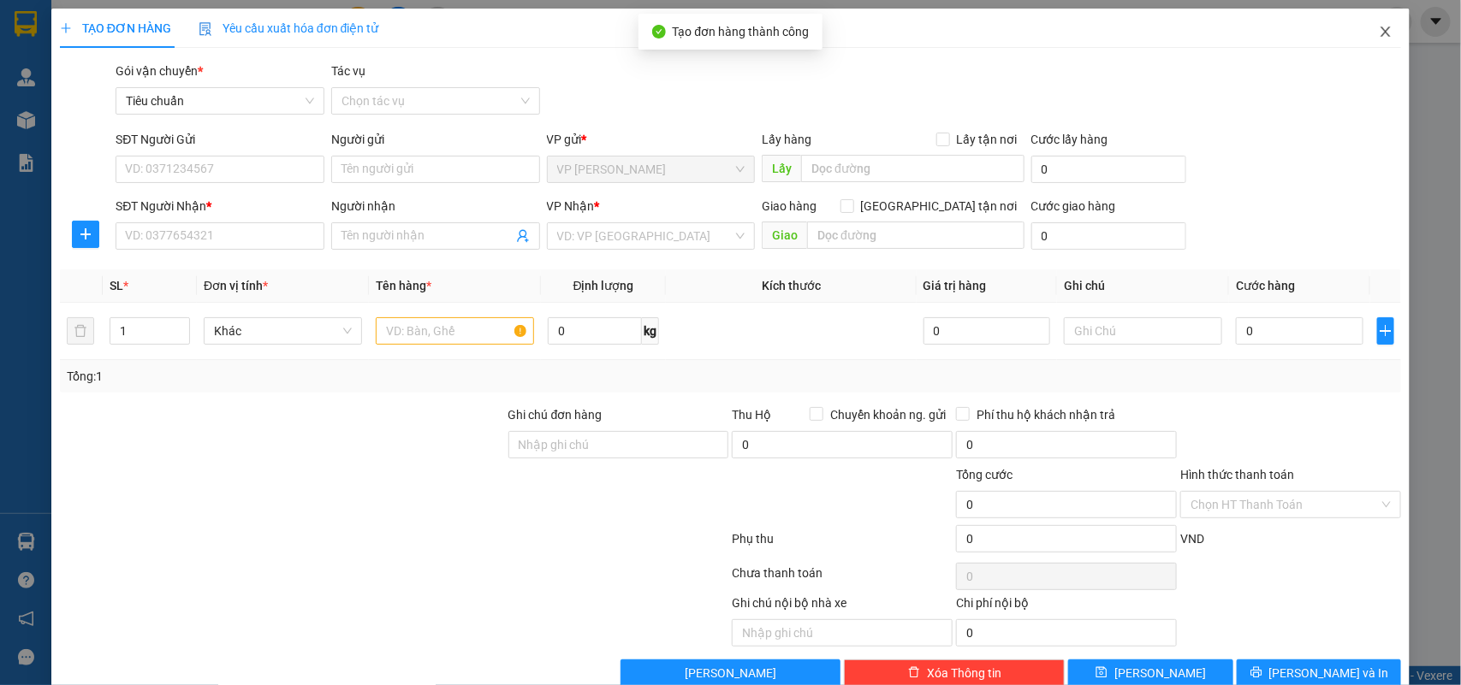
click at [1378, 32] on icon "close" at bounding box center [1385, 32] width 14 height 14
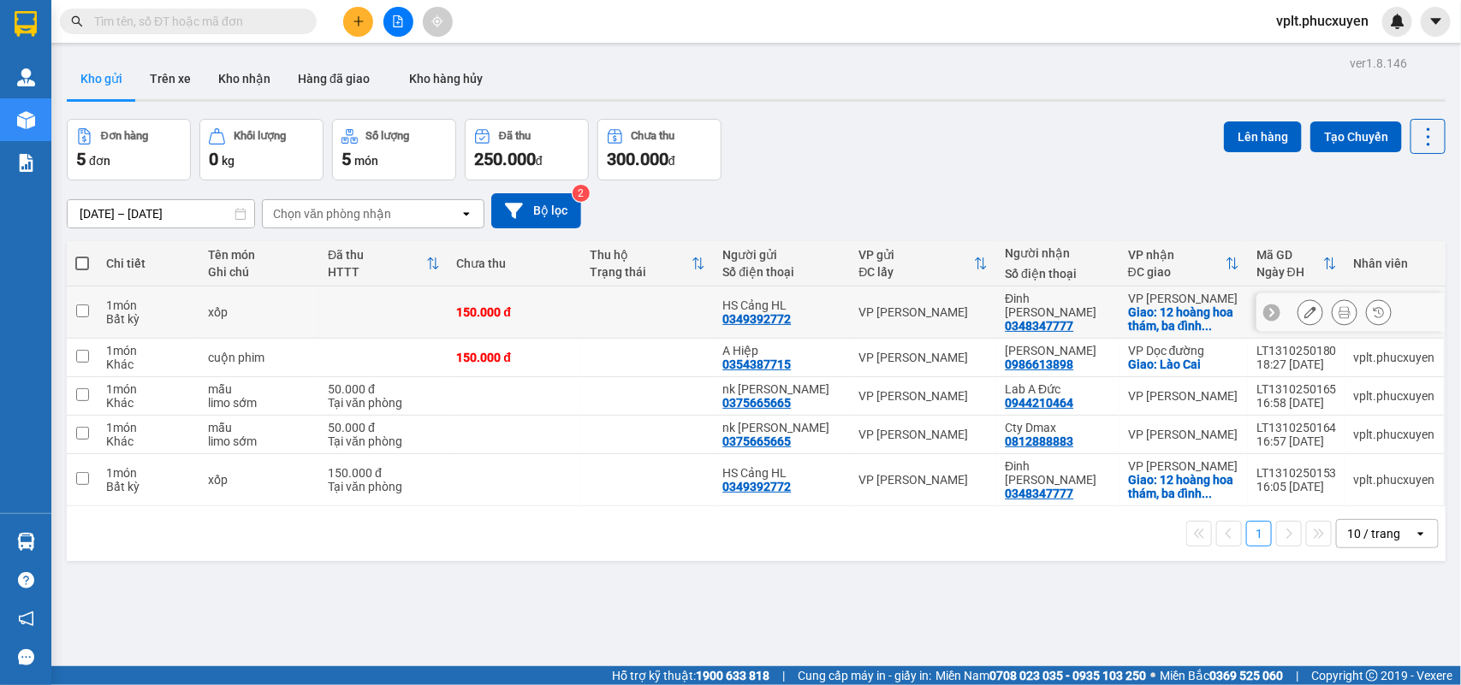
click at [383, 310] on td at bounding box center [383, 313] width 128 height 52
click at [353, 317] on td at bounding box center [383, 313] width 128 height 52
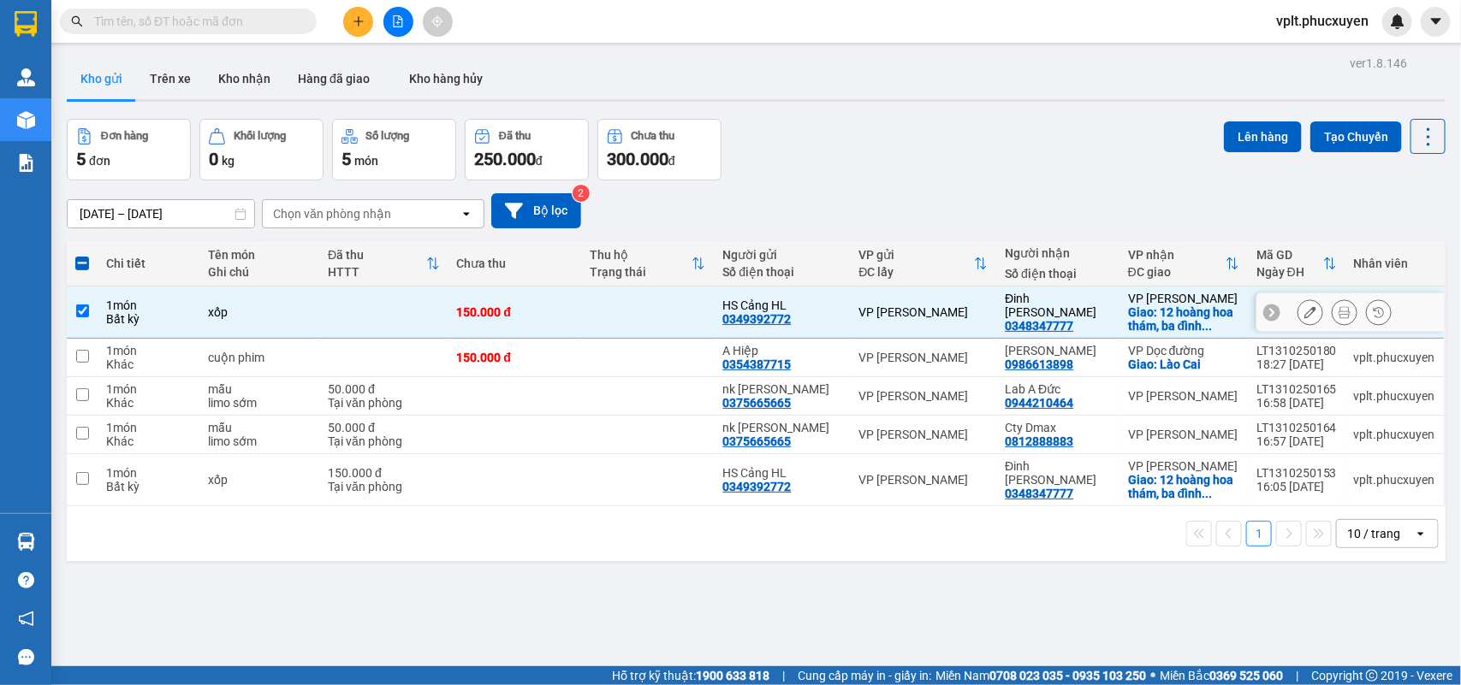
click at [353, 317] on td at bounding box center [383, 313] width 128 height 52
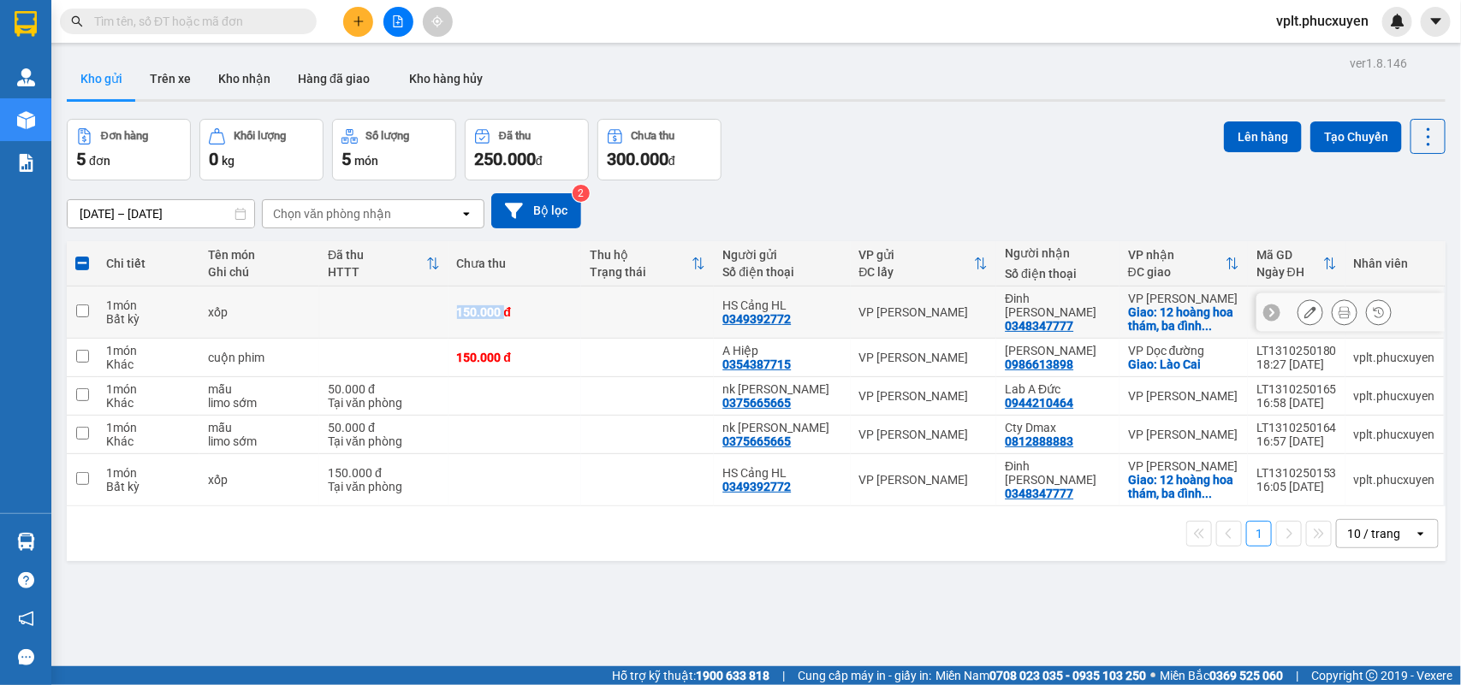
click at [353, 317] on td at bounding box center [383, 313] width 128 height 52
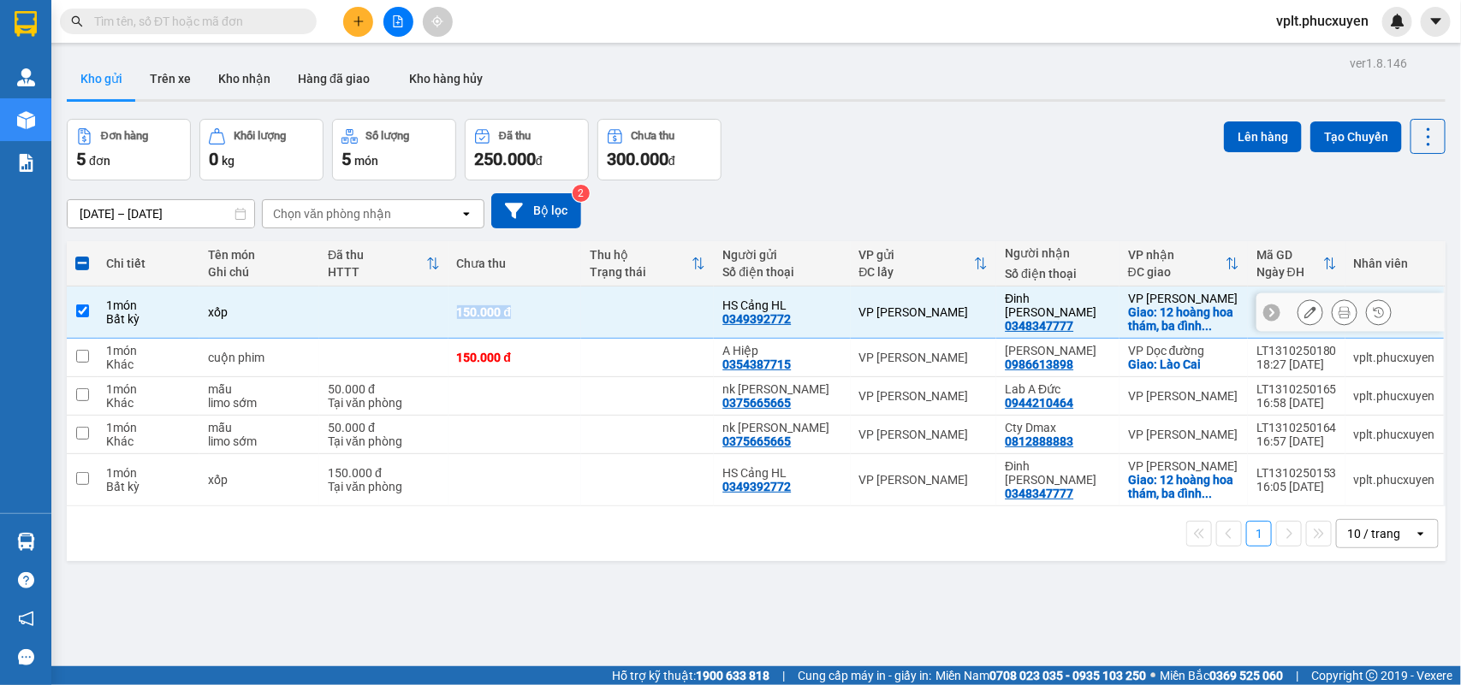
click at [353, 317] on td at bounding box center [383, 313] width 128 height 52
checkbox input "false"
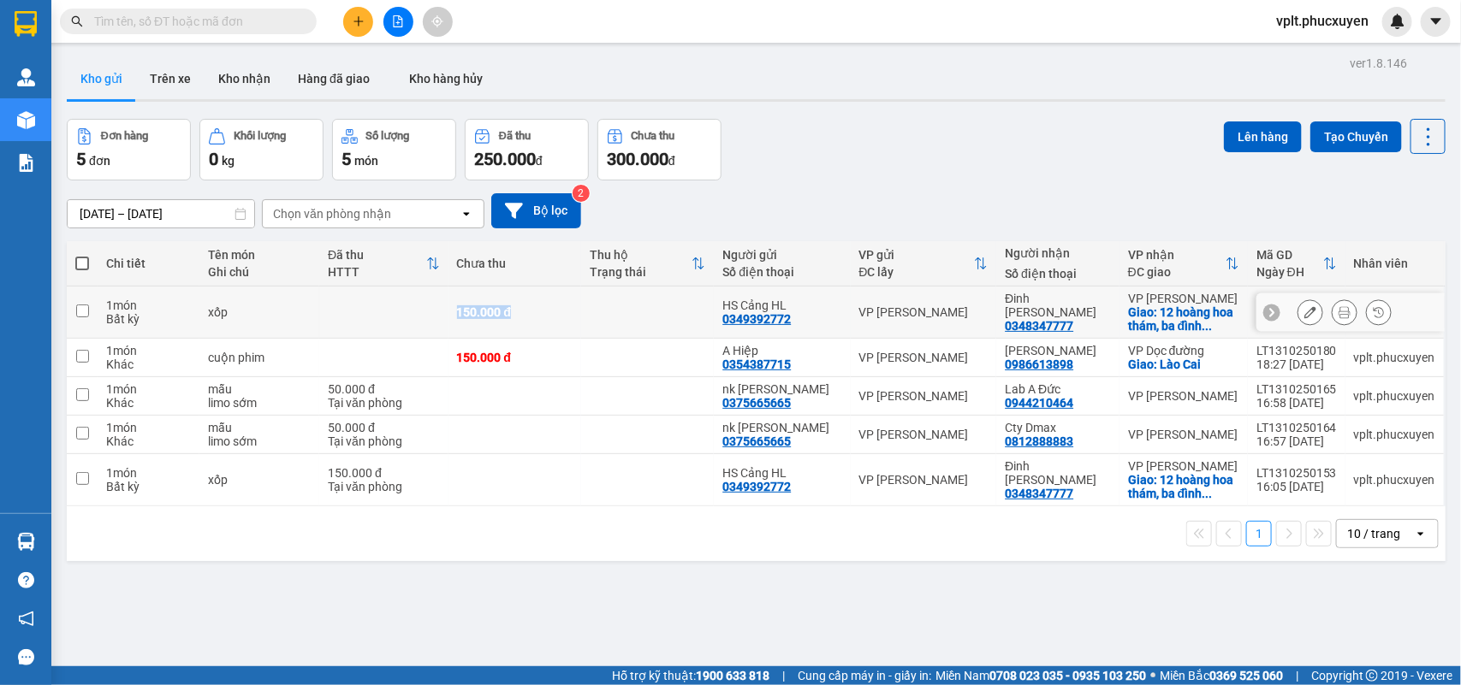
click at [1301, 323] on button at bounding box center [1310, 313] width 24 height 30
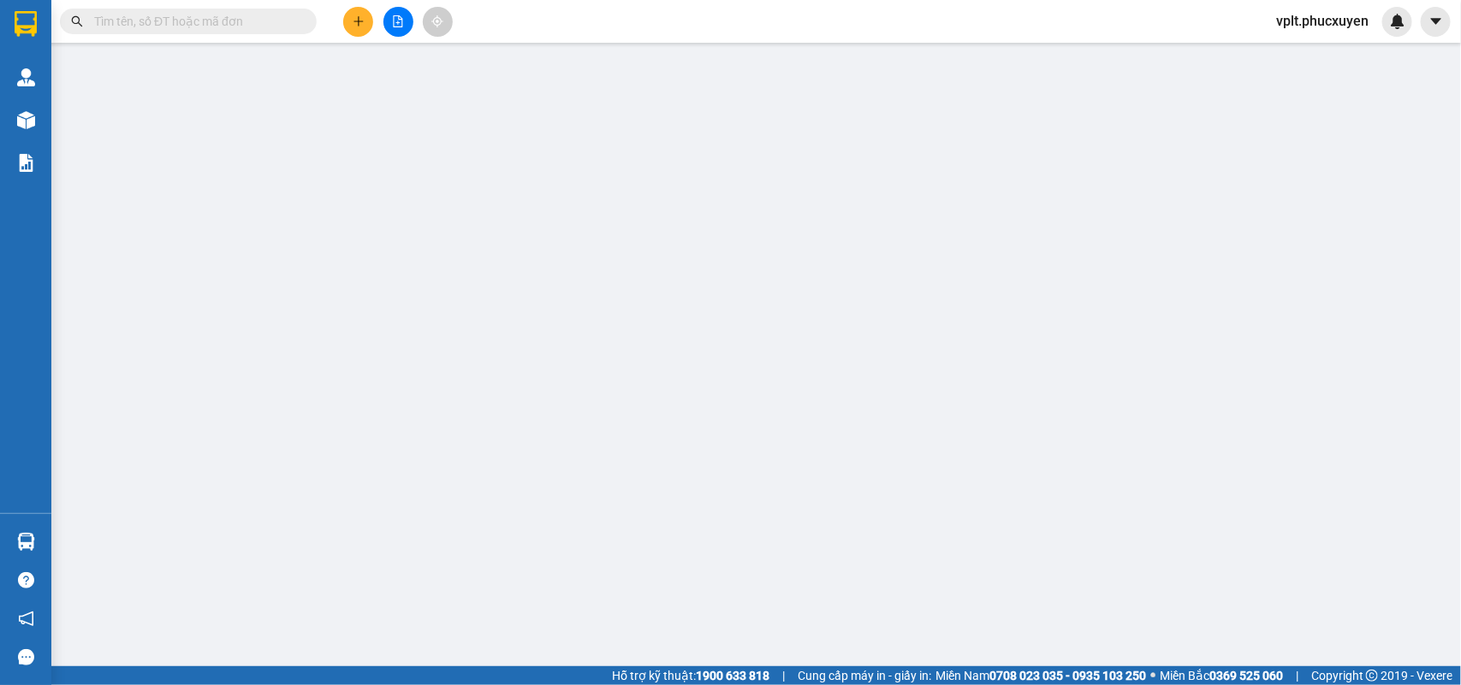
type input "0349392772"
type input "HS Cảng HL"
type input "0348347777"
type input "Đinh [PERSON_NAME]"
checkbox input "true"
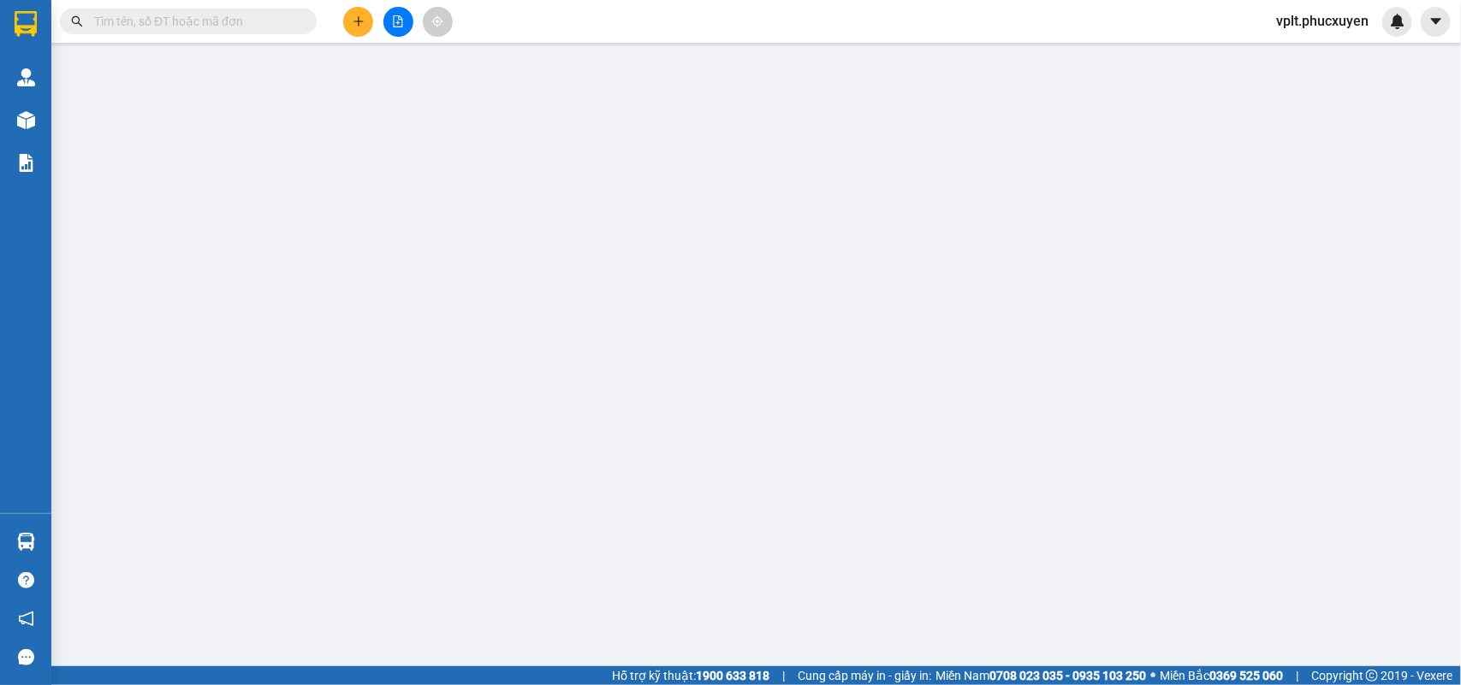
type input "12 hoàng hoa thám, ba đình (sảnh s2b [GEOGRAPHIC_DATA])"
type input "0"
type input "150.000"
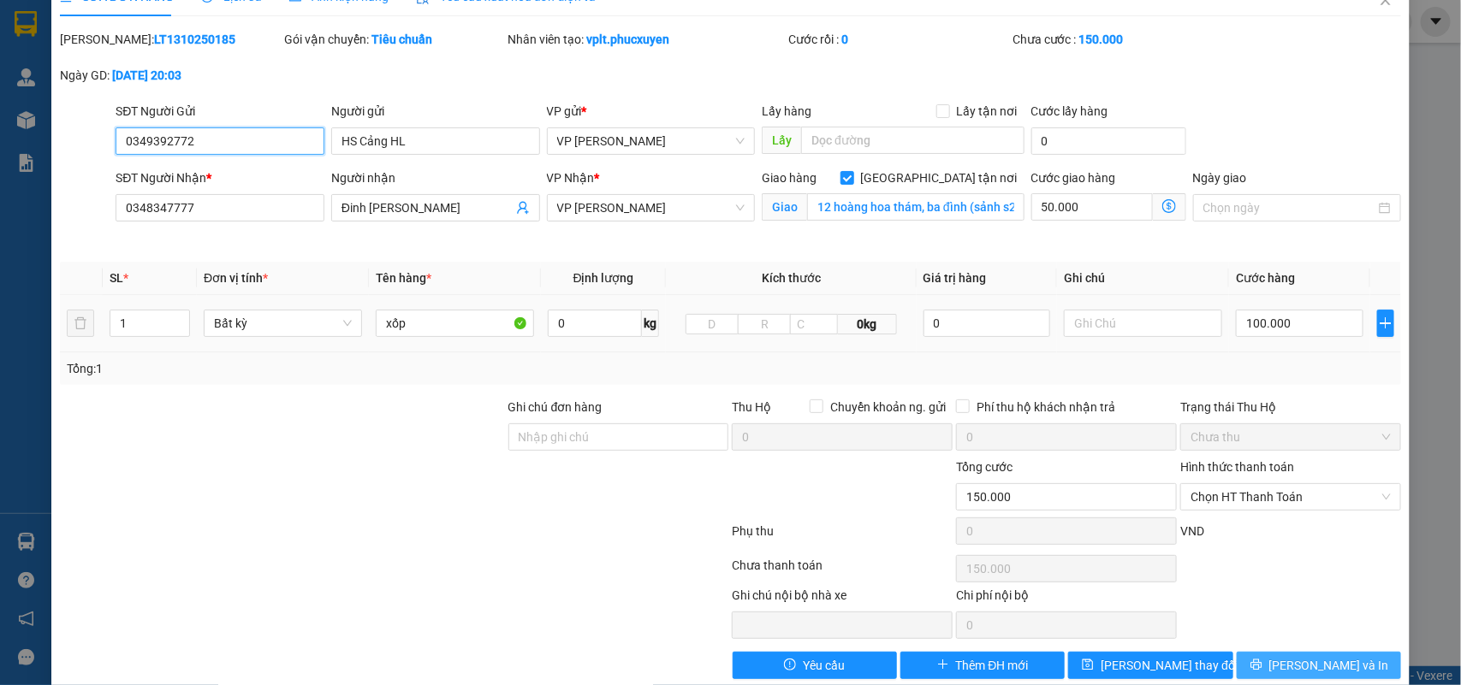
scroll to position [61, 0]
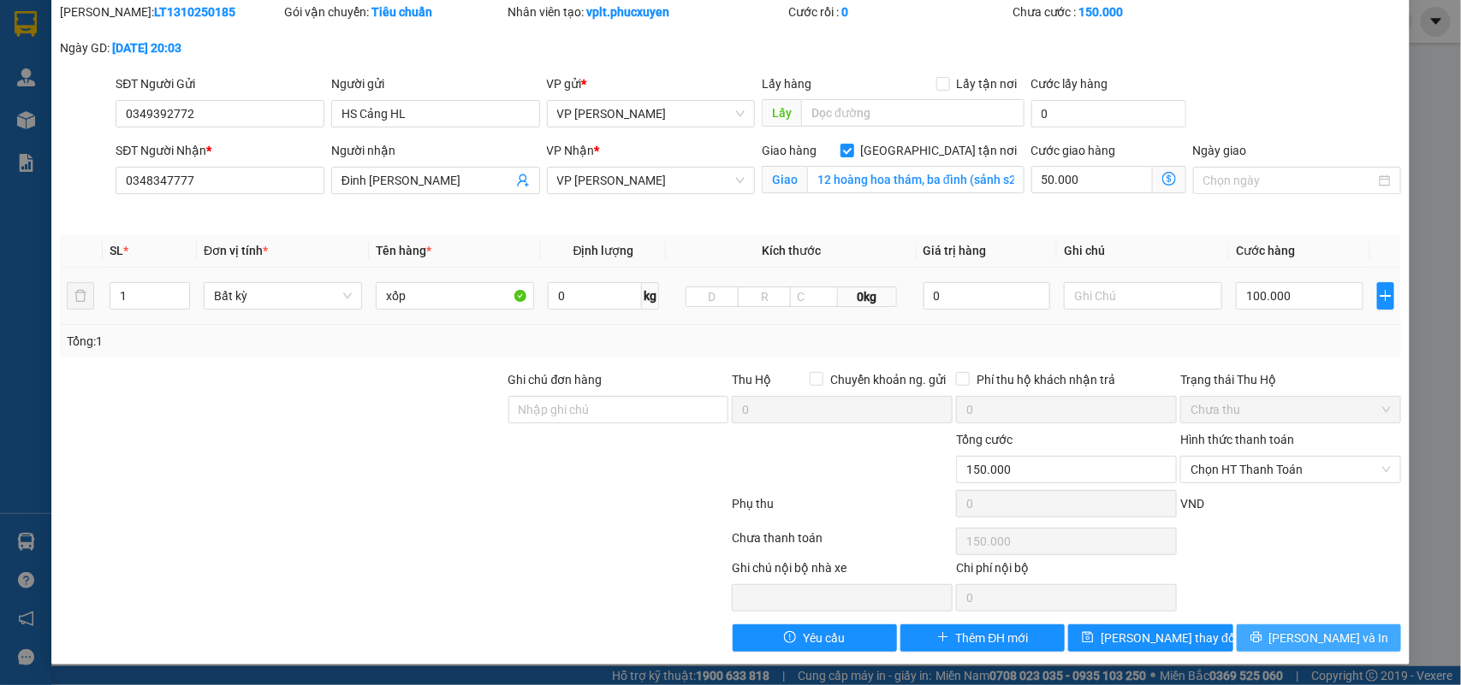
click at [1297, 647] on span "[PERSON_NAME] và In" at bounding box center [1329, 638] width 120 height 19
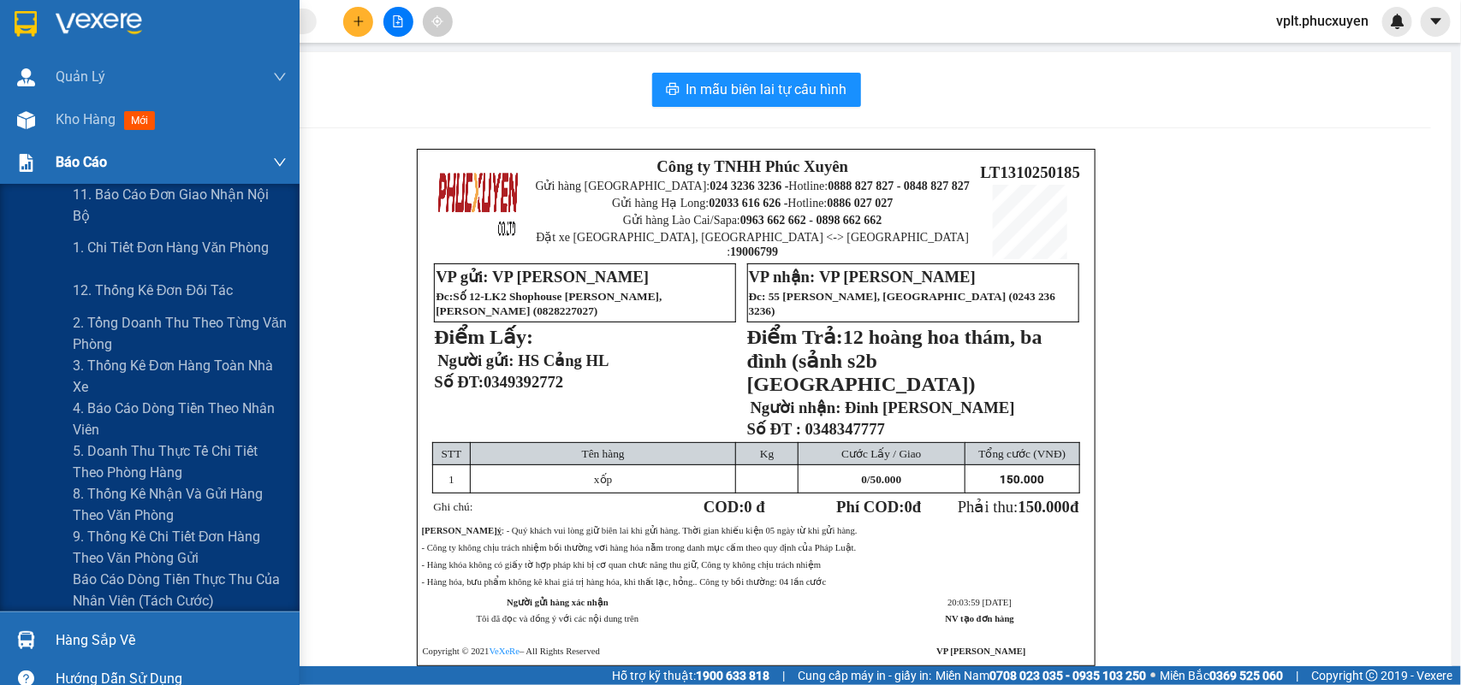
click at [91, 158] on span "Báo cáo" at bounding box center [81, 161] width 51 height 21
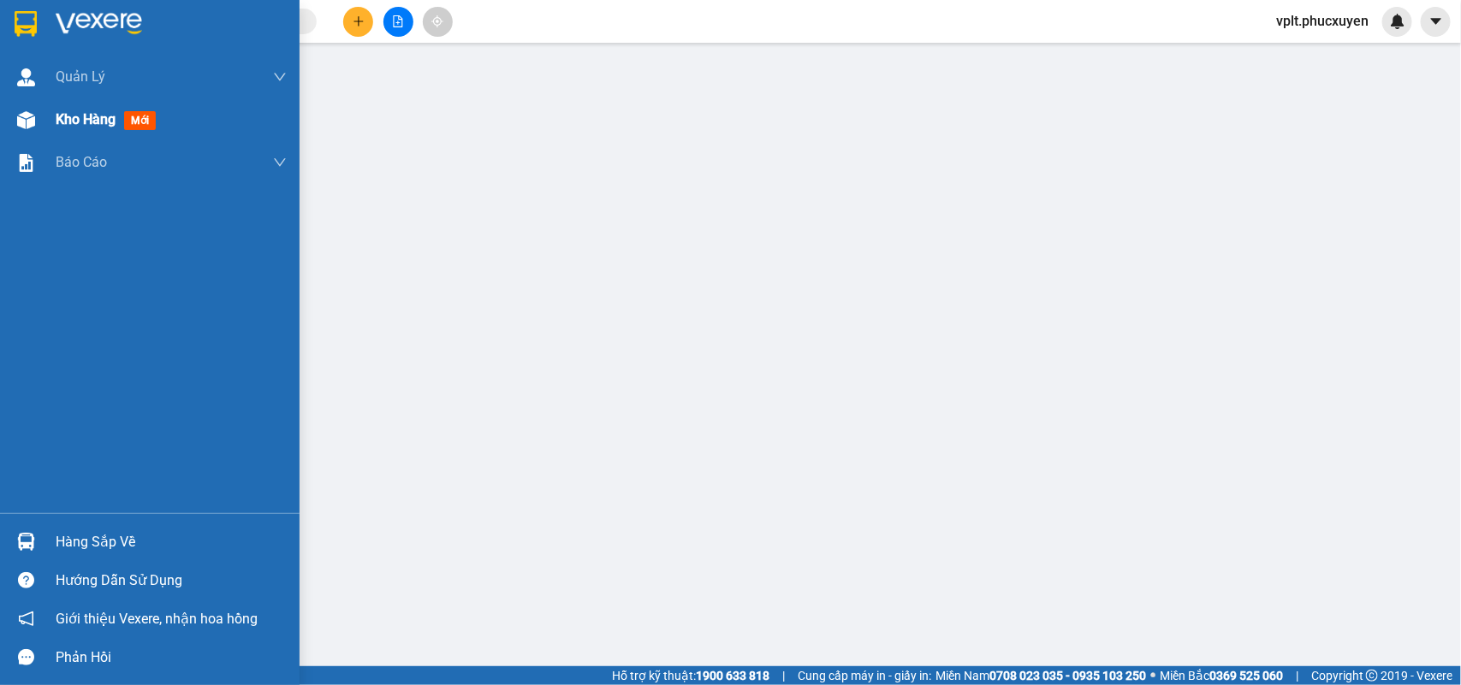
click at [86, 114] on span "Kho hàng" at bounding box center [86, 119] width 60 height 16
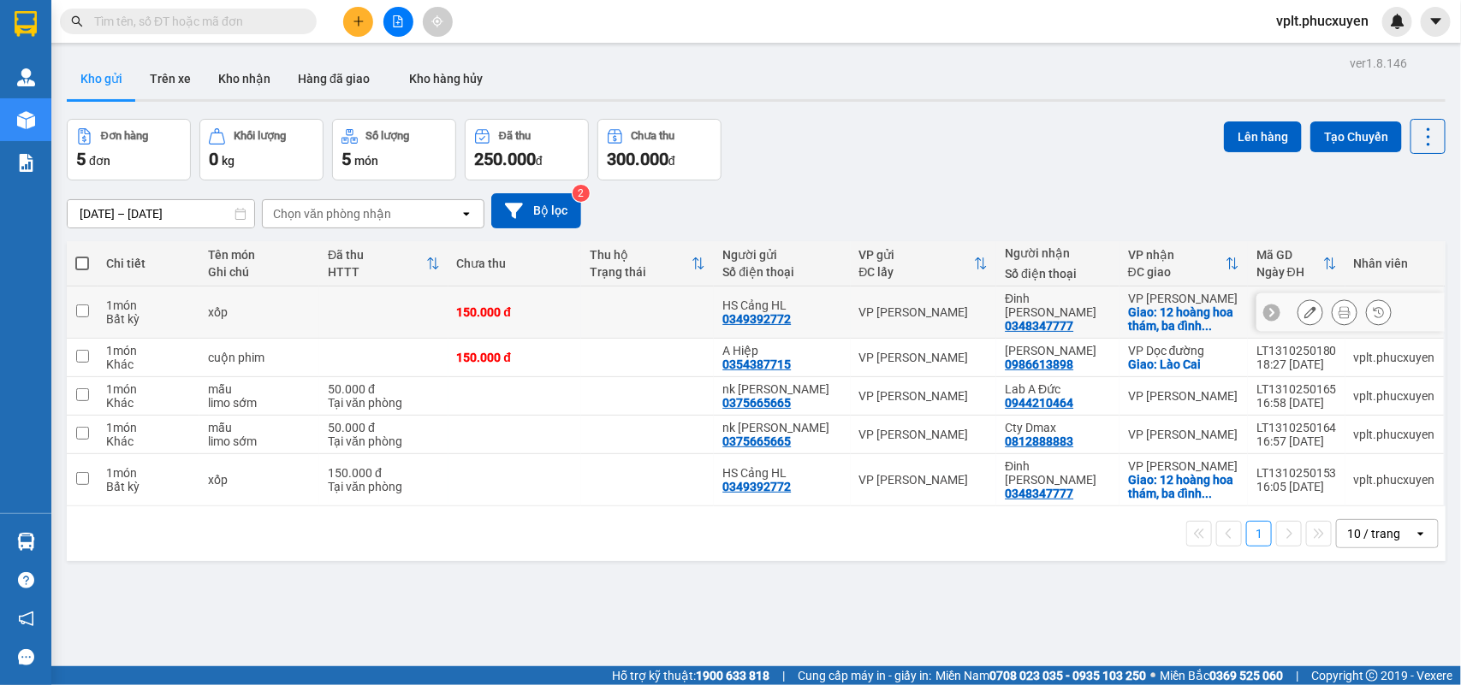
click at [353, 331] on td at bounding box center [383, 313] width 128 height 52
checkbox input "true"
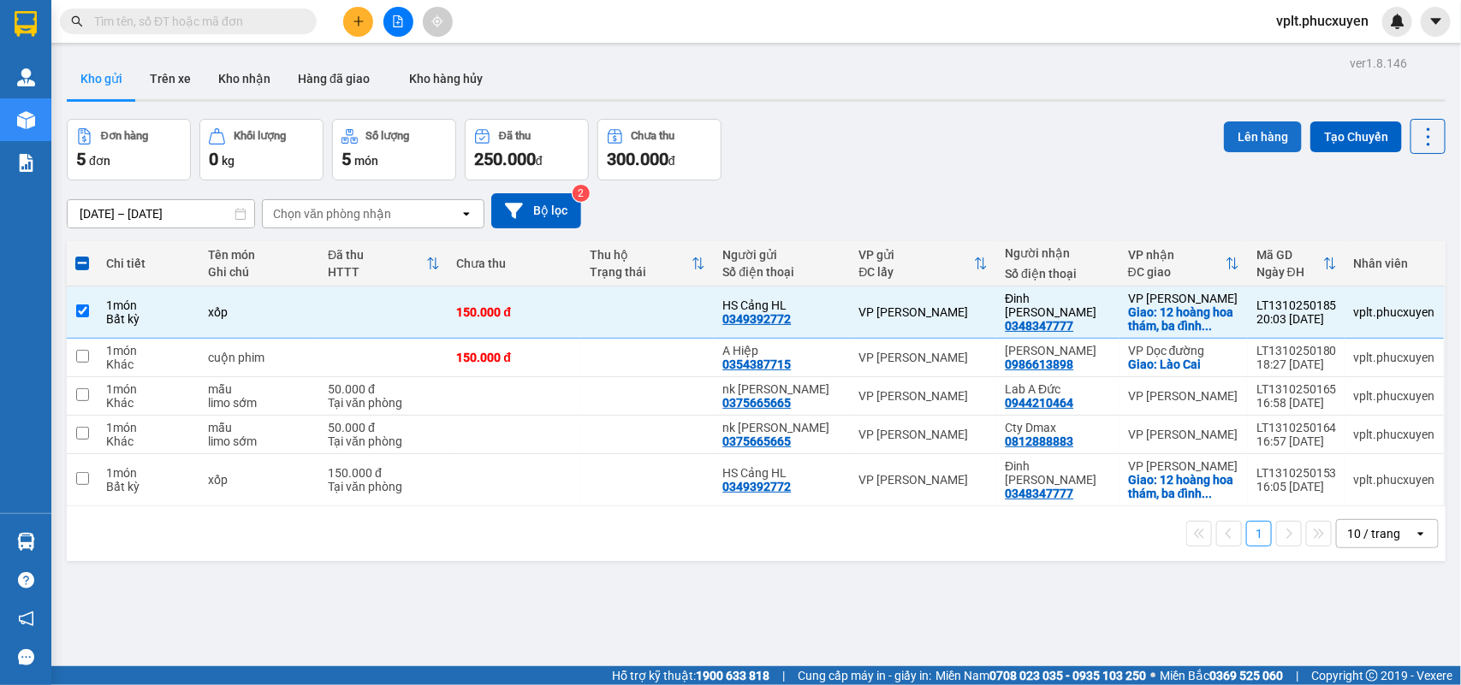
click at [1243, 133] on button "Lên hàng" at bounding box center [1263, 136] width 78 height 31
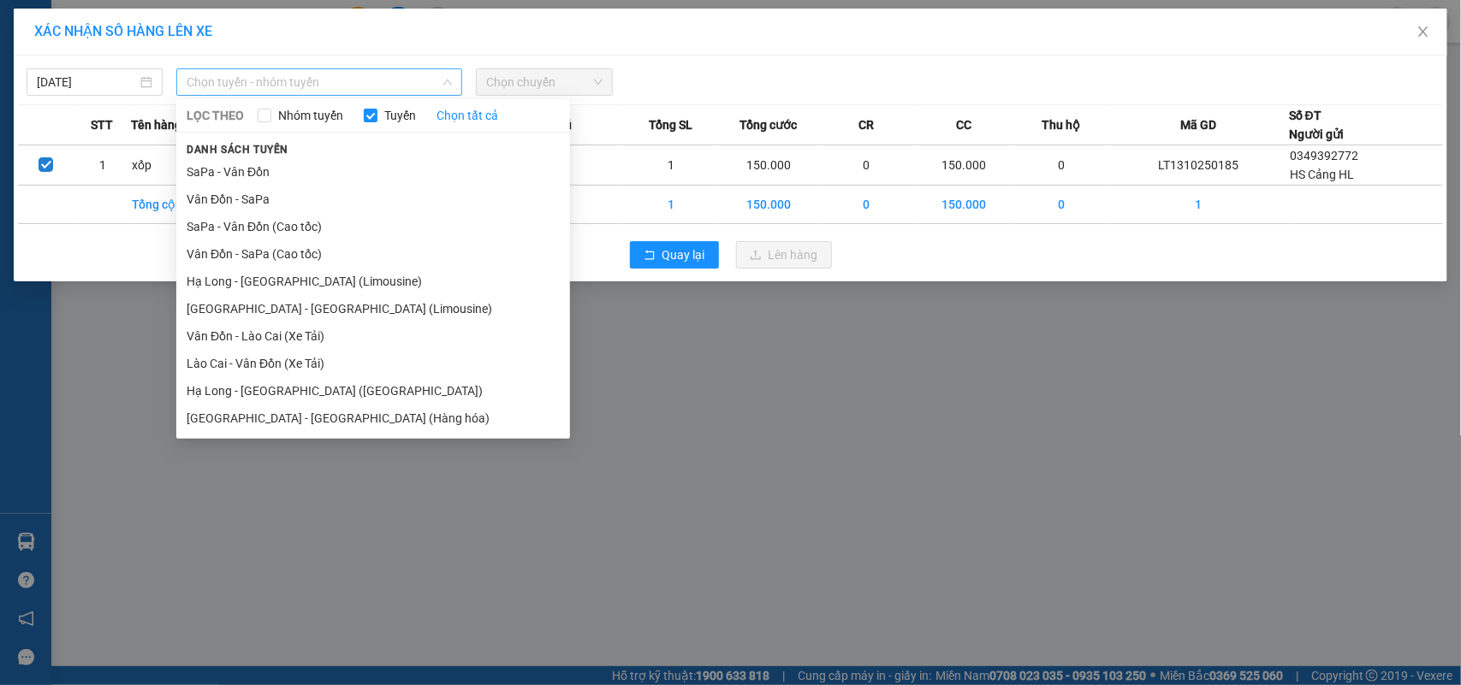
click at [262, 71] on span "Chọn tuyến - nhóm tuyến" at bounding box center [319, 82] width 265 height 26
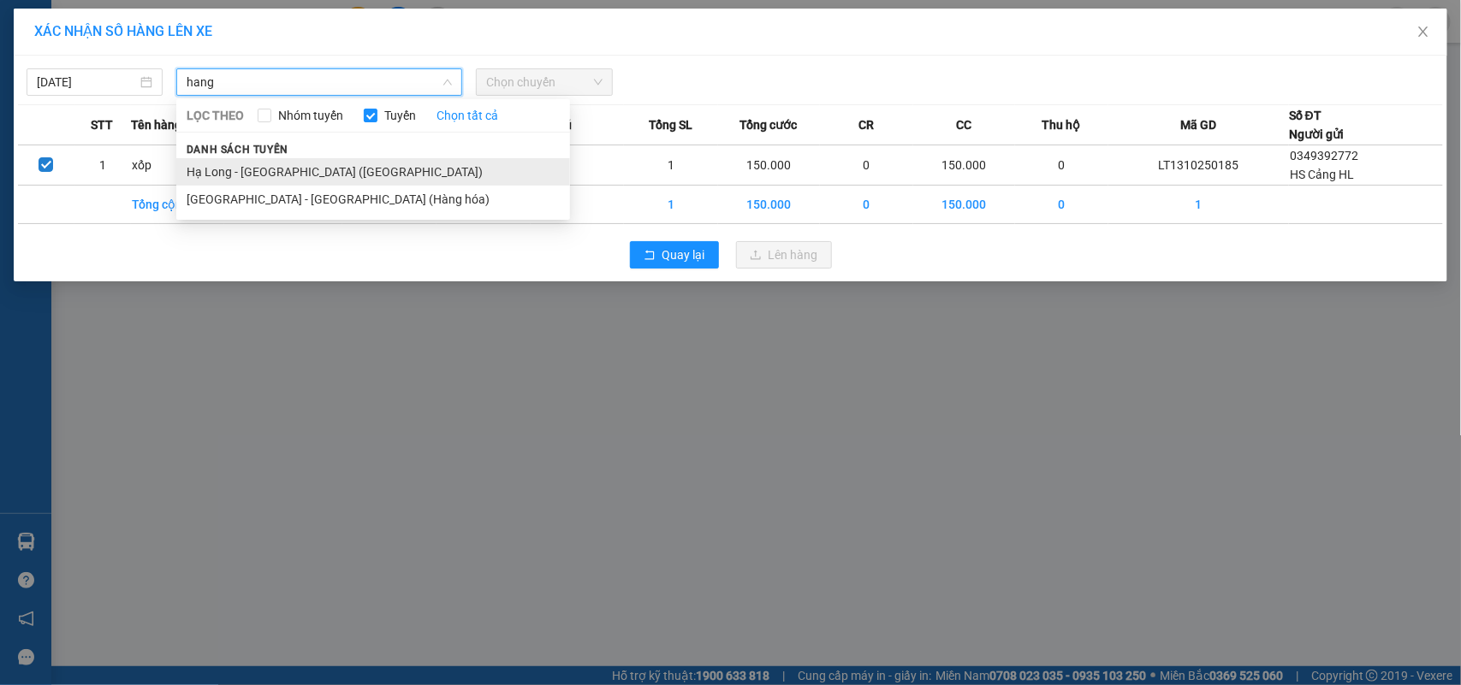
type input "hang"
click at [289, 171] on li "Hạ Long - [GEOGRAPHIC_DATA] ([GEOGRAPHIC_DATA])" at bounding box center [373, 171] width 394 height 27
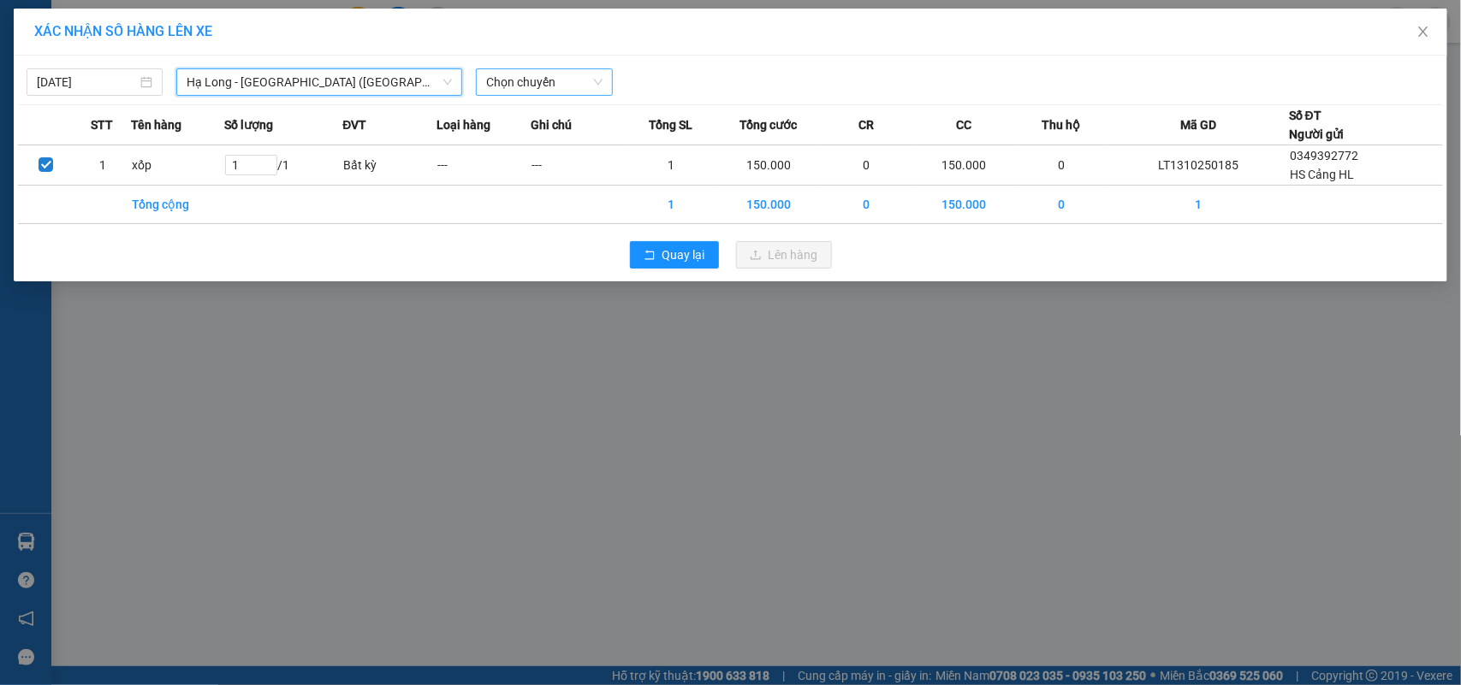
click at [574, 75] on span "Chọn chuyến" at bounding box center [544, 82] width 116 height 26
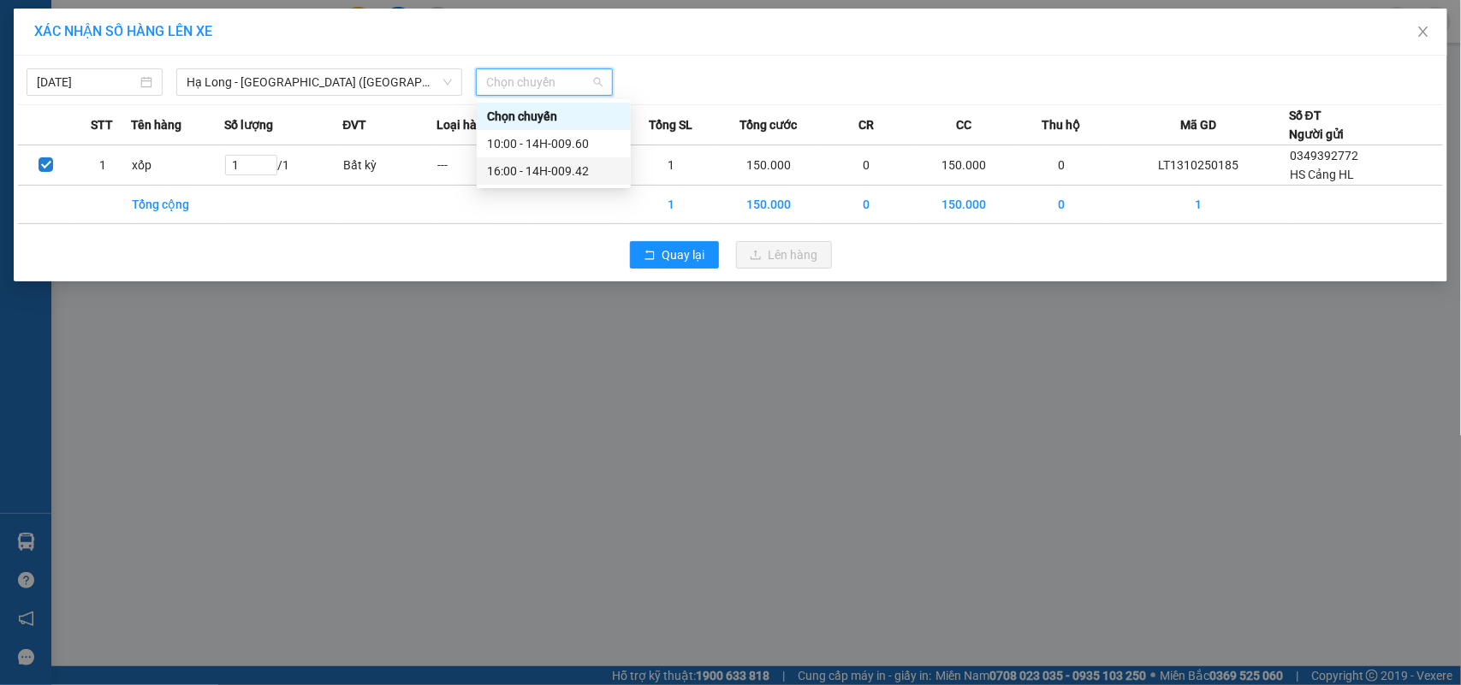
click at [566, 162] on div "16:00 - 14H-009.42" at bounding box center [553, 171] width 133 height 19
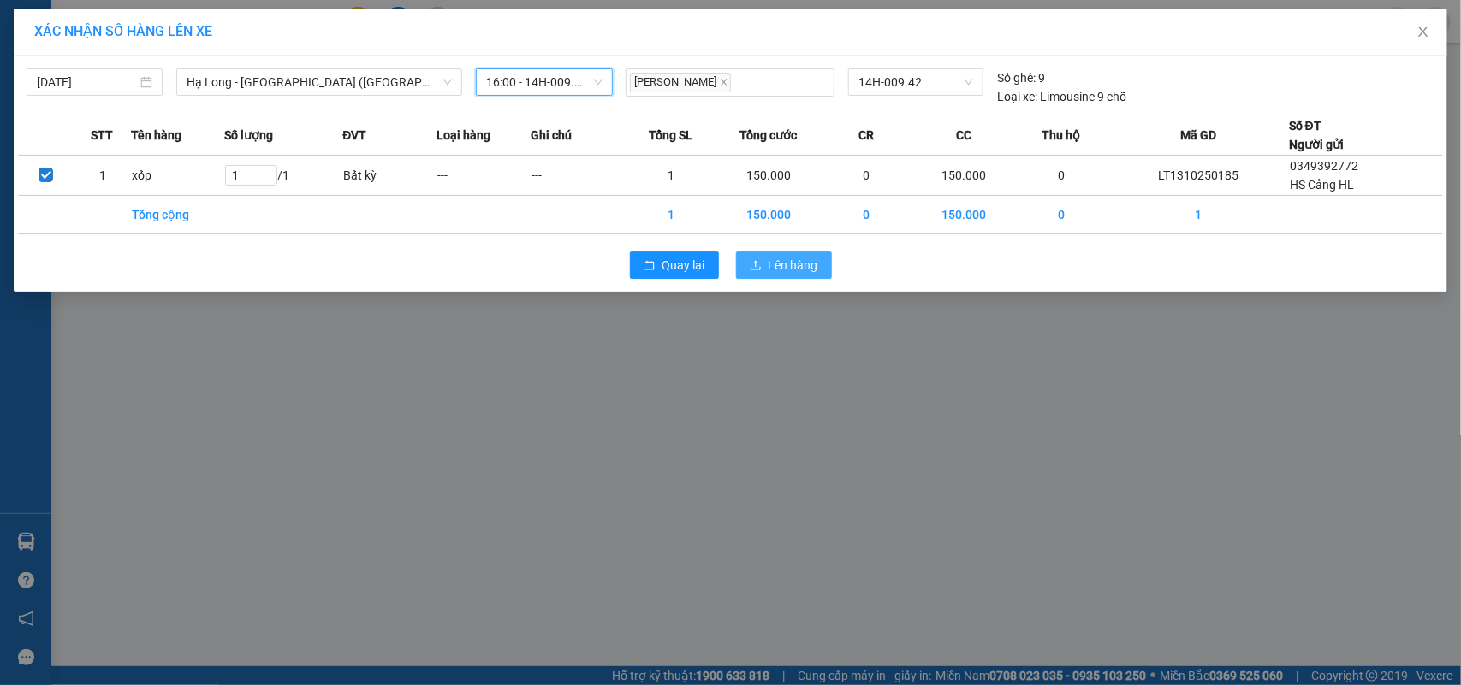
click at [792, 274] on span "Lên hàng" at bounding box center [793, 265] width 50 height 19
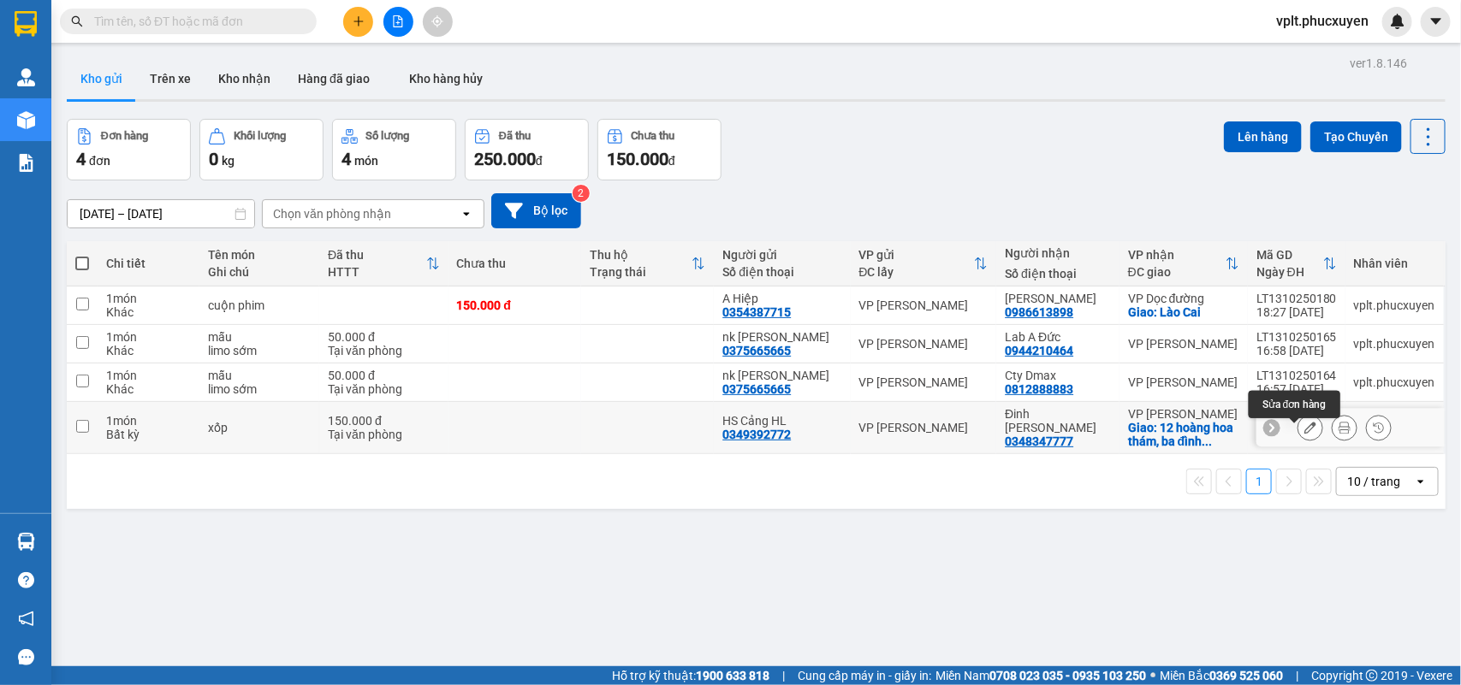
click at [1304, 434] on icon at bounding box center [1310, 428] width 12 height 12
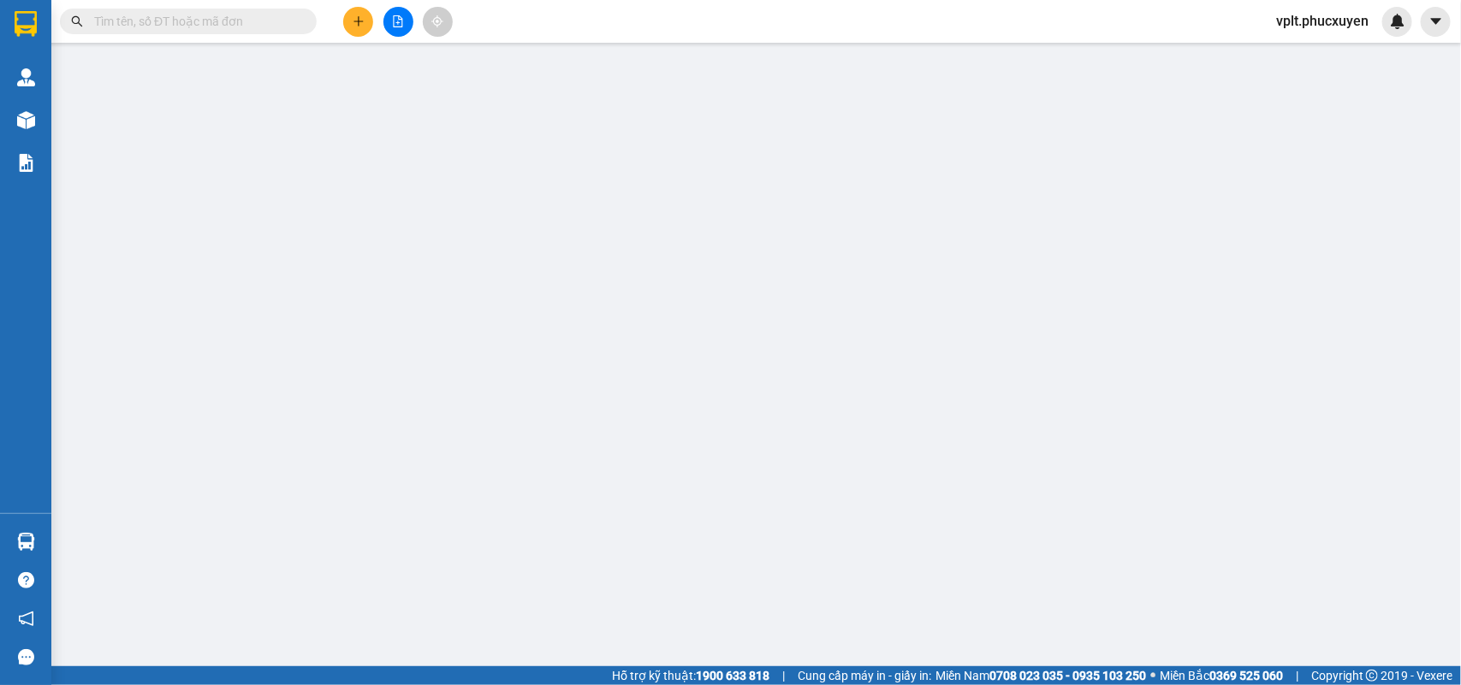
type input "0349392772"
type input "HS Cảng HL"
type input "0348347777"
type input "Đinh [PERSON_NAME]"
checkbox input "true"
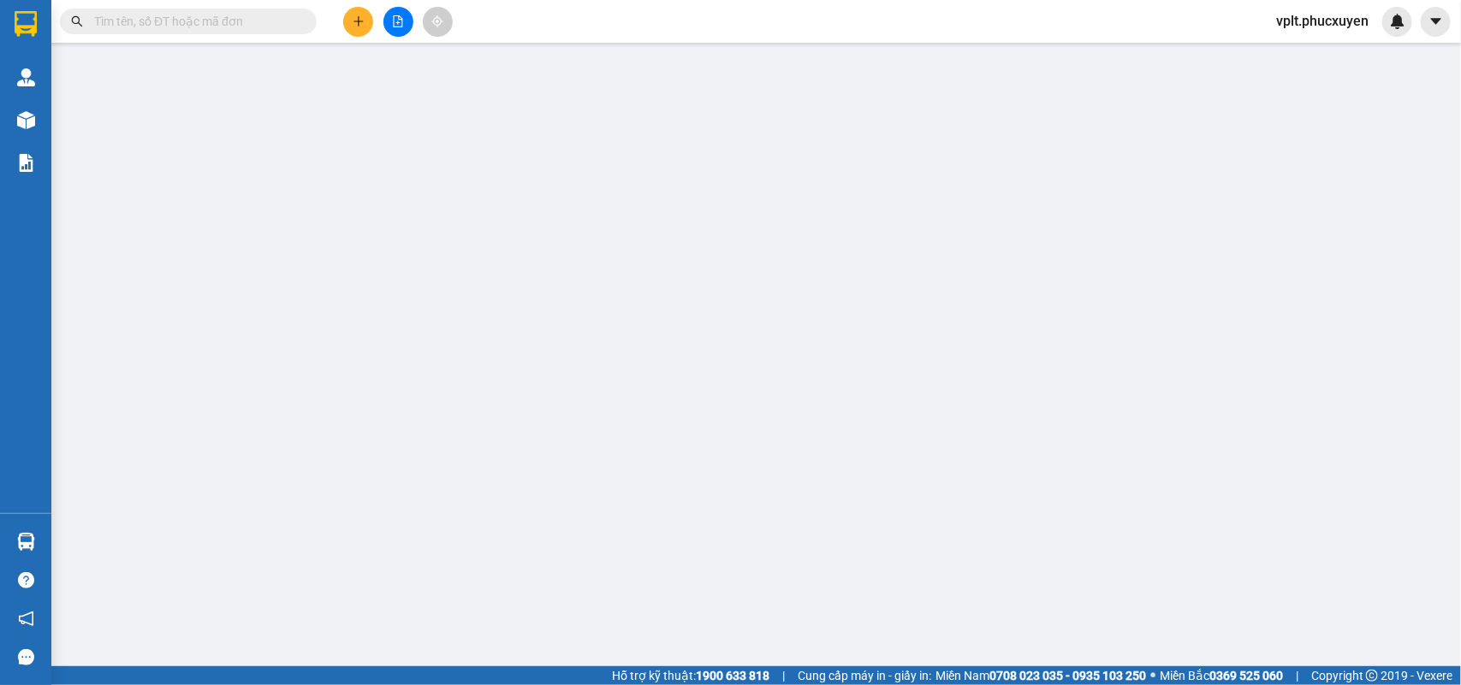
type input "12 hoàng hoa thám, ba đình (sảnh s2b [GEOGRAPHIC_DATA])"
type input "0"
type input "150.000"
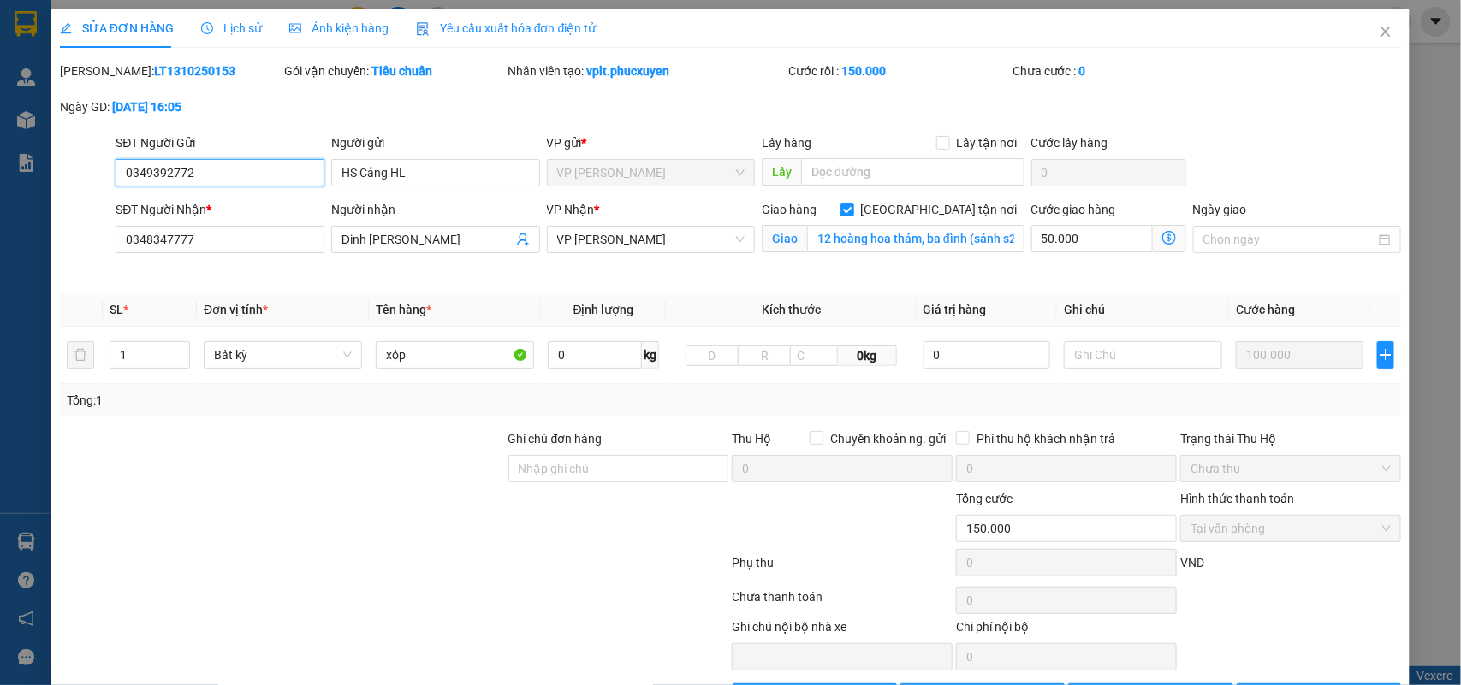
scroll to position [61, 0]
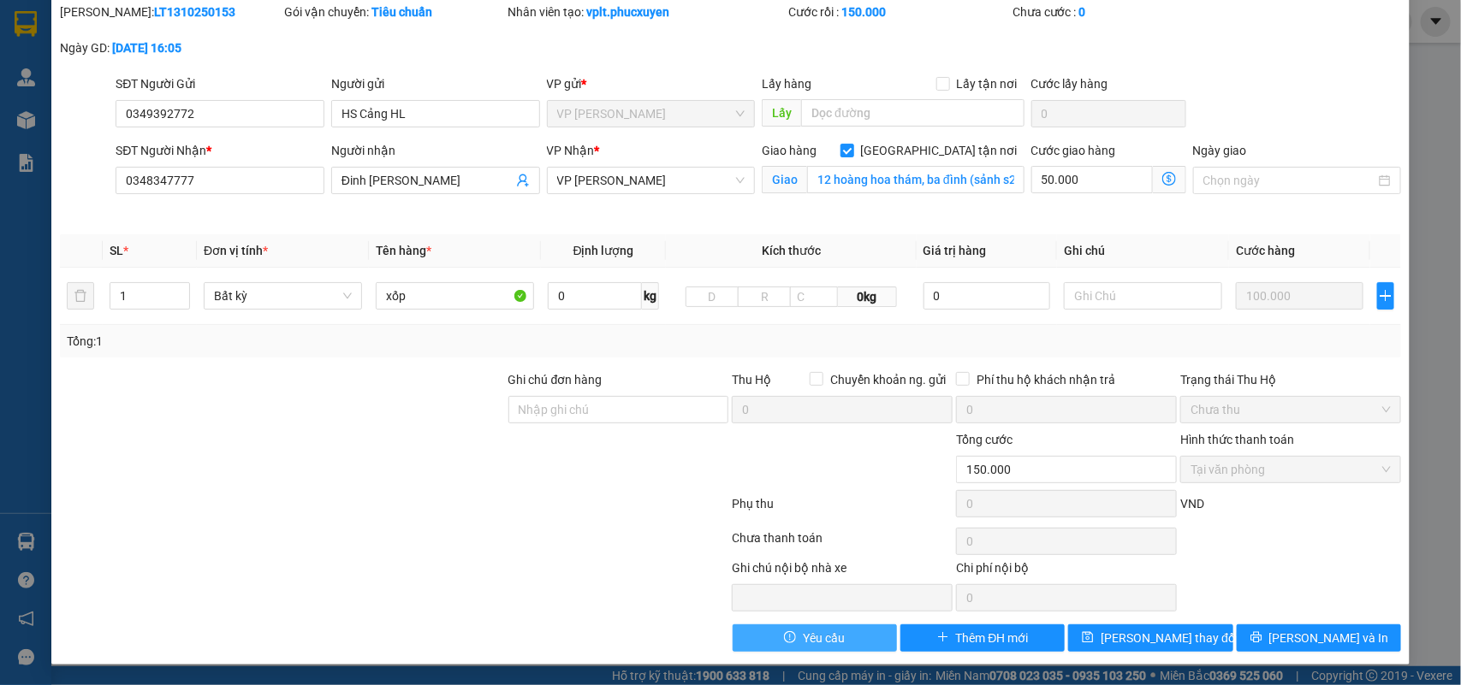
click at [803, 631] on span "Yêu cầu" at bounding box center [824, 638] width 42 height 19
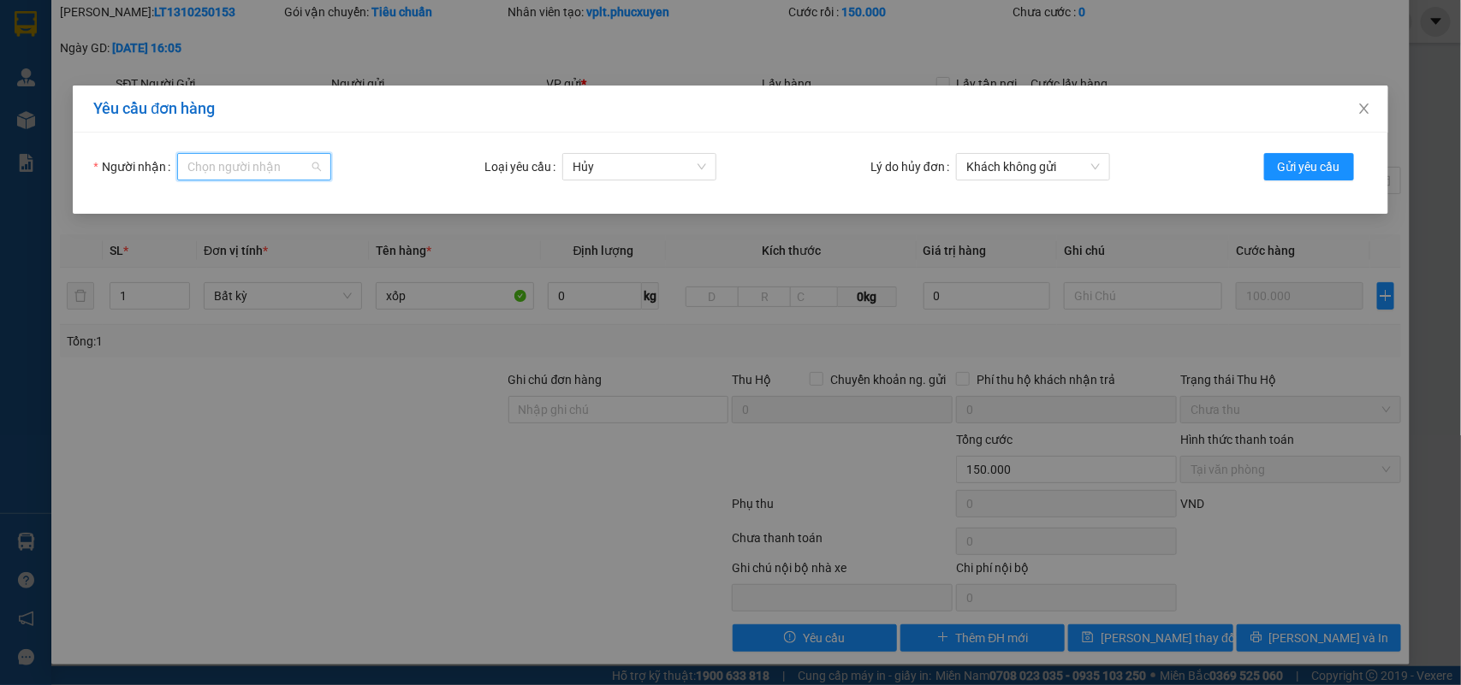
click at [281, 178] on input "Người nhận" at bounding box center [247, 167] width 121 height 26
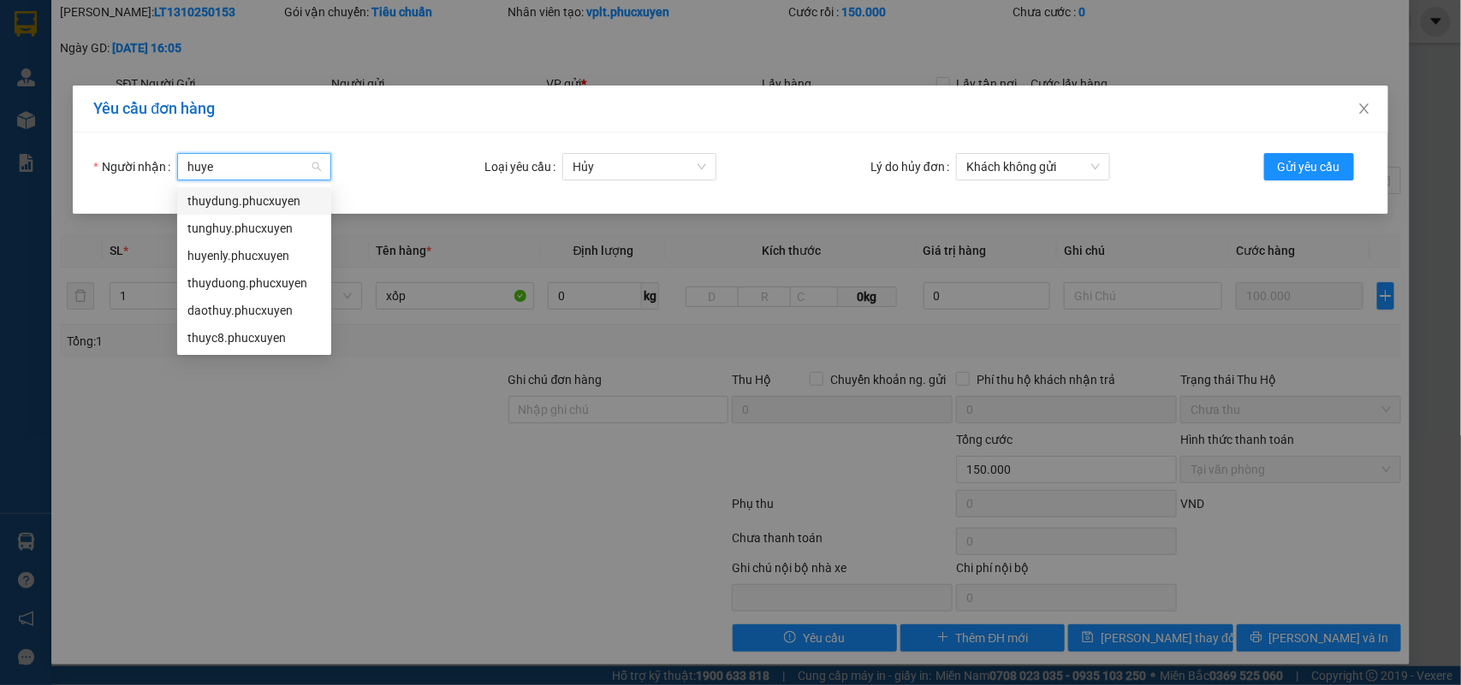
type input "huyen"
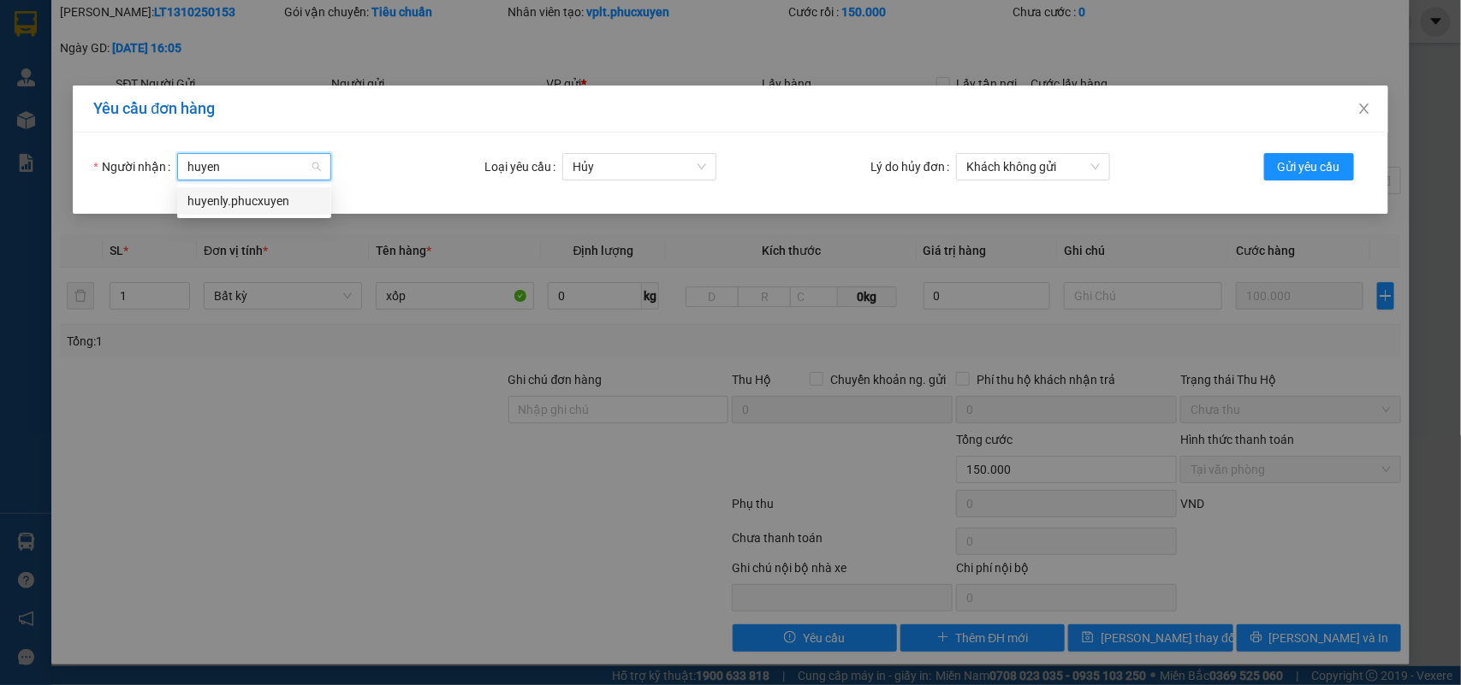
click at [281, 206] on div "huyenly.phucxuyen" at bounding box center [253, 201] width 133 height 19
click at [1301, 167] on span "Gửi yêu cầu" at bounding box center [1308, 166] width 62 height 19
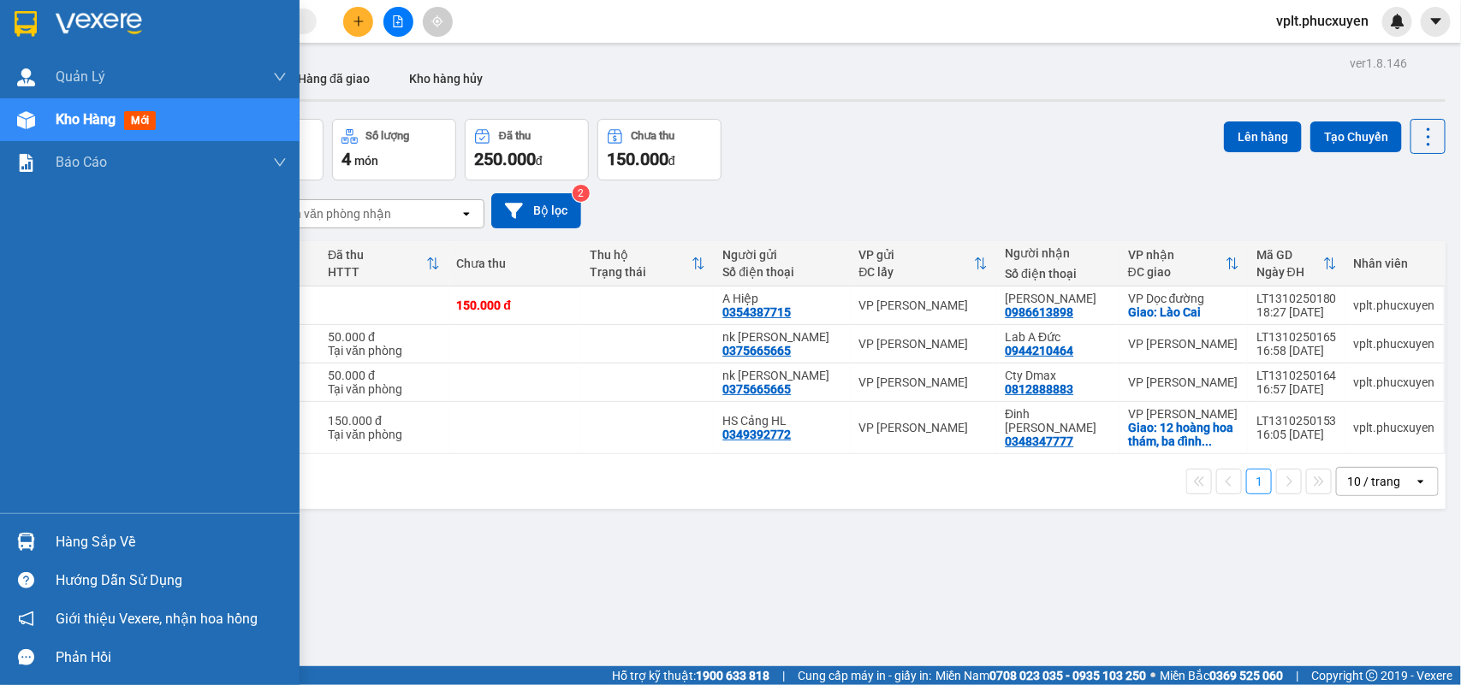
click at [24, 537] on img at bounding box center [26, 542] width 18 height 18
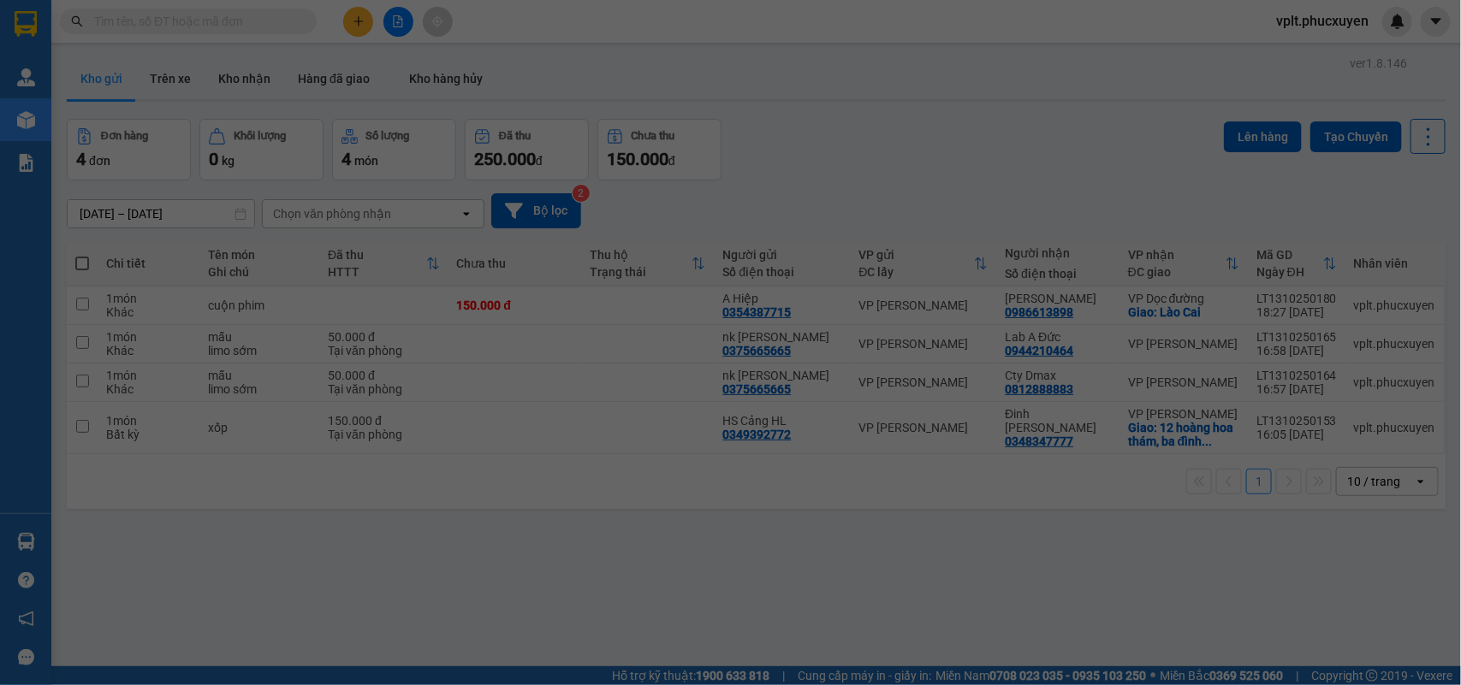
click at [51, 643] on div at bounding box center [51, 643] width 0 height 0
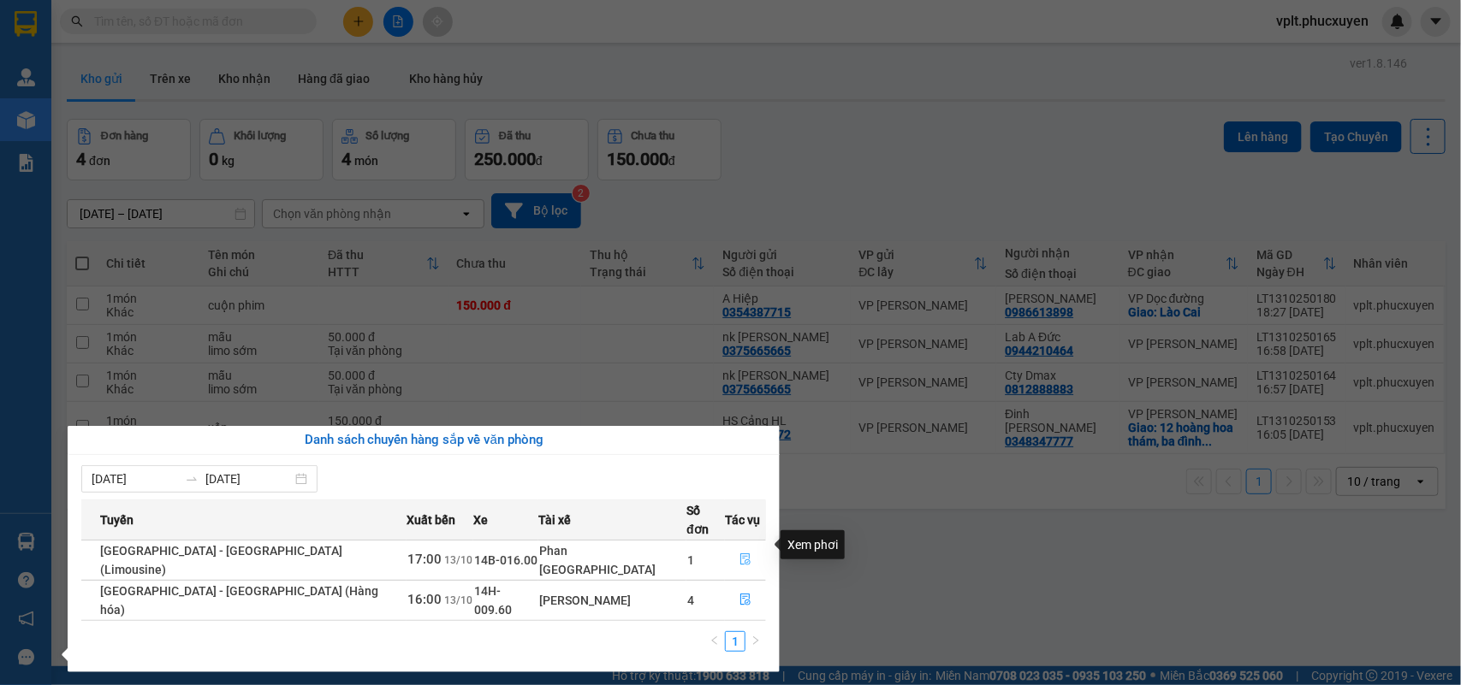
click at [740, 554] on icon "file-done" at bounding box center [745, 560] width 10 height 12
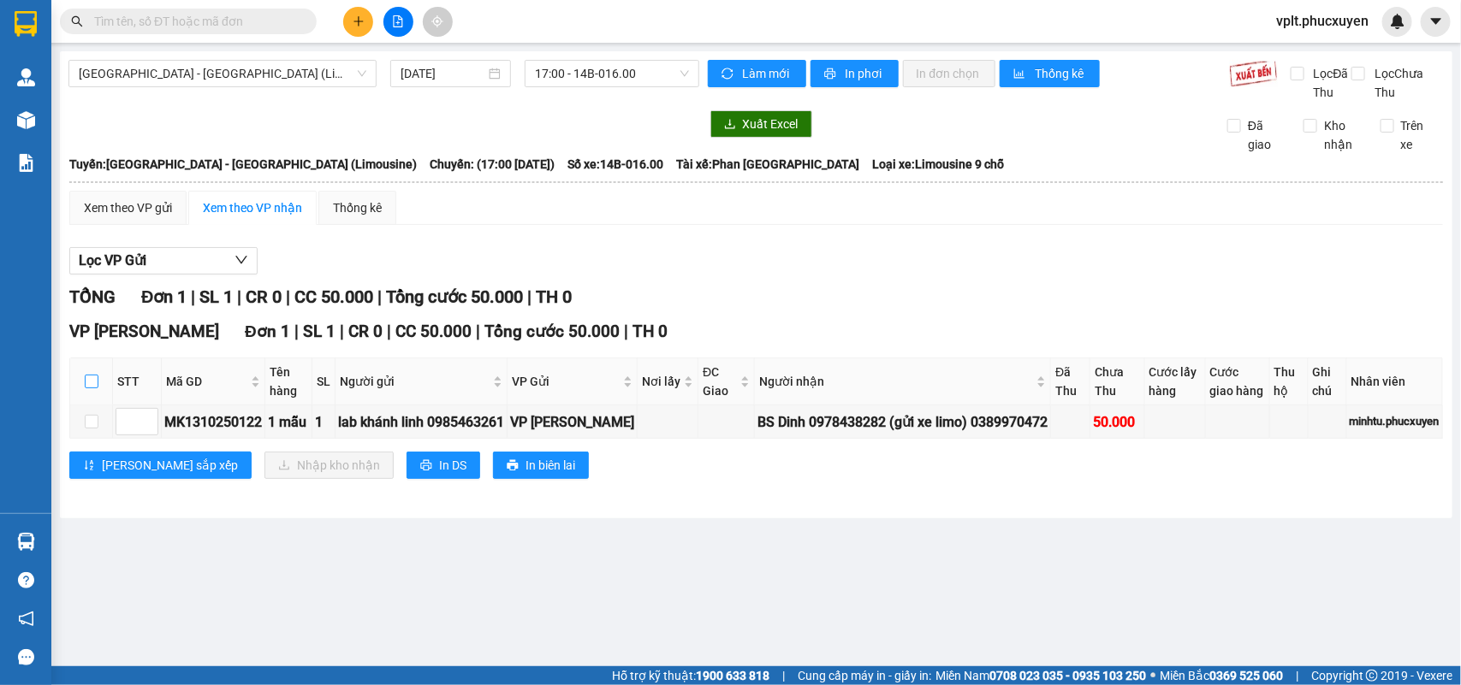
click at [87, 388] on input "checkbox" at bounding box center [92, 382] width 14 height 14
checkbox input "true"
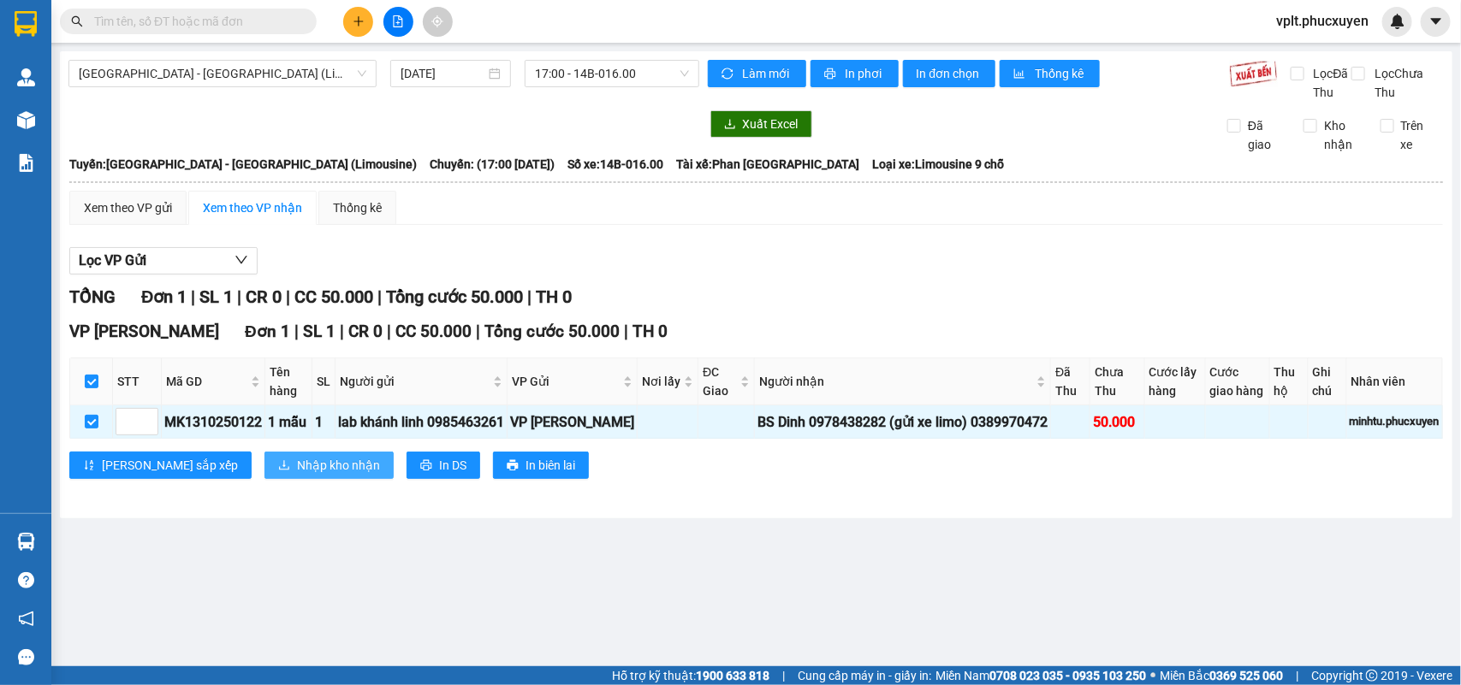
click at [297, 475] on span "Nhập kho nhận" at bounding box center [338, 465] width 83 height 19
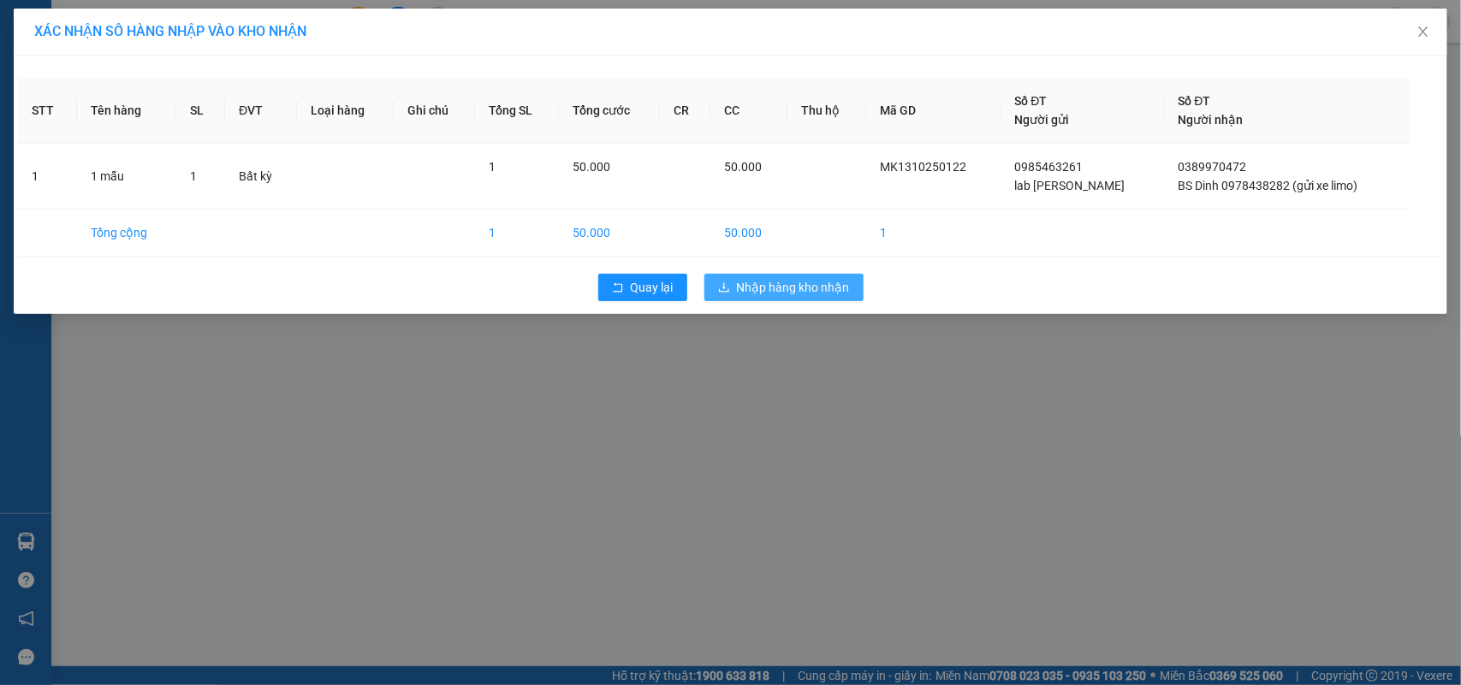
click at [740, 281] on span "Nhập hàng kho nhận" at bounding box center [793, 287] width 113 height 19
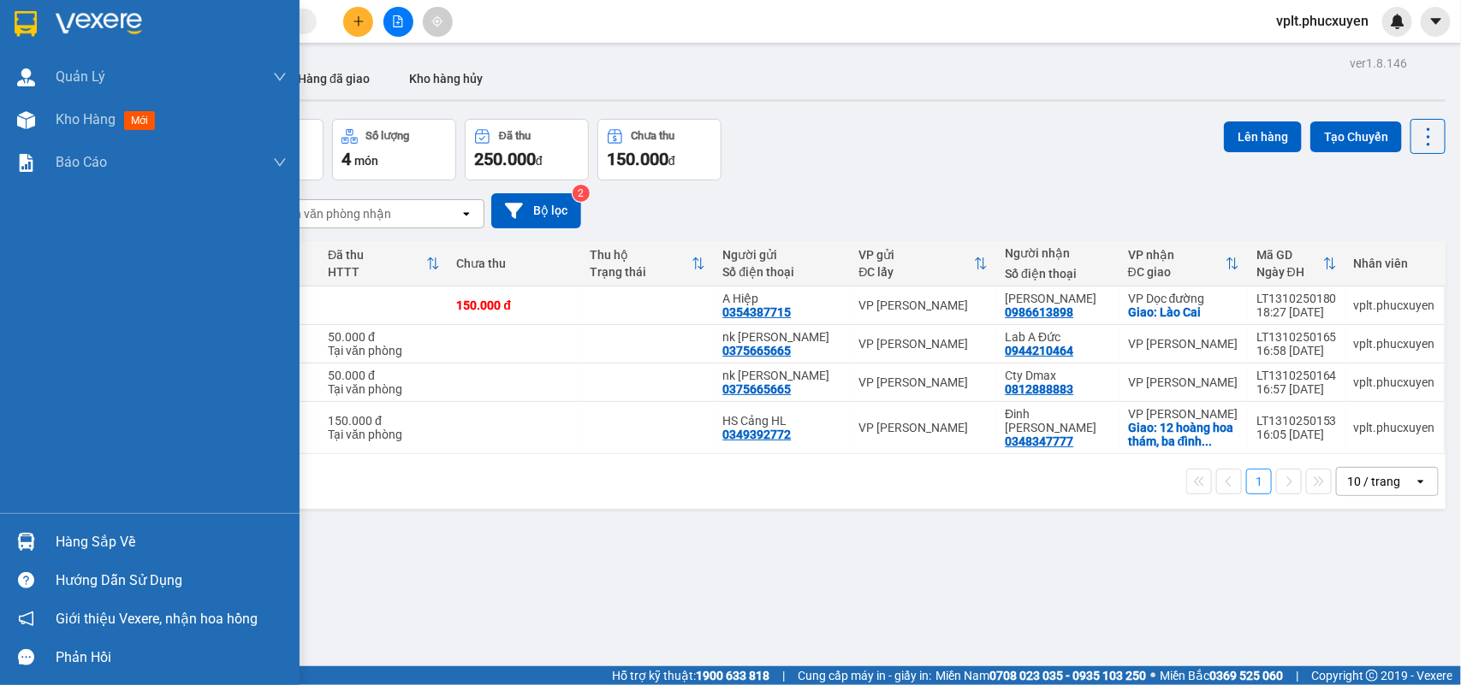
click at [116, 522] on div "Hàng sắp về Hướng dẫn sử dụng Giới thiệu Vexere, nhận hoa hồng Phản hồi" at bounding box center [149, 594] width 299 height 163
click at [148, 545] on div "Hàng sắp về" at bounding box center [171, 543] width 231 height 26
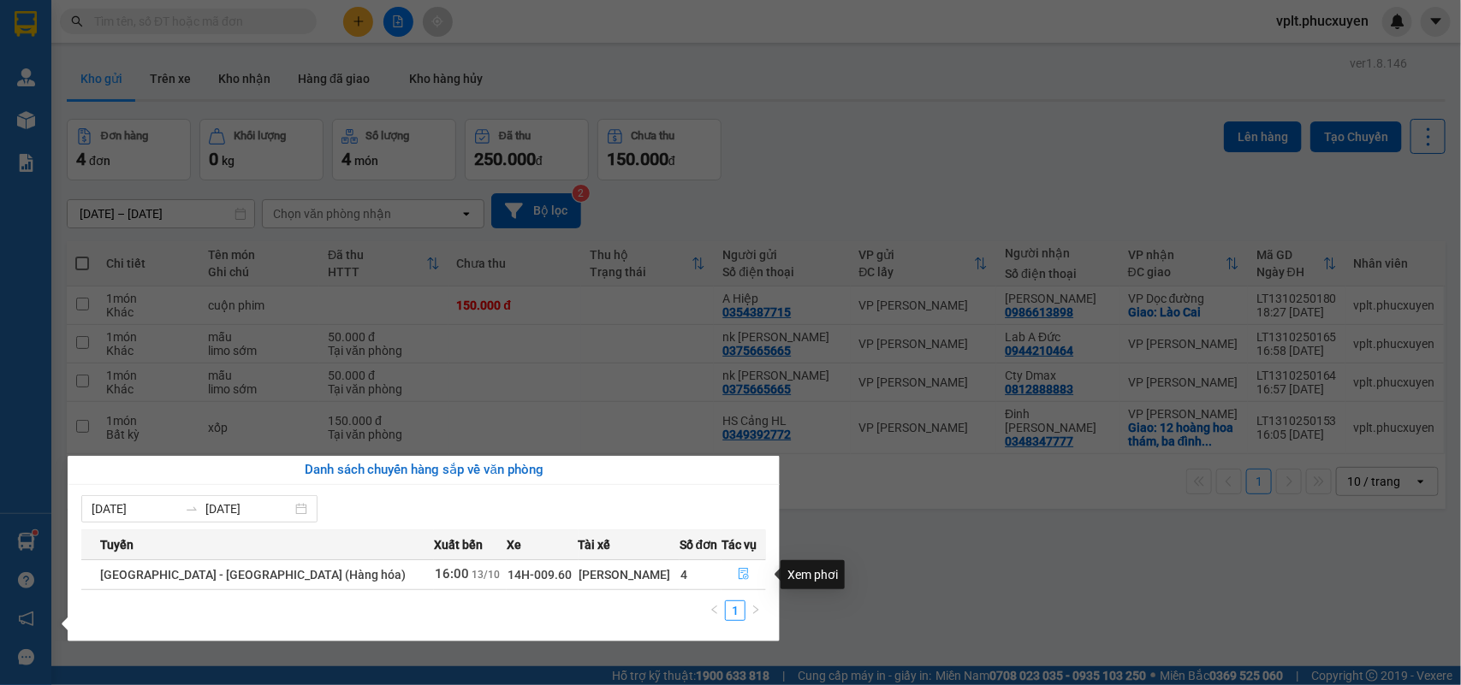
click at [738, 570] on icon "file-done" at bounding box center [743, 574] width 10 height 12
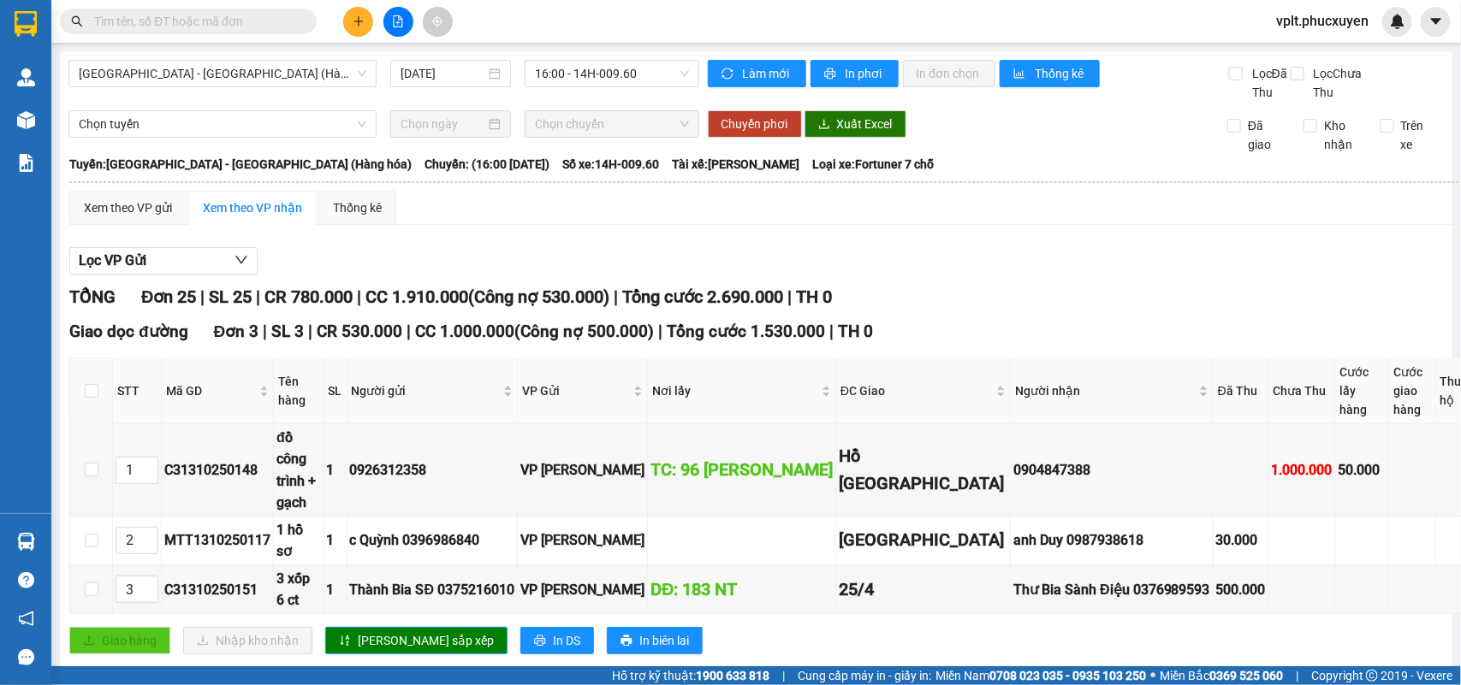
click at [219, 24] on input "text" at bounding box center [195, 21] width 202 height 19
click at [605, 68] on span "16:00 - 14H-009.60" at bounding box center [611, 74] width 153 height 26
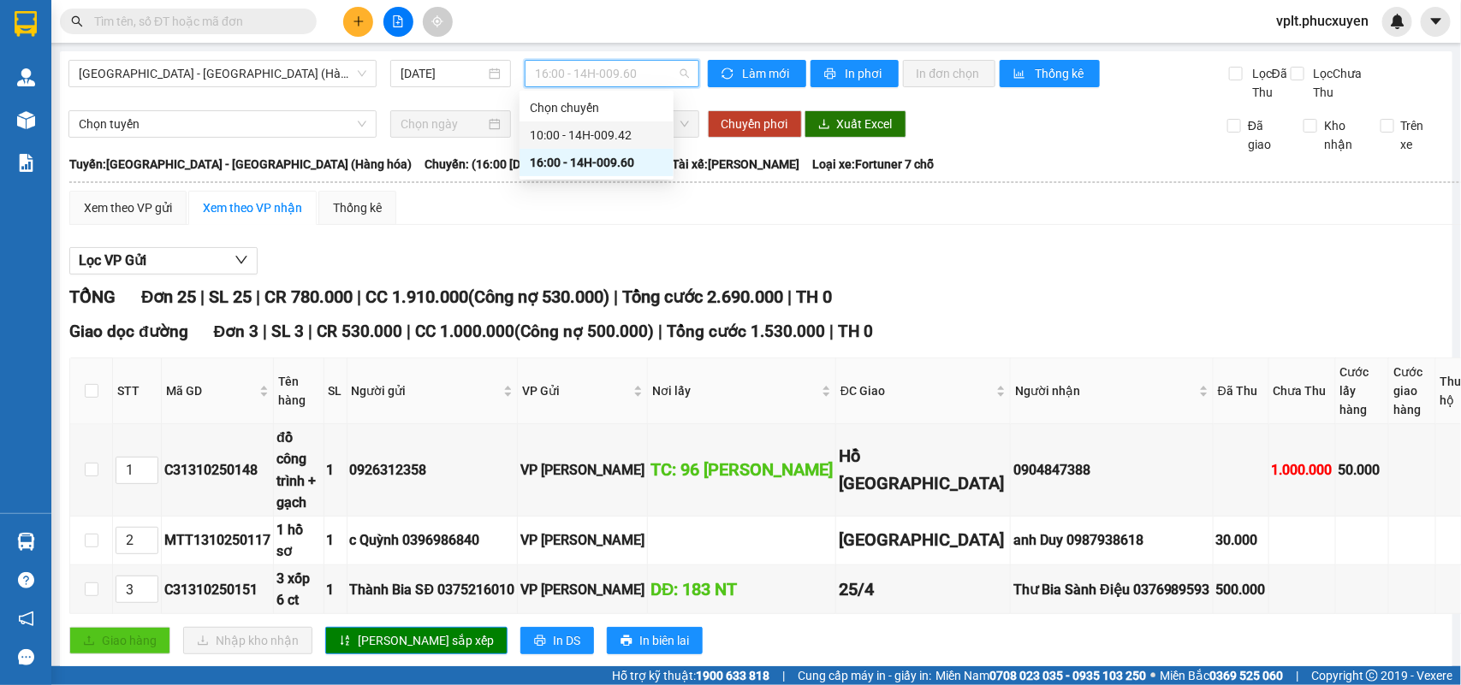
click at [608, 137] on div "10:00 - 14H-009.42" at bounding box center [596, 135] width 133 height 19
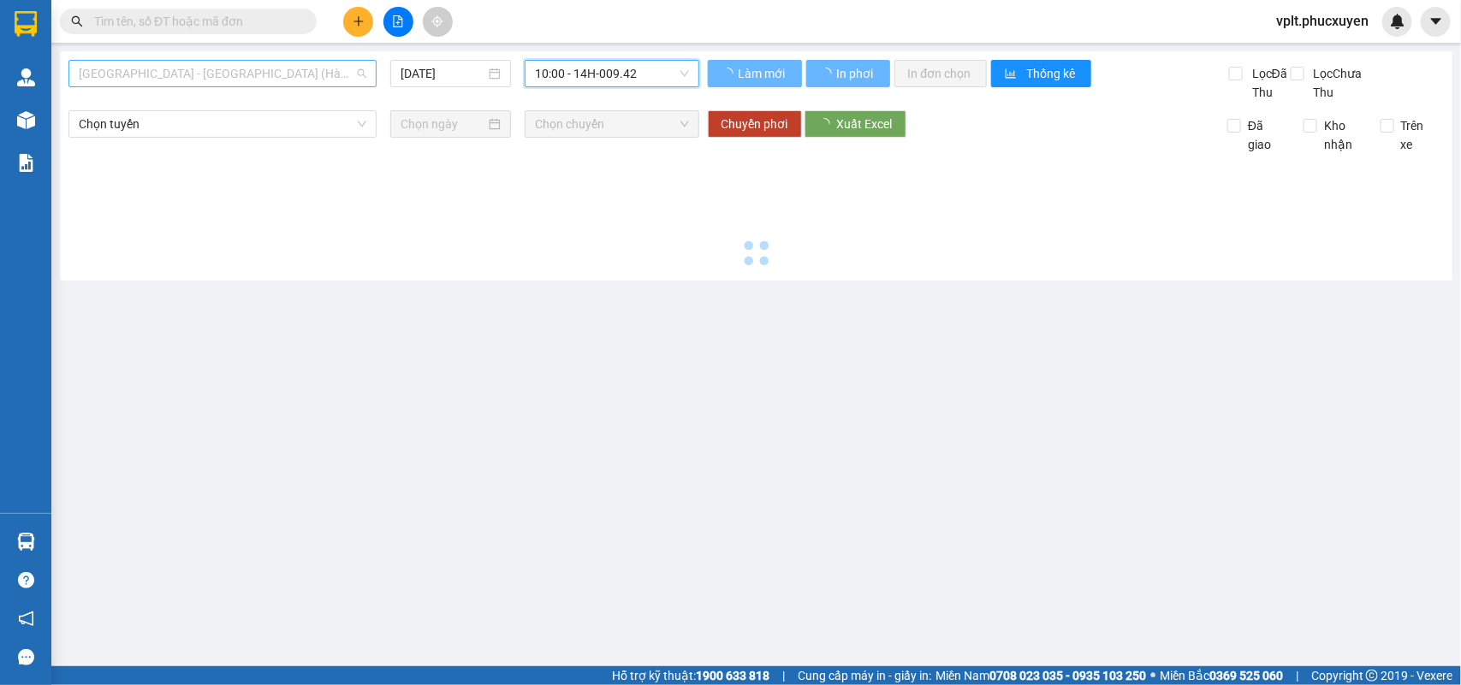
click at [232, 66] on span "[GEOGRAPHIC_DATA] - [GEOGRAPHIC_DATA] (Hàng hóa)" at bounding box center [222, 74] width 287 height 26
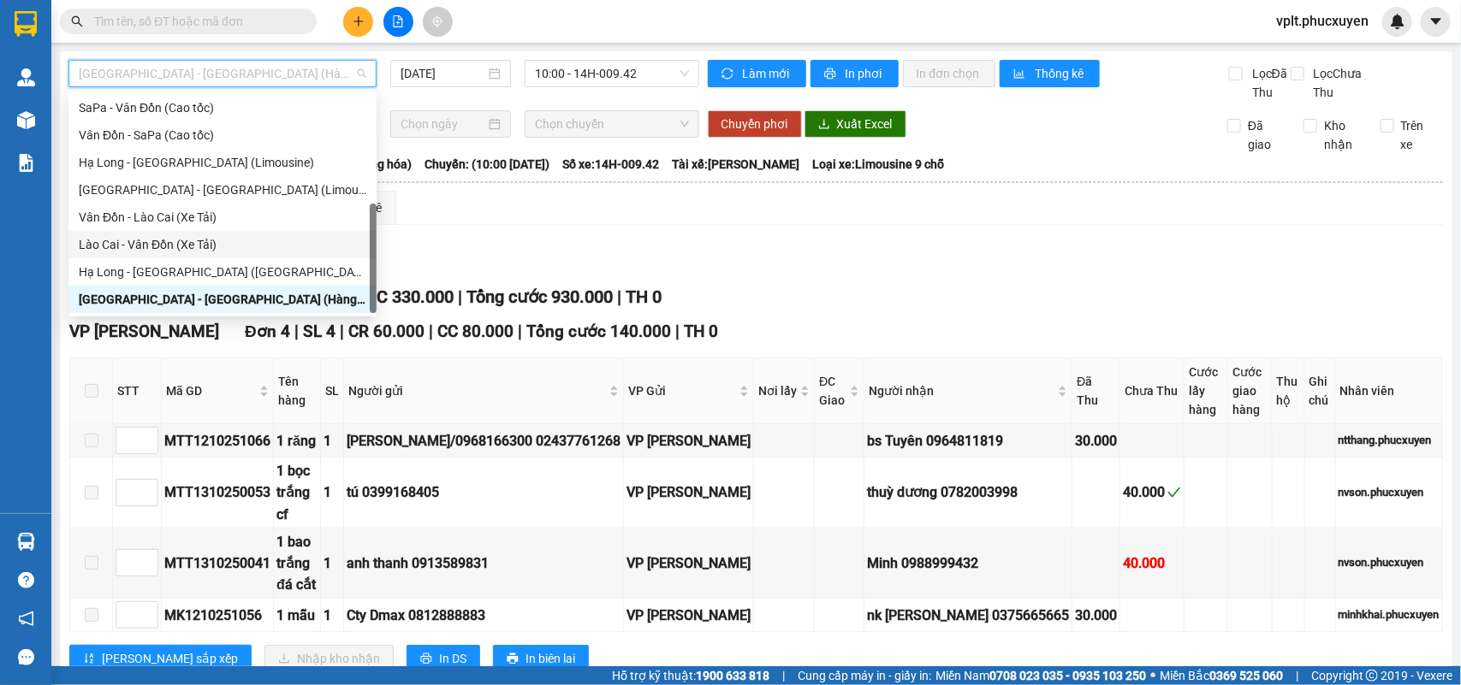
drag, startPoint x: 181, startPoint y: 254, endPoint x: 173, endPoint y: 270, distance: 17.6
click at [173, 270] on div "Vân Đồn - SaPa SaPa - [GEOGRAPHIC_DATA] (Cao tốc) [GEOGRAPHIC_DATA] - [GEOGRAPH…" at bounding box center [222, 190] width 308 height 246
click at [222, 279] on div "Hạ Long - [GEOGRAPHIC_DATA] ([GEOGRAPHIC_DATA])" at bounding box center [222, 272] width 287 height 19
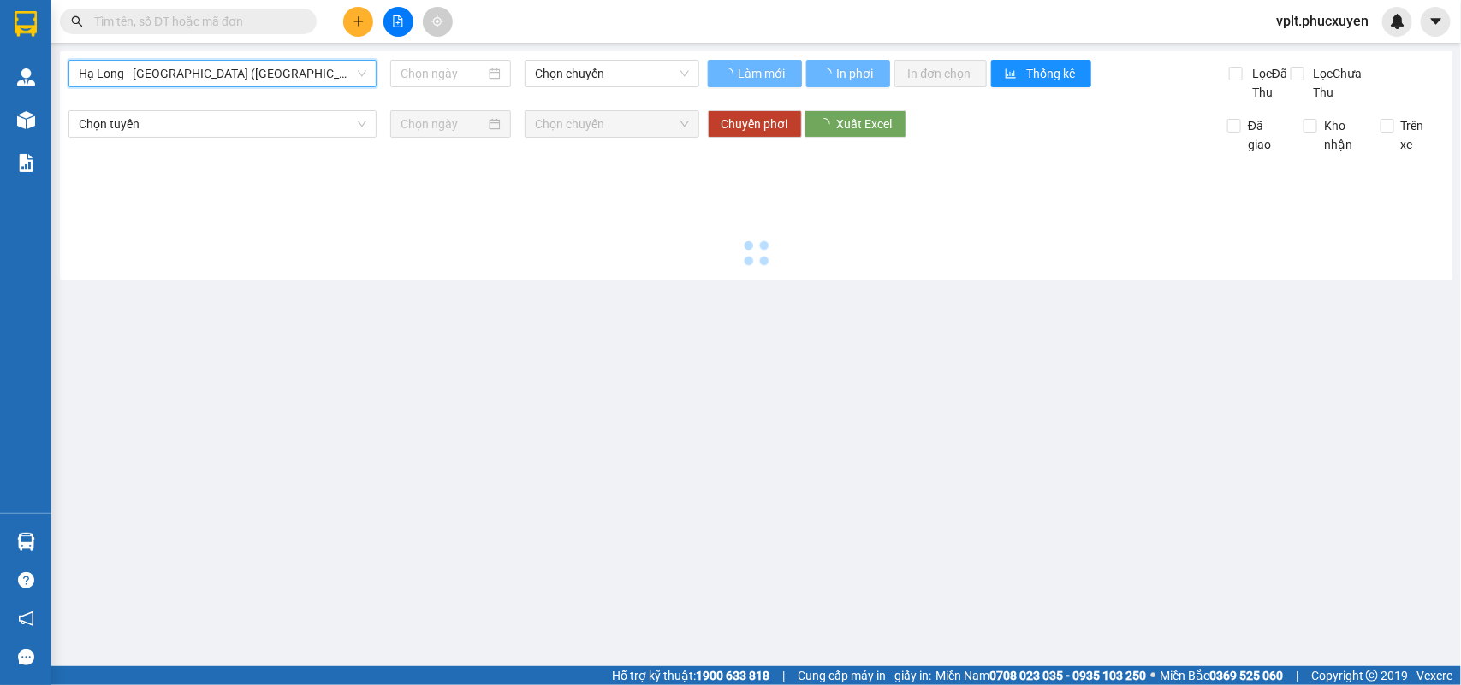
type input "[DATE]"
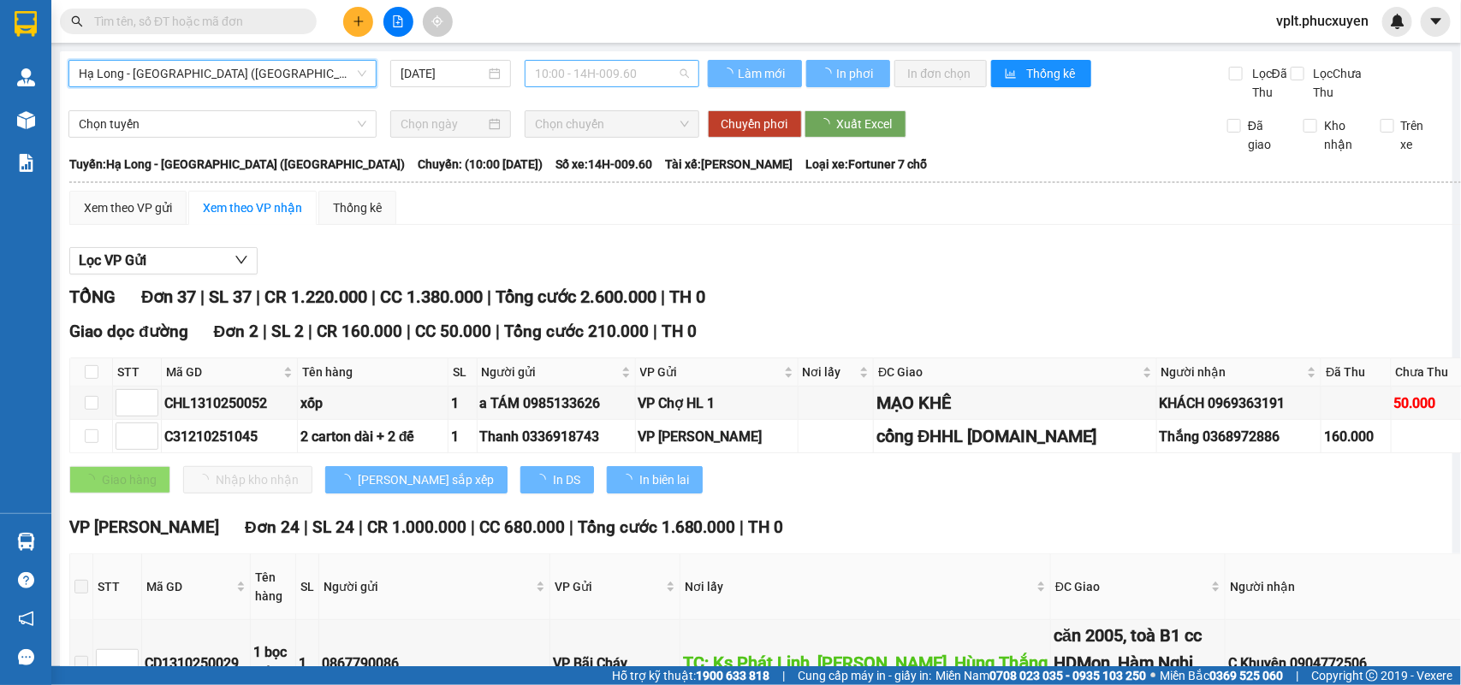
click at [625, 65] on span "10:00 - 14H-009.60" at bounding box center [611, 74] width 153 height 26
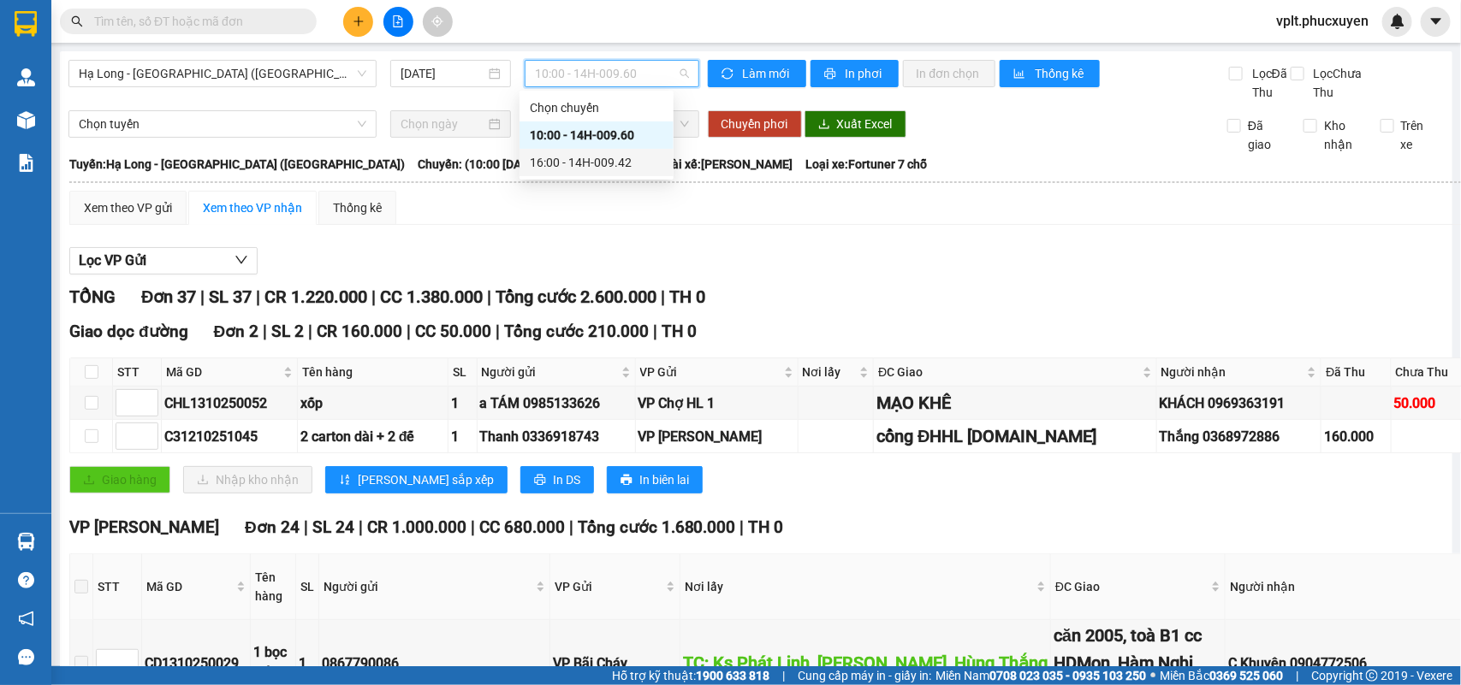
click at [603, 158] on div "16:00 - 14H-009.42" at bounding box center [596, 162] width 133 height 19
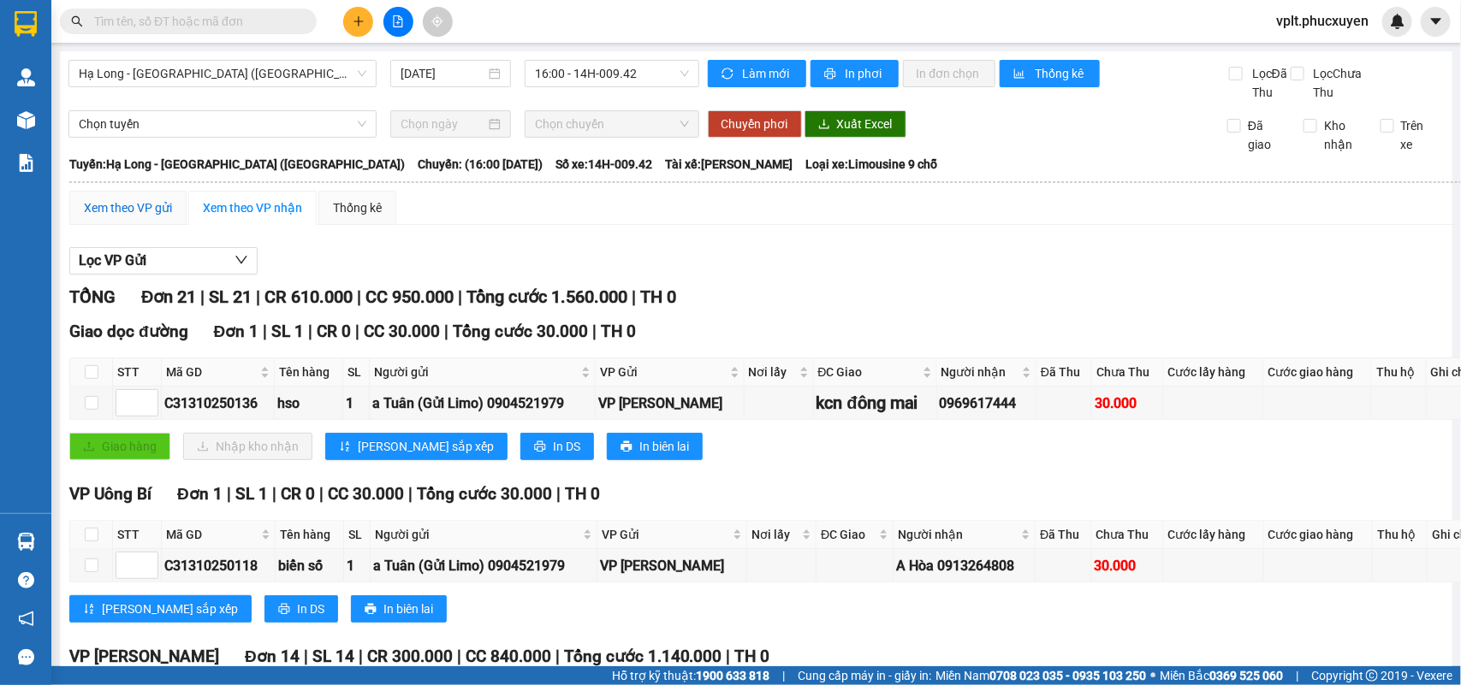
click at [120, 217] on div "Xem theo VP gửi" at bounding box center [128, 207] width 88 height 19
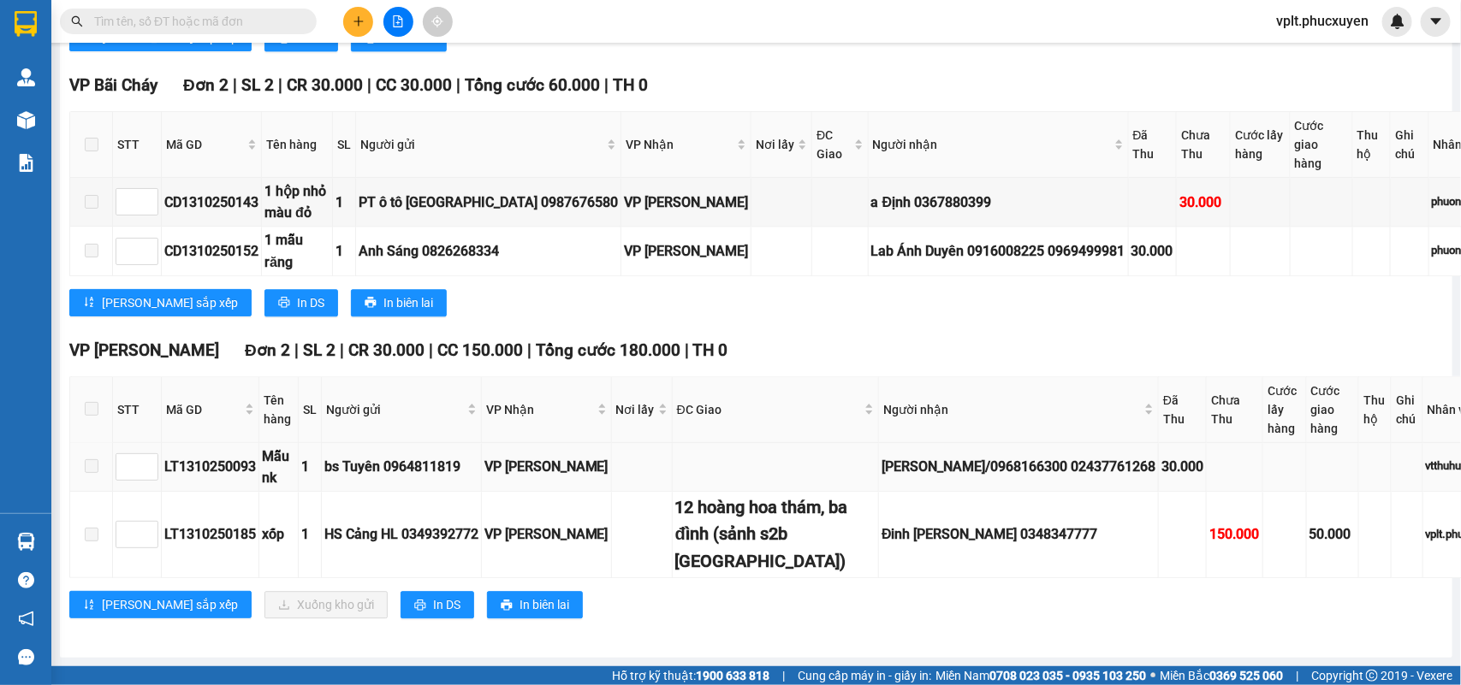
scroll to position [2353, 0]
click at [224, 537] on div "LT1310250185" at bounding box center [210, 534] width 92 height 21
copy div "LT1310250185"
click at [198, 15] on input "text" at bounding box center [195, 21] width 202 height 19
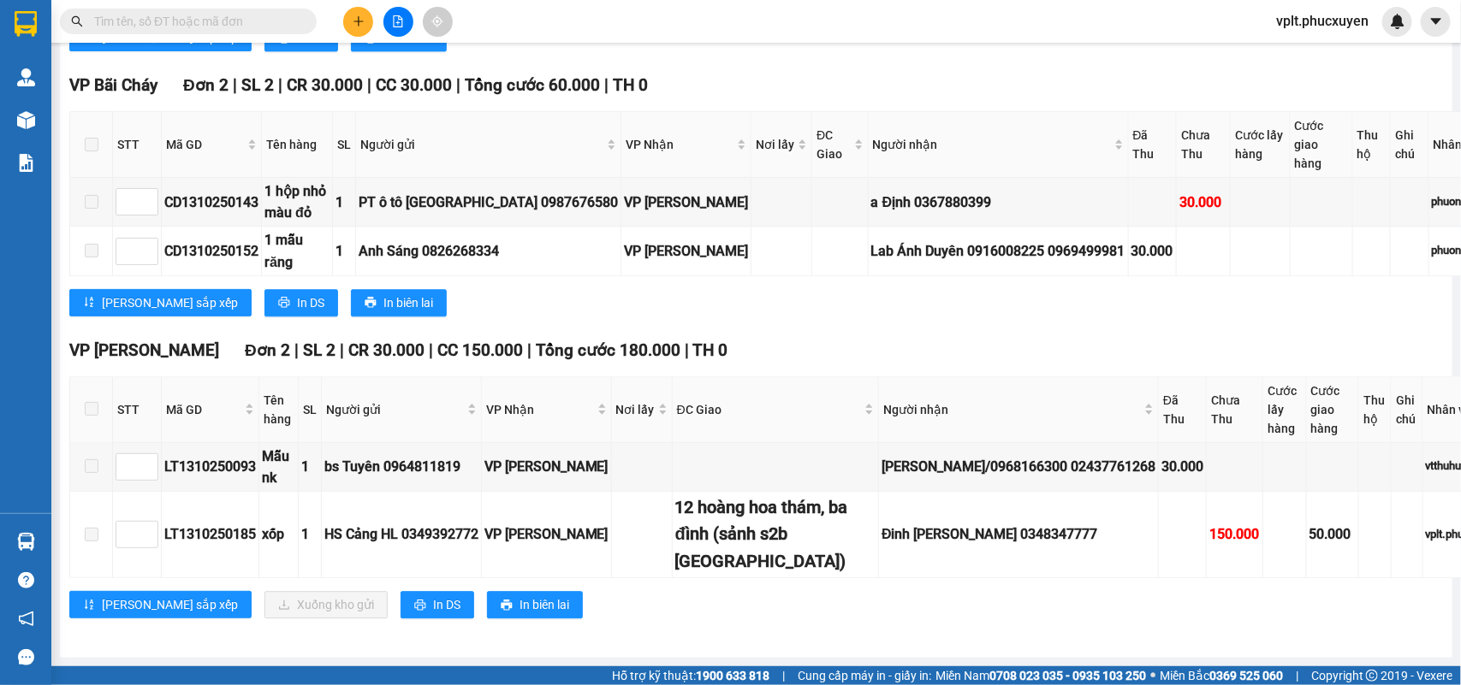
paste input "LT1310250185"
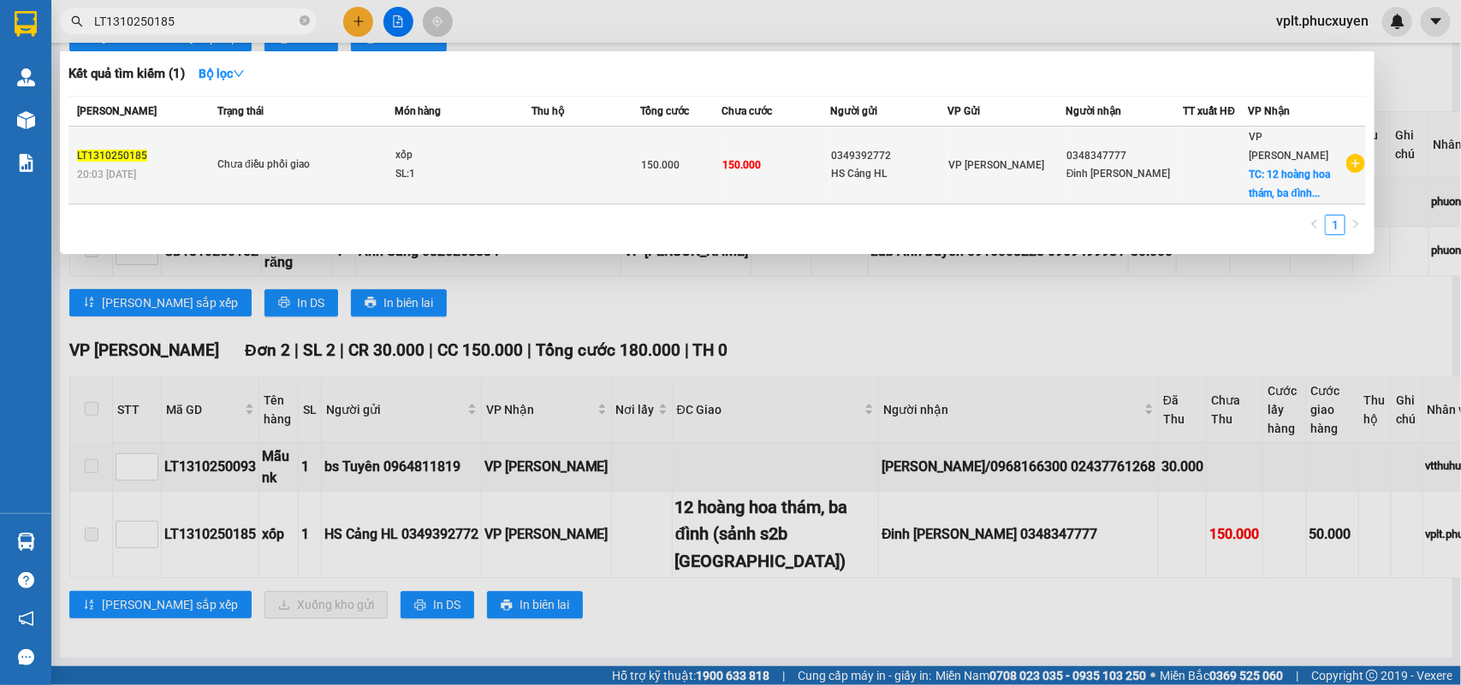
type input "LT1310250185"
click at [477, 175] on div "SL: 1" at bounding box center [459, 174] width 128 height 19
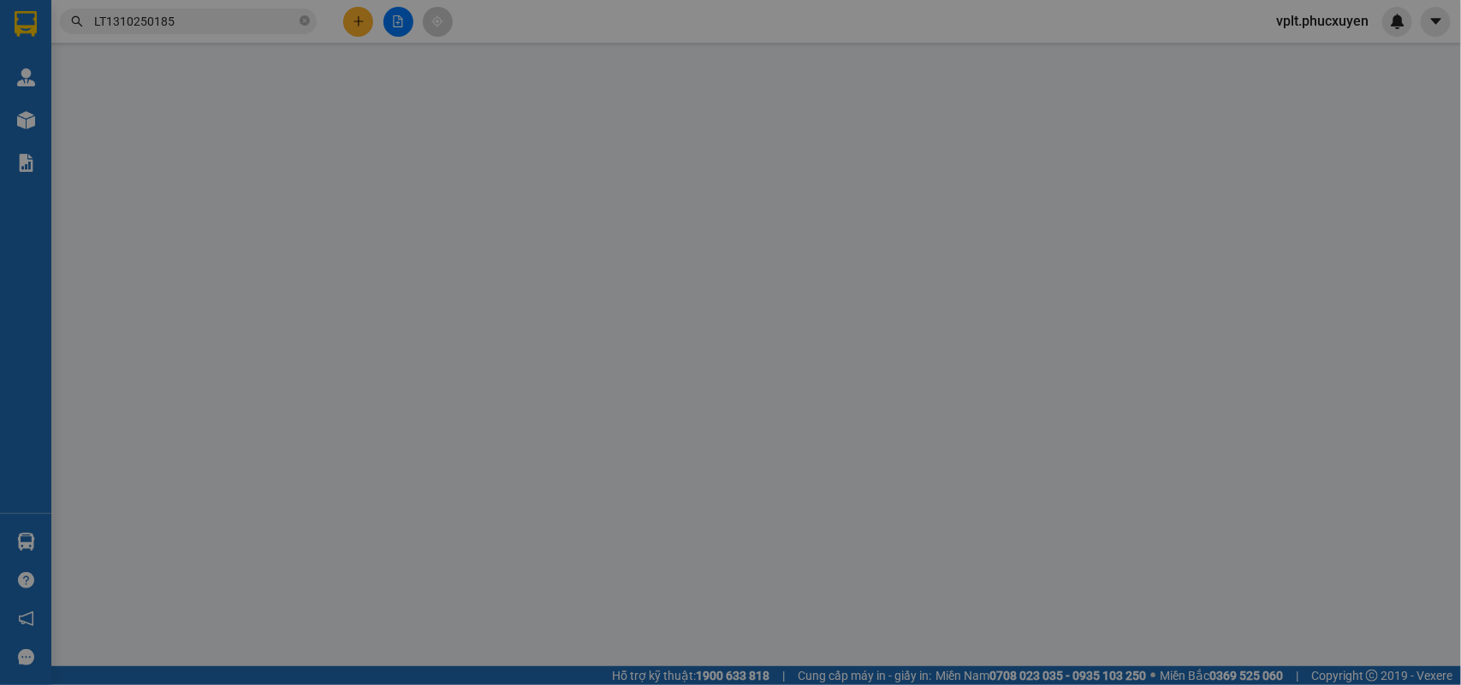
click at [476, 175] on input "Người gửi" at bounding box center [435, 172] width 209 height 27
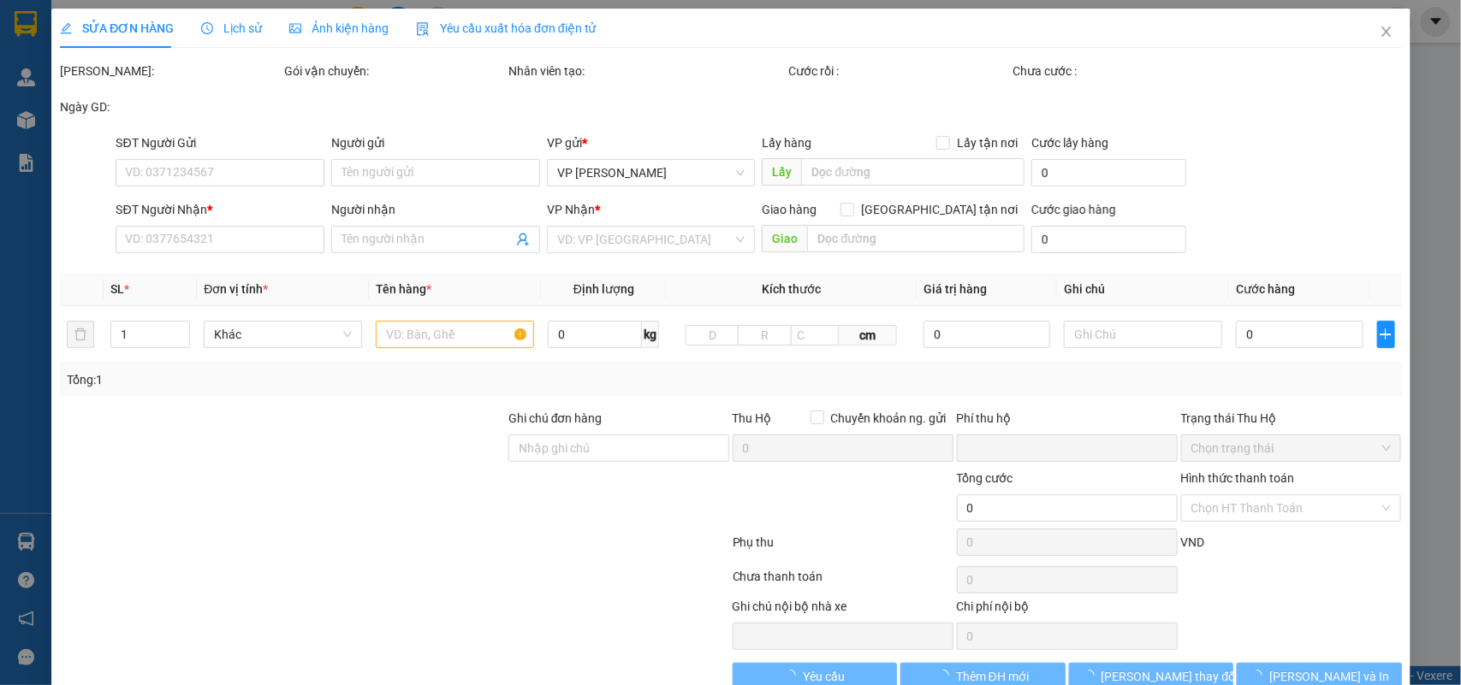
type input "0349392772"
type input "HS Cảng HL"
type input "0348347777"
type input "Đinh [PERSON_NAME]"
checkbox input "true"
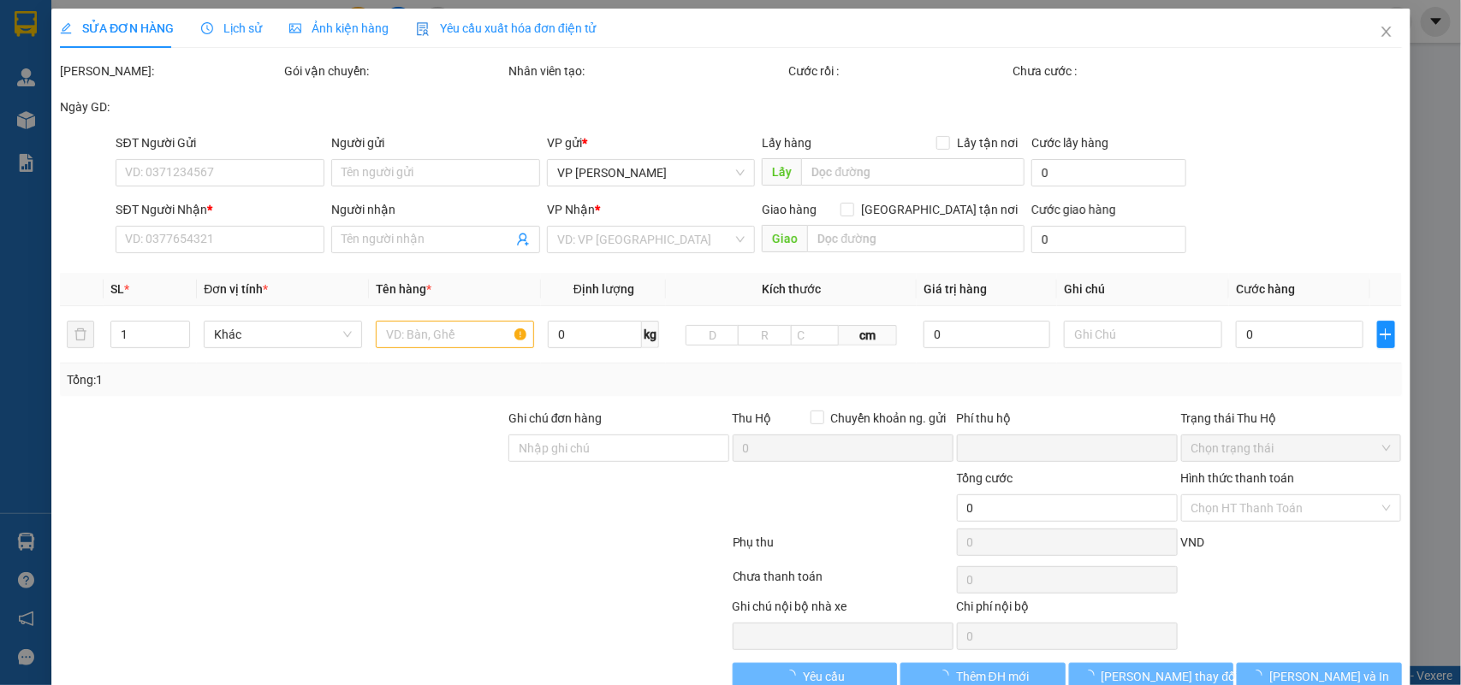
type input "12 hoàng hoa thám, ba đình (sảnh s2b [GEOGRAPHIC_DATA])"
type input "0"
type input "150.000"
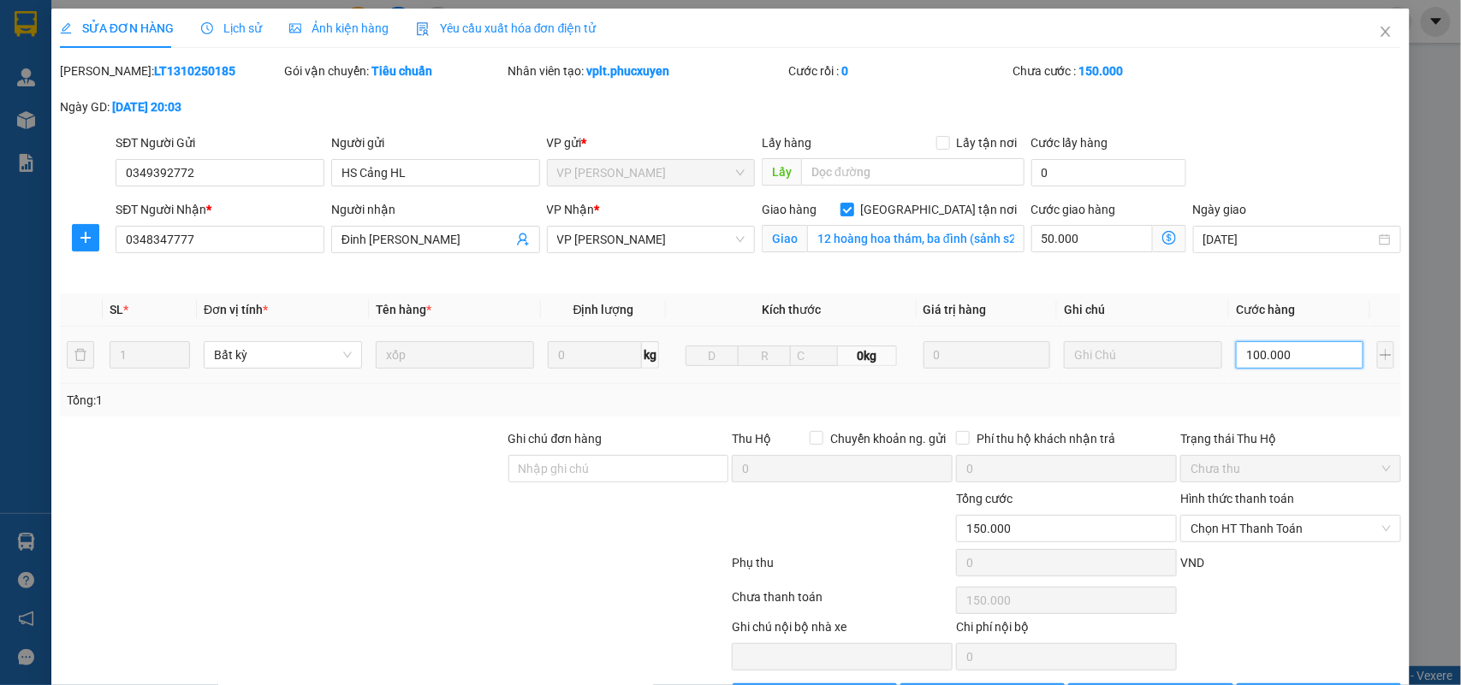
click at [1242, 364] on input "100.000" at bounding box center [1298, 354] width 127 height 27
type input "50.009"
type input "9"
type input "50.090"
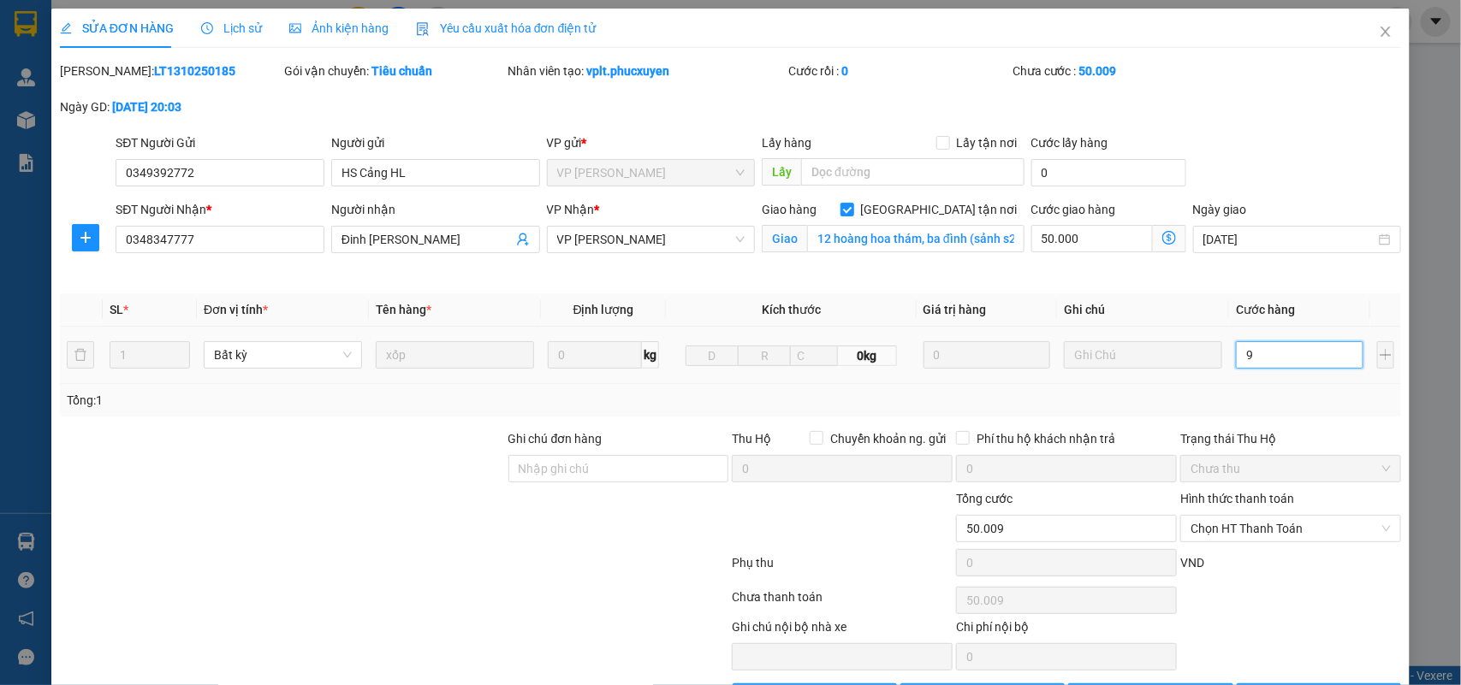
type input "50.090"
type input "90"
type input "140.000"
type input "90.000"
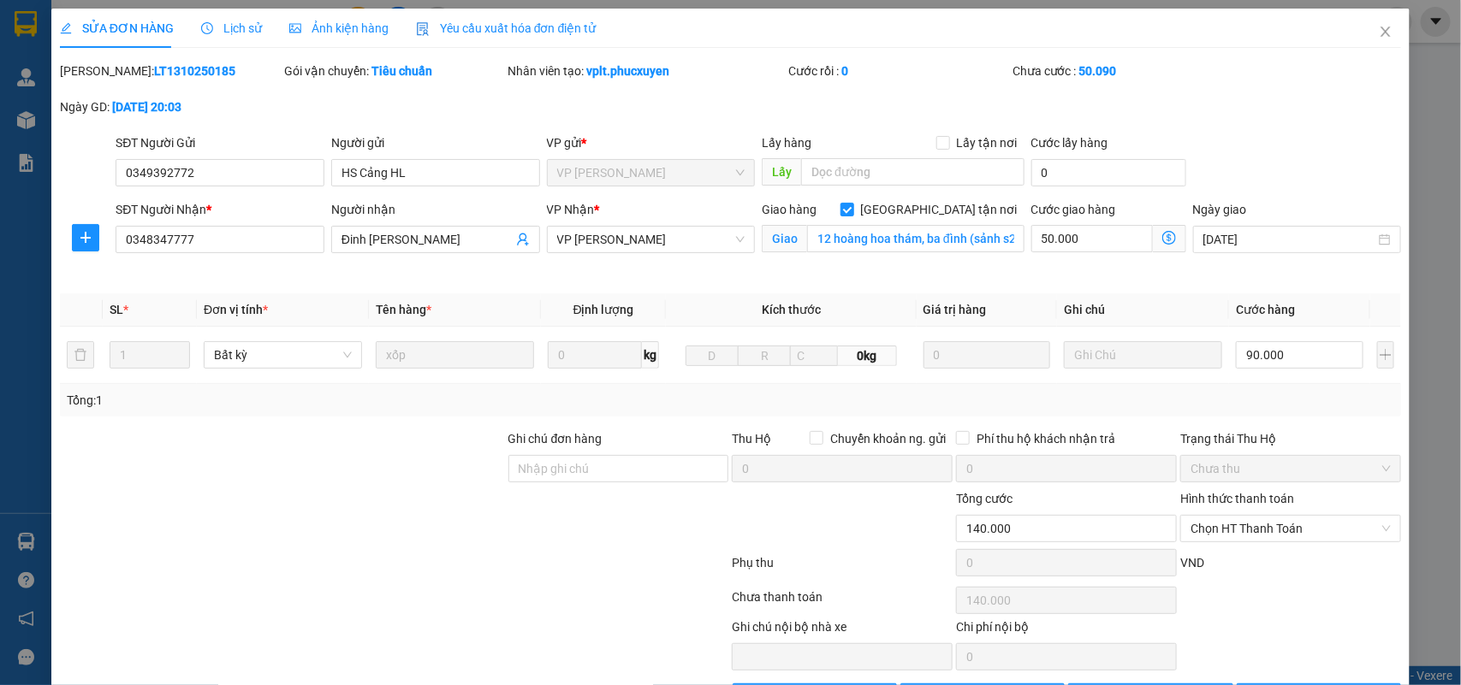
click at [1297, 395] on div "Tổng: 1" at bounding box center [731, 400] width 1328 height 19
click at [1096, 238] on input "50.000" at bounding box center [1091, 238] width 121 height 27
click at [1162, 231] on icon "dollar-circle" at bounding box center [1169, 238] width 14 height 14
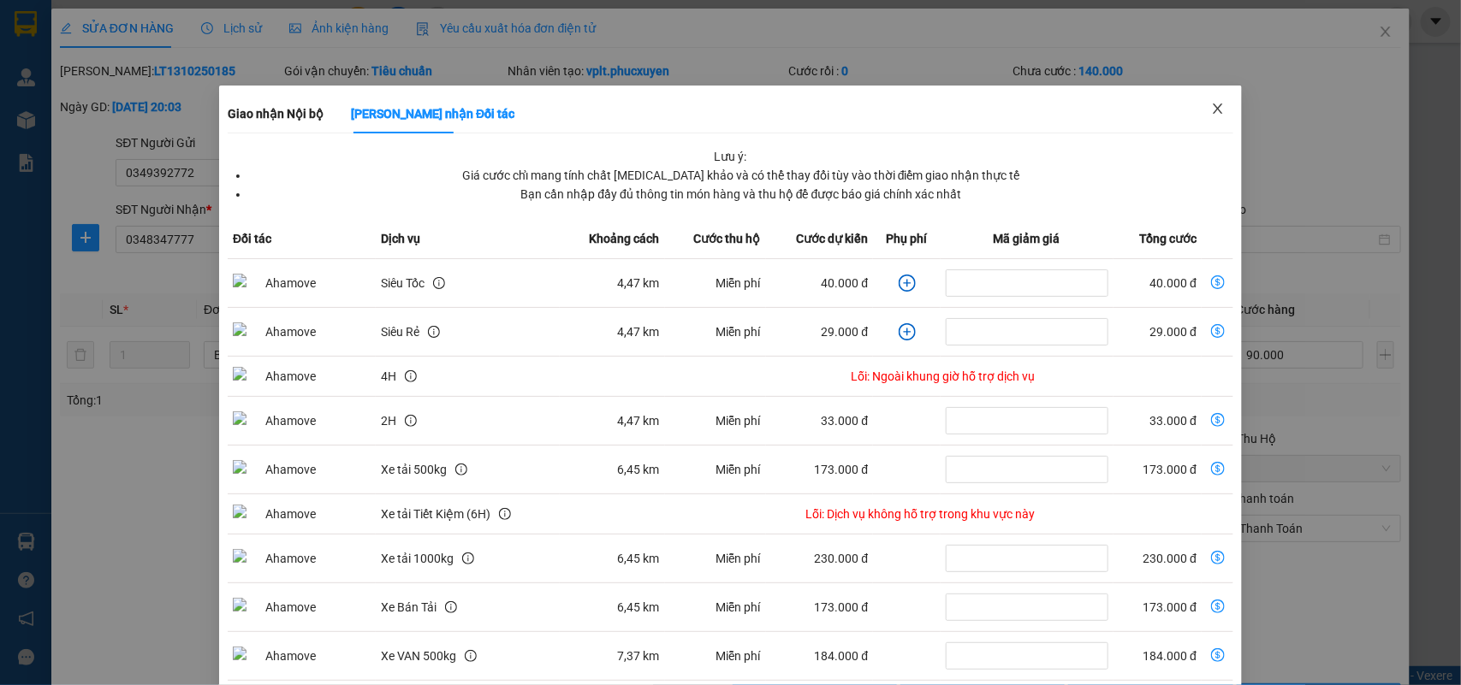
click at [1211, 104] on icon "close" at bounding box center [1218, 109] width 14 height 14
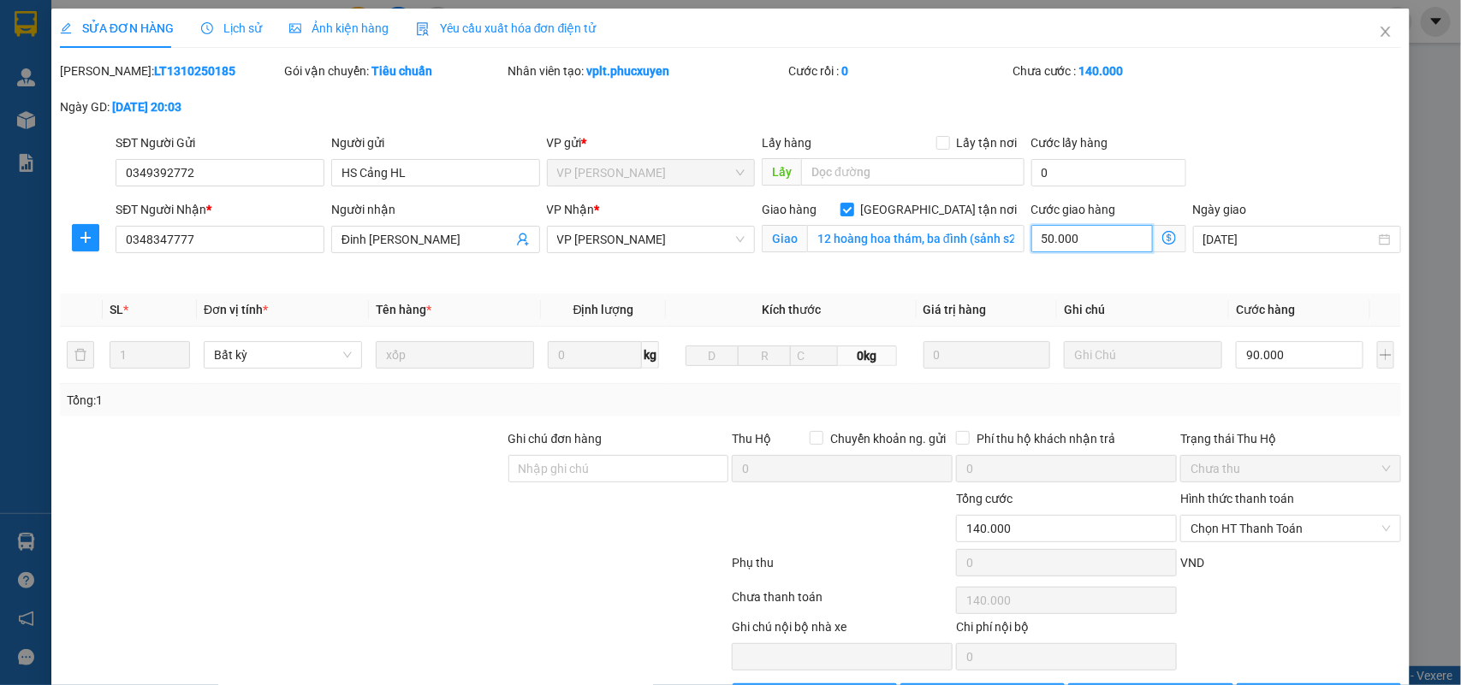
click at [1081, 246] on input "50.000" at bounding box center [1091, 238] width 121 height 27
type input "90.006"
type input "6"
type input "90.060"
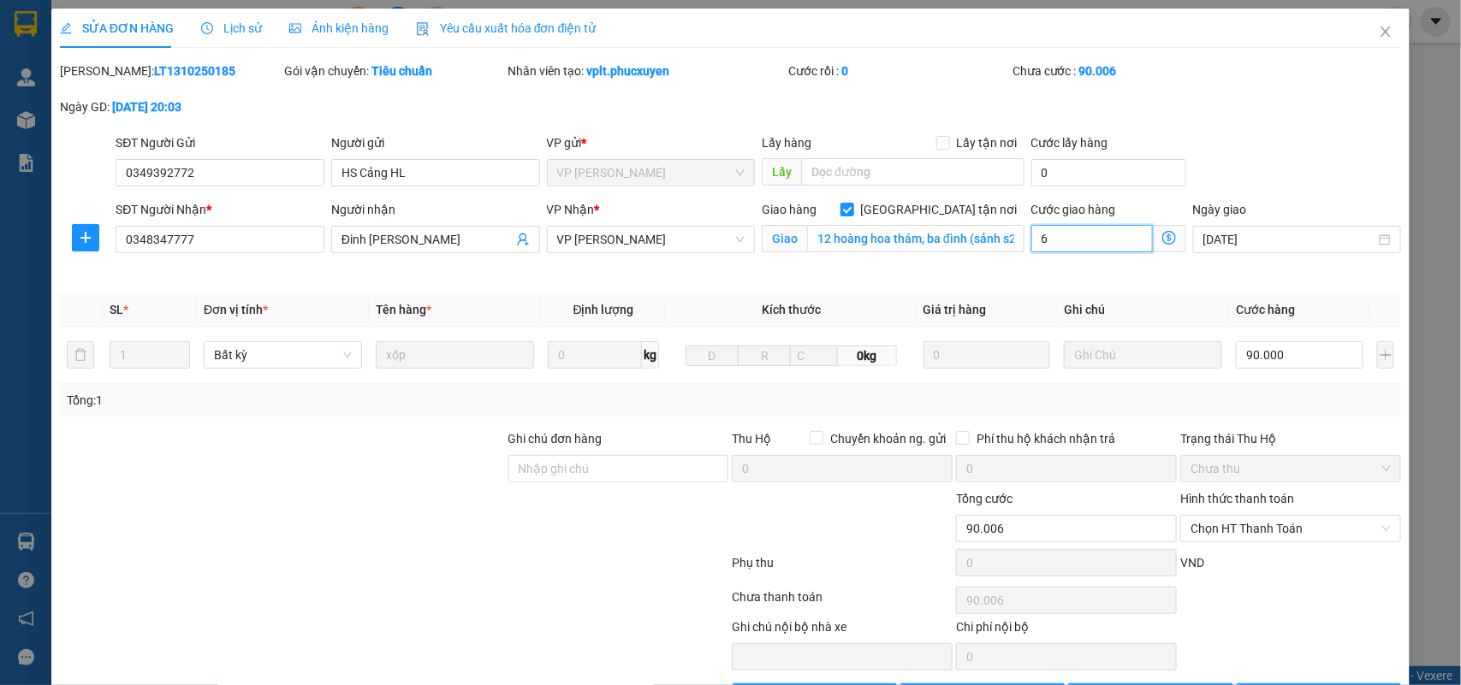
type input "90.060"
type input "60"
type input "150.000"
type input "60.000"
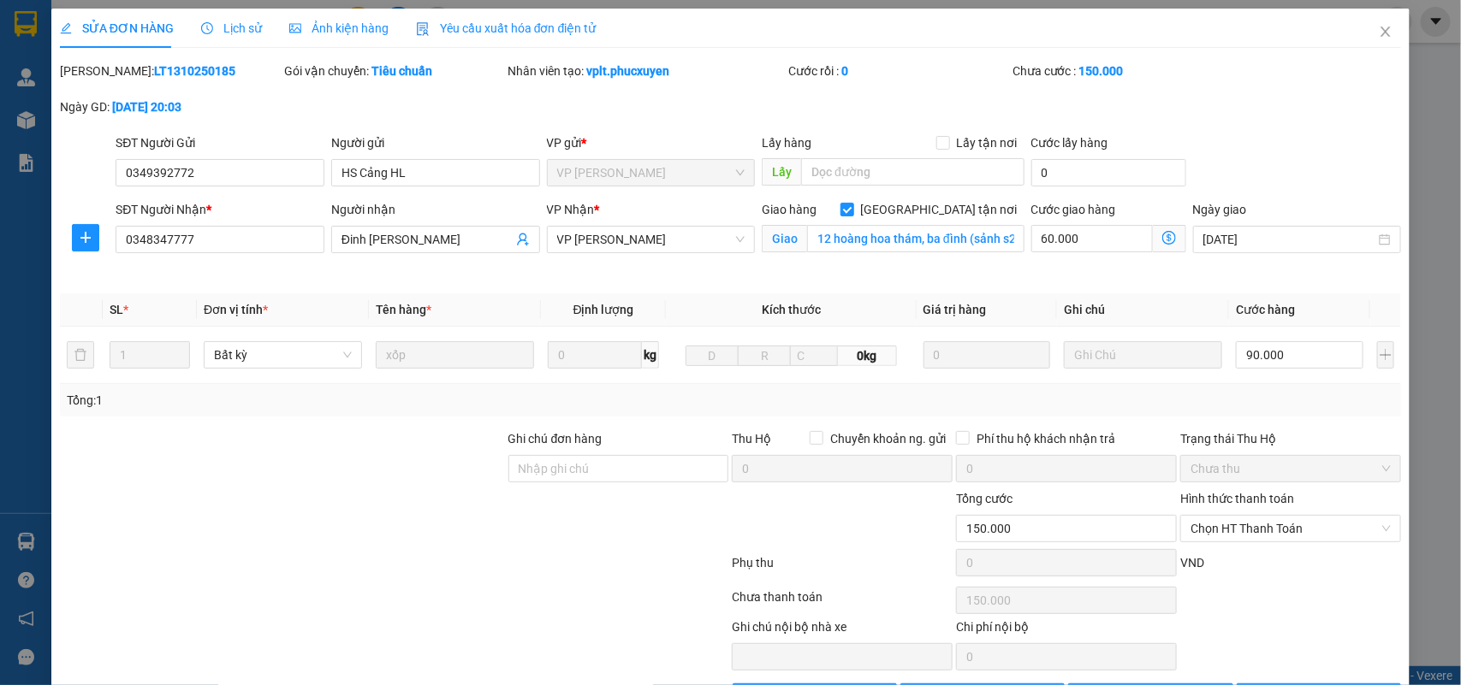
click at [1055, 257] on div "Cước giao hàng 60.000 Giao nhận Nội bộ Giao nhận Đối tác Lưu ý: Giá cước chỉ ma…" at bounding box center [1108, 230] width 155 height 60
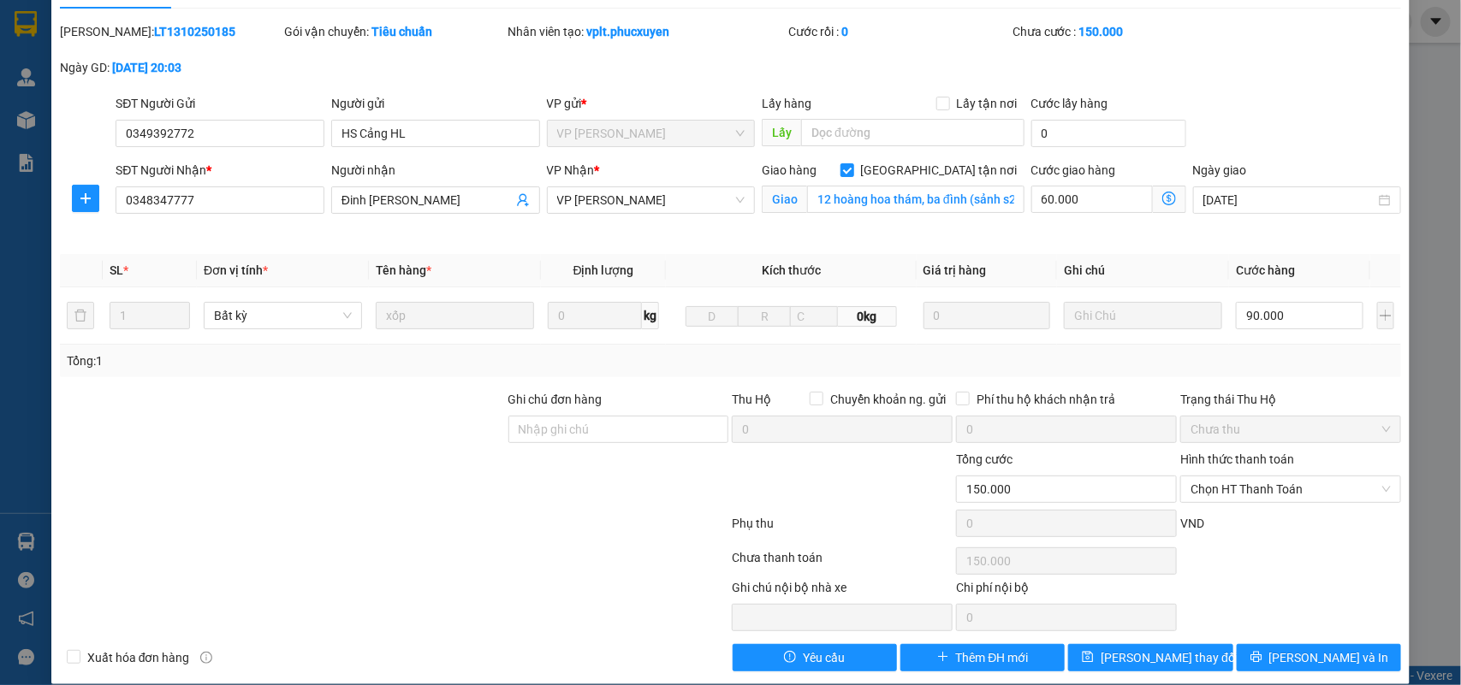
scroll to position [61, 0]
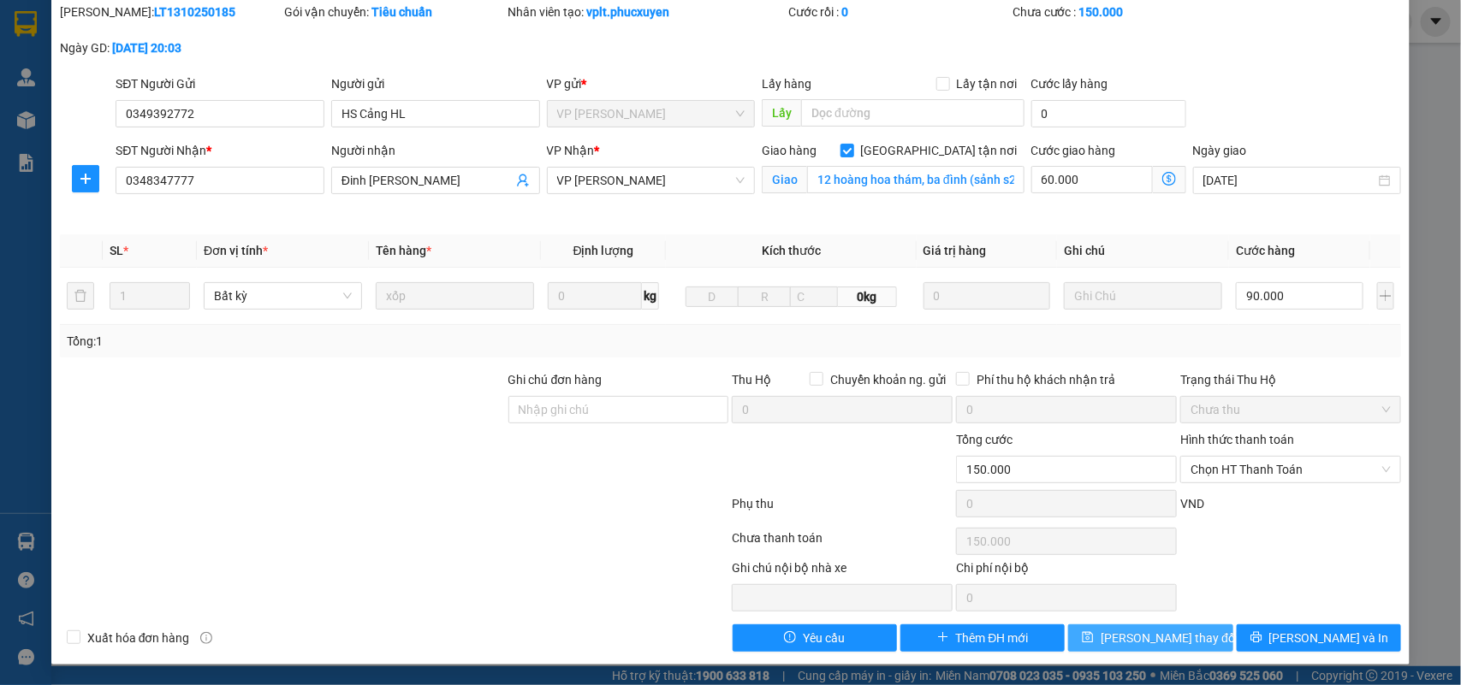
click at [1144, 631] on span "[PERSON_NAME] thay đổi" at bounding box center [1168, 638] width 137 height 19
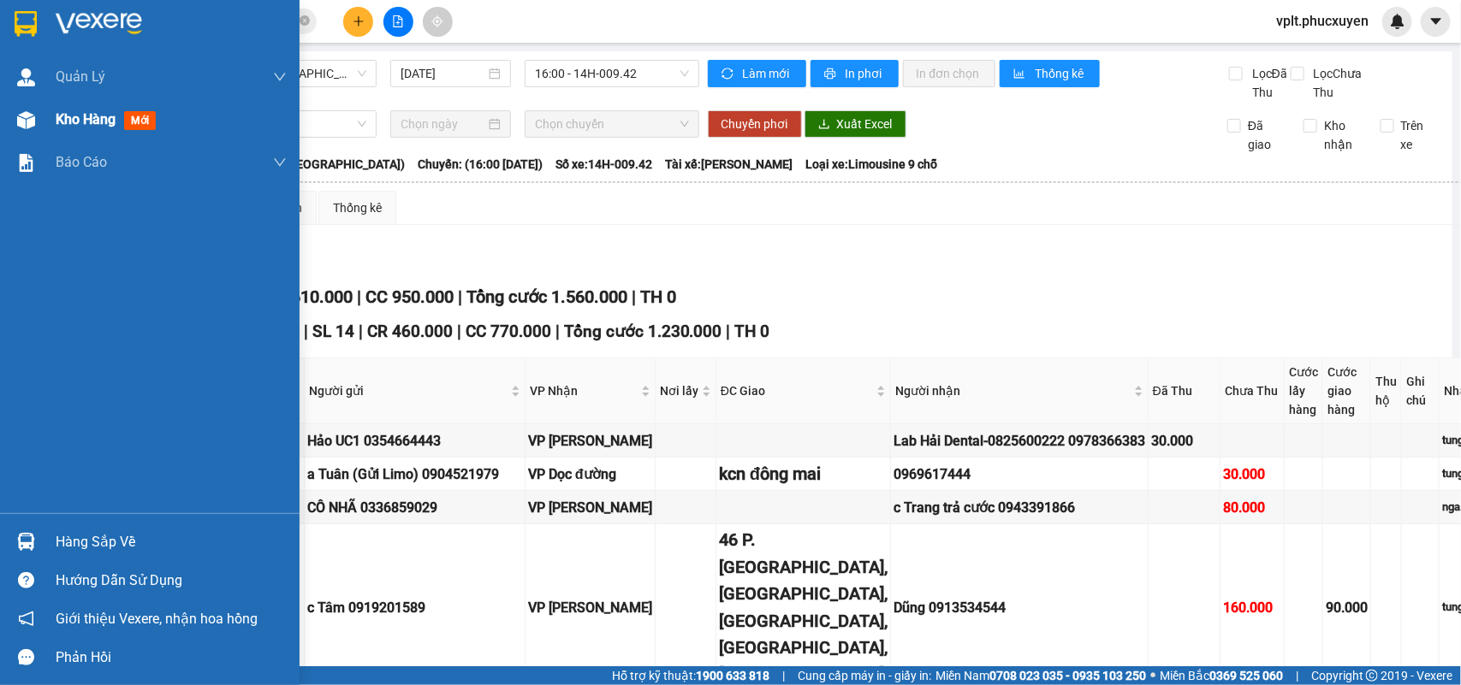
click at [78, 122] on span "Kho hàng" at bounding box center [86, 119] width 60 height 16
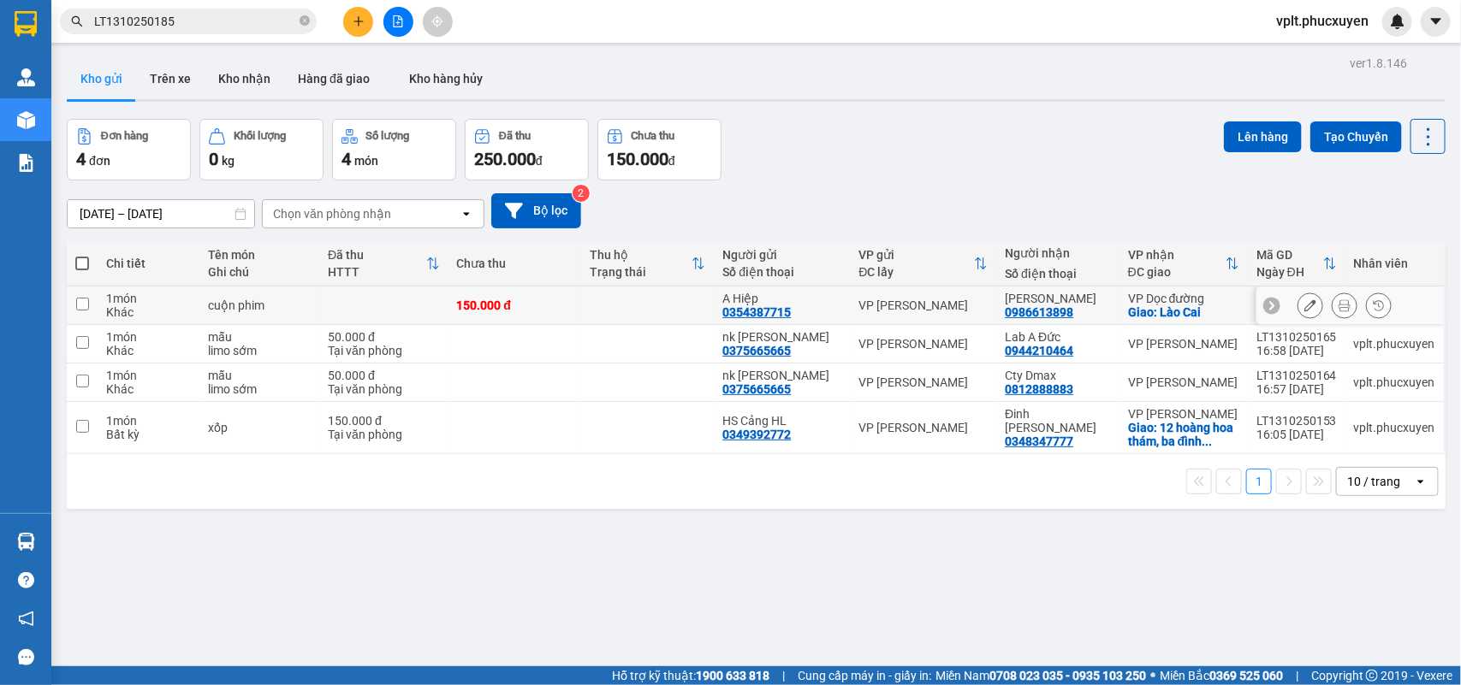
click at [545, 309] on div "150.000 đ" at bounding box center [515, 306] width 116 height 14
checkbox input "true"
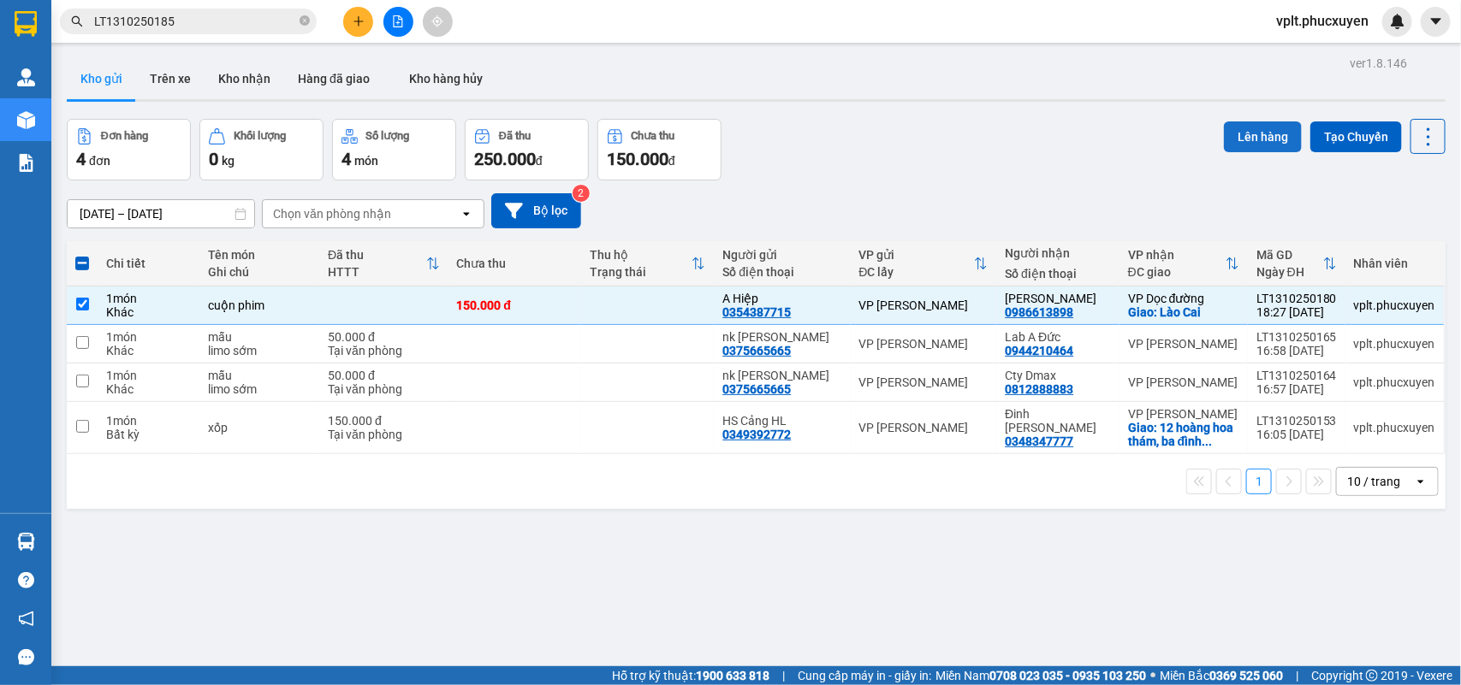
click at [1245, 141] on button "Lên hàng" at bounding box center [1263, 136] width 78 height 31
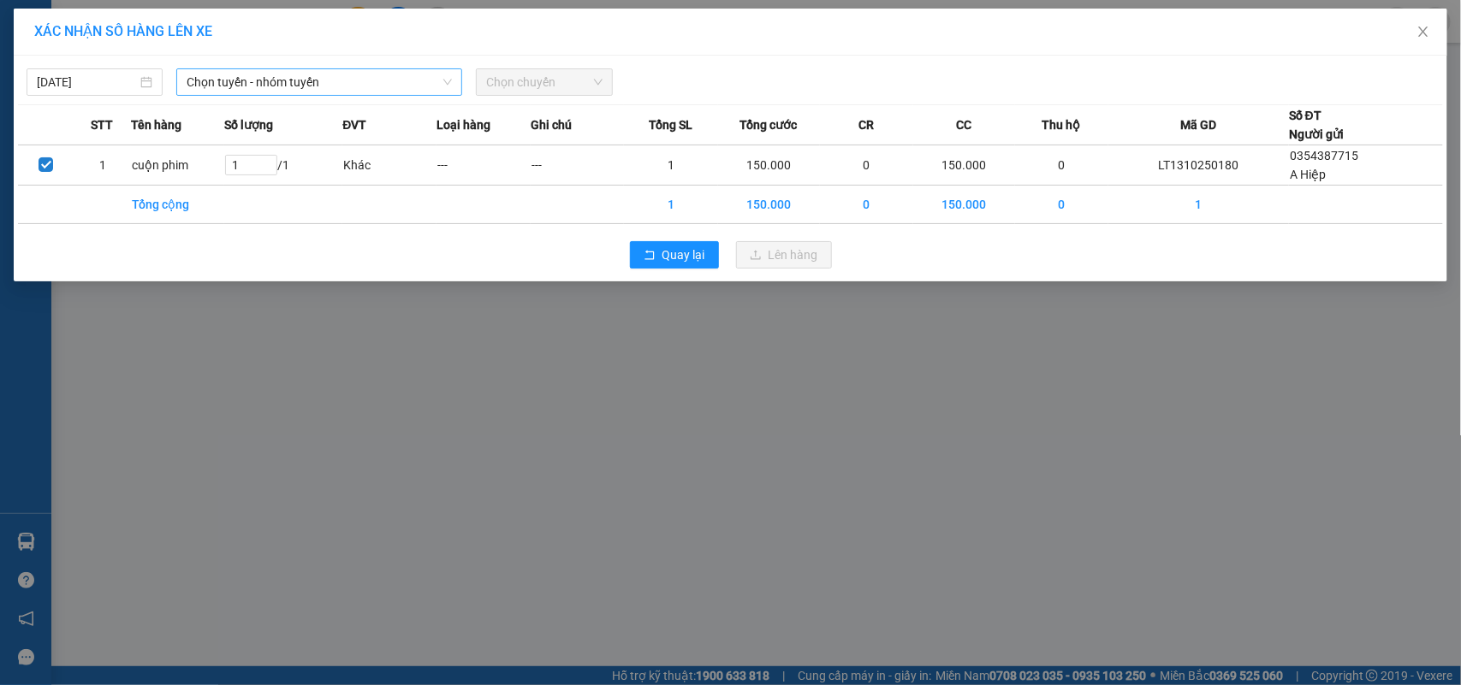
click at [268, 84] on span "Chọn tuyến - nhóm tuyến" at bounding box center [319, 82] width 265 height 26
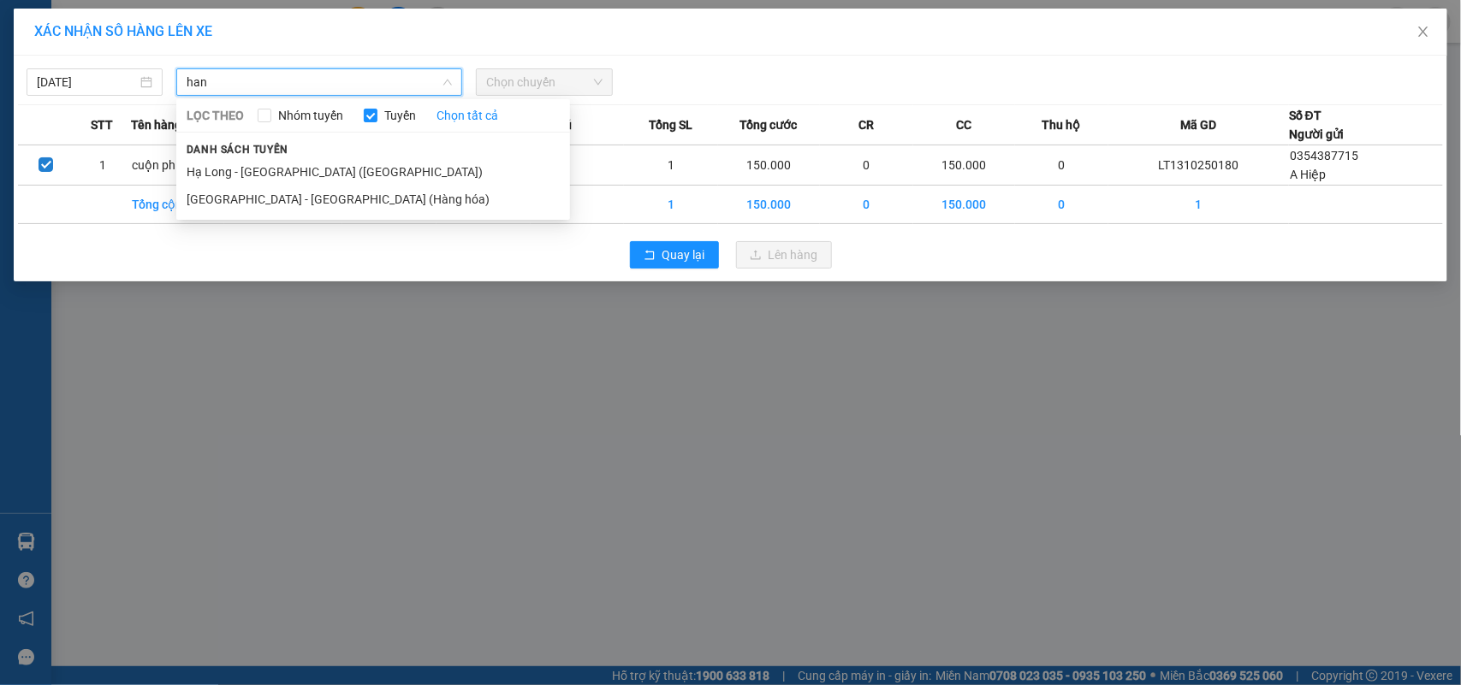
type input "hang"
drag, startPoint x: 207, startPoint y: 80, endPoint x: 83, endPoint y: 56, distance: 126.4
click at [83, 56] on div "[DATE] hang LỌC THEO Nhóm tuyến Tuyến Chọn tất cả Danh sách tuyến [GEOGRAPHIC_D…" at bounding box center [730, 169] width 1433 height 226
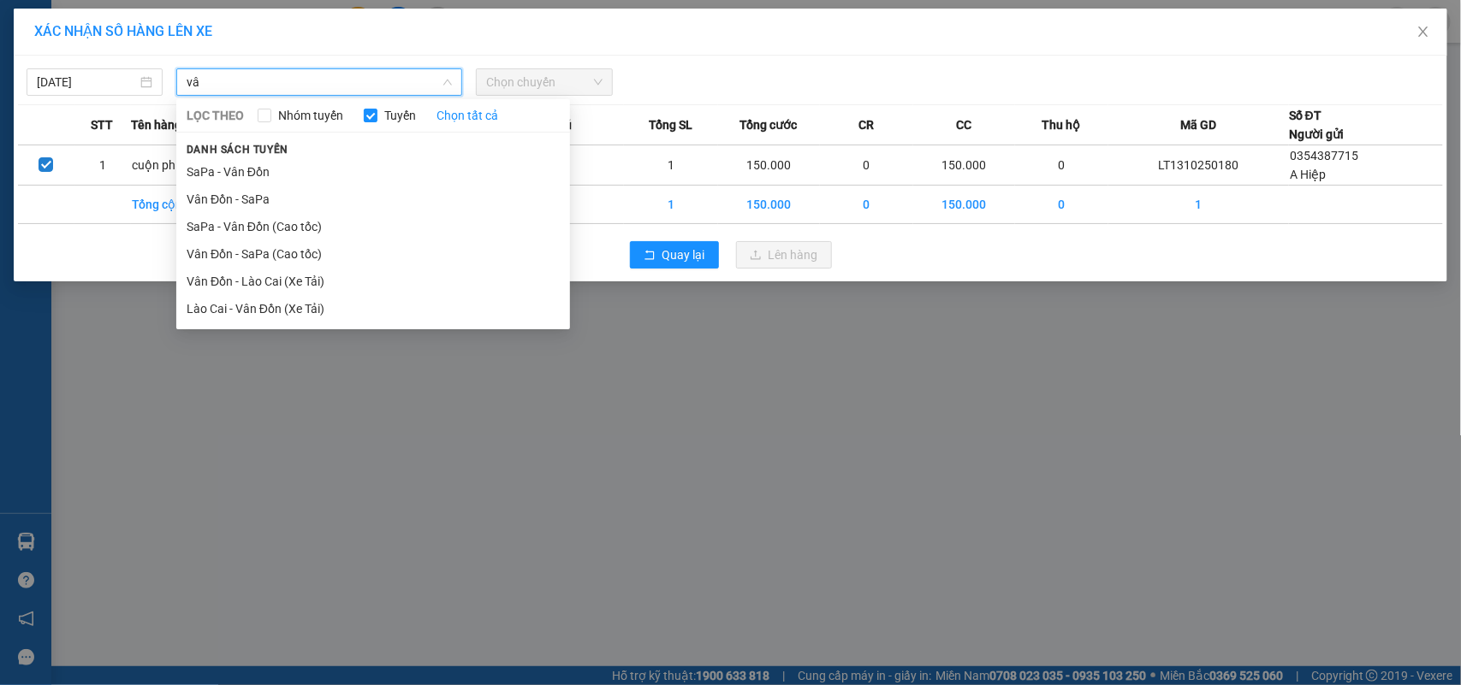
type input "vâ"
click at [245, 195] on li "Vân Đồn - SaPa" at bounding box center [373, 199] width 394 height 27
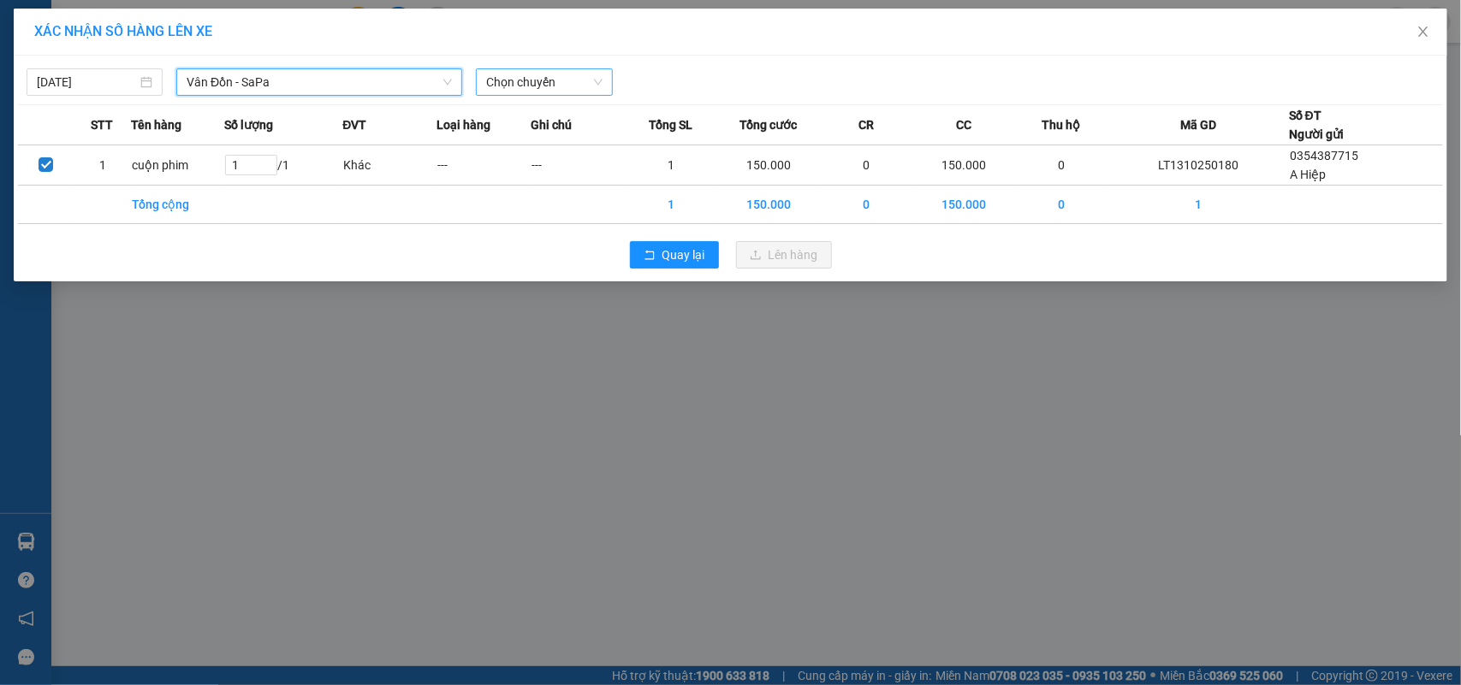
click at [546, 90] on span "Chọn chuyến" at bounding box center [544, 82] width 116 height 26
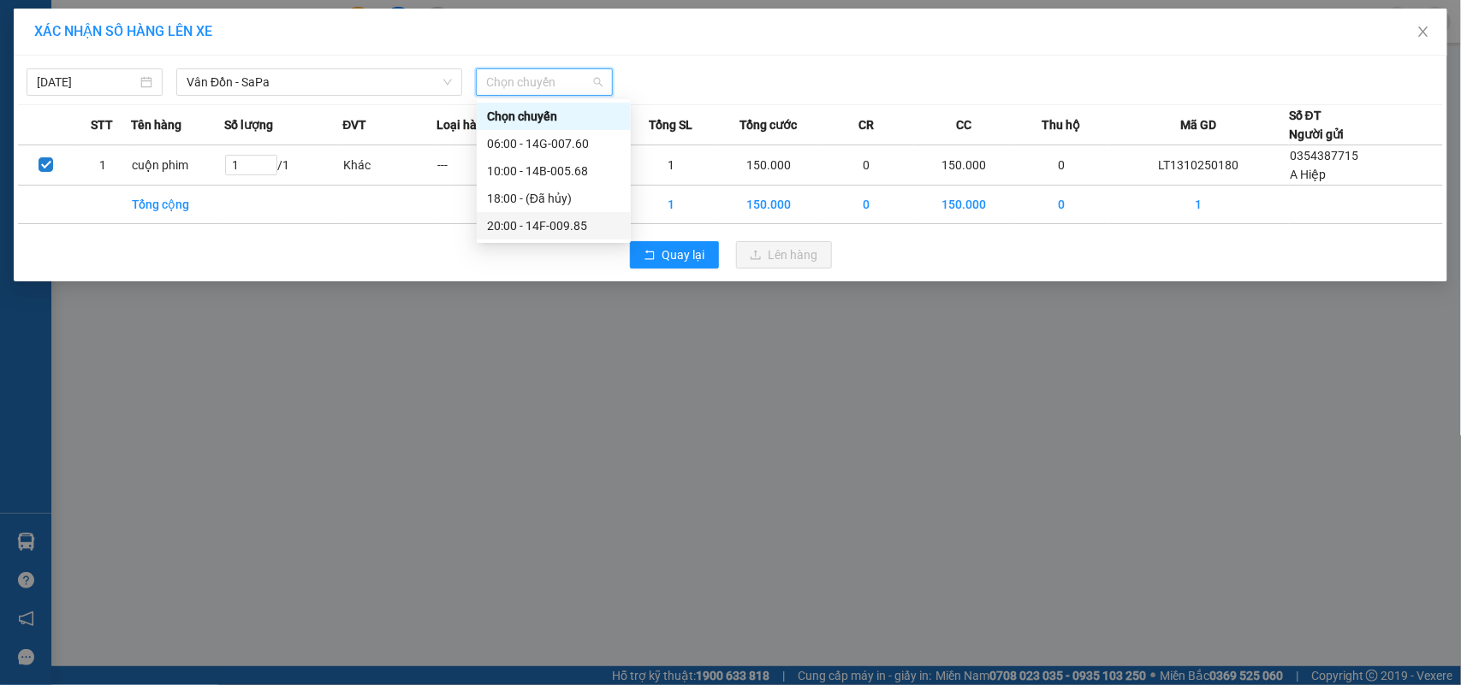
click at [570, 224] on div "20:00 - 14F-009.85" at bounding box center [553, 225] width 133 height 19
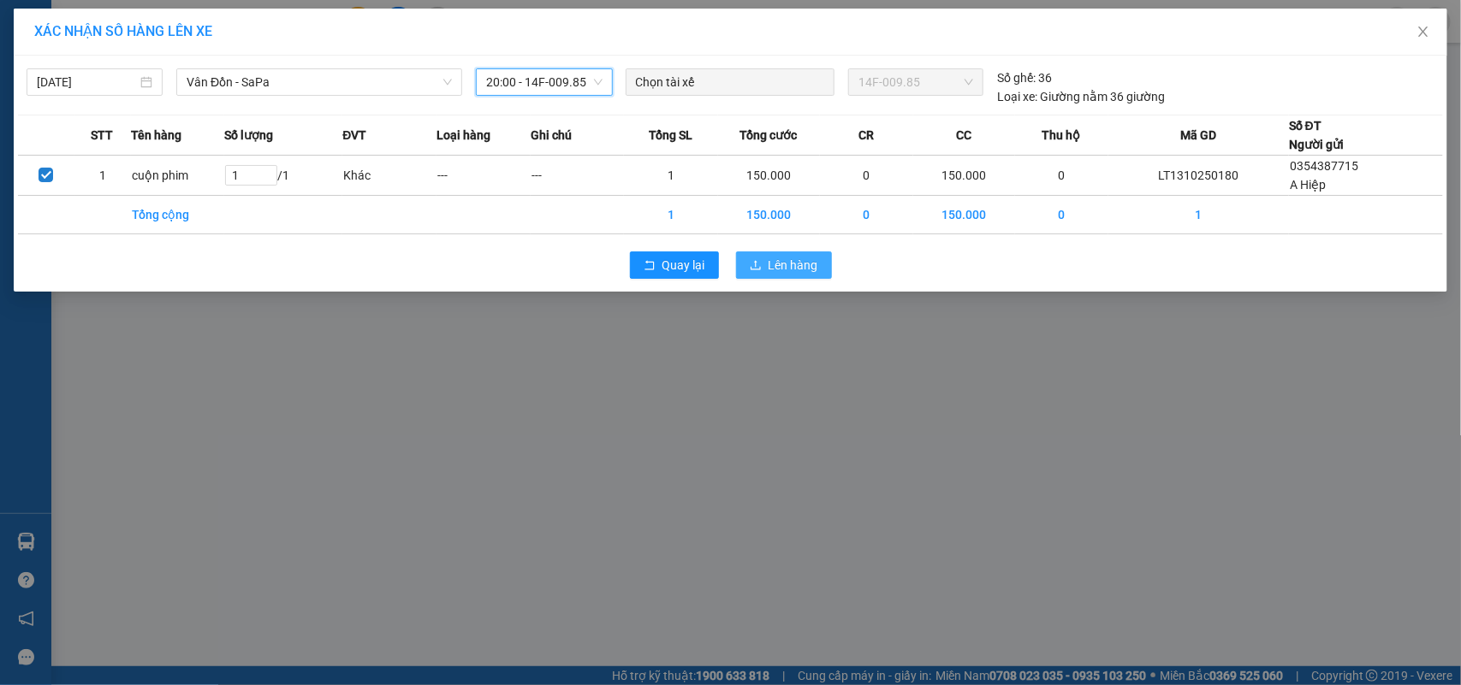
click at [784, 265] on span "Lên hàng" at bounding box center [793, 265] width 50 height 19
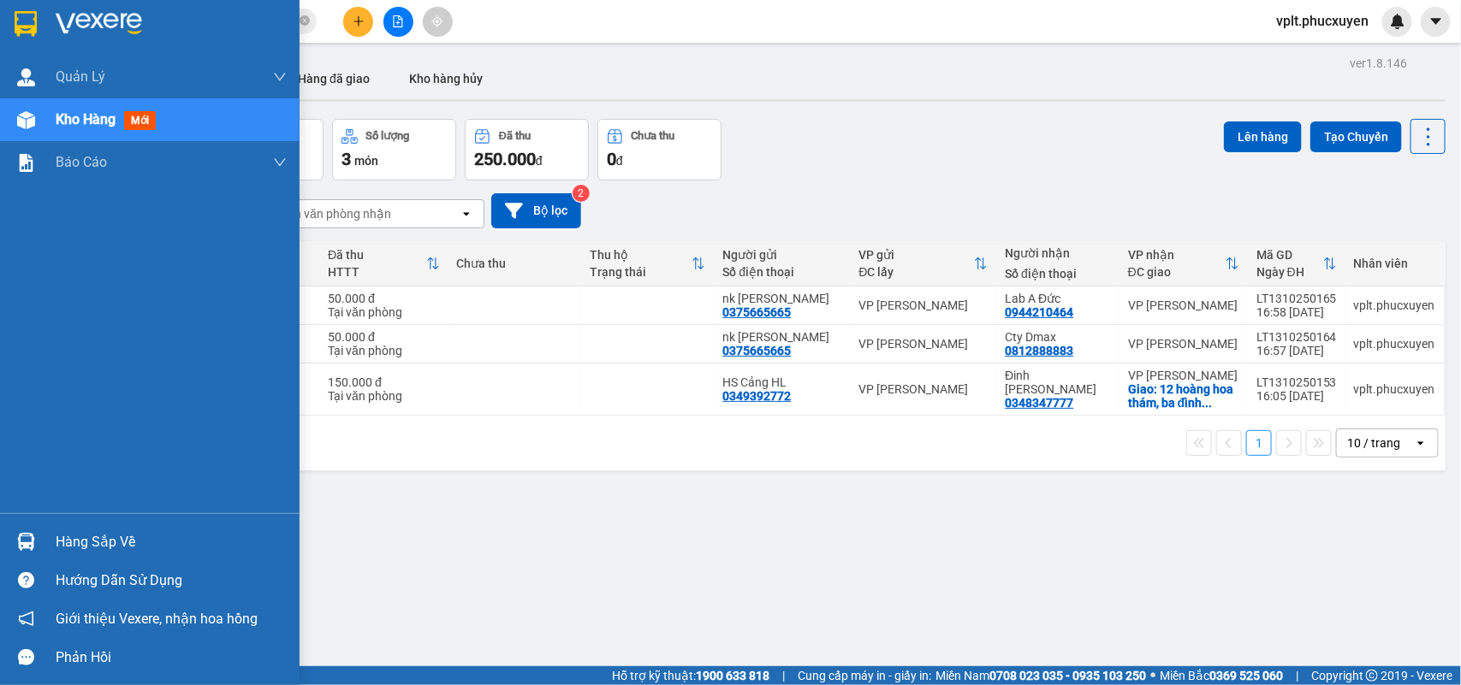
click at [122, 533] on div "Hàng sắp về" at bounding box center [171, 543] width 231 height 26
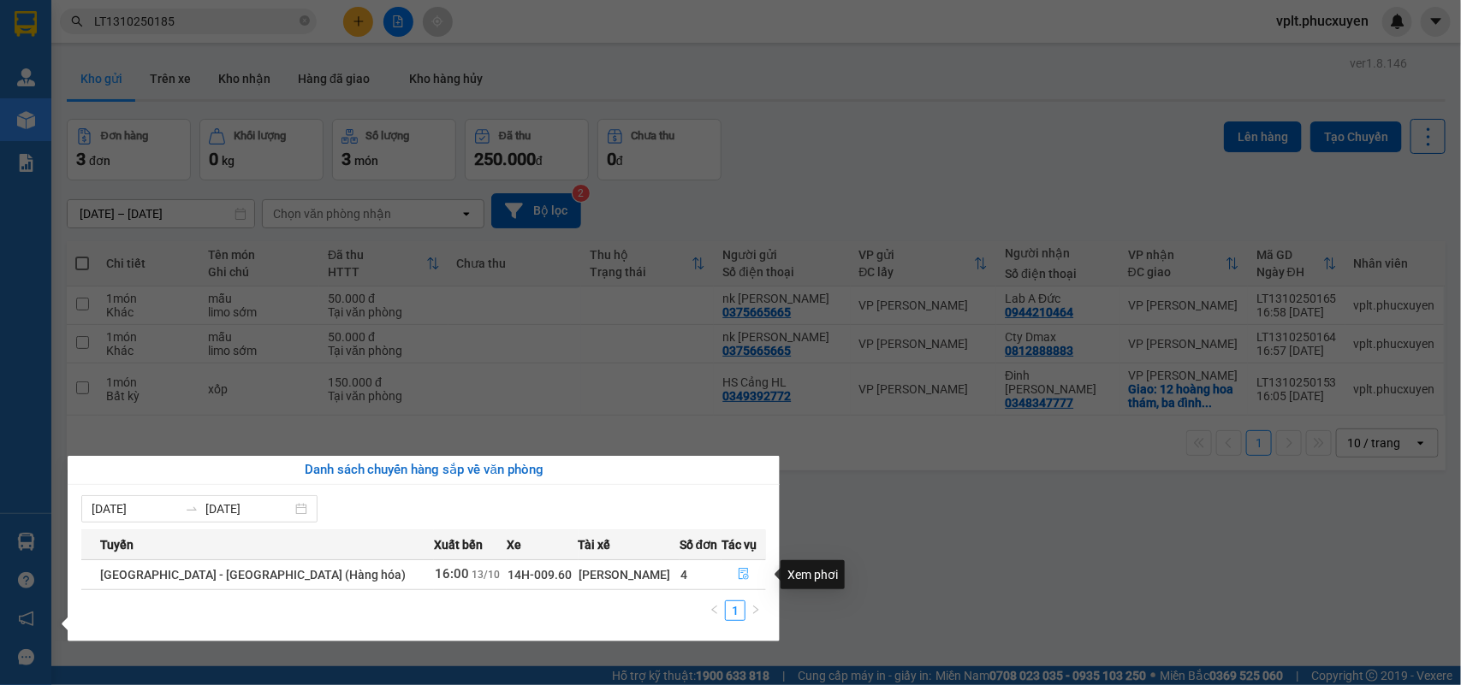
click at [738, 570] on icon "file-done" at bounding box center [743, 574] width 10 height 12
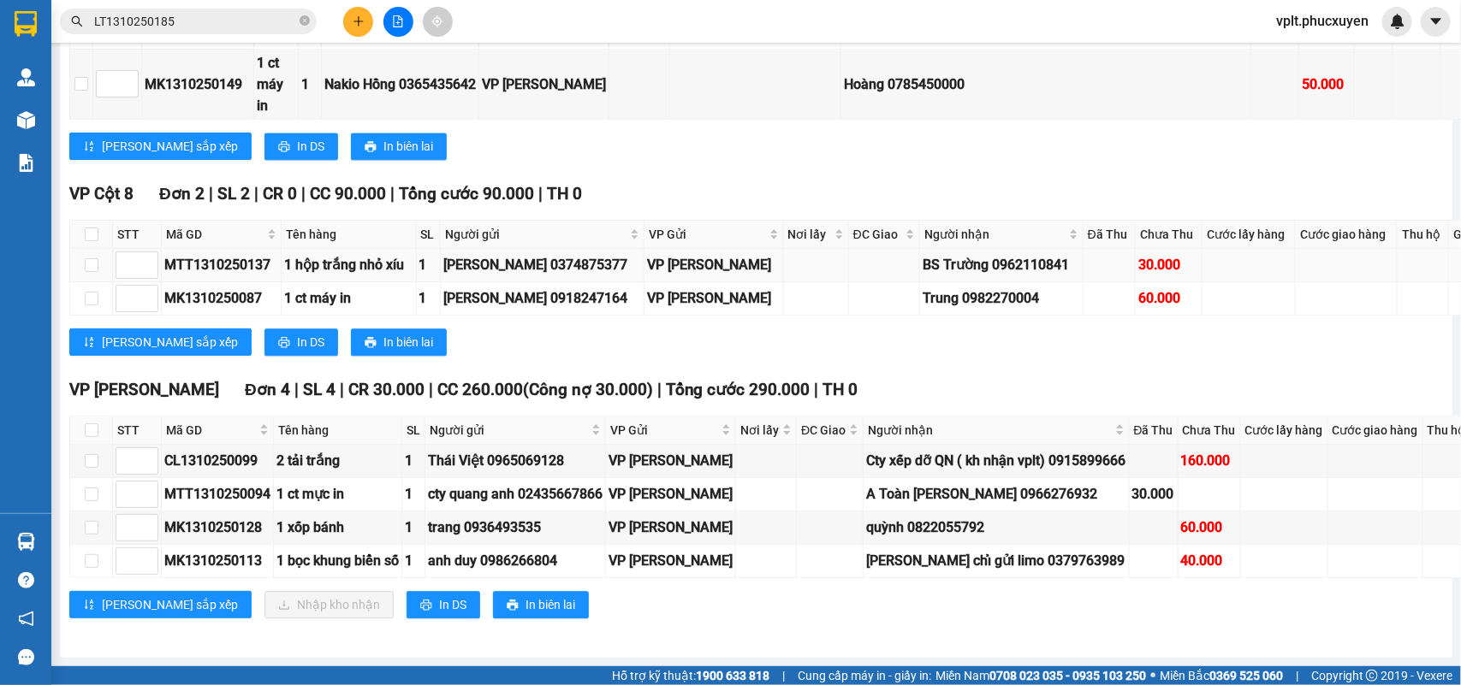
scroll to position [2073, 0]
click at [96, 424] on input "checkbox" at bounding box center [92, 431] width 14 height 14
checkbox input "true"
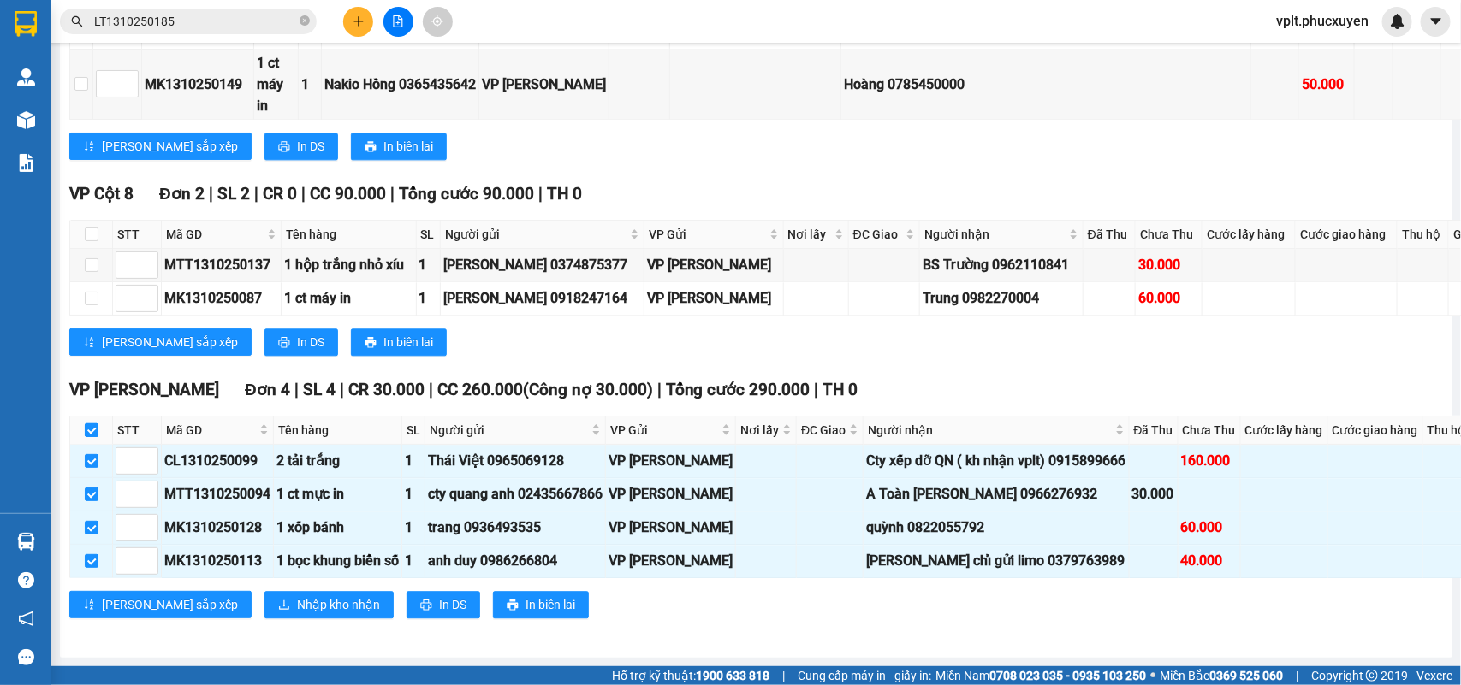
checkbox input "true"
click at [297, 595] on span "Nhập kho nhận" at bounding box center [338, 604] width 83 height 19
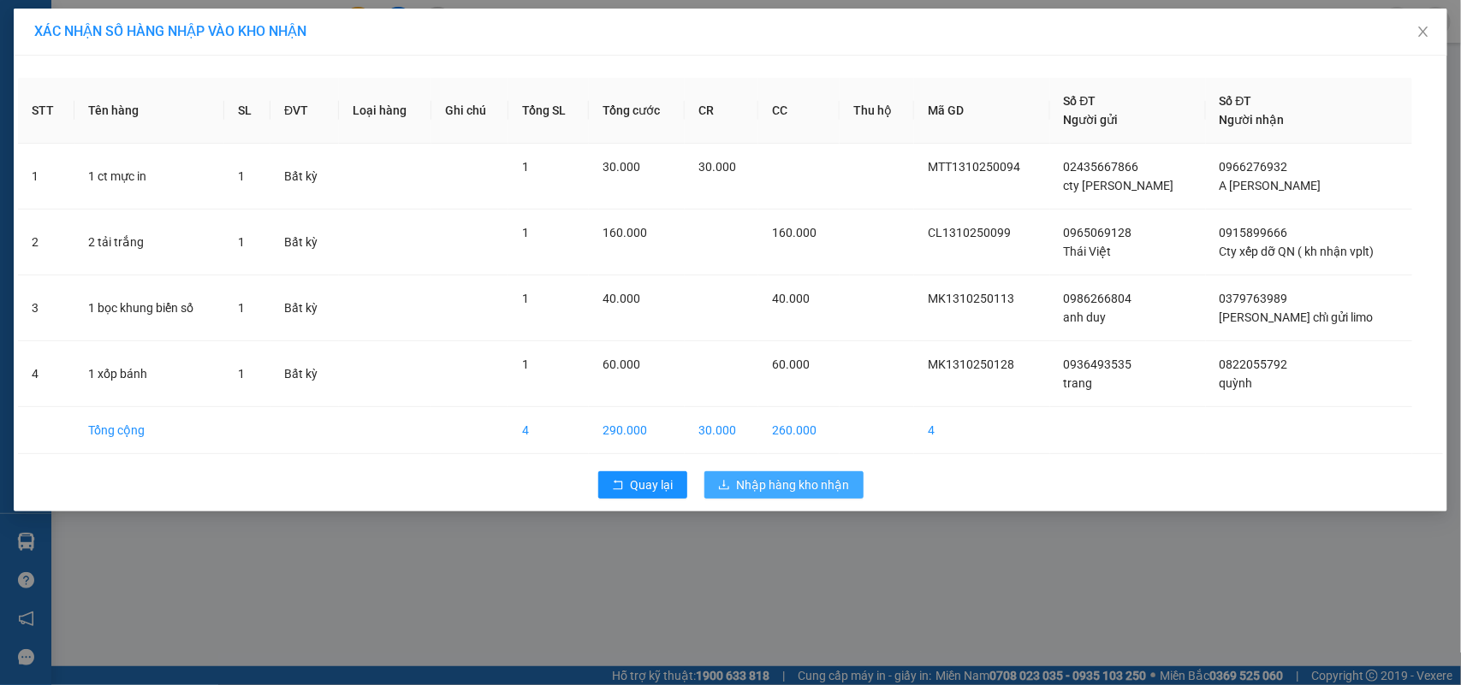
click at [802, 495] on span "Nhập hàng kho nhận" at bounding box center [793, 485] width 113 height 19
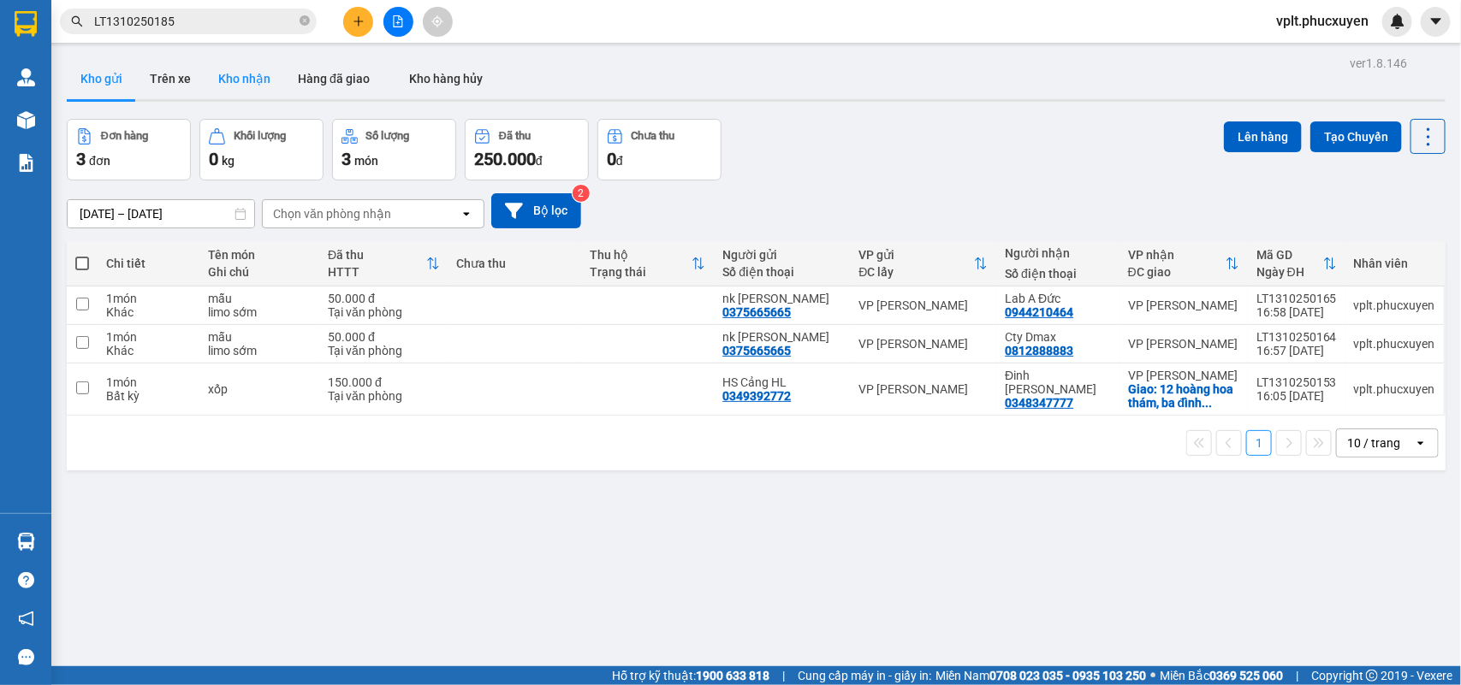
click at [236, 69] on button "Kho nhận" at bounding box center [244, 78] width 80 height 41
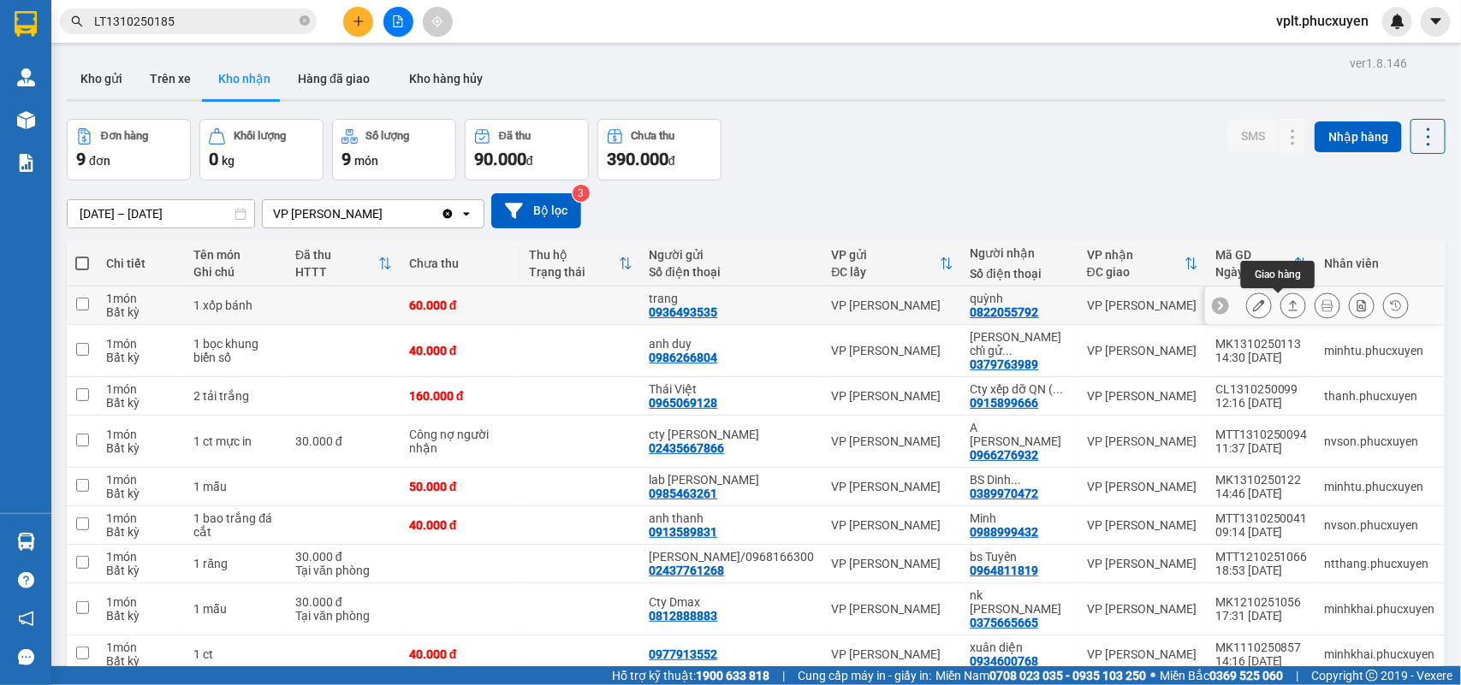
click at [1282, 317] on button at bounding box center [1293, 306] width 24 height 30
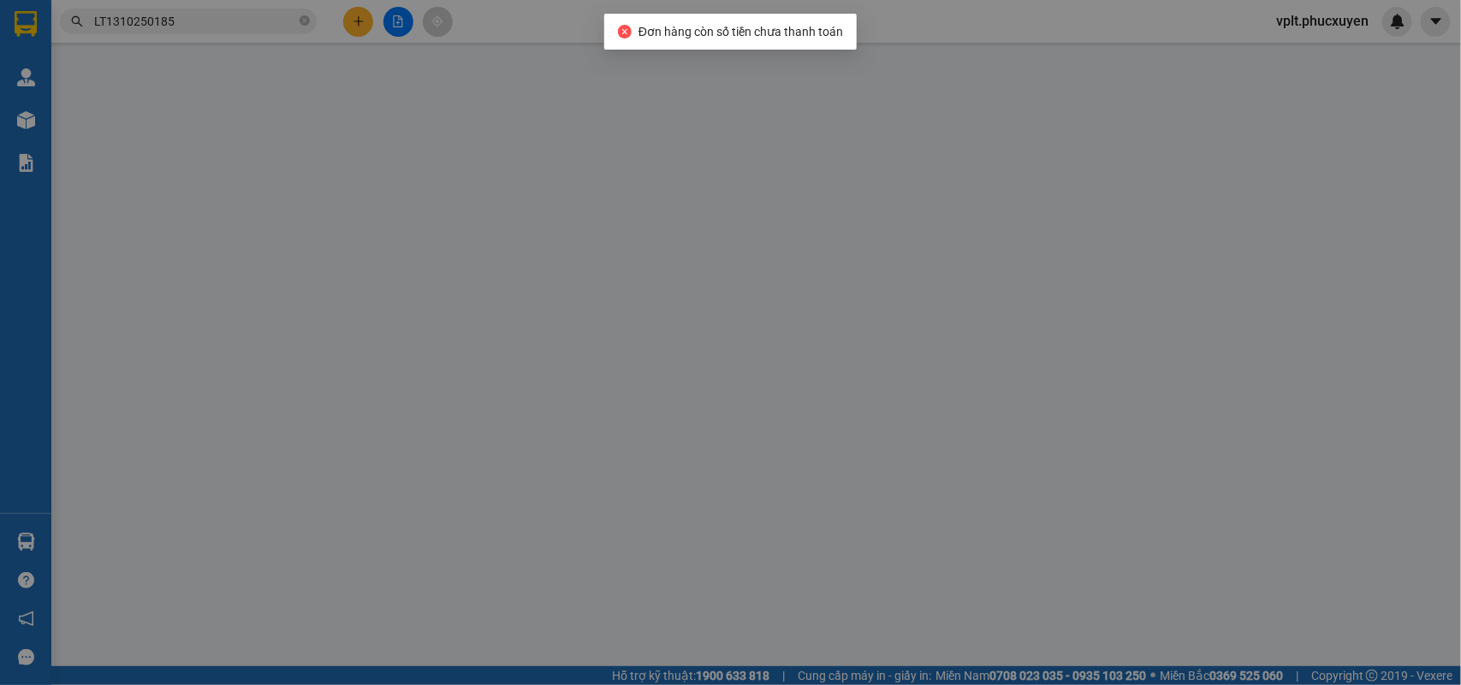
type input "0936493535"
type input "trang"
type input "0822055792"
type input "quỳnh"
type input "0"
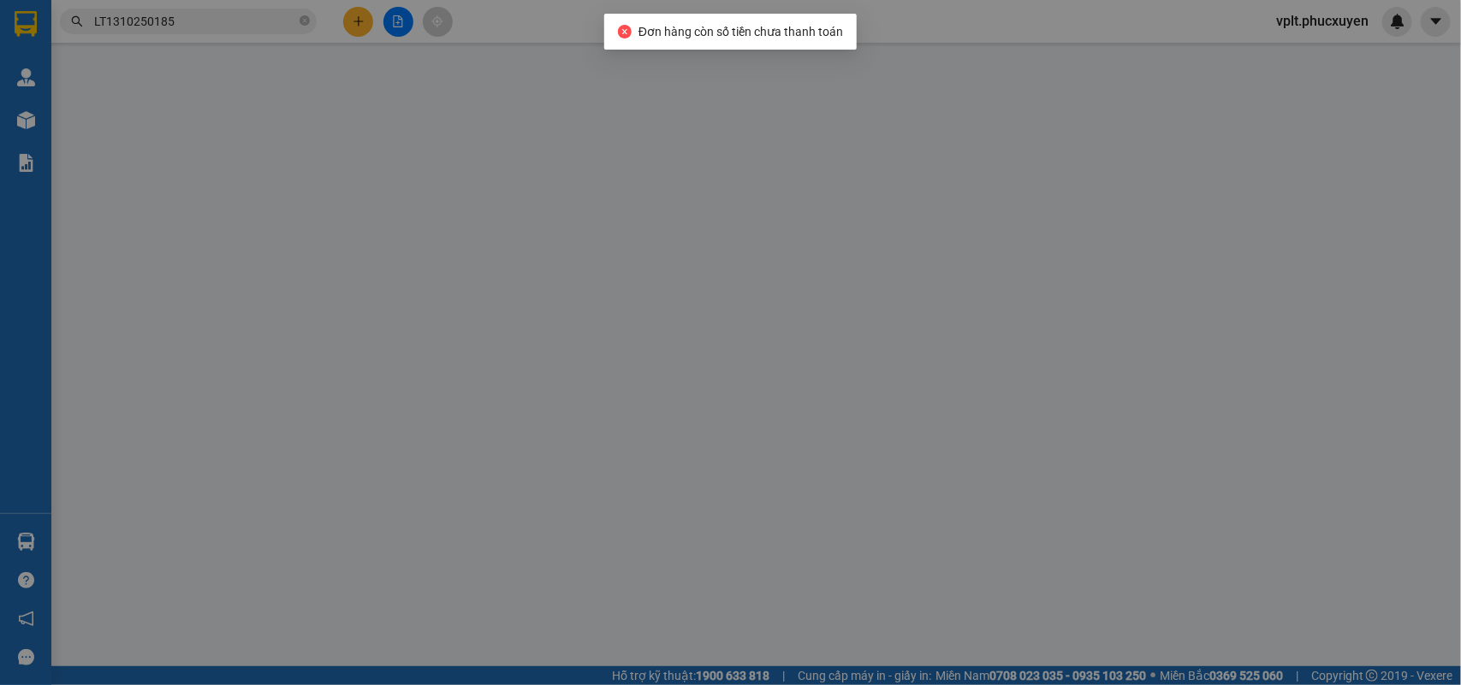
type input "60.000"
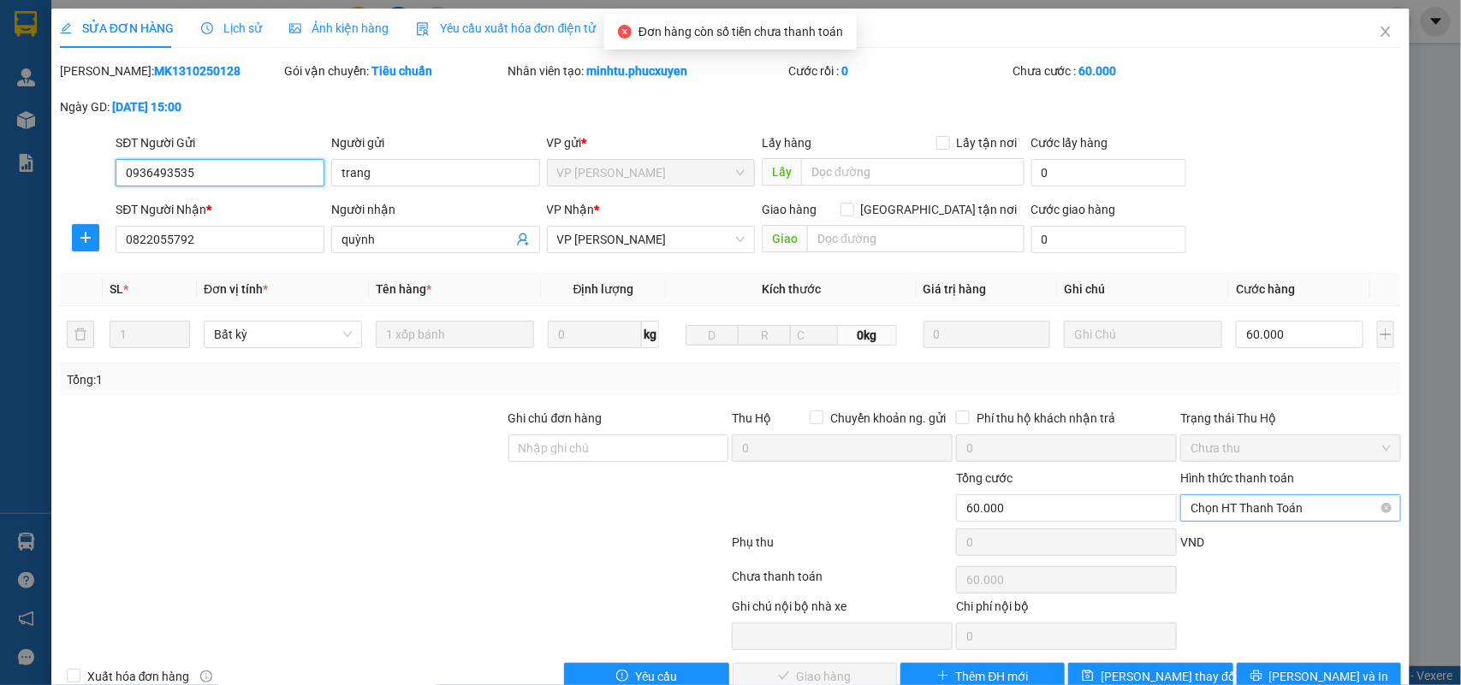
click at [1258, 514] on span "Chọn HT Thanh Toán" at bounding box center [1290, 508] width 200 height 26
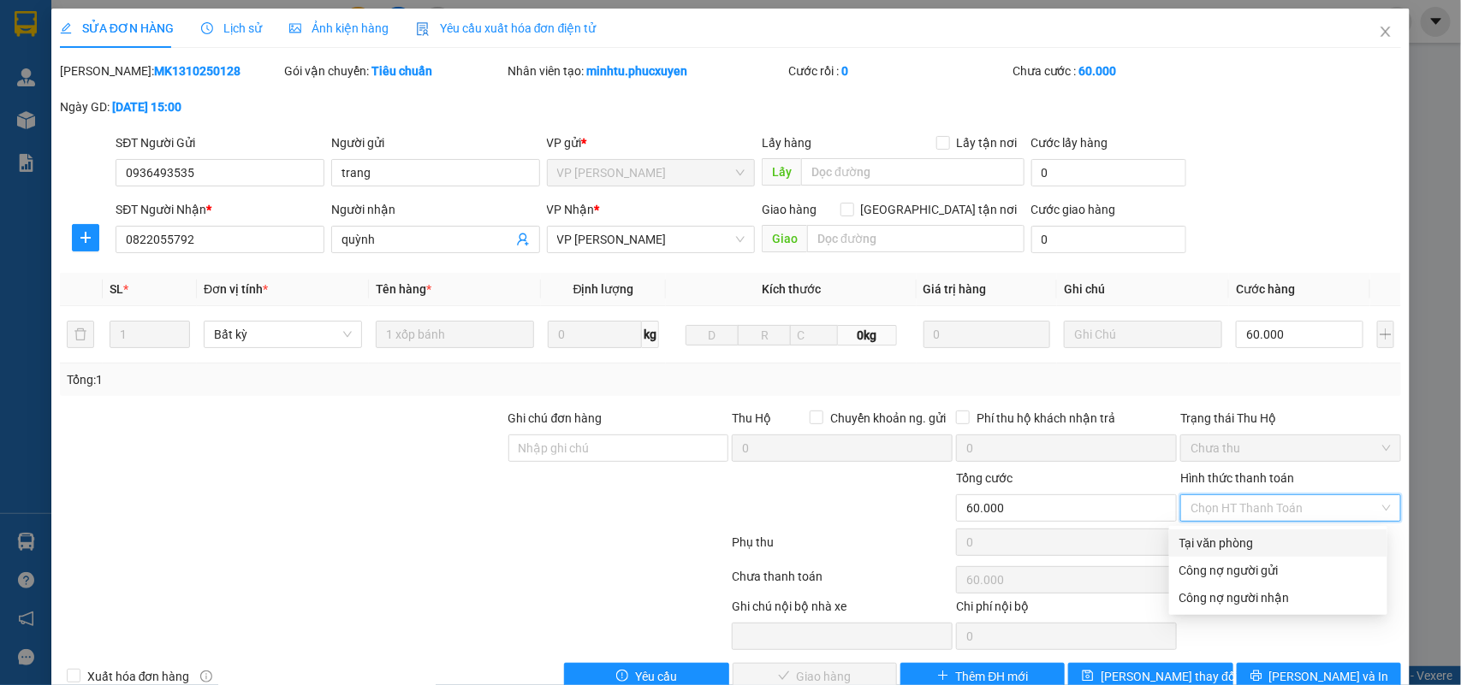
click at [1243, 535] on div "Tại văn phòng" at bounding box center [1278, 543] width 198 height 19
type input "0"
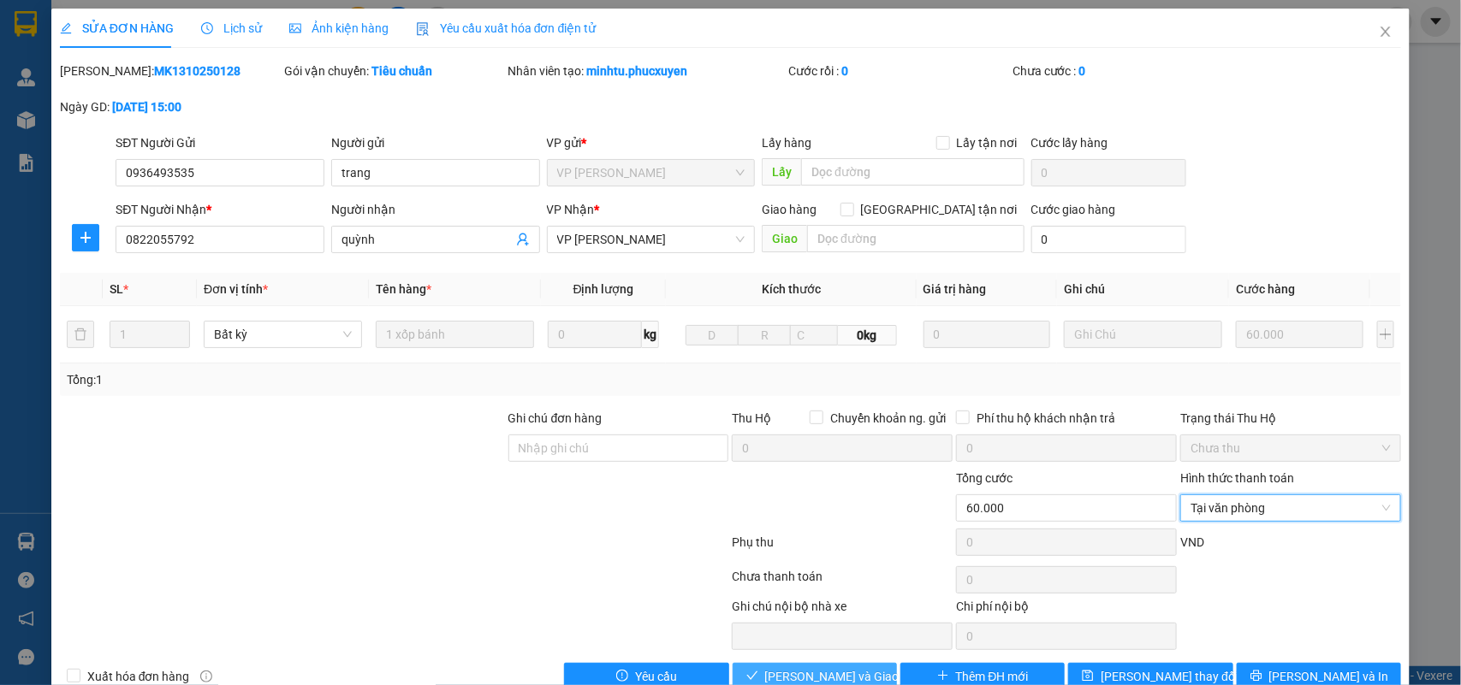
click at [832, 665] on button "[PERSON_NAME] và Giao hàng" at bounding box center [814, 676] width 164 height 27
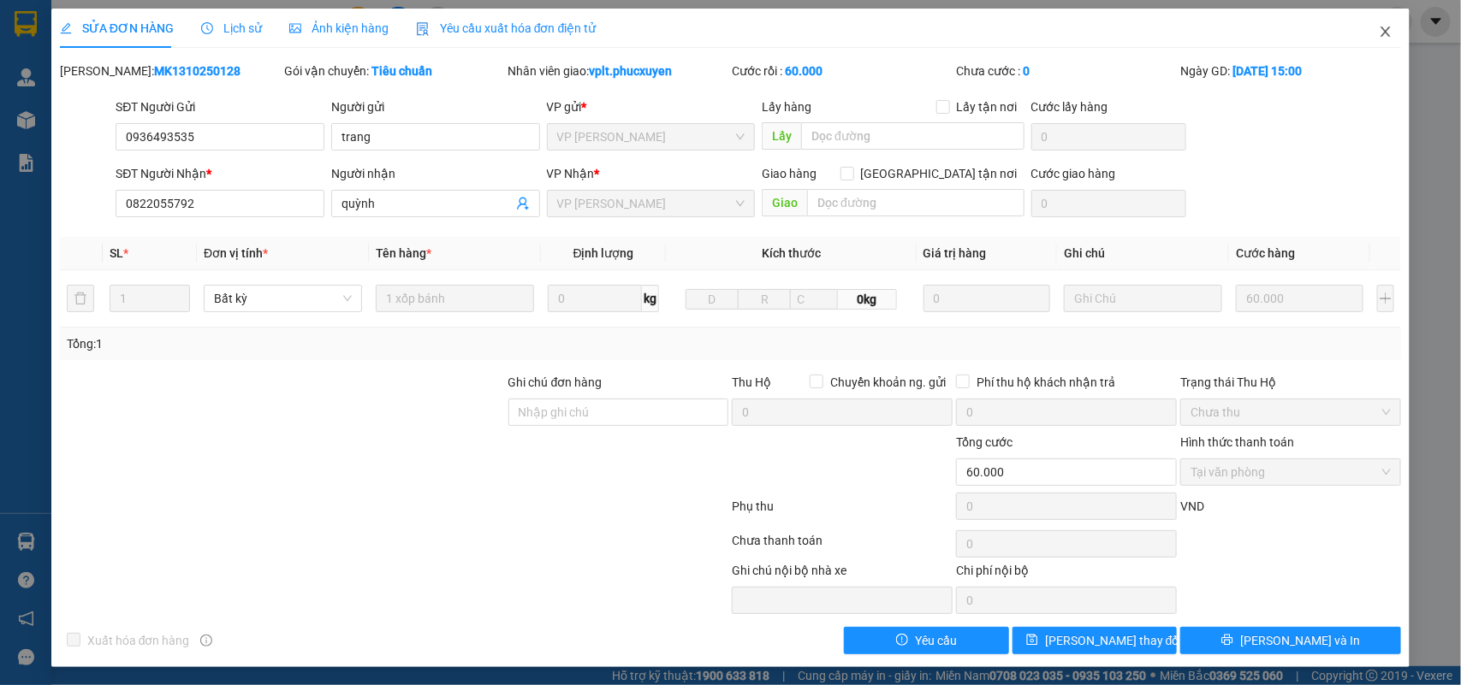
click at [1378, 25] on icon "close" at bounding box center [1385, 32] width 14 height 14
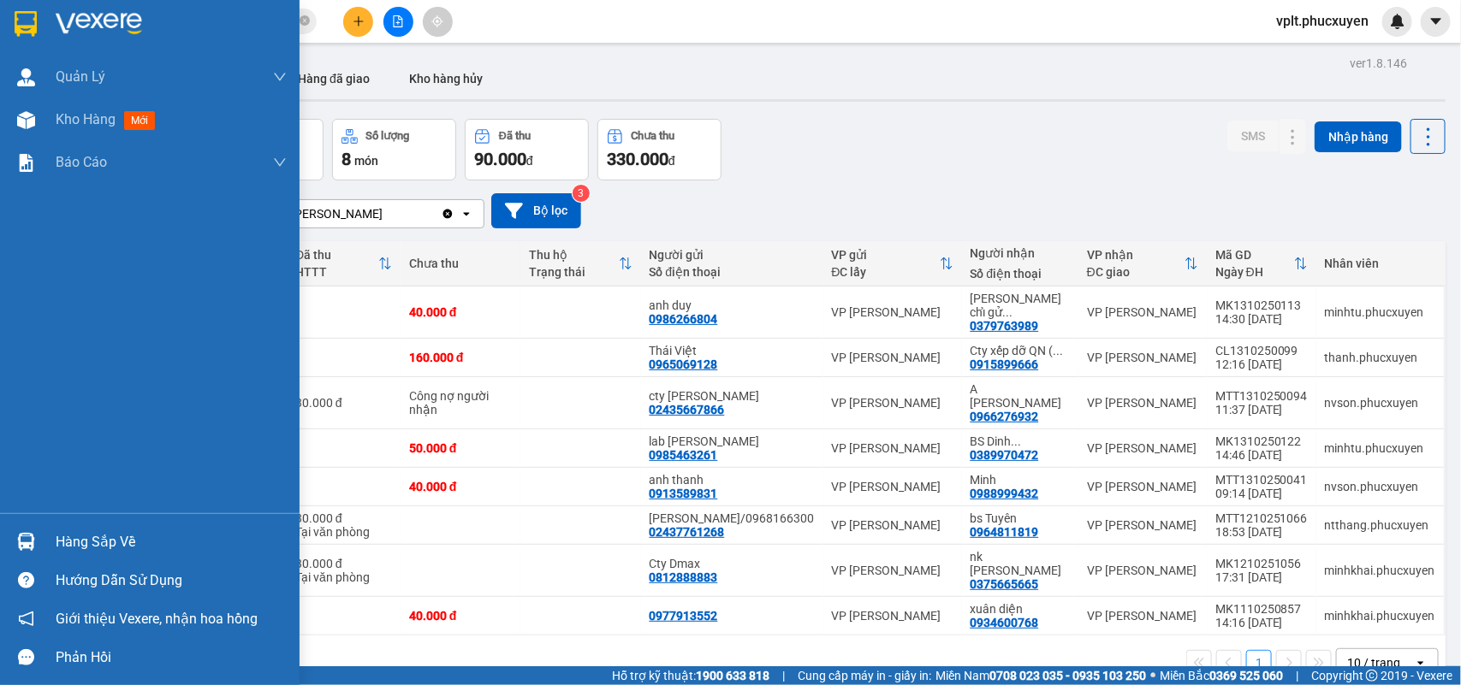
drag, startPoint x: 130, startPoint y: 537, endPoint x: 181, endPoint y: 537, distance: 51.3
click at [131, 537] on div "Hàng sắp về" at bounding box center [171, 543] width 231 height 26
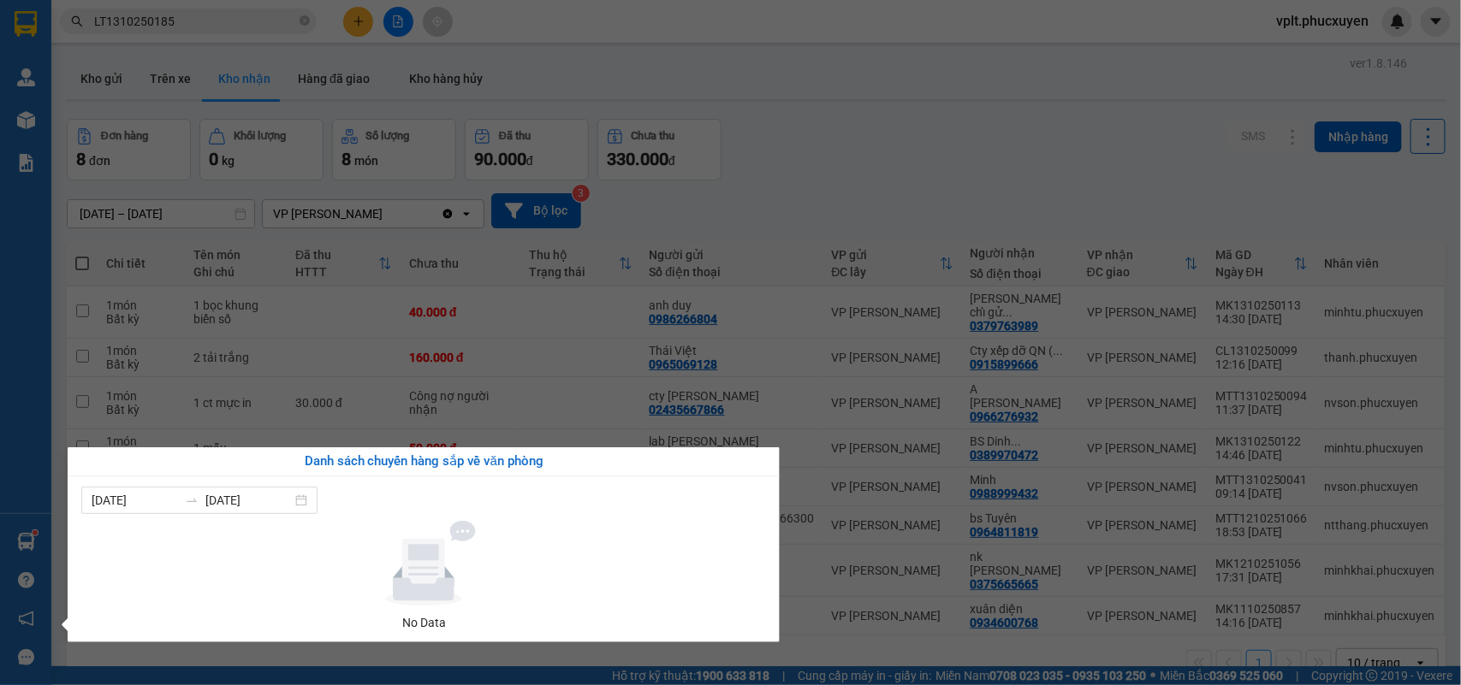
click at [898, 175] on section "Kết quả tìm kiếm ( 1 ) Bộ lọc Mã ĐH Trạng thái Món hàng Thu hộ Tổng cước Chưa c…" at bounding box center [730, 342] width 1461 height 685
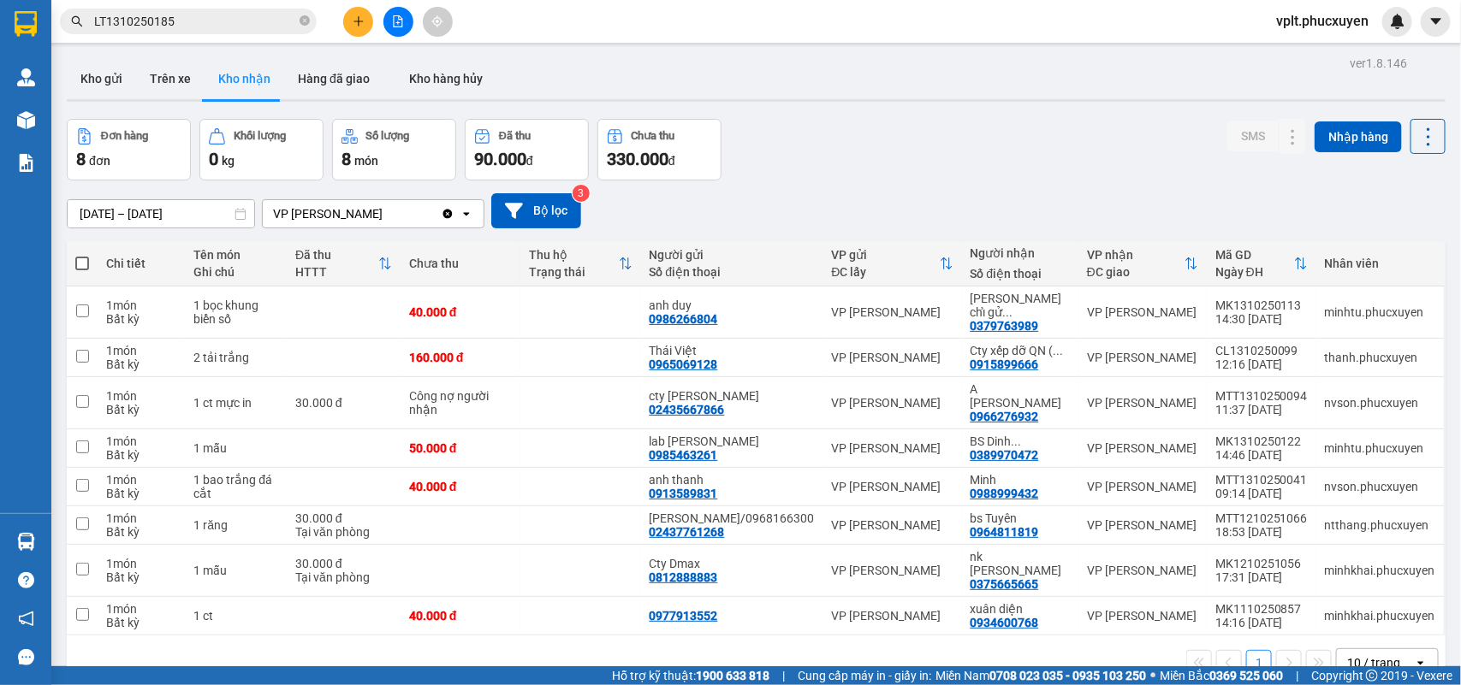
click at [1340, 24] on span "vplt.phucxuyen" at bounding box center [1322, 20] width 120 height 21
click at [1329, 61] on span "Đăng xuất" at bounding box center [1330, 53] width 85 height 19
